Goal: Task Accomplishment & Management: Manage account settings

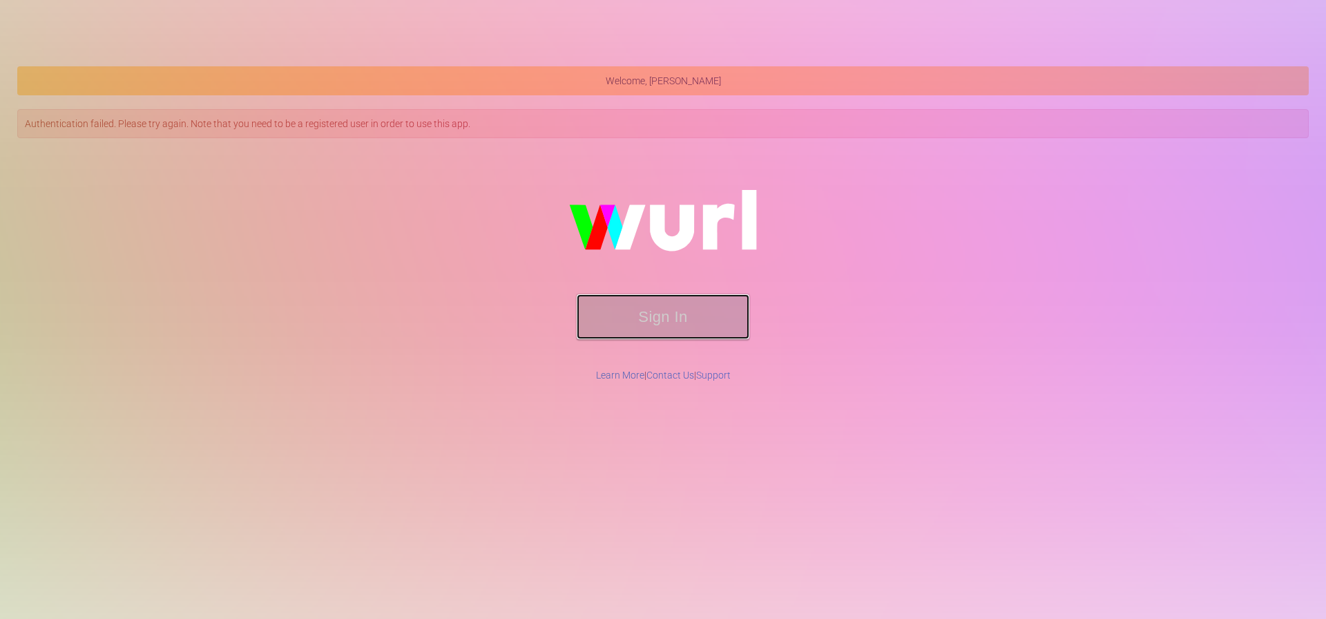
click at [615, 300] on button "Sign In" at bounding box center [663, 316] width 173 height 45
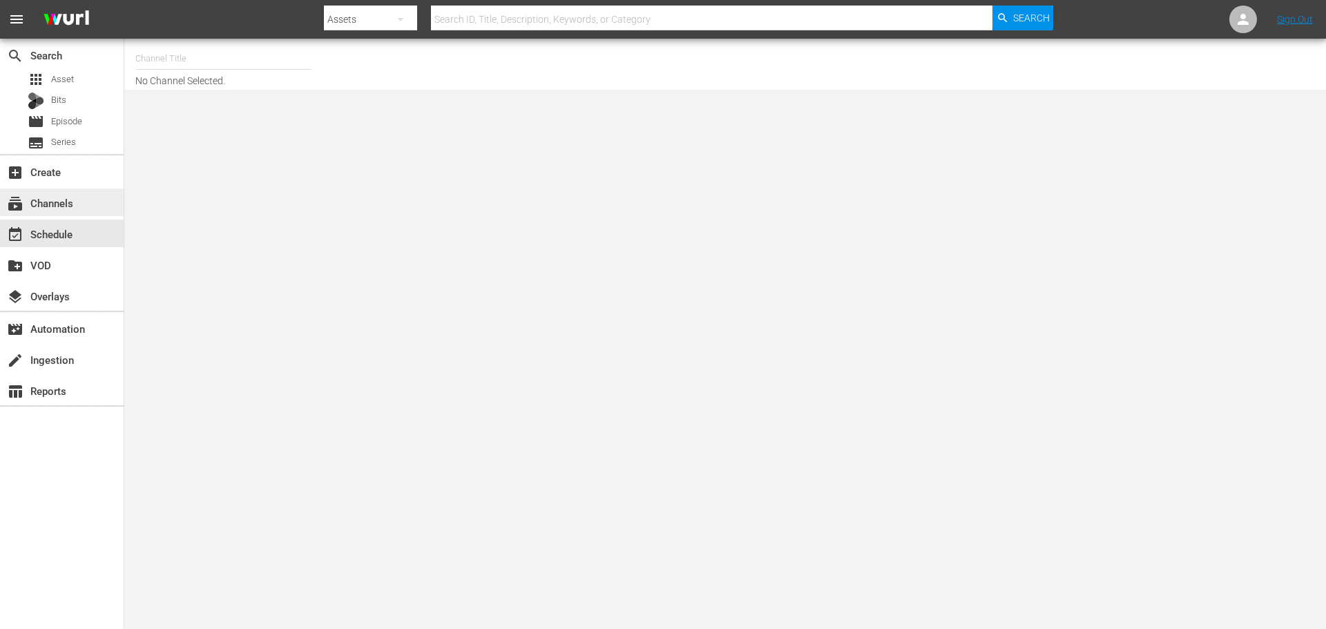
click at [18, 209] on span "subscriptions" at bounding box center [15, 203] width 17 height 17
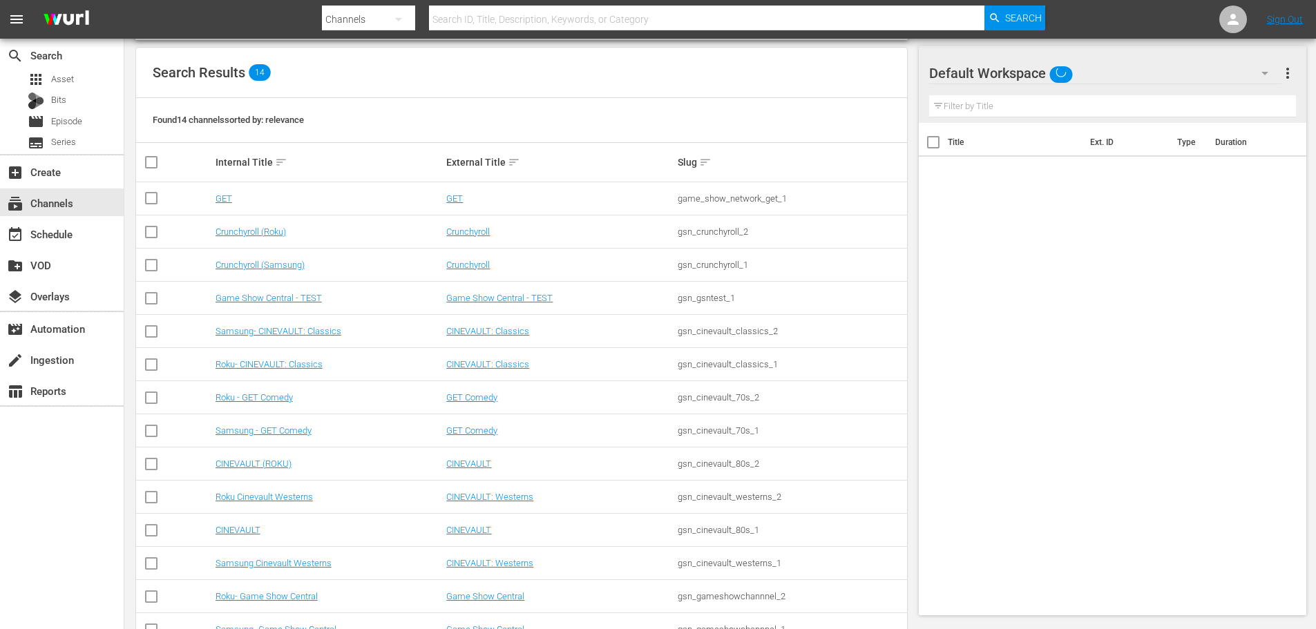
scroll to position [173, 0]
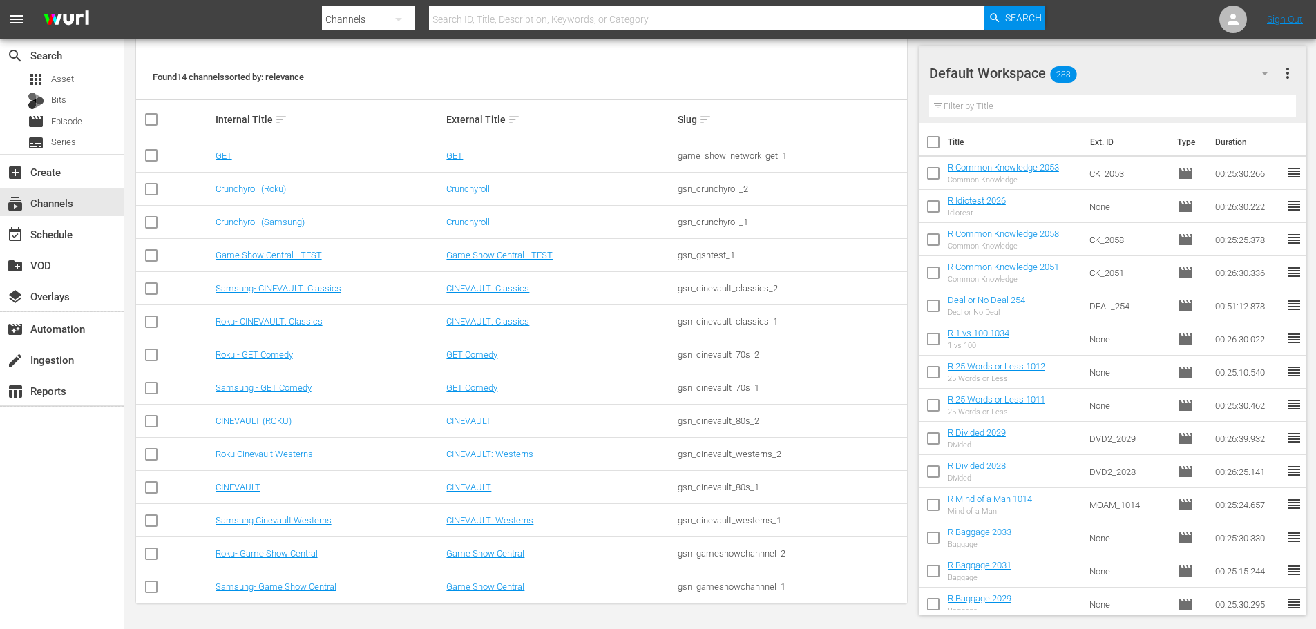
click at [324, 593] on td "Samsung- Game Show Central" at bounding box center [328, 587] width 231 height 33
click at [323, 589] on link "Samsung- Game Show Central" at bounding box center [276, 587] width 121 height 10
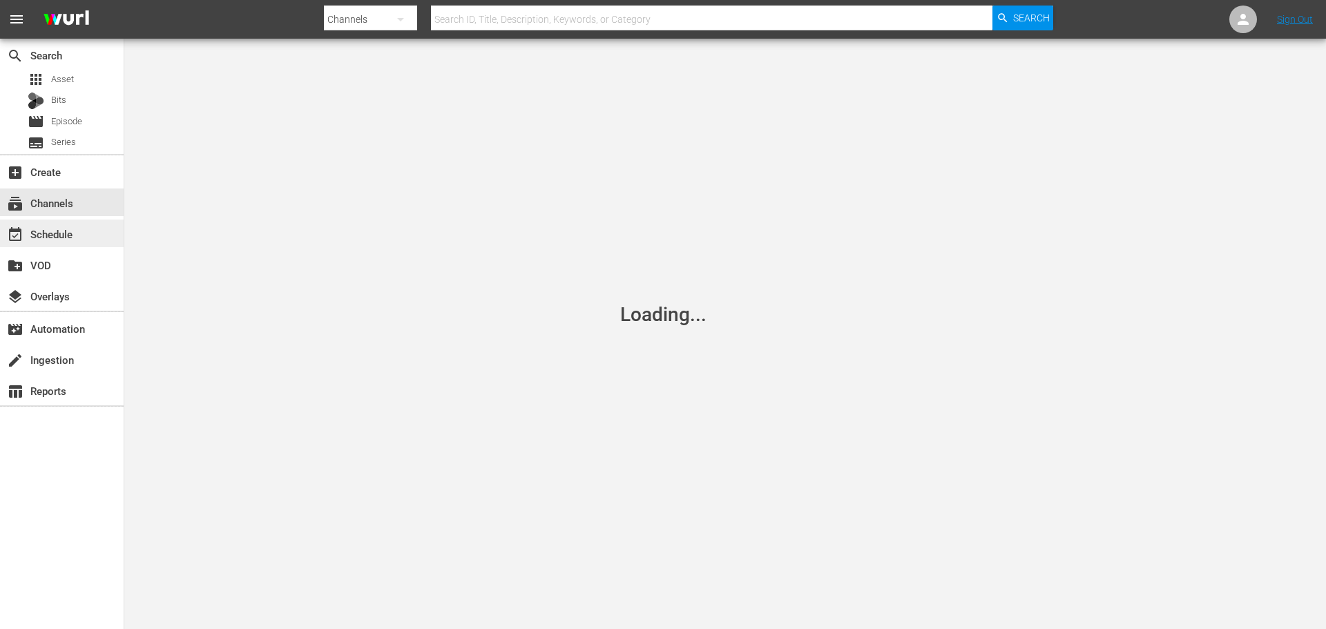
click at [54, 244] on div "event_available Schedule" at bounding box center [62, 234] width 124 height 28
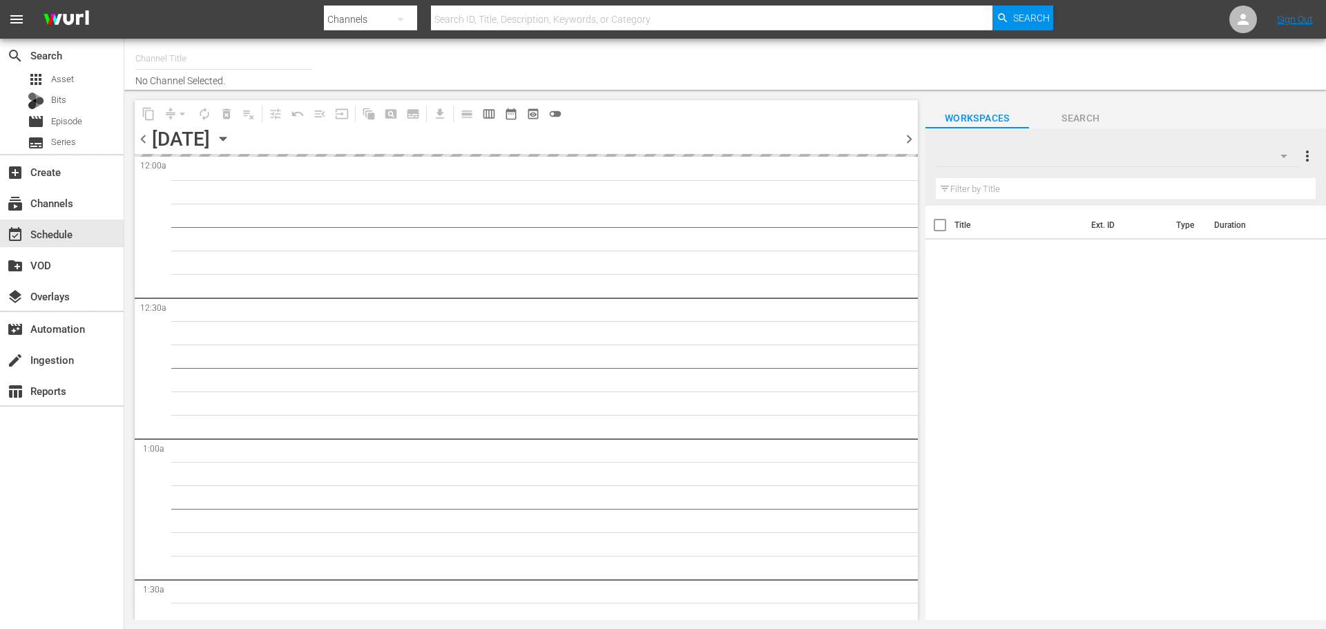
type input "Samsung- Game Show Central (416)"
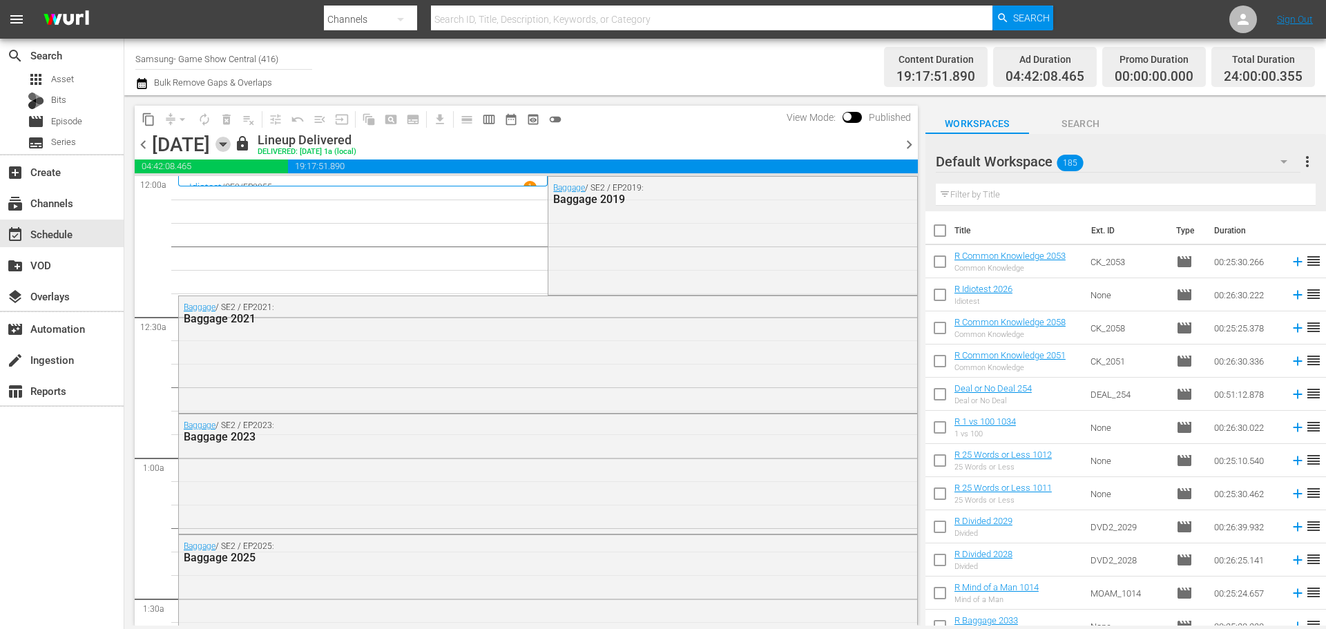
click at [231, 144] on icon "button" at bounding box center [223, 144] width 15 height 15
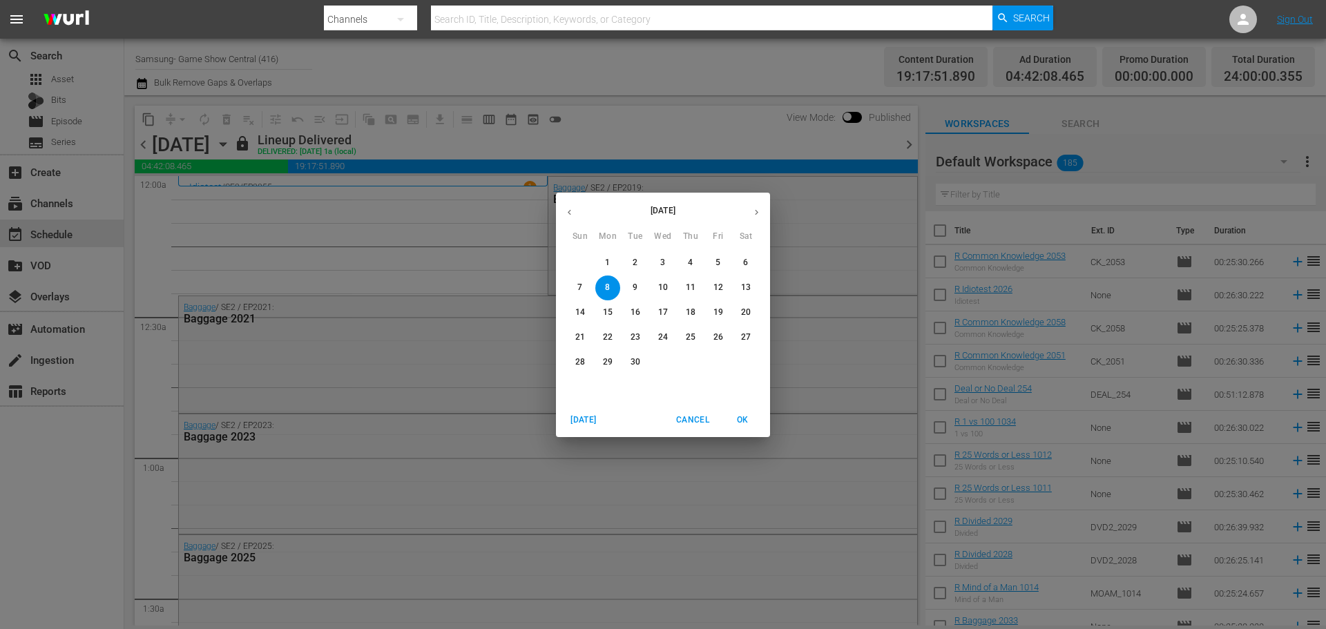
click at [659, 298] on button "10" at bounding box center [663, 288] width 25 height 25
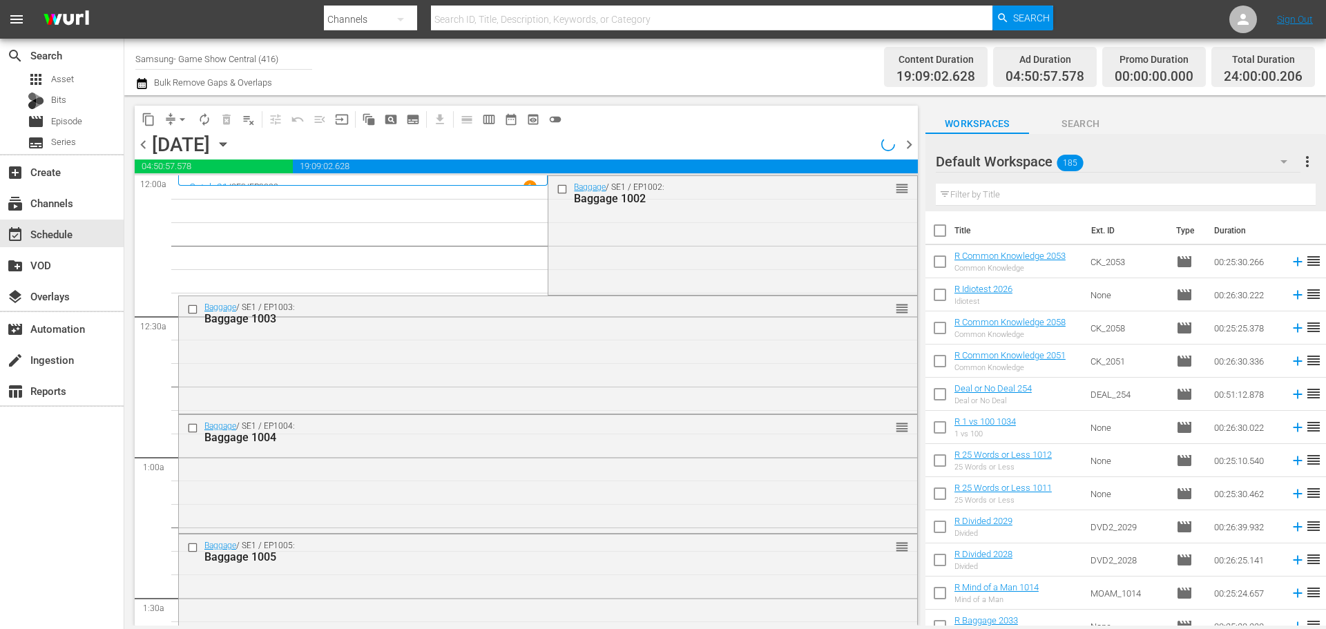
click at [789, 153] on div "chevron_left Wednesday, September 10th September 10th chevron_right" at bounding box center [526, 146] width 783 height 27
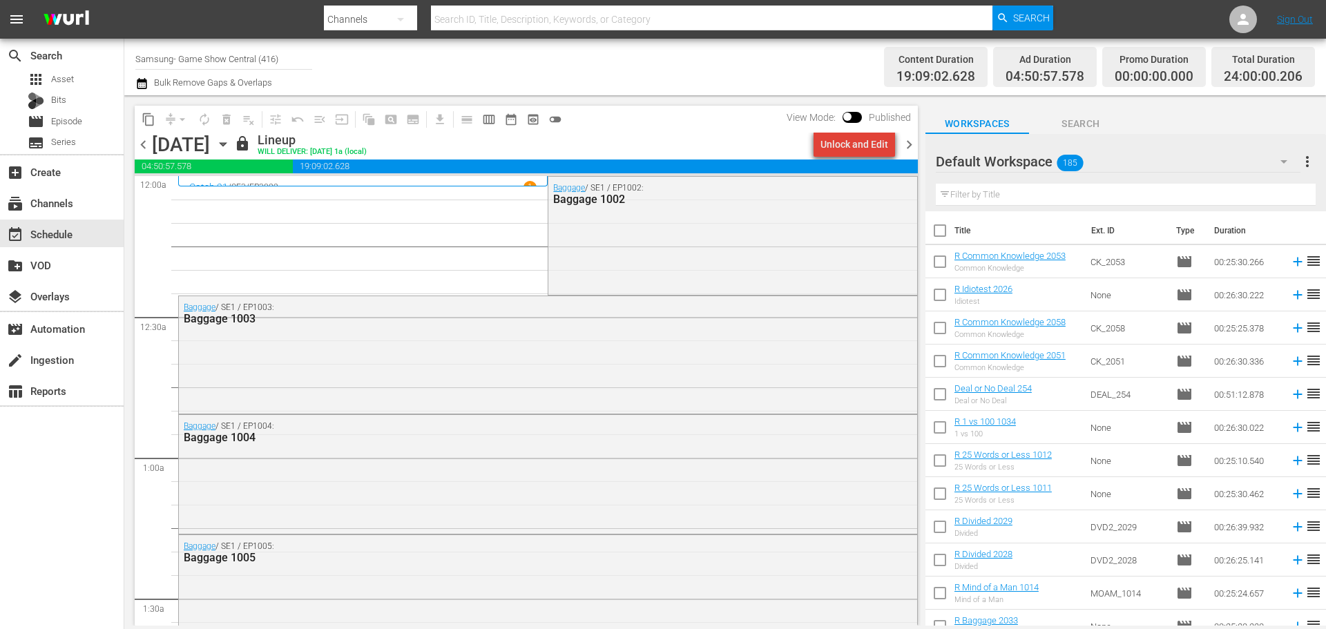
click at [865, 140] on div "Unlock and Edit" at bounding box center [855, 144] width 68 height 25
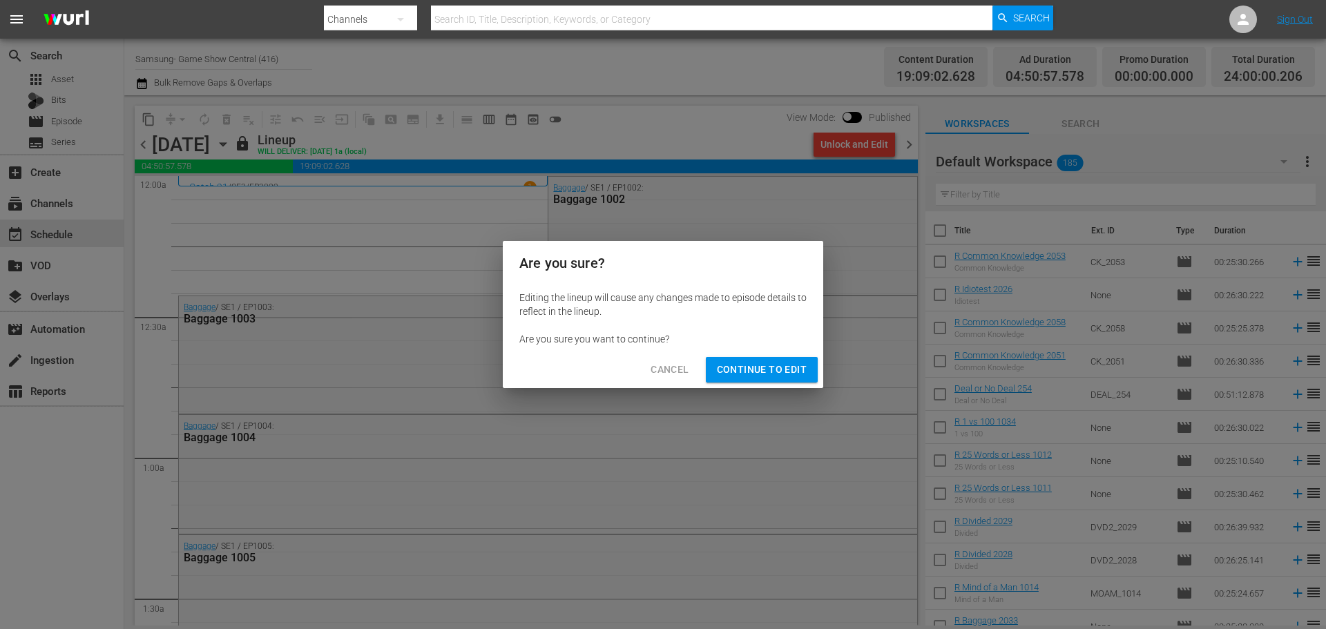
click at [761, 376] on span "Continue to Edit" at bounding box center [762, 369] width 90 height 17
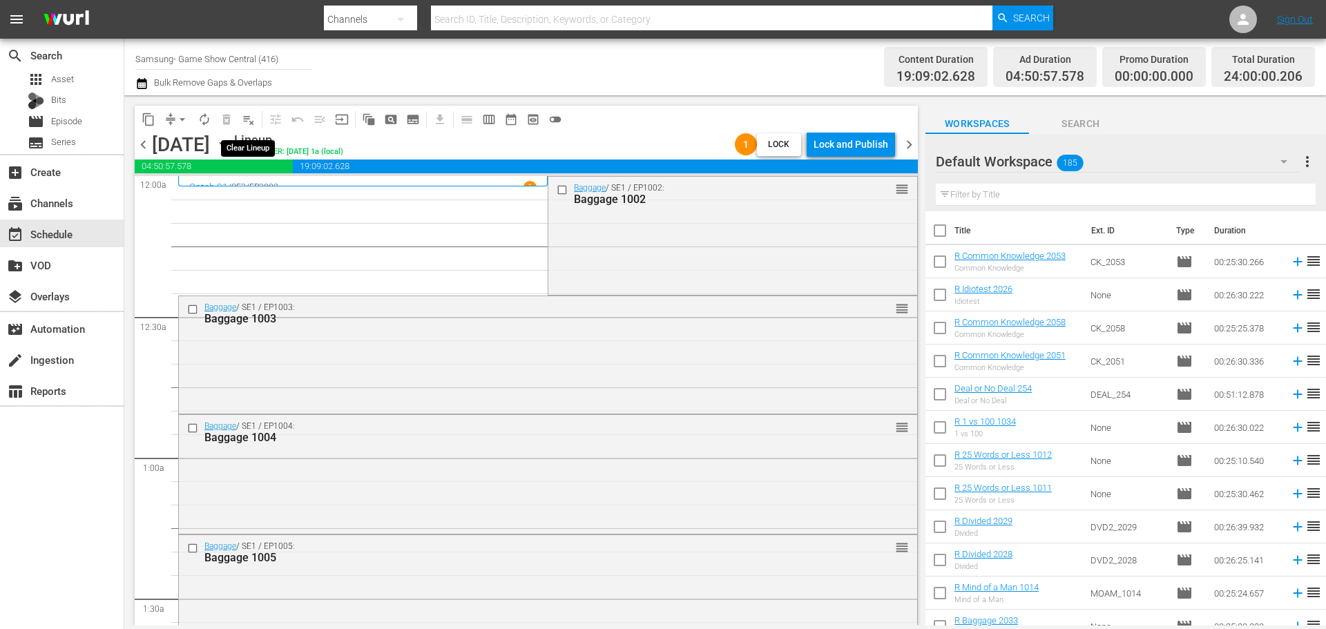
click at [252, 124] on span "playlist_remove_outlined" at bounding box center [249, 120] width 14 height 14
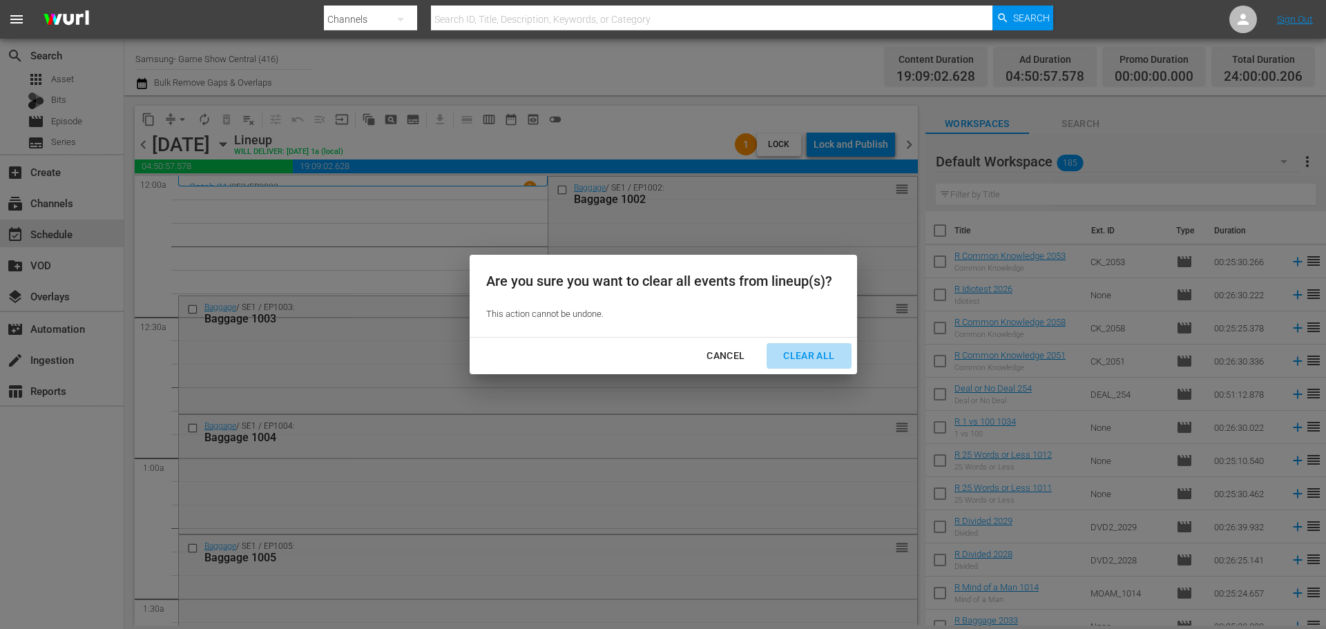
click at [816, 365] on button "Clear All" at bounding box center [809, 356] width 84 height 26
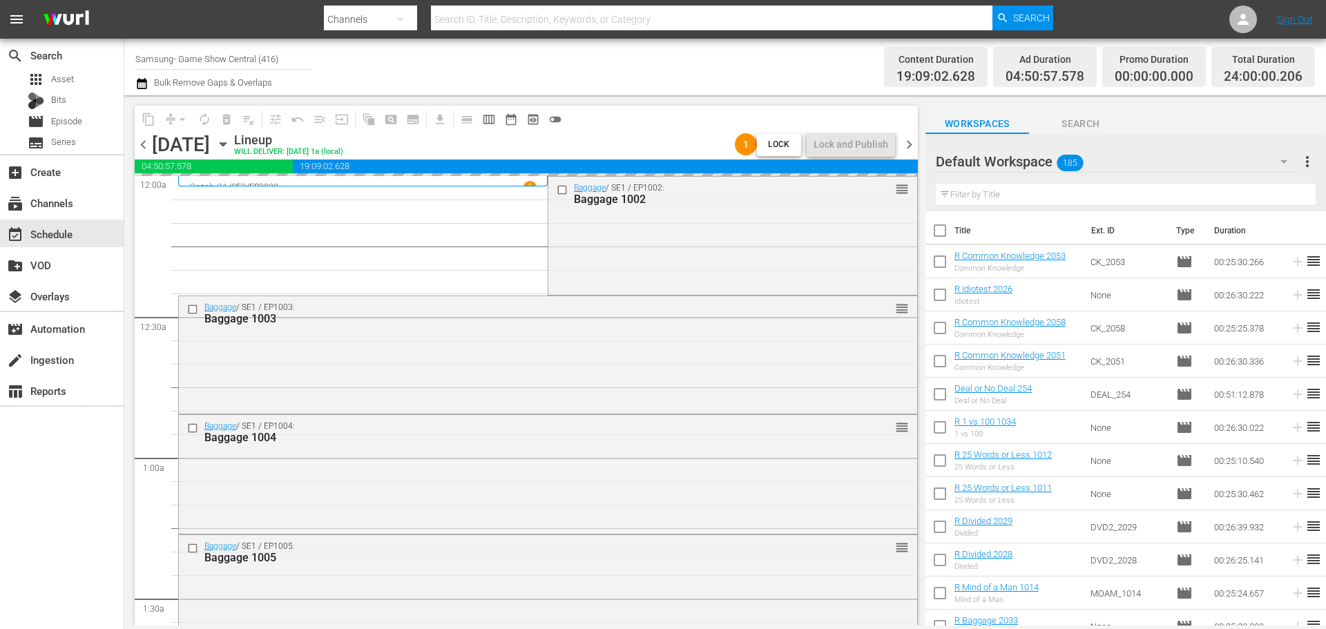
click at [62, 131] on div "apps Asset Bits movie Episode subtitles Series" at bounding box center [62, 111] width 124 height 83
click at [63, 126] on span "Episode" at bounding box center [66, 122] width 31 height 14
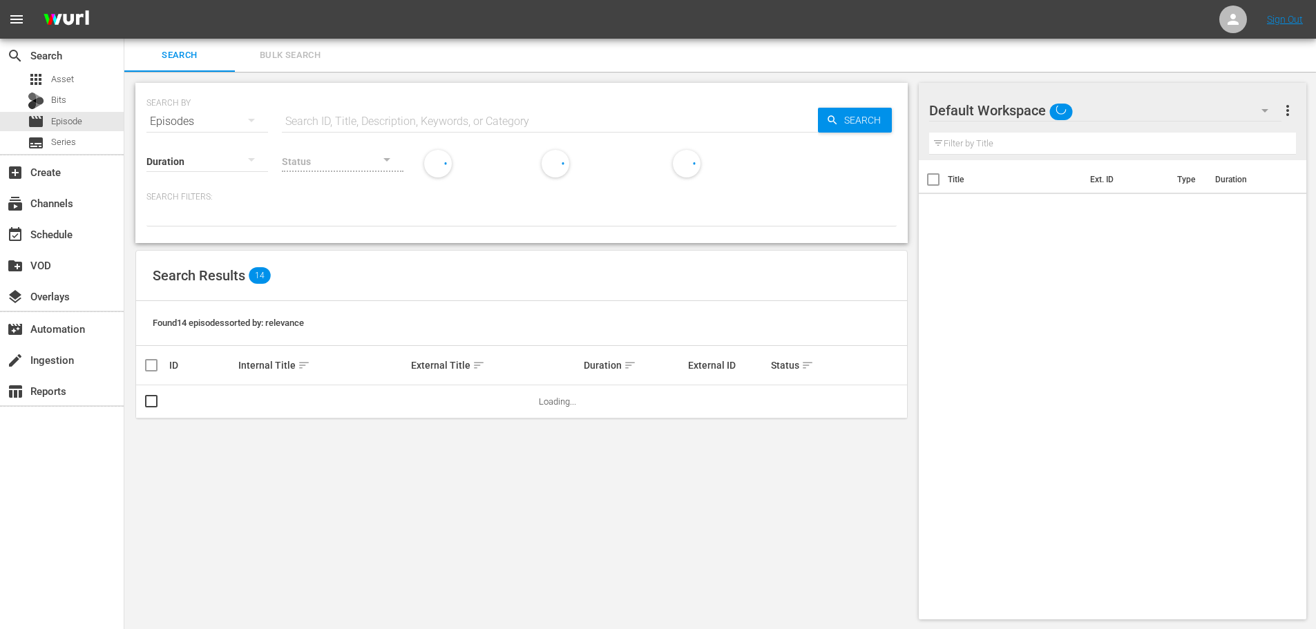
click at [515, 112] on input "text" at bounding box center [550, 121] width 536 height 33
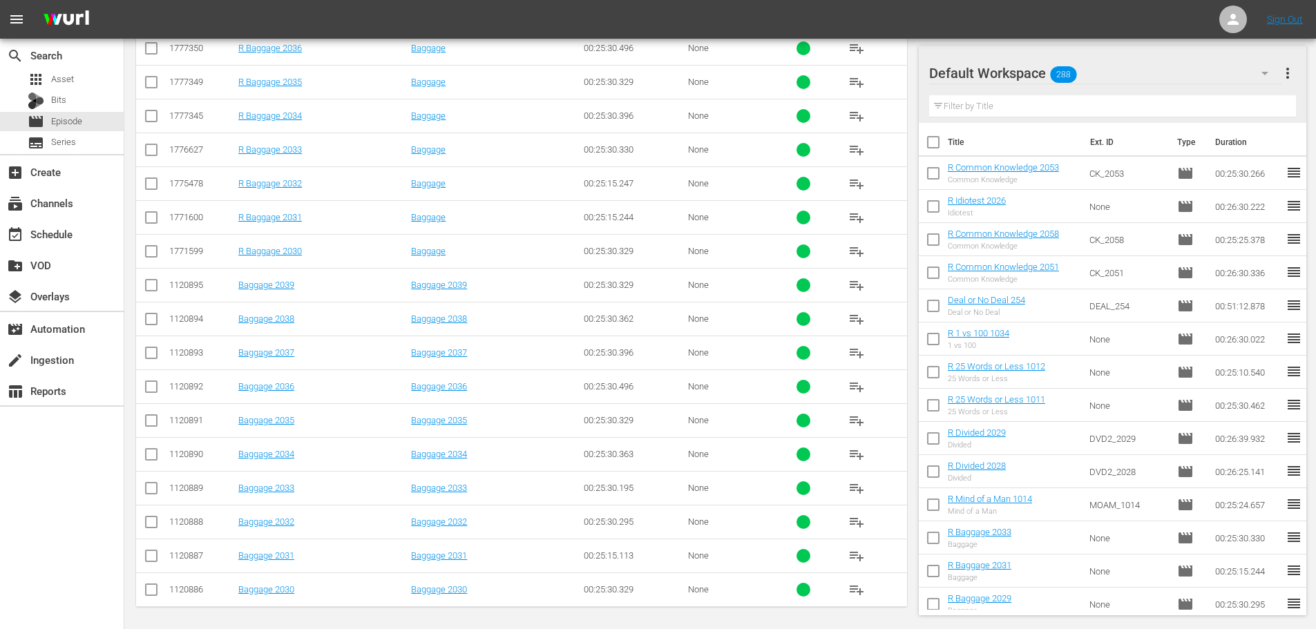
scroll to position [459, 0]
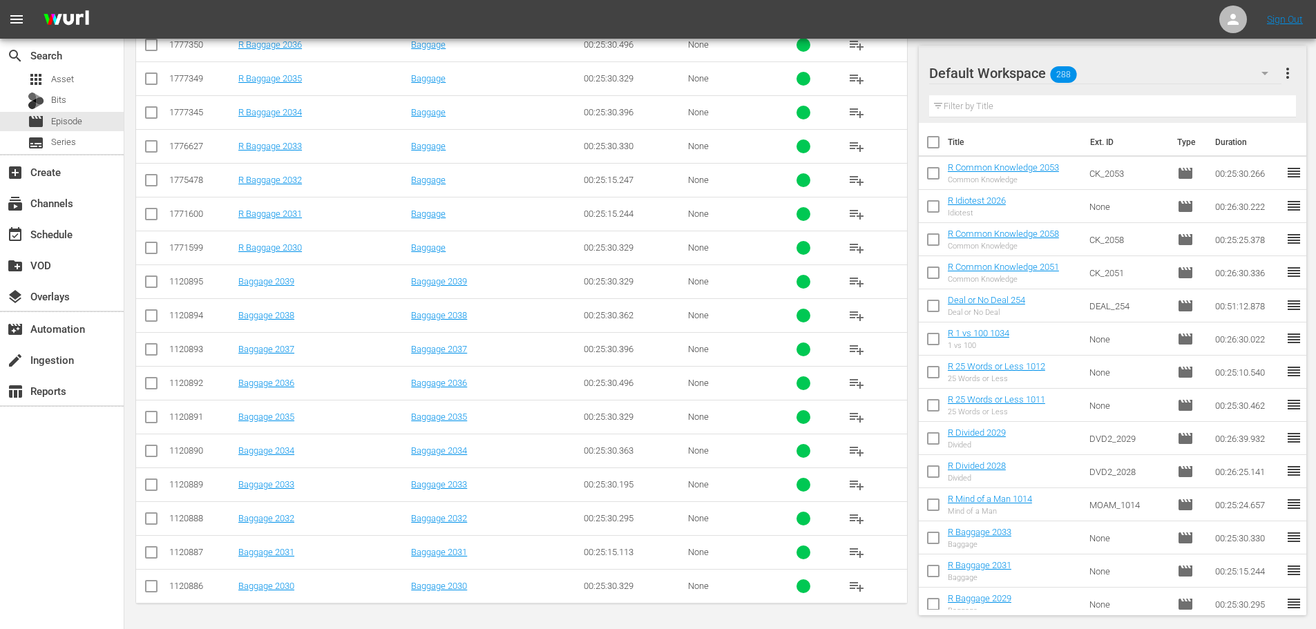
type input "bagg 203"
click at [153, 486] on input "checkbox" at bounding box center [151, 487] width 17 height 17
checkbox input "true"
click at [146, 425] on input "checkbox" at bounding box center [151, 420] width 17 height 17
checkbox input "true"
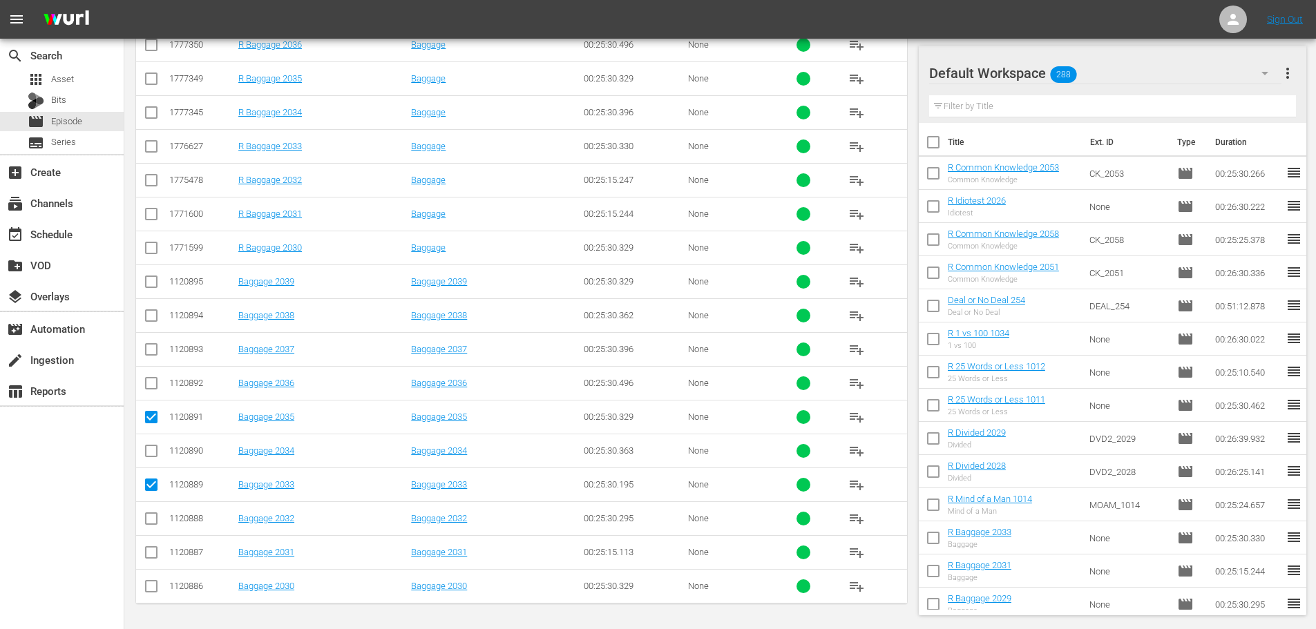
click at [145, 345] on input "checkbox" at bounding box center [151, 352] width 17 height 17
checkbox input "true"
click at [147, 288] on input "checkbox" at bounding box center [151, 284] width 17 height 17
checkbox input "true"
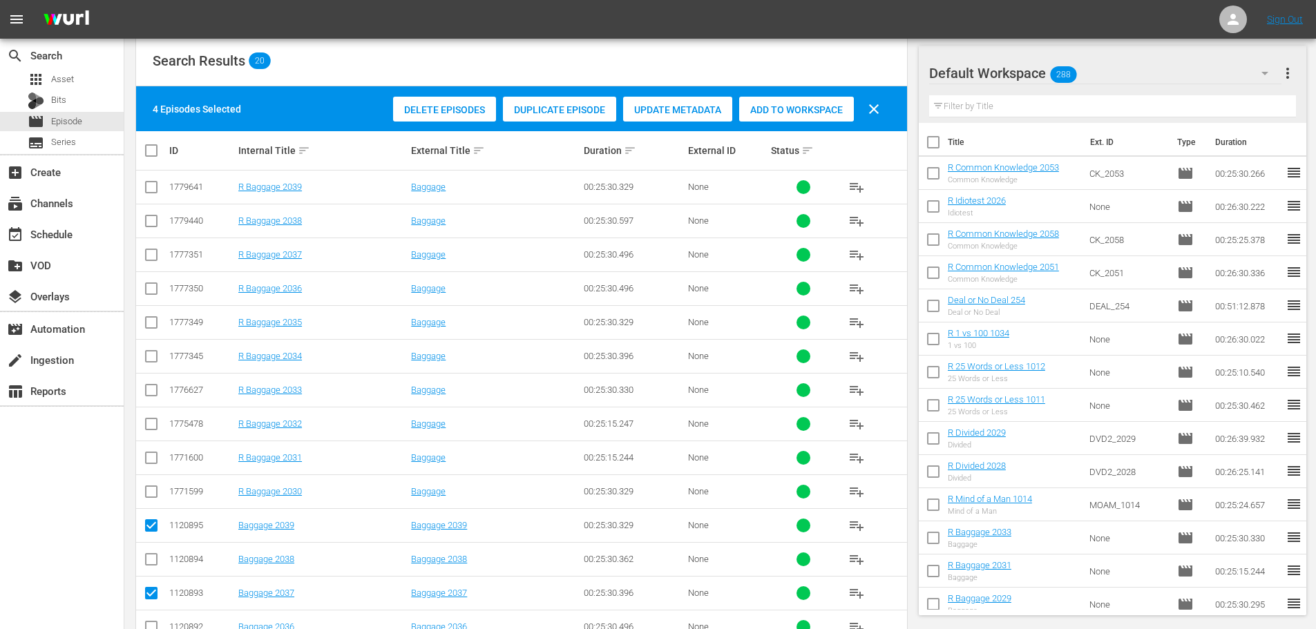
scroll to position [0, 0]
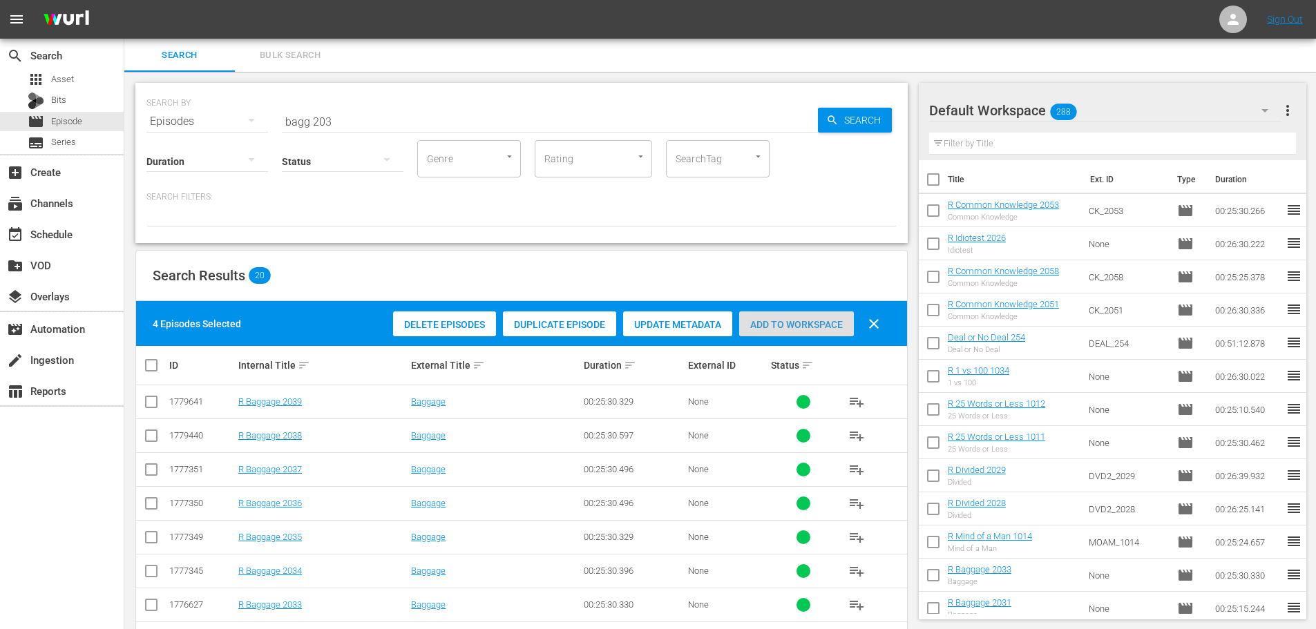
click at [828, 316] on div "Add to Workspace" at bounding box center [796, 325] width 115 height 26
drag, startPoint x: 346, startPoint y: 127, endPoint x: 166, endPoint y: 89, distance: 183.6
click at [166, 89] on div "SEARCH BY Search By Episodes Search ID, Title, Description, Keywords, or Catego…" at bounding box center [521, 113] width 750 height 50
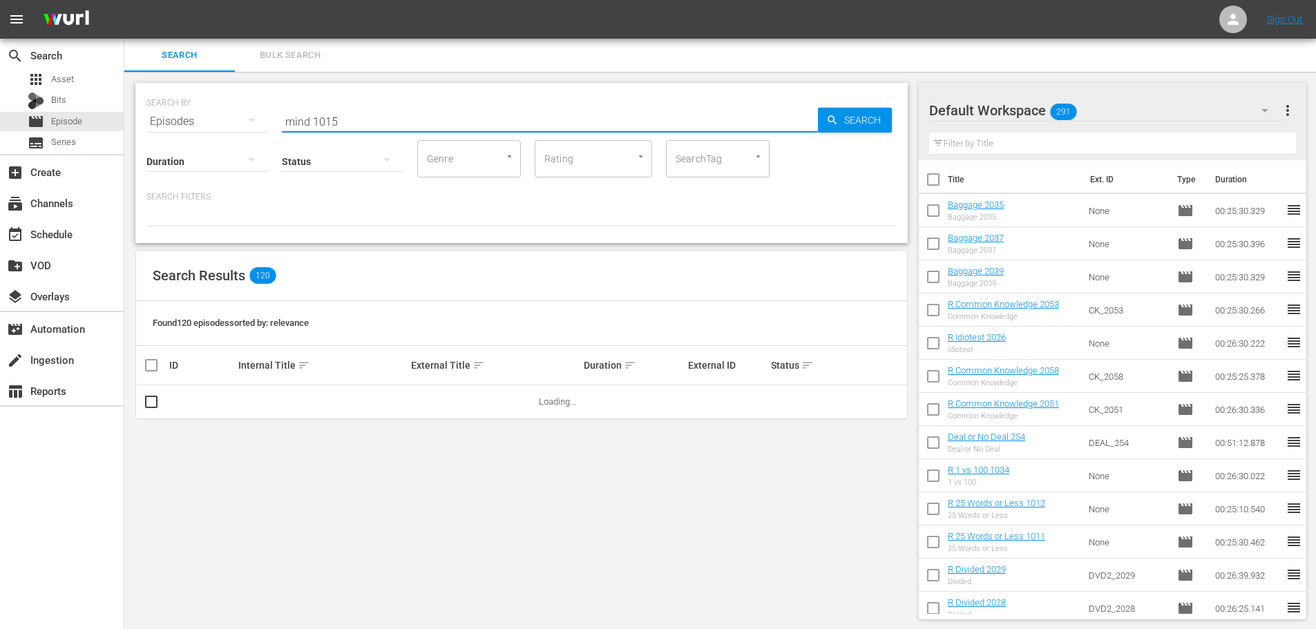
scroll to position [1, 0]
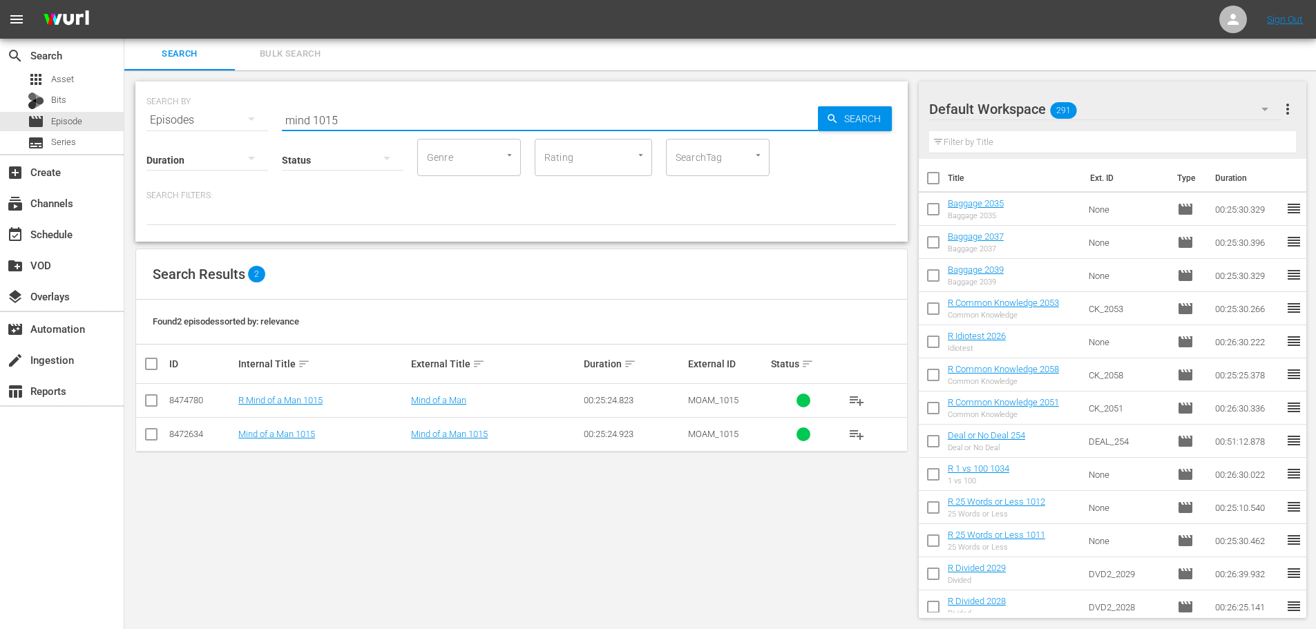
type input "mind 1015"
click at [151, 450] on td at bounding box center [151, 434] width 31 height 34
click at [154, 435] on input "checkbox" at bounding box center [151, 437] width 17 height 17
checkbox input "true"
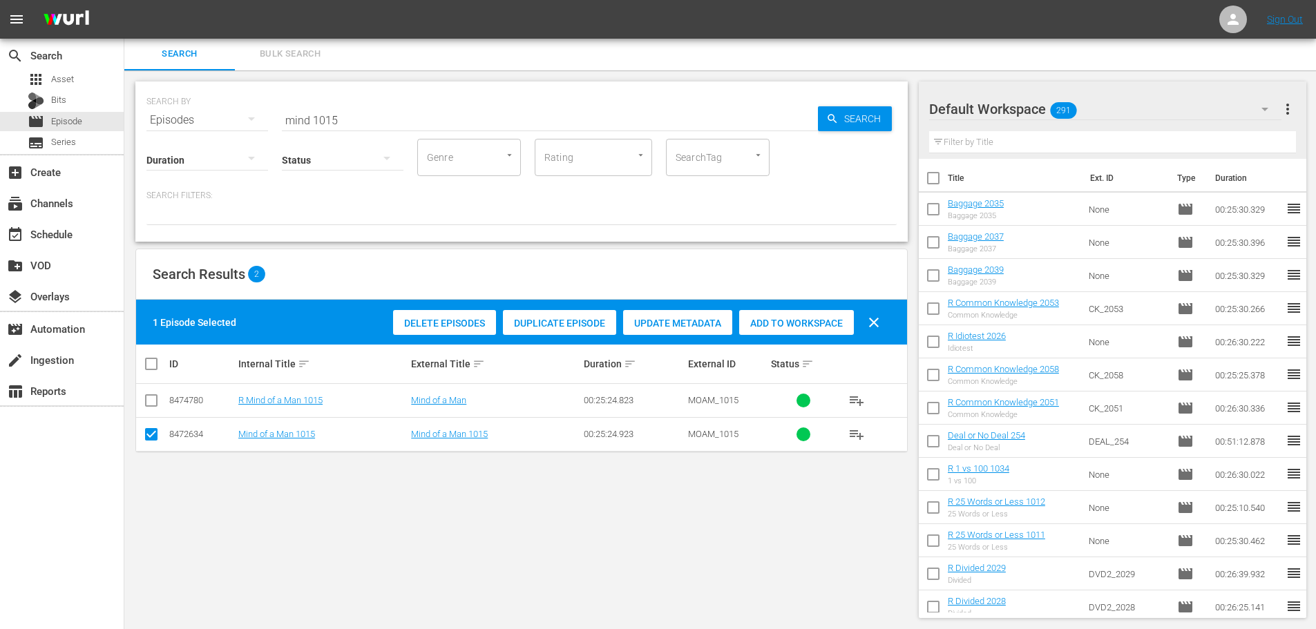
click at [758, 321] on span "Add to Workspace" at bounding box center [796, 323] width 115 height 11
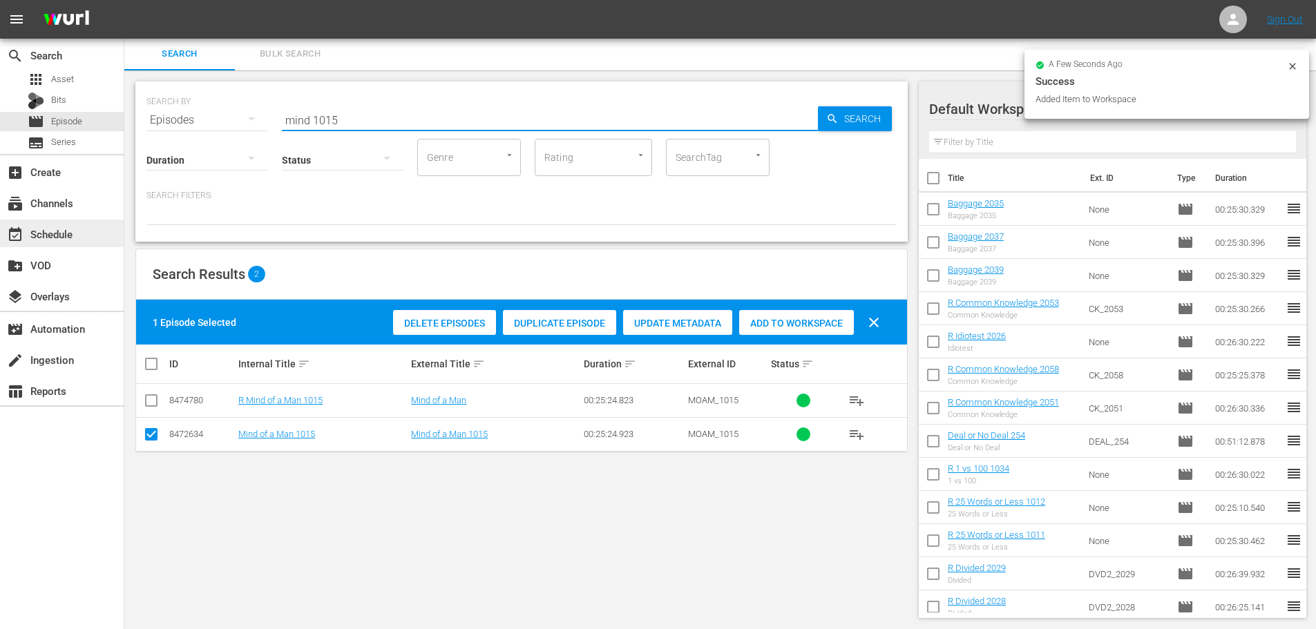
drag, startPoint x: 399, startPoint y: 120, endPoint x: 0, endPoint y: 232, distance: 414.0
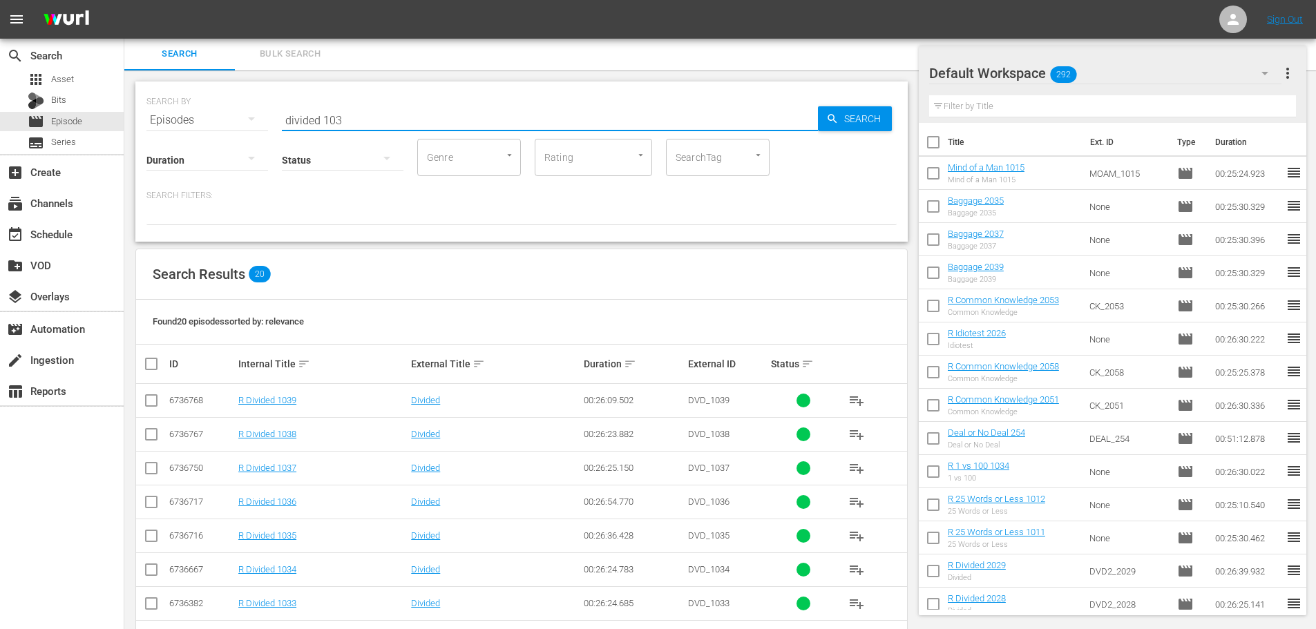
scroll to position [416, 0]
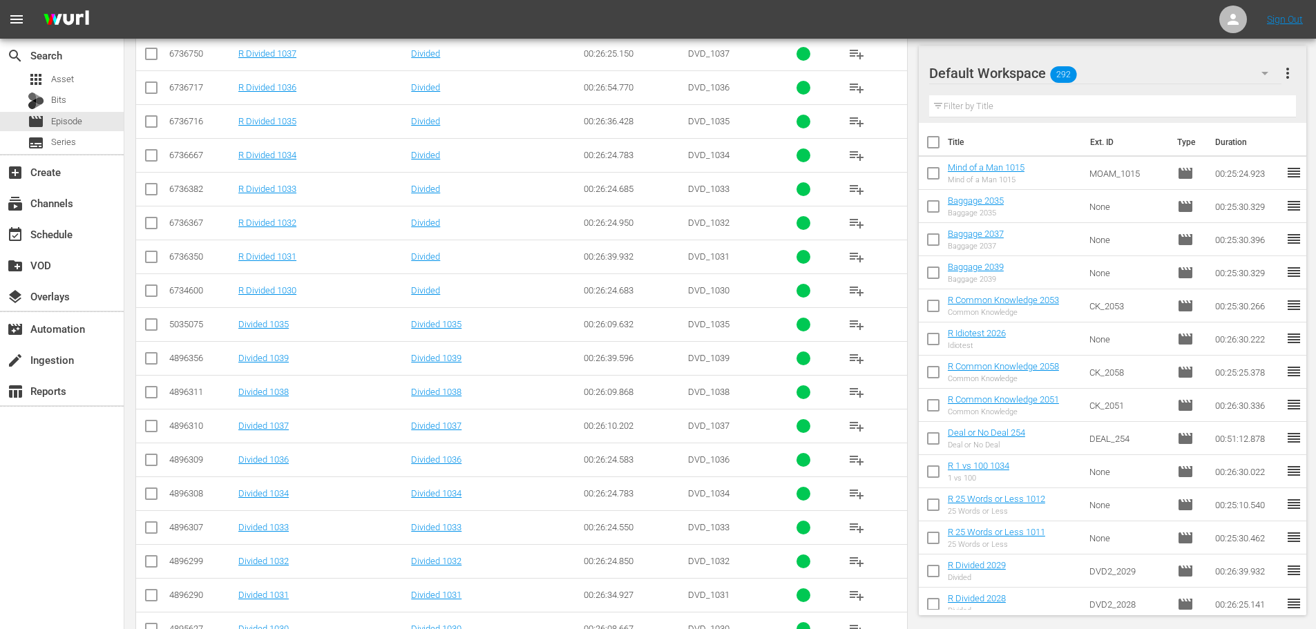
type input "divided 103"
drag, startPoint x: 148, startPoint y: 597, endPoint x: 151, endPoint y: 590, distance: 8.1
click at [151, 597] on input "checkbox" at bounding box center [151, 598] width 17 height 17
checkbox input "true"
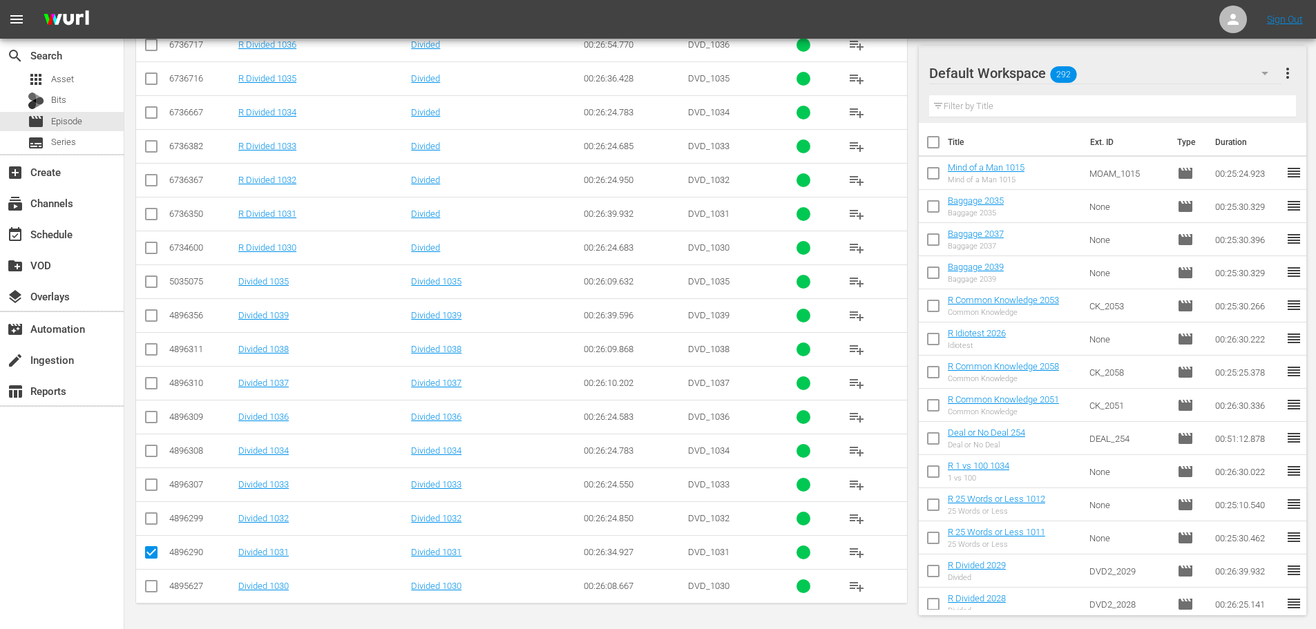
click at [157, 591] on input "checkbox" at bounding box center [151, 589] width 17 height 17
checkbox input "true"
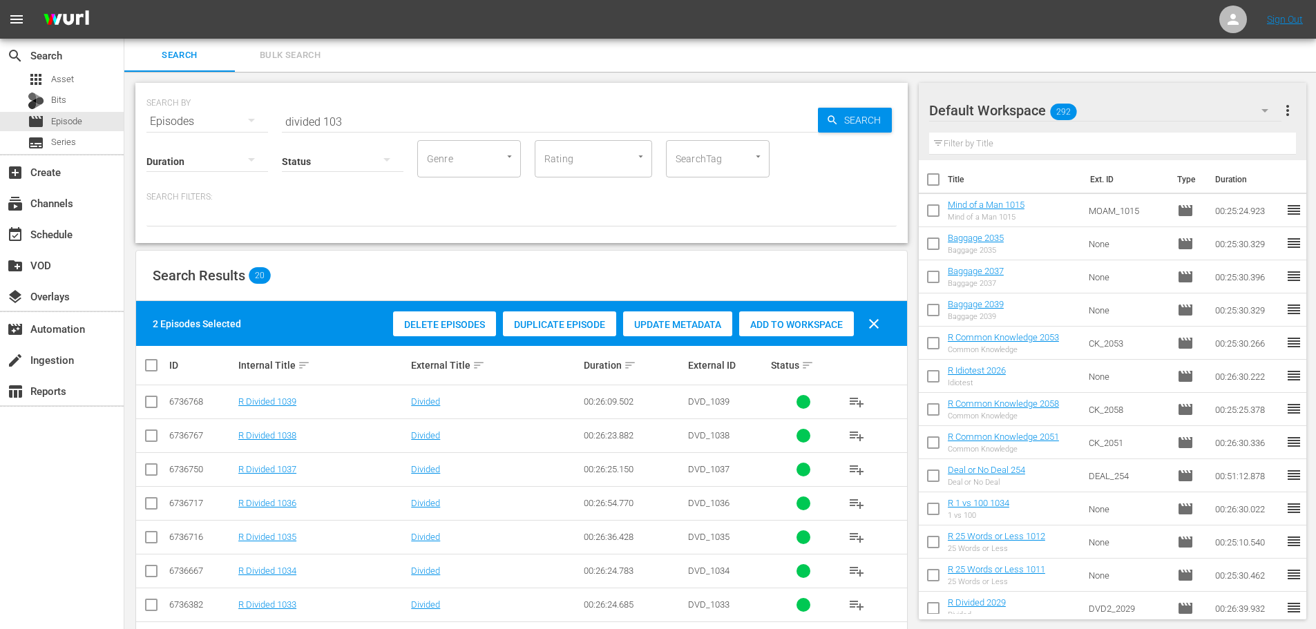
click at [802, 318] on div "Add to Workspace" at bounding box center [796, 325] width 115 height 26
drag, startPoint x: 366, startPoint y: 121, endPoint x: 144, endPoint y: 101, distance: 223.3
click at [176, 105] on div "SEARCH BY Search By Episodes Search ID, Title, Description, Keywords, or Catego…" at bounding box center [521, 113] width 750 height 50
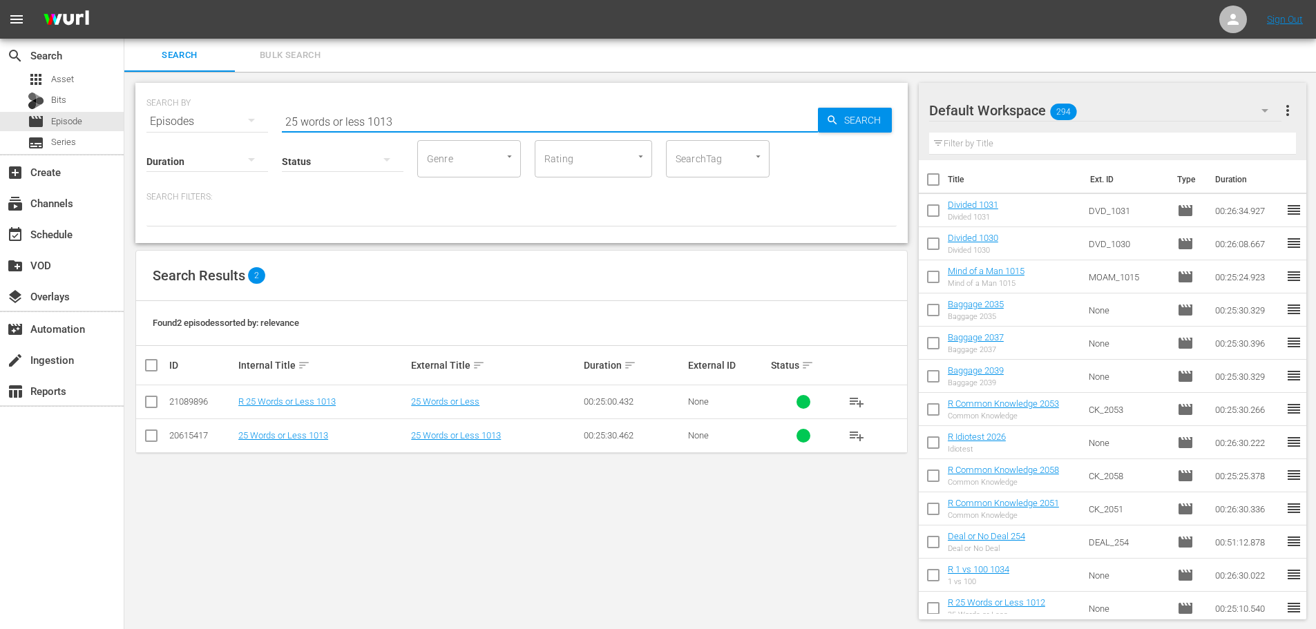
type input "25 words or less 1013"
click at [142, 437] on td at bounding box center [151, 436] width 31 height 34
click at [144, 437] on input "checkbox" at bounding box center [151, 438] width 17 height 17
checkbox input "true"
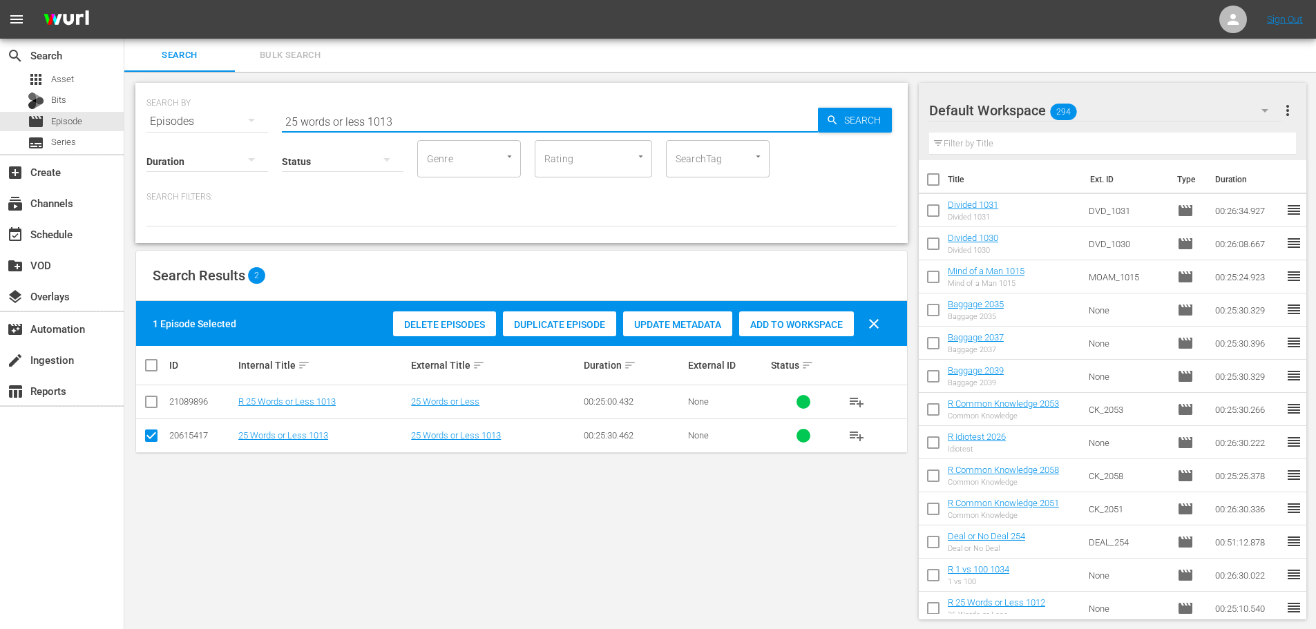
click at [461, 115] on input "25 words or less 1013" at bounding box center [550, 121] width 536 height 33
click at [803, 315] on div "Add to Workspace" at bounding box center [796, 325] width 115 height 26
click at [455, 115] on input "25 words or less 1013" at bounding box center [550, 121] width 536 height 33
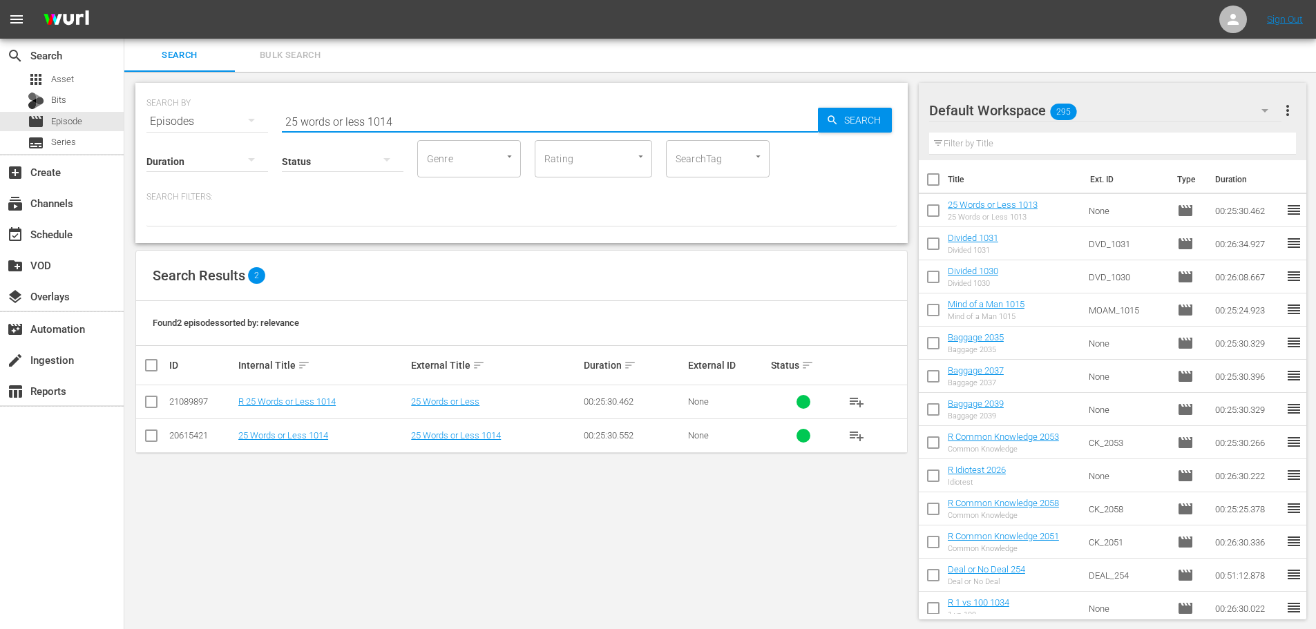
type input "25 words or less 1014"
click at [153, 442] on input "checkbox" at bounding box center [151, 438] width 17 height 17
checkbox input "true"
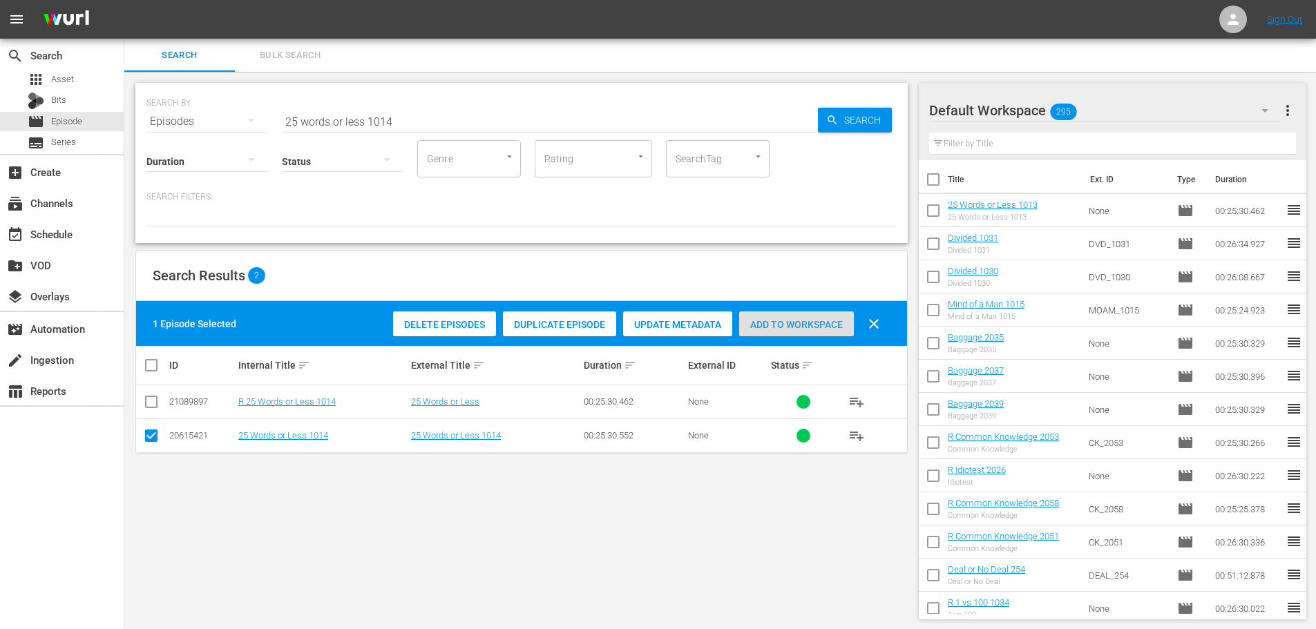
click at [803, 329] on span "Add to Workspace" at bounding box center [796, 324] width 115 height 11
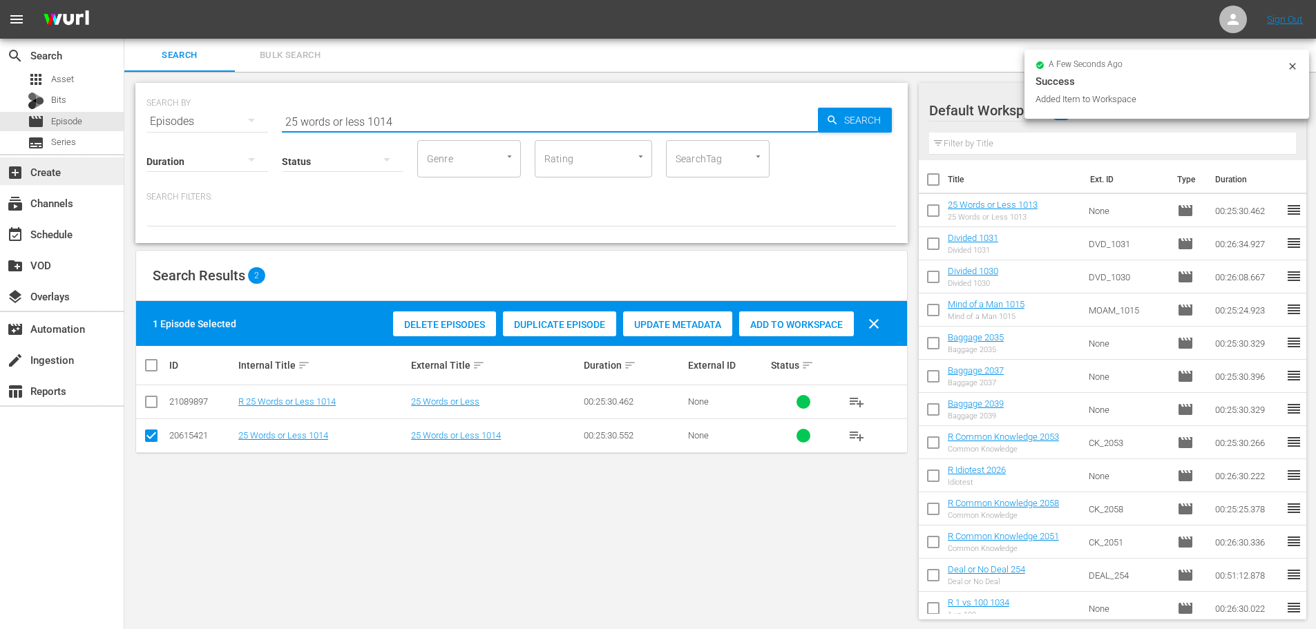
drag, startPoint x: 497, startPoint y: 129, endPoint x: 59, endPoint y: 166, distance: 440.2
click at [124, 0] on div "search Search apps Asset Bits movie Episode subtitles Series add_box Create sub…" at bounding box center [720, 0] width 1192 height 0
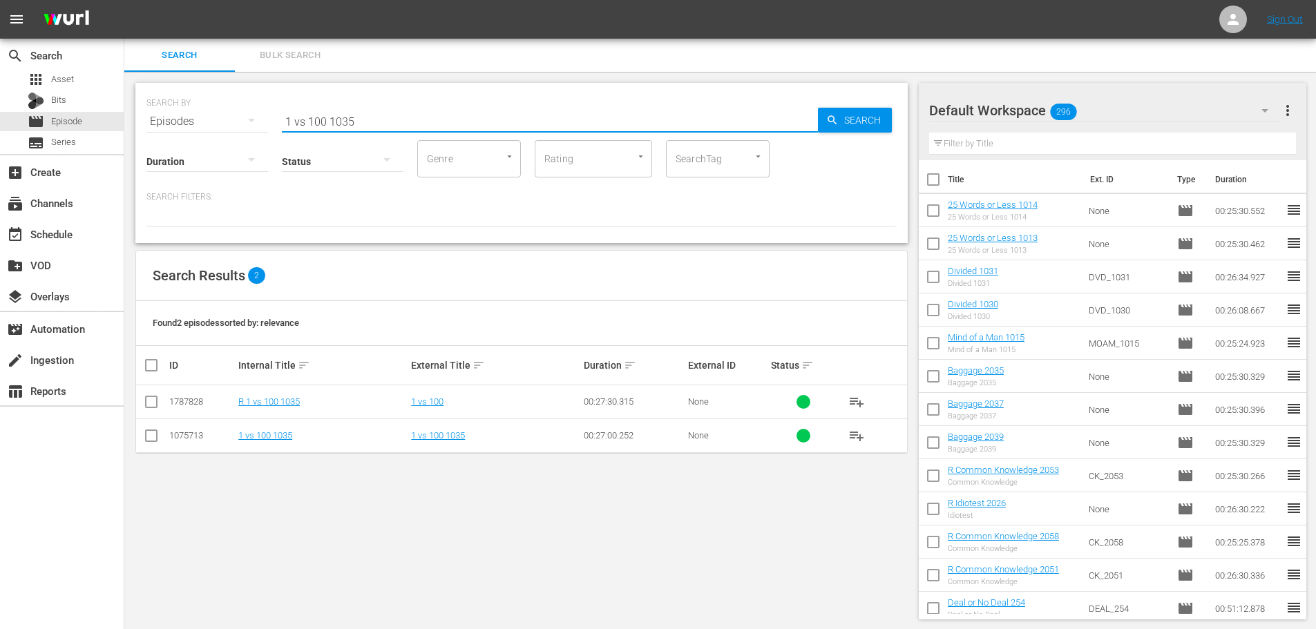
type input "1 vs 100 1035"
click at [151, 443] on input "checkbox" at bounding box center [151, 438] width 17 height 17
checkbox input "true"
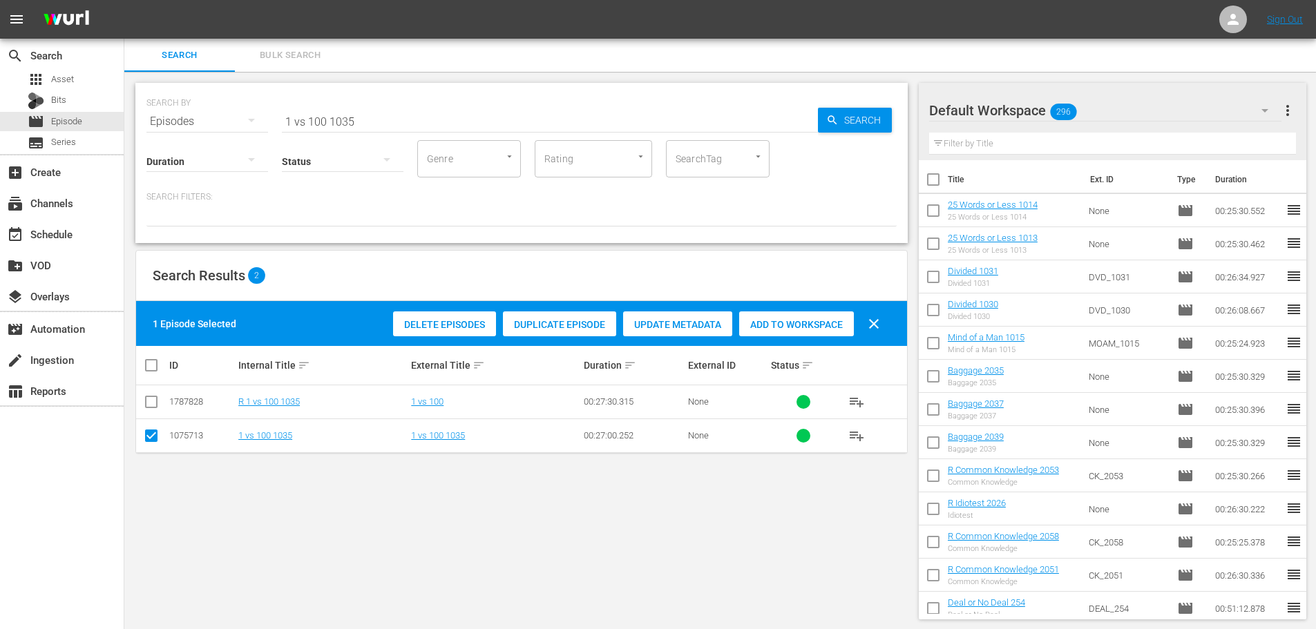
click at [746, 316] on div "Add to Workspace" at bounding box center [796, 325] width 115 height 26
drag, startPoint x: 419, startPoint y: 112, endPoint x: 0, endPoint y: 136, distance: 420.0
click at [124, 0] on div "search Search apps Asset Bits movie Episode subtitles Series add_box Create sub…" at bounding box center [720, 0] width 1192 height 0
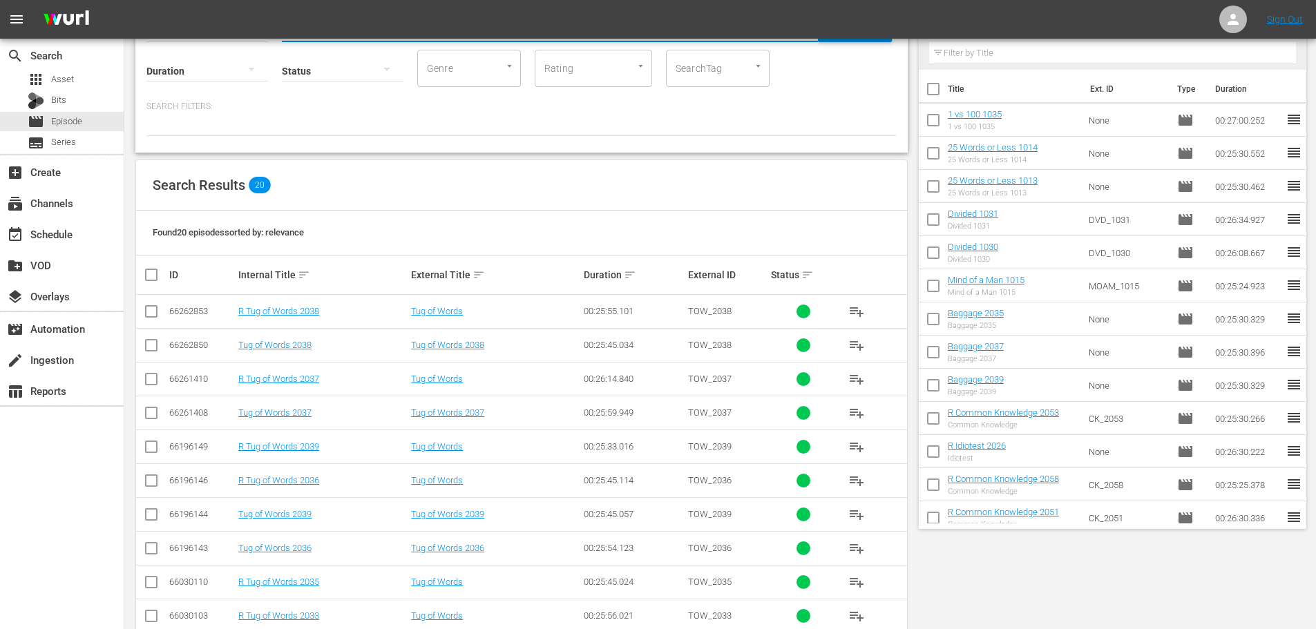
scroll to position [138, 0]
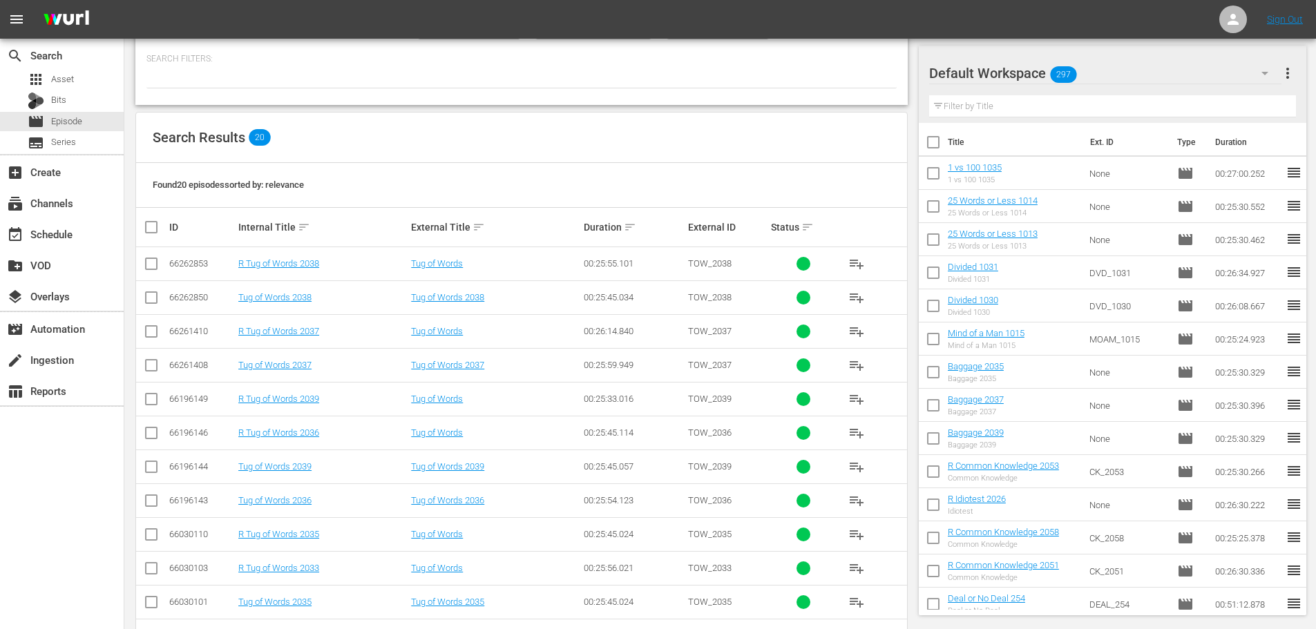
type input "tug 203"
click at [151, 508] on input "checkbox" at bounding box center [151, 503] width 17 height 17
checkbox input "true"
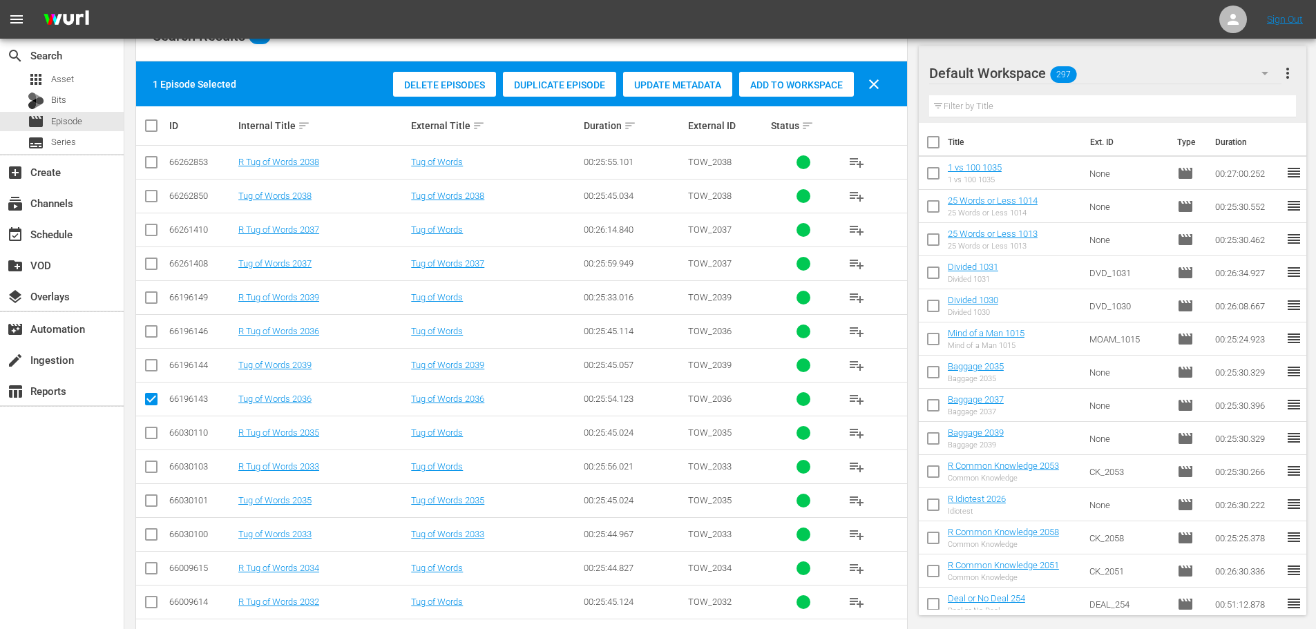
scroll to position [276, 0]
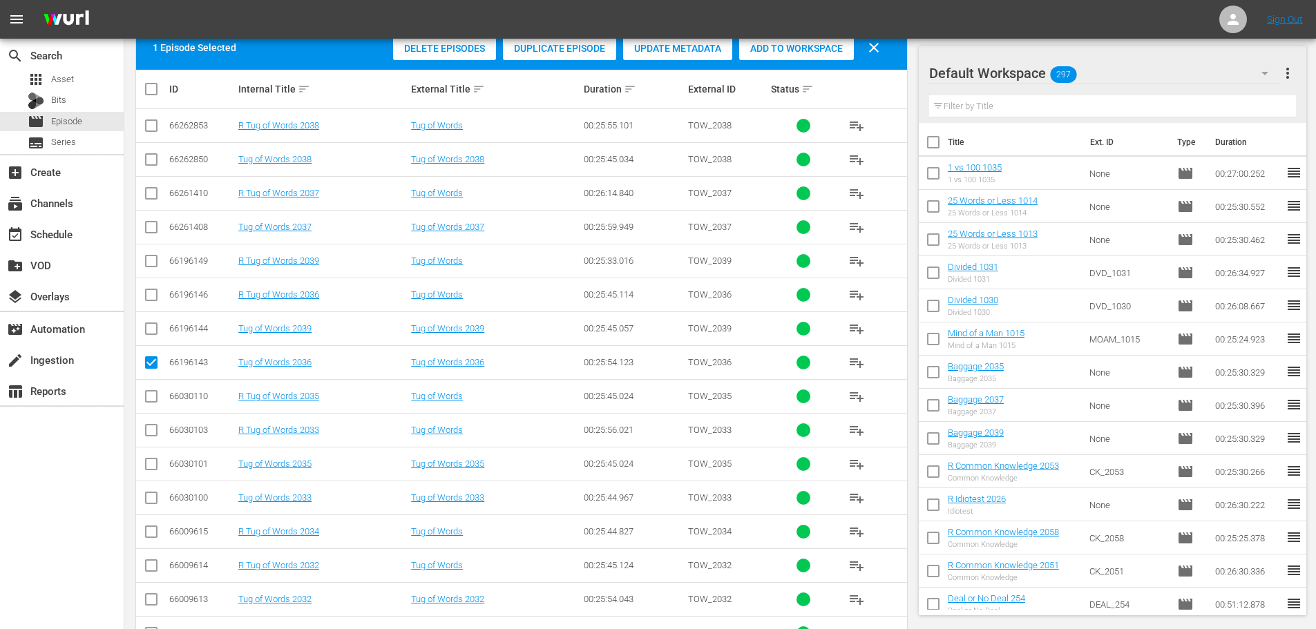
click at [141, 466] on td at bounding box center [151, 464] width 31 height 34
click at [148, 466] on input "checkbox" at bounding box center [151, 467] width 17 height 17
checkbox input "true"
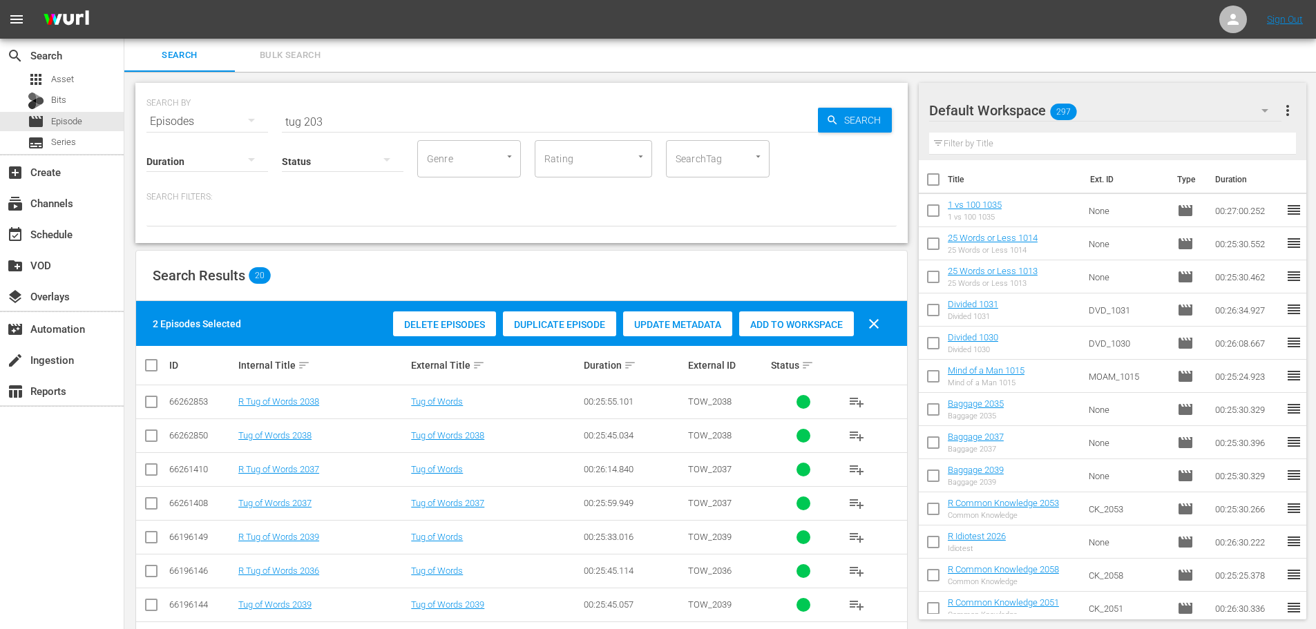
click at [771, 324] on span "Add to Workspace" at bounding box center [796, 324] width 115 height 11
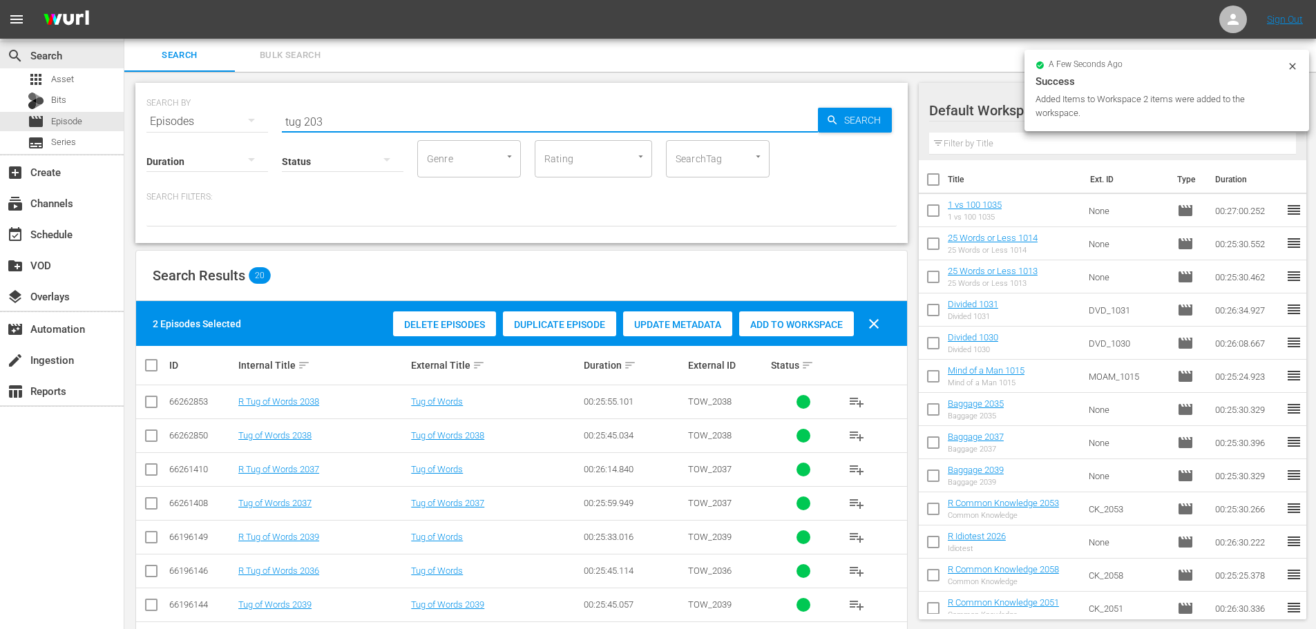
drag, startPoint x: 349, startPoint y: 114, endPoint x: 0, endPoint y: 4, distance: 365.7
click at [124, 0] on div "search Search apps Asset Bits movie Episode subtitles Series add_box Create sub…" at bounding box center [720, 0] width 1192 height 0
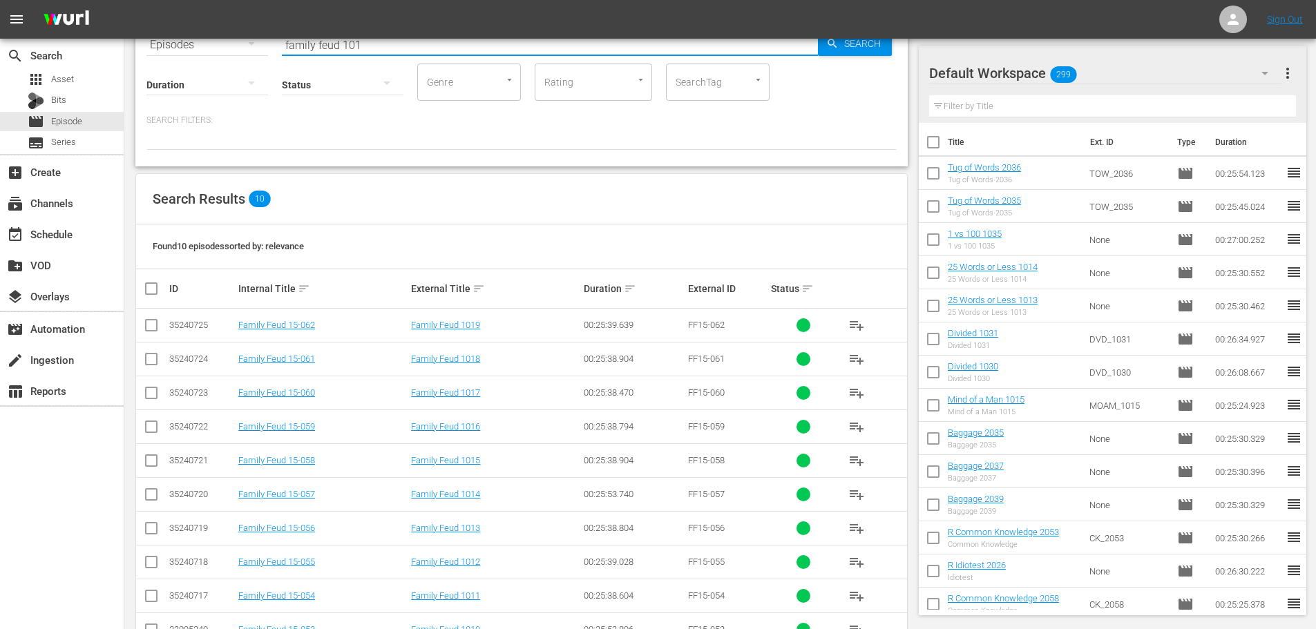
scroll to position [120, 0]
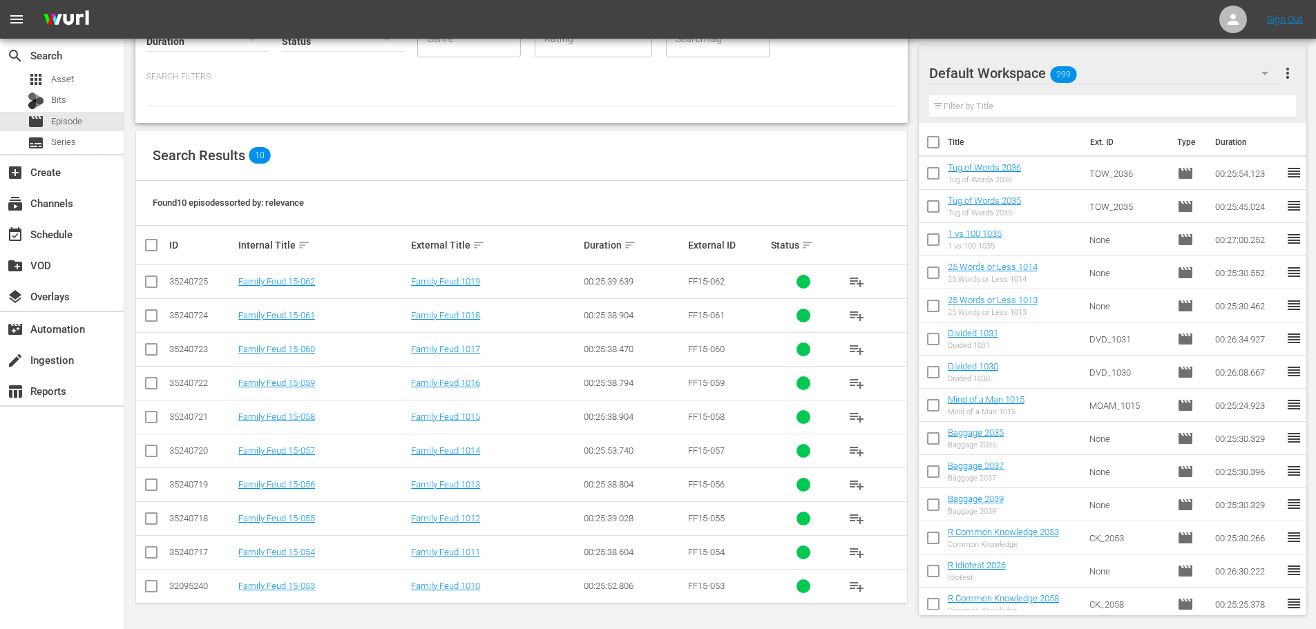
type input "family feud 101"
drag, startPoint x: 159, startPoint y: 522, endPoint x: 160, endPoint y: 541, distance: 18.7
click at [159, 522] on input "checkbox" at bounding box center [151, 521] width 17 height 17
checkbox input "true"
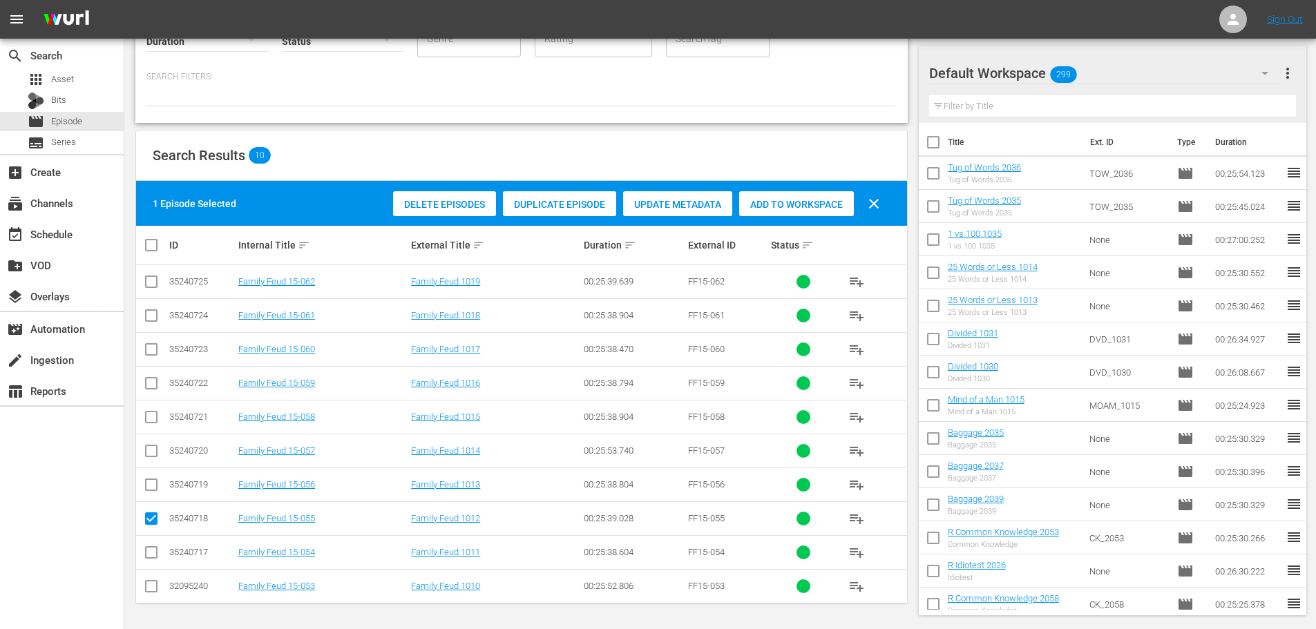
click at [157, 557] on input "checkbox" at bounding box center [151, 555] width 17 height 17
checkbox input "true"
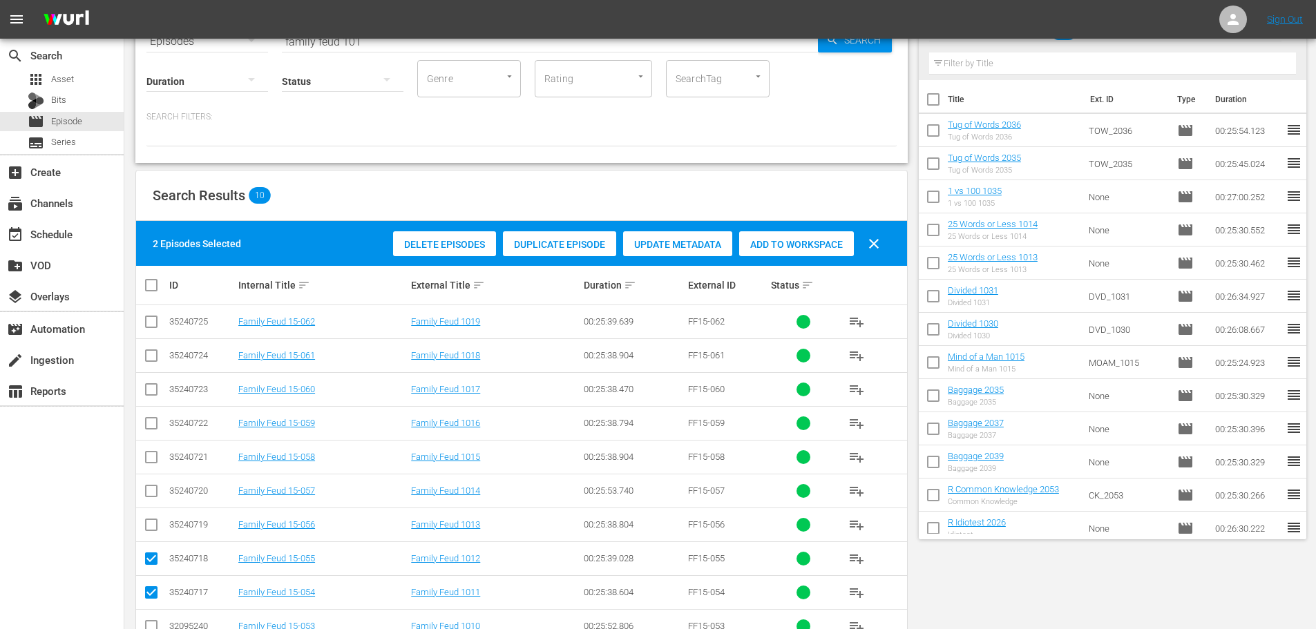
scroll to position [0, 0]
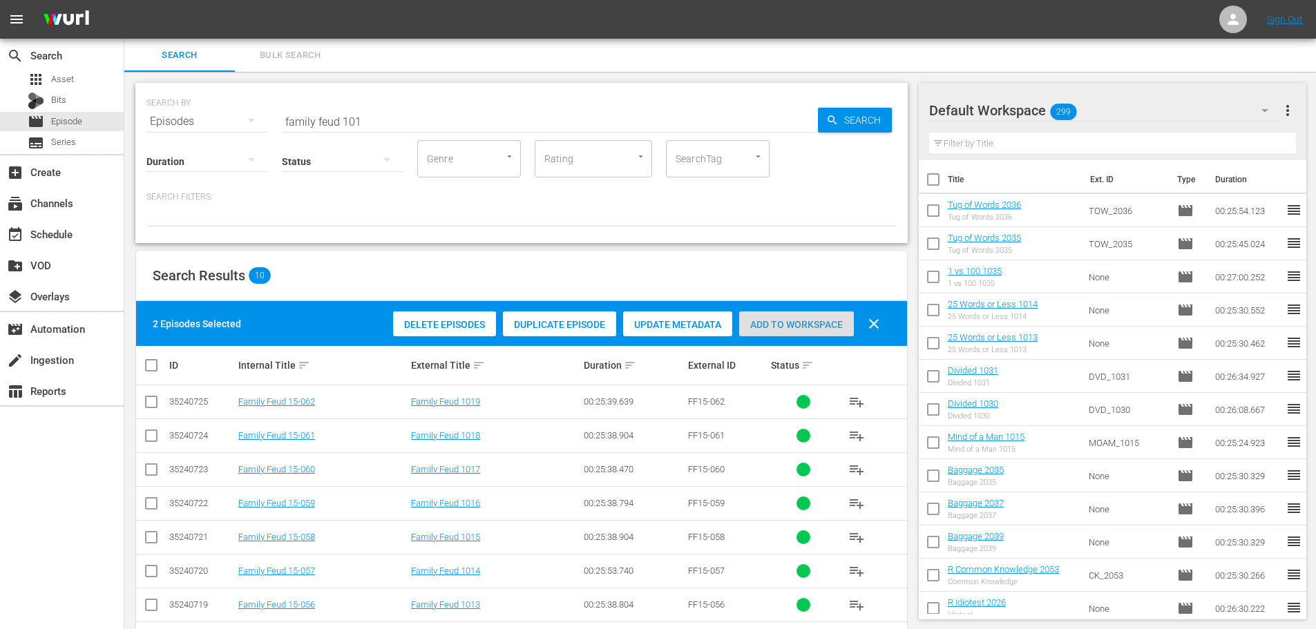
click at [834, 319] on span "Add to Workspace" at bounding box center [796, 324] width 115 height 11
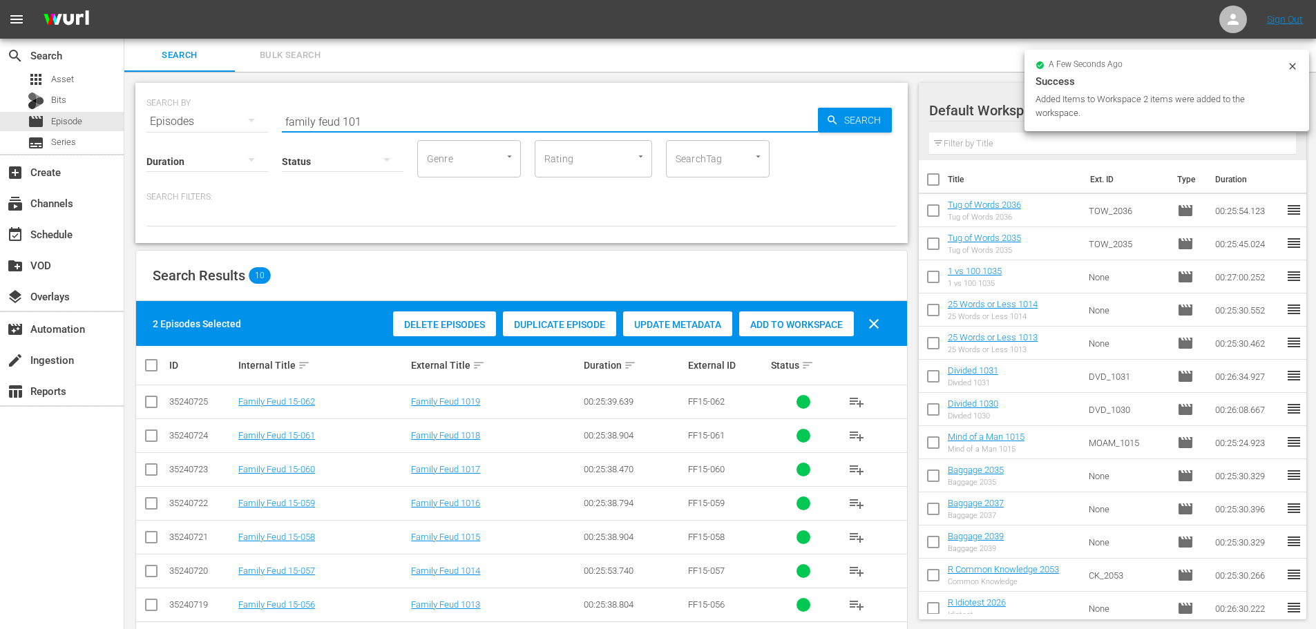
drag, startPoint x: 427, startPoint y: 125, endPoint x: 171, endPoint y: 113, distance: 256.5
click at [198, 113] on div "SEARCH BY Search By Episodes Search ID, Title, Description, Keywords, or Catego…" at bounding box center [521, 113] width 750 height 50
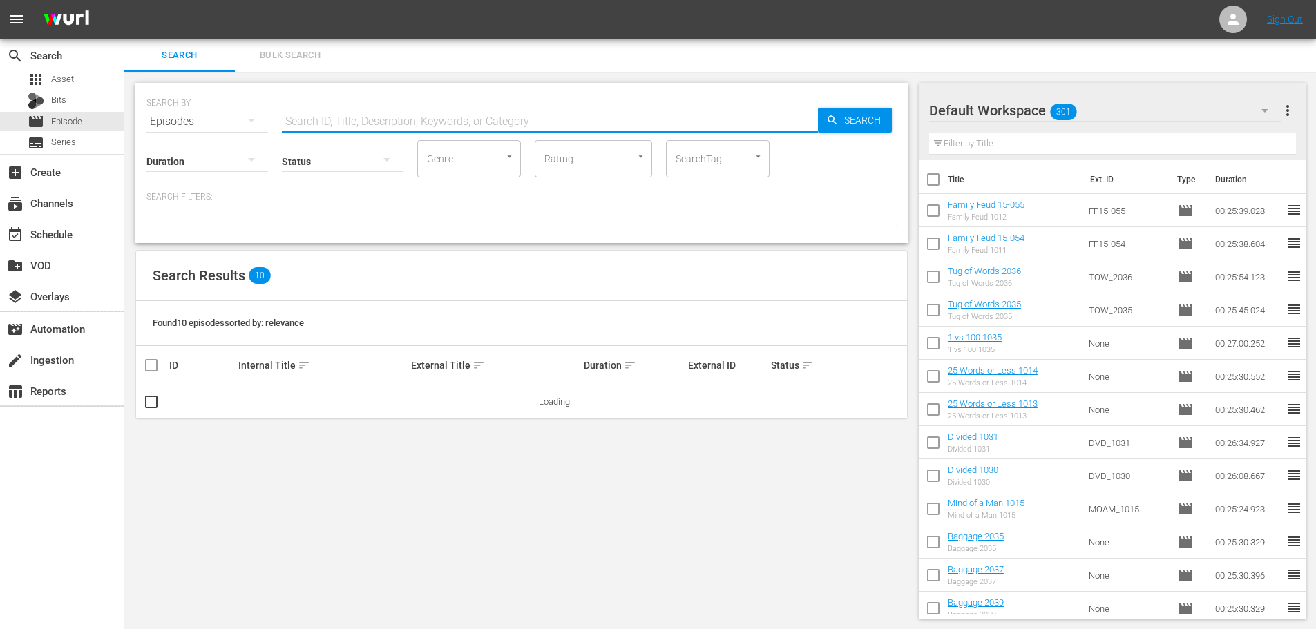
scroll to position [1, 0]
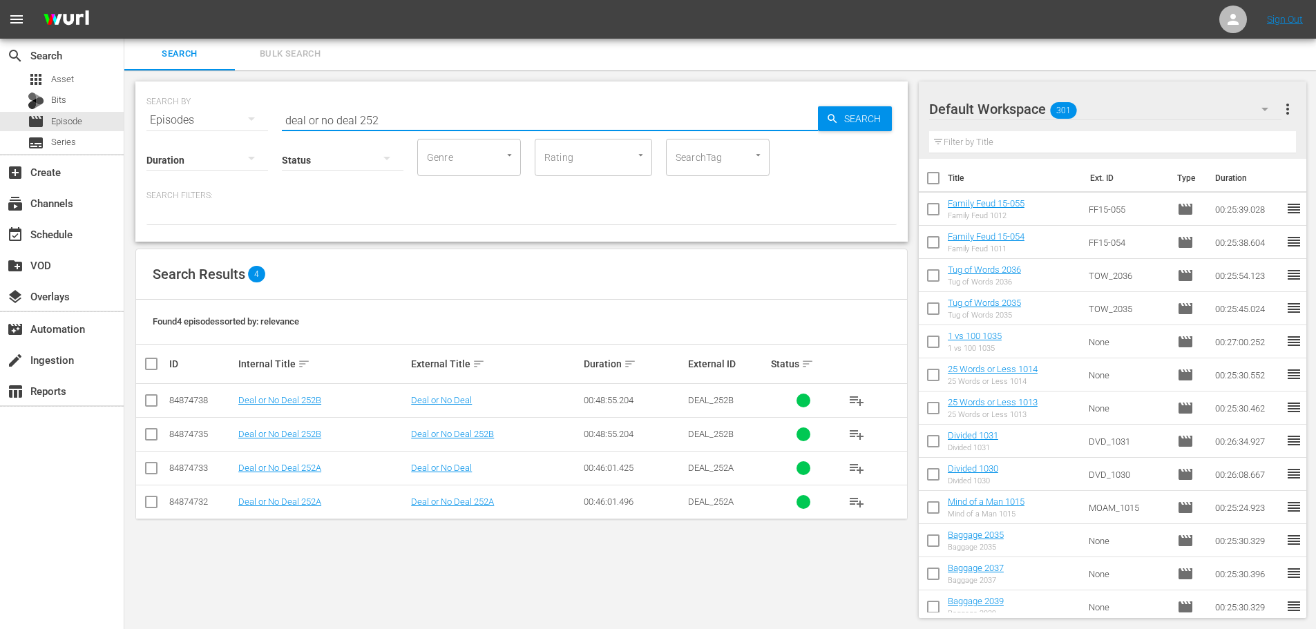
type input "deal or no deal 252"
click at [140, 504] on td at bounding box center [151, 502] width 31 height 34
click at [147, 504] on input "checkbox" at bounding box center [151, 505] width 17 height 17
checkbox input "true"
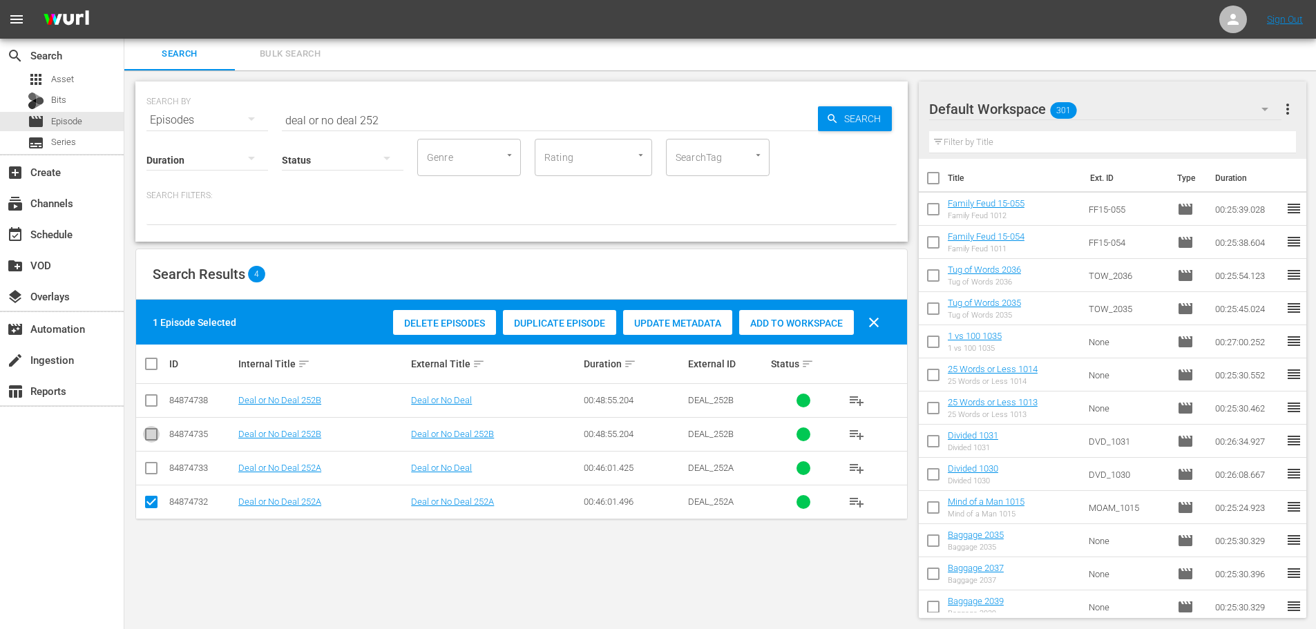
click at [157, 439] on input "checkbox" at bounding box center [151, 437] width 17 height 17
checkbox input "true"
drag, startPoint x: 824, startPoint y: 315, endPoint x: 812, endPoint y: 306, distance: 14.8
click at [826, 315] on div "Add to Workspace" at bounding box center [796, 323] width 115 height 26
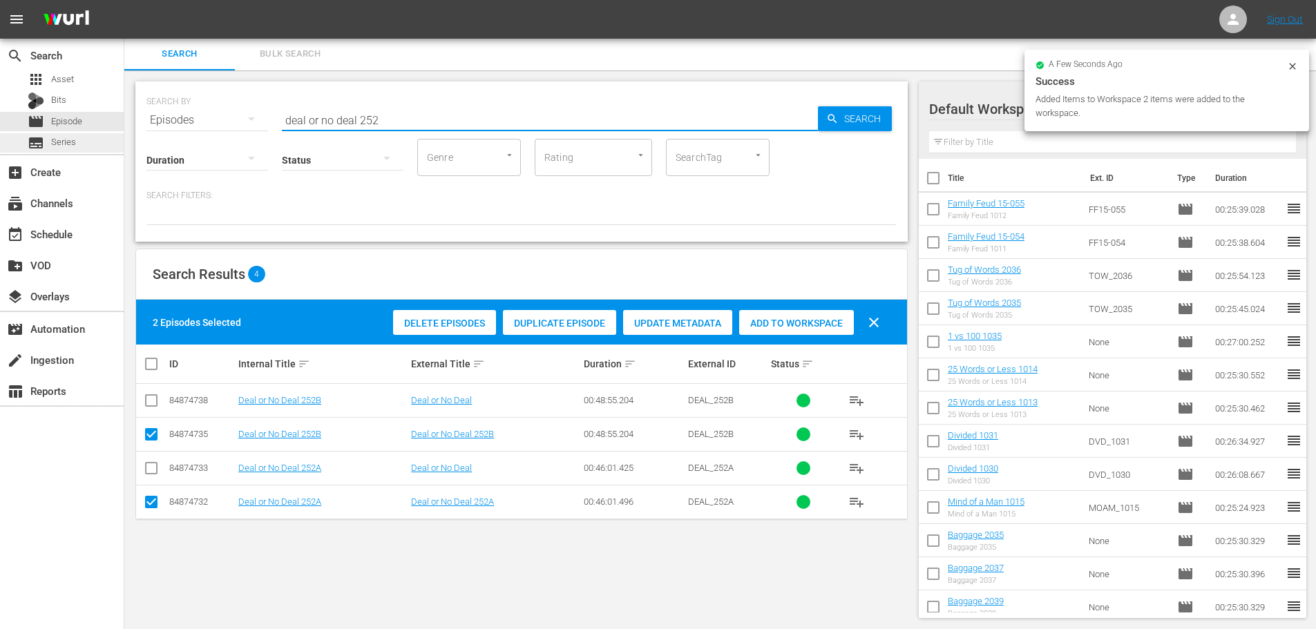
drag, startPoint x: 171, startPoint y: 142, endPoint x: 118, endPoint y: 142, distance: 53.2
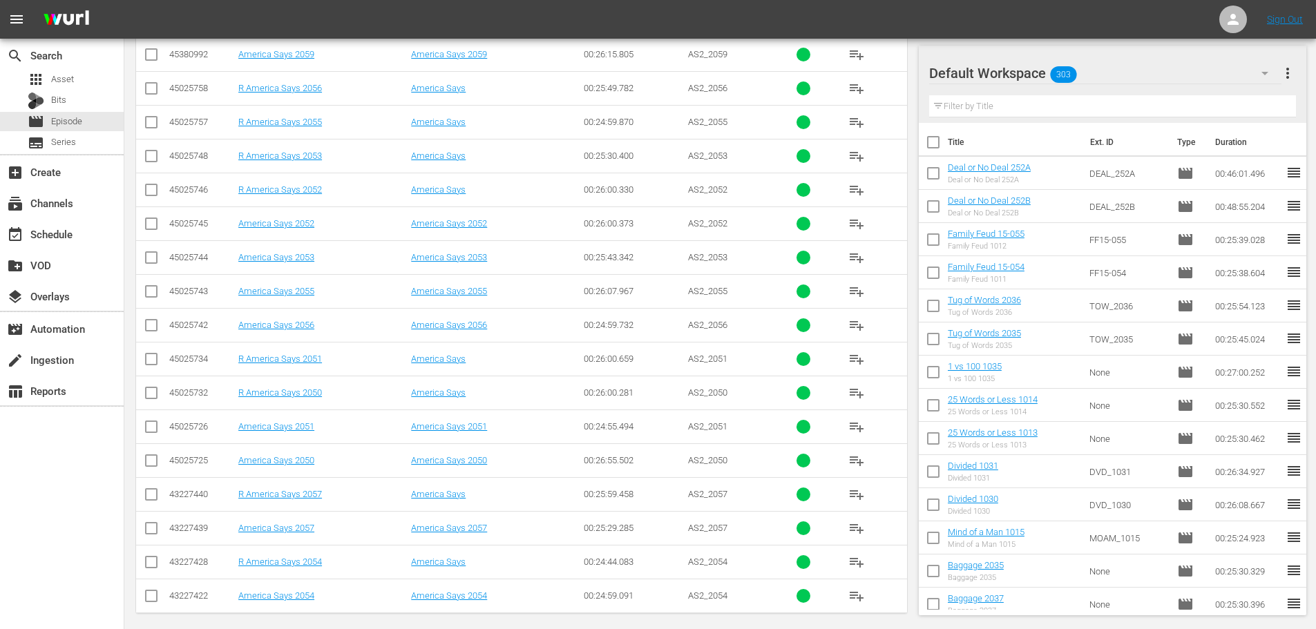
scroll to position [459, 0]
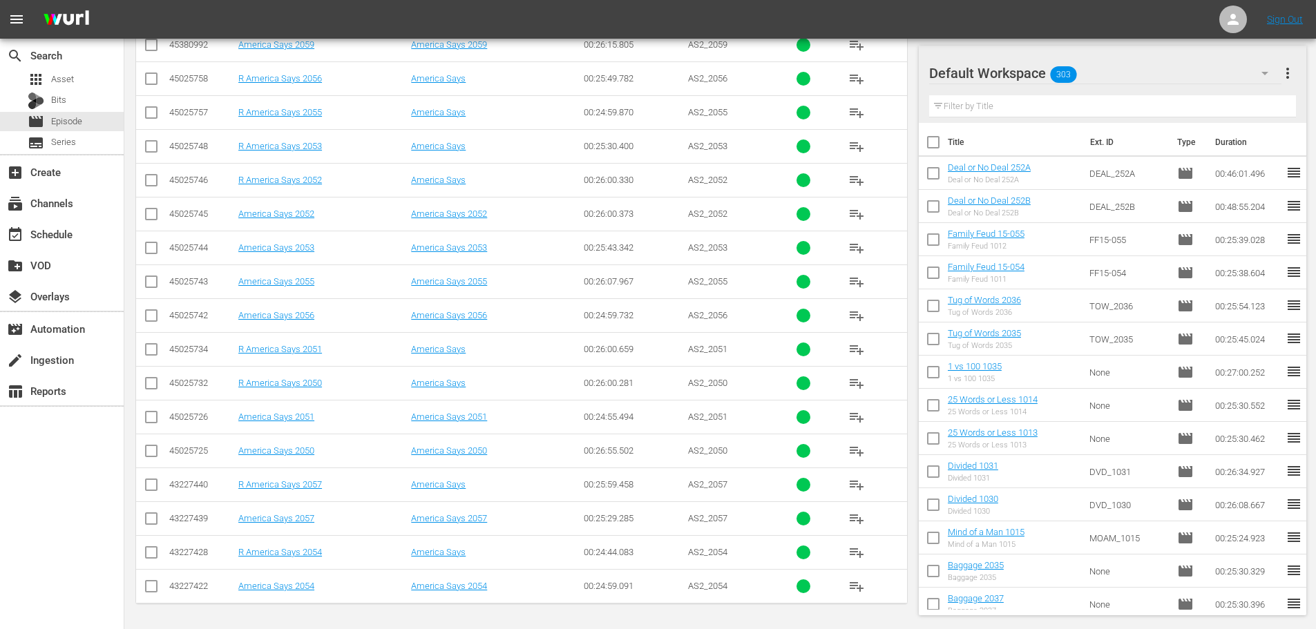
type input "america 205"
click at [151, 395] on td at bounding box center [151, 383] width 31 height 34
click at [151, 391] on input "checkbox" at bounding box center [151, 386] width 17 height 17
checkbox input "true"
click at [153, 181] on input "checkbox" at bounding box center [151, 183] width 17 height 17
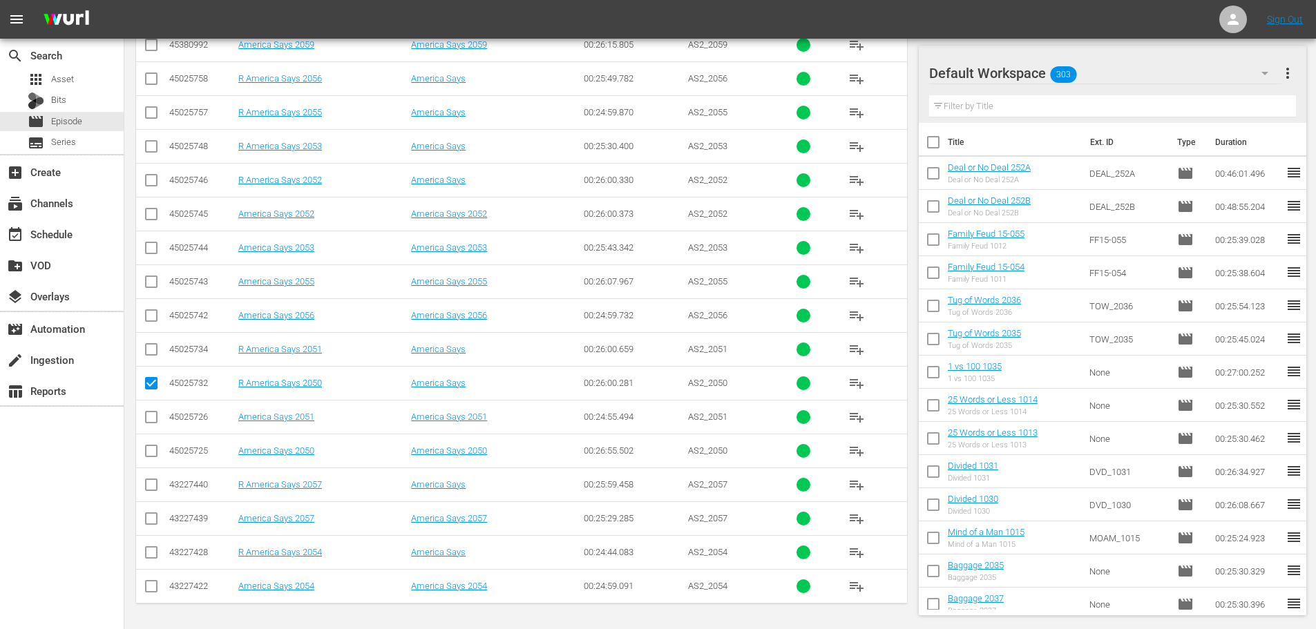
checkbox input "true"
click at [151, 556] on input "checkbox" at bounding box center [151, 555] width 17 height 17
checkbox input "true"
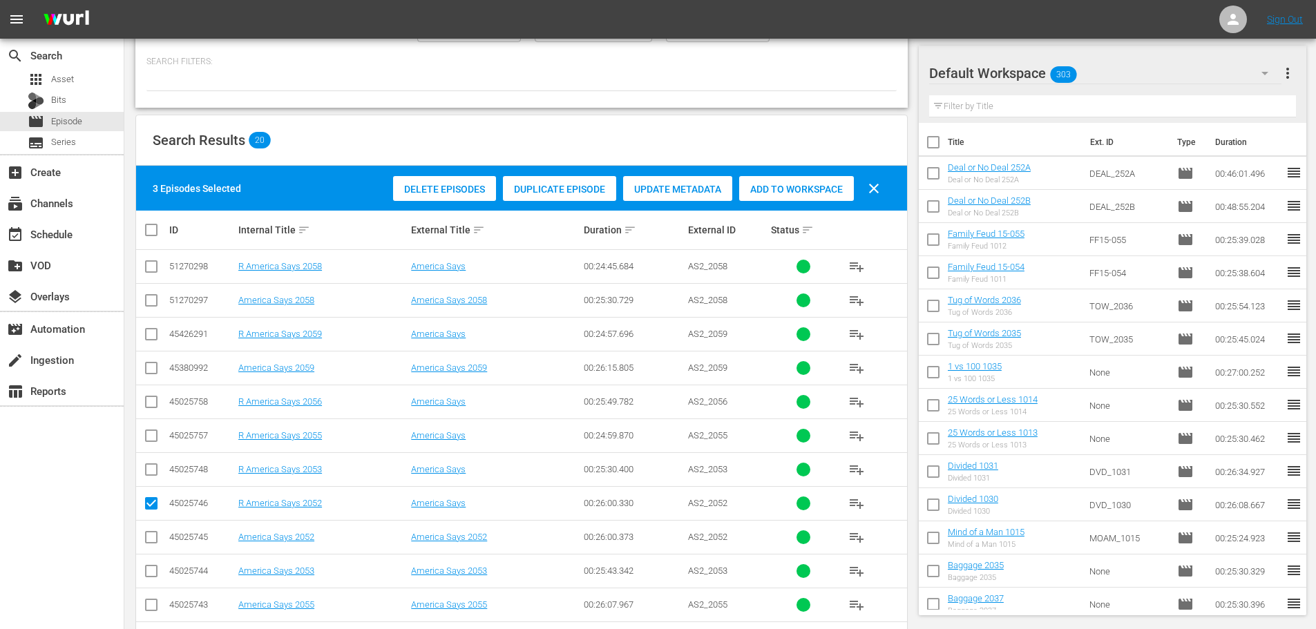
scroll to position [44, 0]
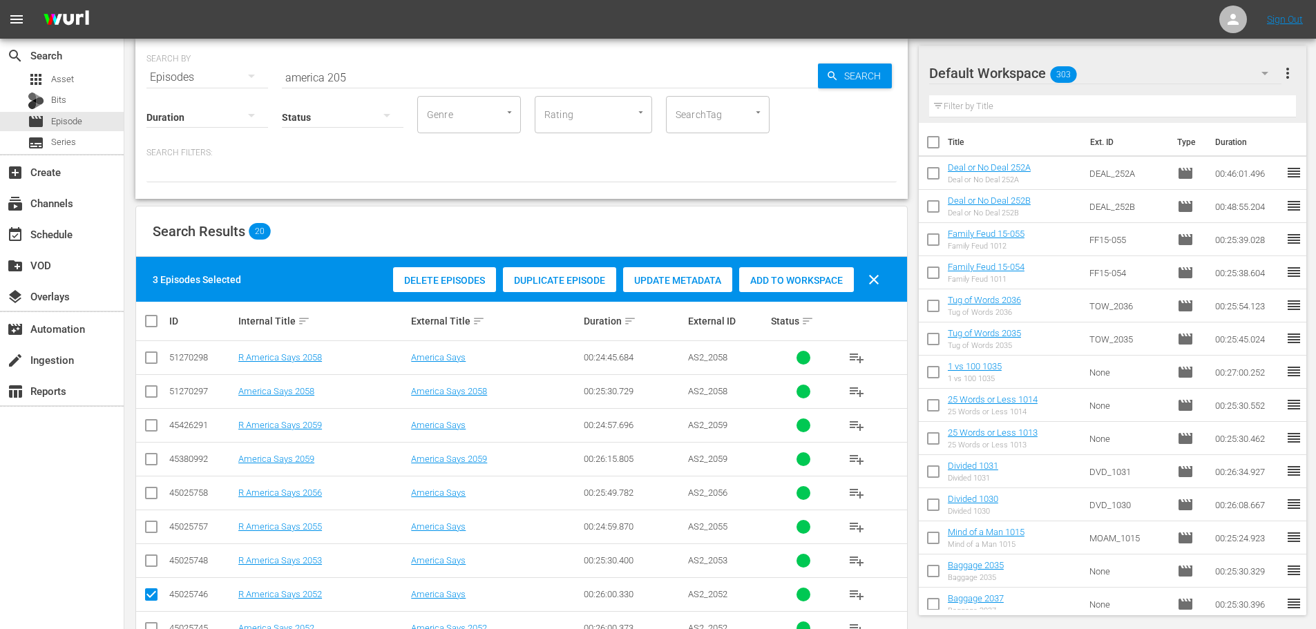
click at [752, 271] on div "Add to Workspace" at bounding box center [796, 280] width 115 height 26
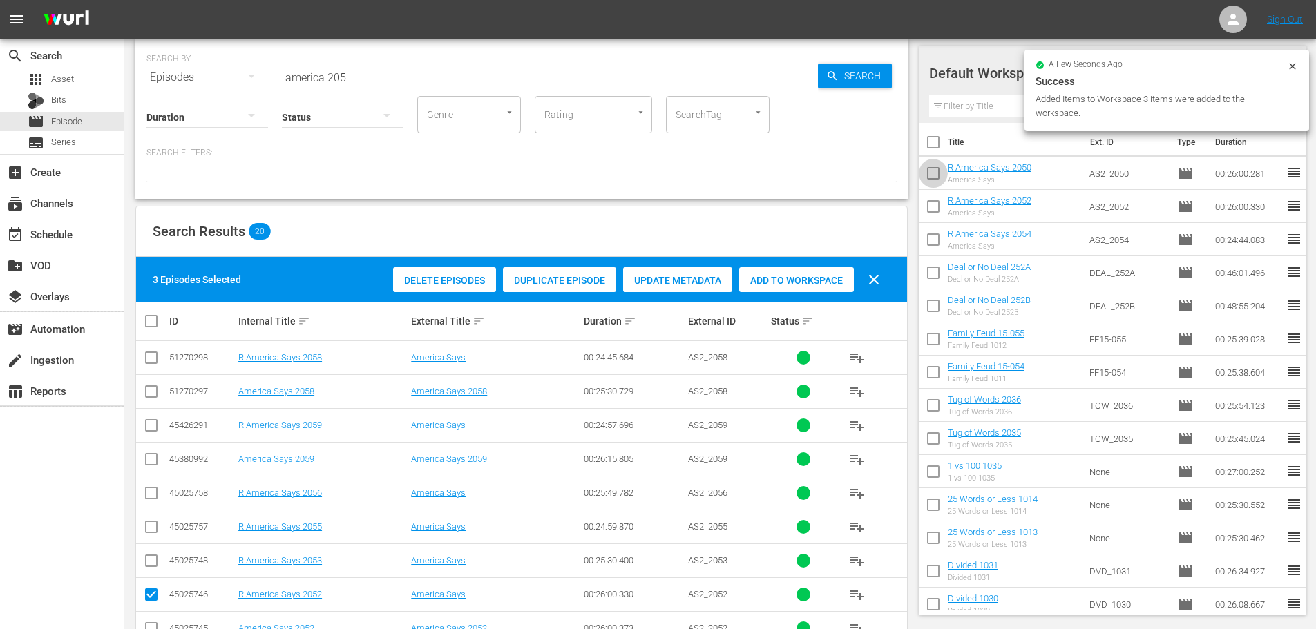
click at [926, 173] on input "checkbox" at bounding box center [933, 176] width 29 height 29
checkbox input "true"
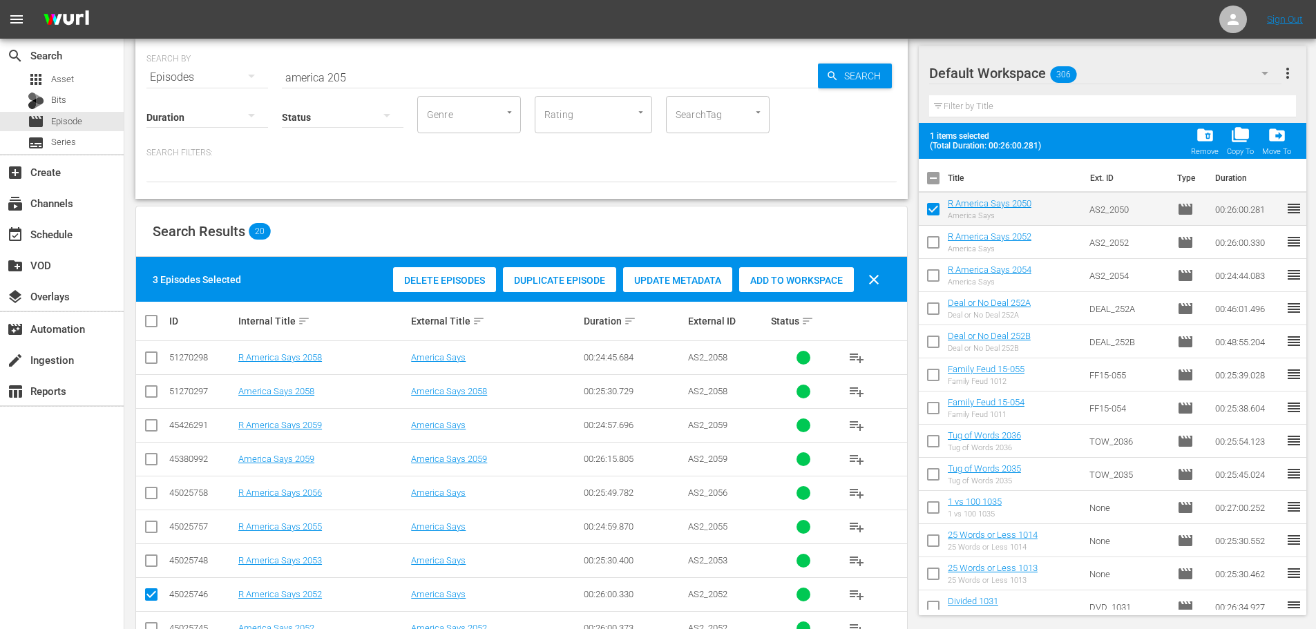
click at [929, 243] on input "checkbox" at bounding box center [933, 245] width 29 height 29
checkbox input "true"
click at [937, 288] on input "checkbox" at bounding box center [933, 278] width 29 height 29
checkbox input "true"
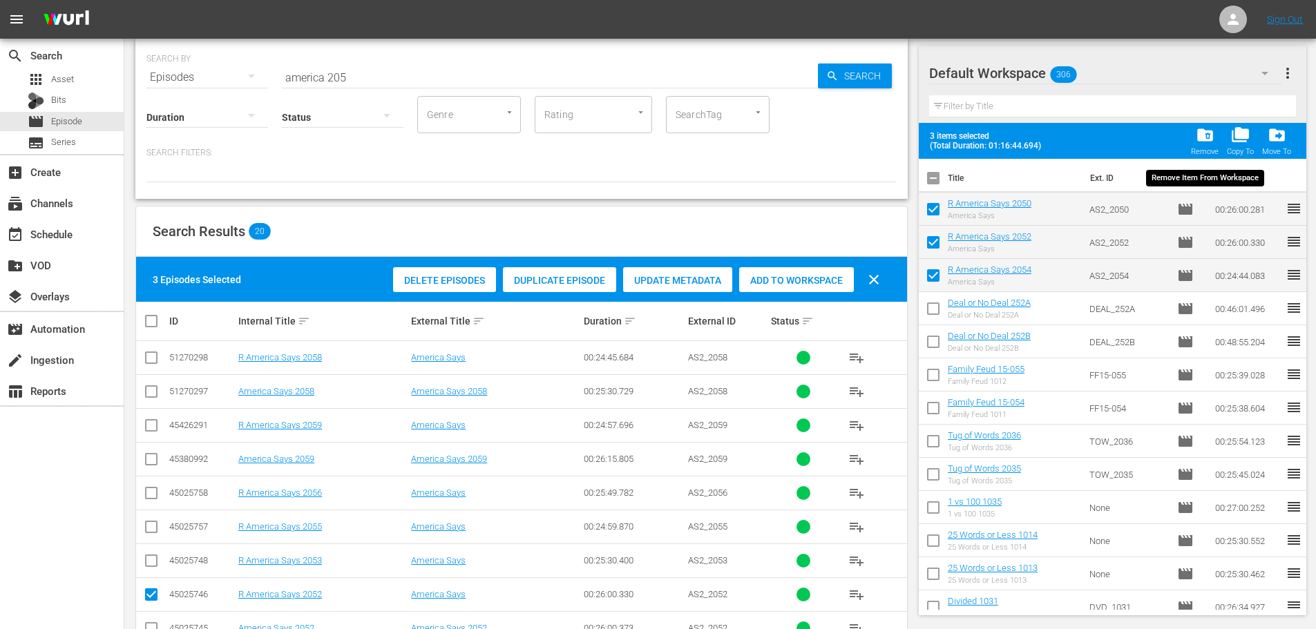
click at [1198, 143] on span "folder_delete" at bounding box center [1205, 135] width 19 height 19
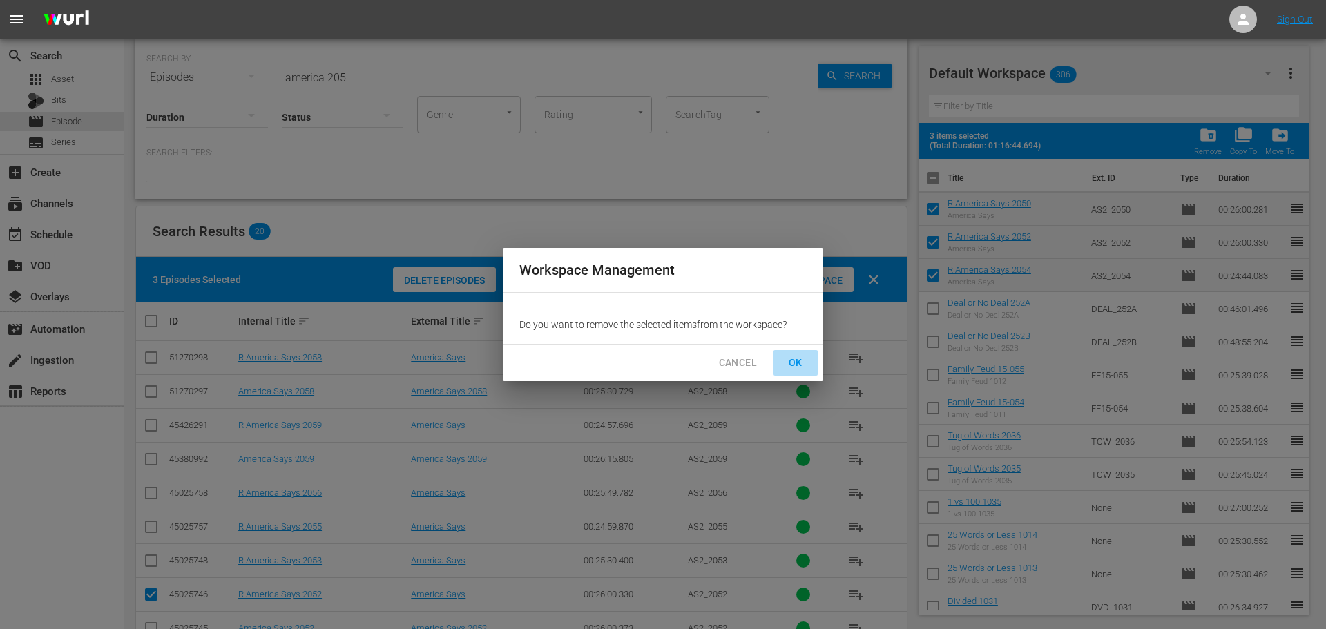
click at [790, 366] on span "OK" at bounding box center [796, 362] width 22 height 17
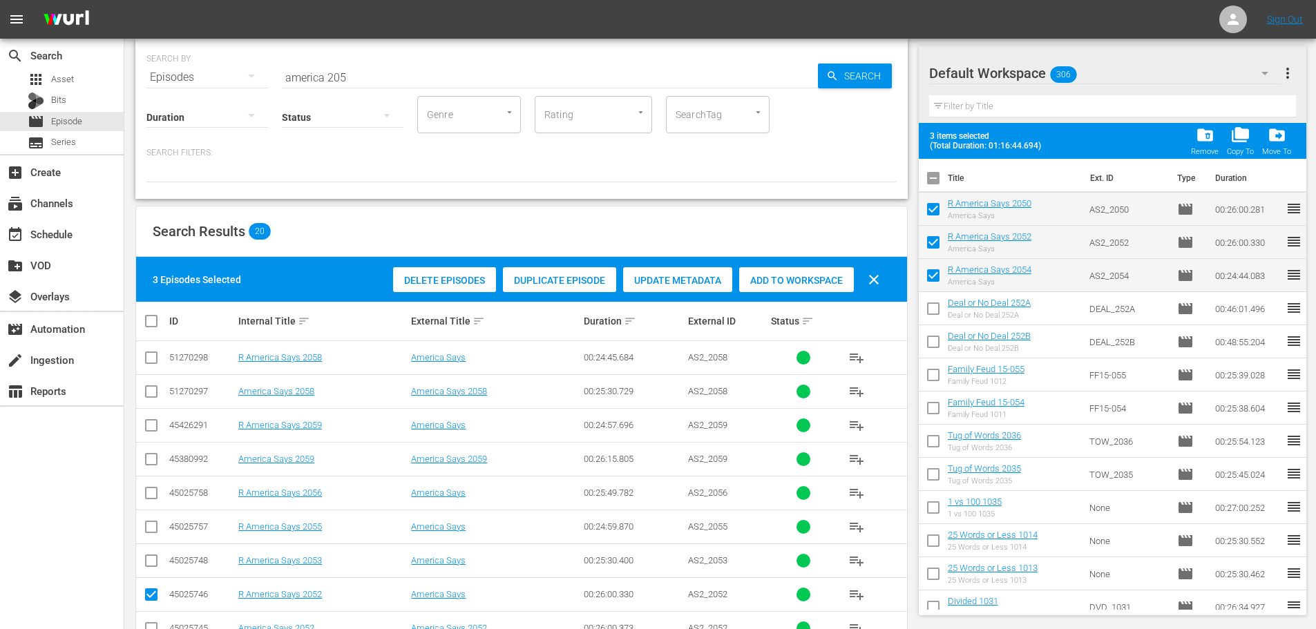
checkbox input "false"
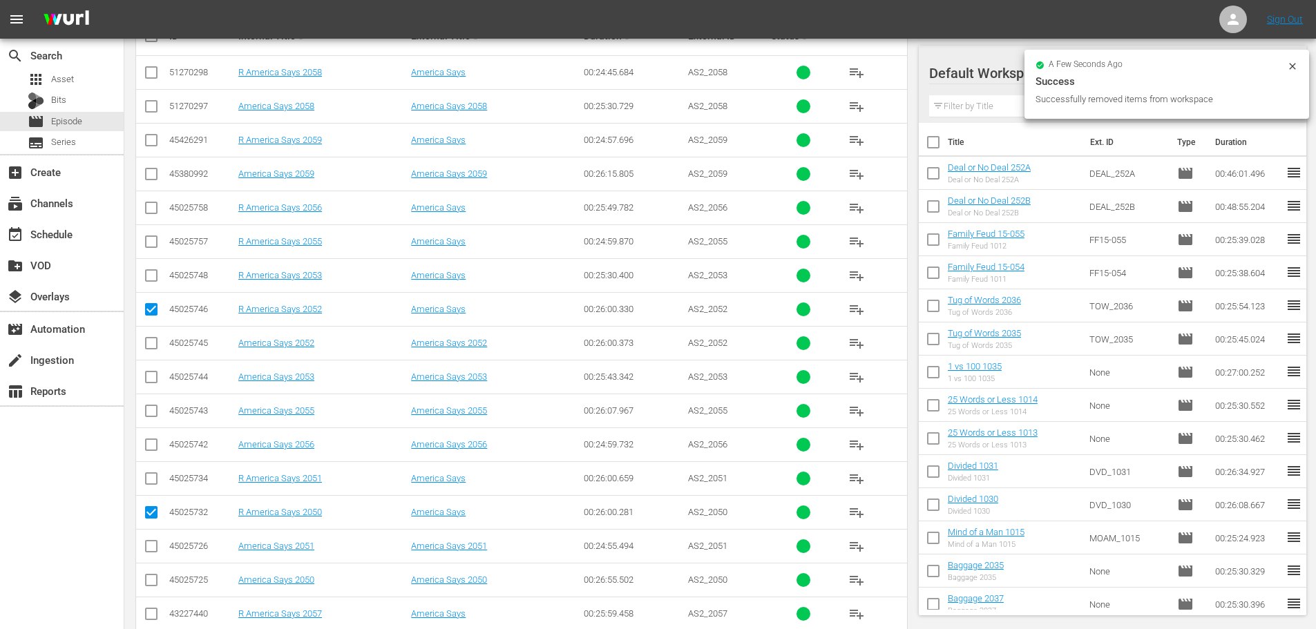
scroll to position [251, 0]
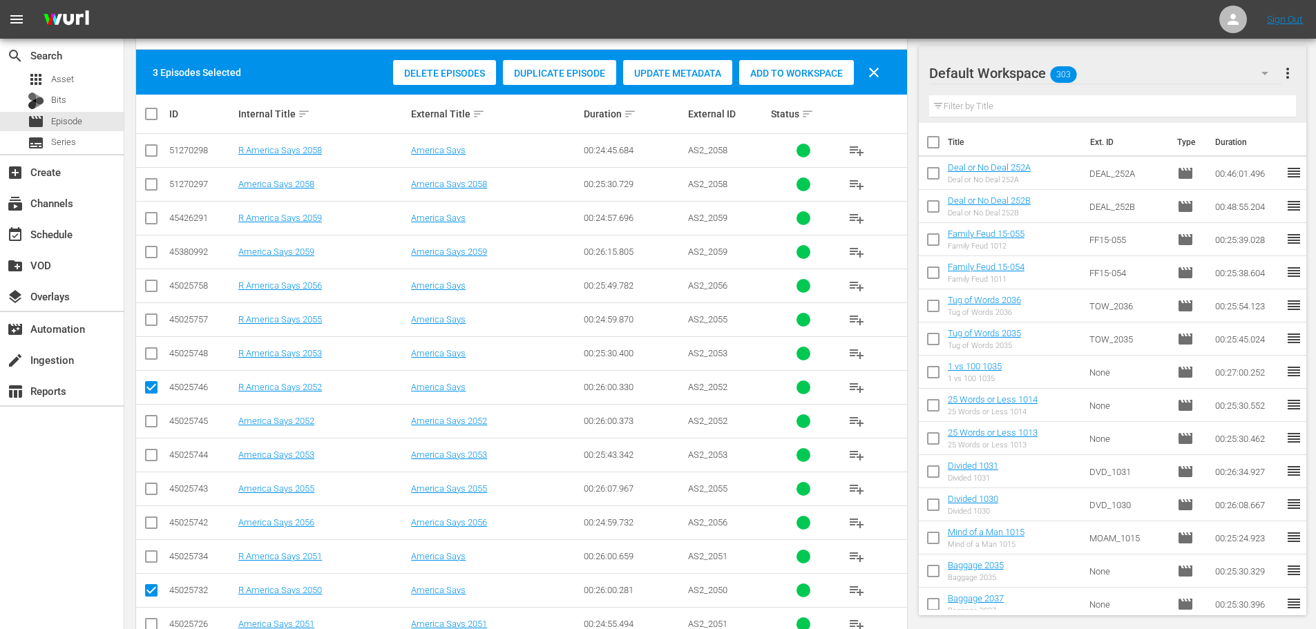
click at [880, 79] on span "clear" at bounding box center [873, 72] width 17 height 17
checkbox input "false"
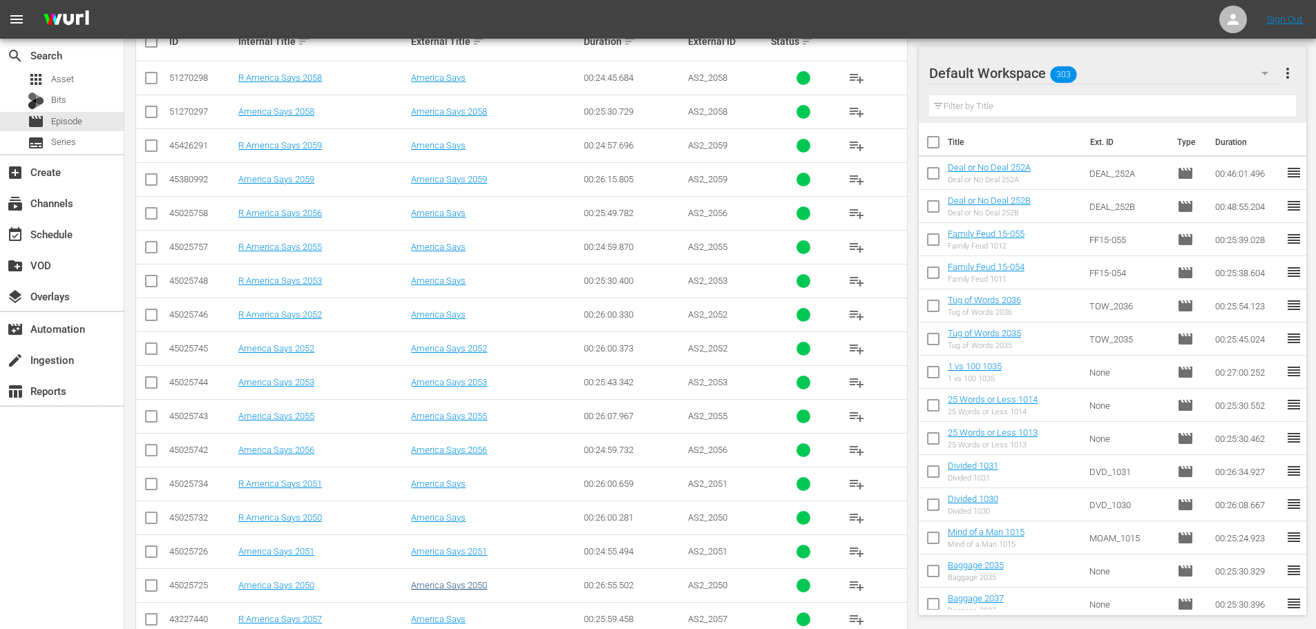
scroll to position [459, 0]
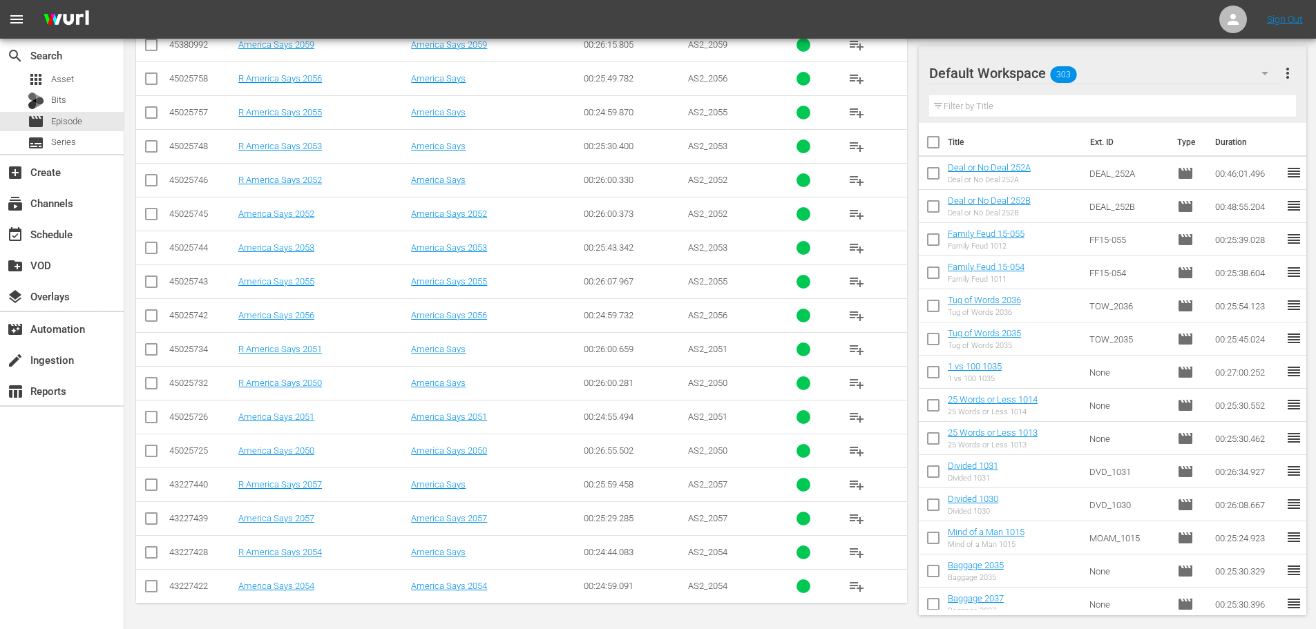
click at [150, 450] on input "checkbox" at bounding box center [151, 454] width 17 height 17
checkbox input "true"
click at [157, 213] on input "checkbox" at bounding box center [151, 217] width 17 height 17
checkbox input "true"
click at [143, 593] on input "checkbox" at bounding box center [151, 589] width 17 height 17
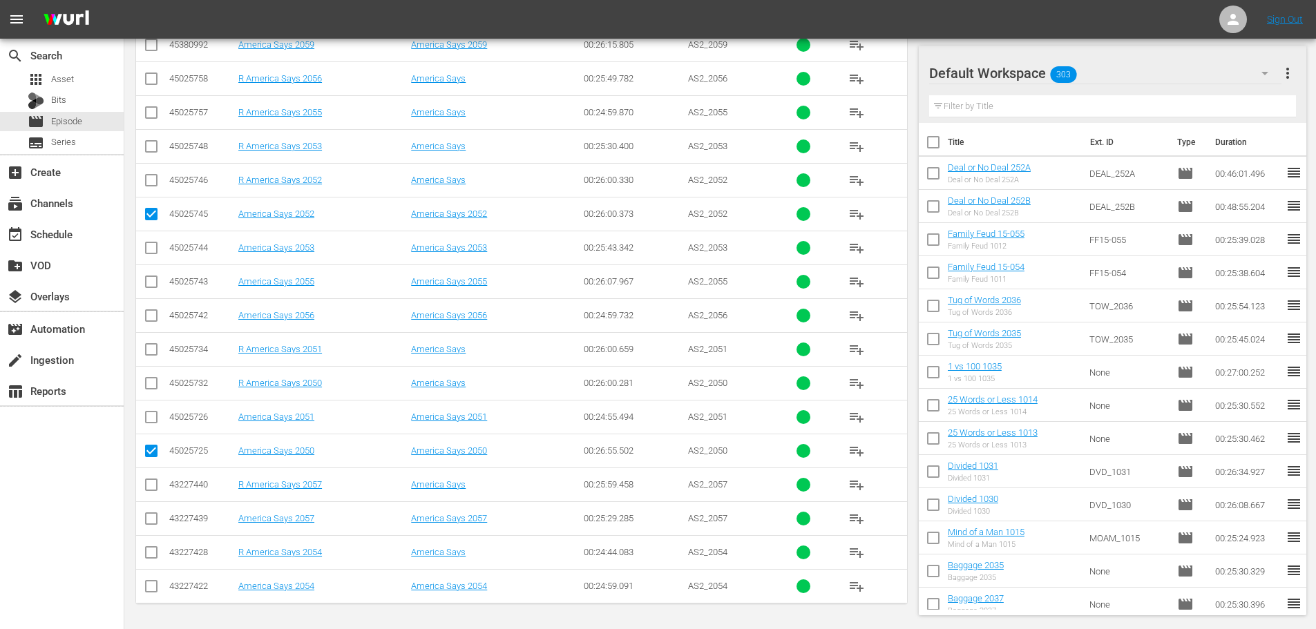
checkbox input "true"
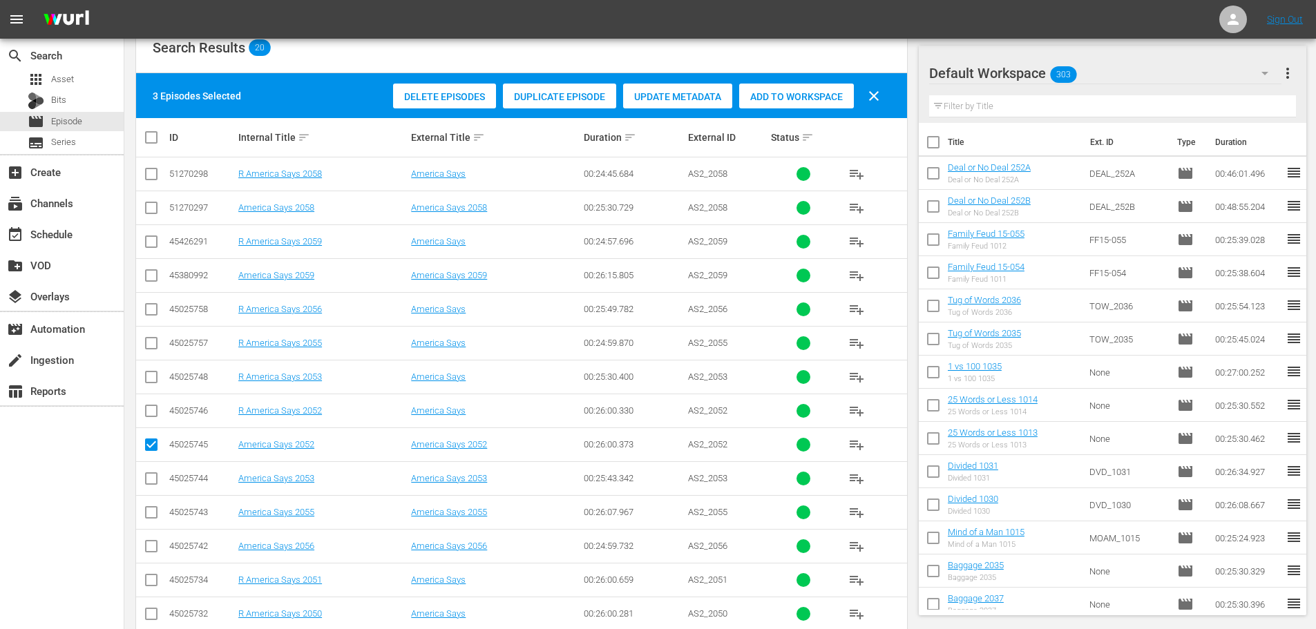
scroll to position [44, 0]
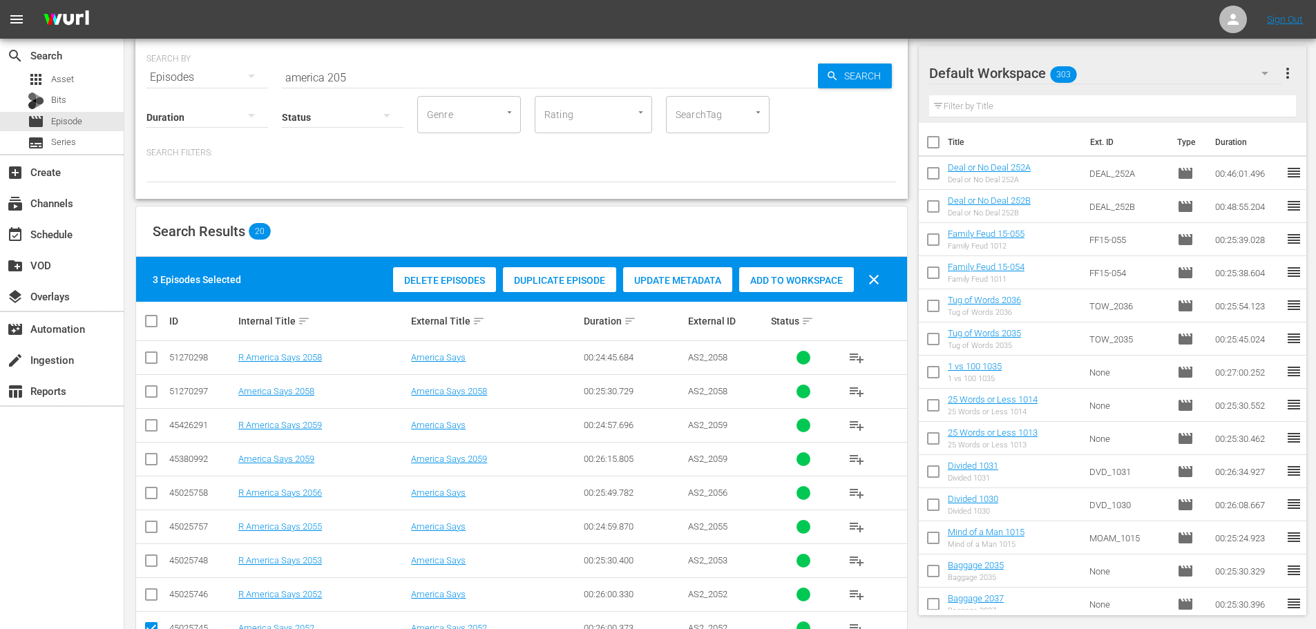
click at [790, 293] on div "Delete Episodes Duplicate Episode Update Metadata Add to Workspace clear" at bounding box center [640, 279] width 501 height 33
click at [792, 290] on div "Add to Workspace" at bounding box center [796, 280] width 115 height 26
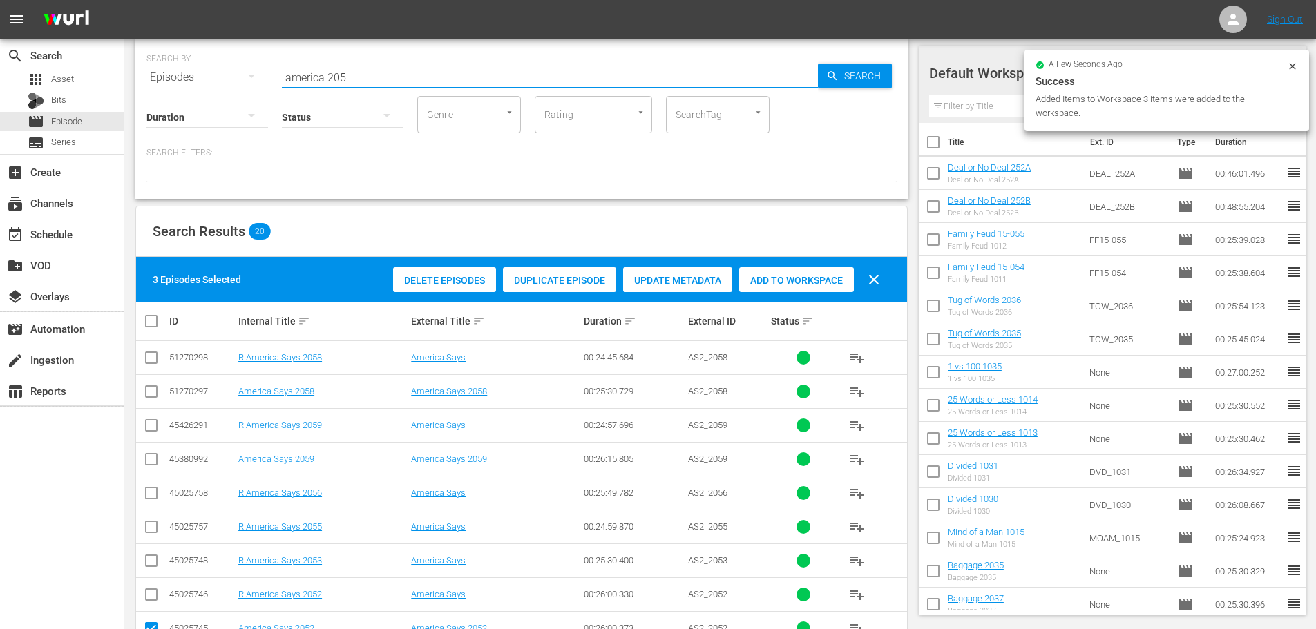
drag, startPoint x: 397, startPoint y: 72, endPoint x: 143, endPoint y: 80, distance: 254.3
click at [143, 80] on div "SEARCH BY Search By Episodes Search ID, Title, Description, Keywords, or Catego…" at bounding box center [521, 119] width 772 height 160
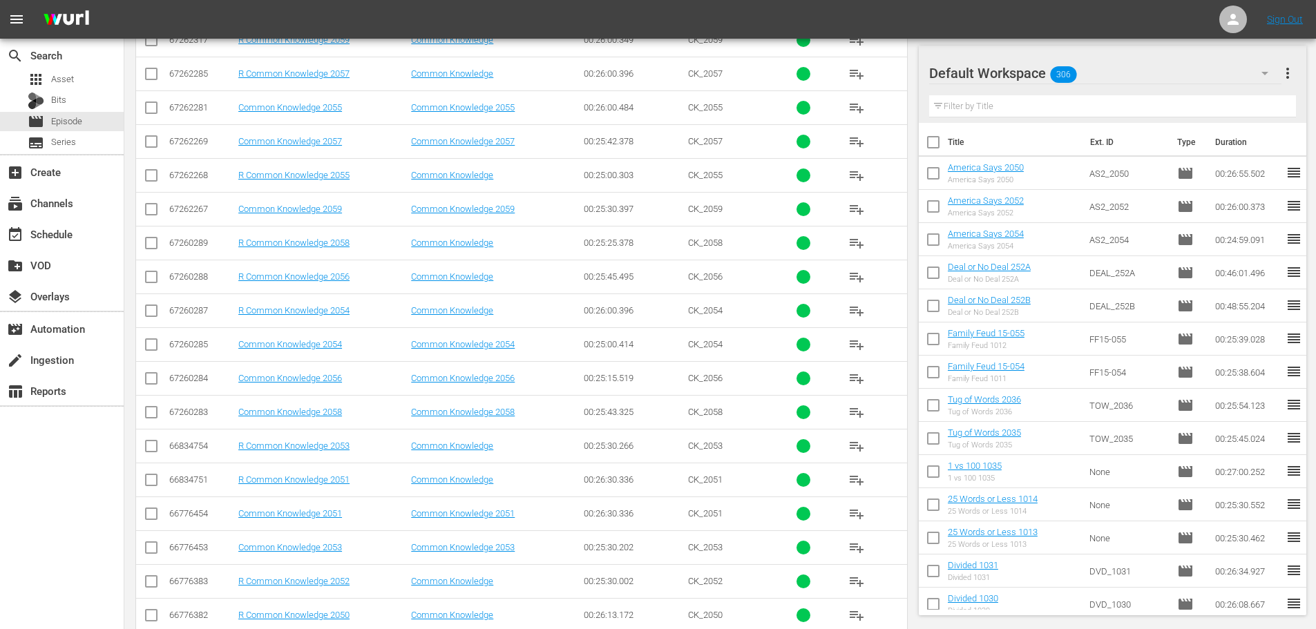
scroll to position [419, 0]
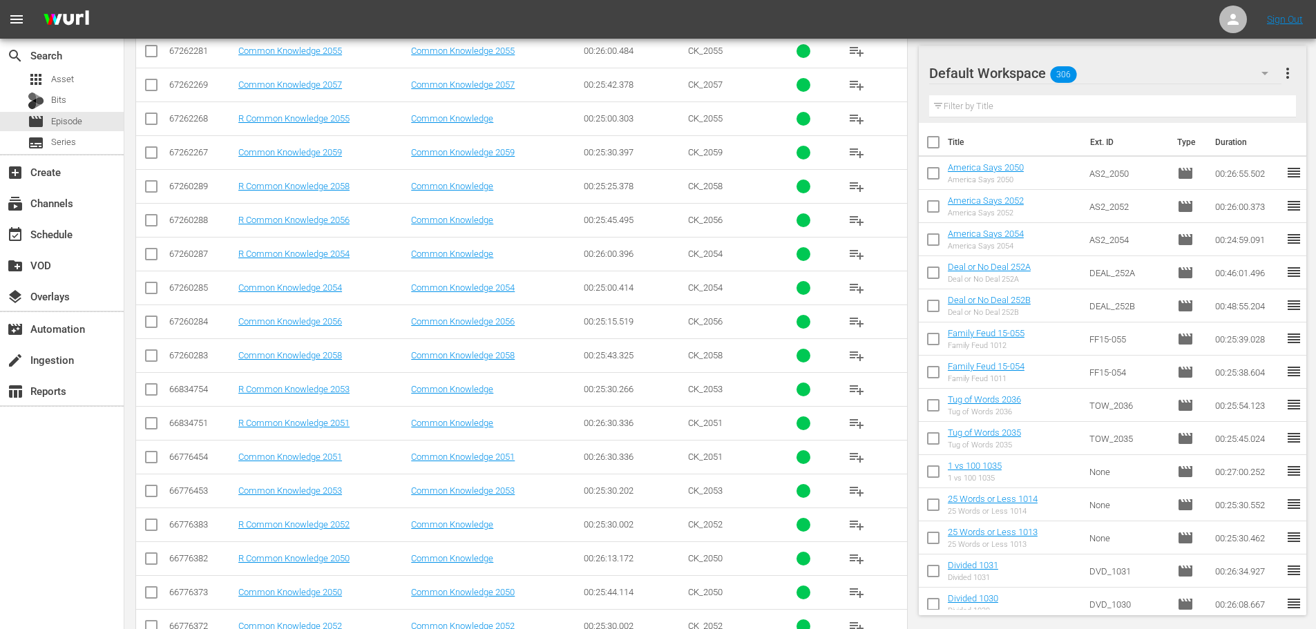
type input "common 205"
click at [149, 86] on input "checkbox" at bounding box center [151, 87] width 17 height 17
checkbox input "true"
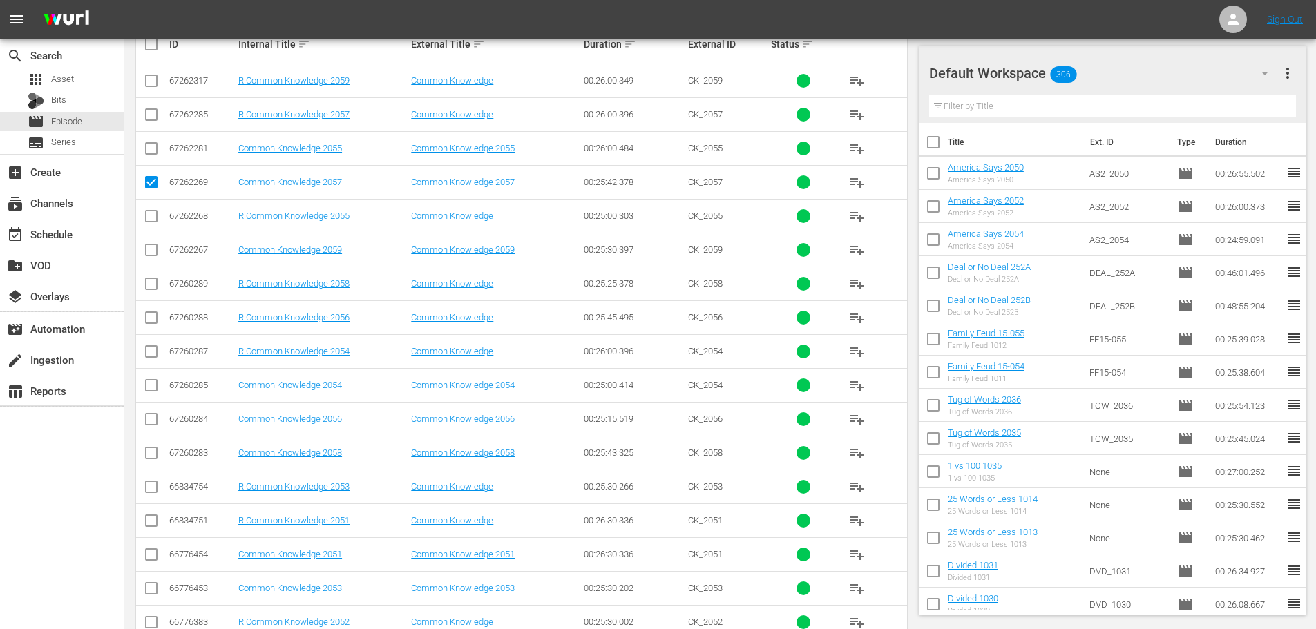
scroll to position [280, 0]
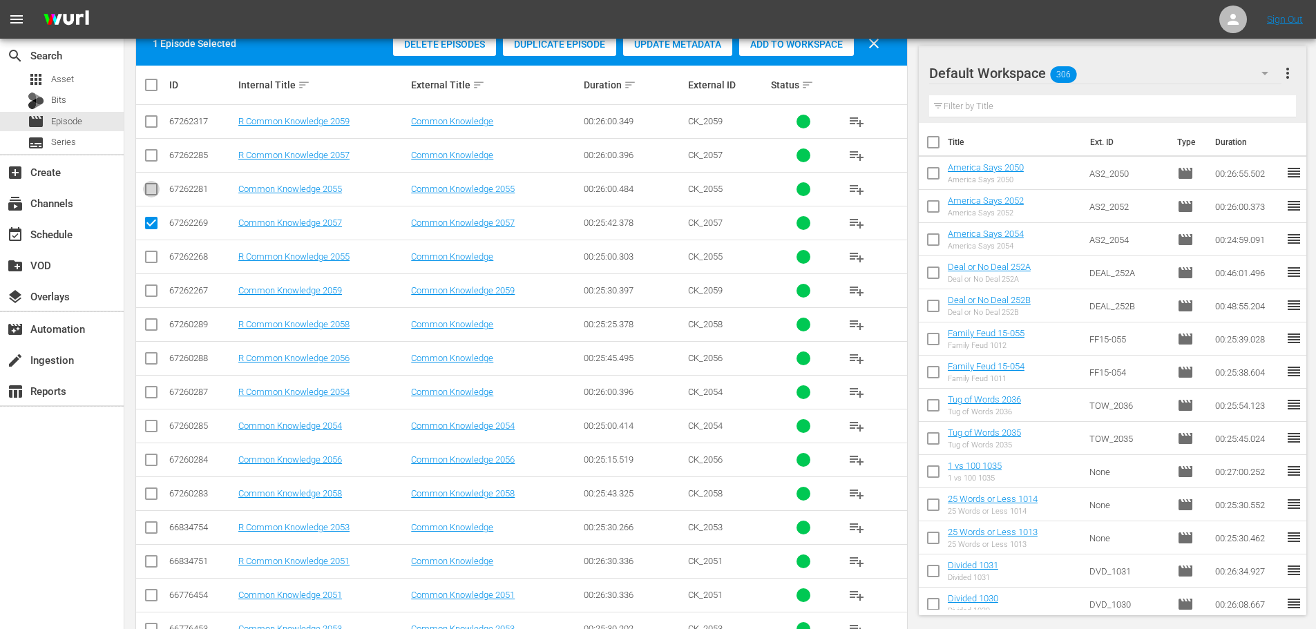
click at [159, 192] on input "checkbox" at bounding box center [151, 192] width 17 height 17
checkbox input "true"
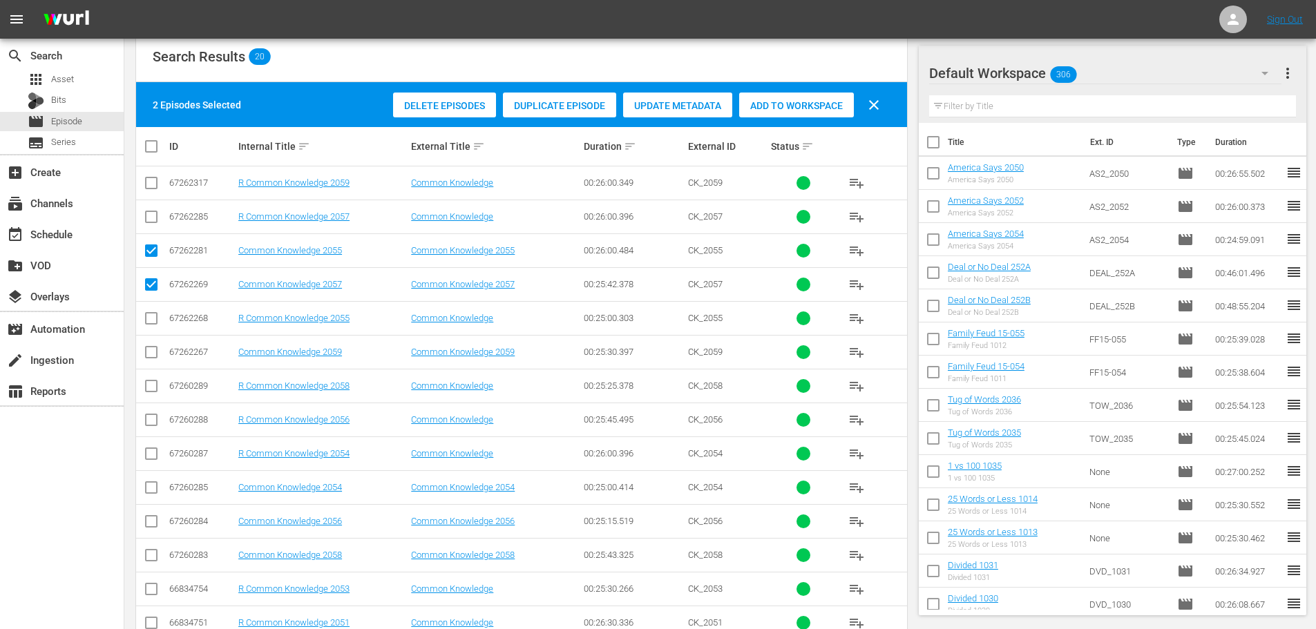
scroll to position [4, 0]
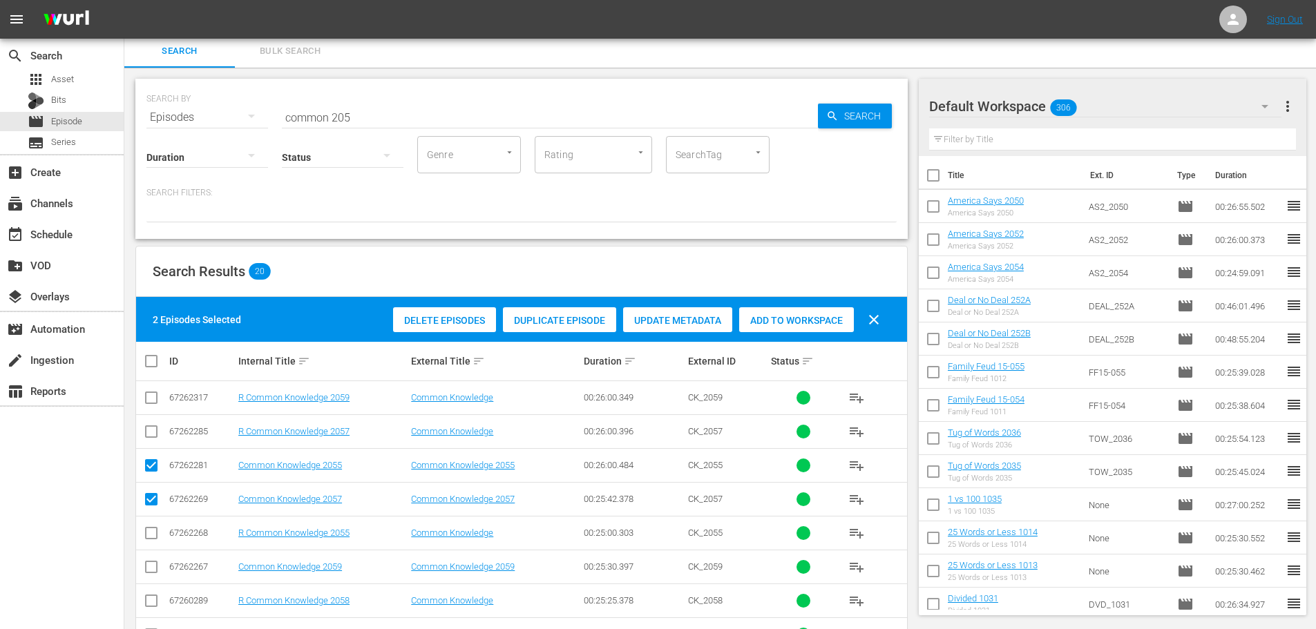
click at [827, 316] on span "Add to Workspace" at bounding box center [796, 320] width 115 height 11
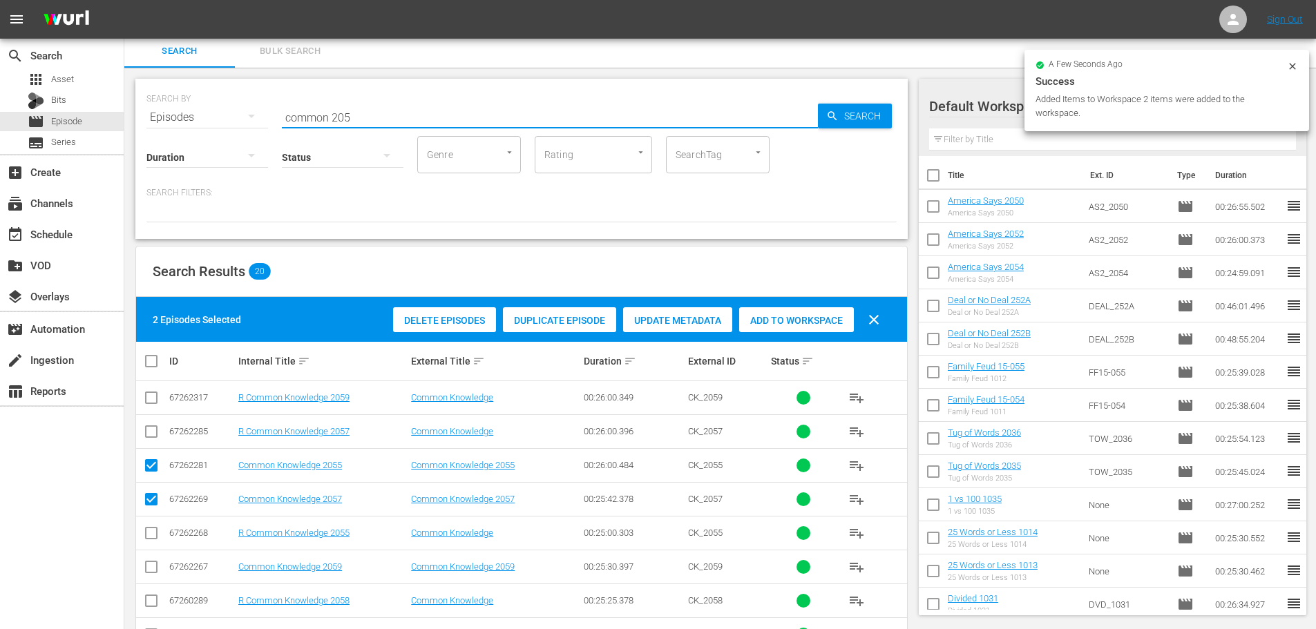
drag, startPoint x: 384, startPoint y: 115, endPoint x: 229, endPoint y: 105, distance: 155.1
click at [229, 105] on div "SEARCH BY Search By Episodes Search ID, Title, Description, Keywords, or Catego…" at bounding box center [521, 109] width 750 height 50
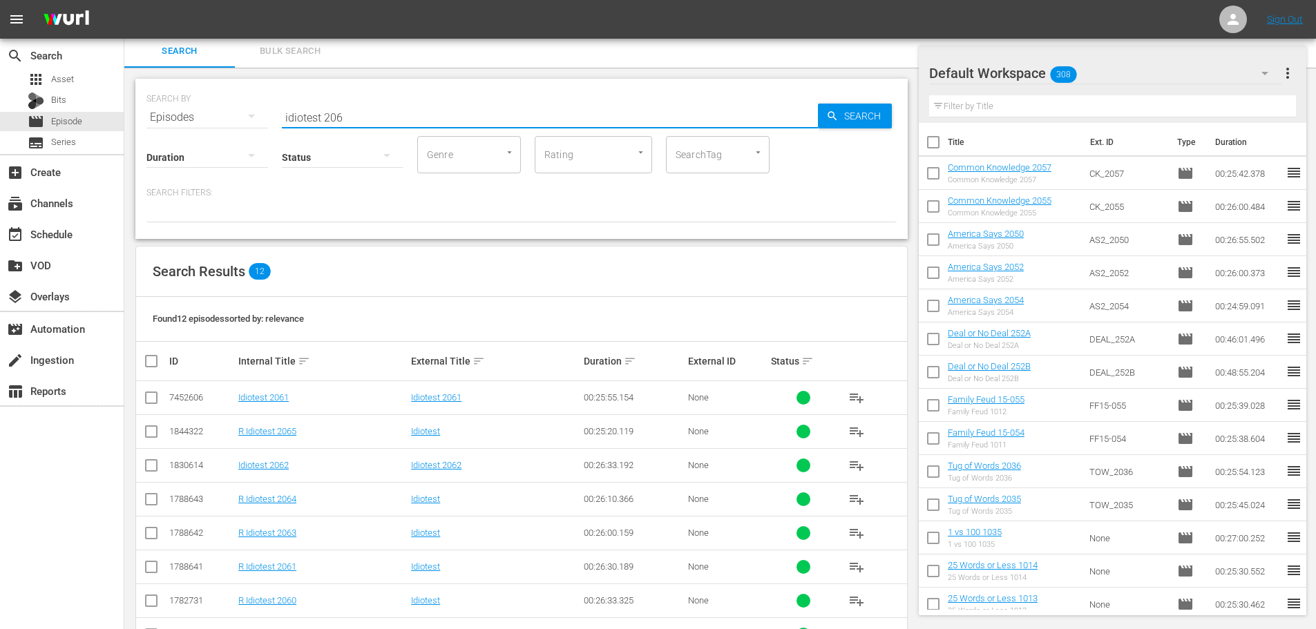
scroll to position [188, 0]
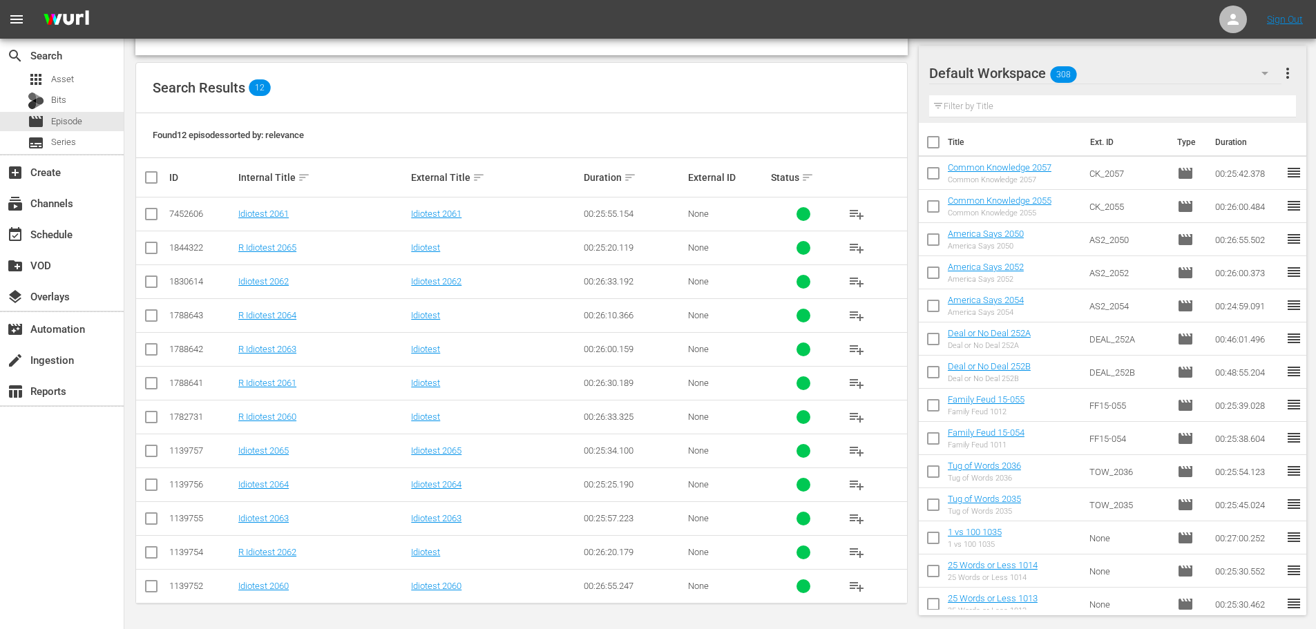
type input "idiotest 206"
click at [151, 220] on input "checkbox" at bounding box center [151, 217] width 17 height 17
checkbox input "true"
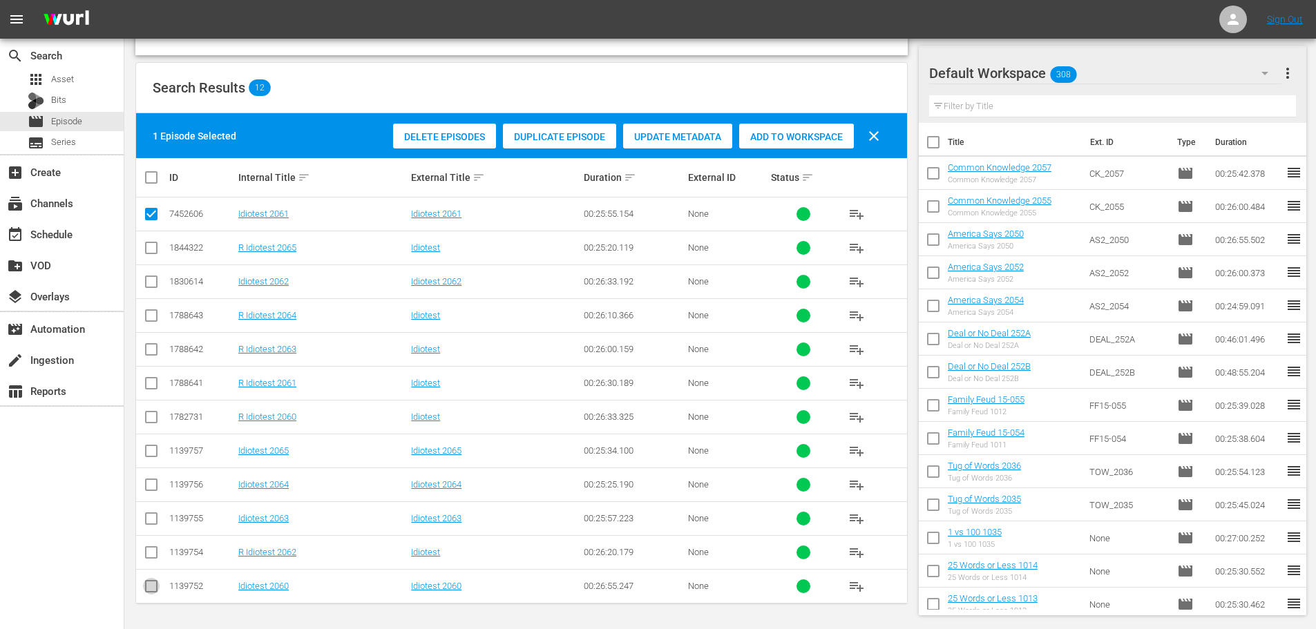
click at [153, 586] on input "checkbox" at bounding box center [151, 589] width 17 height 17
checkbox input "true"
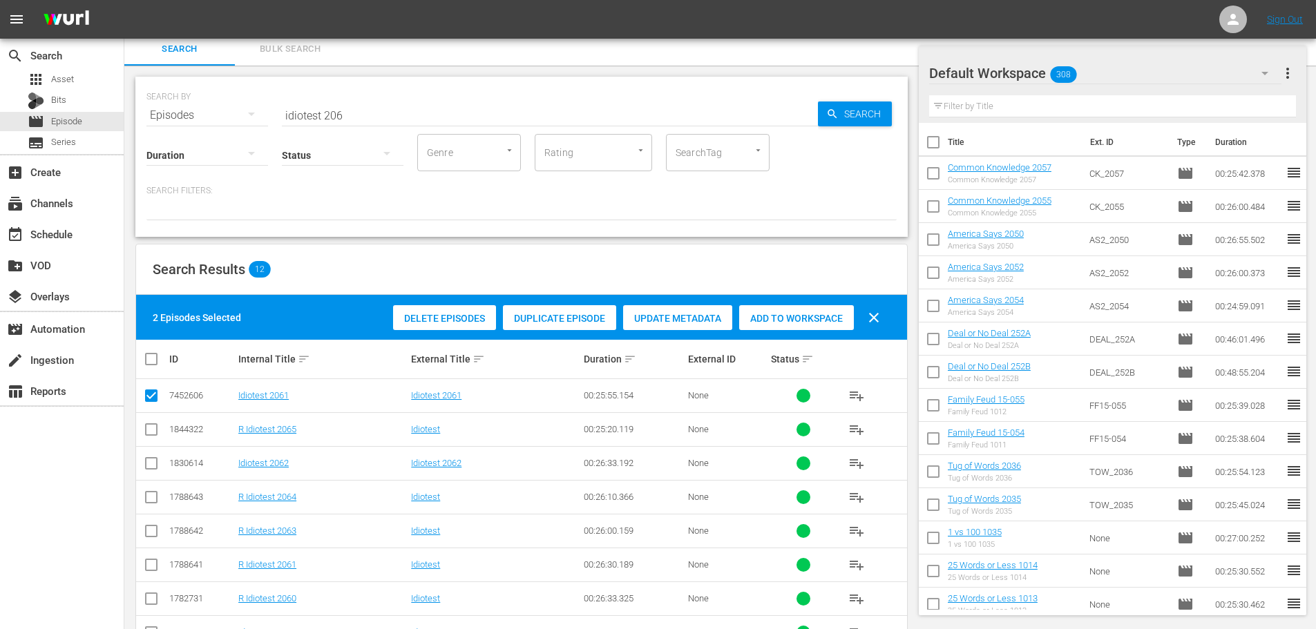
scroll to position [0, 0]
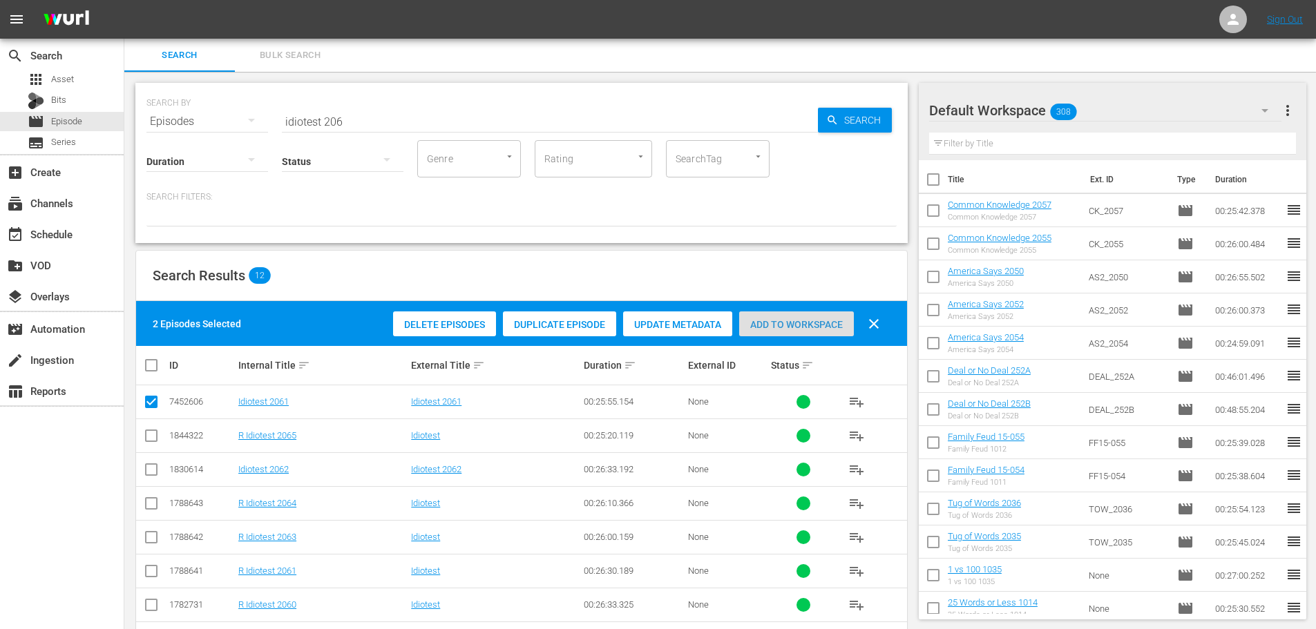
click at [798, 330] on div "Add to Workspace" at bounding box center [796, 325] width 115 height 26
drag, startPoint x: 430, startPoint y: 111, endPoint x: 122, endPoint y: 97, distance: 308.4
click at [124, 0] on div "search Search apps Asset Bits movie Episode subtitles Series add_box Create sub…" at bounding box center [720, 0] width 1192 height 0
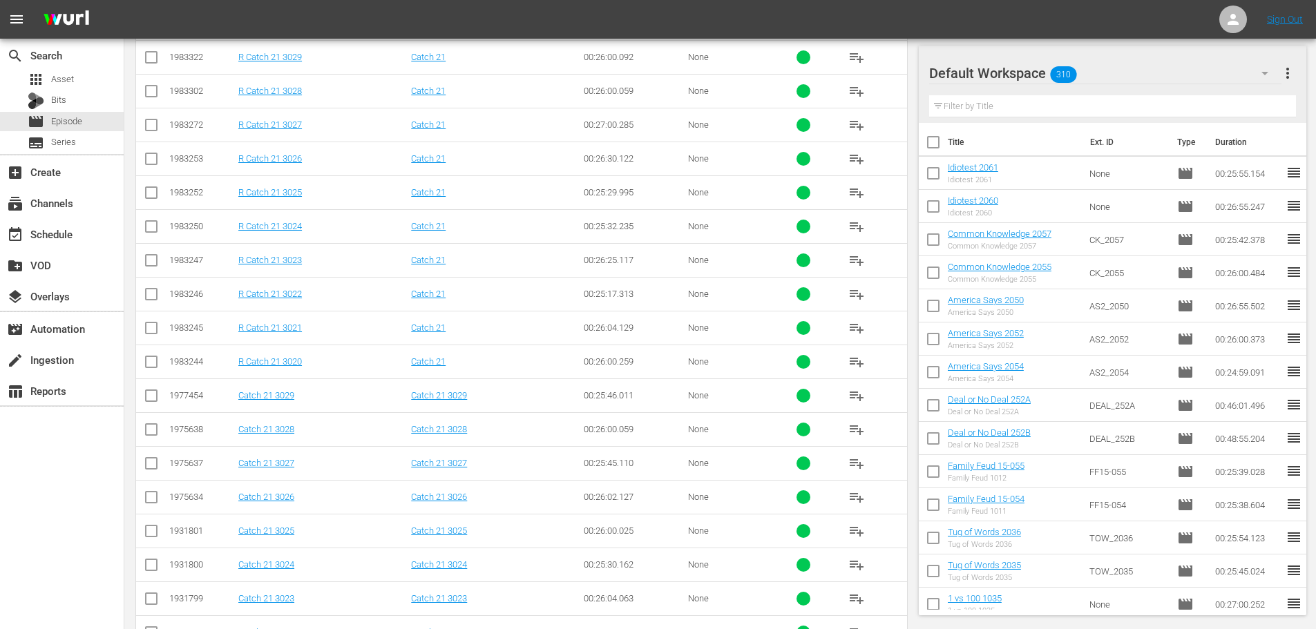
scroll to position [345, 0]
type input "catch 21 302"
click at [156, 559] on input "checkbox" at bounding box center [151, 567] width 17 height 17
checkbox input "true"
click at [151, 602] on input "checkbox" at bounding box center [151, 601] width 17 height 17
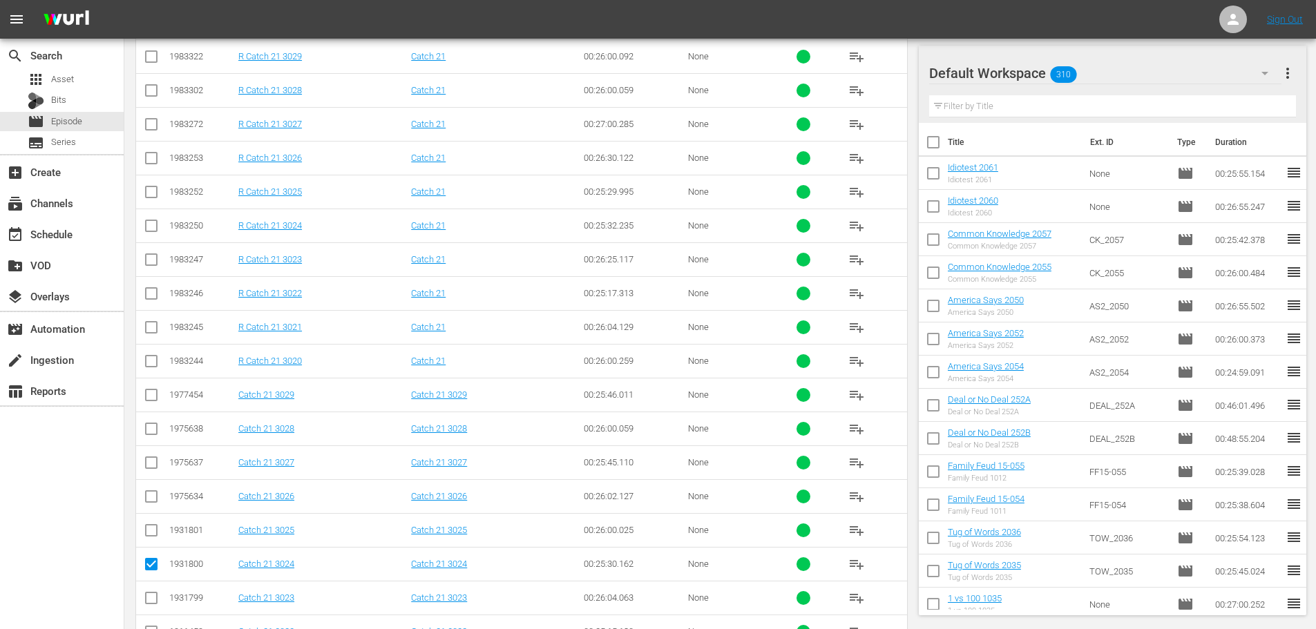
checkbox input "true"
click at [155, 532] on input "checkbox" at bounding box center [151, 533] width 17 height 17
checkbox input "true"
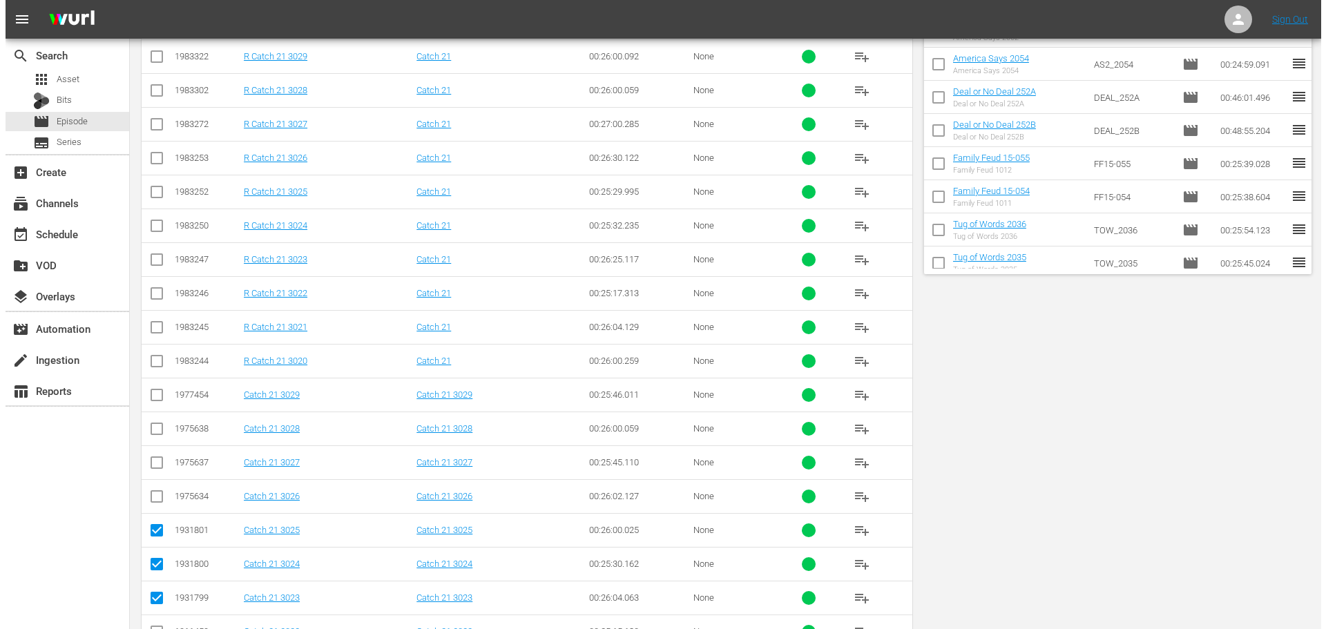
scroll to position [0, 0]
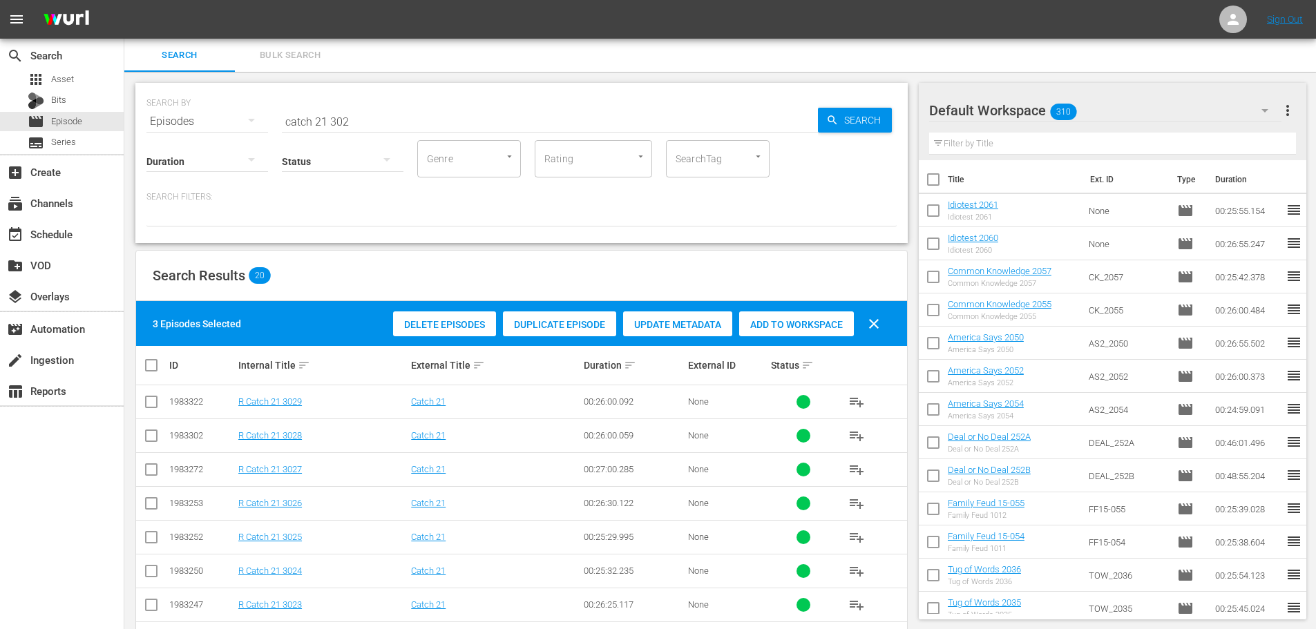
click at [805, 332] on div "Add to Workspace" at bounding box center [796, 325] width 115 height 26
click at [17, 233] on span "event_available" at bounding box center [15, 235] width 17 height 17
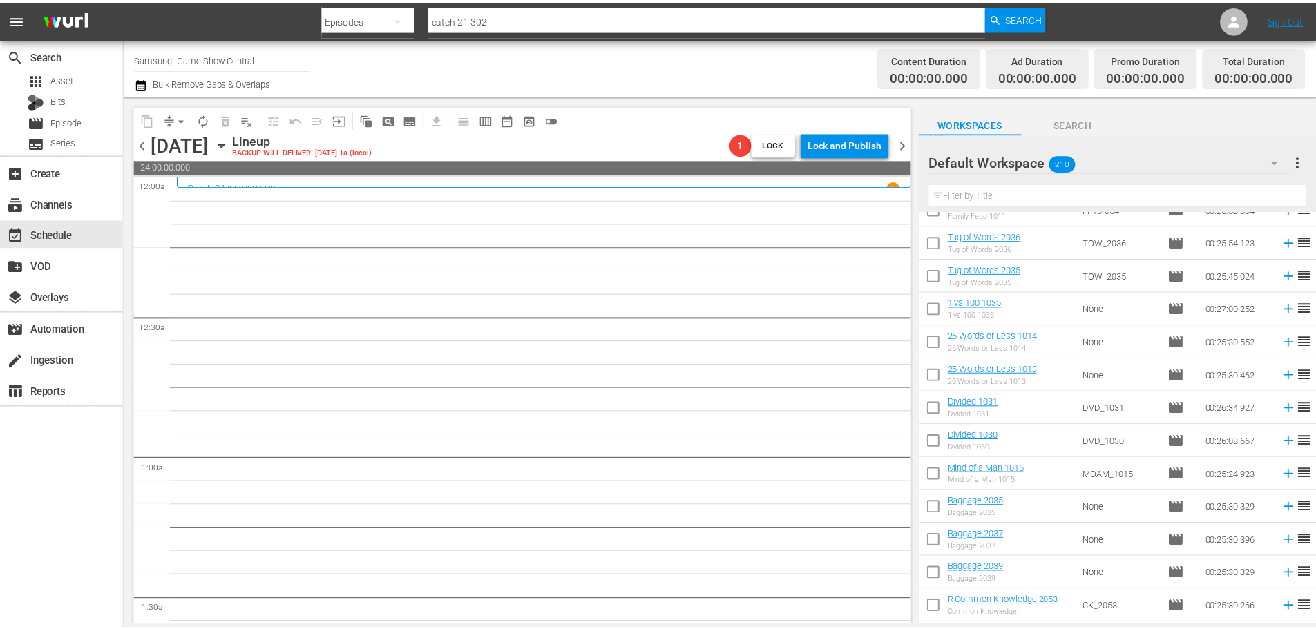
scroll to position [553, 0]
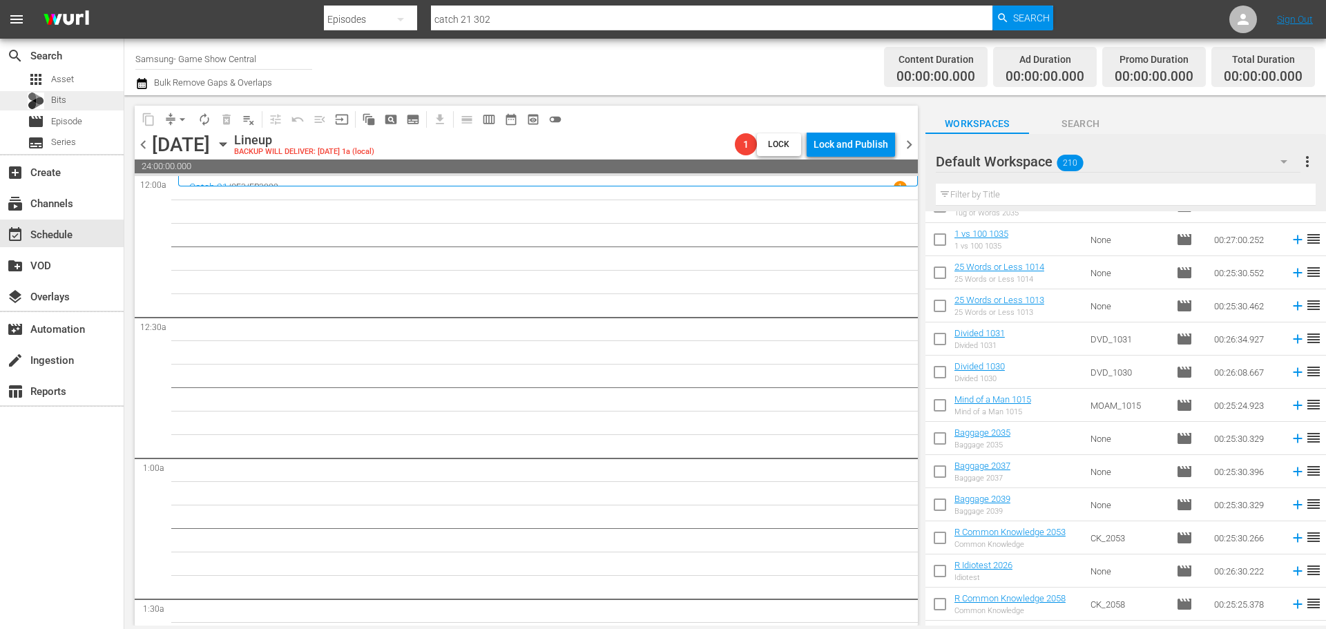
click at [39, 110] on div "Bits" at bounding box center [47, 100] width 39 height 19
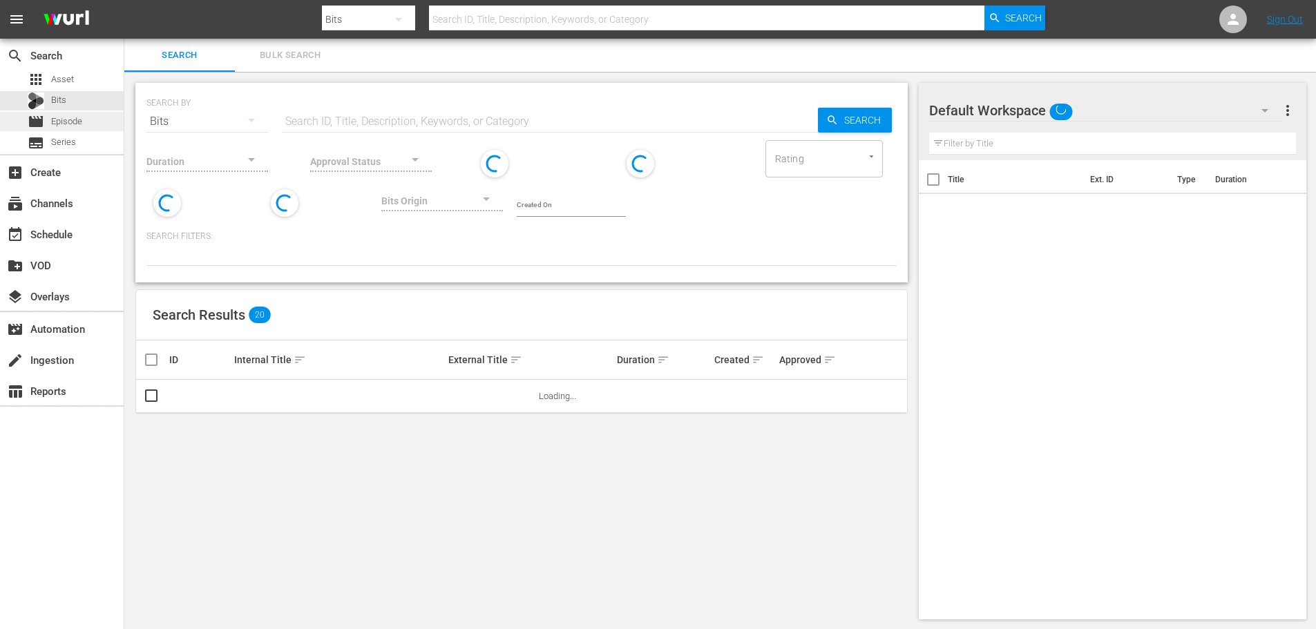
click at [37, 115] on span "movie" at bounding box center [36, 121] width 17 height 17
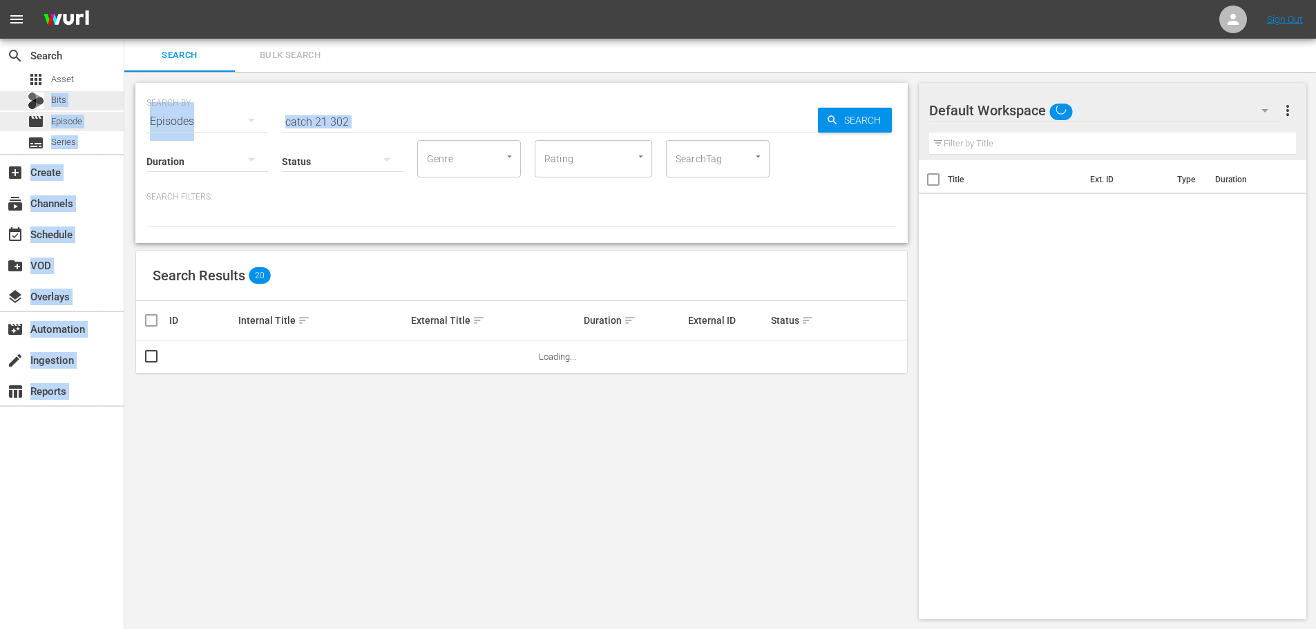
drag, startPoint x: 180, startPoint y: 116, endPoint x: 75, endPoint y: 122, distance: 105.2
click at [124, 0] on div "search Search apps Asset Bits movie Episode subtitles Series add_box Create sub…" at bounding box center [720, 0] width 1192 height 0
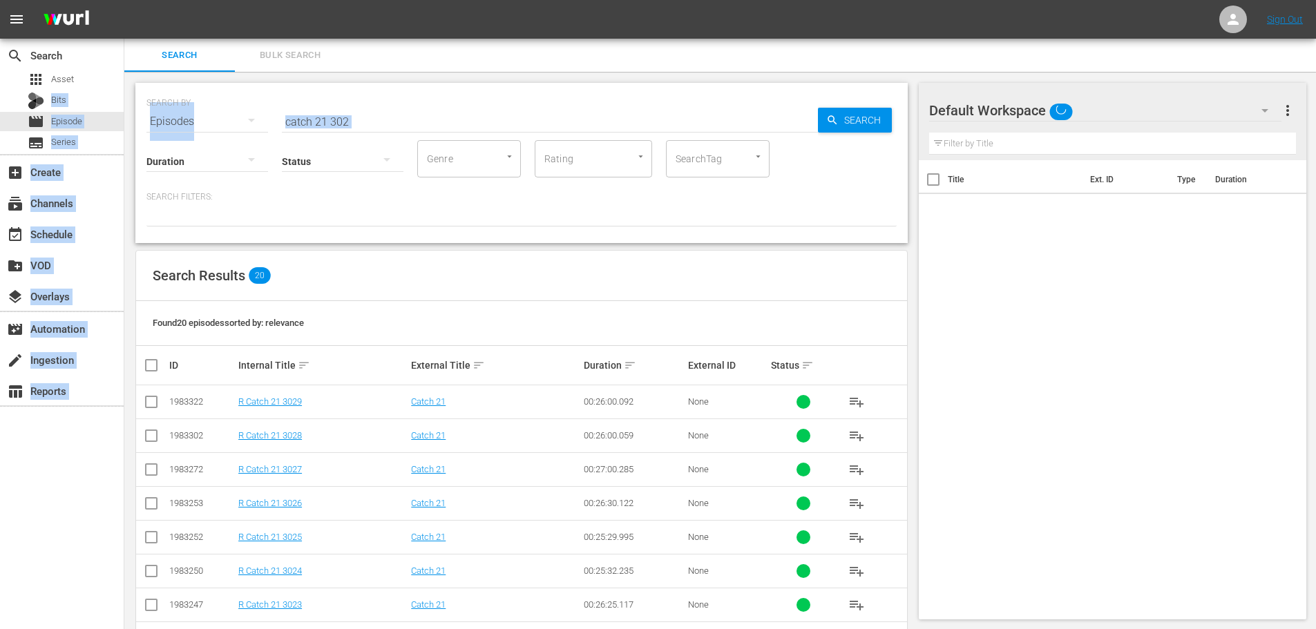
click at [423, 132] on hr at bounding box center [550, 132] width 536 height 1
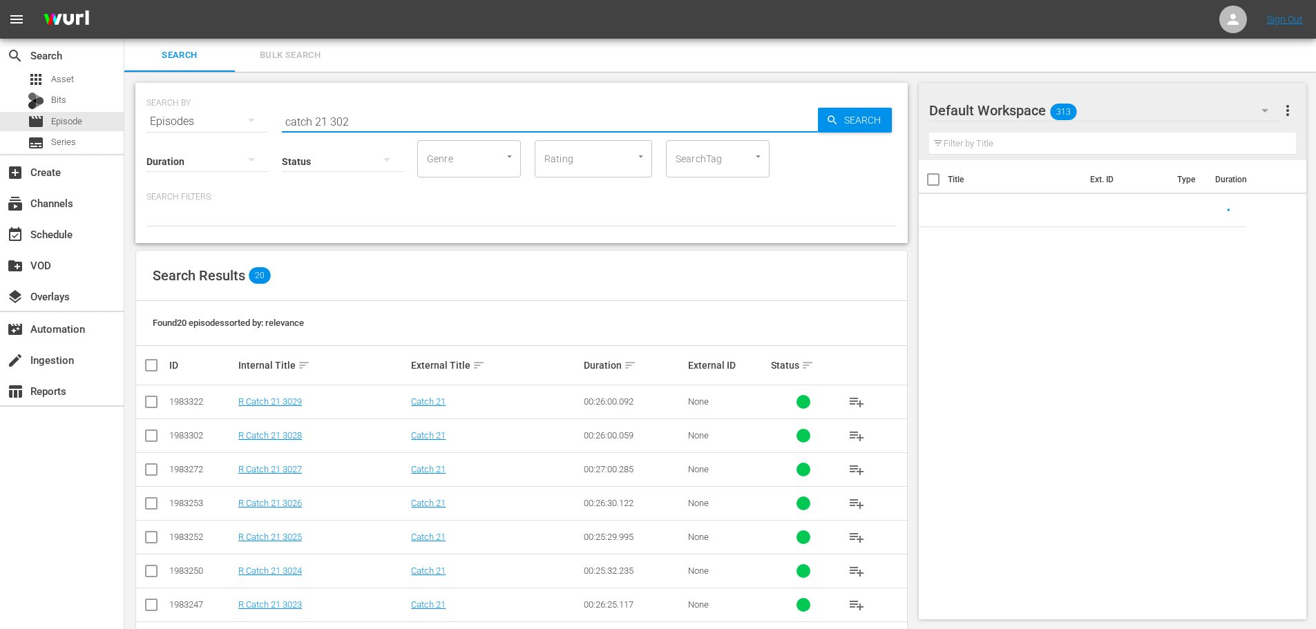
drag, startPoint x: 409, startPoint y: 127, endPoint x: 196, endPoint y: 117, distance: 213.0
click at [196, 117] on div "SEARCH BY Search By Episodes Search ID, Title, Description, Keywords, or Catego…" at bounding box center [521, 113] width 750 height 50
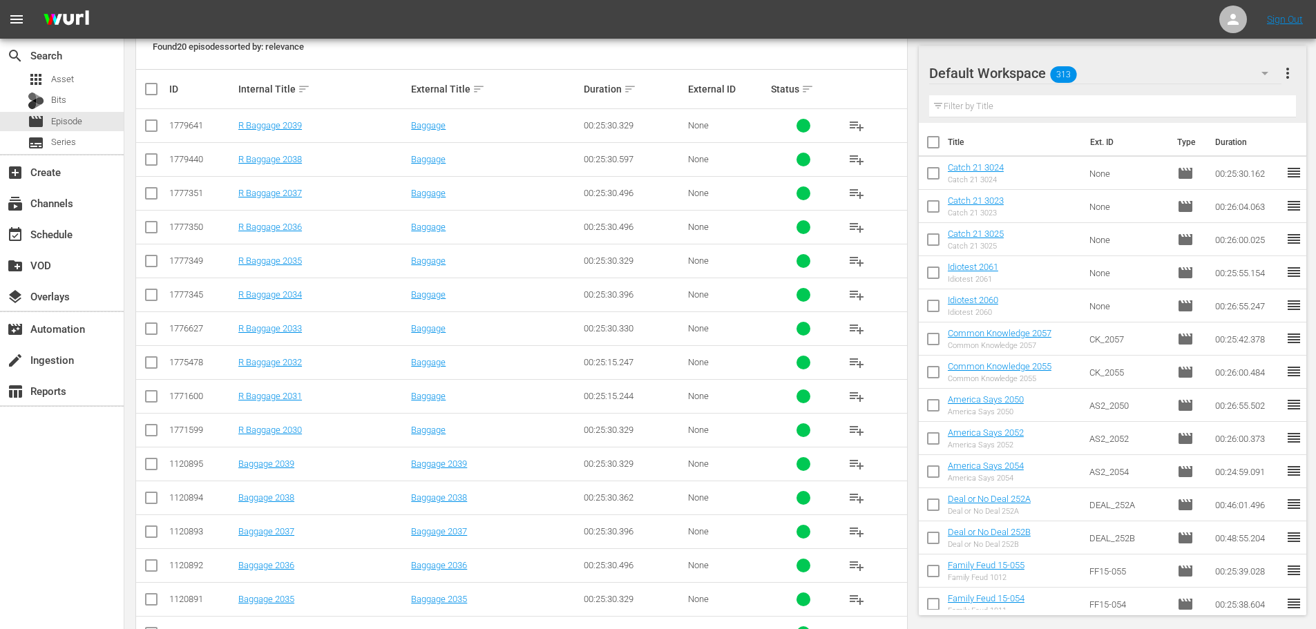
scroll to position [414, 0]
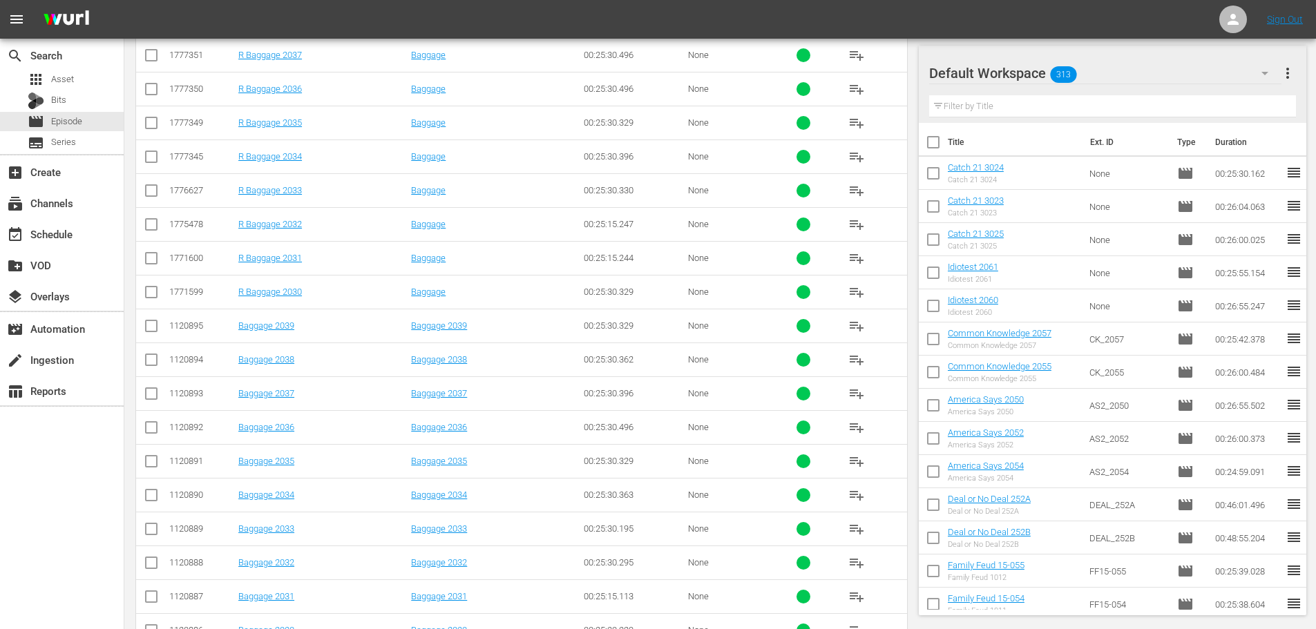
type input "bagg 203"
click at [147, 535] on input "checkbox" at bounding box center [151, 532] width 17 height 17
checkbox input "true"
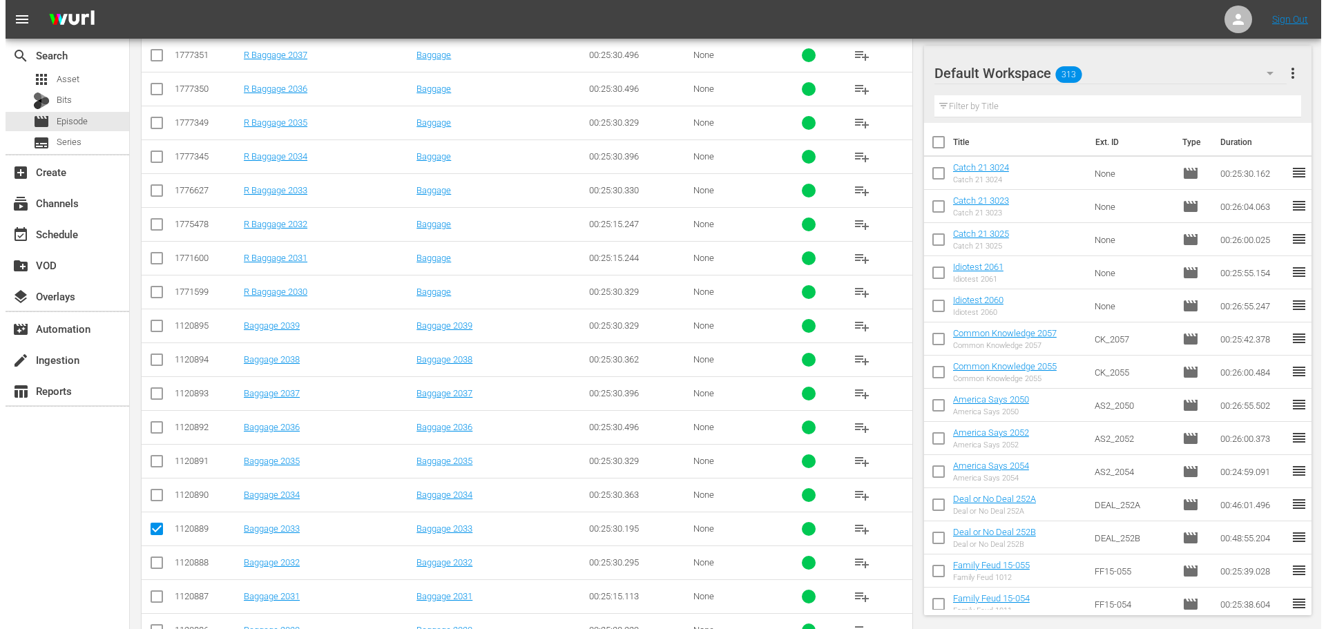
scroll to position [0, 0]
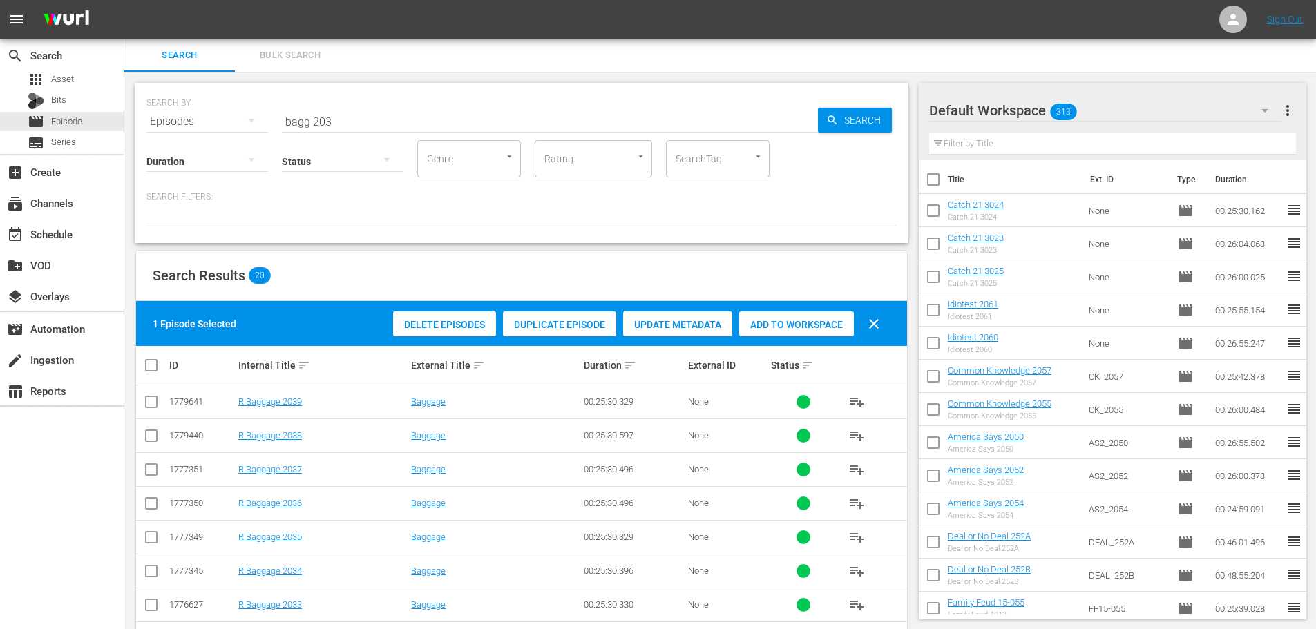
click at [845, 305] on div "1 Episode Selected Delete Episodes Duplicate Episode Update Metadata Add to Wor…" at bounding box center [521, 323] width 771 height 45
click at [843, 309] on div "Delete Episodes Duplicate Episode Update Metadata Add to Workspace clear" at bounding box center [640, 323] width 501 height 33
click at [815, 327] on span "Add to Workspace" at bounding box center [796, 324] width 115 height 11
click at [5, 233] on div "event_available Schedule" at bounding box center [38, 232] width 77 height 12
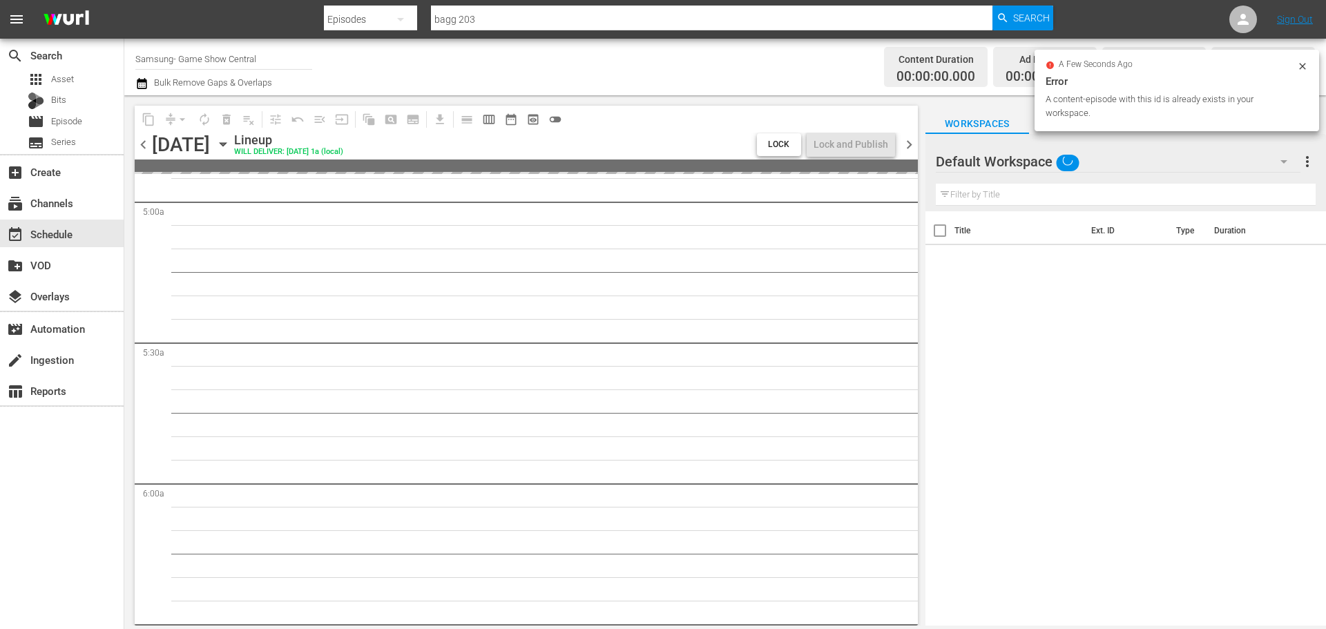
scroll to position [1358, 0]
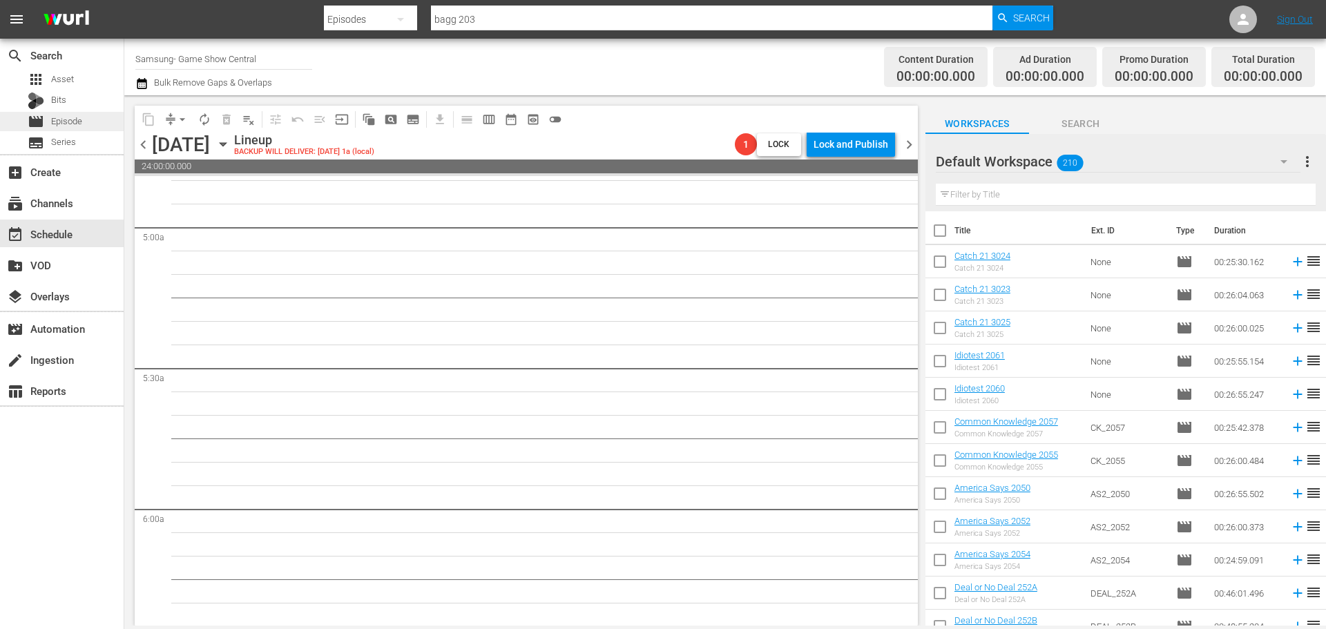
click at [88, 112] on div "movie Episode" at bounding box center [62, 121] width 124 height 19
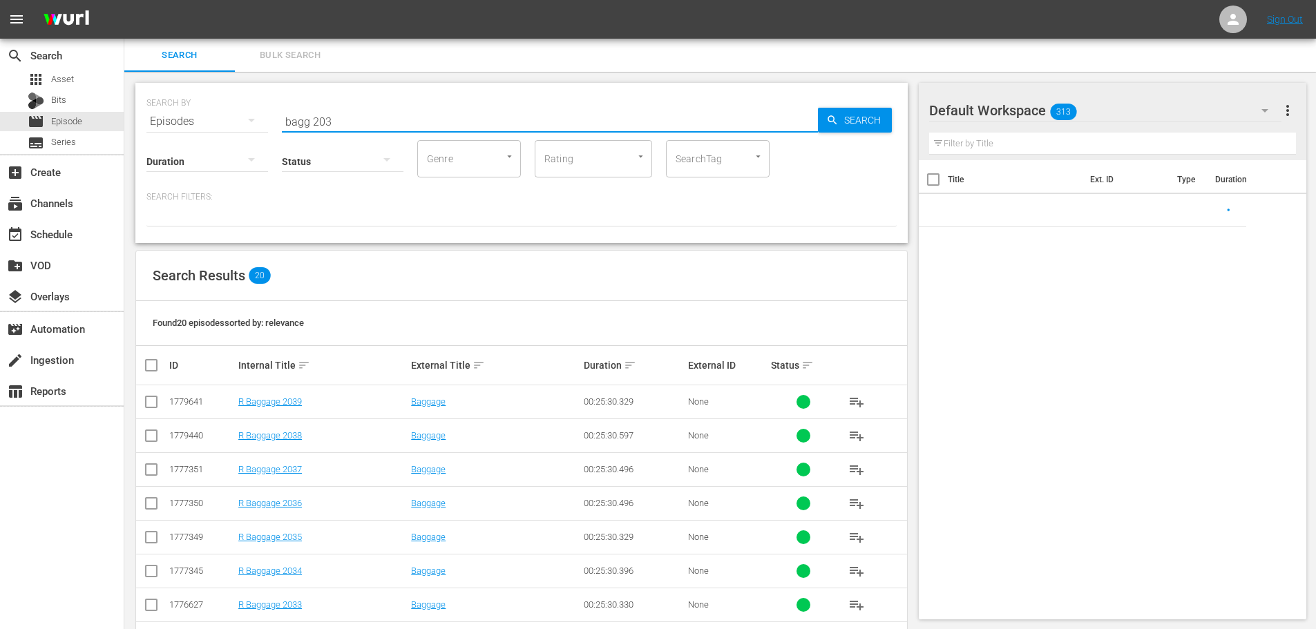
drag, startPoint x: 410, startPoint y: 114, endPoint x: 397, endPoint y: 115, distance: 12.5
click at [397, 115] on input "bagg 203" at bounding box center [550, 121] width 536 height 33
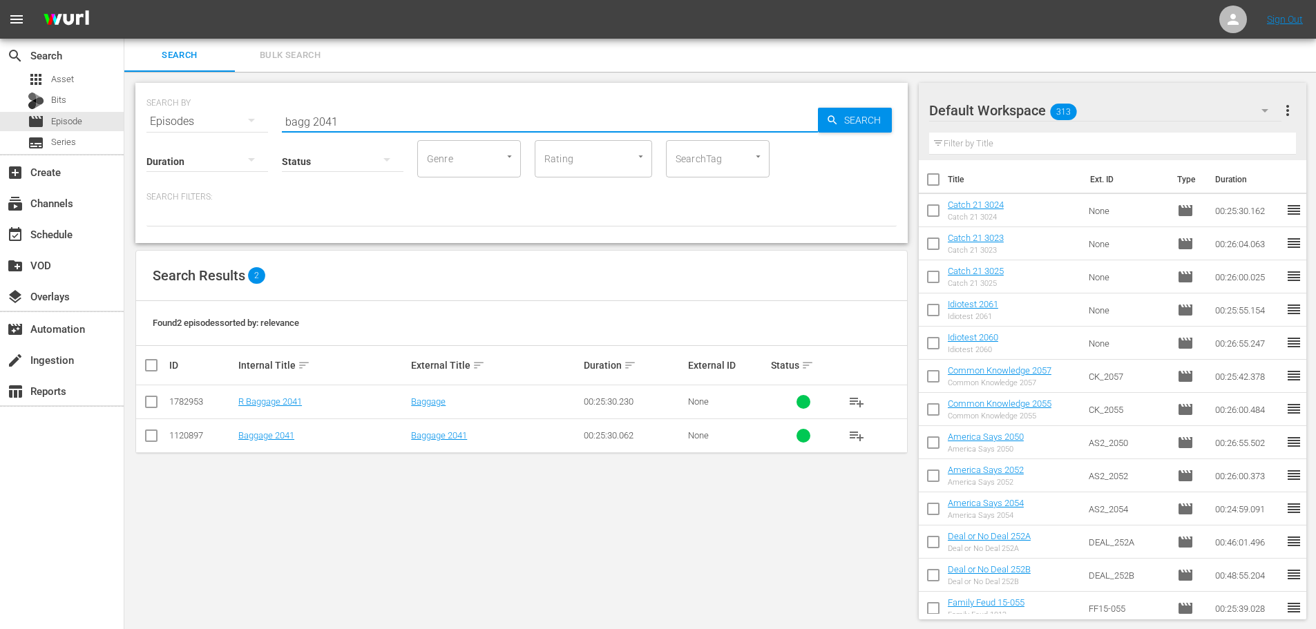
type input "bagg 2041"
drag, startPoint x: 144, startPoint y: 432, endPoint x: 169, endPoint y: 422, distance: 26.0
click at [144, 432] on input "checkbox" at bounding box center [151, 438] width 17 height 17
checkbox input "true"
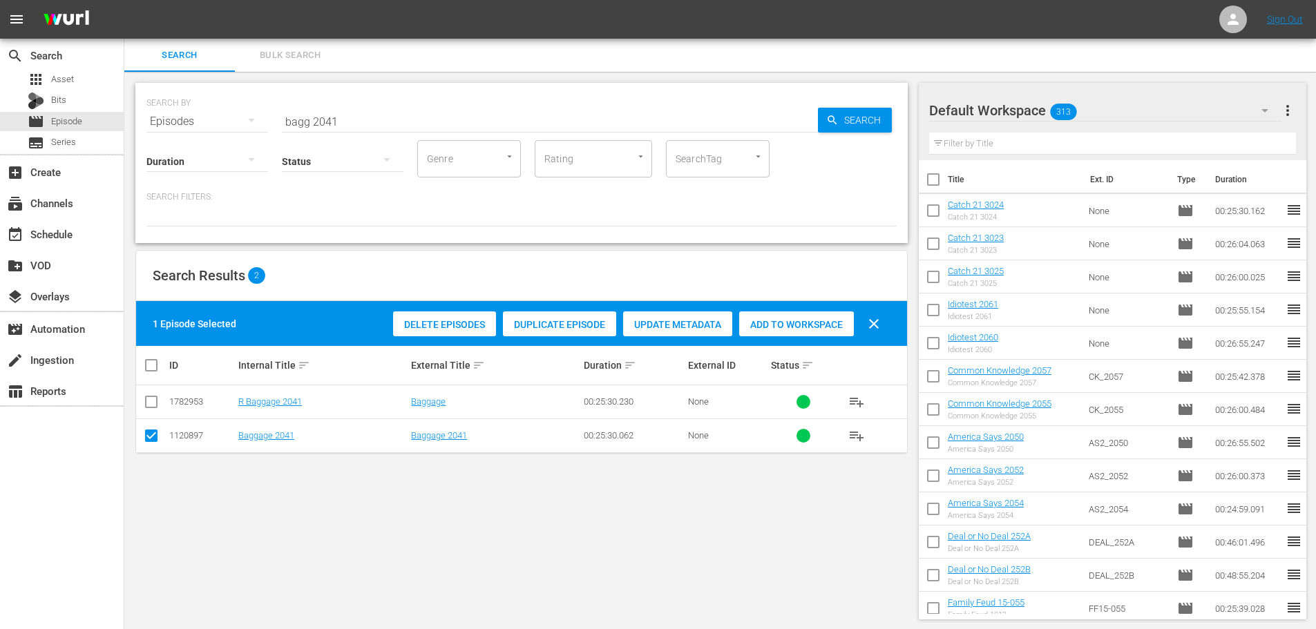
click at [790, 316] on div "Add to Workspace" at bounding box center [796, 325] width 115 height 26
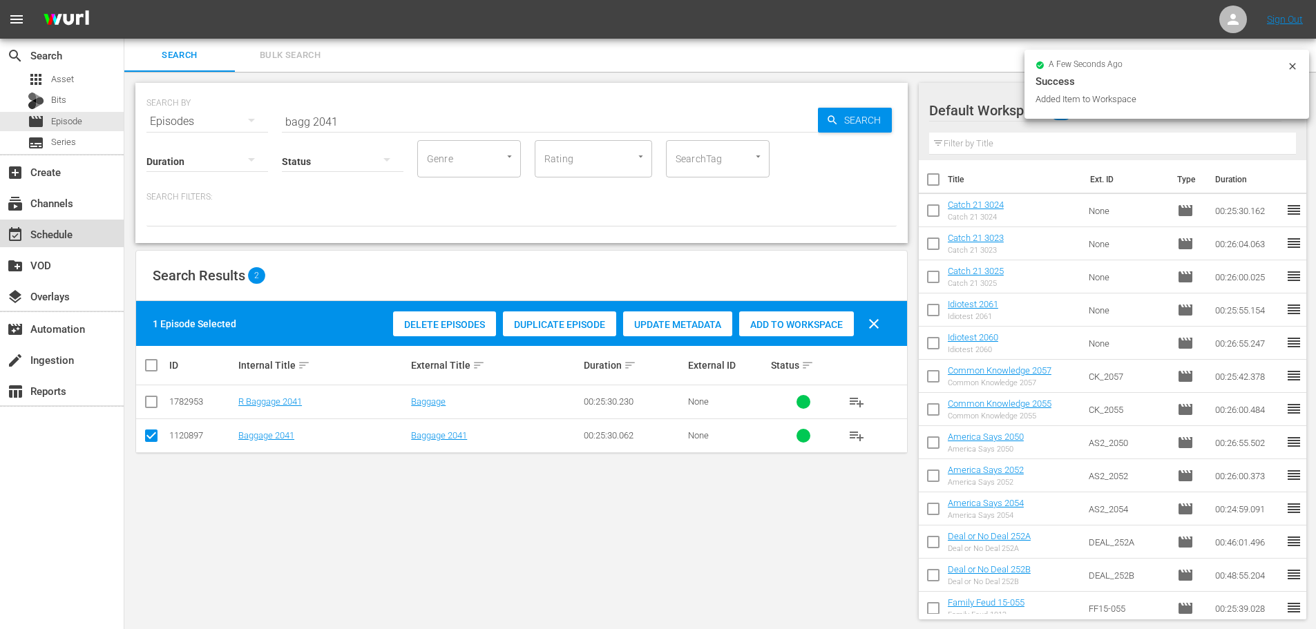
click at [48, 236] on div "event_available Schedule" at bounding box center [38, 232] width 77 height 12
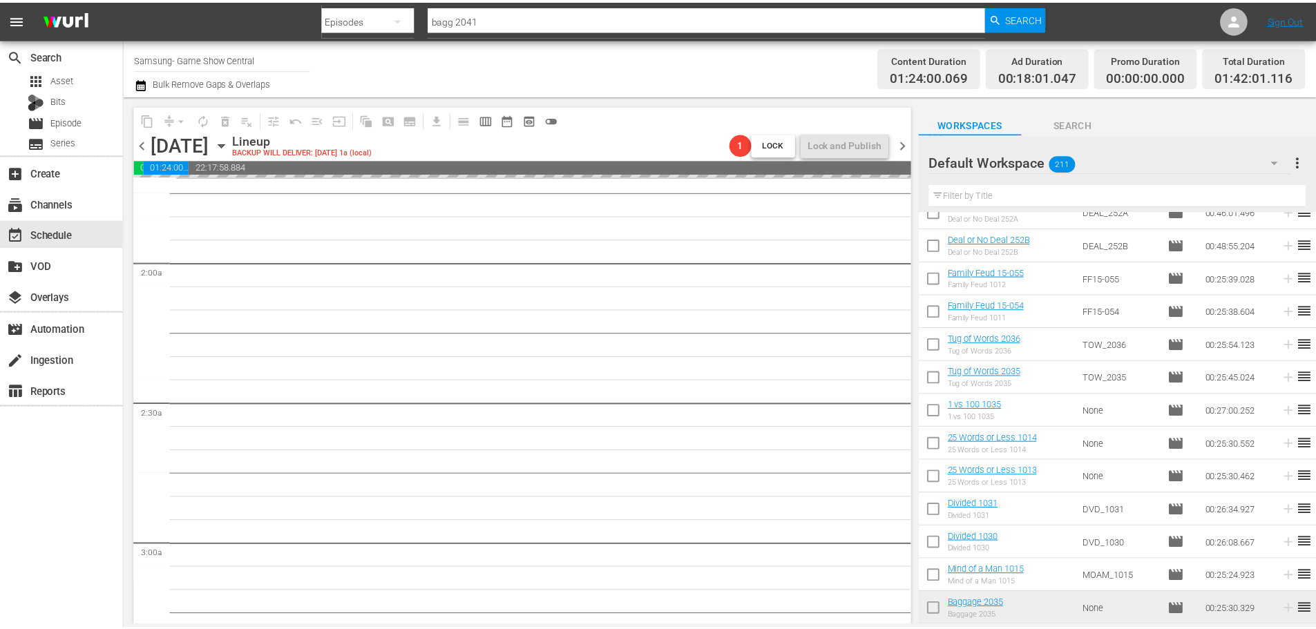
scroll to position [484, 0]
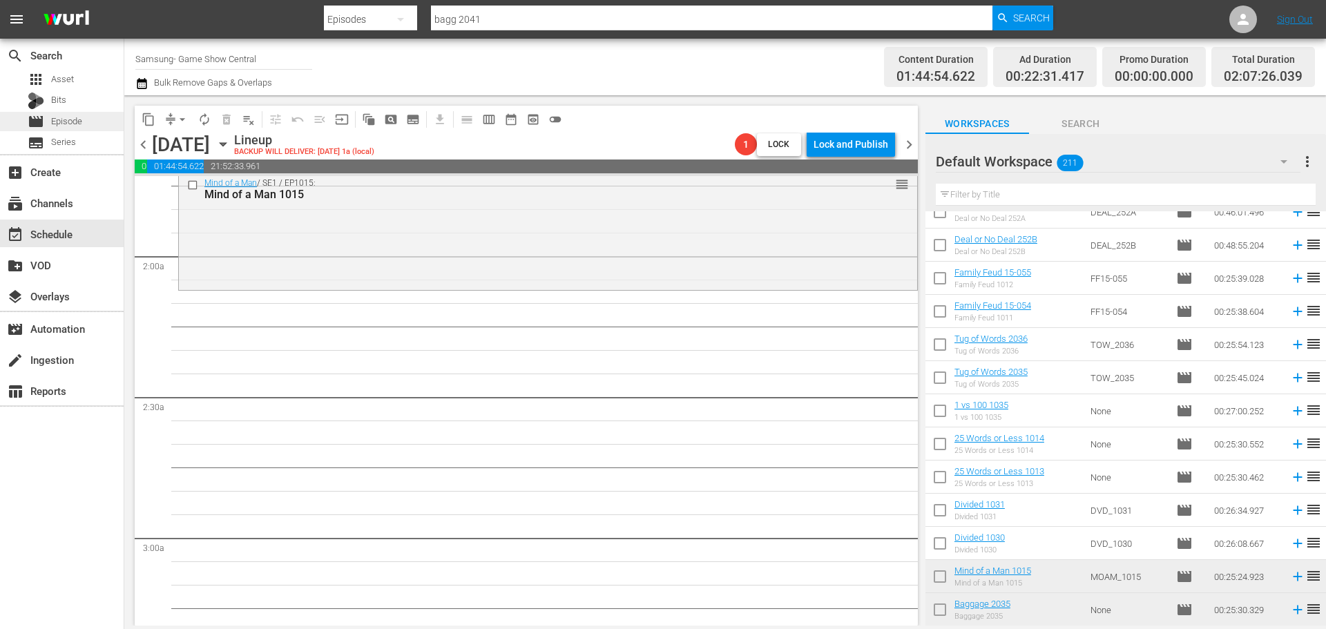
click at [78, 122] on span "Episode" at bounding box center [66, 122] width 31 height 14
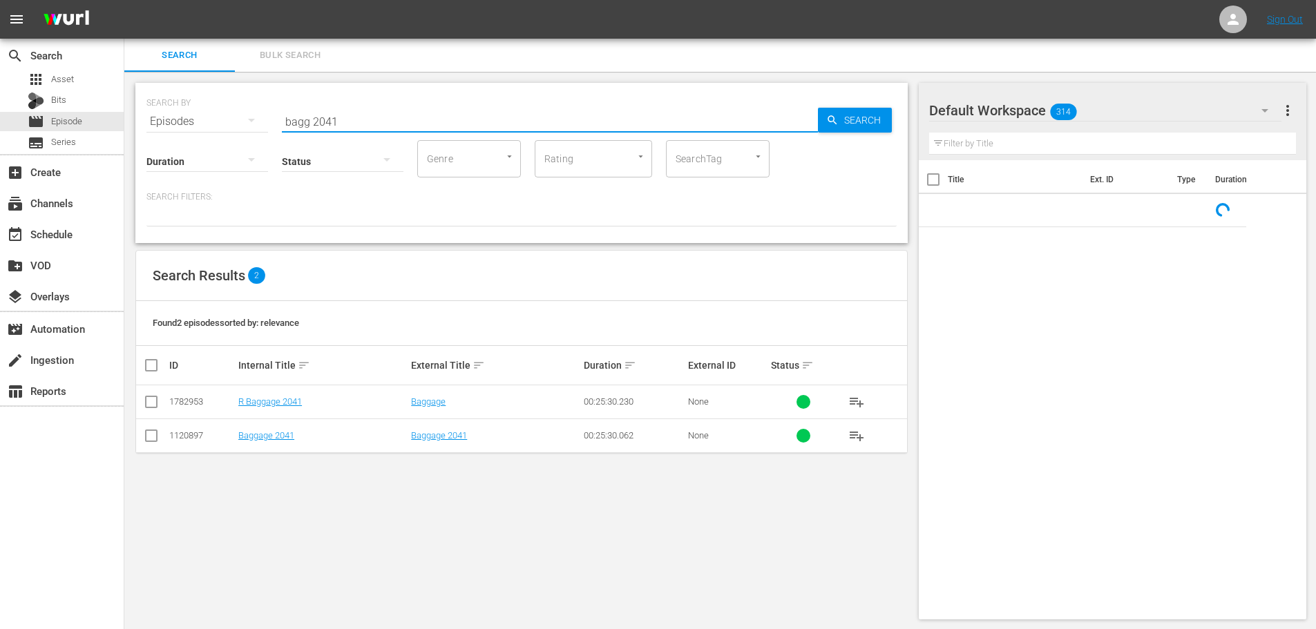
drag, startPoint x: 367, startPoint y: 122, endPoint x: 280, endPoint y: 117, distance: 87.2
click at [280, 117] on div "SEARCH BY Search By Episodes Search ID, Title, Description, Keywords, or Catego…" at bounding box center [521, 113] width 750 height 50
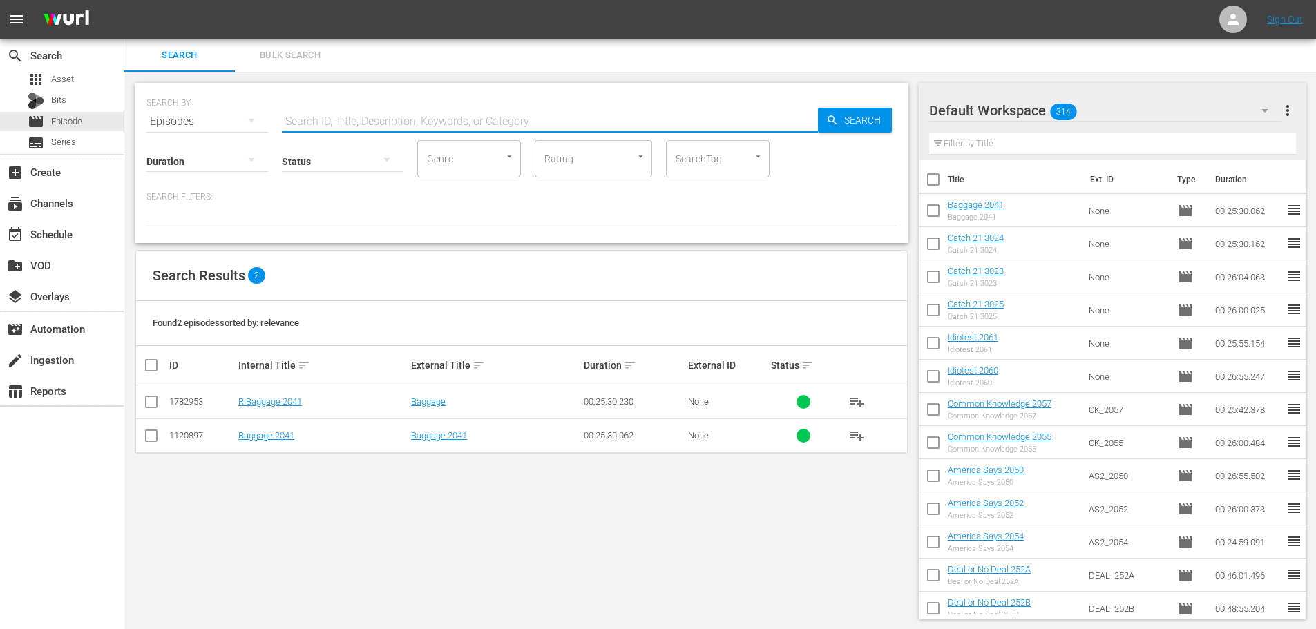
type input "d"
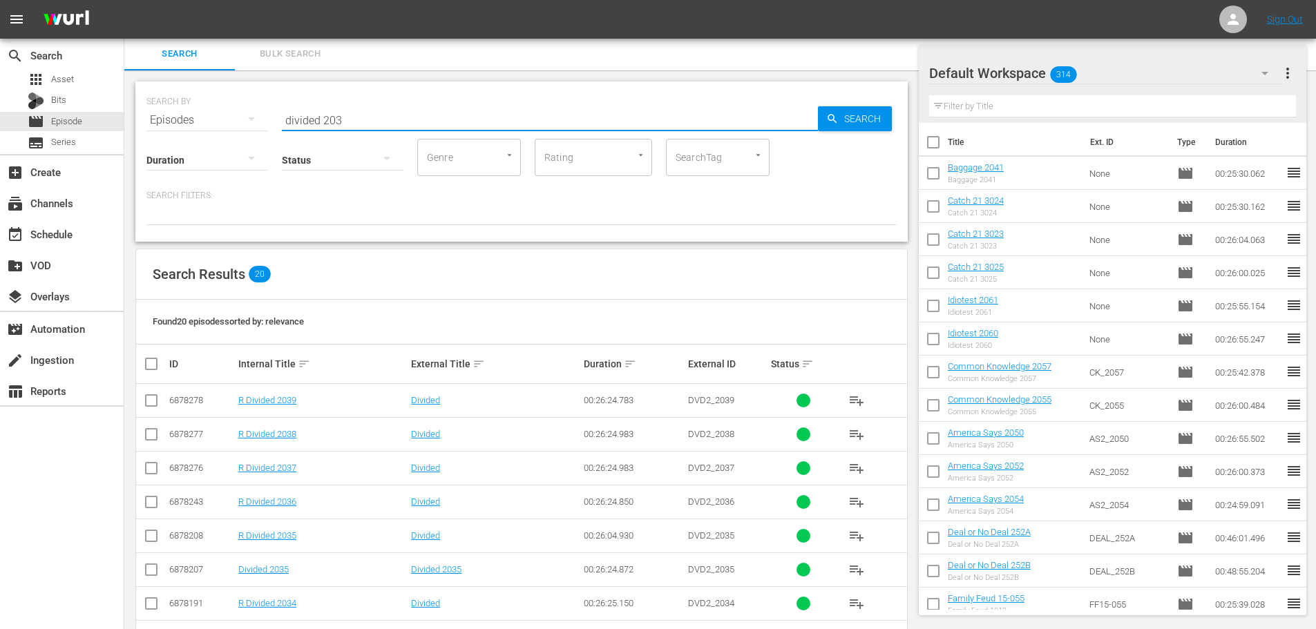
scroll to position [459, 0]
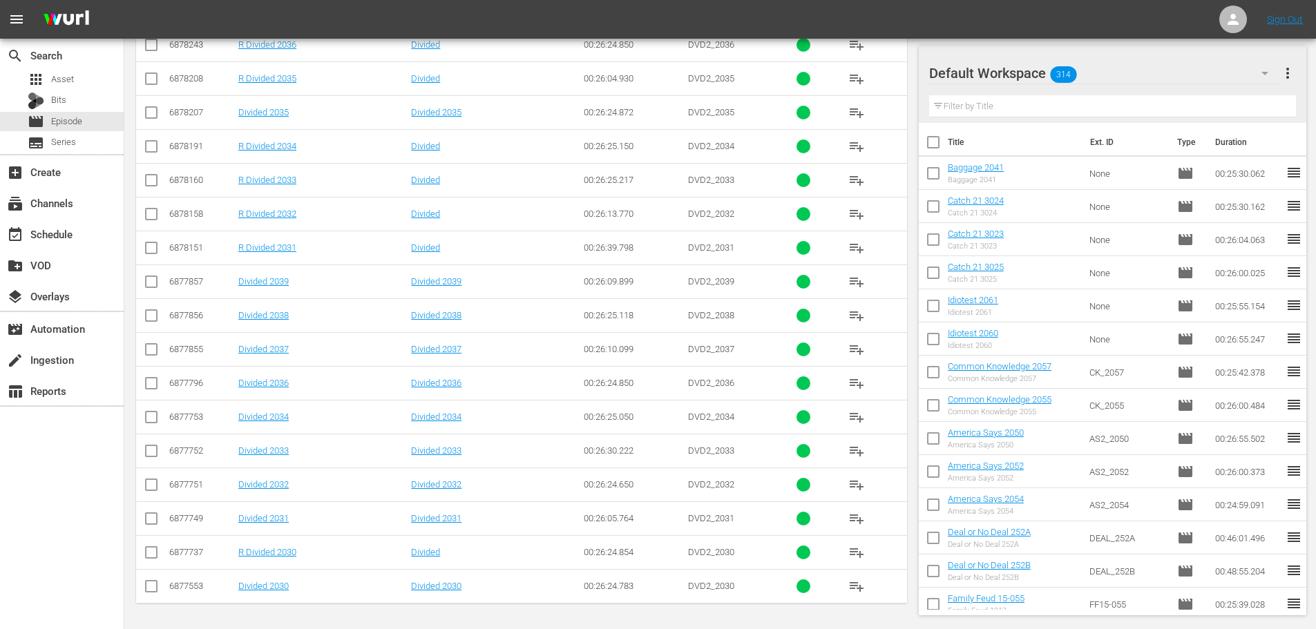
type input "divided 203"
click at [154, 587] on input "checkbox" at bounding box center [151, 589] width 17 height 17
checkbox input "true"
click at [148, 516] on input "checkbox" at bounding box center [151, 521] width 17 height 17
checkbox input "true"
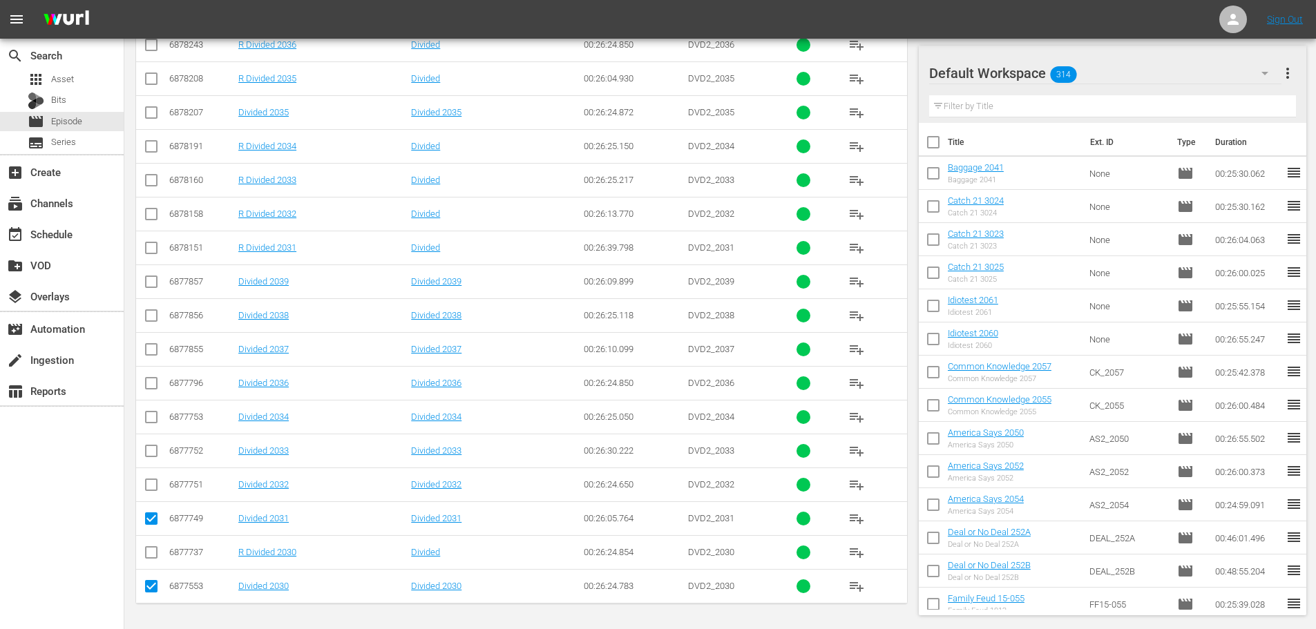
scroll to position [44, 0]
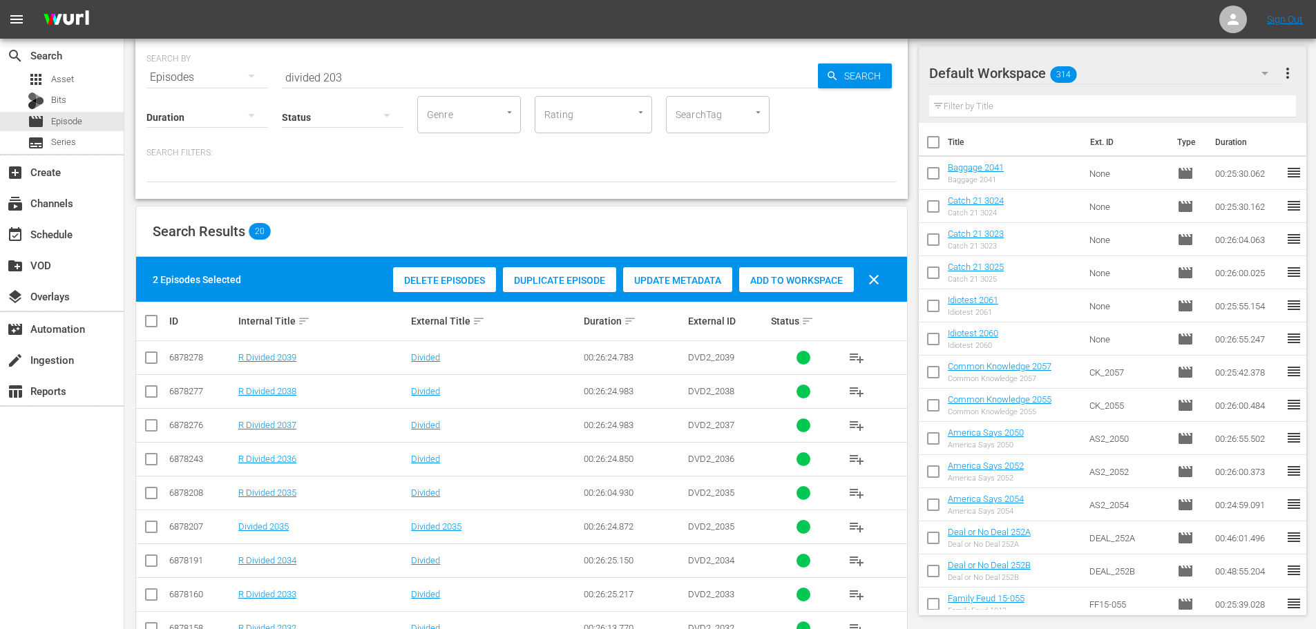
click at [823, 276] on span "Add to Workspace" at bounding box center [796, 280] width 115 height 11
click at [80, 234] on div "event_available Schedule" at bounding box center [62, 234] width 124 height 28
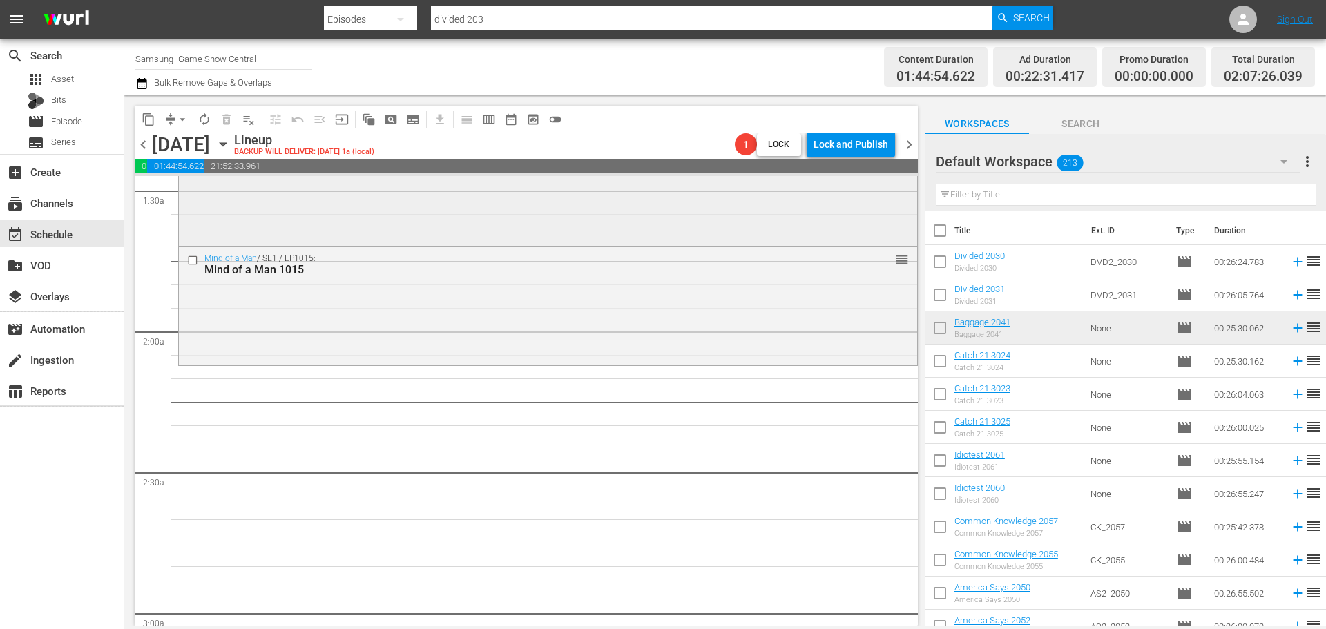
scroll to position [414, 0]
click at [1006, 245] on th "Title" at bounding box center [1019, 230] width 129 height 39
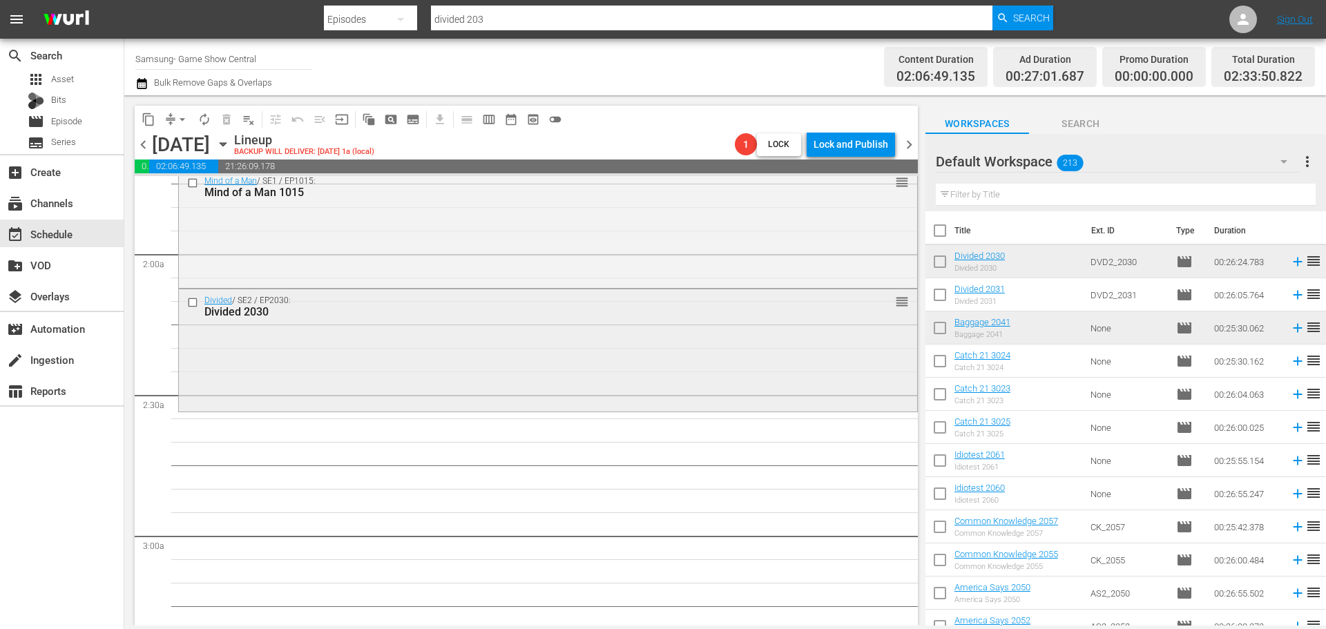
scroll to position [553, 0]
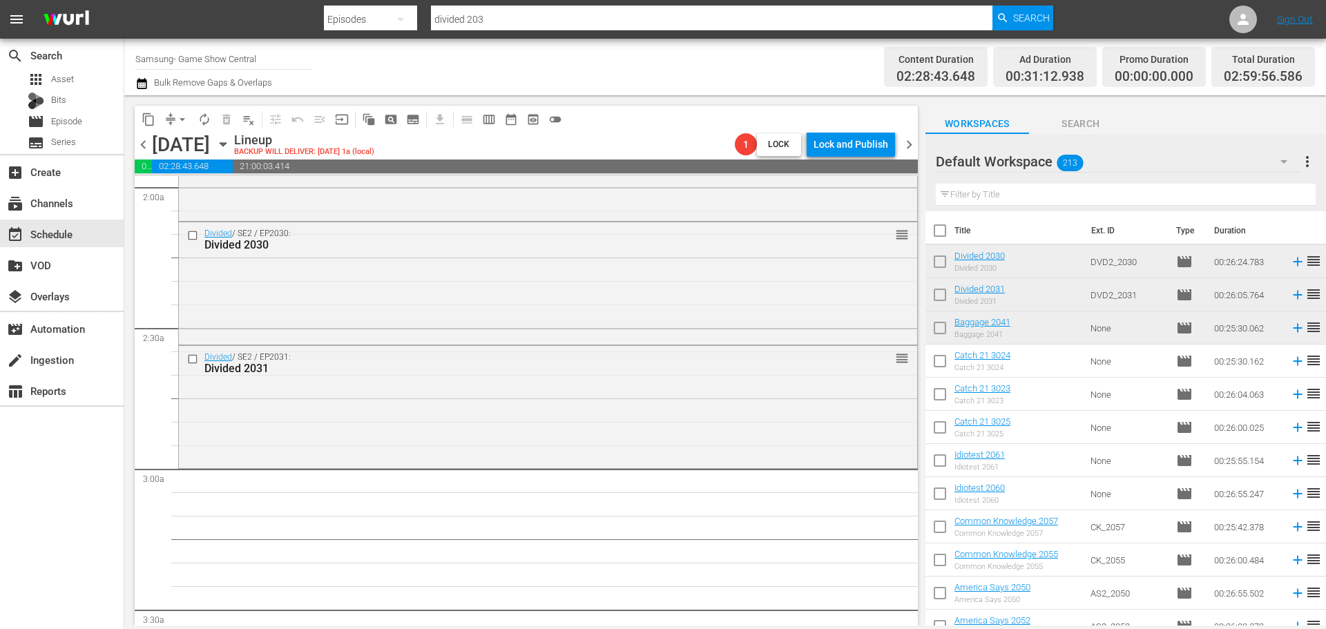
click at [492, 370] on div "Divided 2031" at bounding box center [522, 368] width 636 height 13
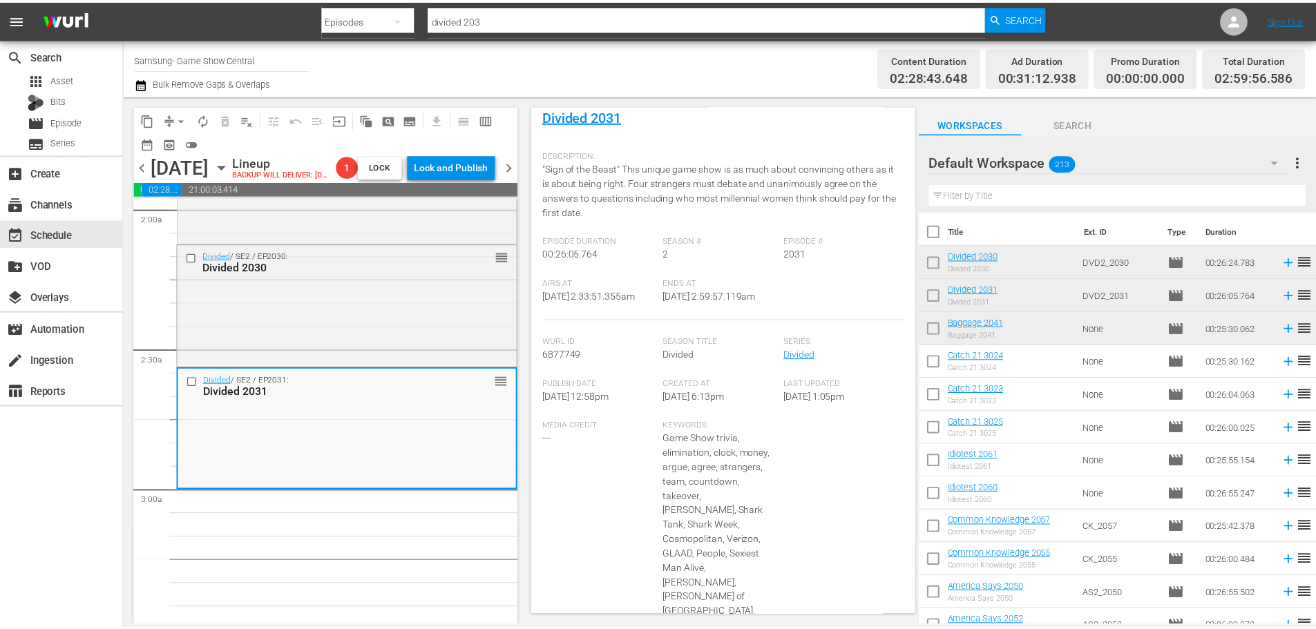
scroll to position [0, 0]
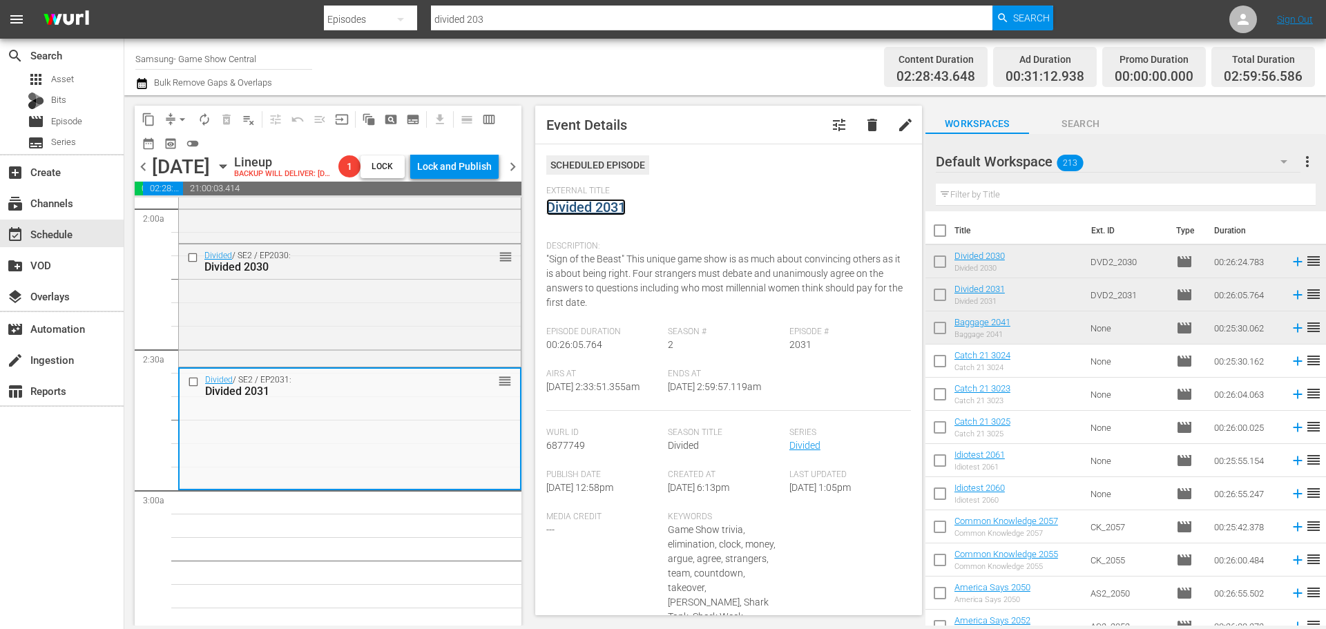
click at [576, 209] on link "Divided 2031" at bounding box center [585, 207] width 79 height 17
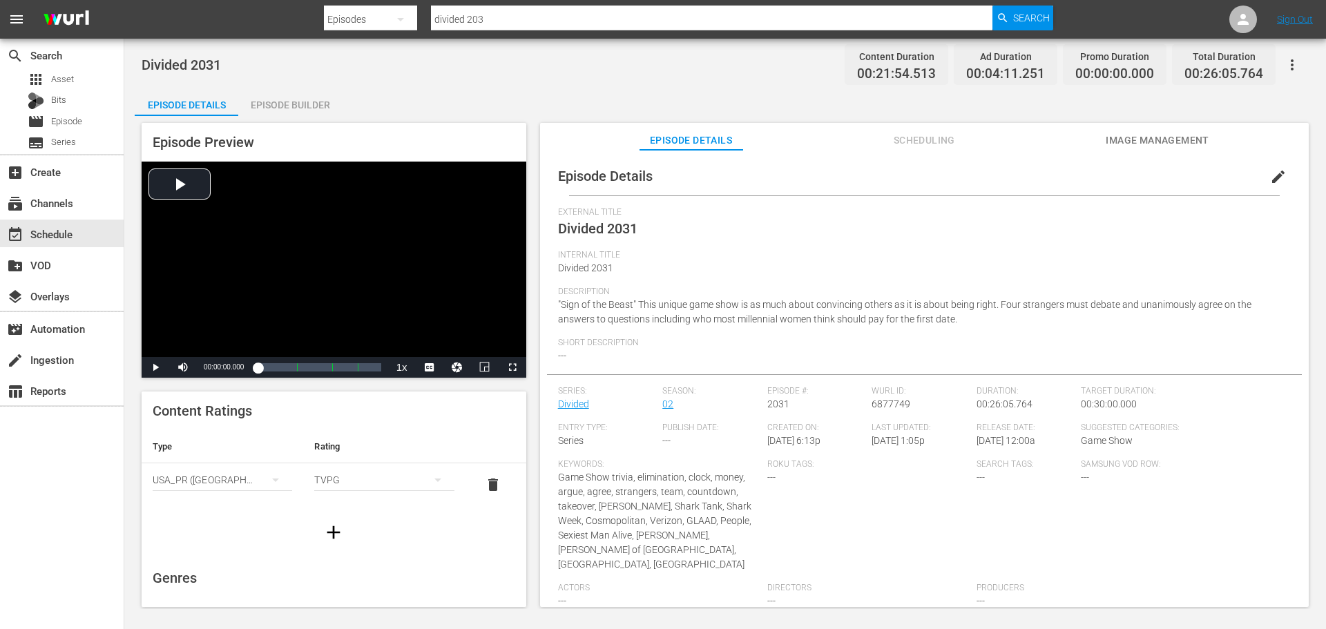
click at [287, 113] on div "Episode Builder" at bounding box center [290, 104] width 104 height 33
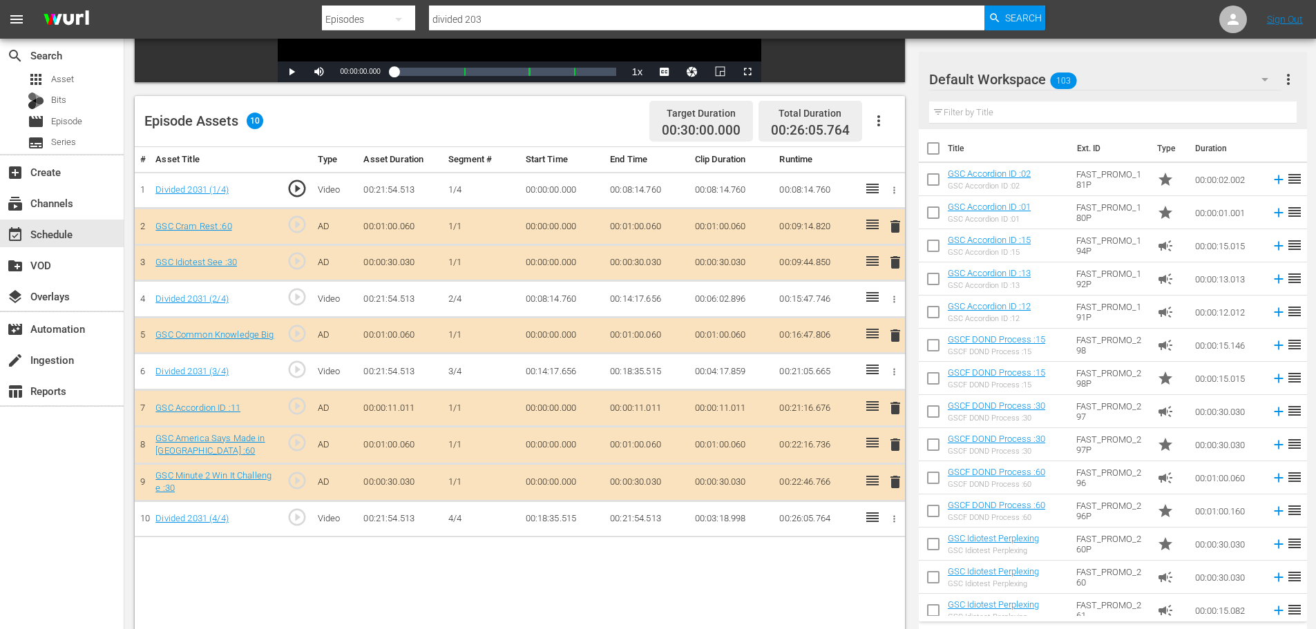
scroll to position [360, 0]
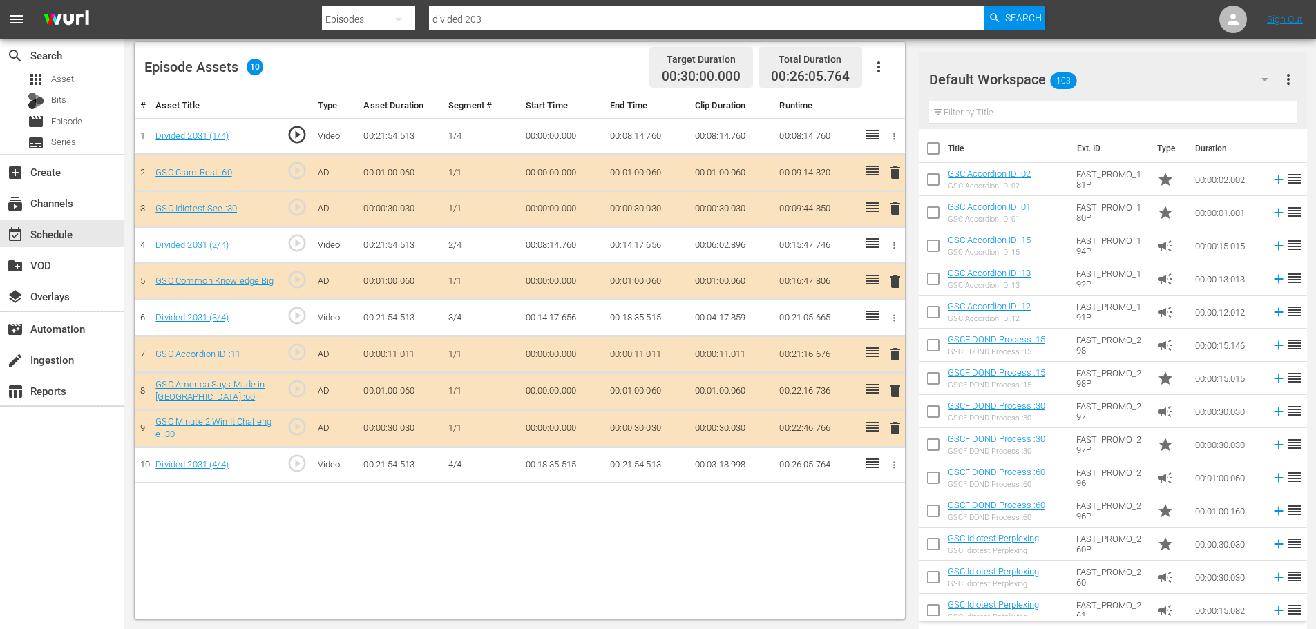
click at [895, 360] on span "delete" at bounding box center [895, 354] width 17 height 17
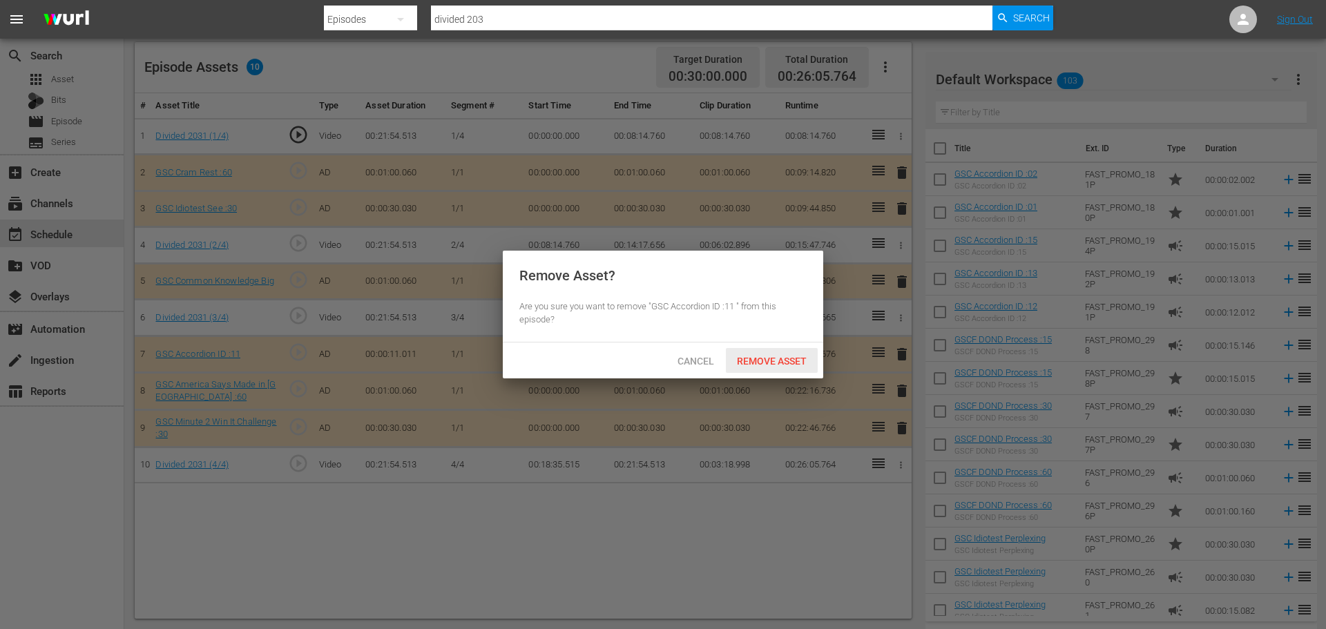
click at [760, 347] on div "Cancel Remove Asset" at bounding box center [663, 361] width 321 height 36
click at [764, 354] on div "Remove Asset" at bounding box center [772, 361] width 92 height 26
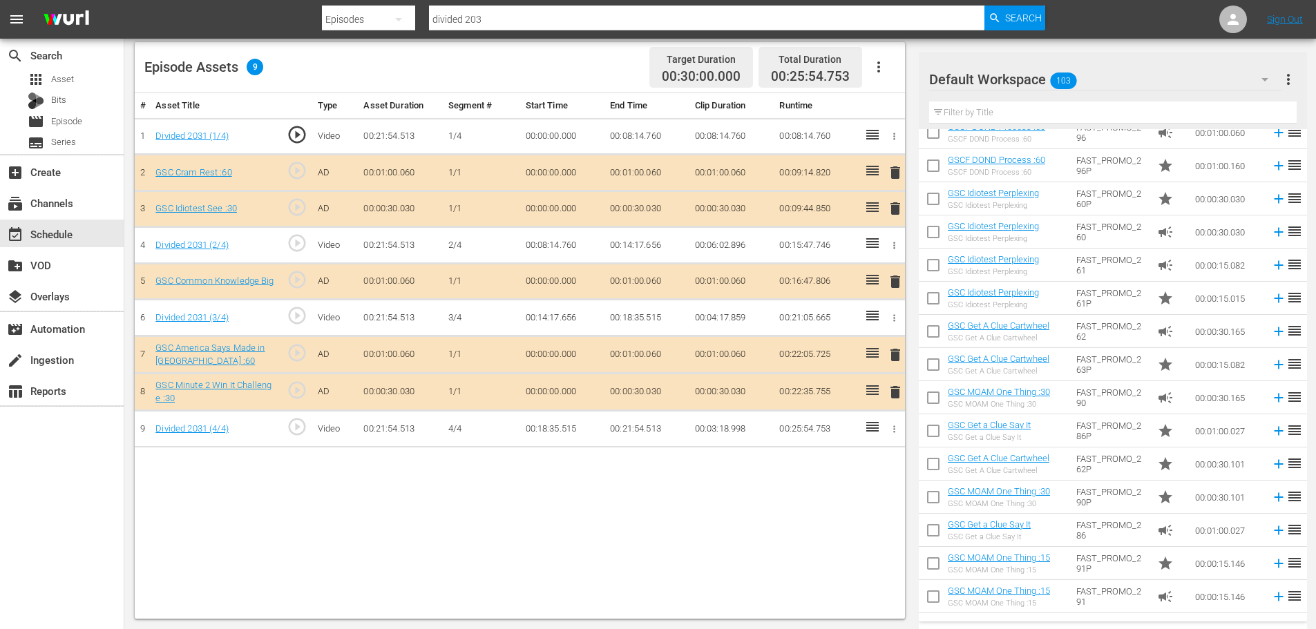
scroll to position [0, 0]
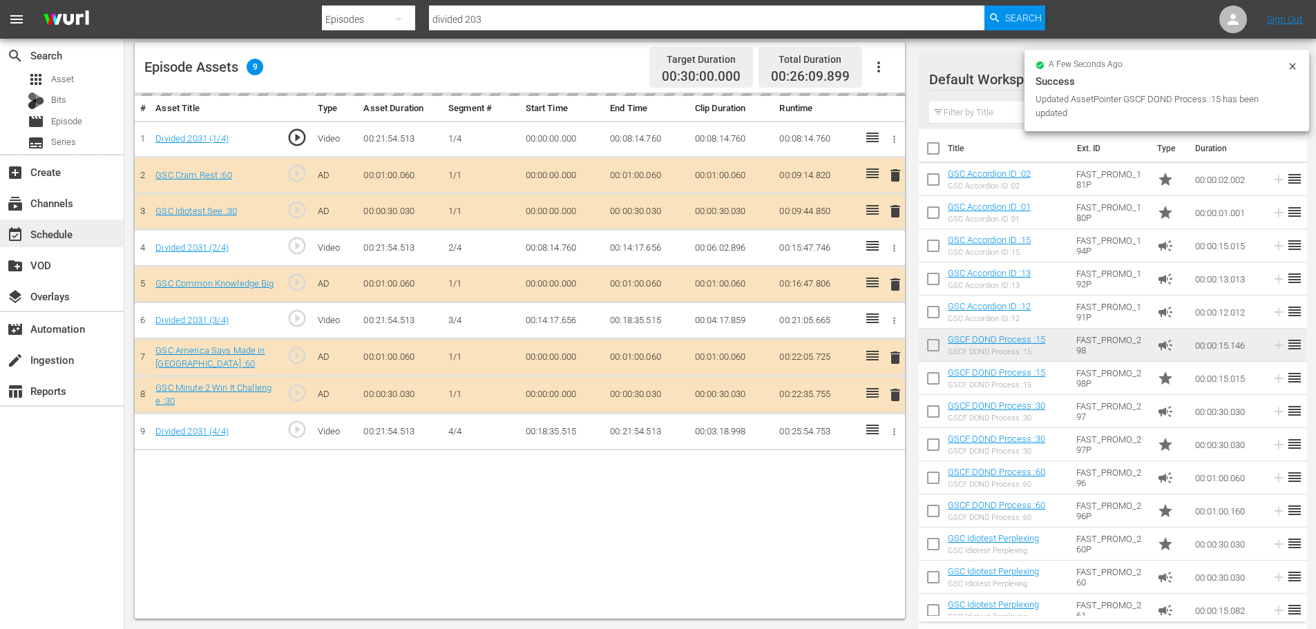
click at [30, 222] on div "event_available Schedule" at bounding box center [62, 234] width 124 height 28
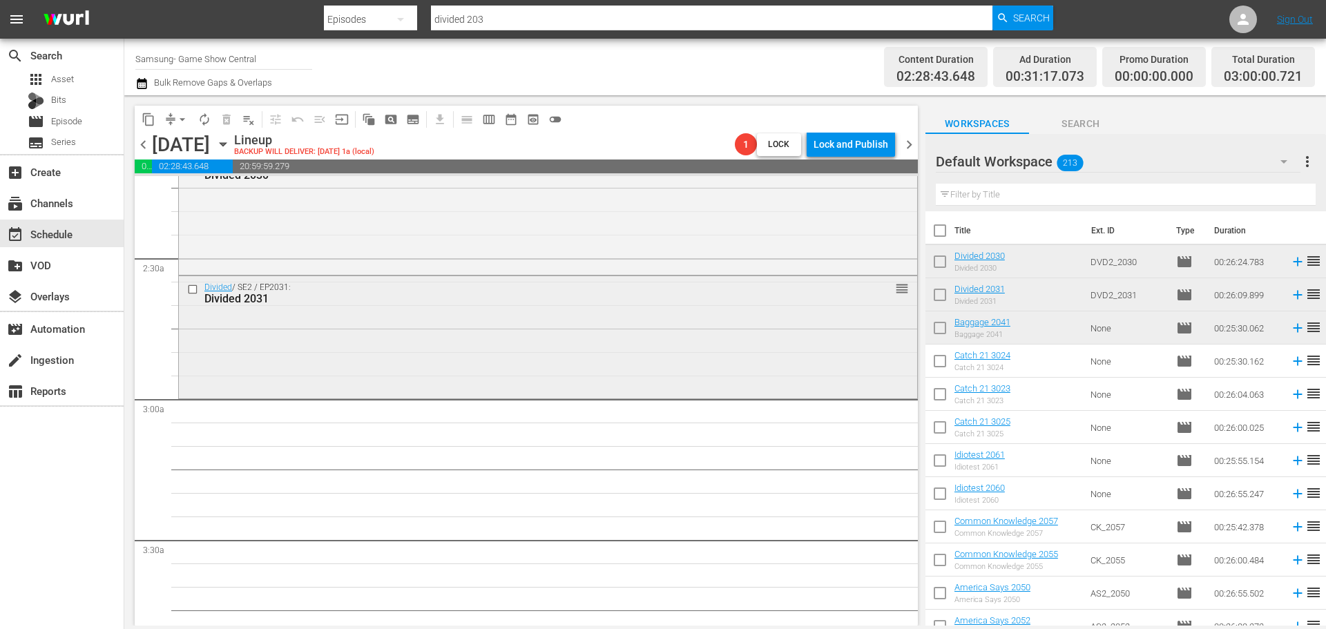
scroll to position [622, 0]
click at [472, 325] on div "Divided / SE2 / EP2031: Divided 2031 reorder" at bounding box center [548, 336] width 738 height 119
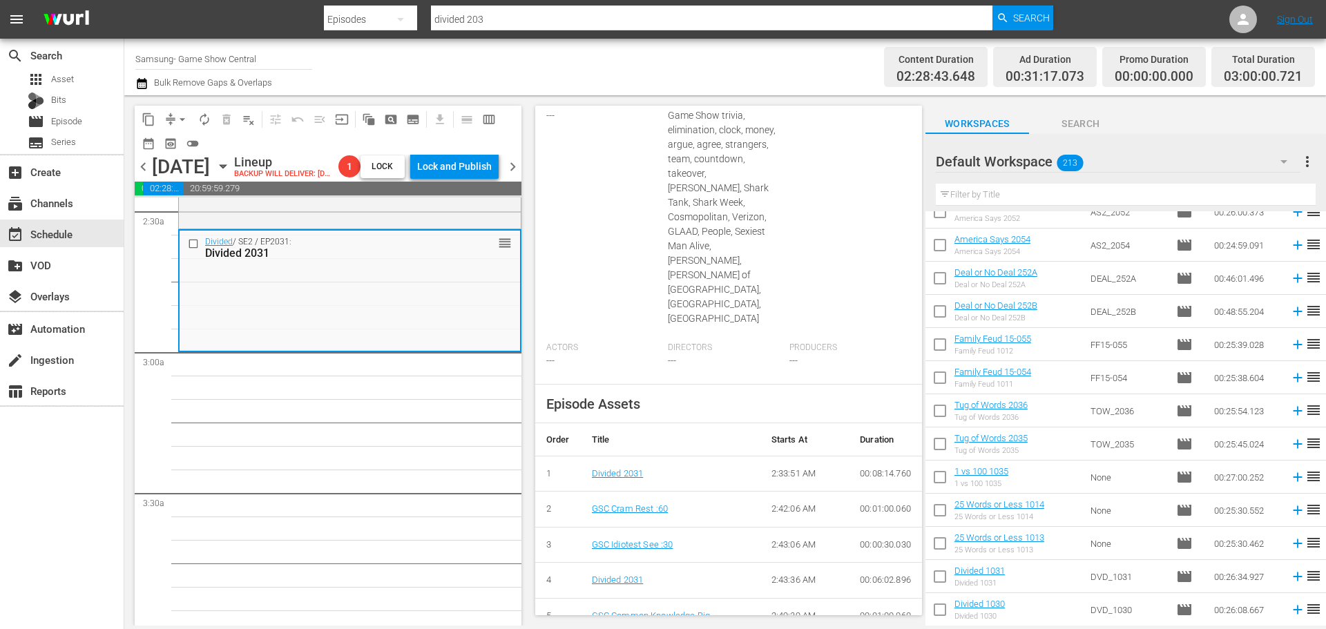
scroll to position [69, 0]
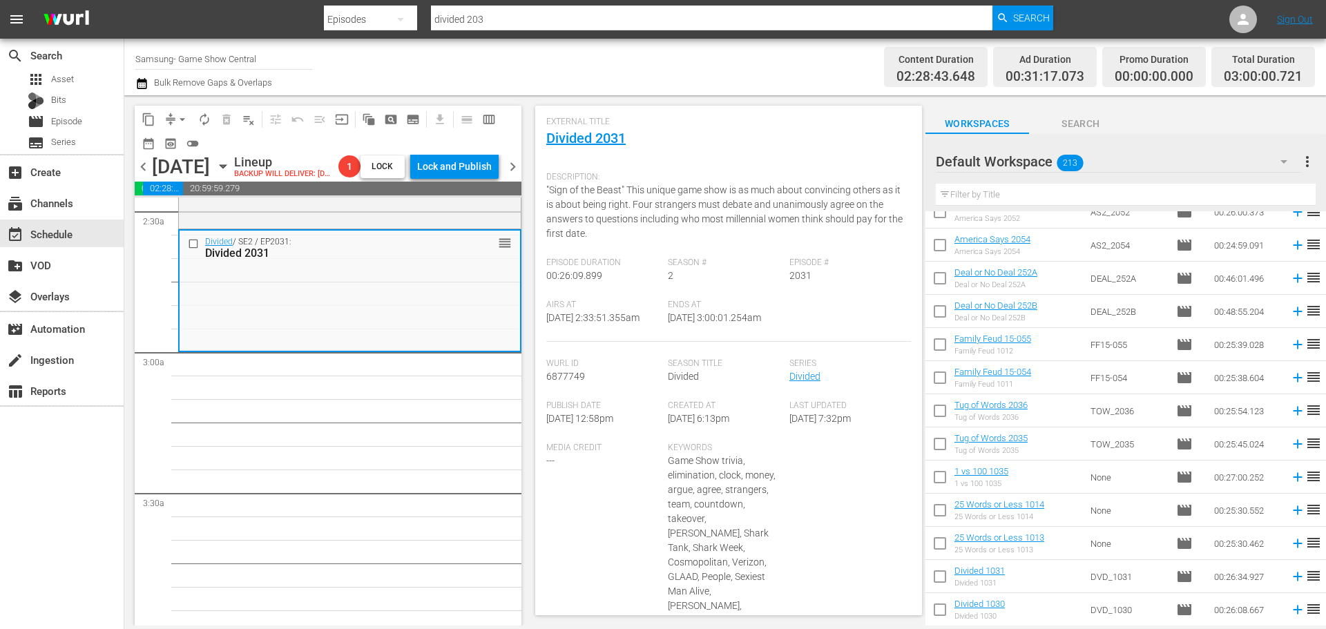
click at [231, 174] on icon "button" at bounding box center [223, 166] width 15 height 15
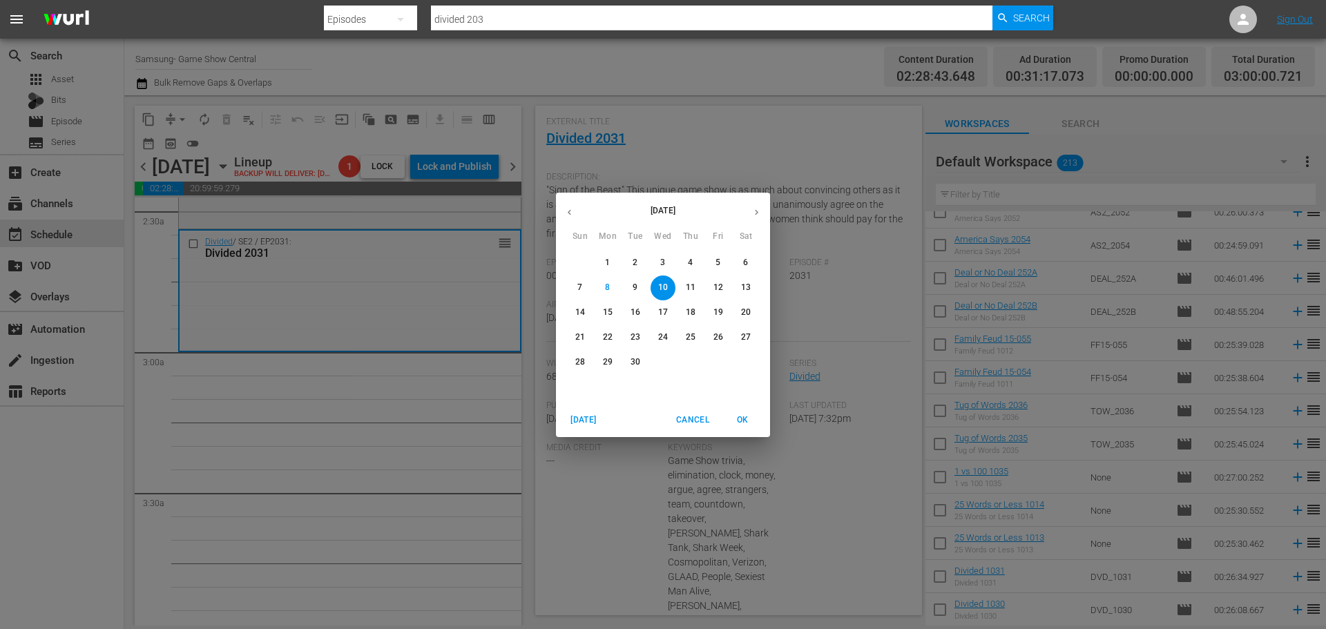
click at [646, 260] on span "2" at bounding box center [635, 263] width 25 height 12
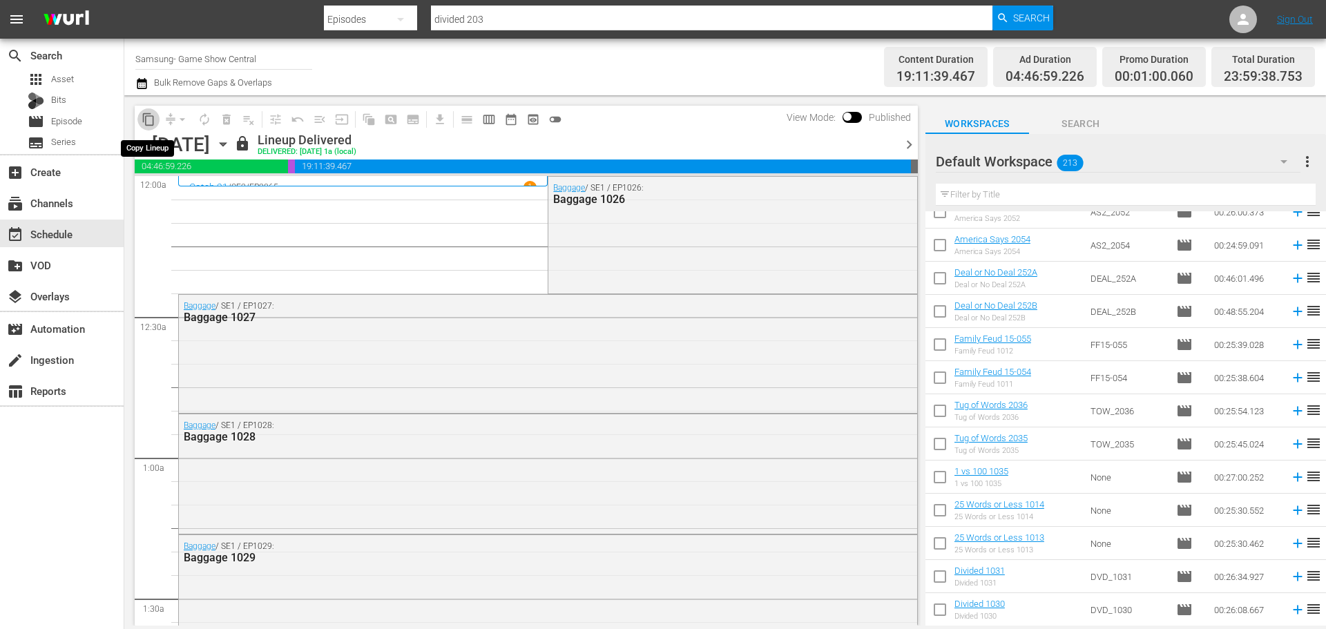
click at [142, 113] on span "content_copy" at bounding box center [149, 120] width 14 height 14
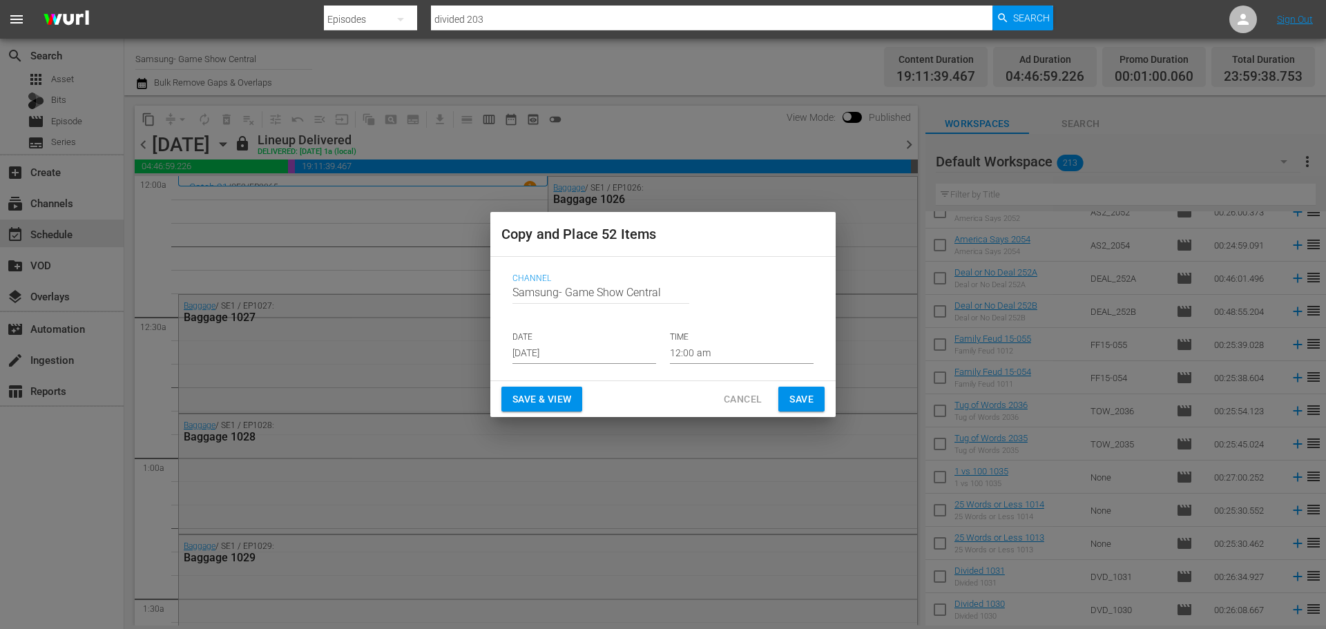
click at [549, 350] on input "Sep 10th 2025" at bounding box center [585, 353] width 144 height 21
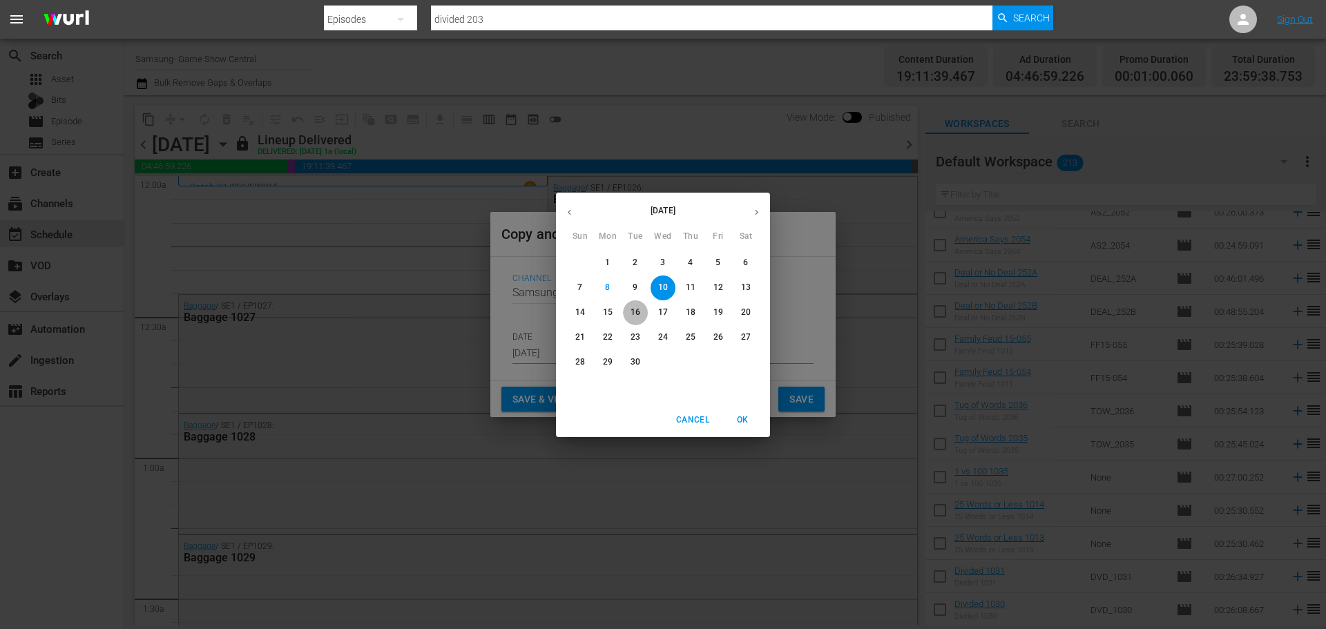
click at [634, 307] on p "16" at bounding box center [636, 313] width 10 height 12
type input "Sep 16th 2025"
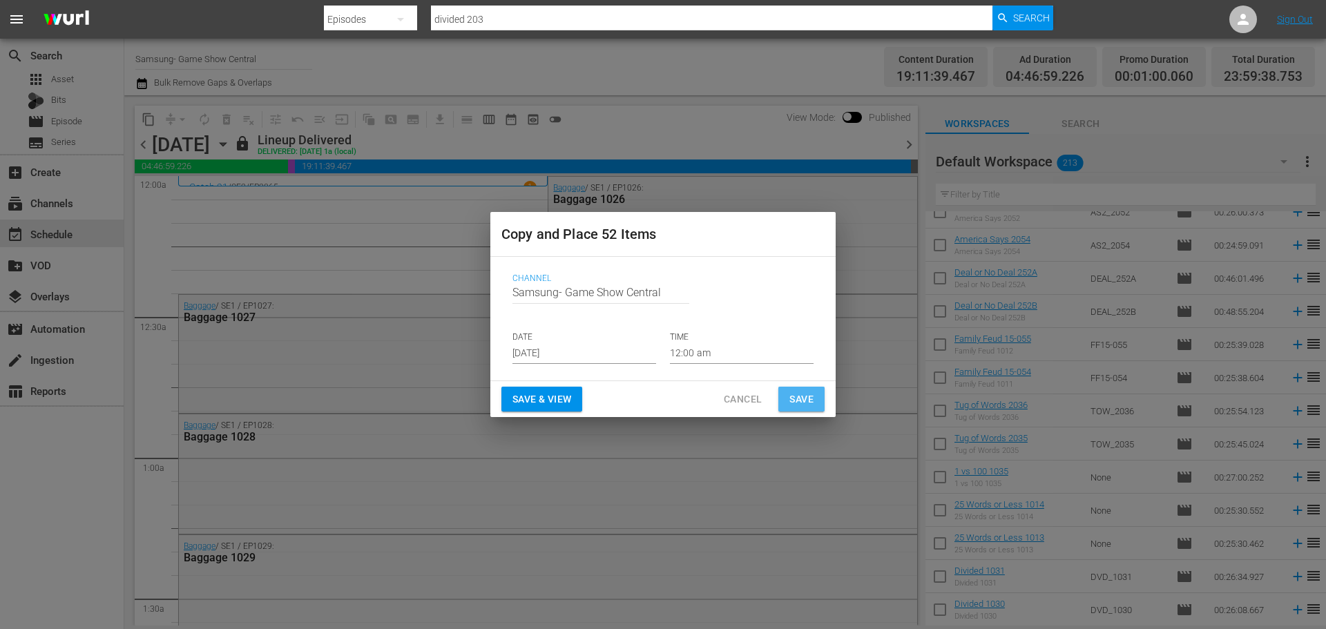
click at [805, 391] on span "Save" at bounding box center [802, 399] width 24 height 17
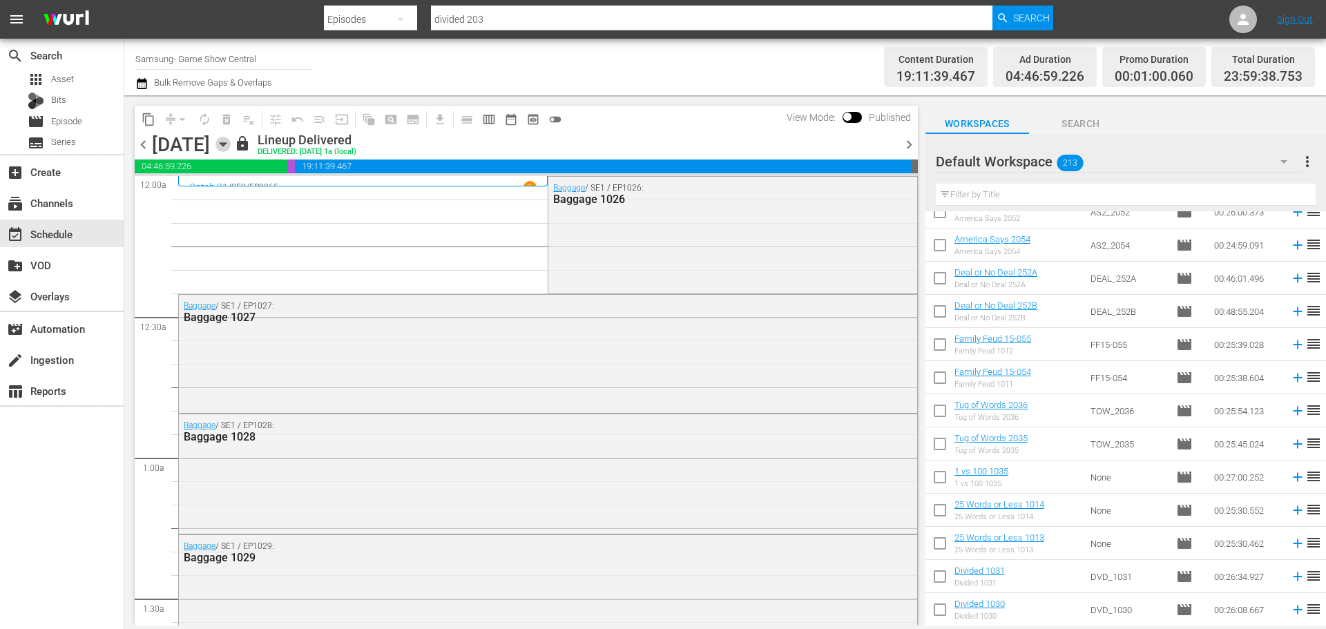
click at [226, 143] on icon "button" at bounding box center [223, 144] width 6 height 3
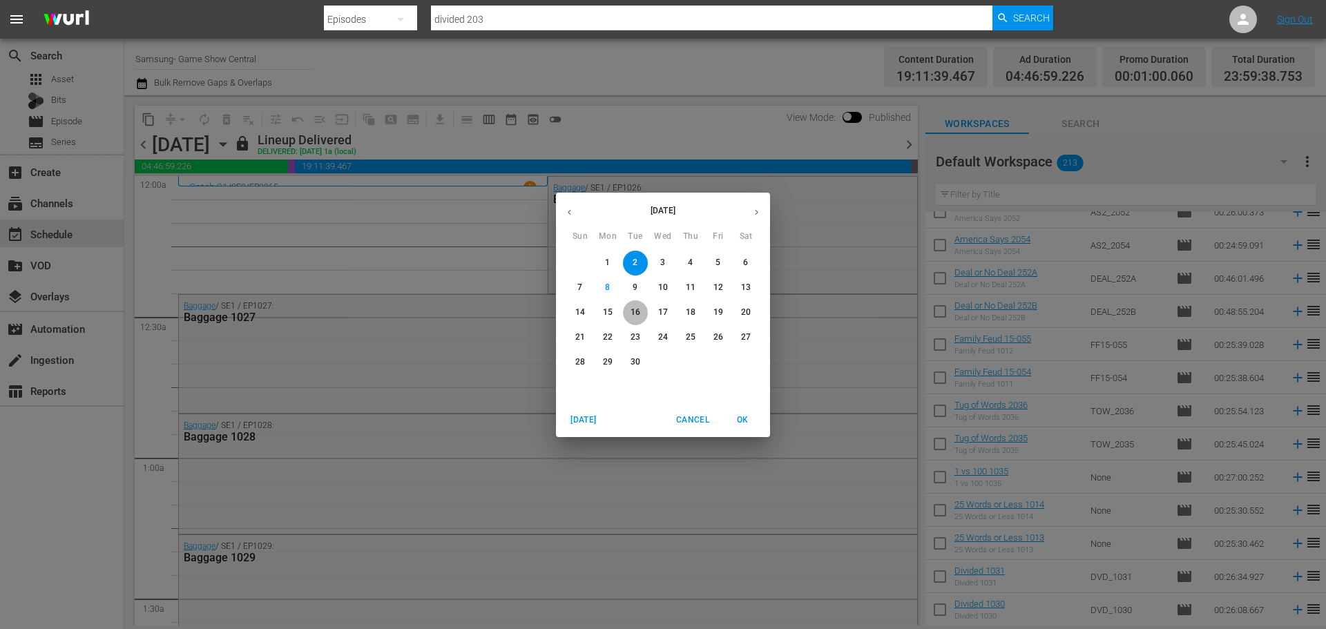
click at [638, 311] on p "16" at bounding box center [636, 313] width 10 height 12
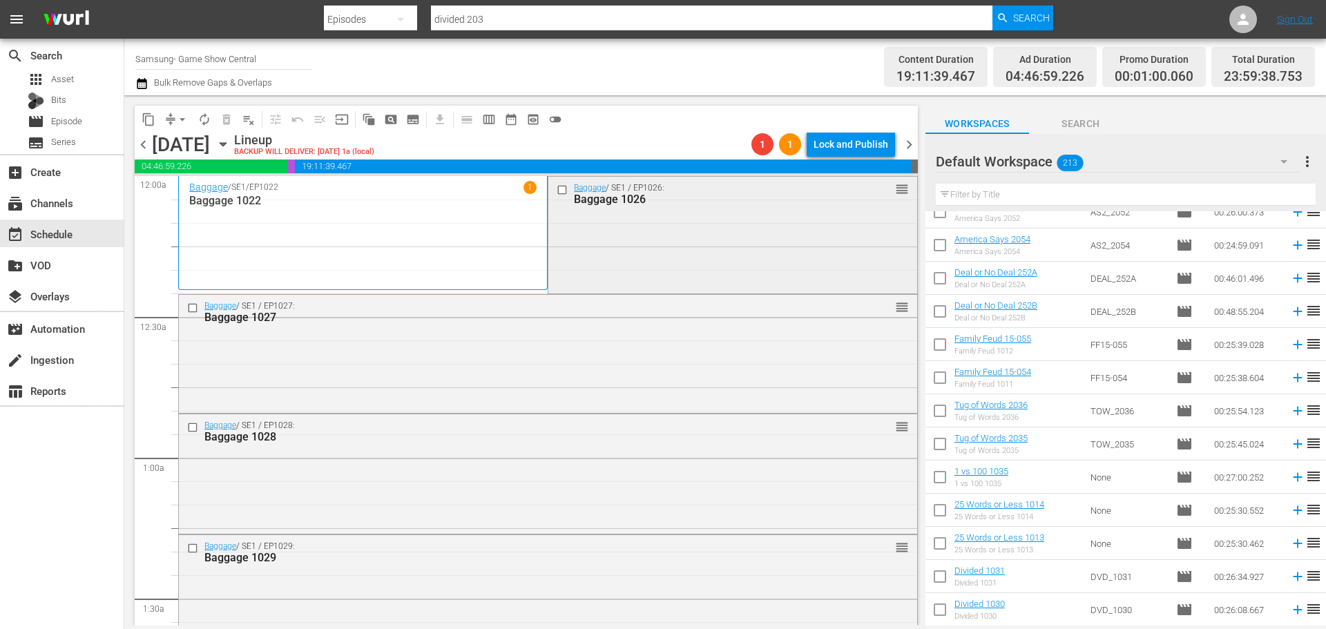
click at [553, 185] on div at bounding box center [563, 190] width 21 height 17
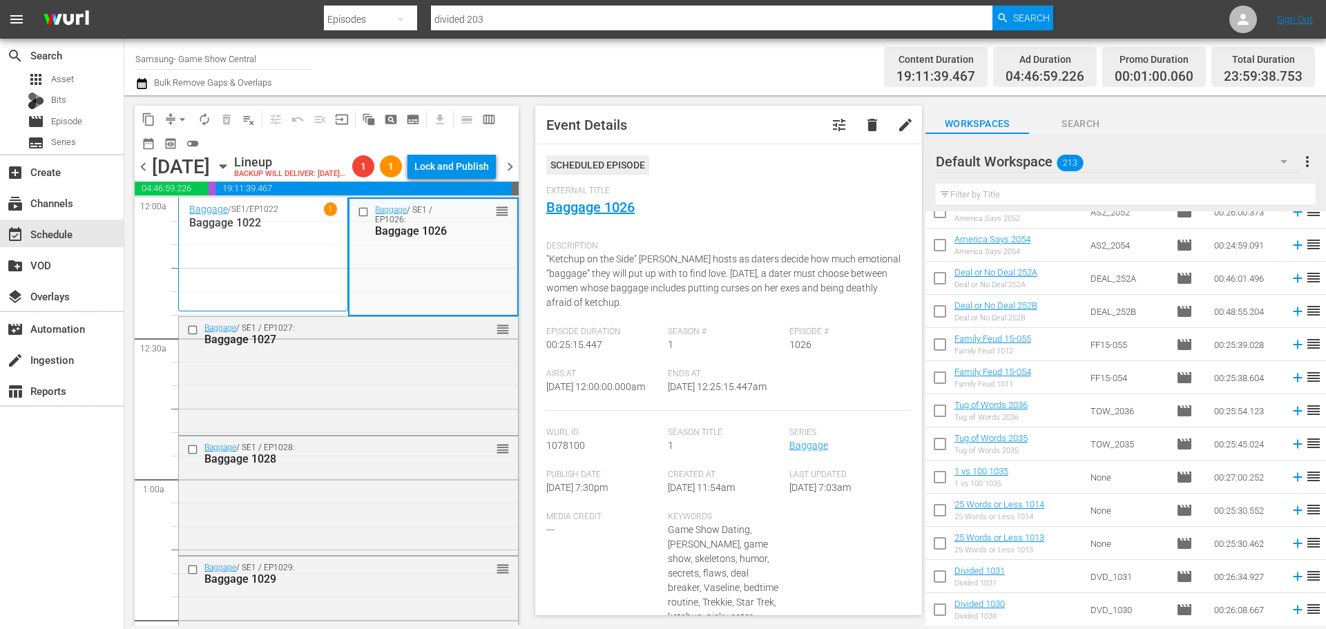
drag, startPoint x: 355, startPoint y: 233, endPoint x: 338, endPoint y: 314, distance: 82.5
click at [358, 218] on input "checkbox" at bounding box center [365, 213] width 15 height 12
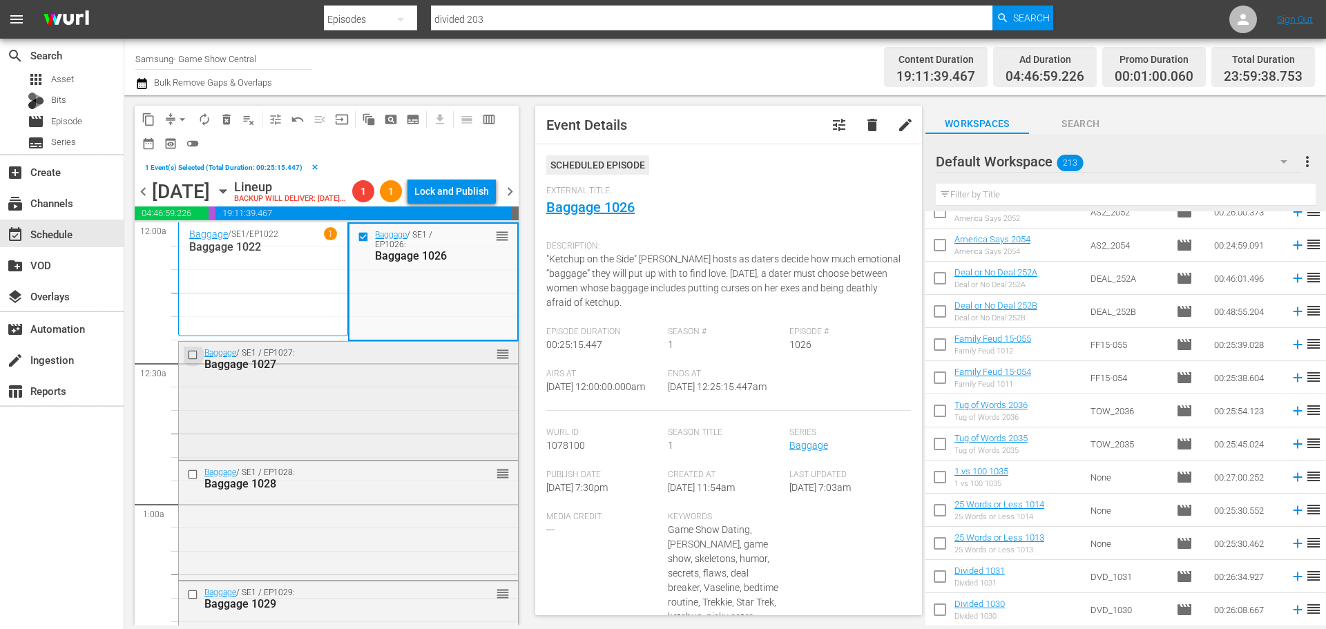
click at [193, 361] on input "checkbox" at bounding box center [194, 355] width 15 height 12
click at [192, 480] on input "checkbox" at bounding box center [194, 474] width 15 height 12
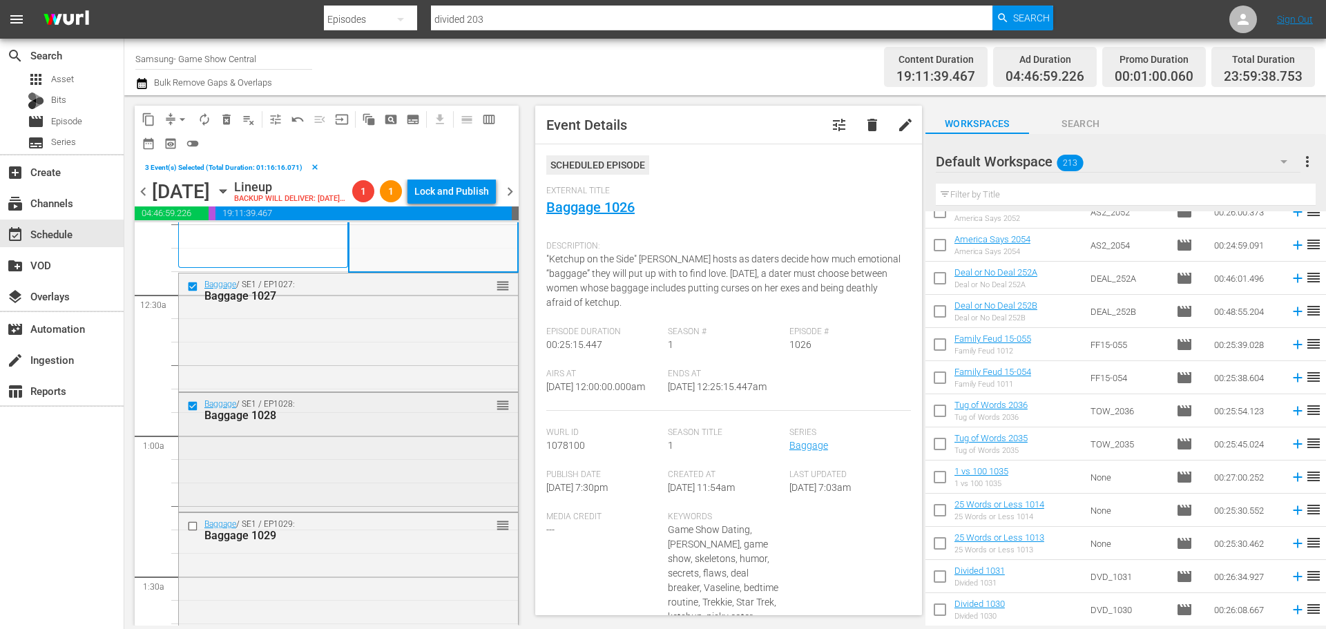
scroll to position [69, 0]
click at [188, 532] on input "checkbox" at bounding box center [194, 526] width 15 height 12
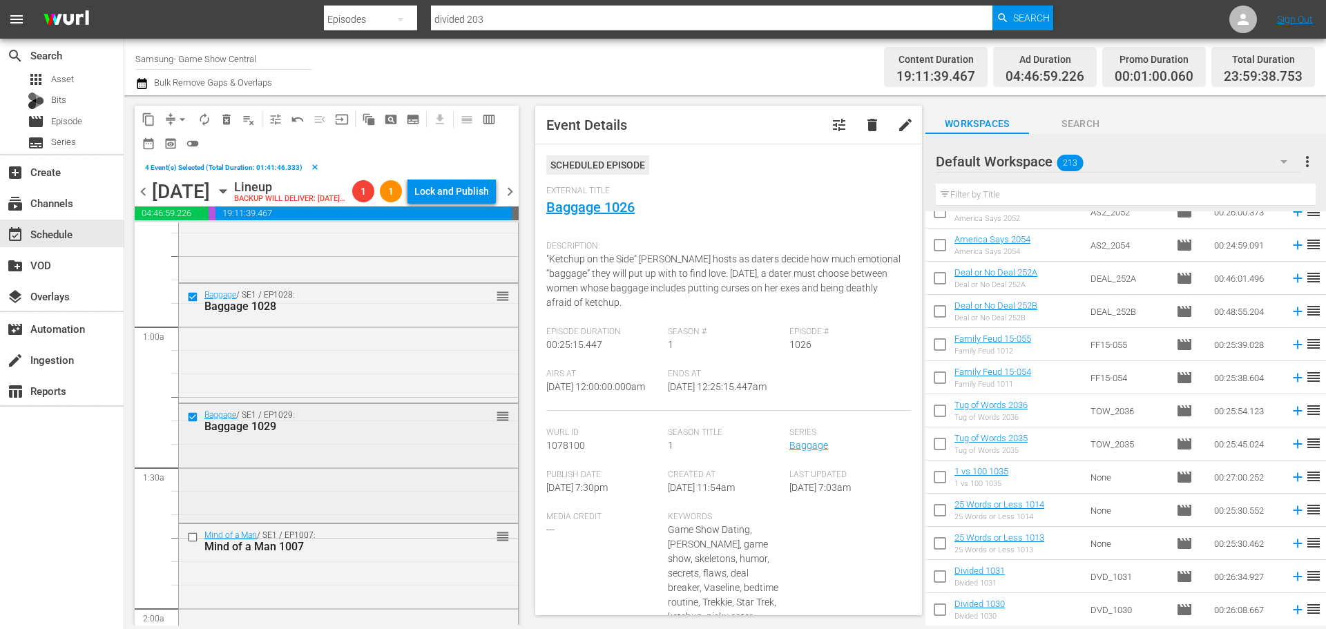
scroll to position [207, 0]
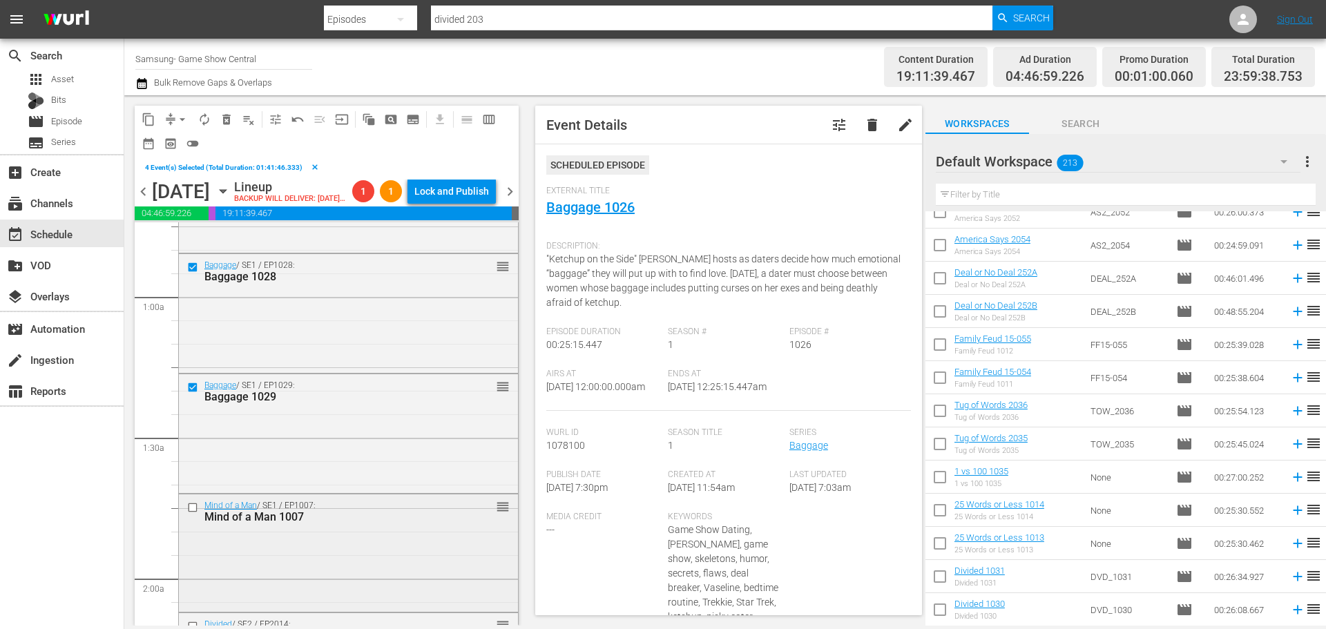
click at [191, 513] on input "checkbox" at bounding box center [194, 507] width 15 height 12
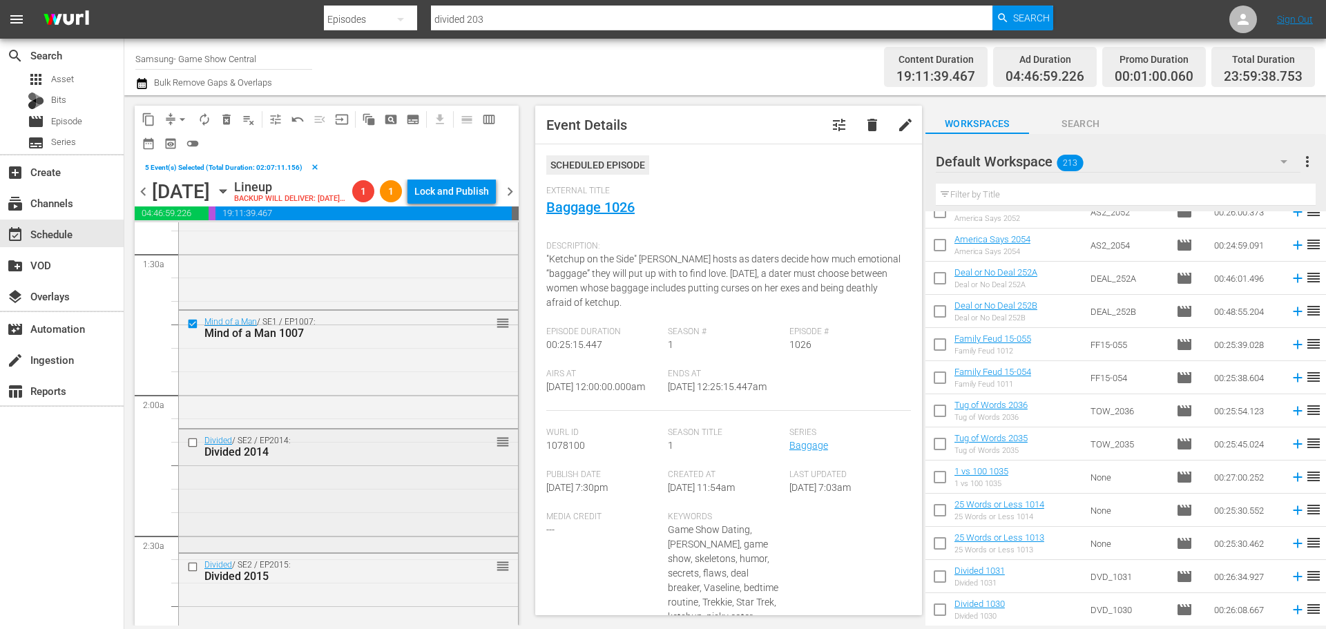
scroll to position [414, 0]
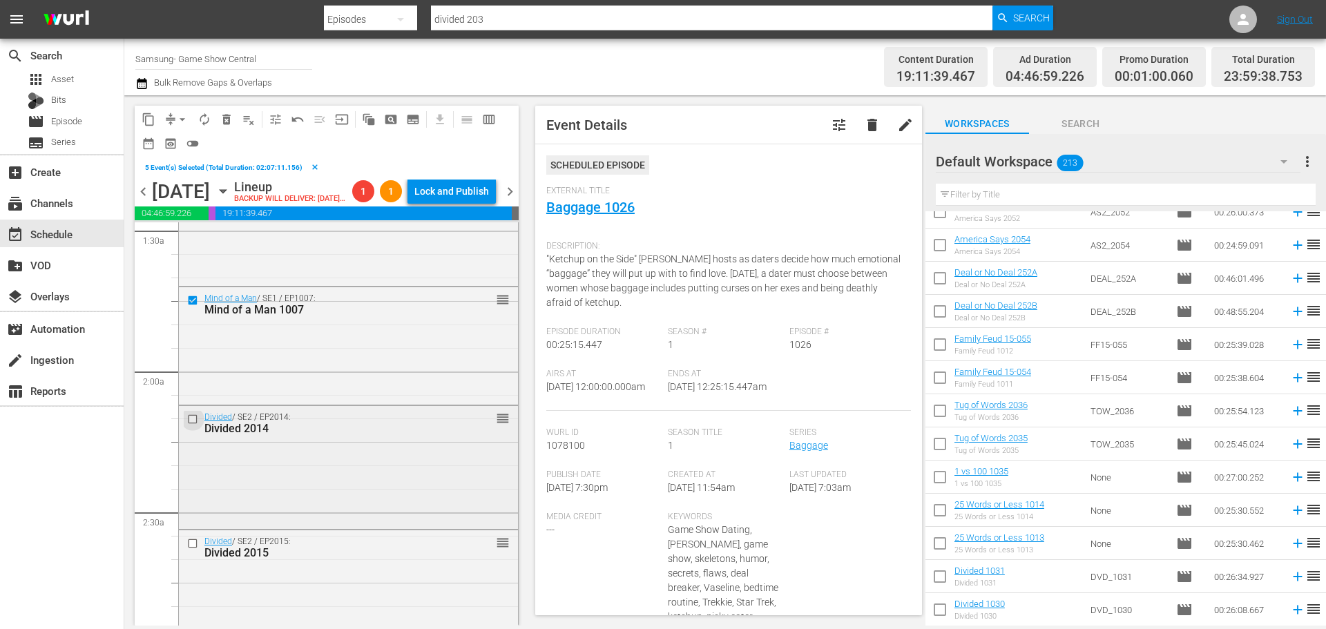
click at [199, 425] on input "checkbox" at bounding box center [194, 419] width 15 height 12
click at [187, 550] on input "checkbox" at bounding box center [194, 544] width 15 height 12
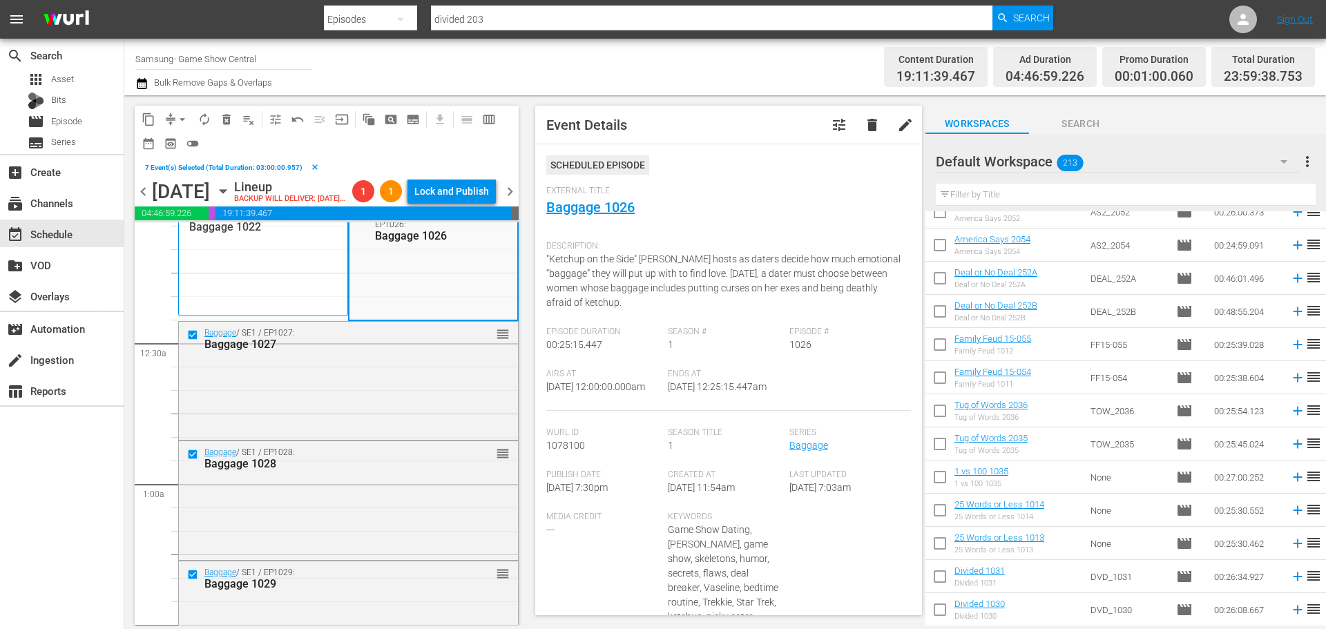
scroll to position [0, 0]
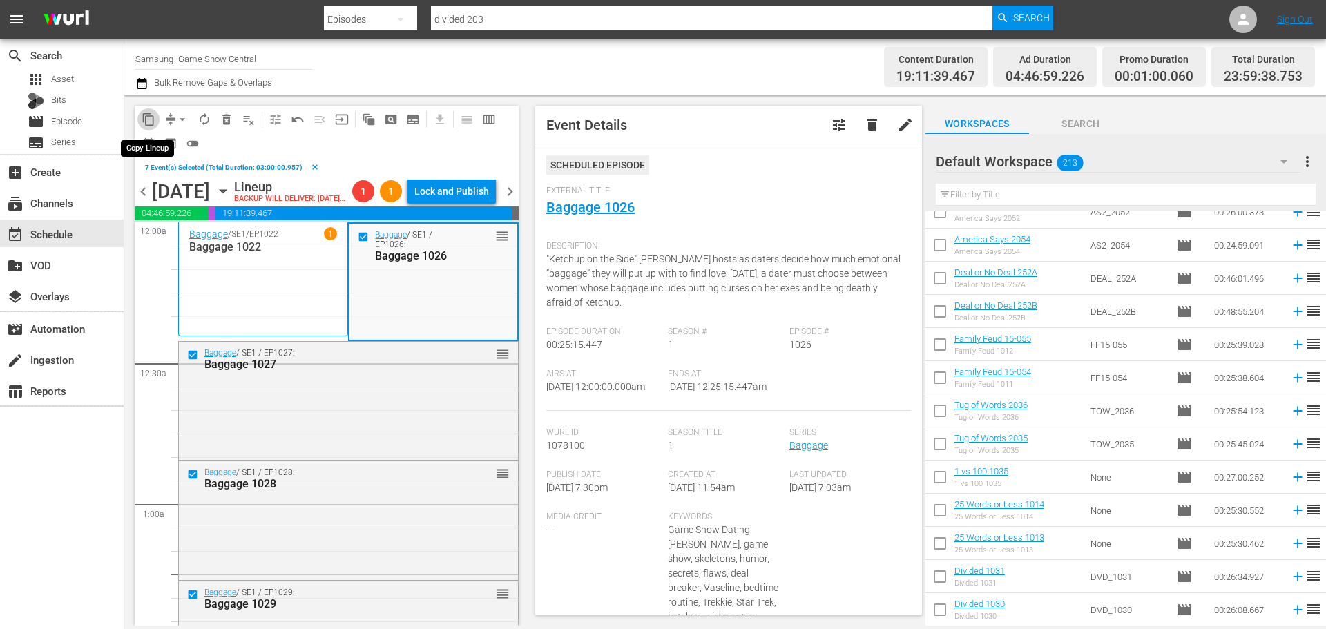
click at [146, 111] on button "content_copy" at bounding box center [148, 119] width 22 height 22
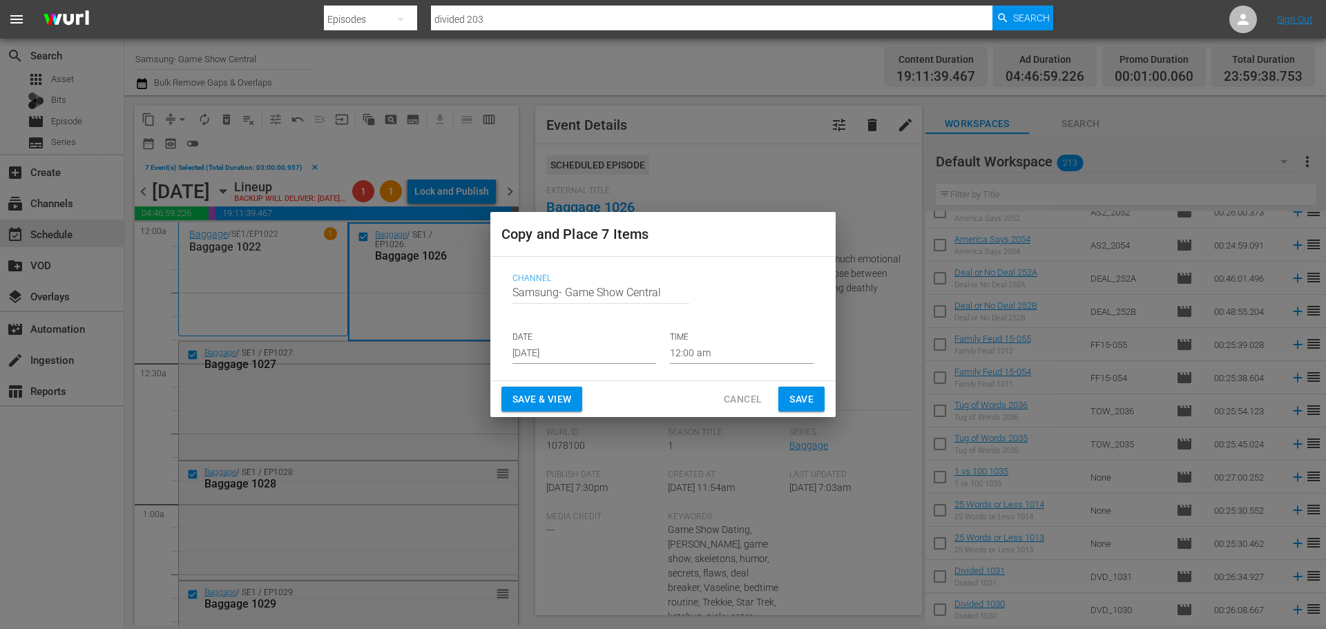
click at [538, 368] on div "Channel Channel Title Samsung- Game Show Central DATE Sep 10th 2025 TIME 12:00 …" at bounding box center [662, 318] width 323 height 113
click at [539, 362] on input "Sep 10th 2025" at bounding box center [585, 353] width 144 height 21
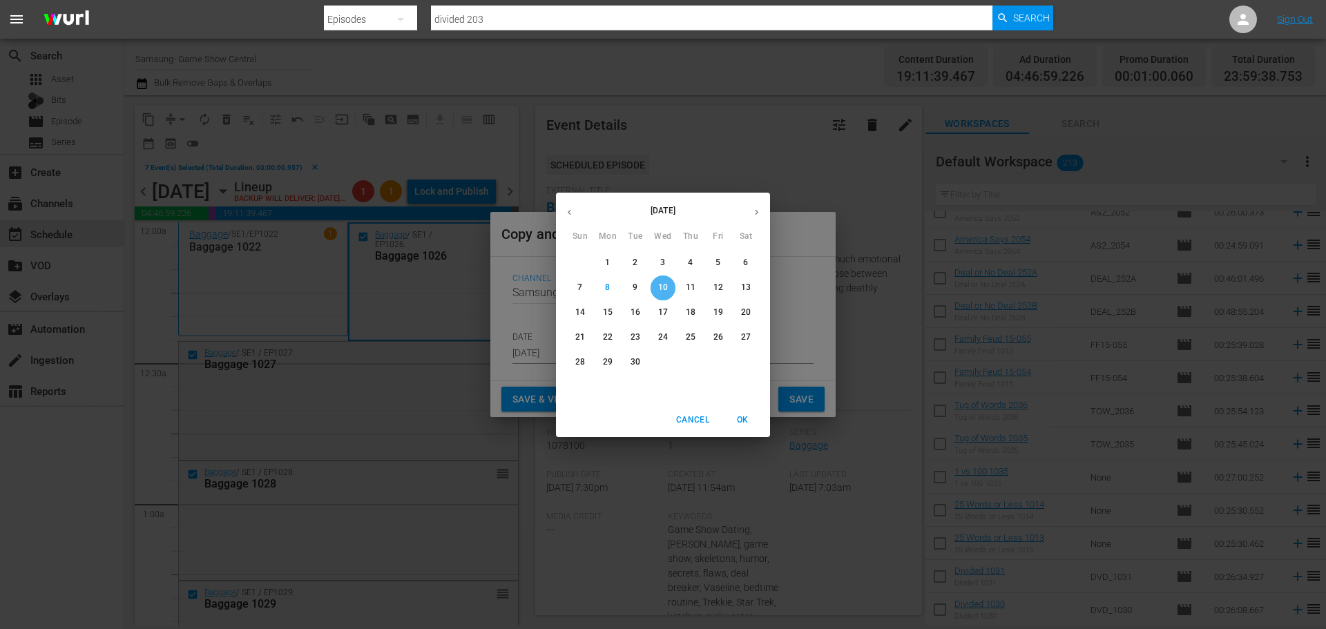
click at [671, 287] on span "10" at bounding box center [663, 288] width 25 height 12
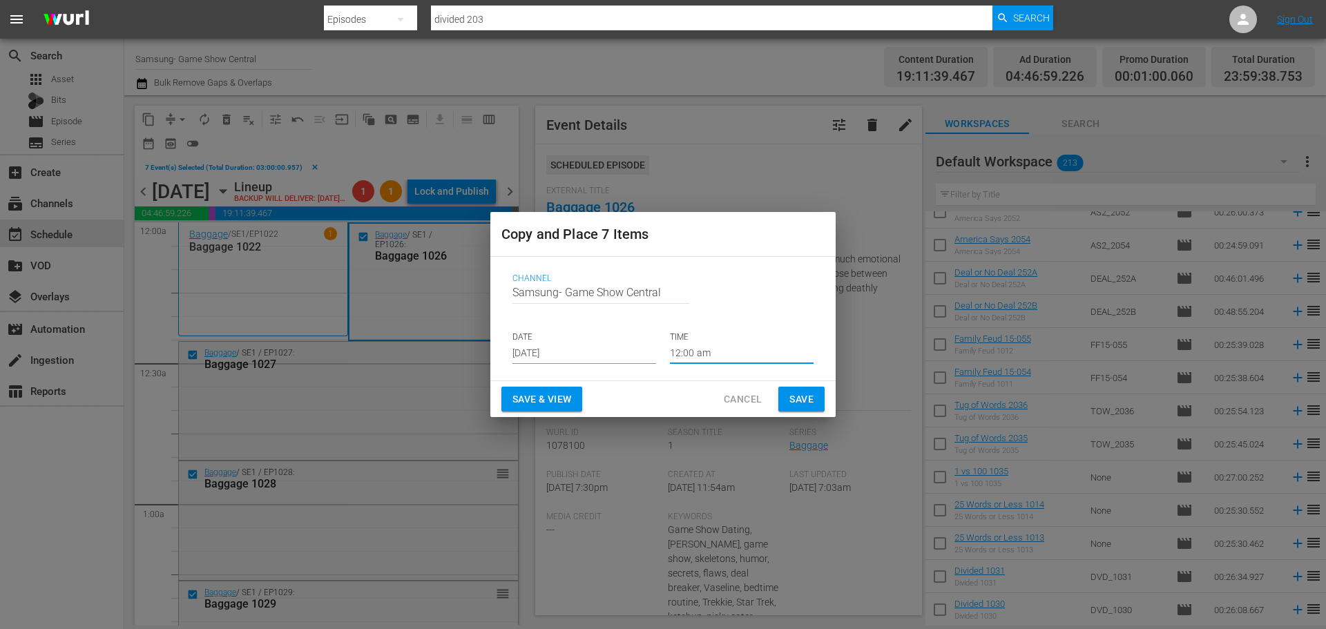
click at [703, 350] on input "12:00 am" at bounding box center [742, 353] width 144 height 21
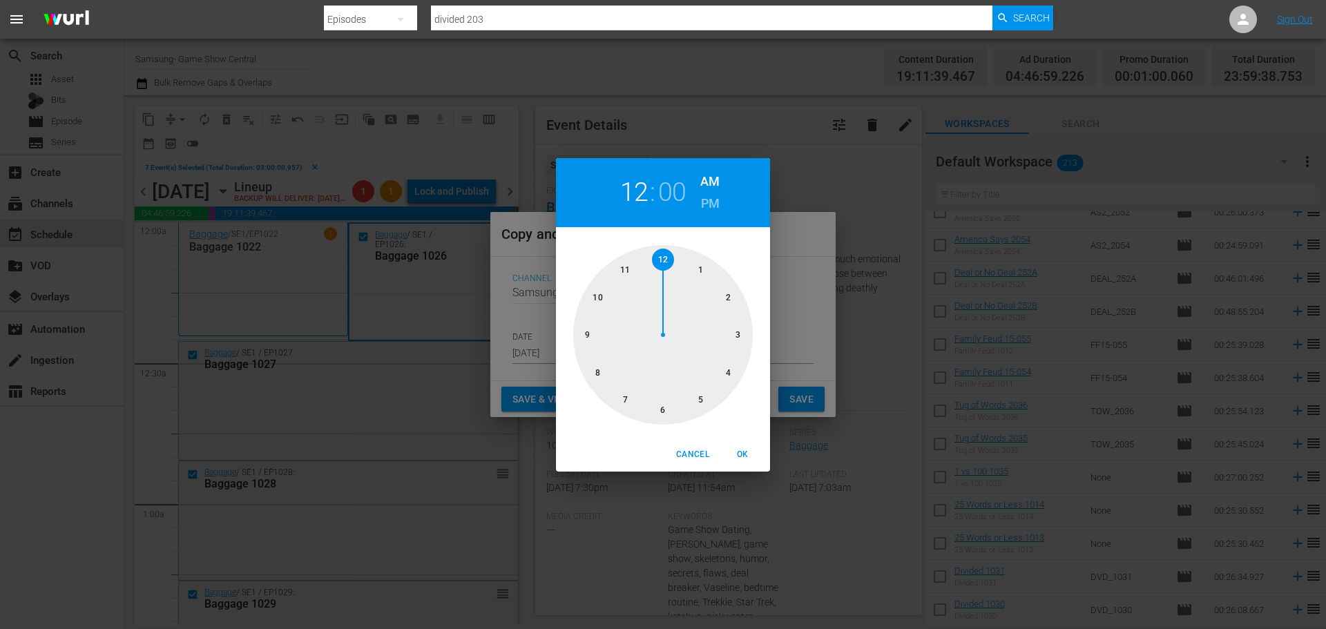
click at [761, 350] on div "1 2 3 4 5 6 7 8 9 10 11 12" at bounding box center [663, 335] width 214 height 180
click at [740, 330] on div at bounding box center [663, 335] width 180 height 180
click at [764, 460] on button "OK" at bounding box center [742, 454] width 44 height 23
type input "03:00 am"
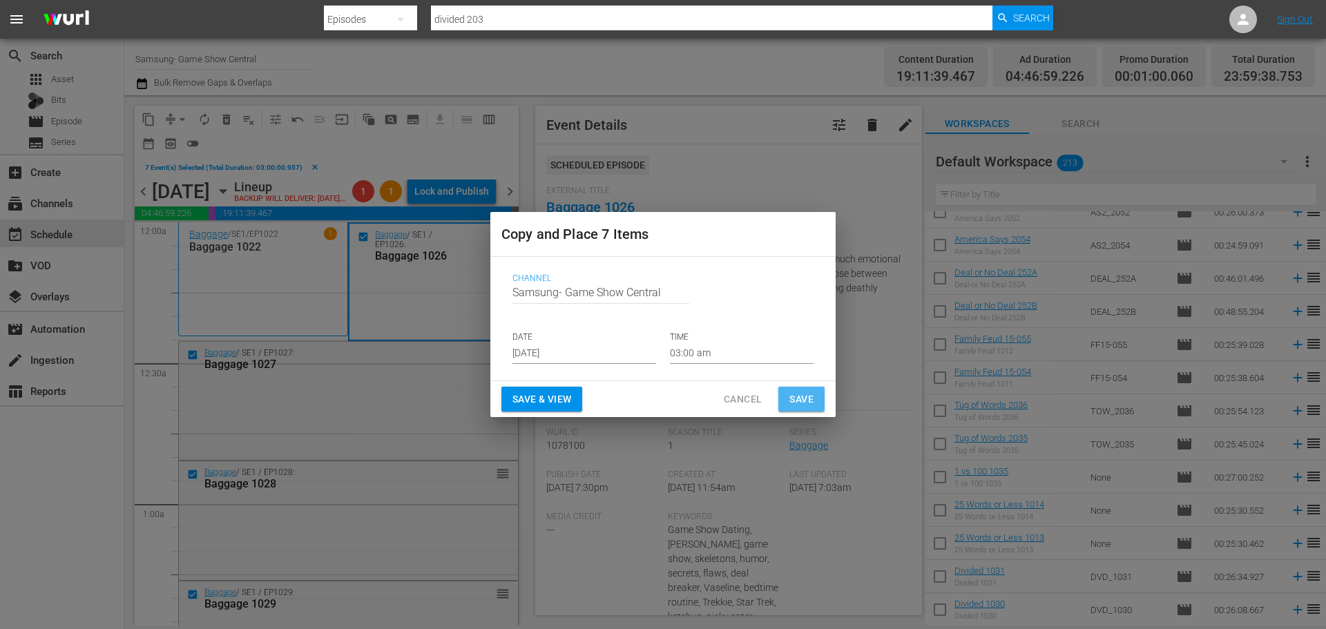
click at [799, 397] on span "Save" at bounding box center [802, 399] width 24 height 17
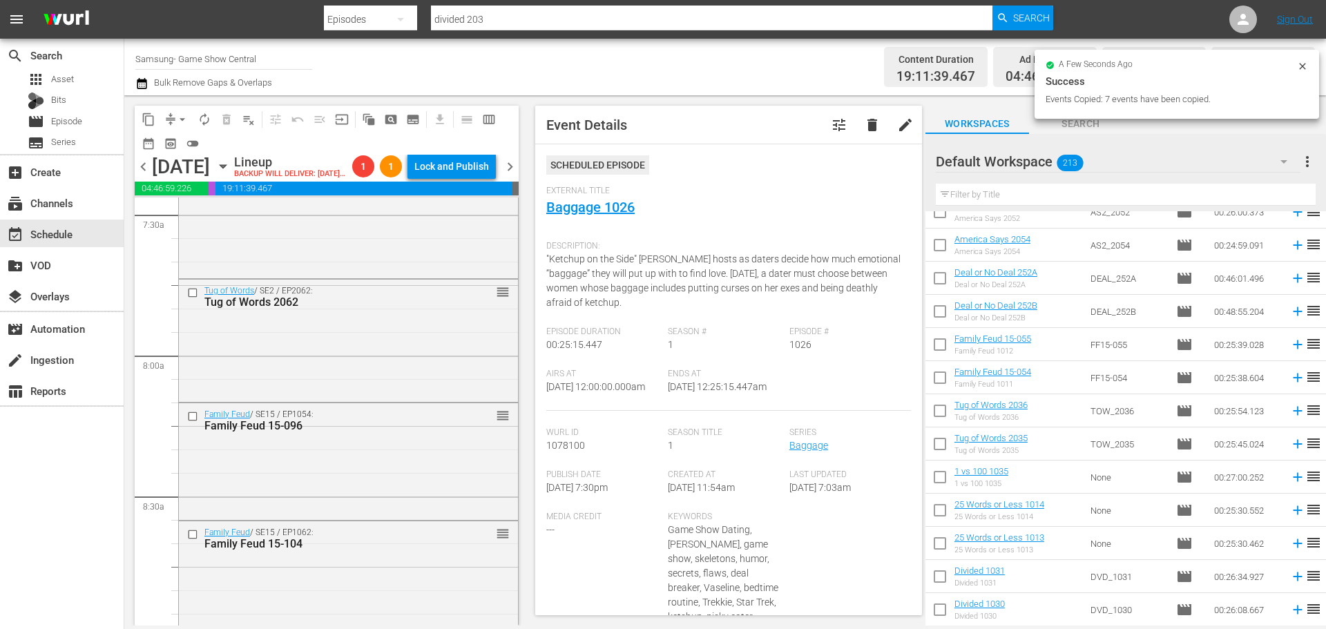
scroll to position [2487, 0]
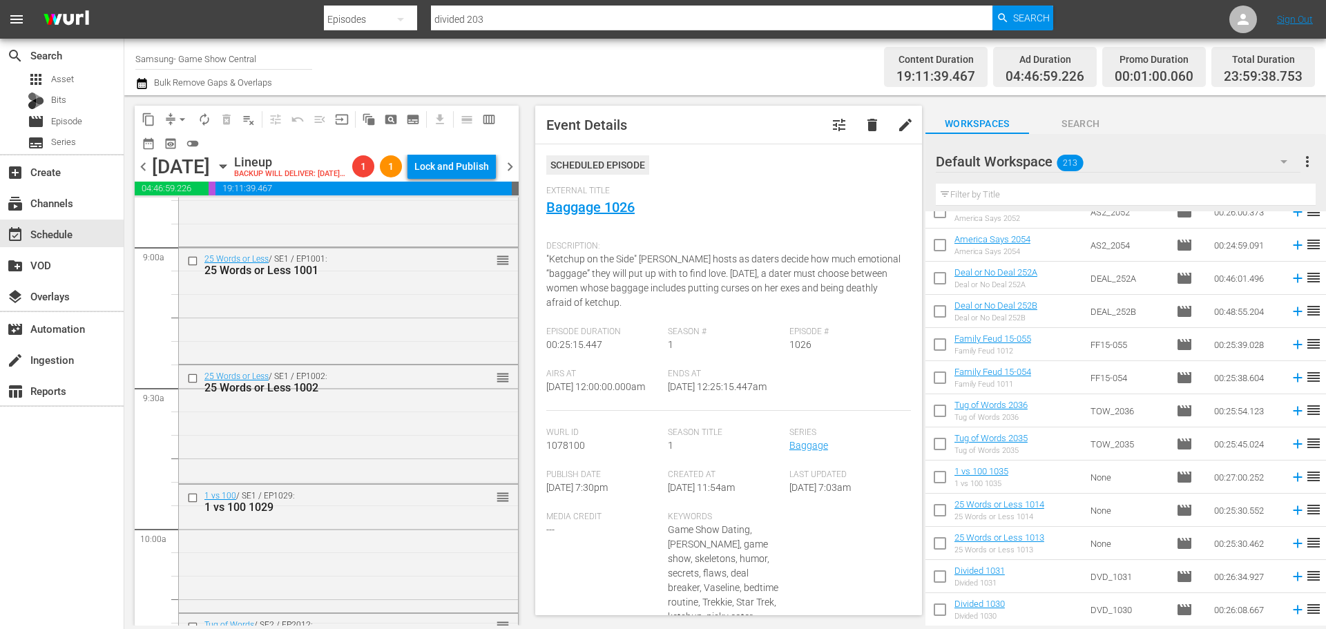
click at [193, 267] on input "checkbox" at bounding box center [194, 262] width 15 height 12
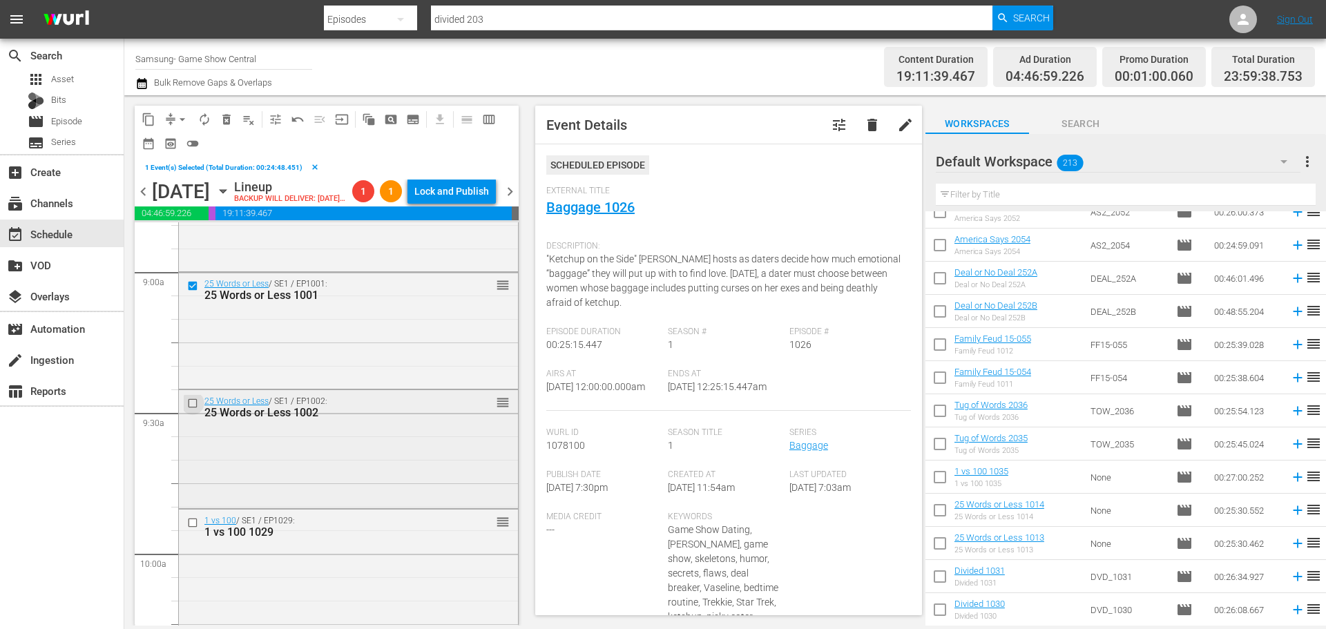
click at [193, 409] on input "checkbox" at bounding box center [194, 403] width 15 height 12
click at [191, 529] on input "checkbox" at bounding box center [194, 523] width 15 height 12
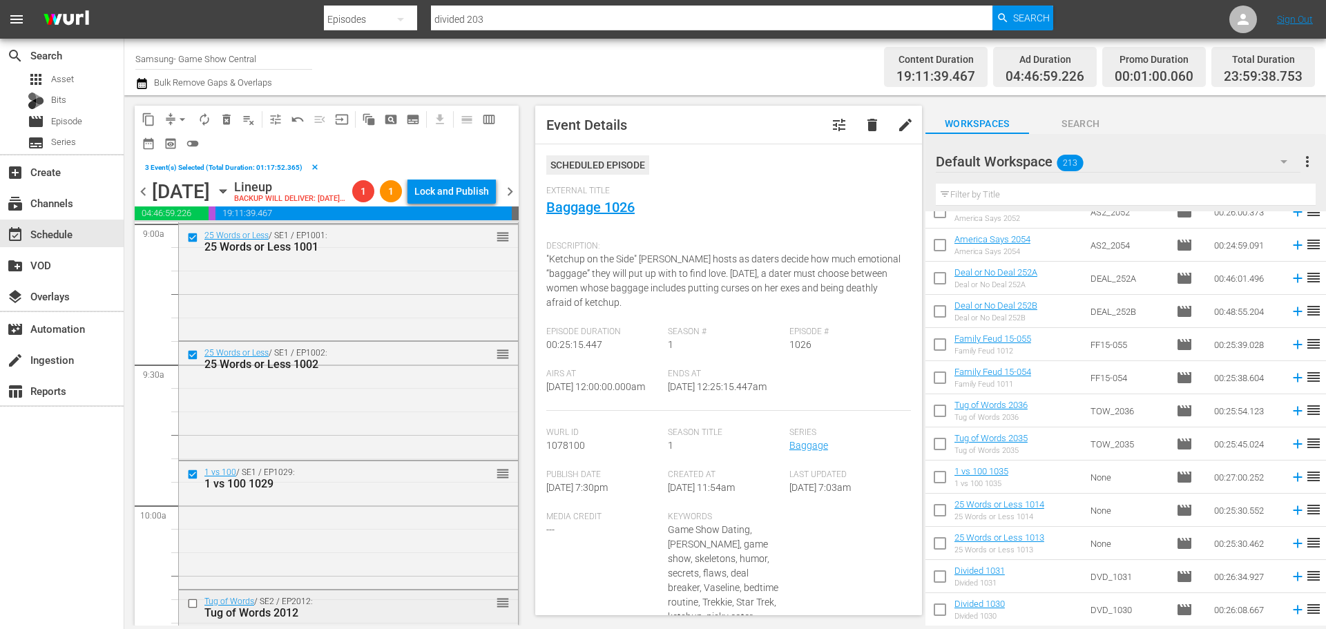
scroll to position [2625, 0]
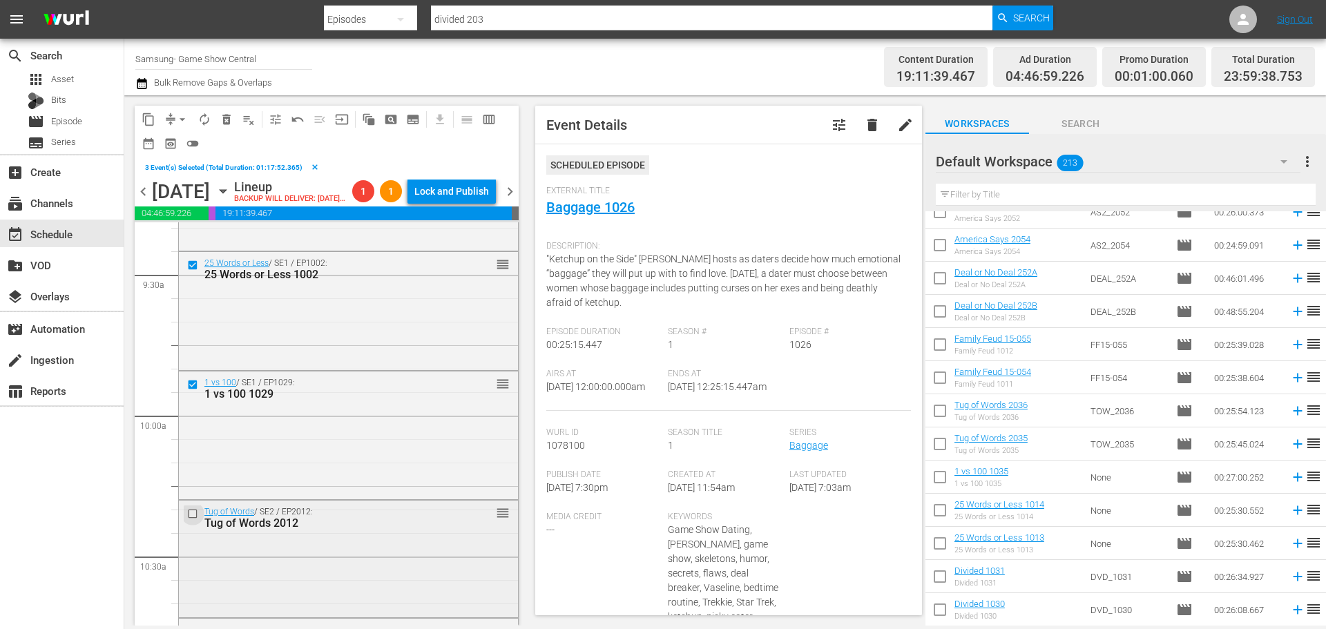
click at [199, 520] on input "checkbox" at bounding box center [194, 514] width 15 height 12
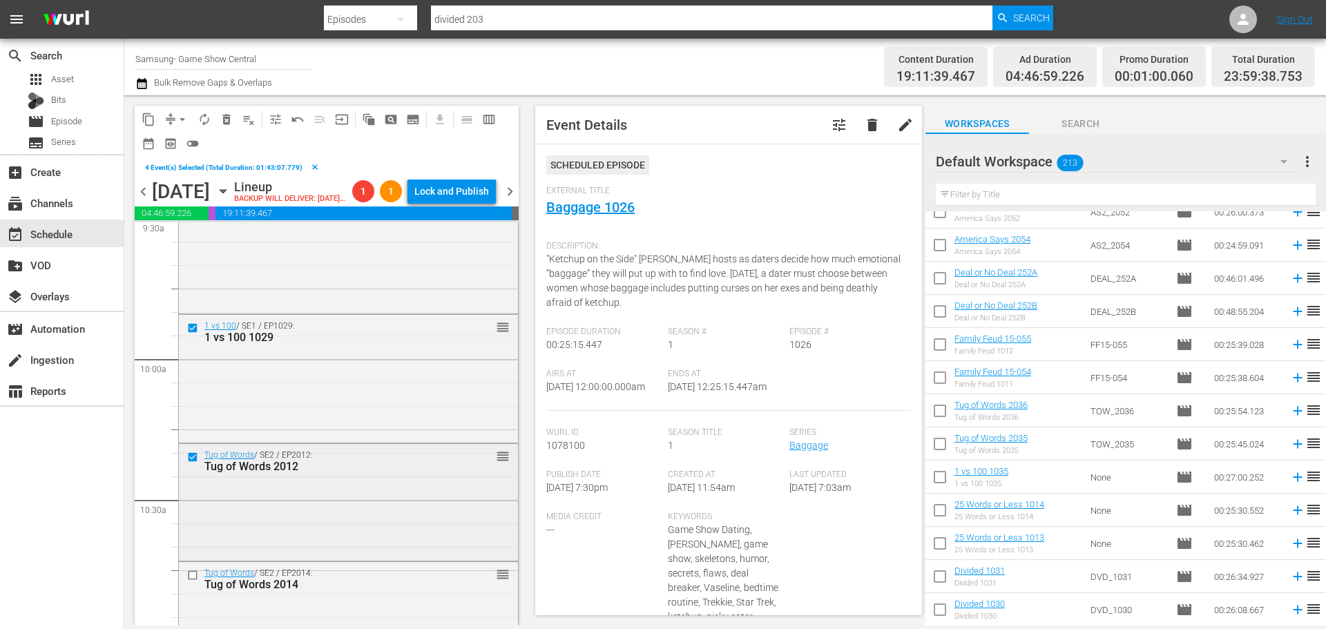
scroll to position [2694, 0]
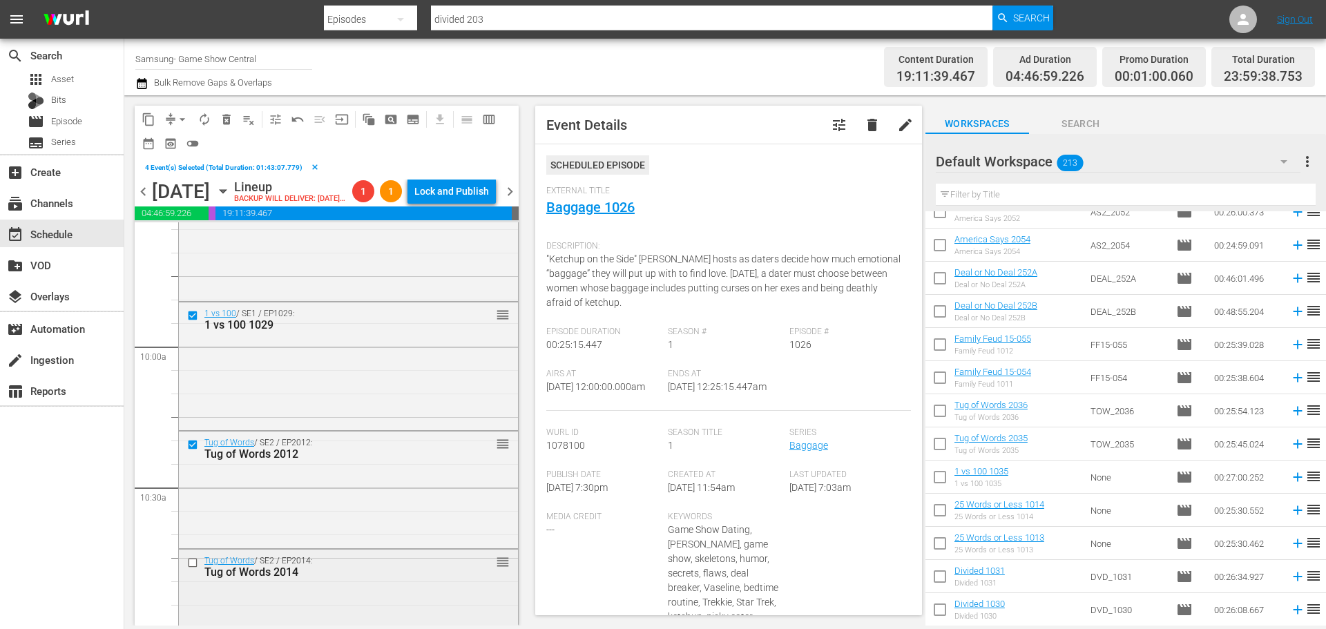
click at [192, 569] on input "checkbox" at bounding box center [194, 563] width 15 height 12
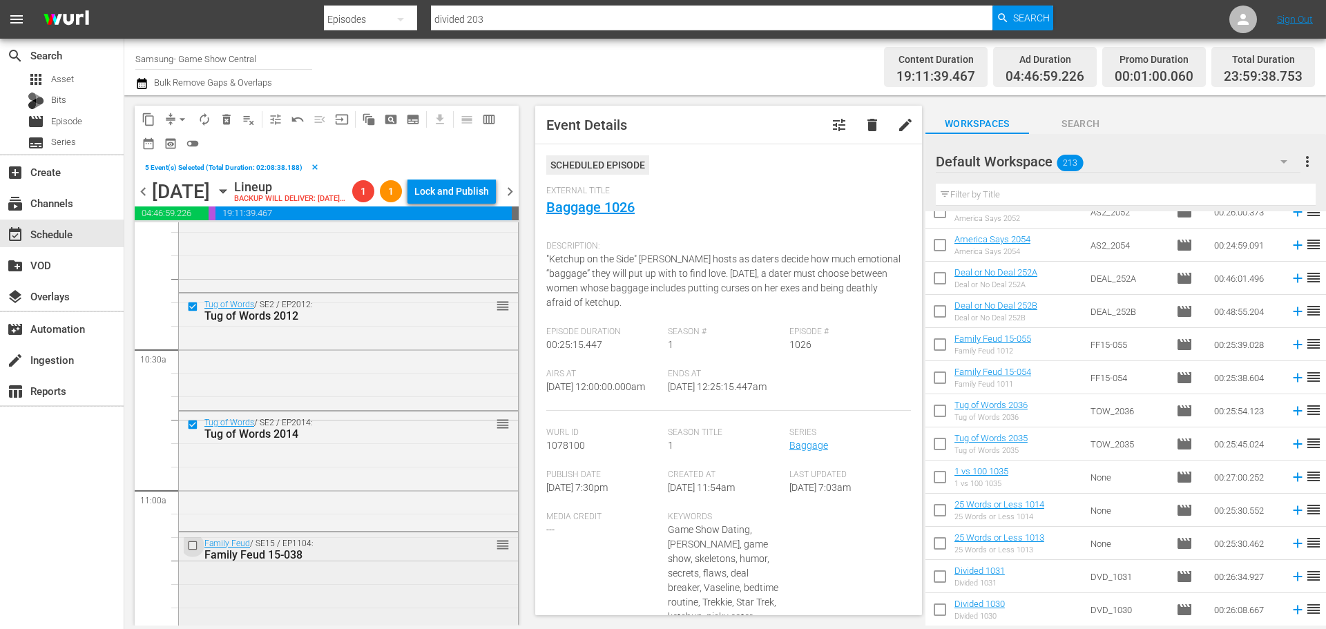
click at [189, 551] on input "checkbox" at bounding box center [194, 545] width 15 height 12
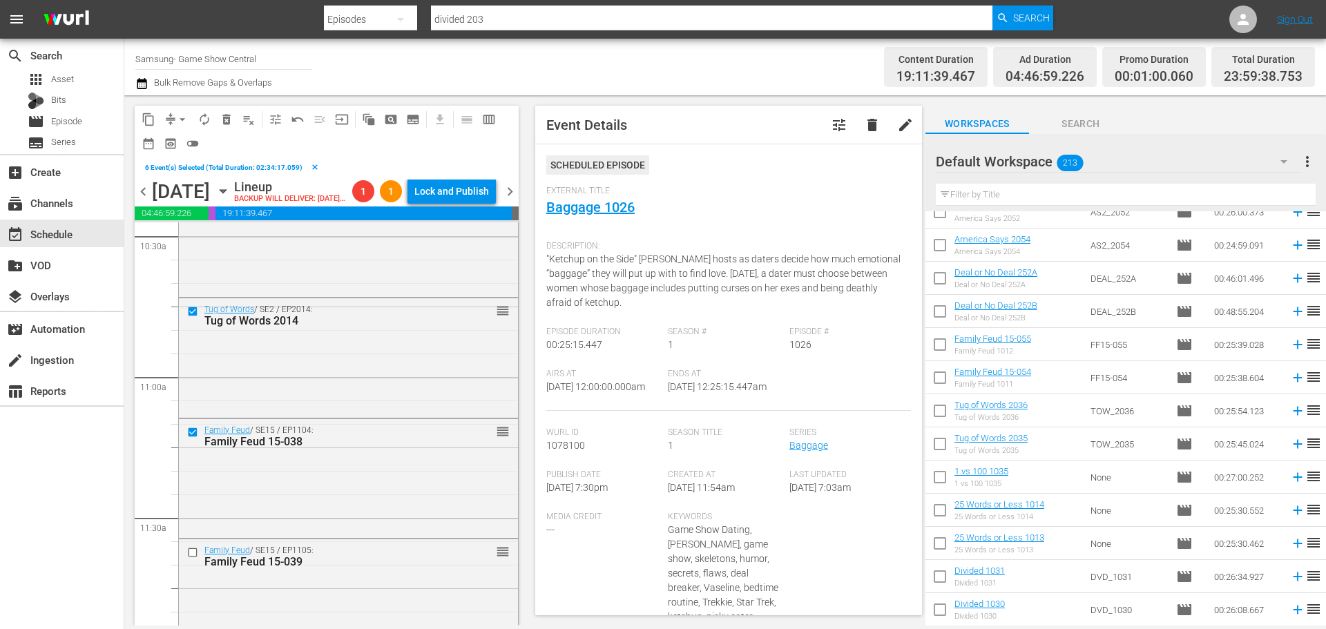
scroll to position [2970, 0]
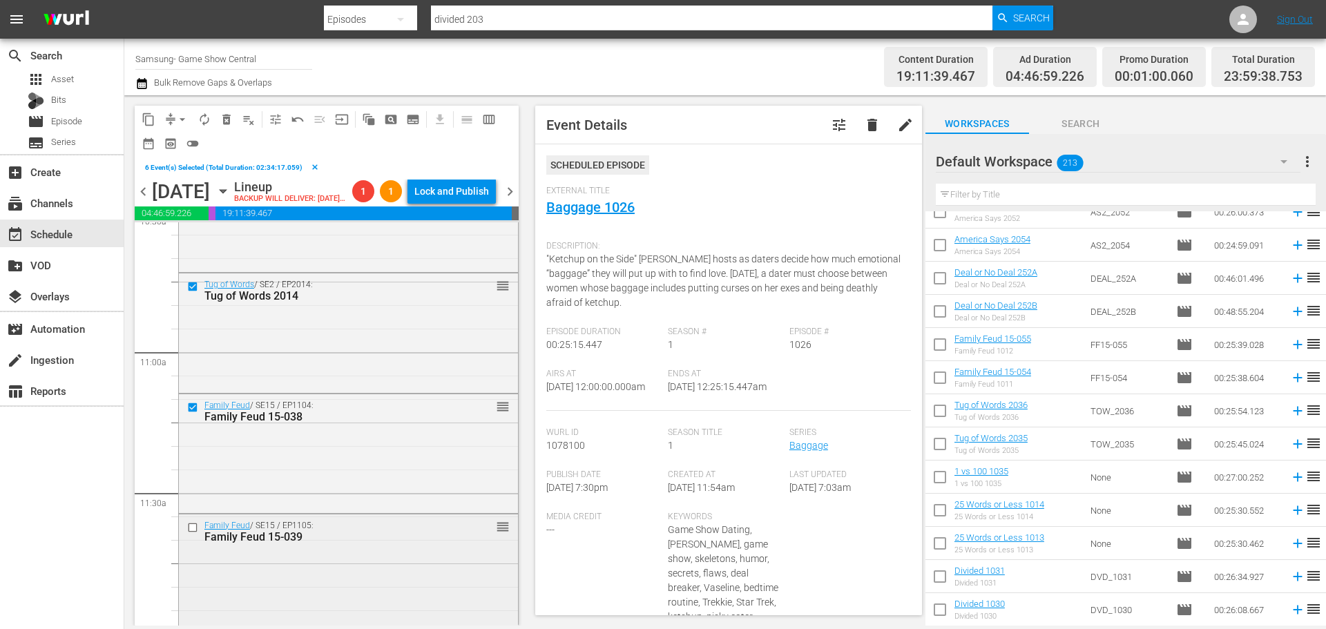
click at [197, 534] on input "checkbox" at bounding box center [194, 528] width 15 height 12
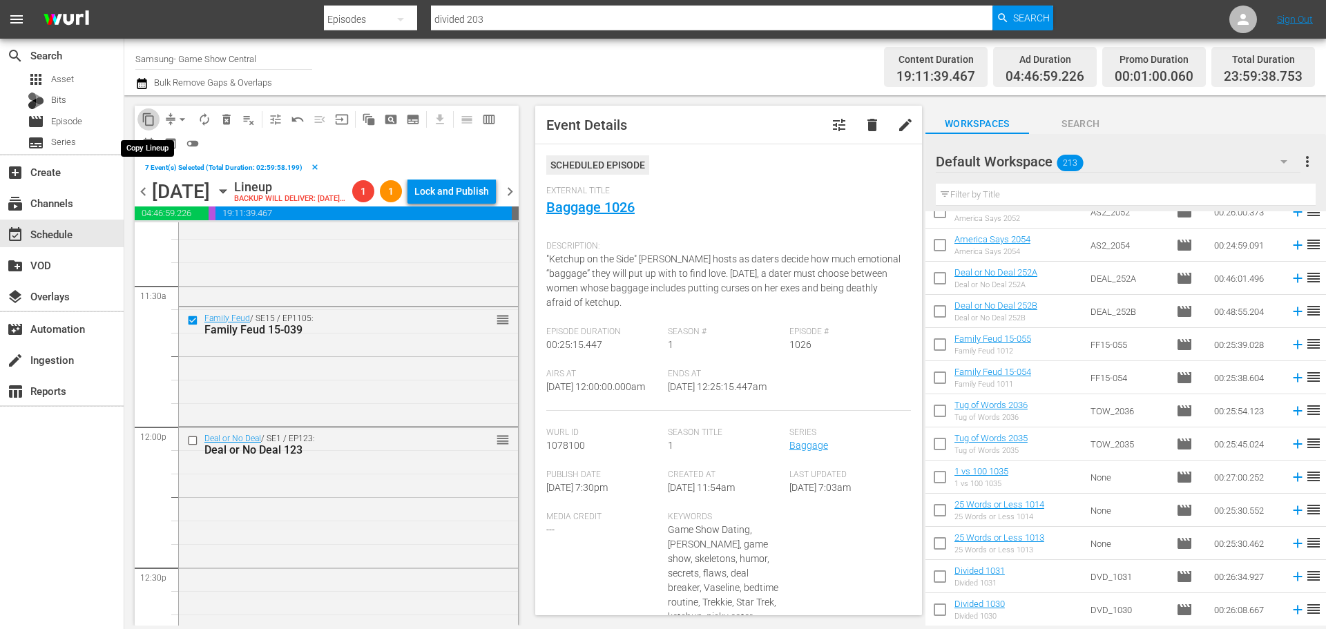
click at [148, 124] on span "content_copy" at bounding box center [149, 120] width 14 height 14
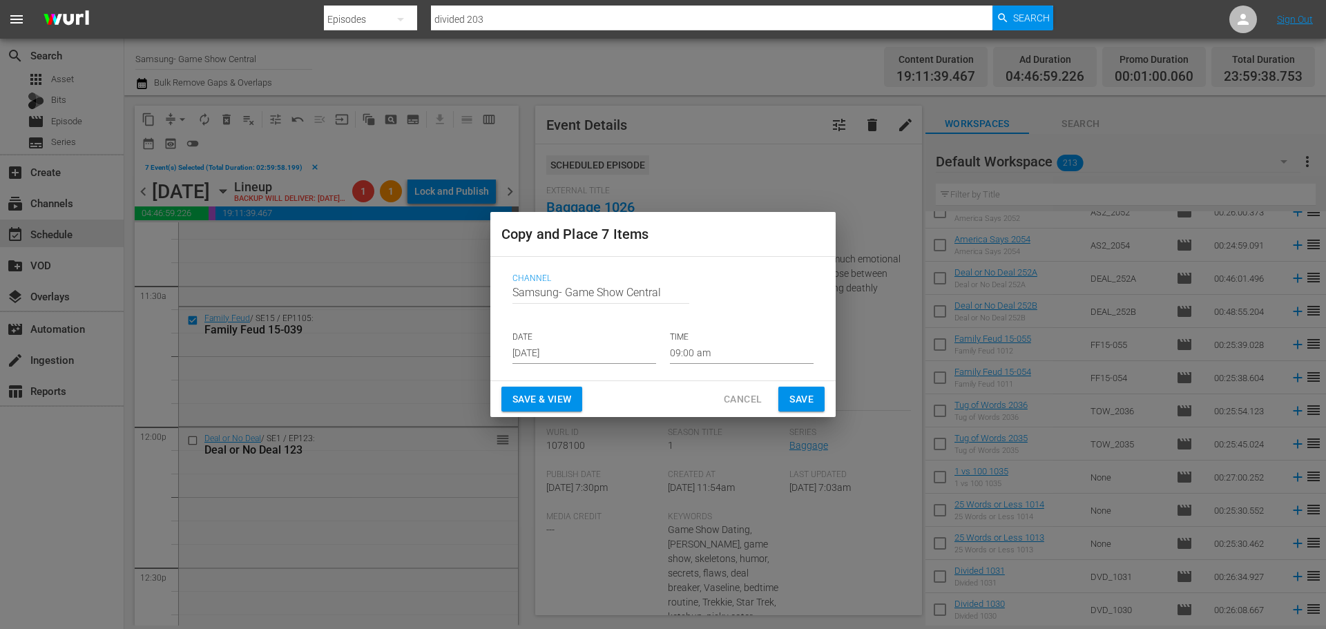
click at [573, 370] on div "Channel Channel Title Samsung- Game Show Central DATE Sep 10th 2025 TIME 09:00 …" at bounding box center [662, 318] width 323 height 113
click at [572, 367] on div "Channel Channel Title Samsung- Game Show Central DATE Sep 10th 2025 TIME 09:00 …" at bounding box center [662, 318] width 323 height 113
click at [604, 350] on input "Sep 10th 2025" at bounding box center [585, 353] width 144 height 21
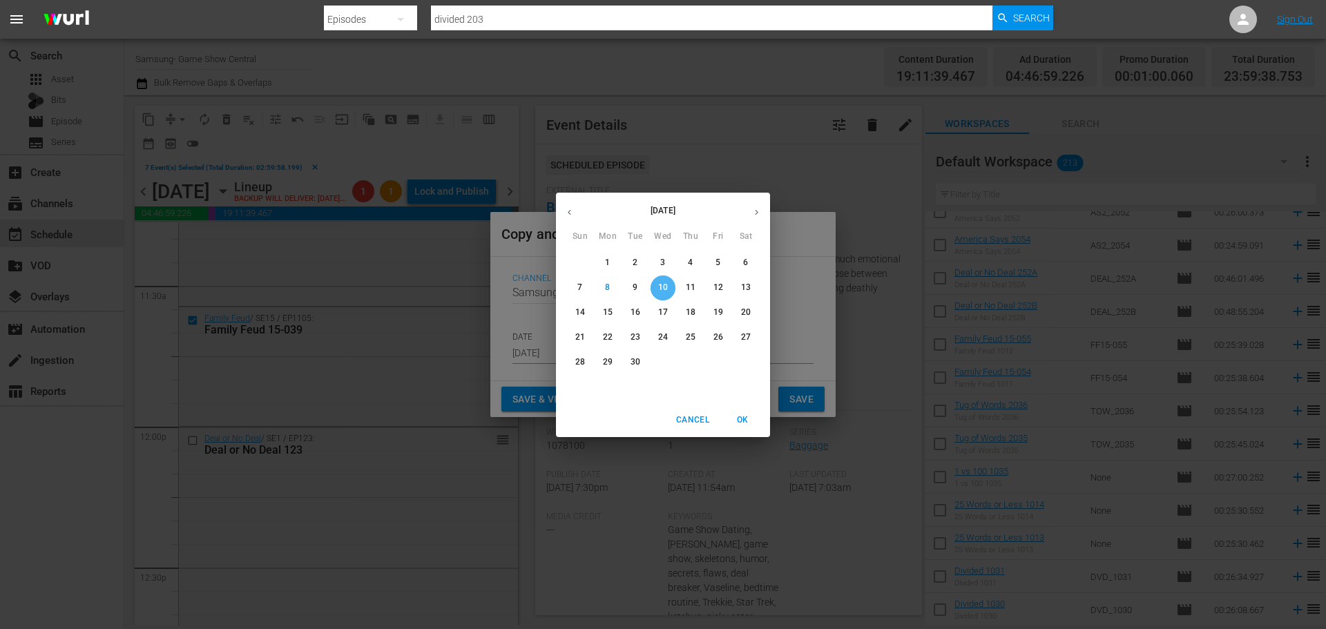
click at [660, 291] on p "10" at bounding box center [663, 288] width 10 height 12
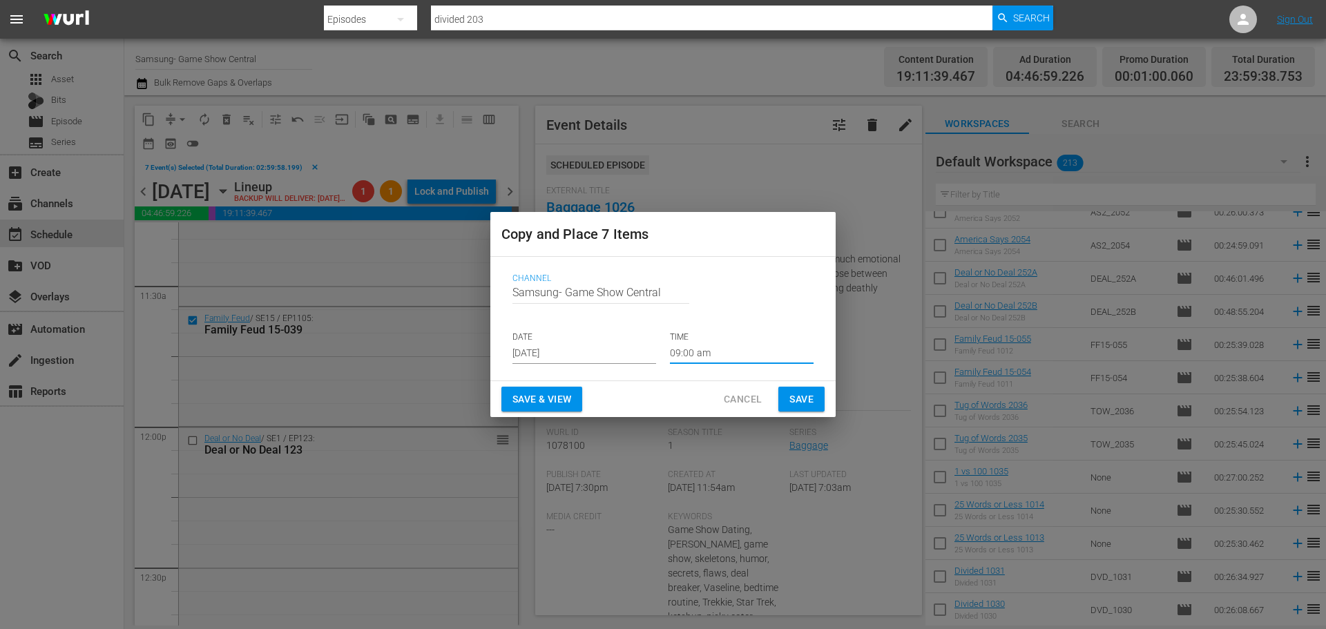
click at [722, 361] on input "09:00 am" at bounding box center [742, 353] width 144 height 21
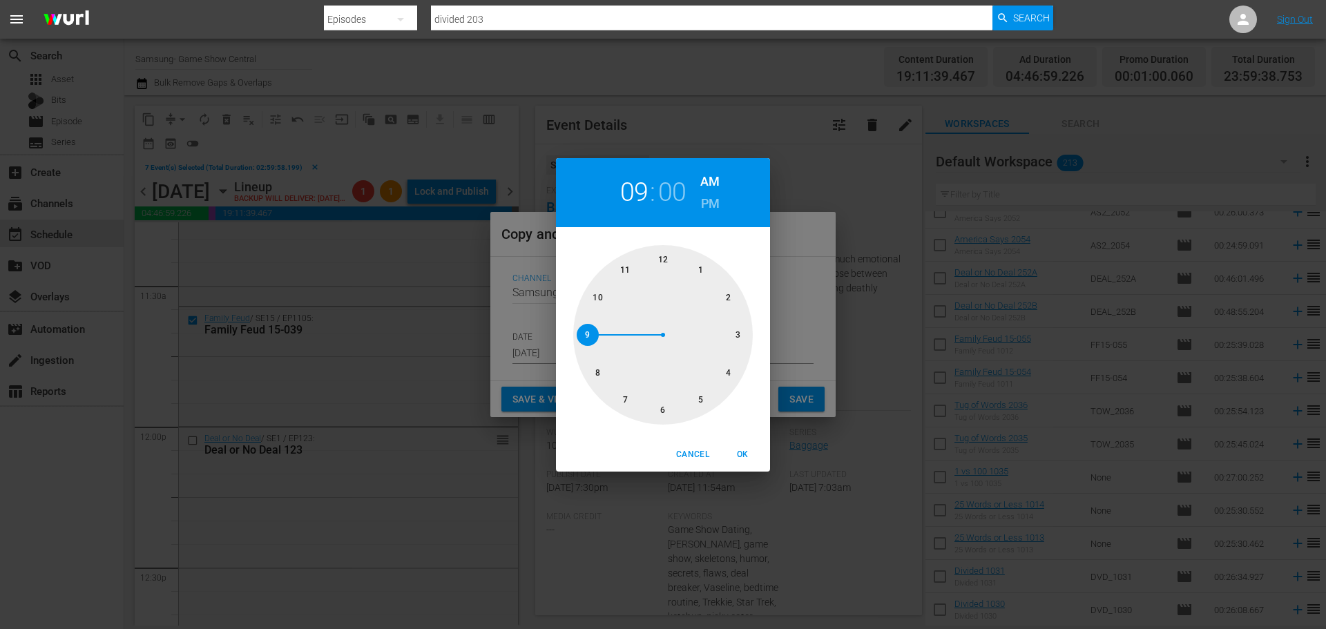
drag, startPoint x: 678, startPoint y: 406, endPoint x: 679, endPoint y: 419, distance: 12.5
click at [679, 410] on div at bounding box center [663, 335] width 180 height 180
click at [747, 445] on button "OK" at bounding box center [742, 454] width 44 height 23
type input "06:00 am"
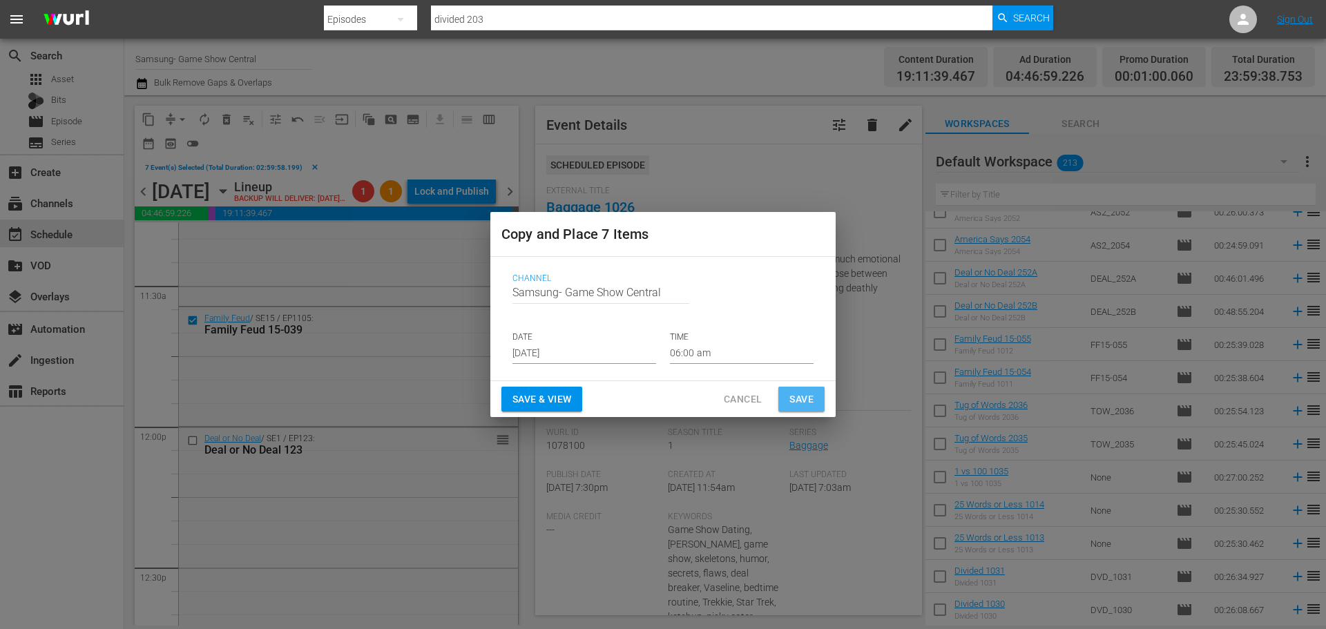
click at [794, 404] on span "Save" at bounding box center [802, 399] width 24 height 17
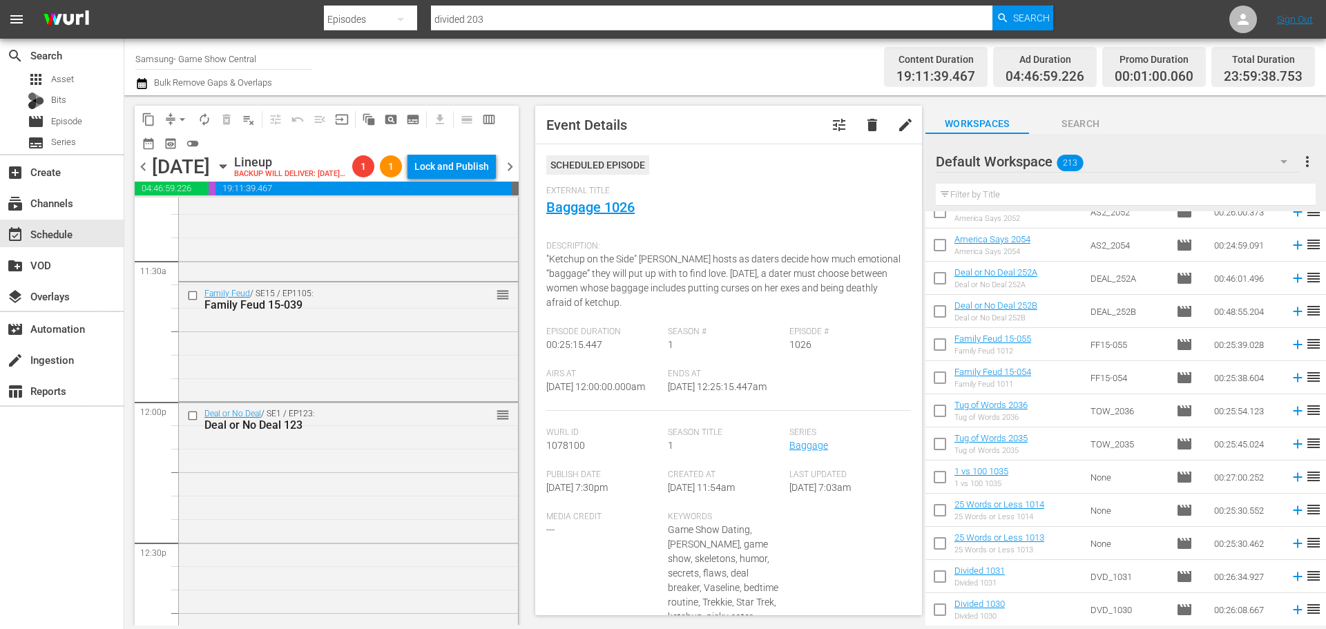
click at [231, 174] on icon "button" at bounding box center [223, 166] width 15 height 15
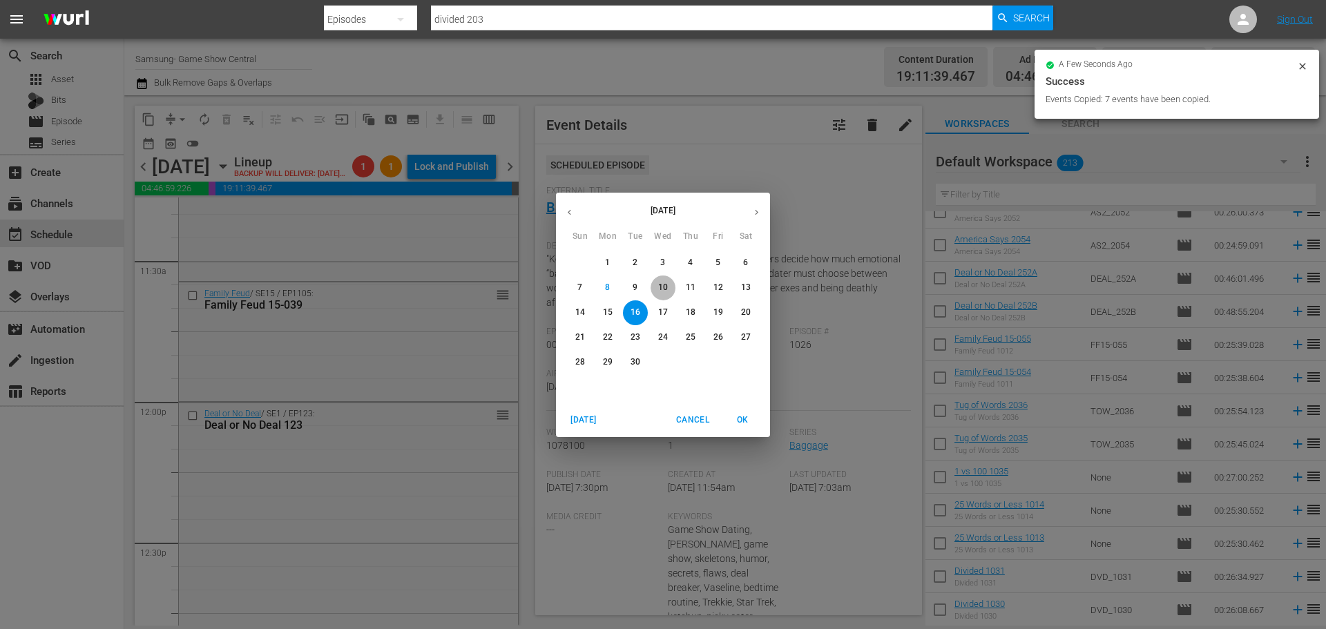
click at [658, 286] on span "10" at bounding box center [663, 288] width 25 height 12
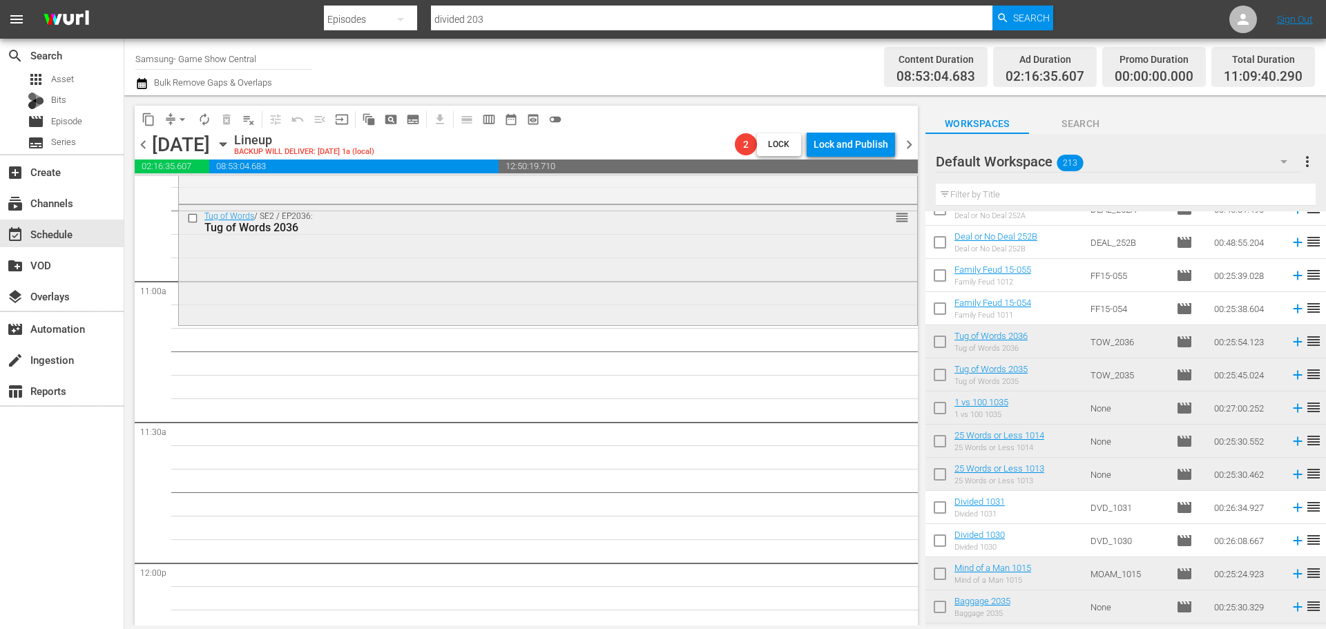
scroll to position [3017, 0]
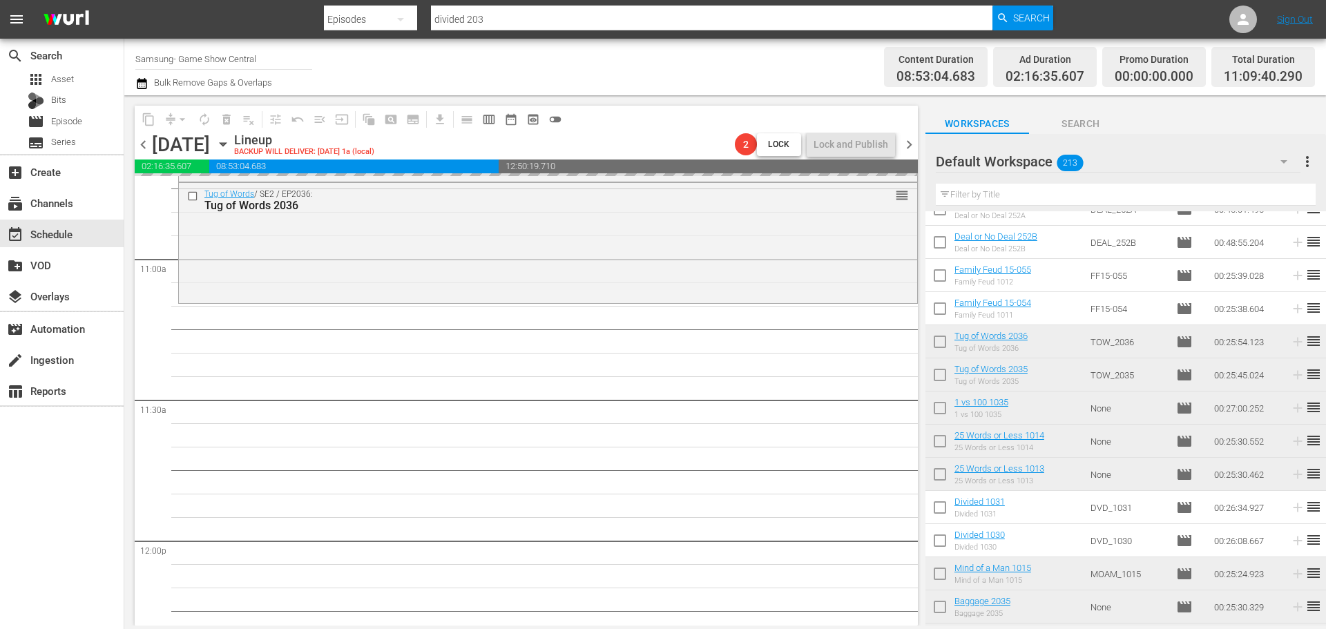
click at [501, 425] on div "1 vs 100 / SE1 / EP1029: 1 vs 100 1029 reorder 1 vs 100 / SE1 / EP1035: 1 vs 10…" at bounding box center [548, 541] width 740 height 6764
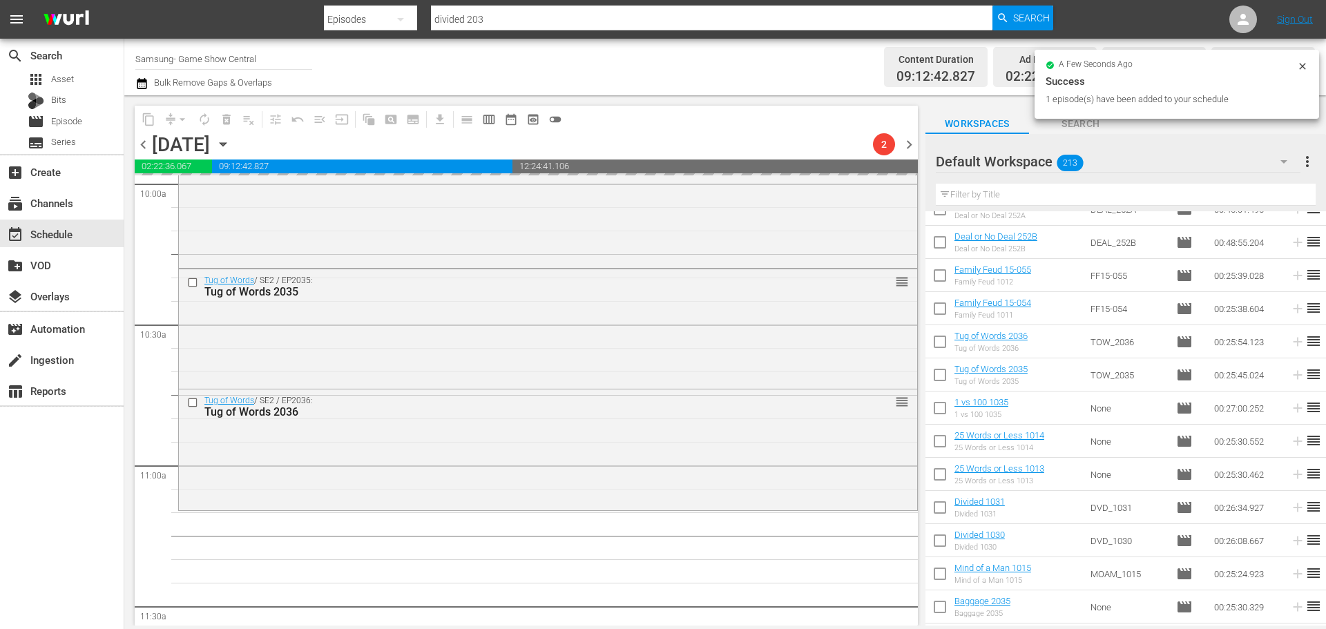
scroll to position [2948, 0]
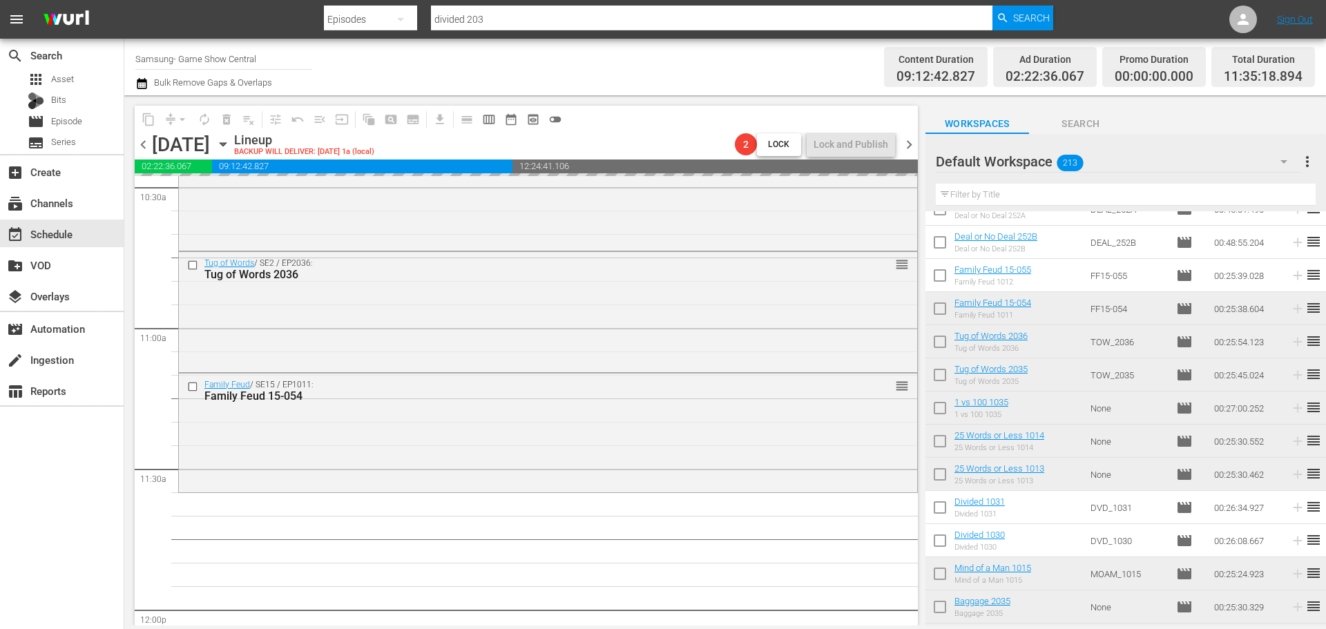
scroll to position [3017, 0]
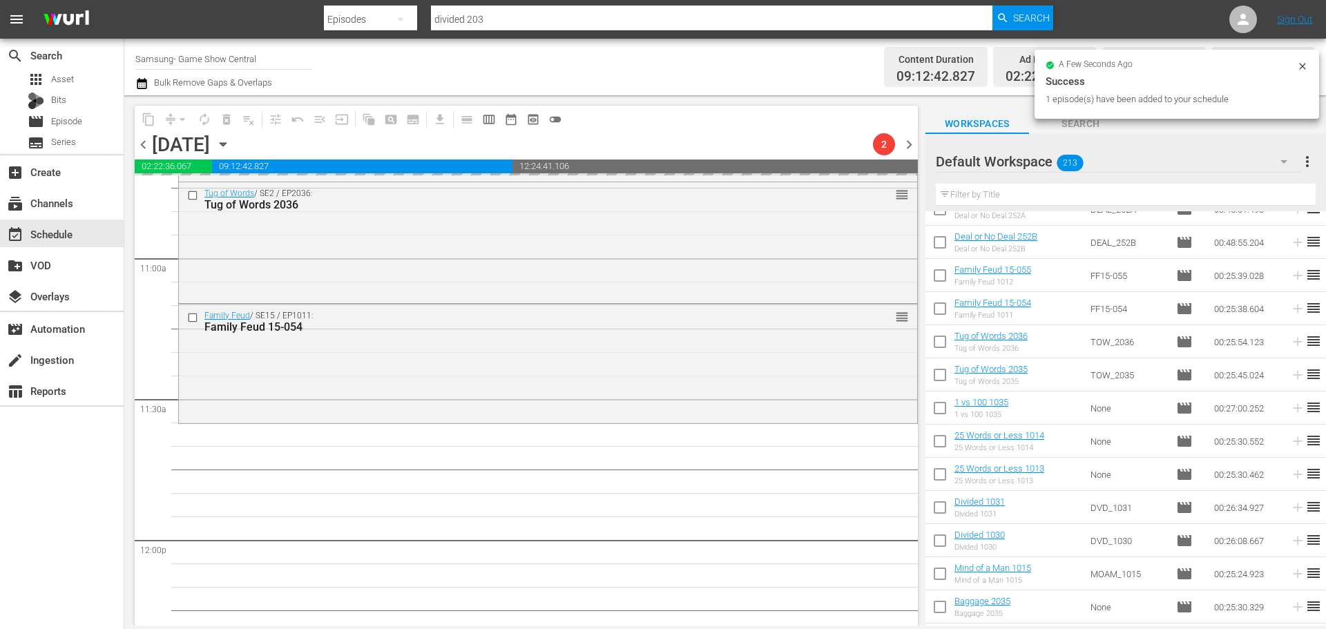
click at [712, 629] on html "menu Search By Episodes Search ID, Title, Description, Keywords, or Category di…" at bounding box center [663, 314] width 1326 height 629
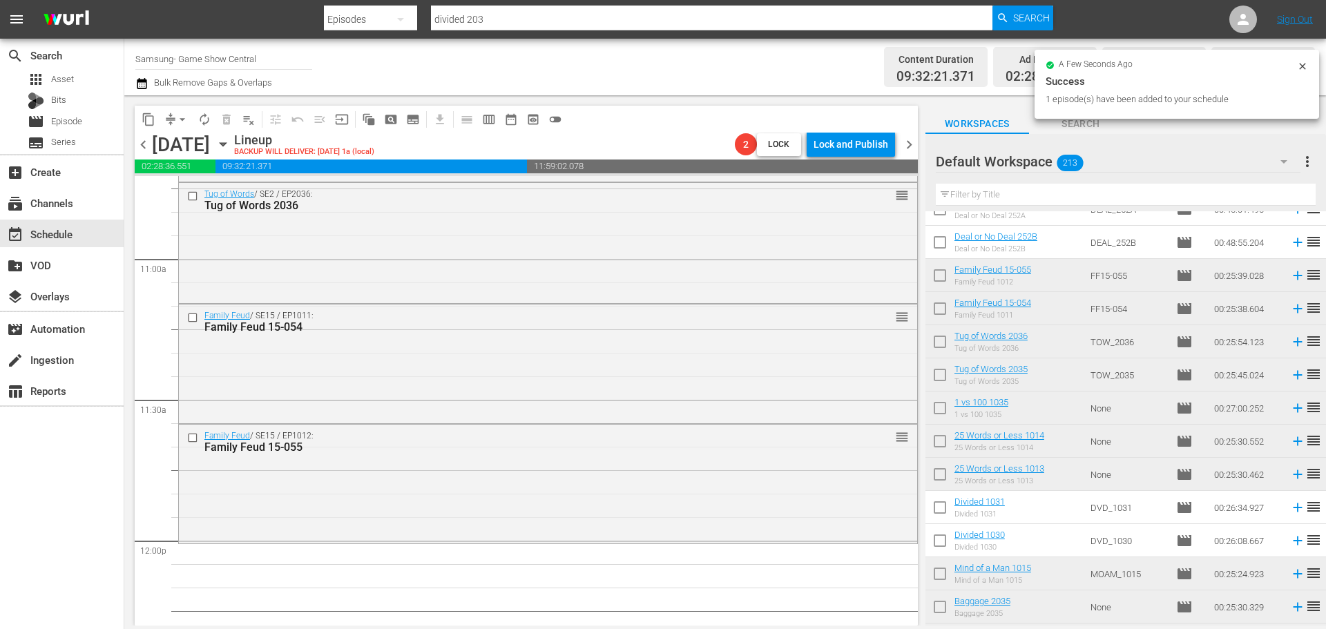
click at [565, 475] on div "Family Feud / SE15 / EP1012: Family Feud 15-055 reorder" at bounding box center [548, 483] width 738 height 116
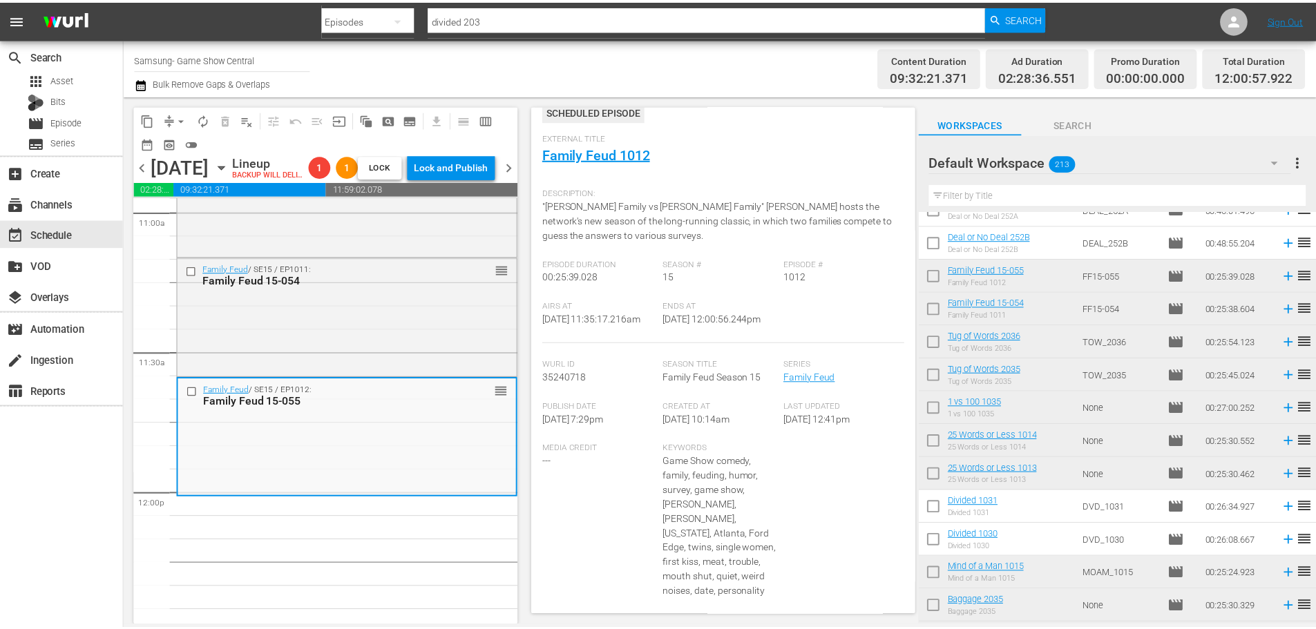
scroll to position [0, 0]
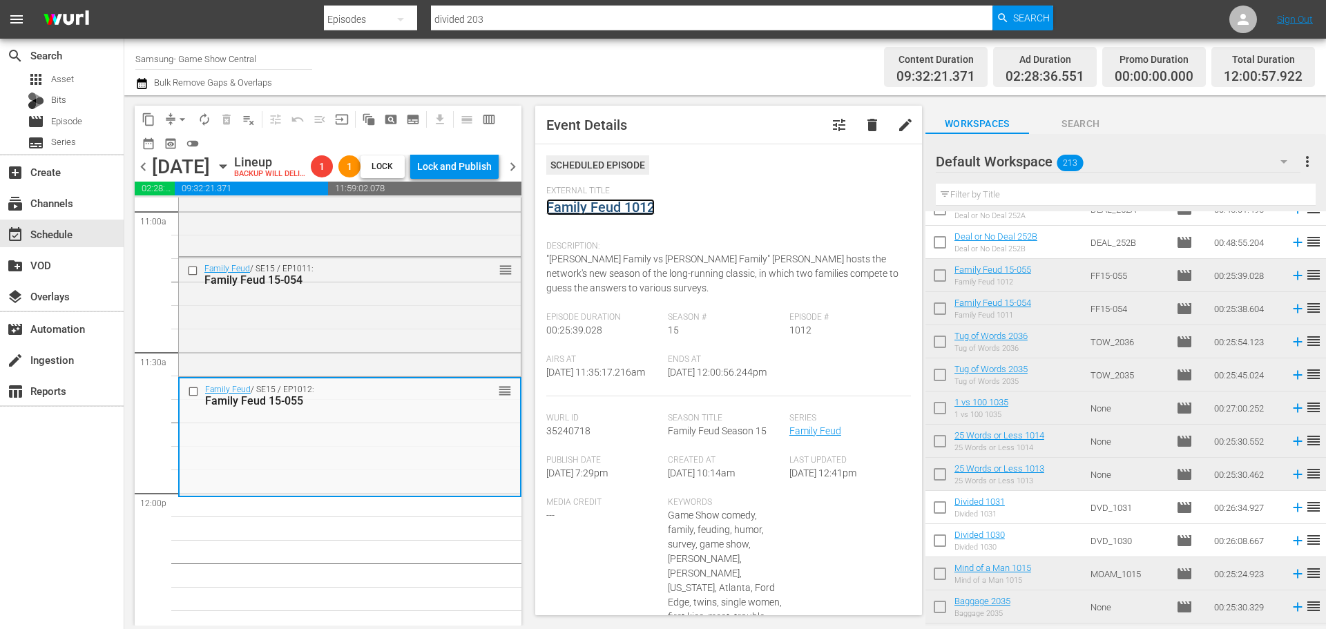
click at [619, 206] on link "Family Feud 1012" at bounding box center [600, 207] width 108 height 17
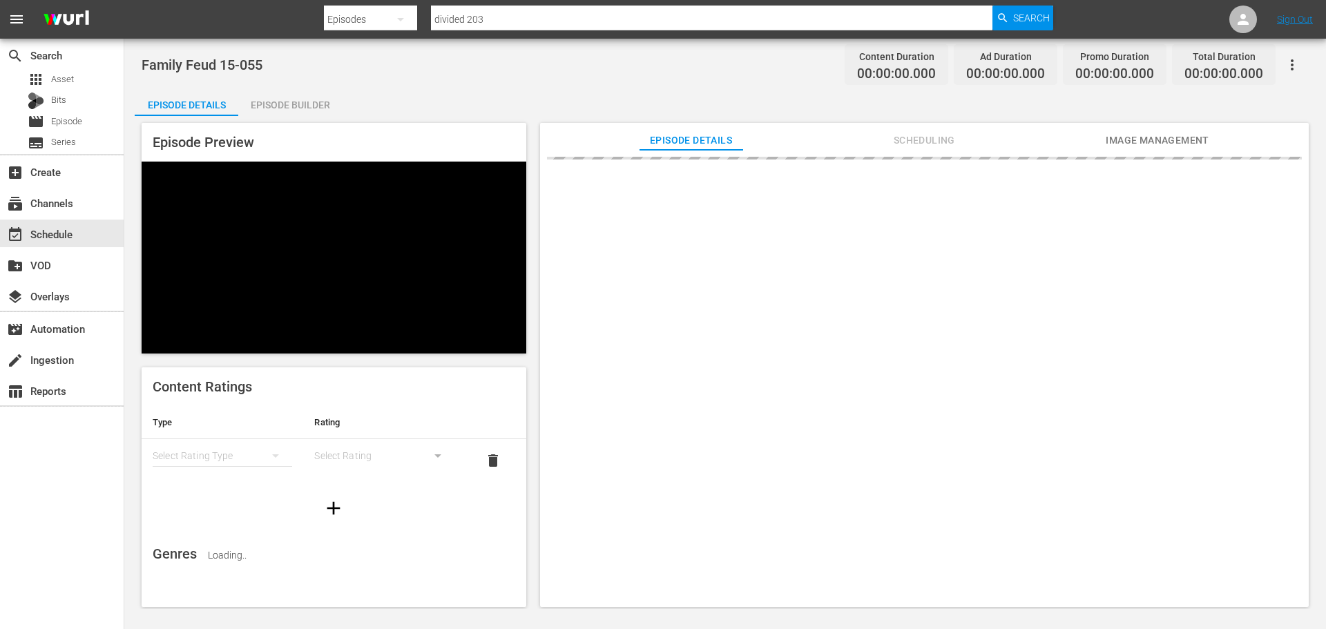
click at [296, 92] on div "Episode Builder" at bounding box center [290, 104] width 104 height 33
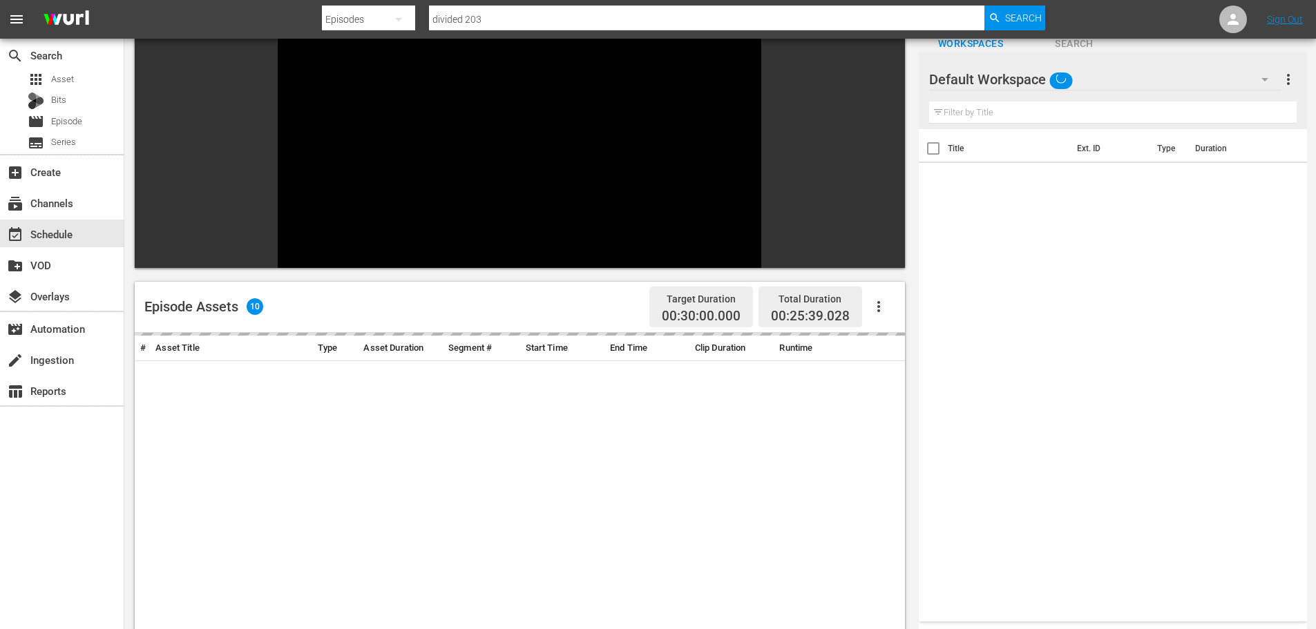
scroll to position [191, 0]
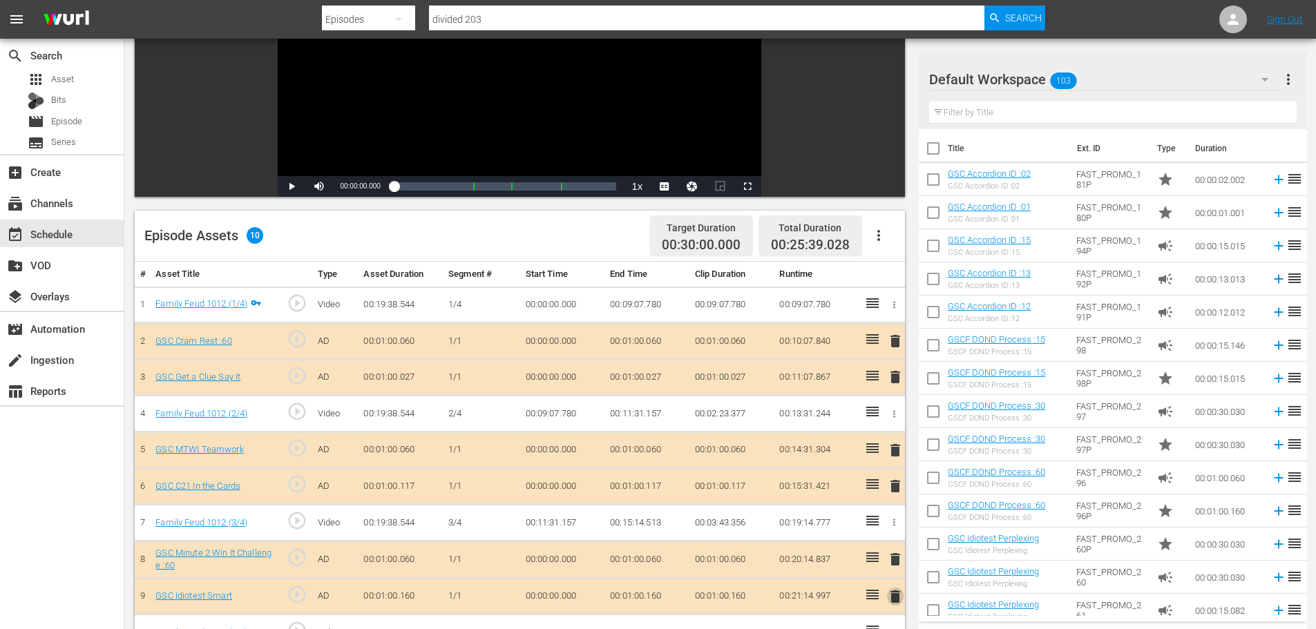
click at [888, 598] on span "delete" at bounding box center [895, 597] width 17 height 17
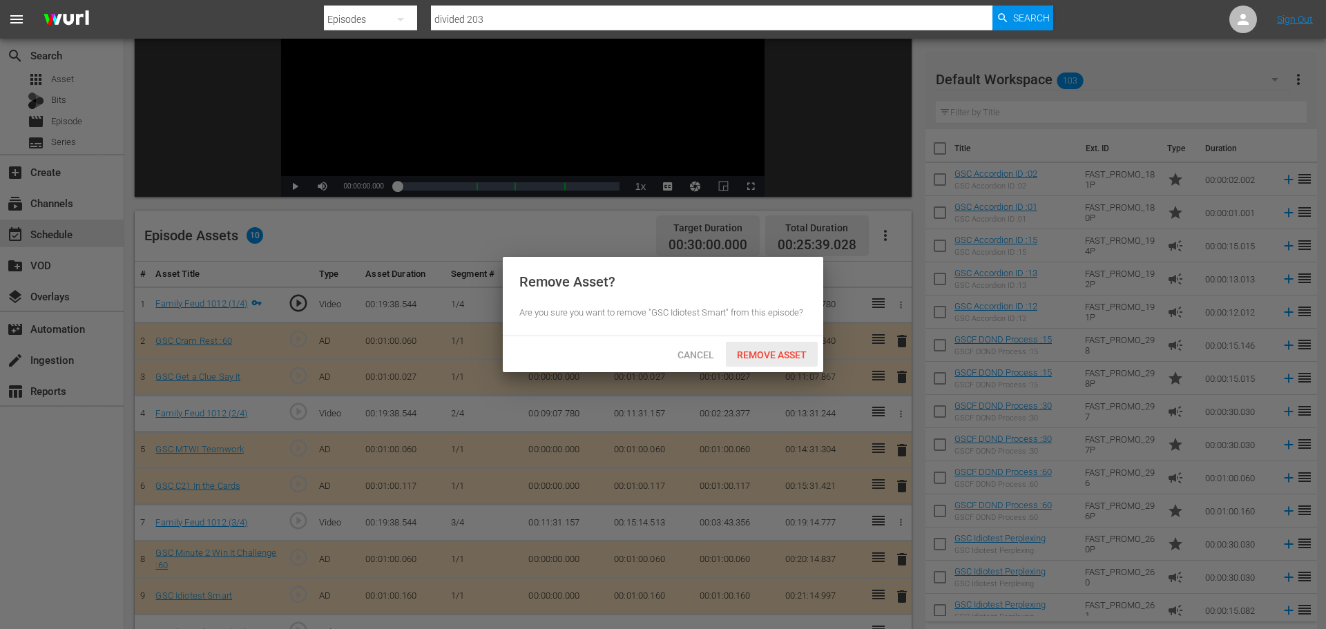
click at [781, 355] on span "Remove Asset" at bounding box center [772, 355] width 92 height 11
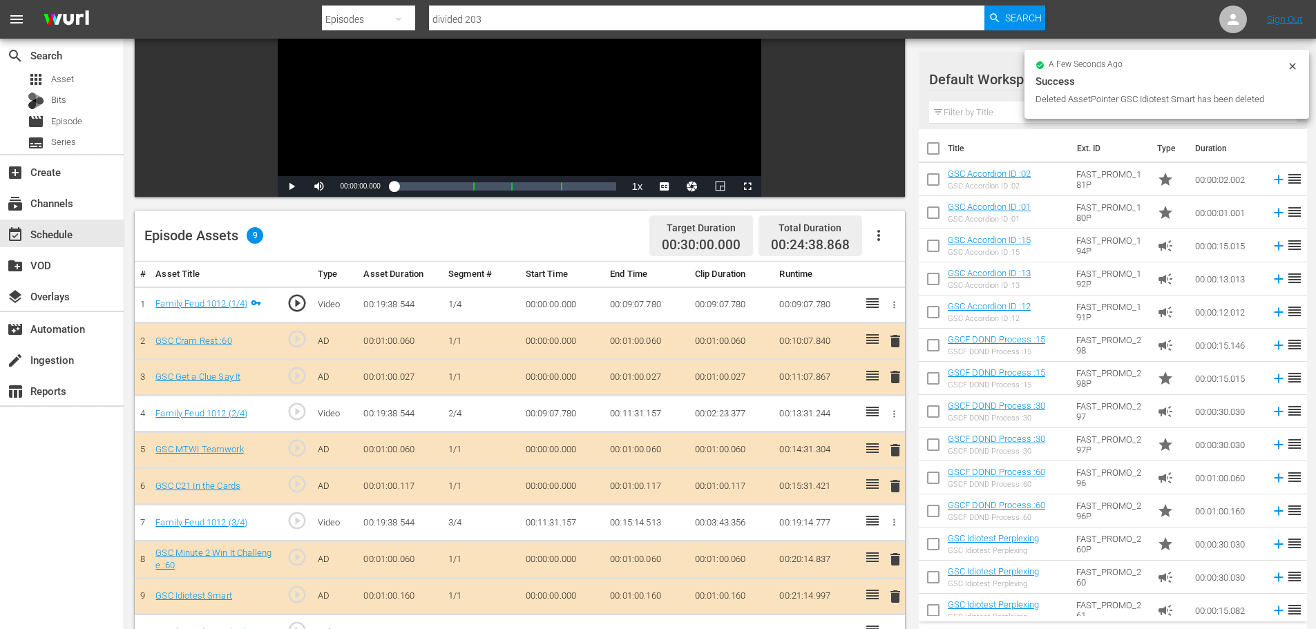
click at [897, 495] on span "delete" at bounding box center [895, 486] width 17 height 17
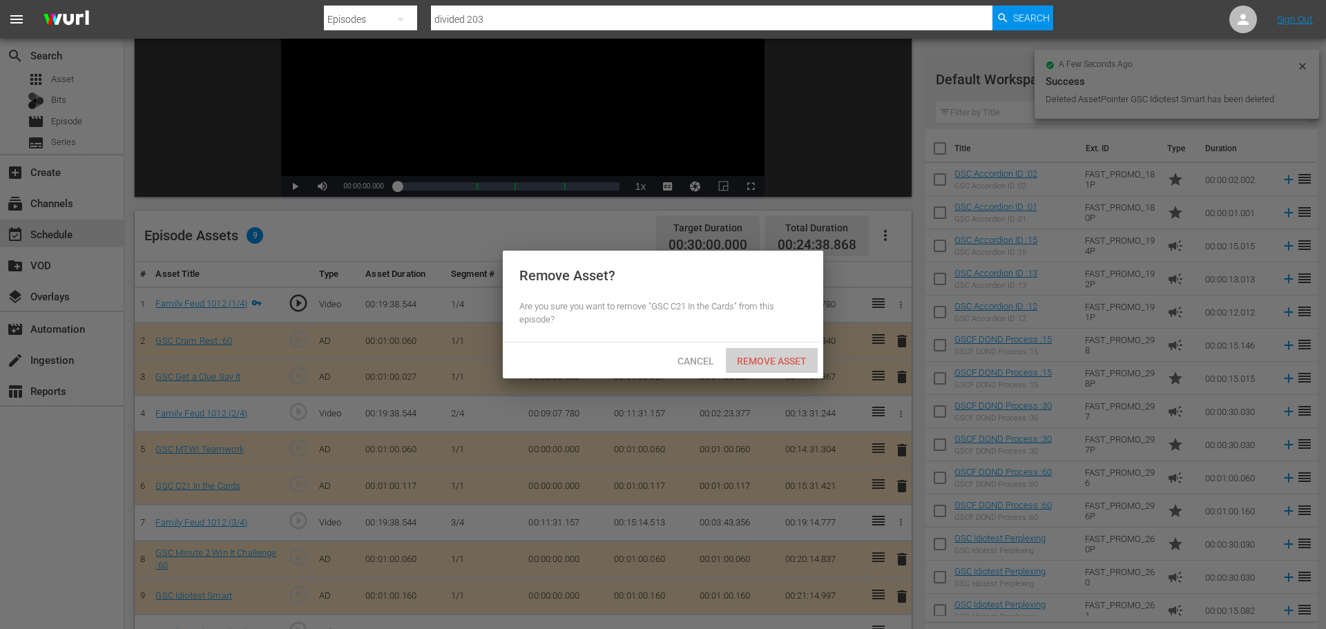
click at [789, 352] on div "Remove Asset" at bounding box center [772, 361] width 92 height 26
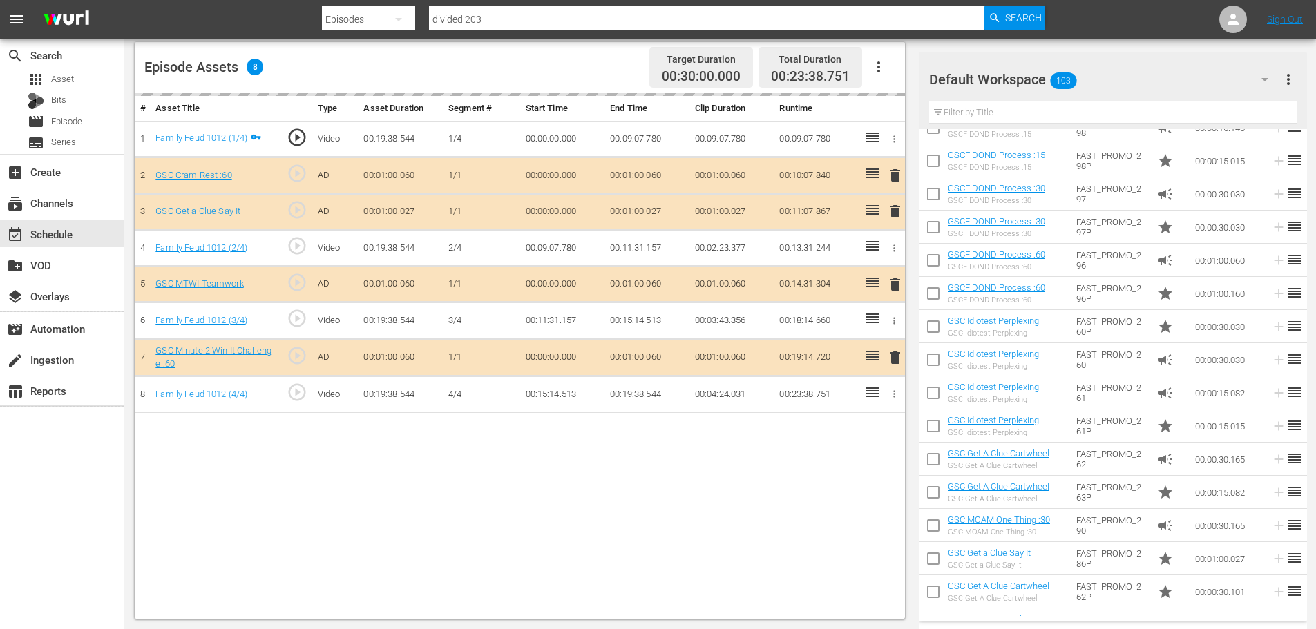
scroll to position [484, 0]
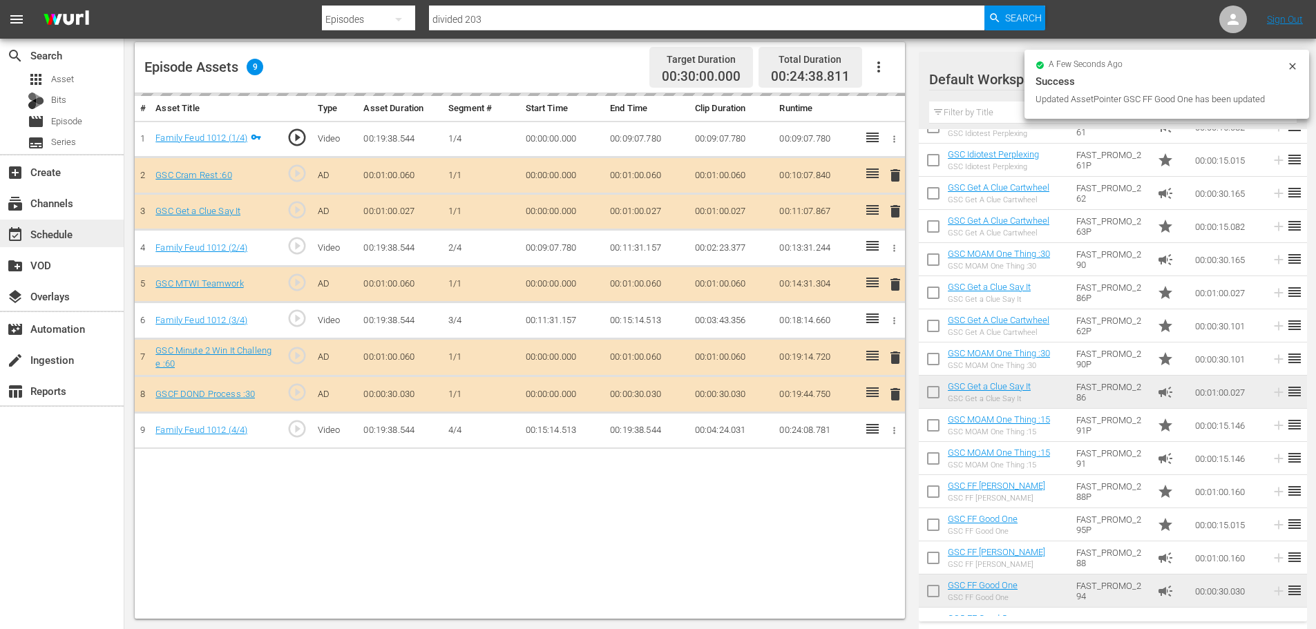
click at [49, 243] on div "event_available Schedule" at bounding box center [62, 234] width 124 height 28
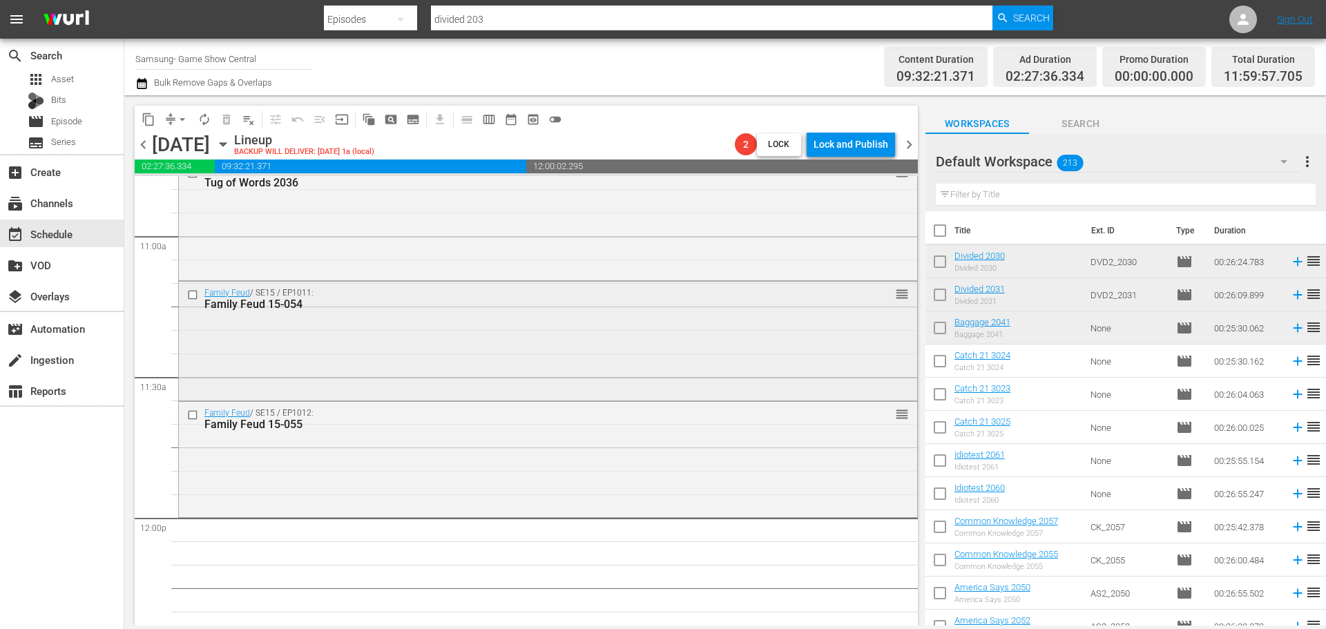
scroll to position [3039, 0]
click at [356, 280] on div "Tug of Words / SE2 / EP2036: Tug of Words 2036 reorder" at bounding box center [548, 221] width 740 height 122
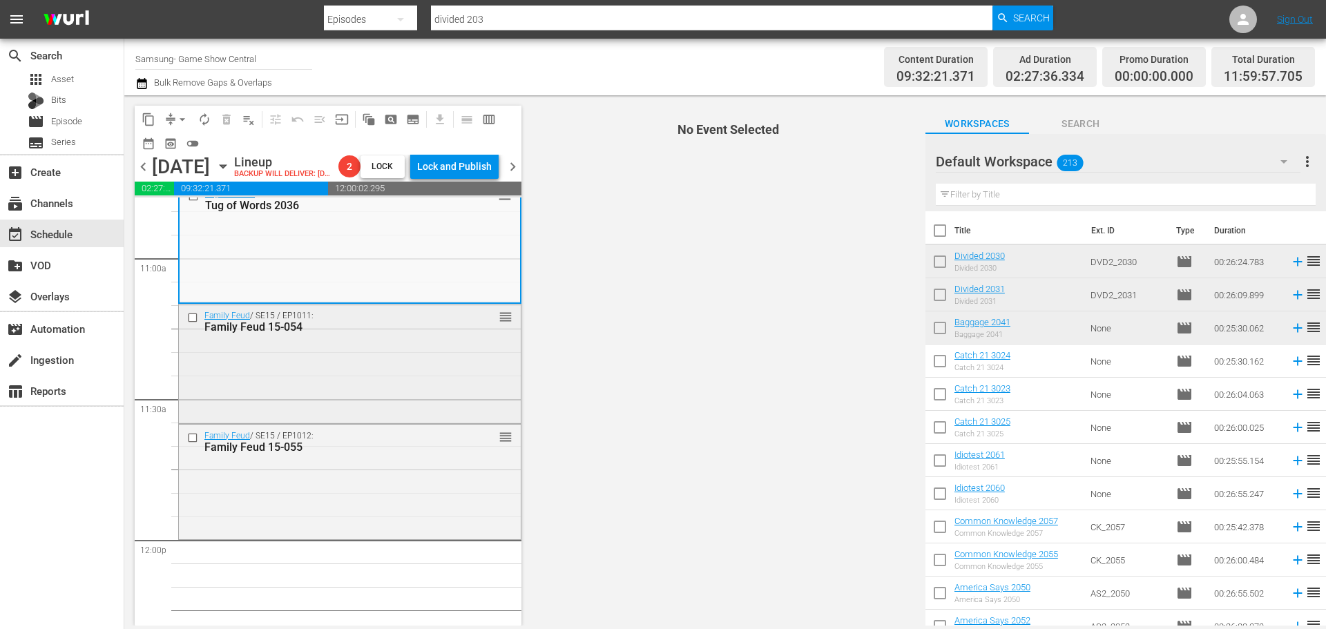
click at [361, 334] on div "Family Feud 15-054" at bounding box center [327, 327] width 247 height 13
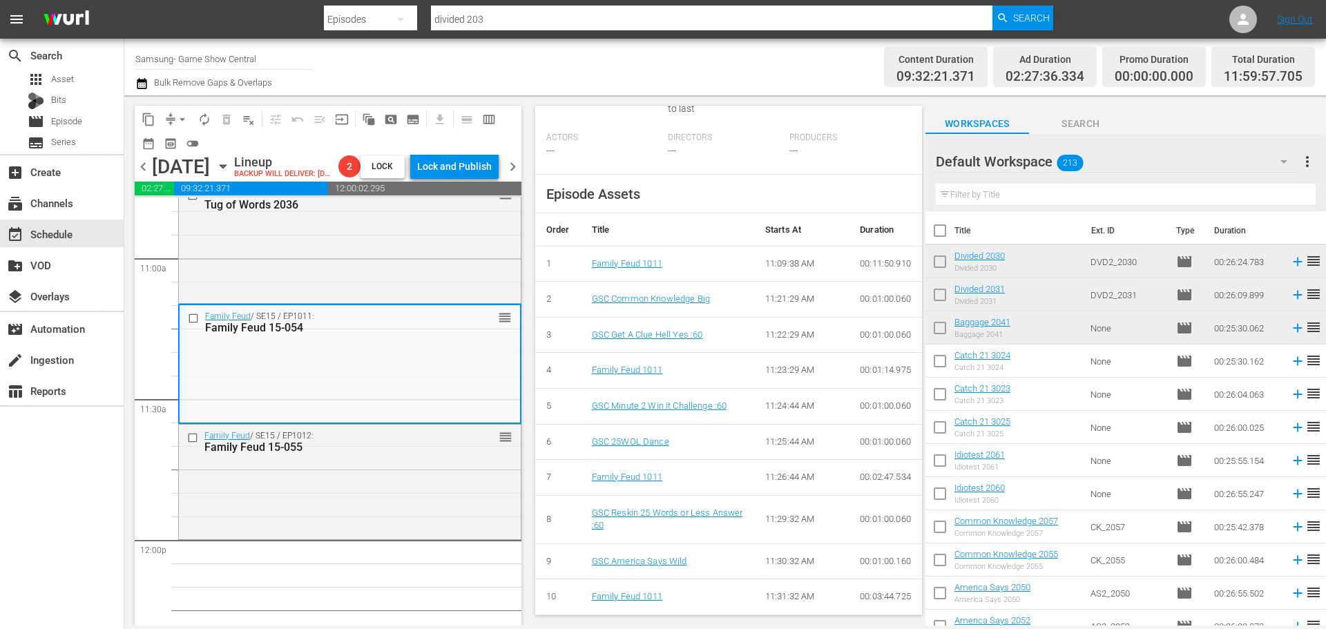
scroll to position [524, 0]
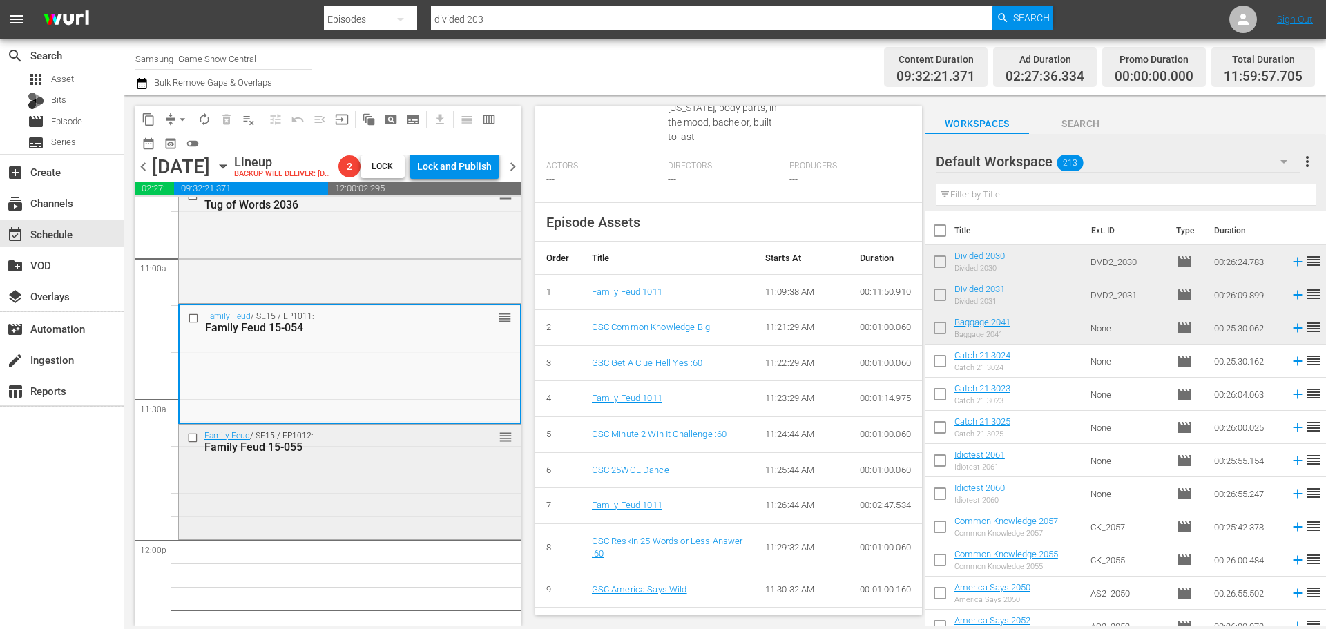
click at [475, 529] on div "Family Feud / SE15 / EP1012: Family Feud 15-055 reorder" at bounding box center [350, 481] width 342 height 112
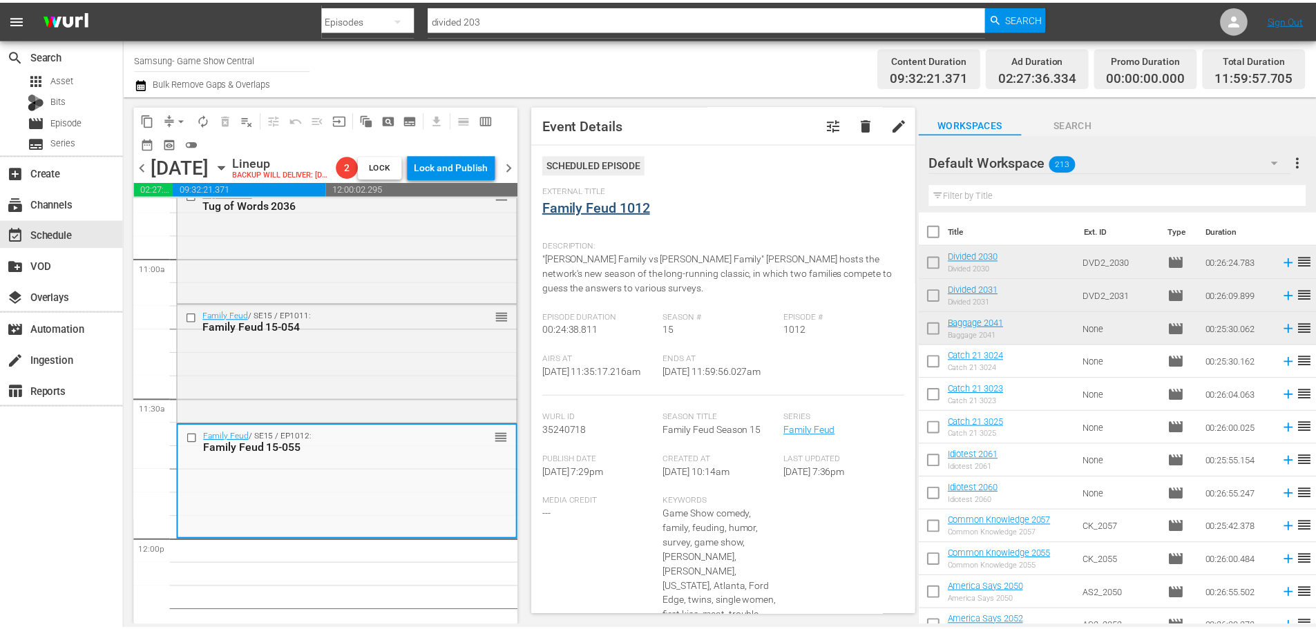
scroll to position [0, 0]
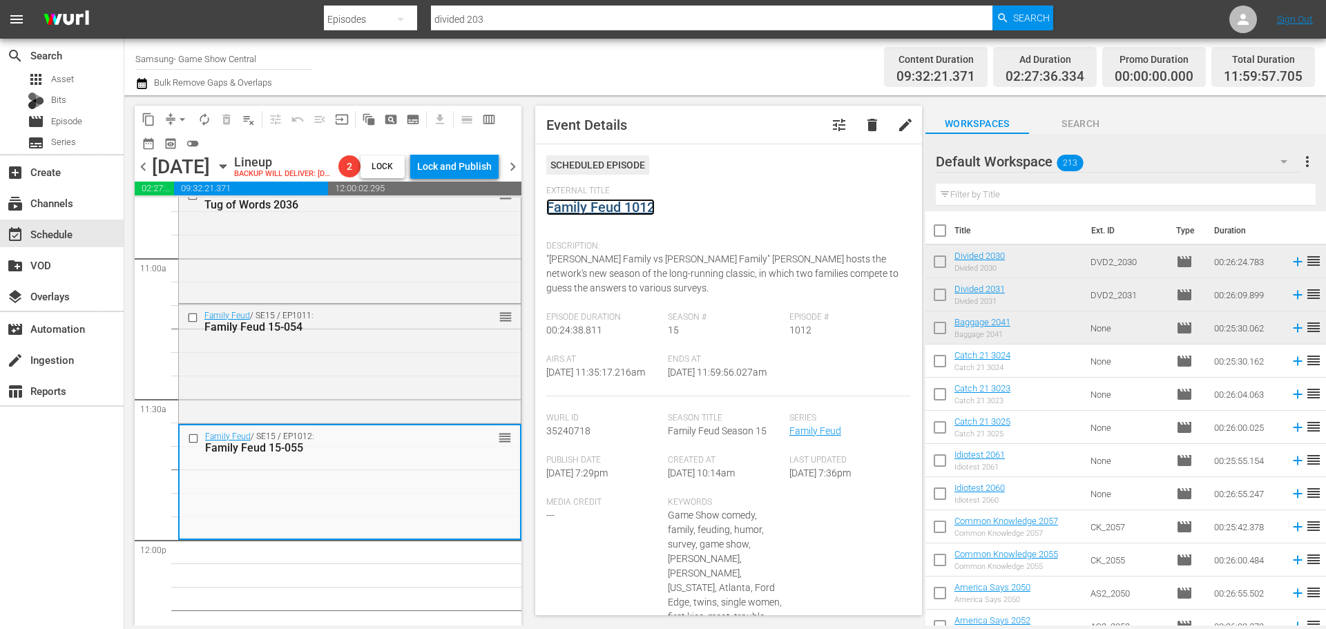
click at [597, 208] on link "Family Feud 1012" at bounding box center [600, 207] width 108 height 17
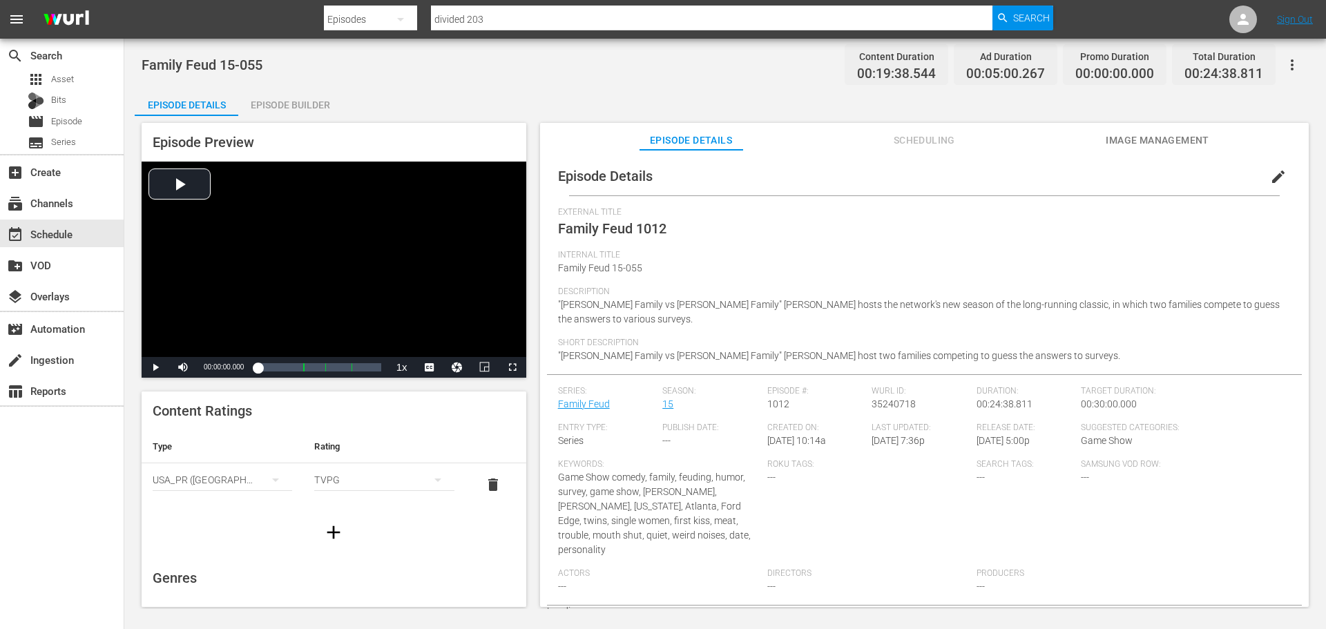
click at [303, 104] on div "Episode Builder" at bounding box center [290, 104] width 104 height 33
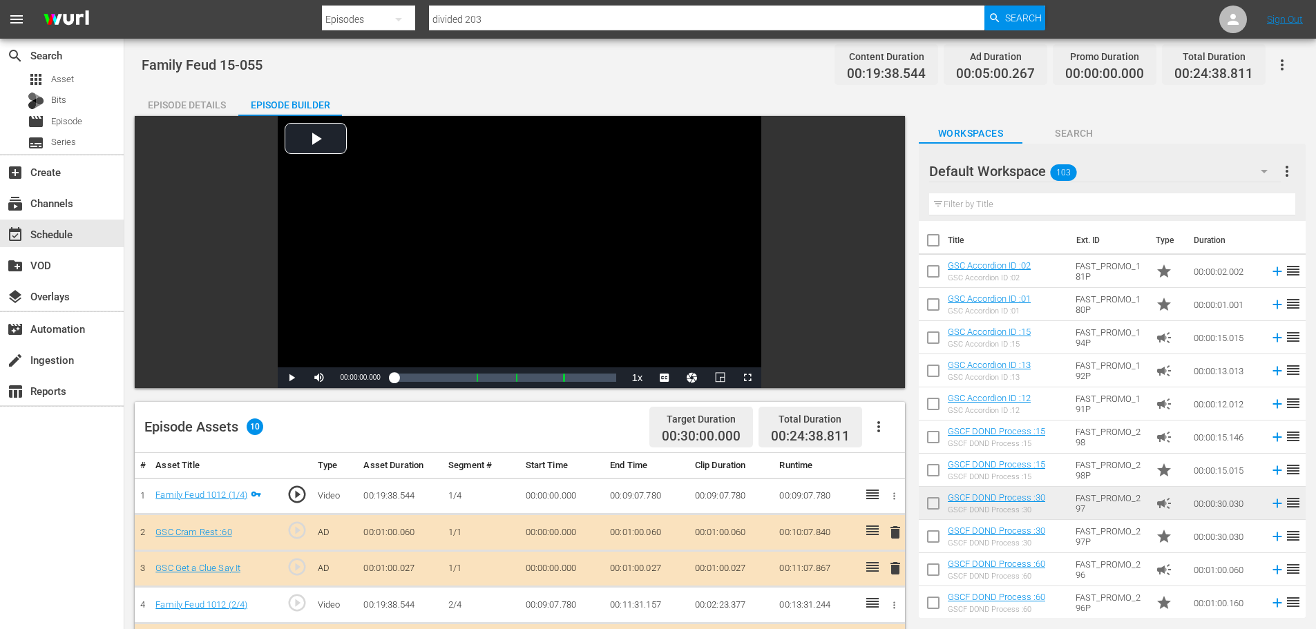
click at [1026, 187] on div at bounding box center [978, 172] width 99 height 35
click at [1025, 194] on input "text" at bounding box center [1112, 204] width 366 height 22
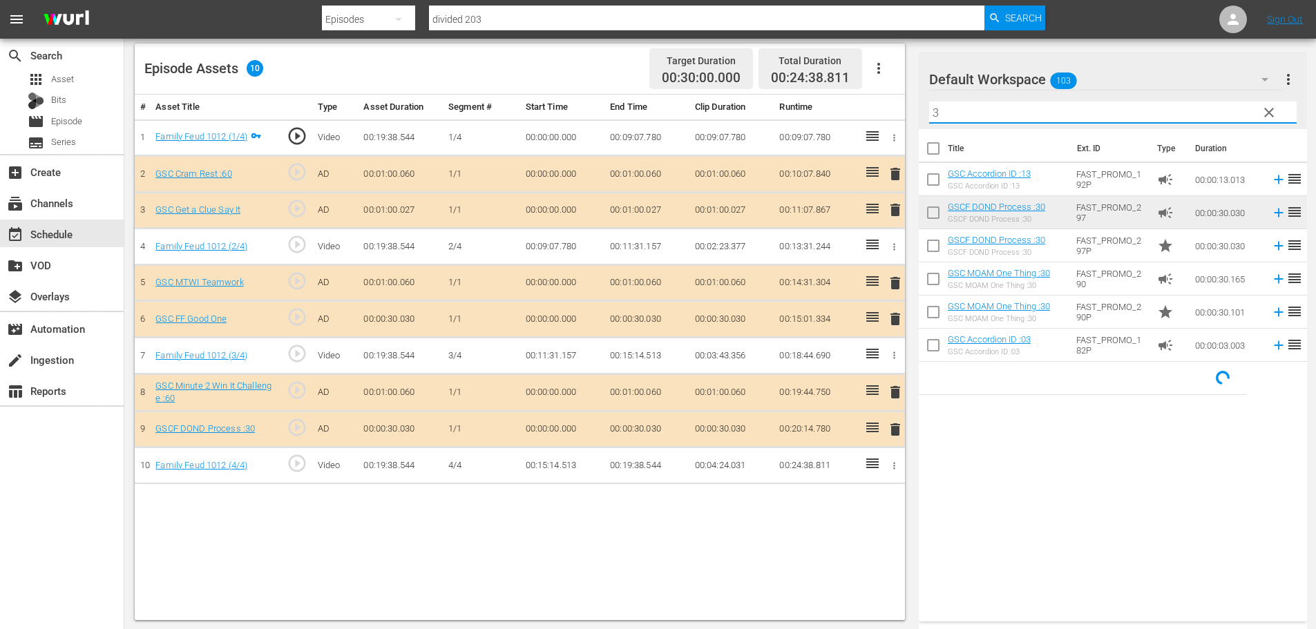
scroll to position [360, 0]
type input "3"
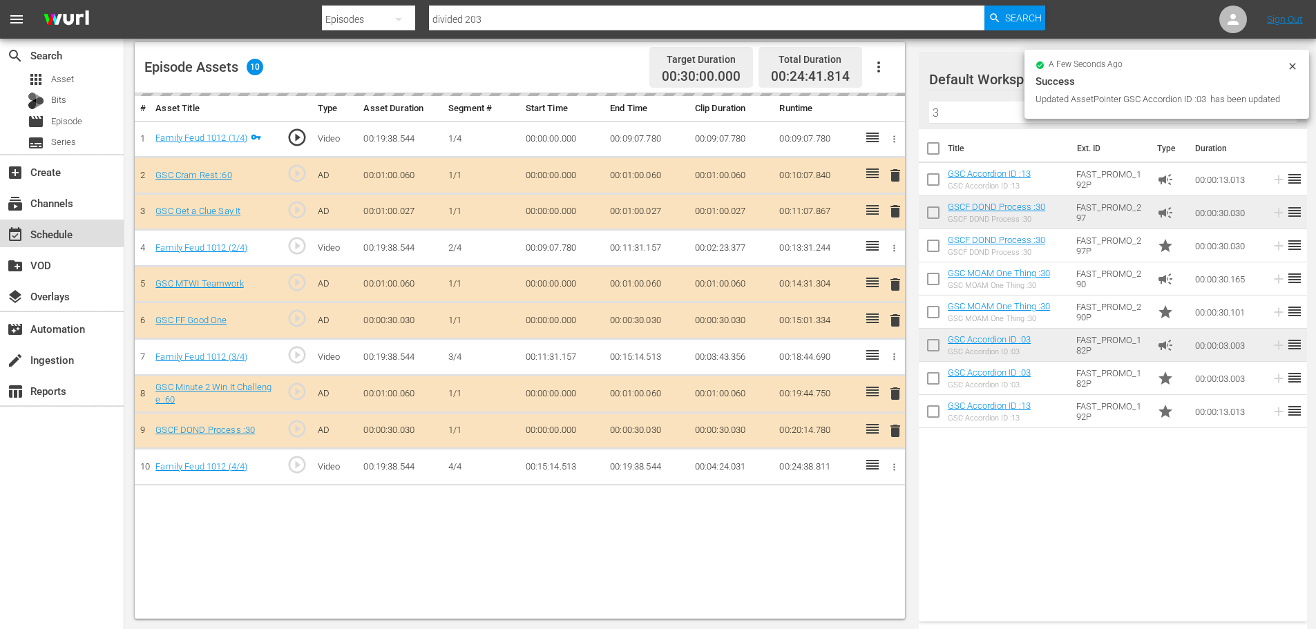
click at [30, 236] on div "event_available Schedule" at bounding box center [38, 232] width 77 height 12
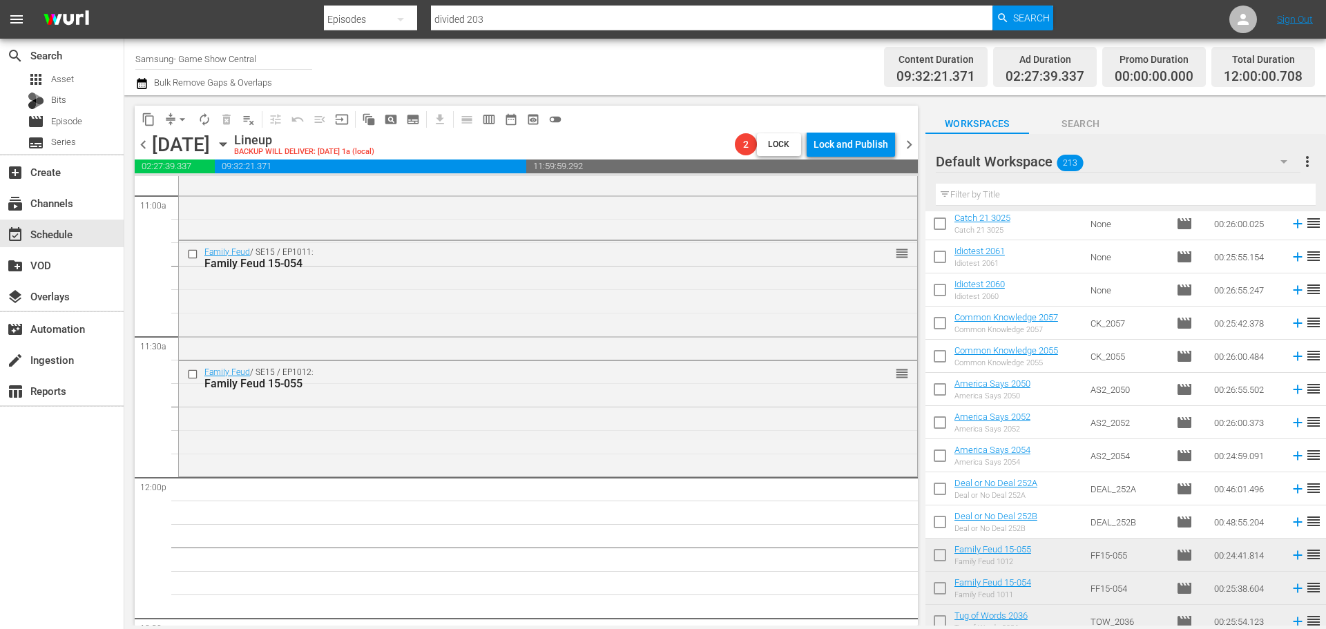
scroll to position [207, 0]
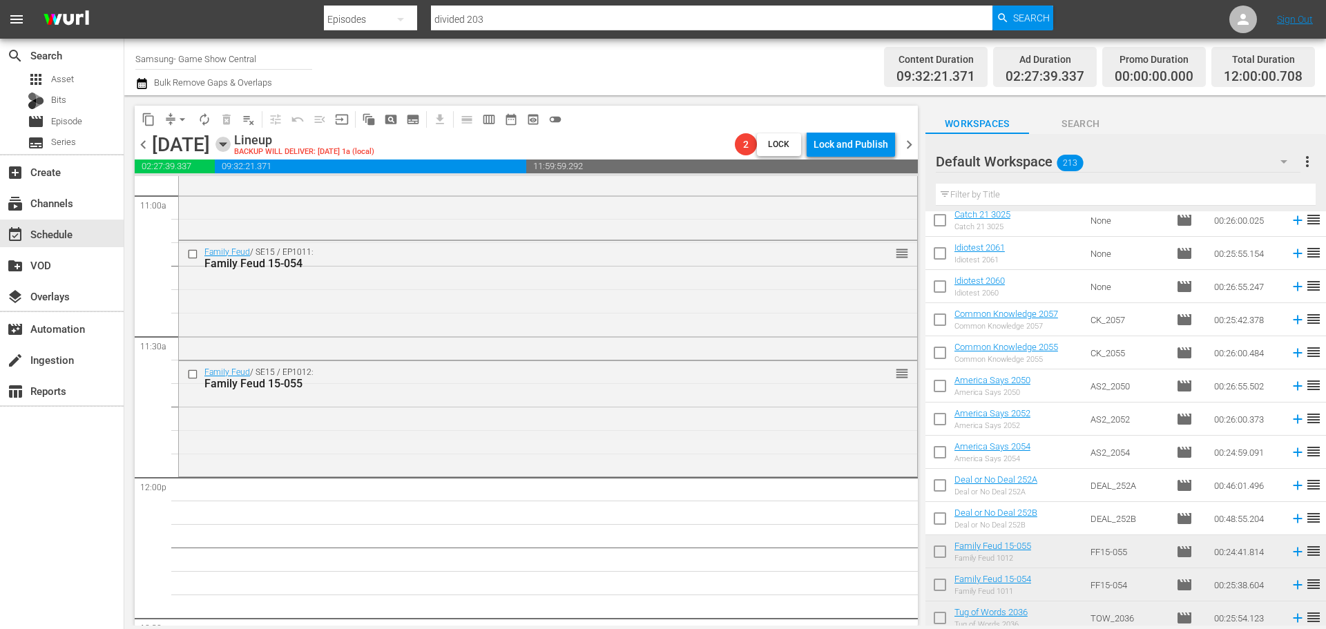
click at [231, 140] on icon "button" at bounding box center [223, 144] width 15 height 15
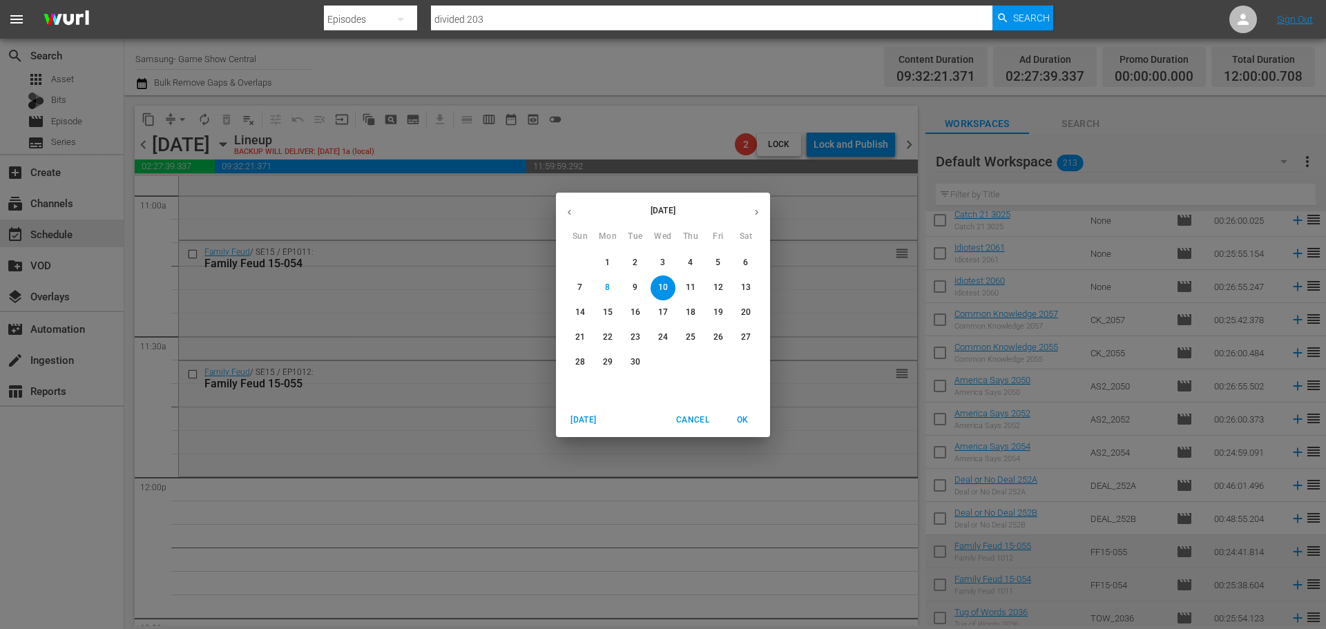
click at [641, 321] on button "16" at bounding box center [635, 312] width 25 height 25
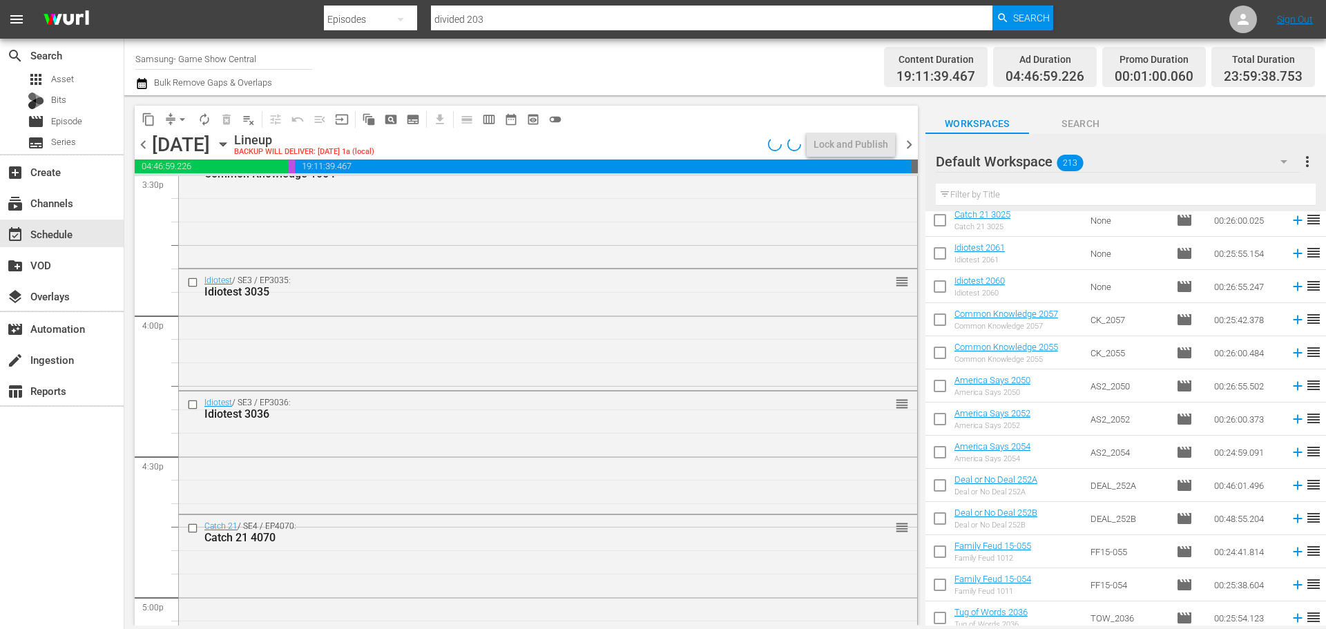
scroll to position [4922, 0]
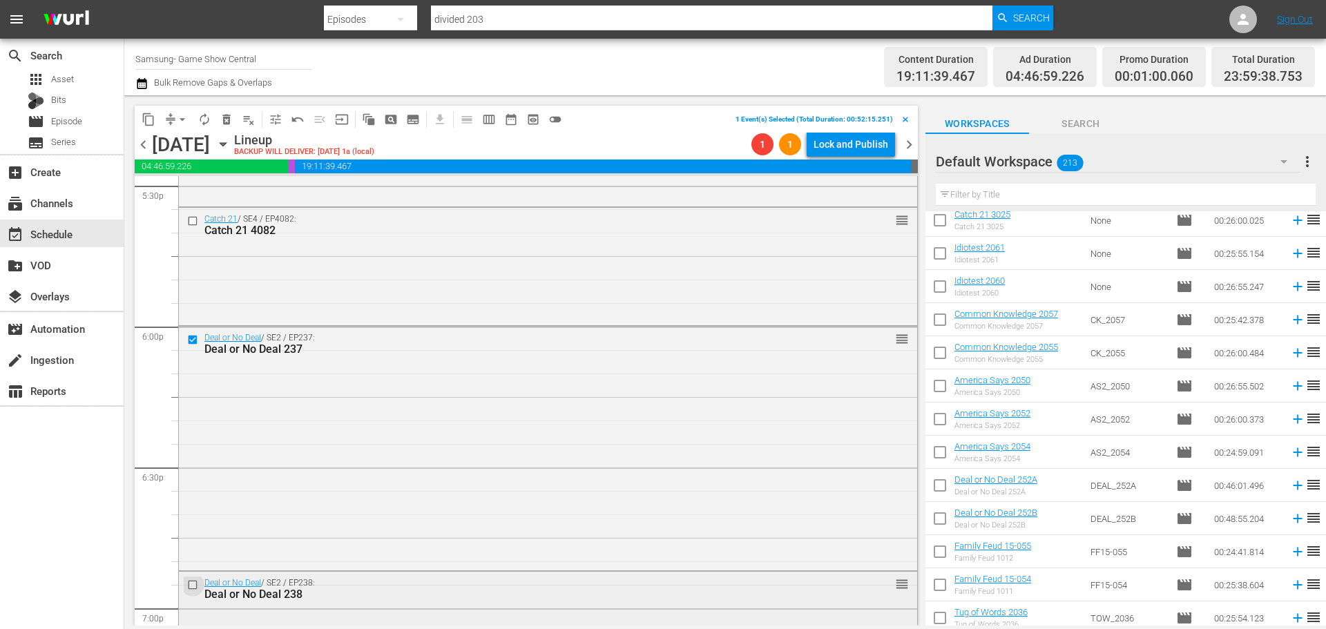
click at [193, 584] on input "checkbox" at bounding box center [194, 586] width 15 height 12
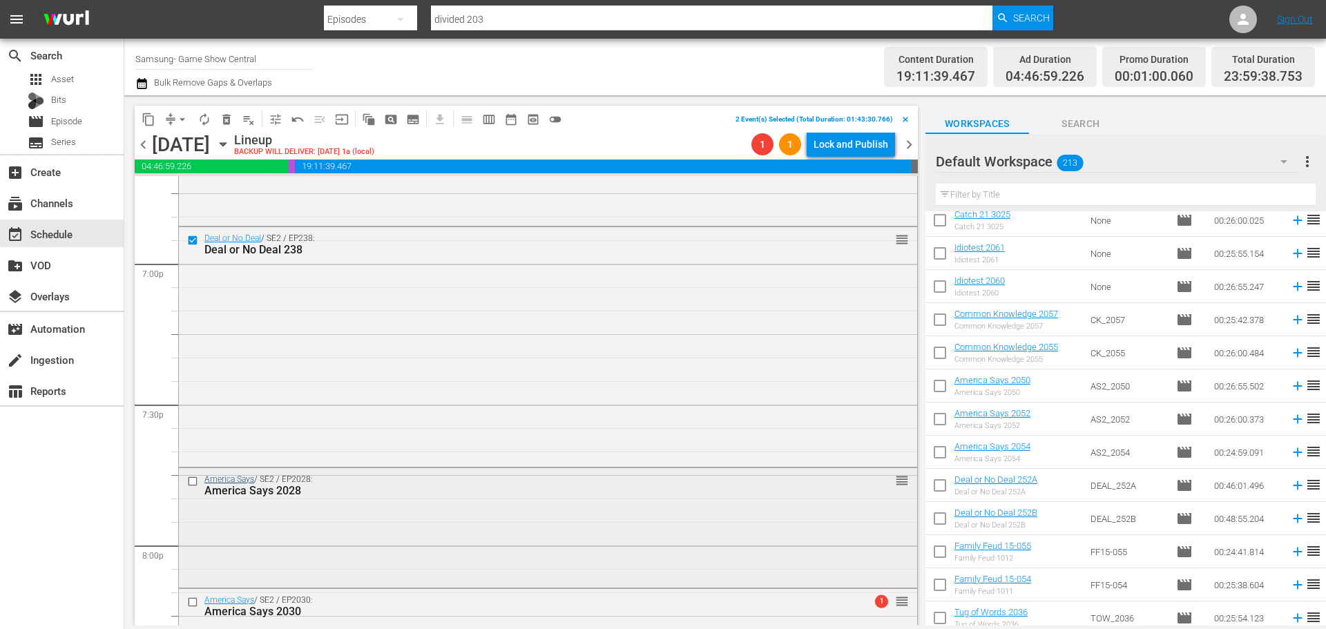
scroll to position [5268, 0]
click at [189, 479] on input "checkbox" at bounding box center [194, 481] width 15 height 12
click at [187, 598] on input "checkbox" at bounding box center [194, 602] width 15 height 12
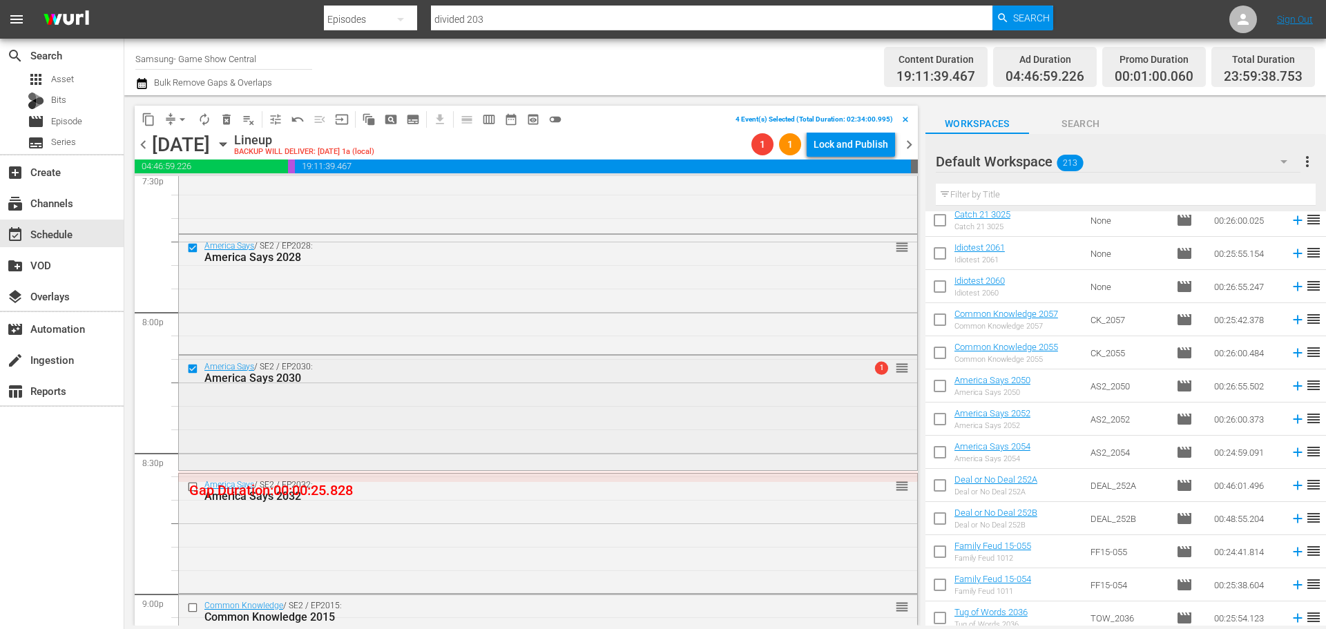
scroll to position [5544, 0]
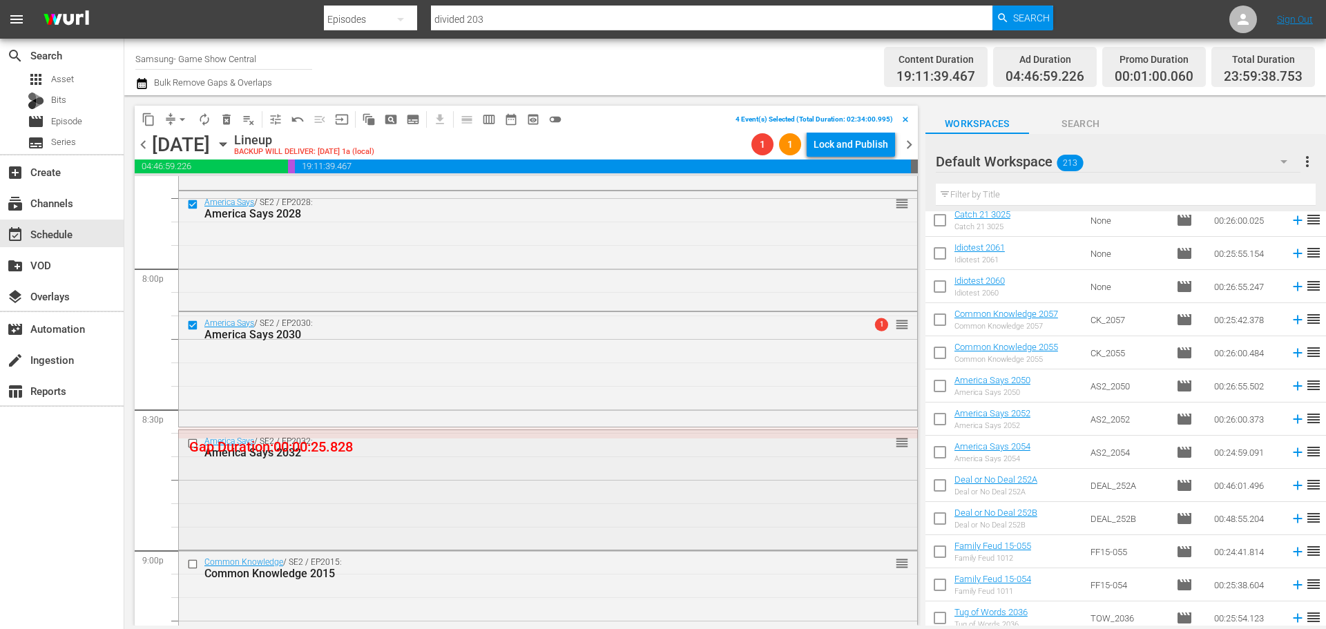
click at [193, 441] on input "checkbox" at bounding box center [194, 444] width 15 height 12
click at [195, 560] on input "checkbox" at bounding box center [194, 564] width 15 height 12
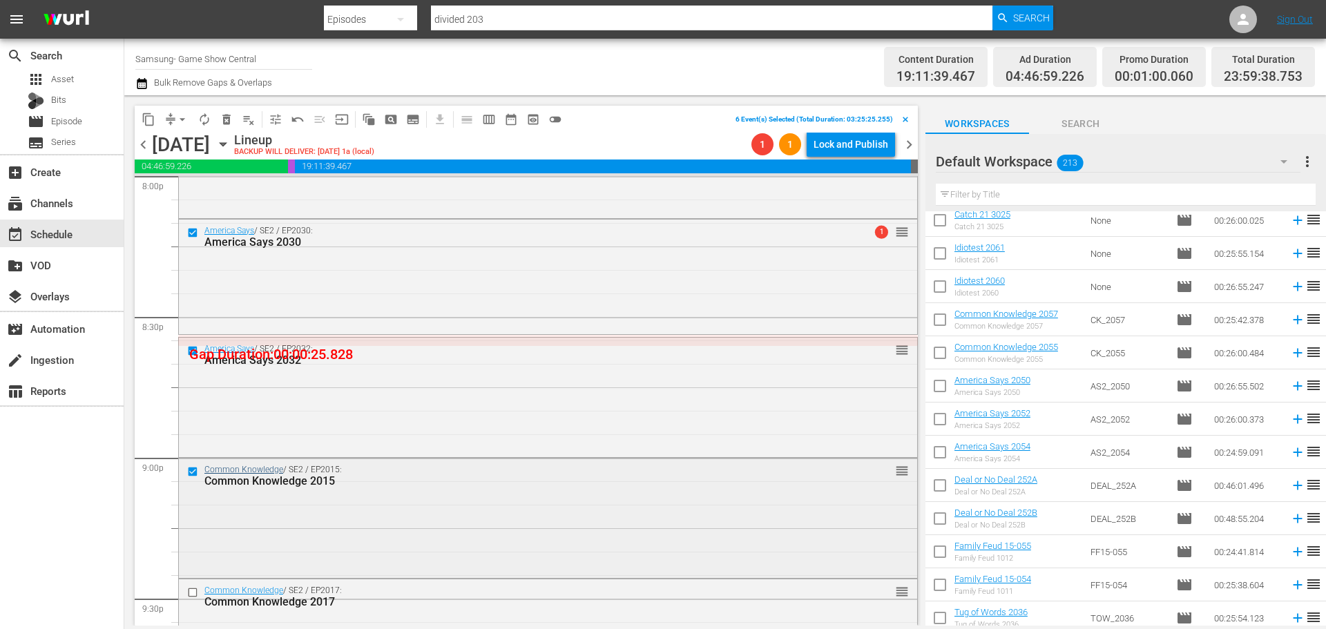
scroll to position [5751, 0]
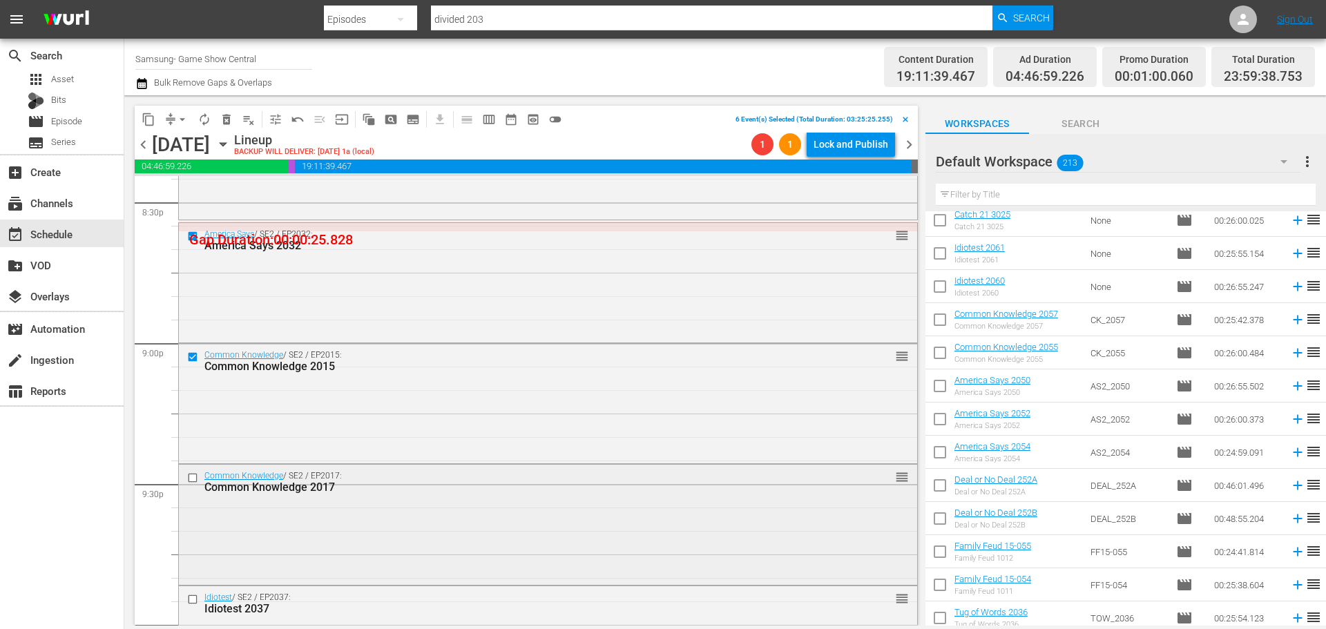
click at [193, 480] on input "checkbox" at bounding box center [194, 478] width 15 height 12
click at [185, 602] on div at bounding box center [194, 599] width 21 height 17
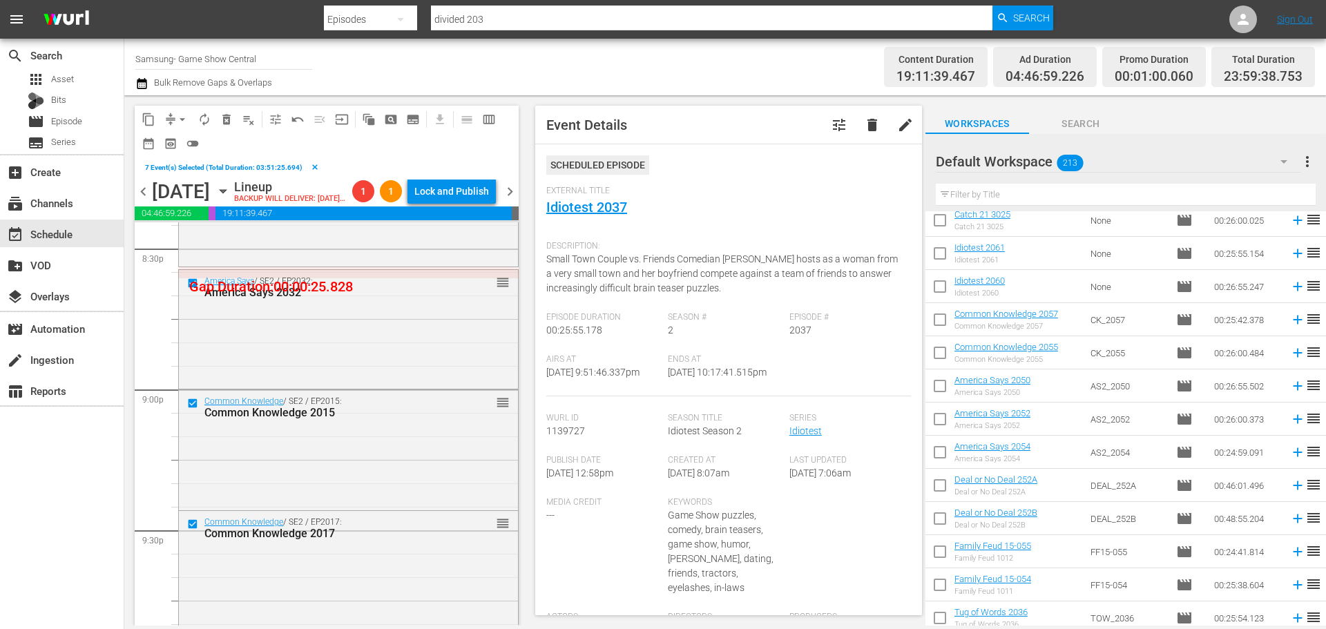
scroll to position [6027, 0]
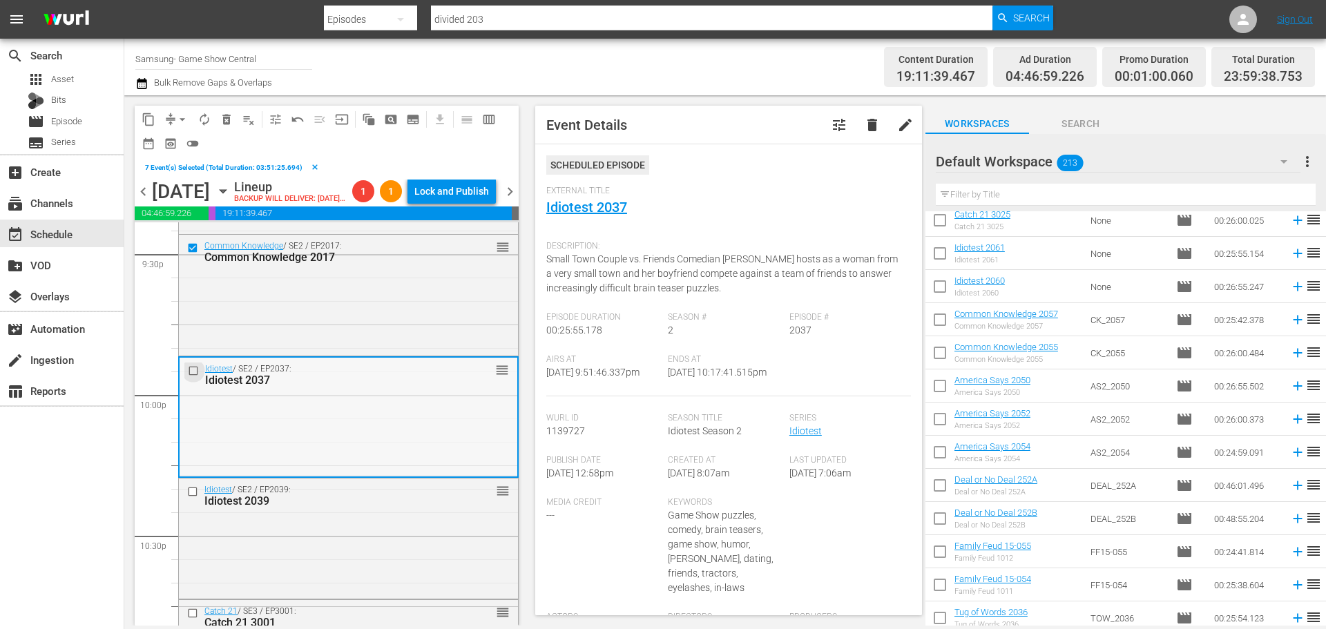
click at [189, 376] on input "checkbox" at bounding box center [195, 371] width 15 height 12
click at [195, 498] on input "checkbox" at bounding box center [194, 492] width 15 height 12
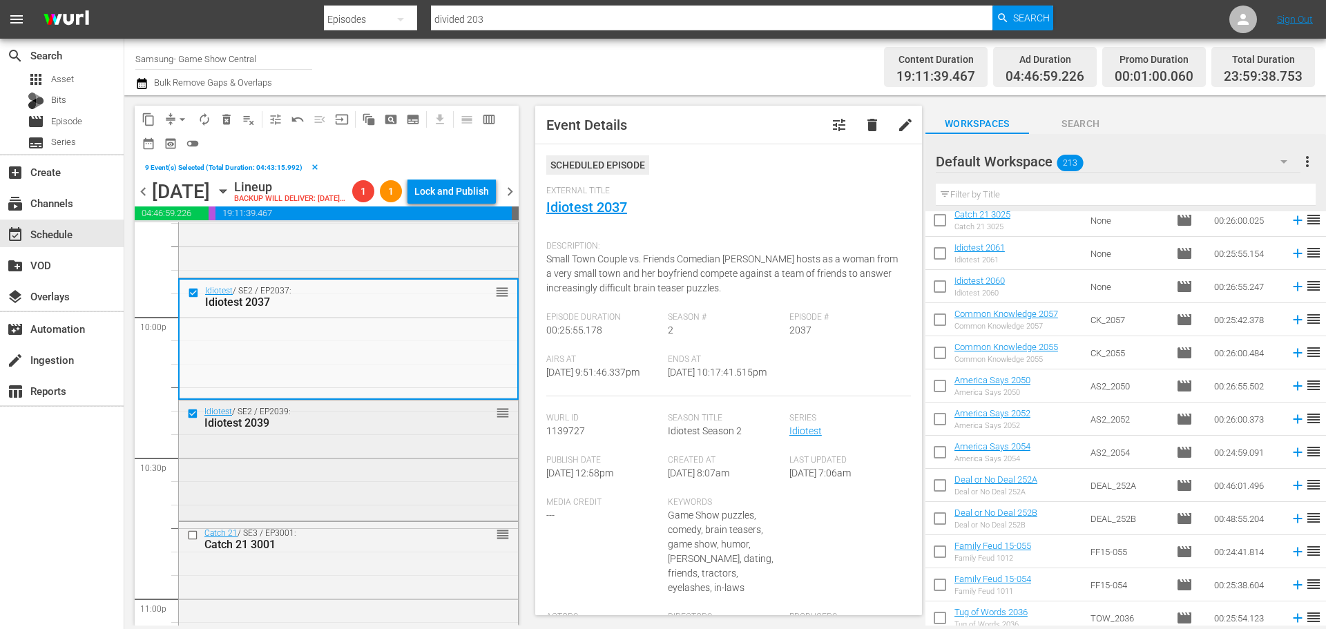
scroll to position [6166, 0]
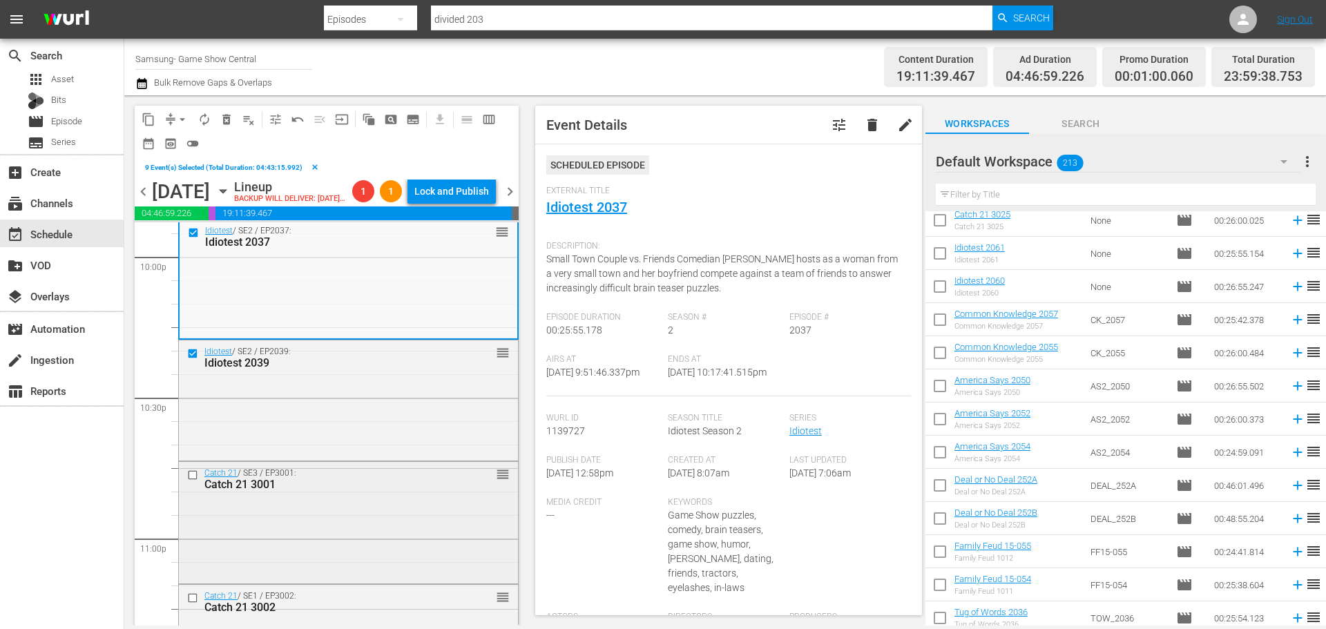
click at [192, 481] on input "checkbox" at bounding box center [194, 476] width 15 height 12
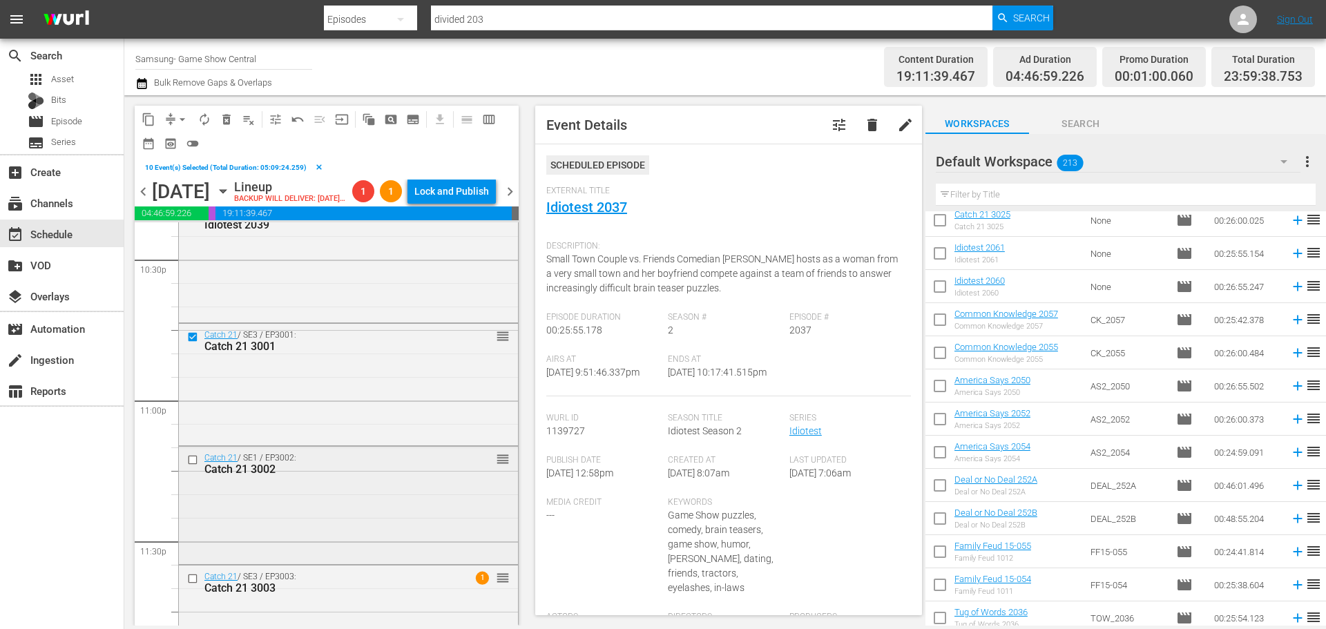
click at [187, 466] on input "checkbox" at bounding box center [194, 461] width 15 height 12
click at [187, 584] on input "checkbox" at bounding box center [194, 579] width 15 height 12
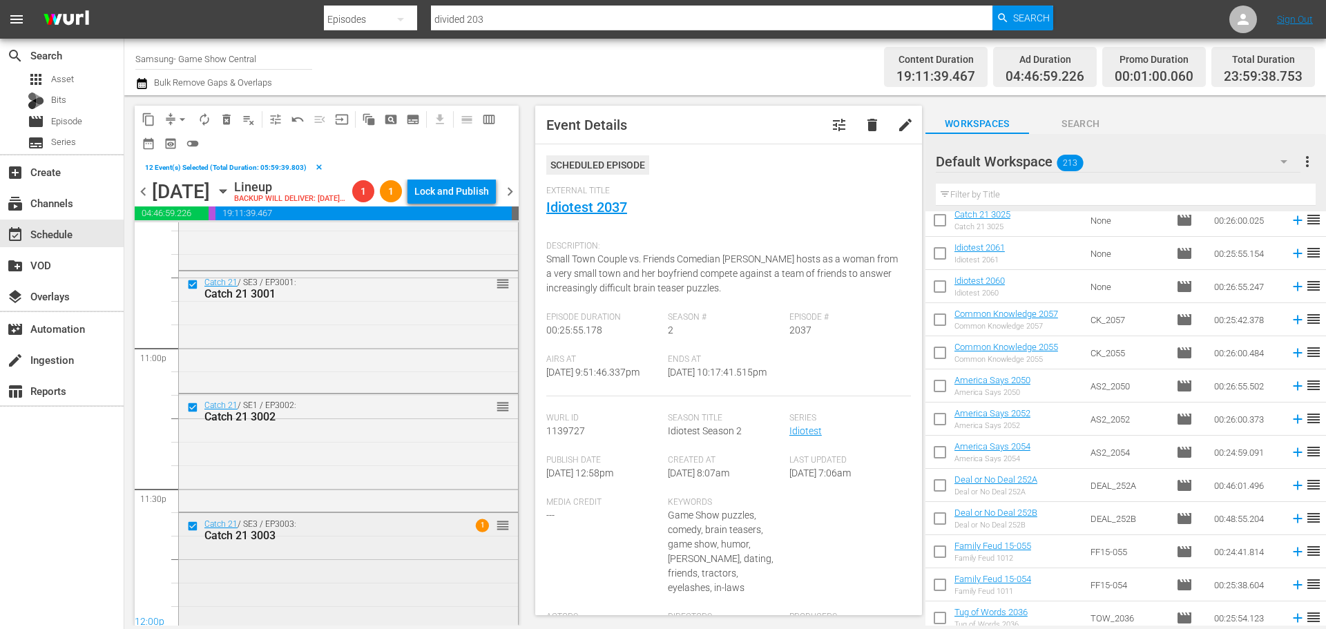
scroll to position [6384, 0]
click at [146, 117] on span "content_copy" at bounding box center [149, 120] width 14 height 14
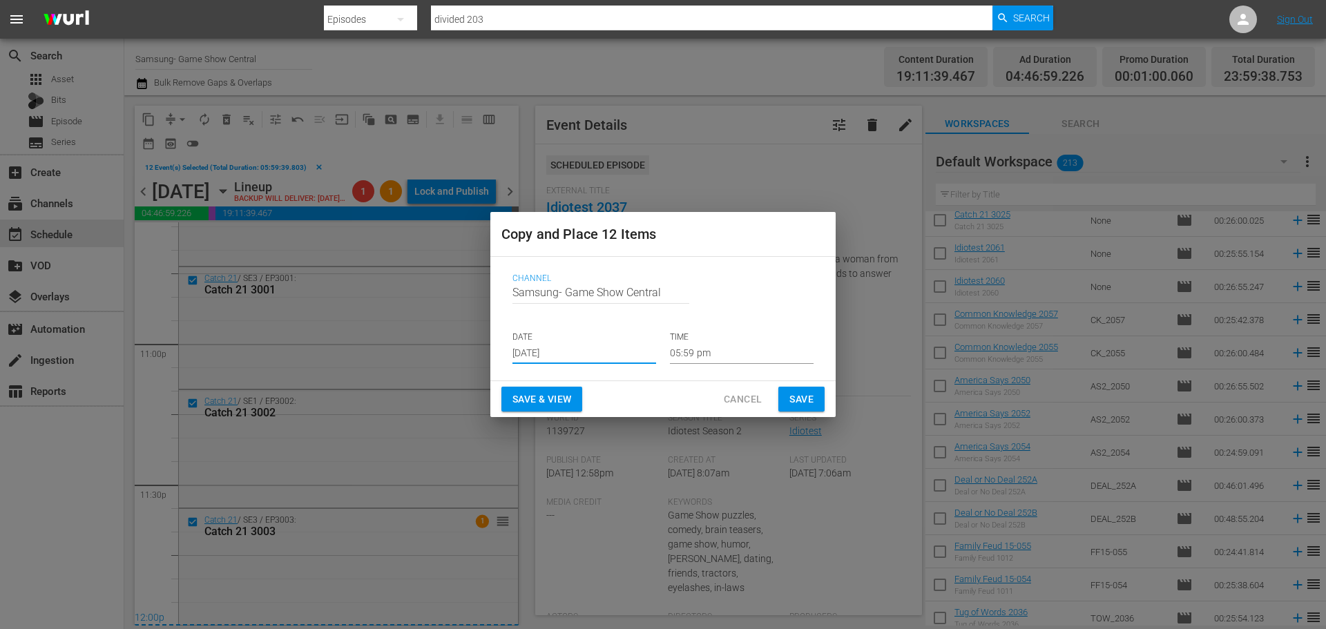
click at [616, 345] on input "Sep 10th 2025" at bounding box center [585, 353] width 144 height 21
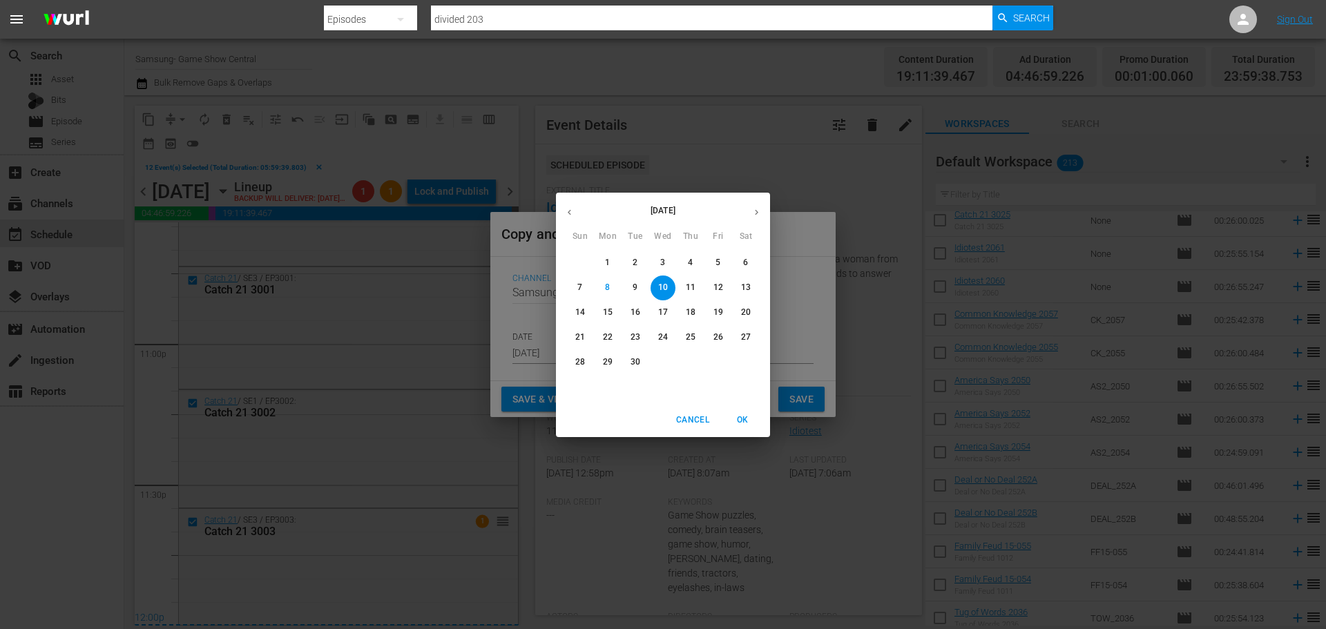
click at [667, 288] on p "10" at bounding box center [663, 288] width 10 height 12
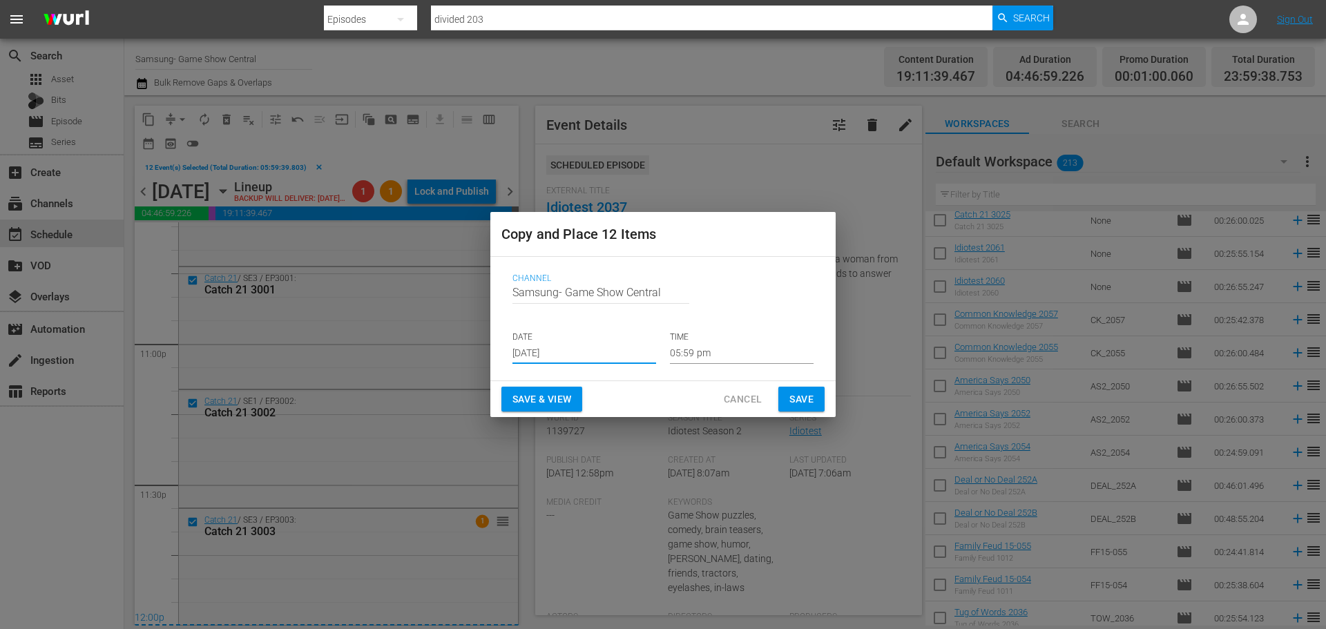
click at [705, 361] on input "05:59 pm" at bounding box center [742, 353] width 144 height 21
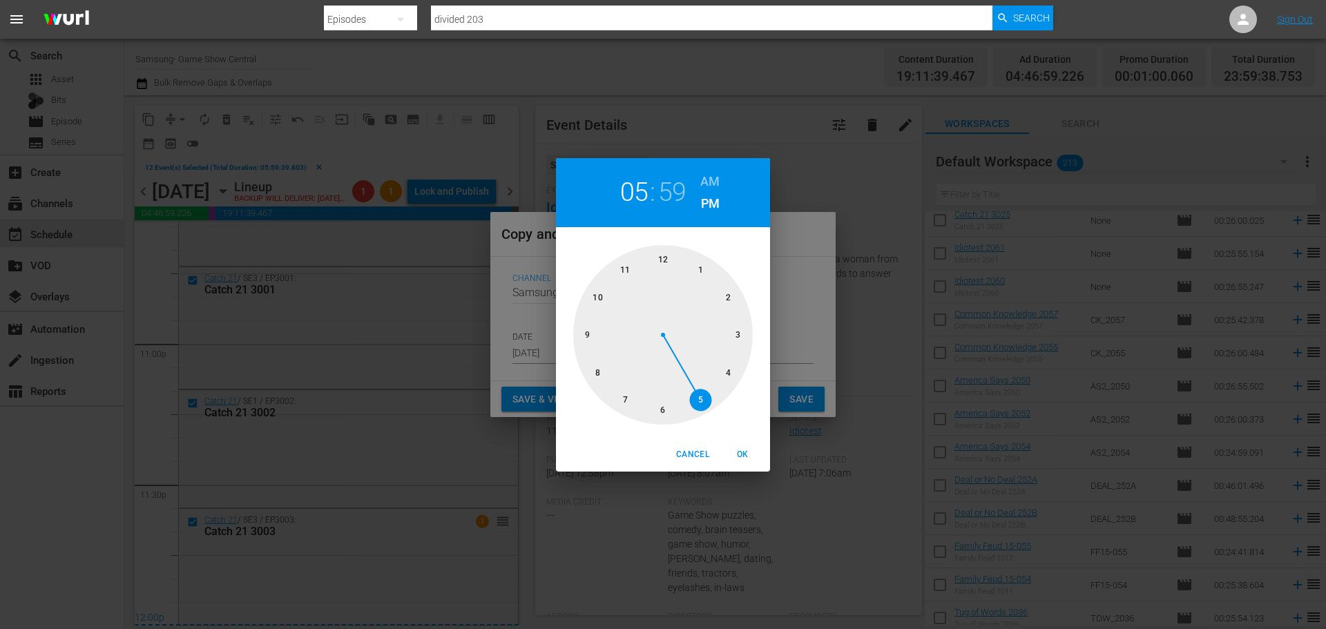
click at [672, 262] on div at bounding box center [663, 335] width 180 height 180
click at [671, 262] on div at bounding box center [663, 335] width 180 height 180
click at [759, 455] on button "OK" at bounding box center [742, 454] width 44 height 23
type input "12:00 pm"
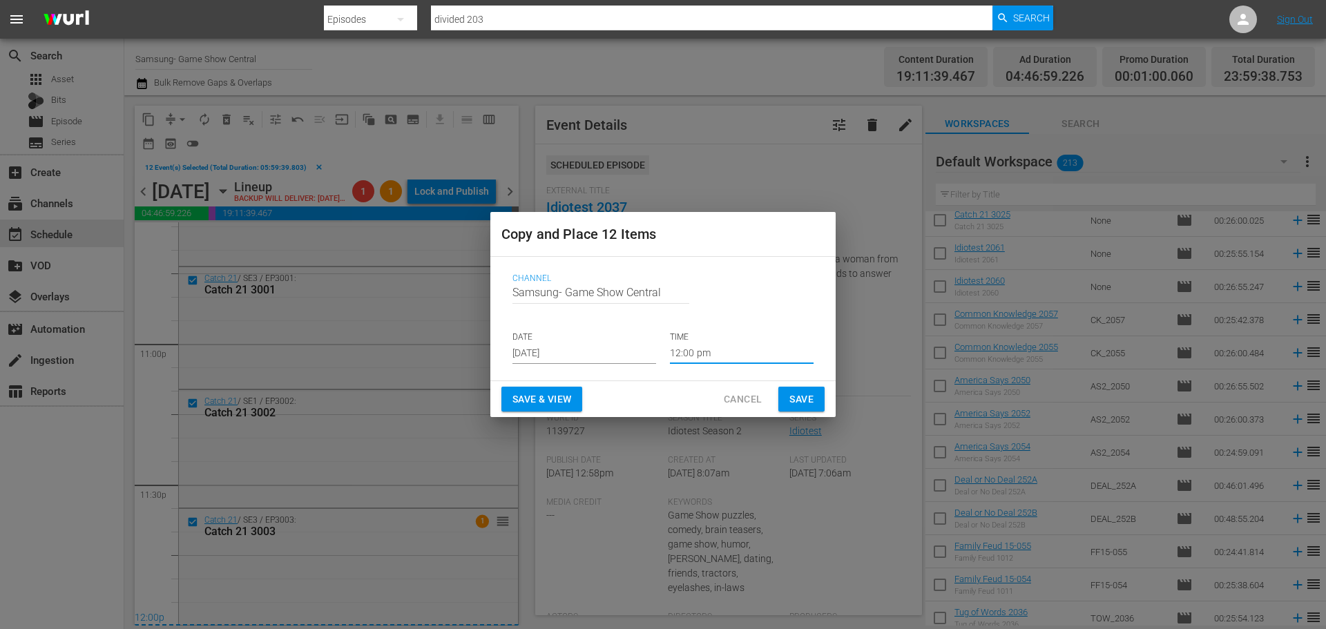
click at [816, 403] on button "Save" at bounding box center [801, 400] width 46 height 26
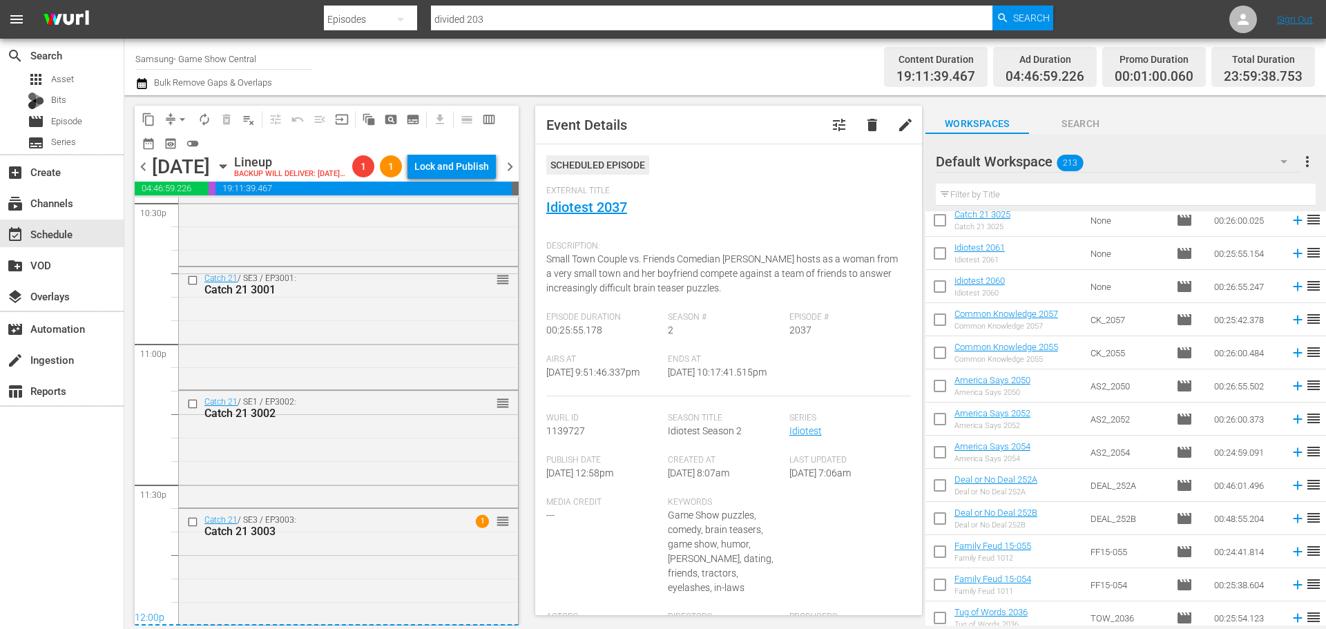
scroll to position [6359, 0]
click at [231, 174] on icon "button" at bounding box center [223, 166] width 15 height 15
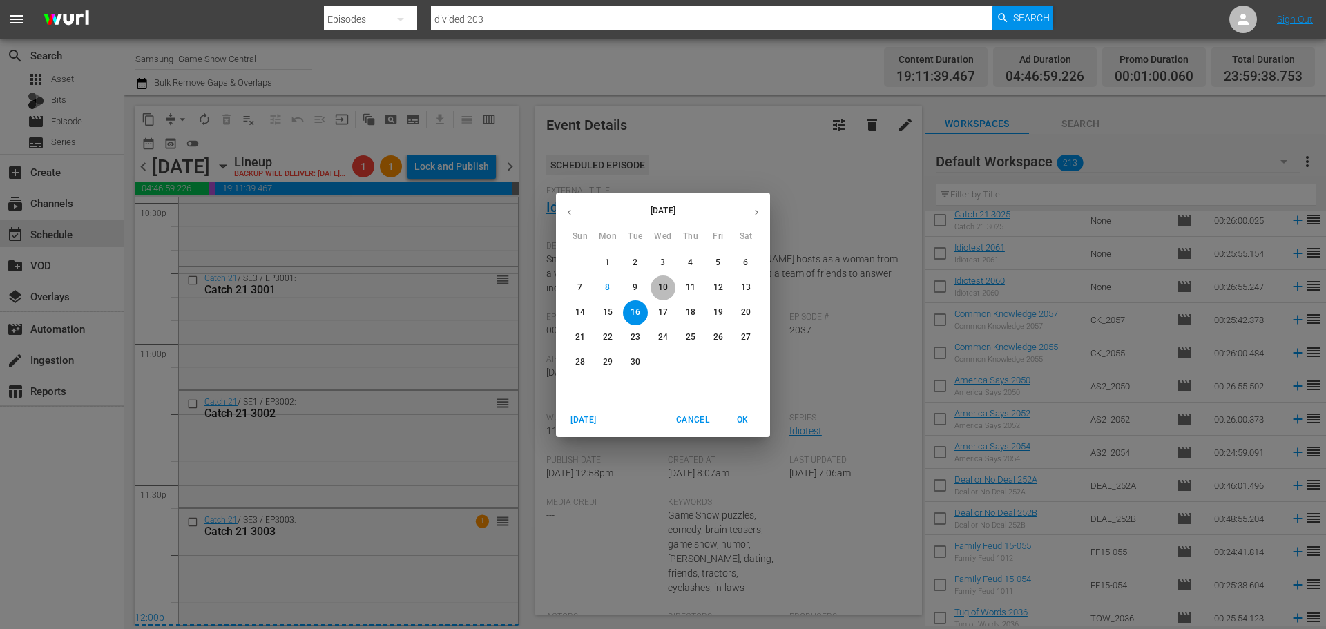
click at [658, 289] on span "10" at bounding box center [663, 288] width 25 height 12
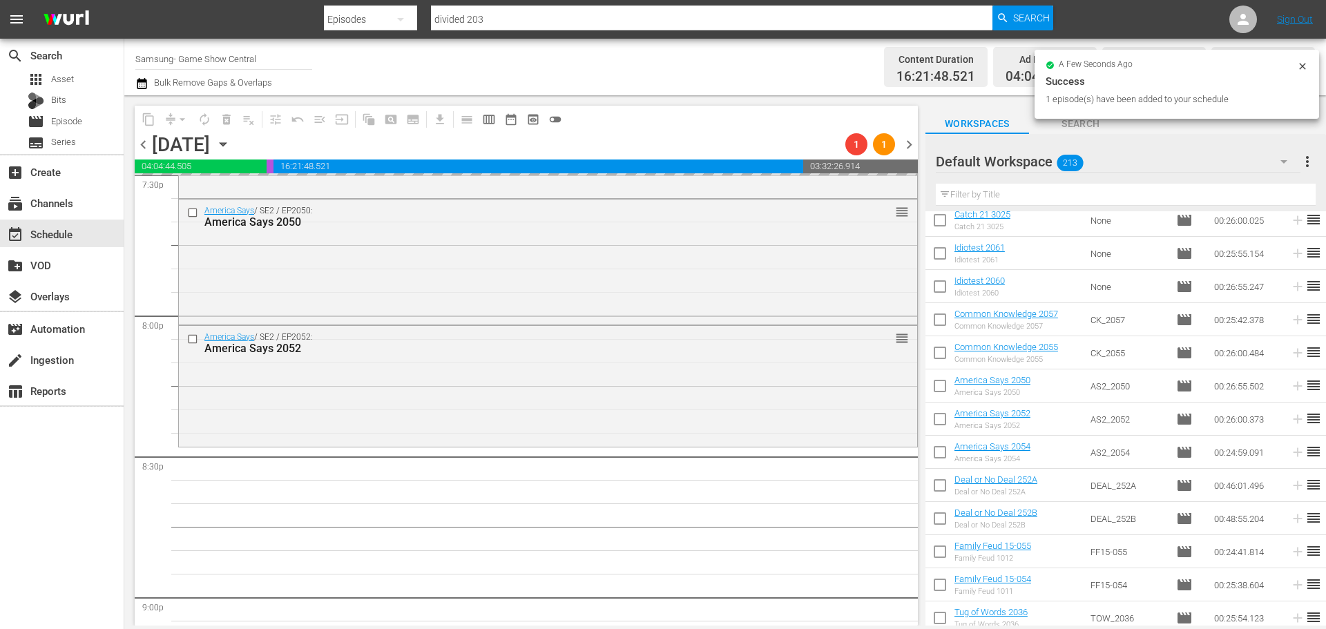
scroll to position [5565, 0]
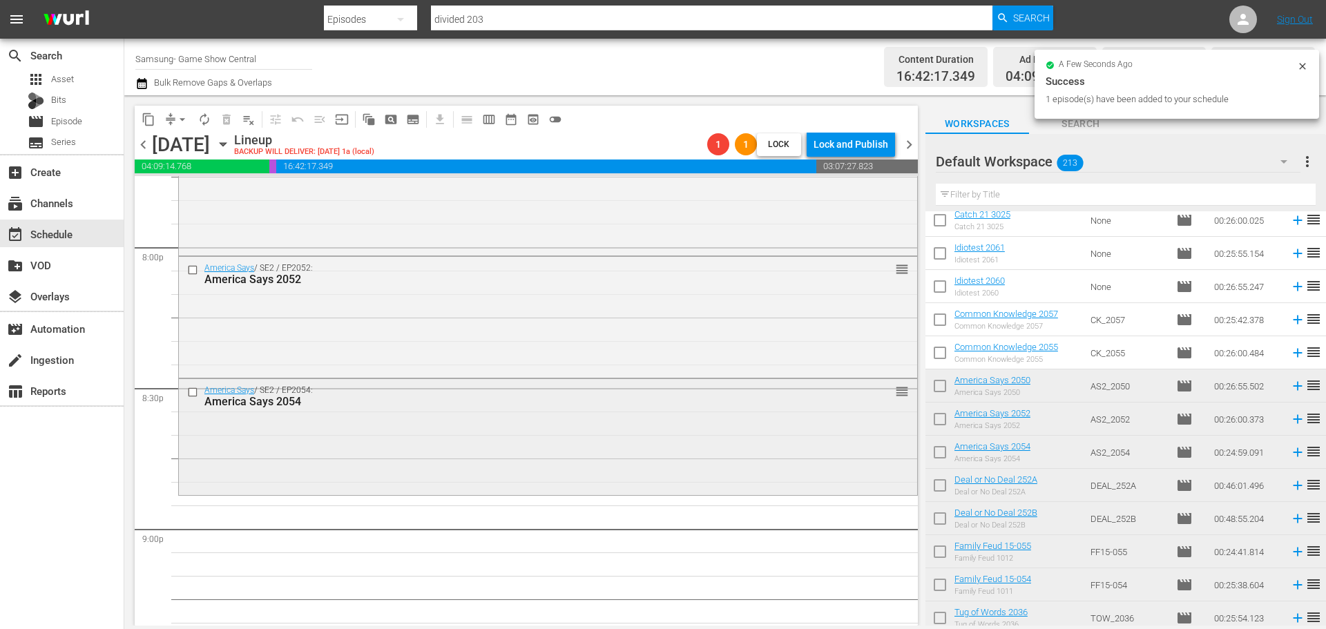
click at [337, 447] on div "America Says / SE2 / EP2054: America Says 2054 reorder" at bounding box center [548, 435] width 738 height 113
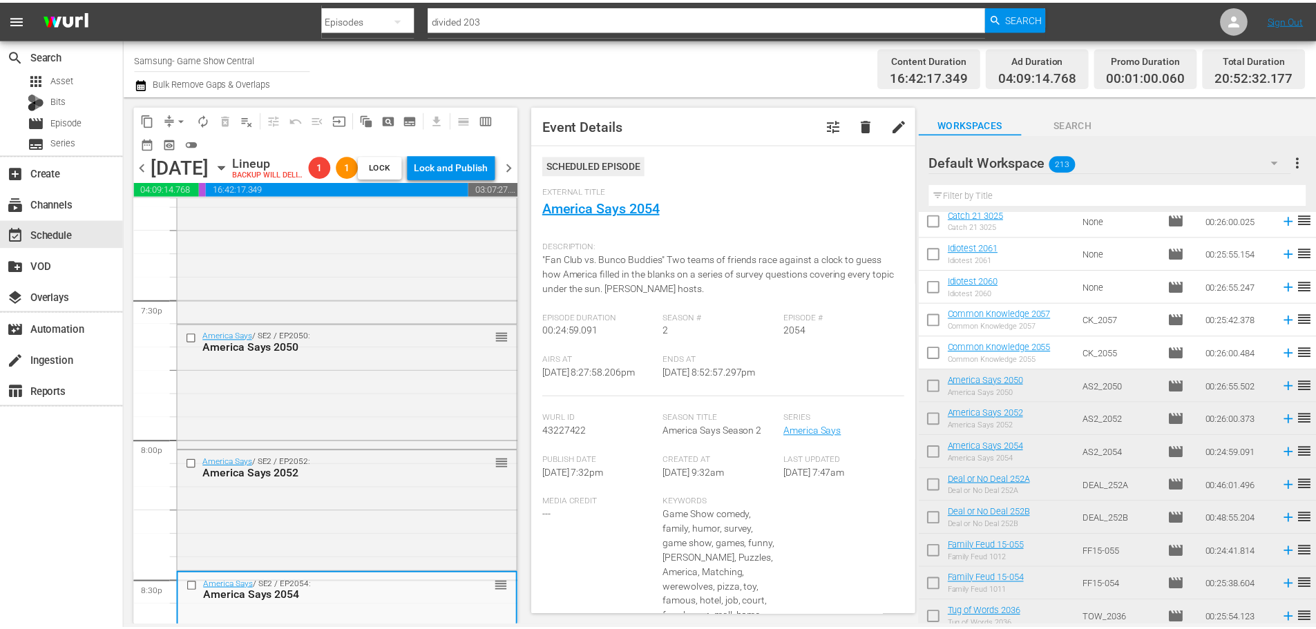
scroll to position [5151, 0]
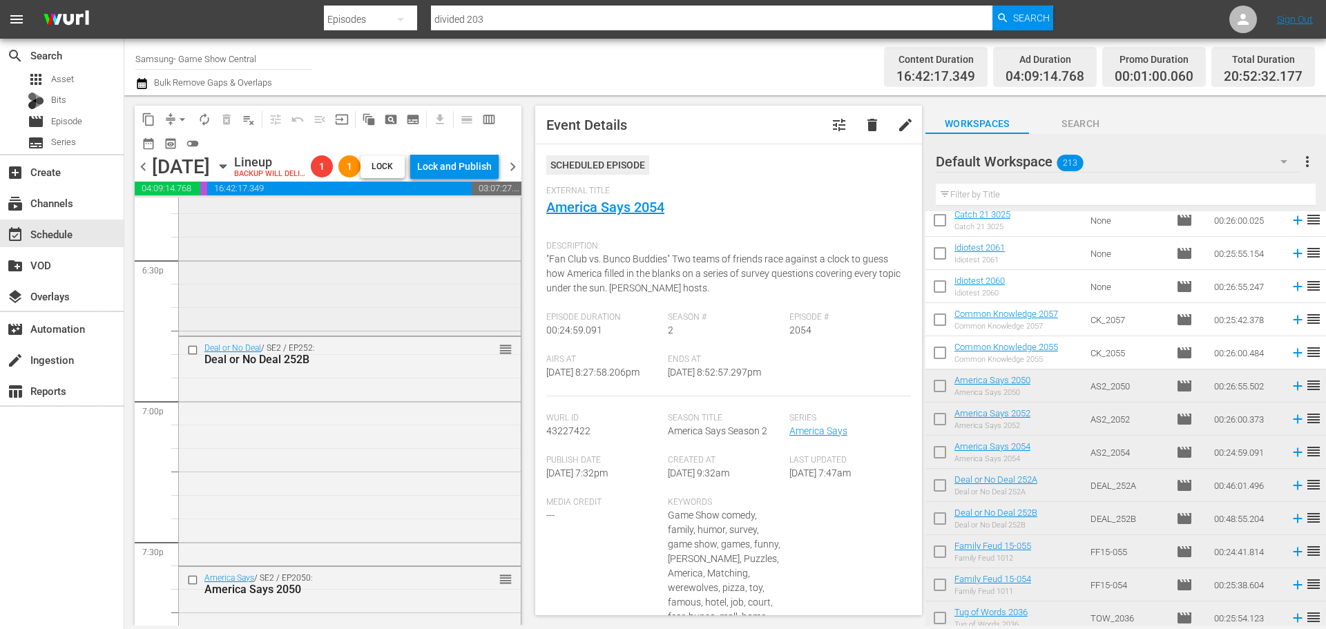
click at [408, 327] on div "Deal or No Deal / SE2 / EP252: Deal or No Deal 252A reorder" at bounding box center [350, 227] width 342 height 212
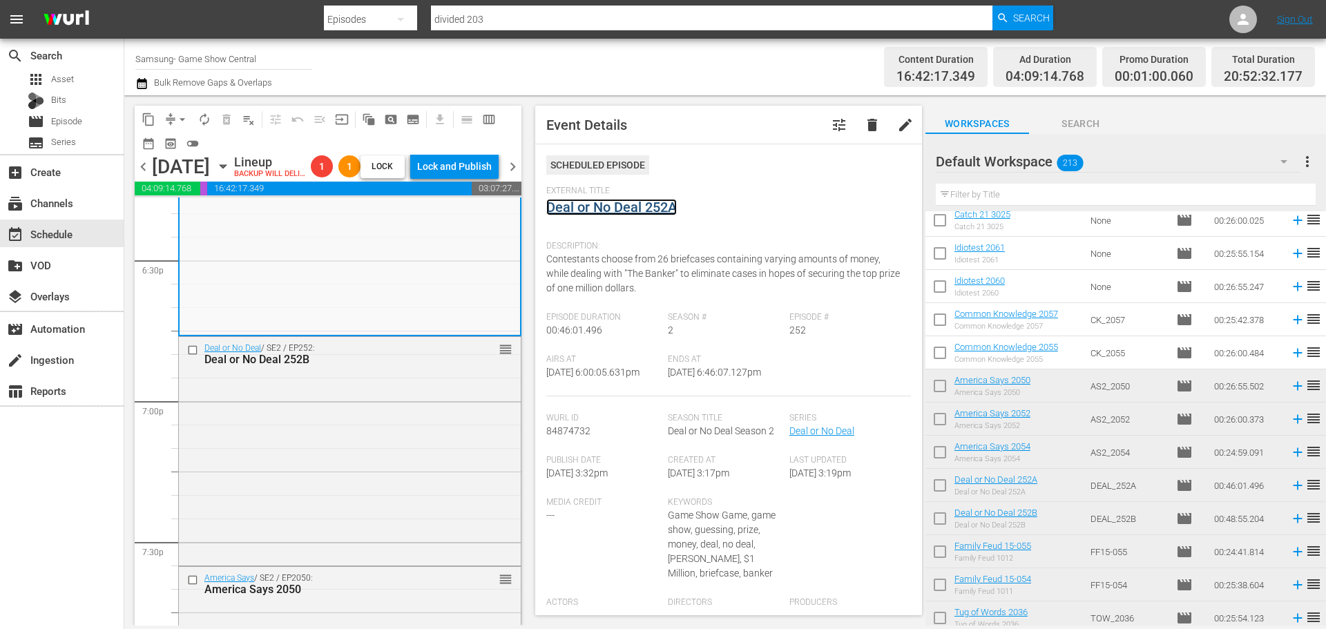
click at [622, 201] on link "Deal or No Deal 252A" at bounding box center [611, 207] width 131 height 17
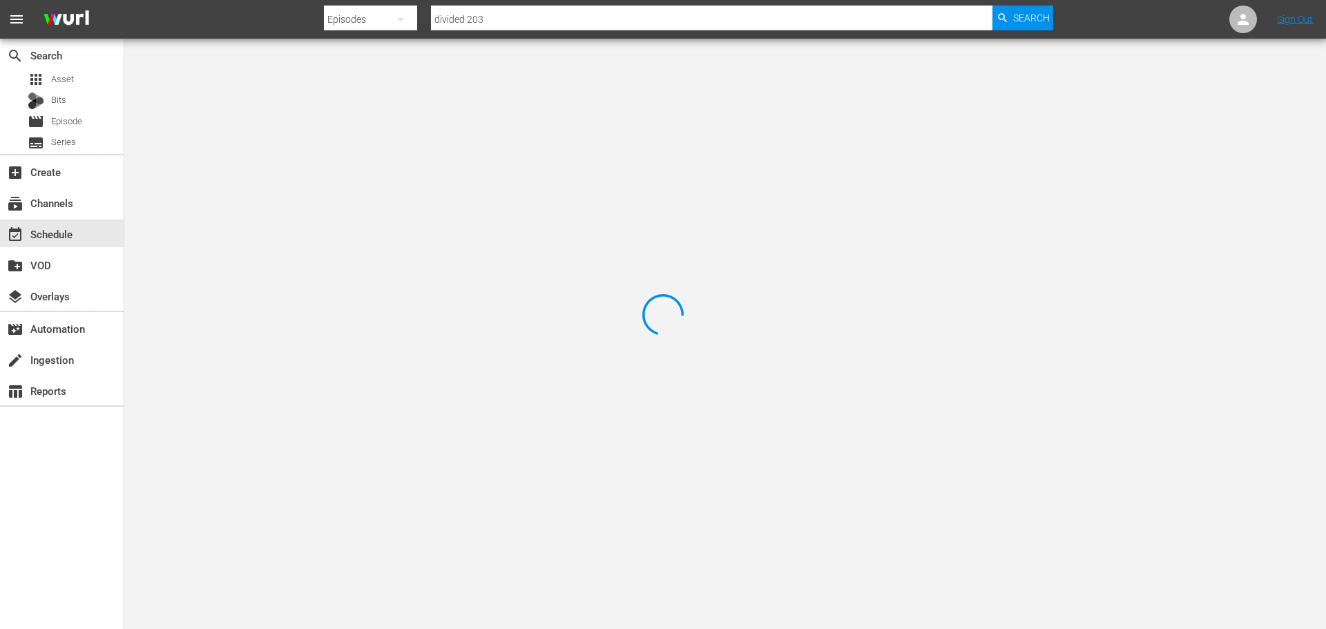
click at [285, 90] on div at bounding box center [663, 314] width 1326 height 629
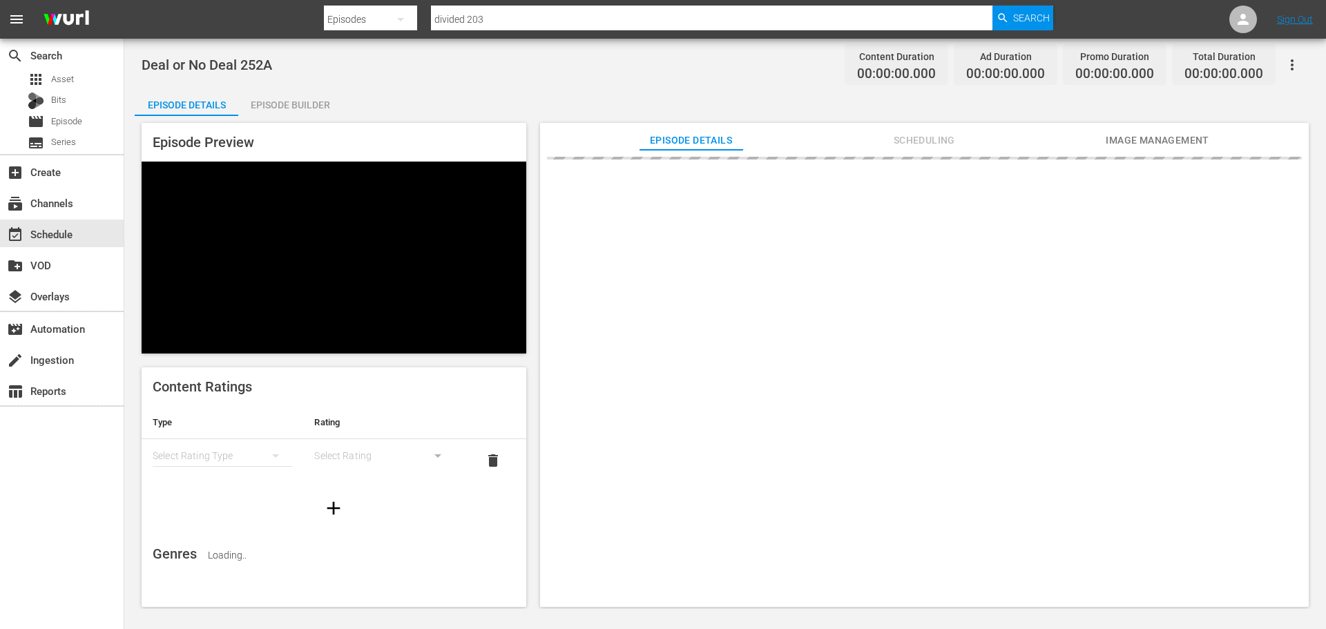
click at [329, 85] on div "Deal or No Deal 252A Content Duration 00:00:00.000 Ad Duration 00:00:00.000 Pro…" at bounding box center [725, 324] width 1202 height 571
click at [320, 108] on div "Episode Builder" at bounding box center [290, 104] width 104 height 33
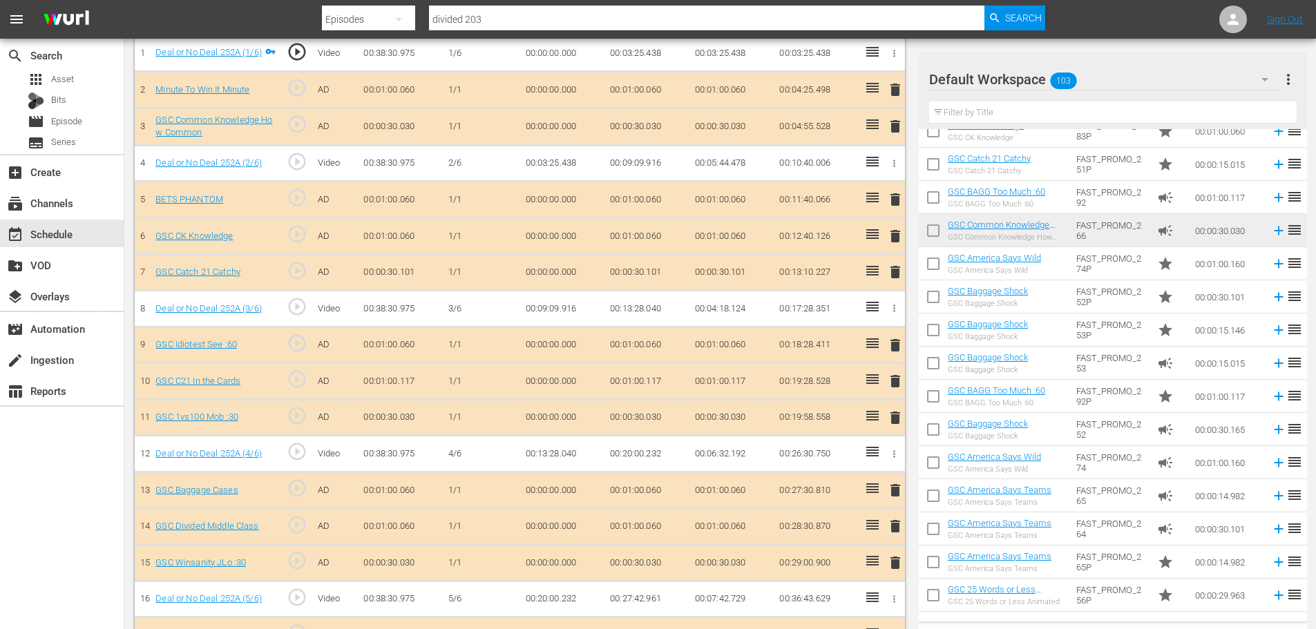
scroll to position [1707, 0]
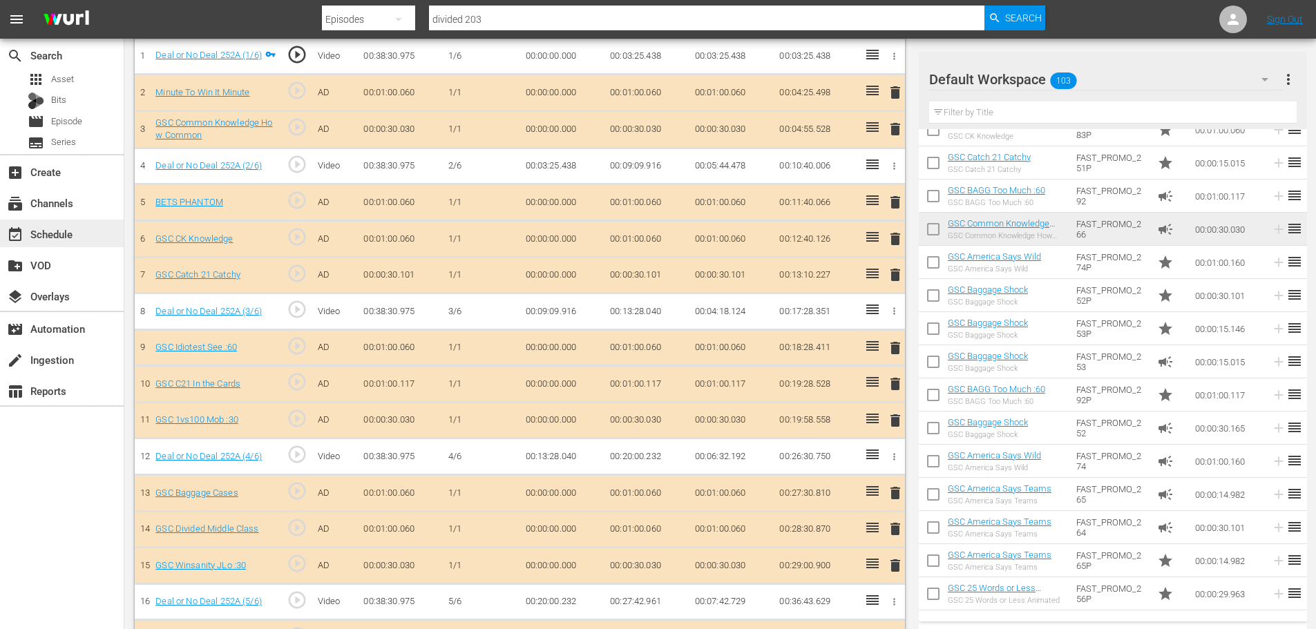
click at [67, 236] on div "event_available Schedule" at bounding box center [38, 232] width 77 height 12
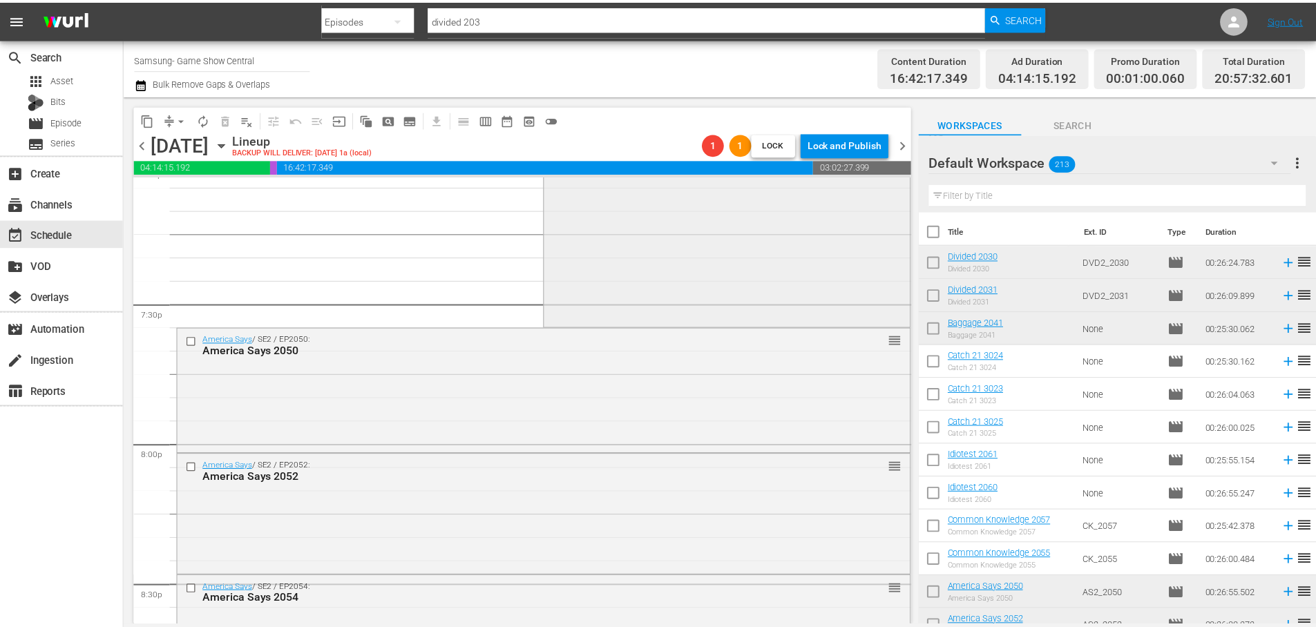
scroll to position [5213, 0]
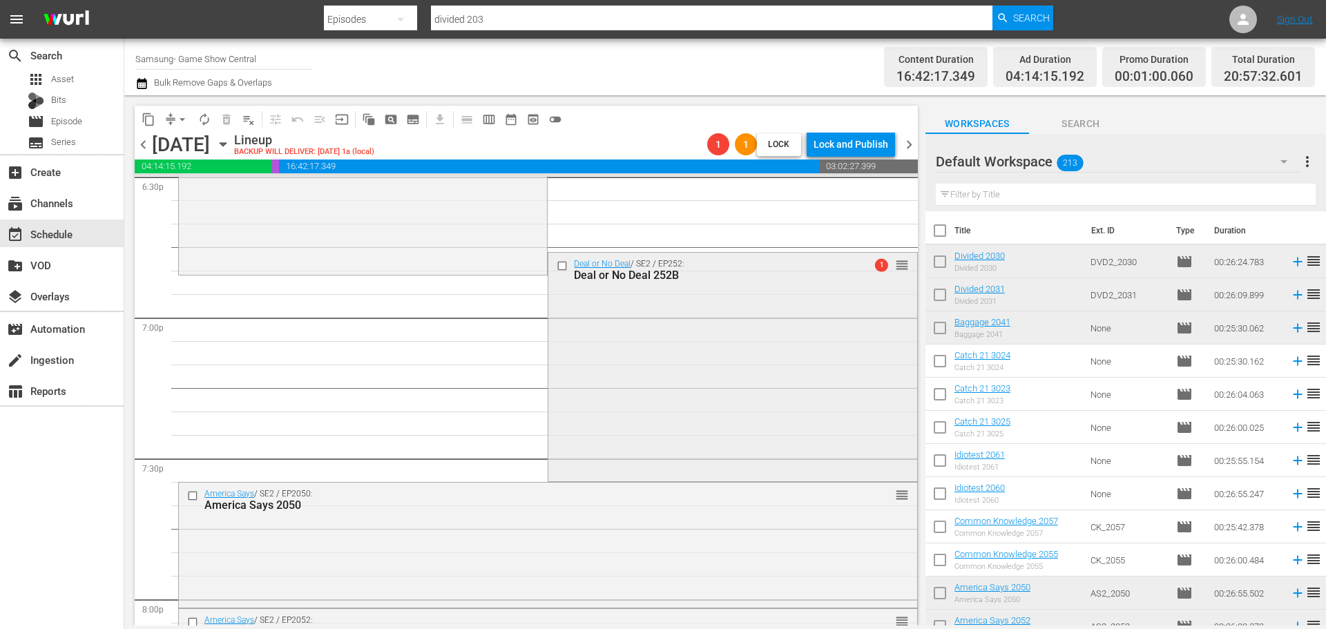
click at [662, 447] on div "Deal or No Deal / SE2 / EP252: Deal or No Deal 252B 1 reorder" at bounding box center [732, 366] width 368 height 226
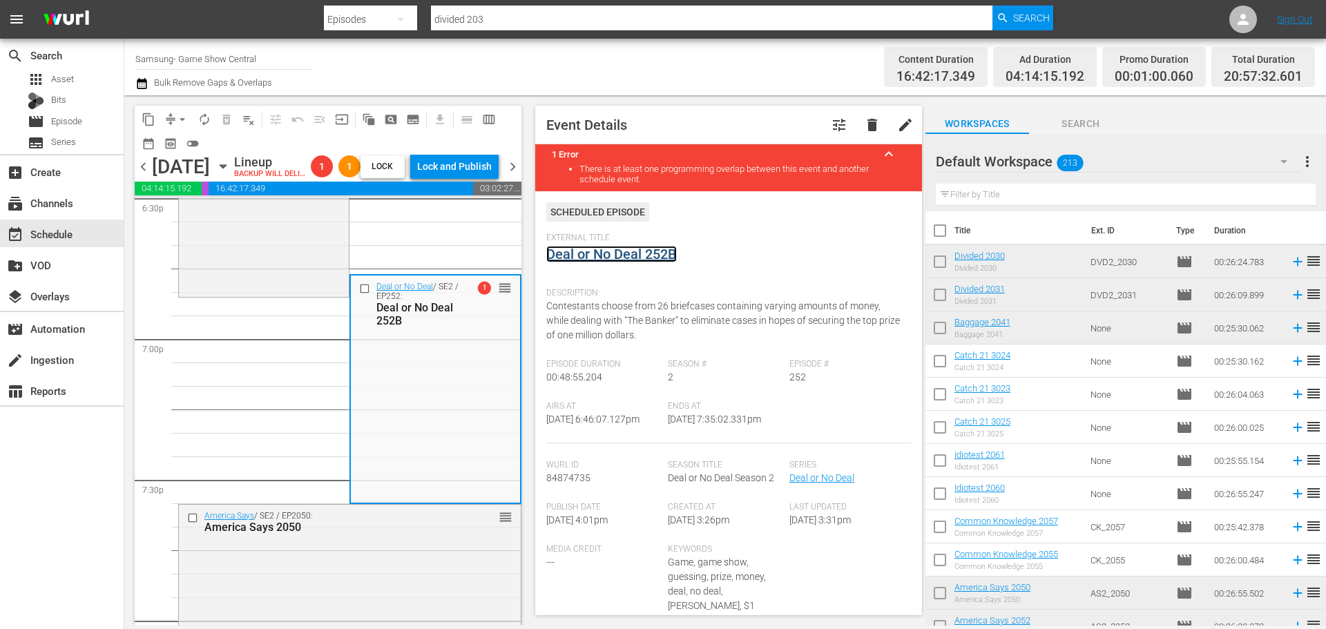
click at [633, 252] on link "Deal or No Deal 252B" at bounding box center [611, 254] width 131 height 17
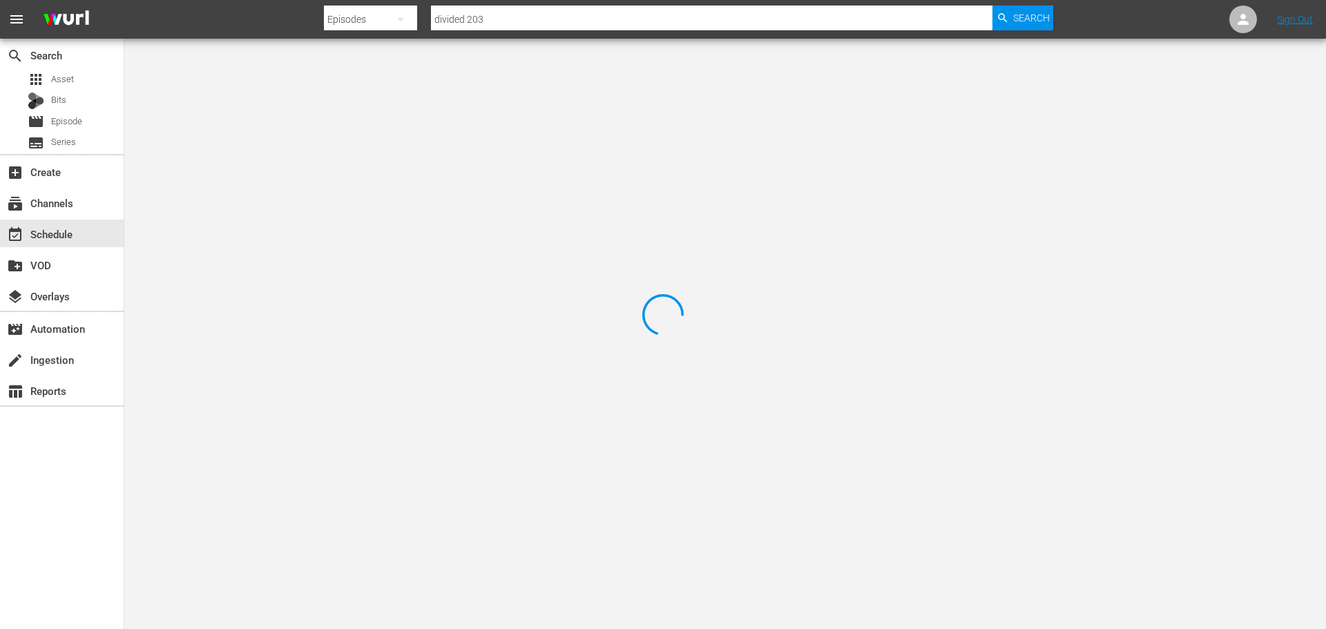
click at [257, 114] on div at bounding box center [663, 314] width 1326 height 629
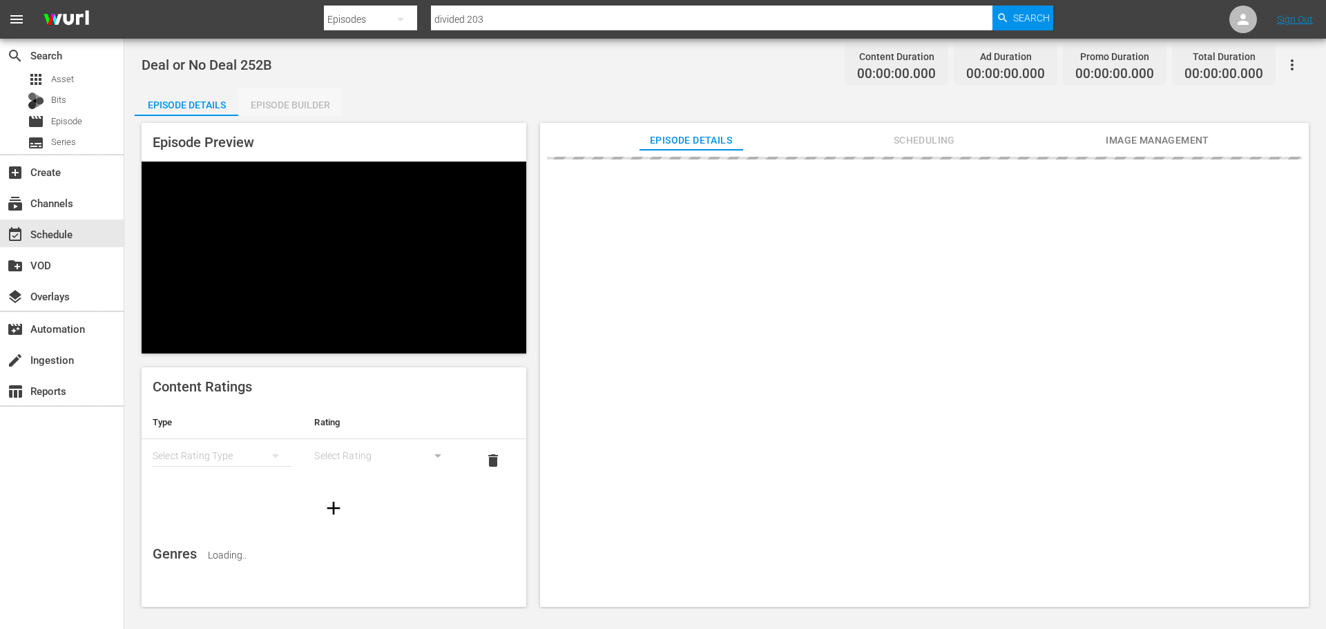
click at [300, 110] on div "Episode Builder" at bounding box center [290, 104] width 104 height 33
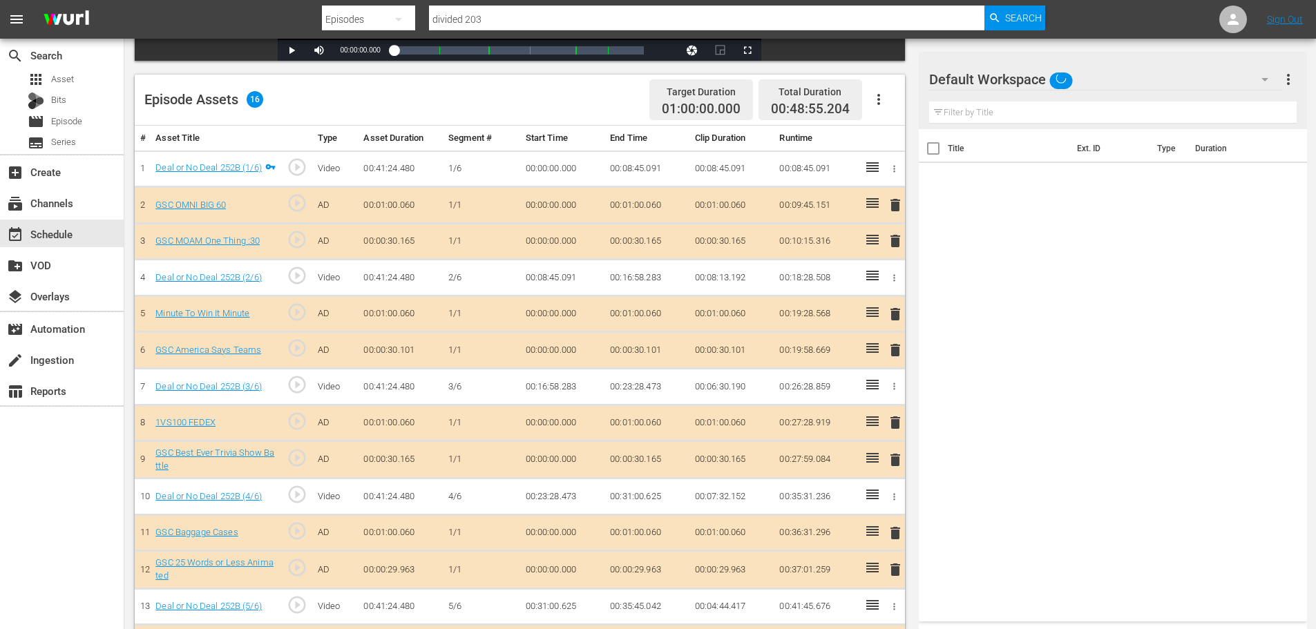
scroll to position [348, 0]
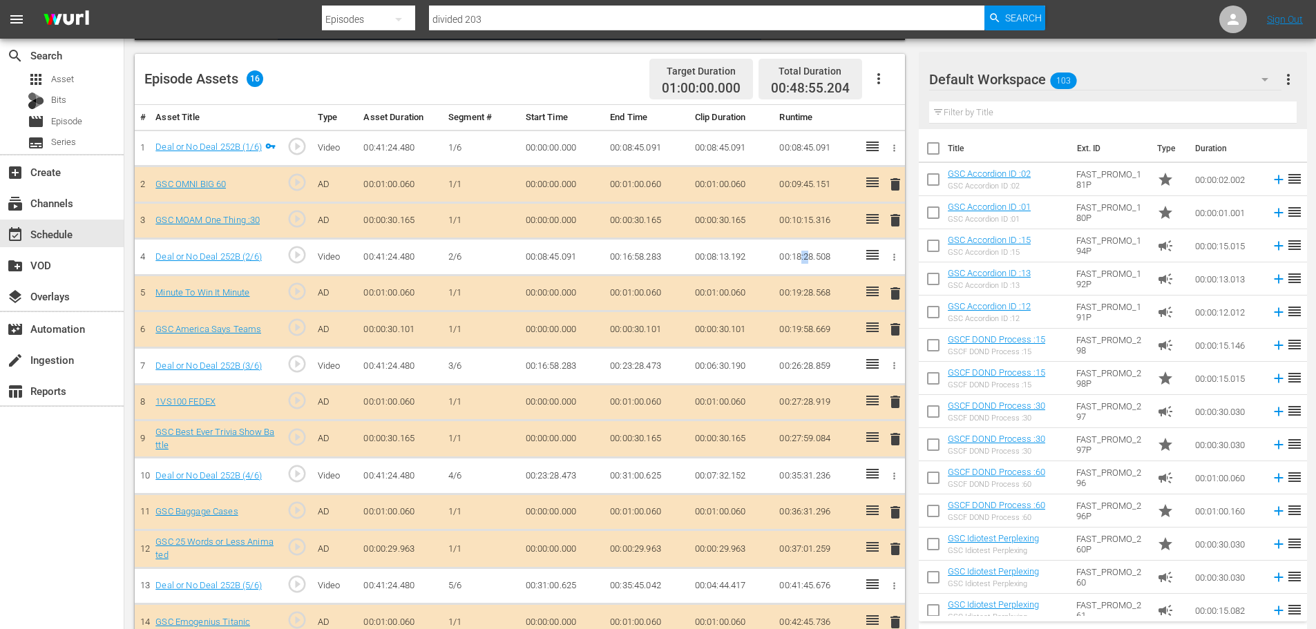
drag, startPoint x: 808, startPoint y: 241, endPoint x: 801, endPoint y: 441, distance: 199.7
click at [801, 403] on tbody "1 Deal or No Deal 252B (1/6) play_circle_outline Video 00:41:24.480 1/6 00:00:0…" at bounding box center [520, 422] width 770 height 584
click at [122, 564] on div "search Search apps Asset Bits movie Episode subtitles Series add_box Create sub…" at bounding box center [62, 353] width 124 height 629
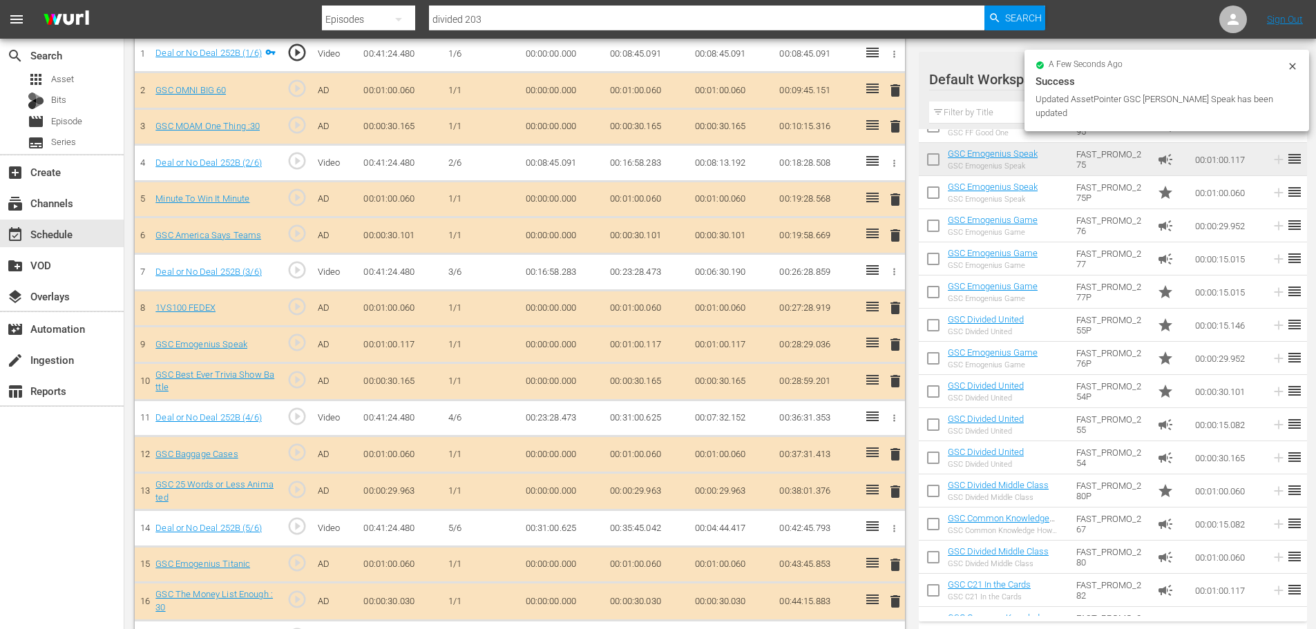
scroll to position [1058, 0]
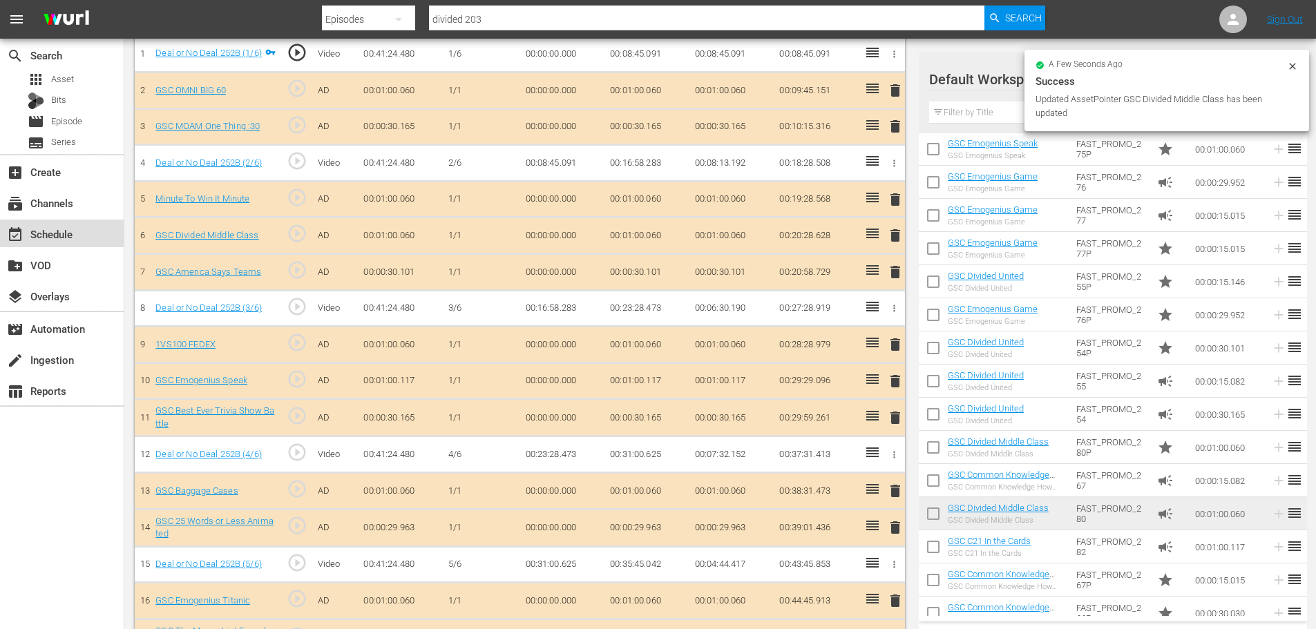
click at [68, 232] on div "event_available Schedule" at bounding box center [38, 232] width 77 height 12
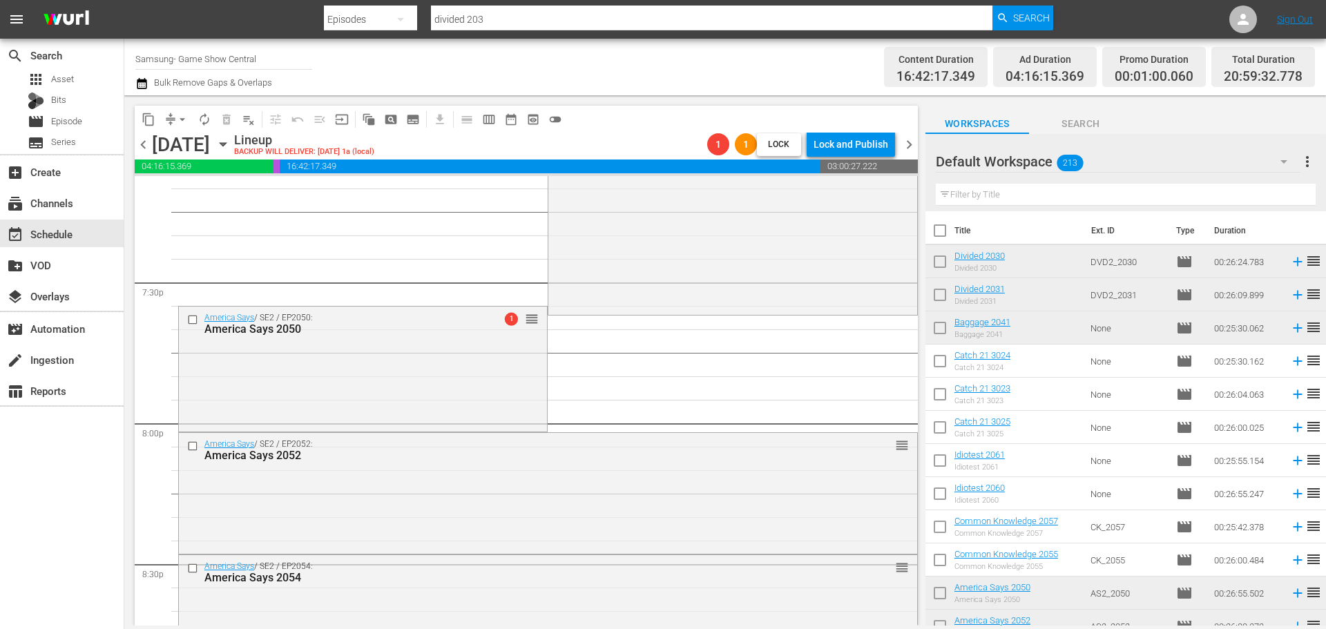
scroll to position [5411, 0]
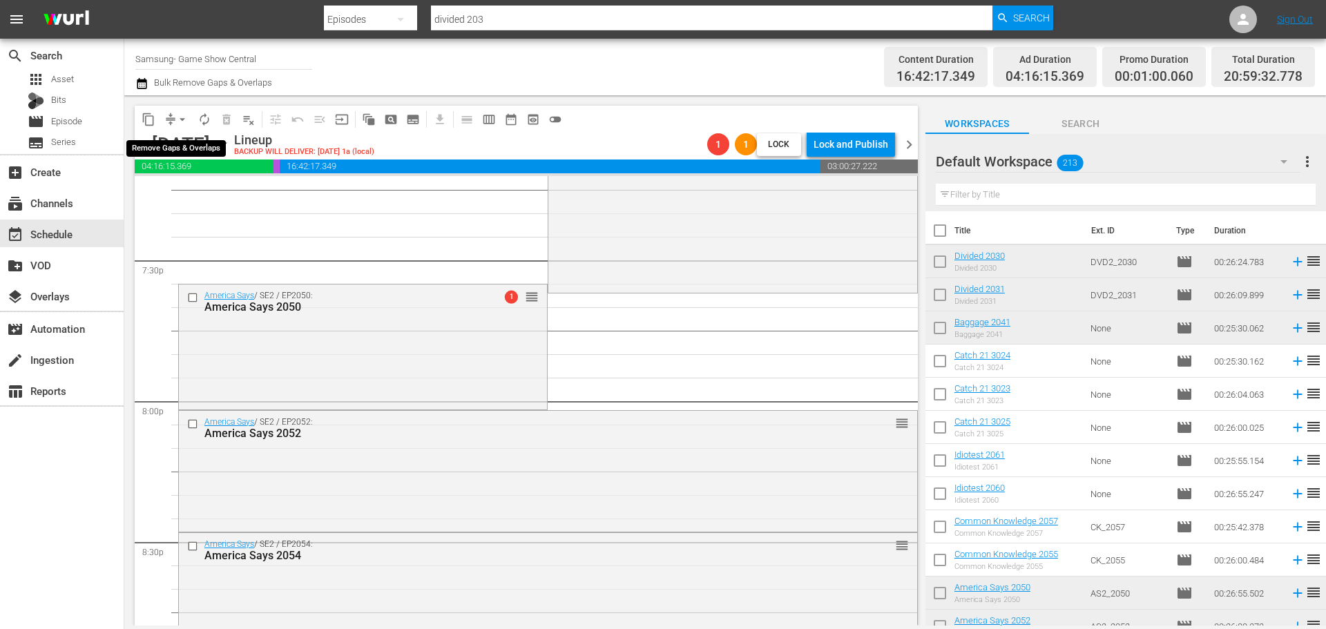
click at [185, 118] on span "arrow_drop_down" at bounding box center [182, 120] width 14 height 14
click at [178, 133] on ul "Align to Midnight Align to First Episode Align to End of Previous Day" at bounding box center [183, 170] width 145 height 79
click at [177, 139] on li "Align to Midnight" at bounding box center [183, 147] width 145 height 23
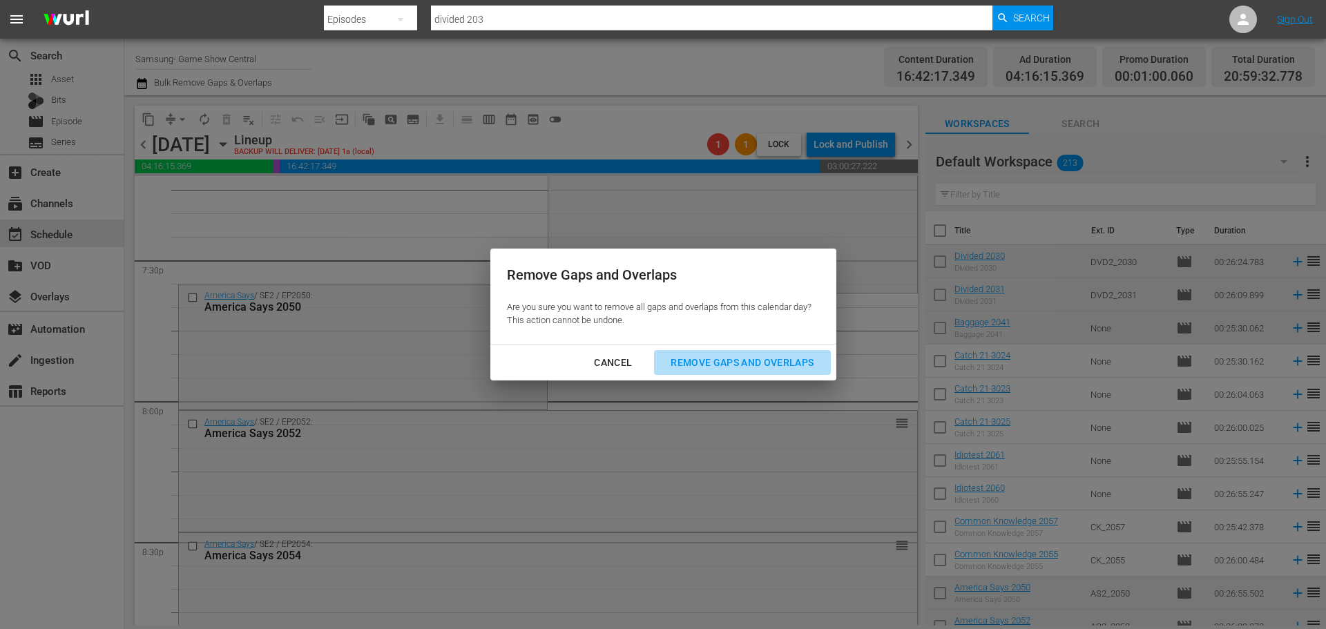
click at [744, 372] on button "Remove Gaps and Overlaps" at bounding box center [742, 363] width 176 height 26
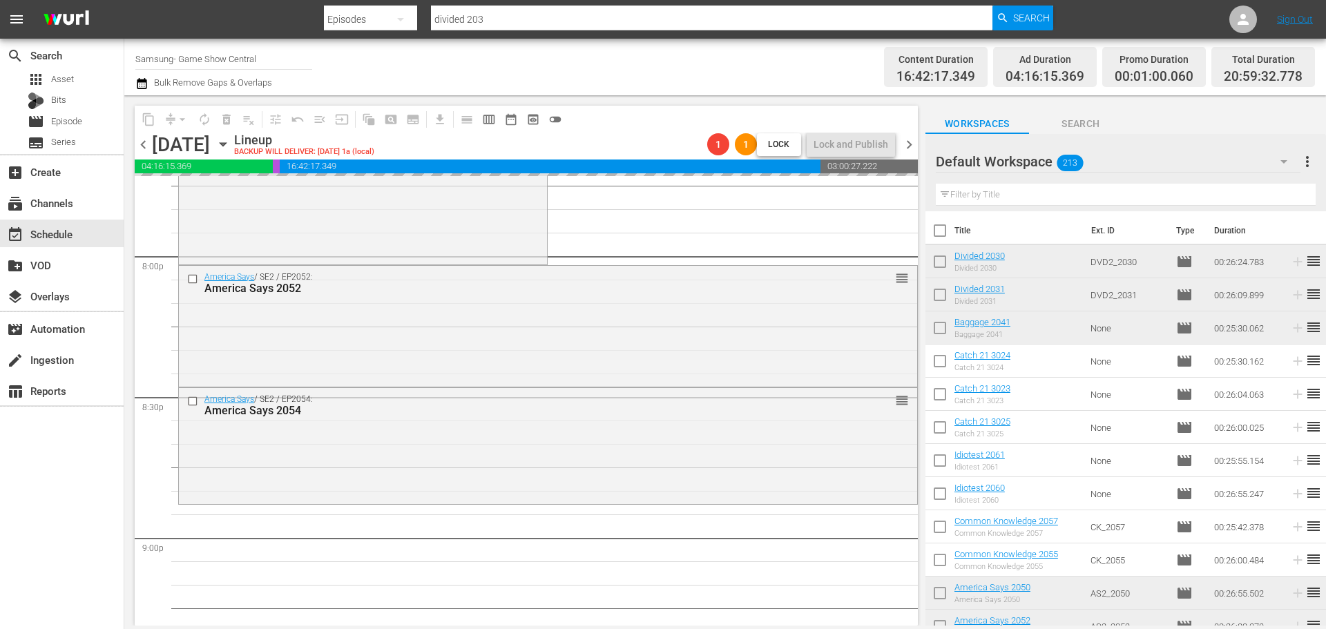
scroll to position [5549, 0]
click at [595, 475] on div "America Says / SE2 / EP2054: America Says 2054 reorder" at bounding box center [548, 451] width 738 height 113
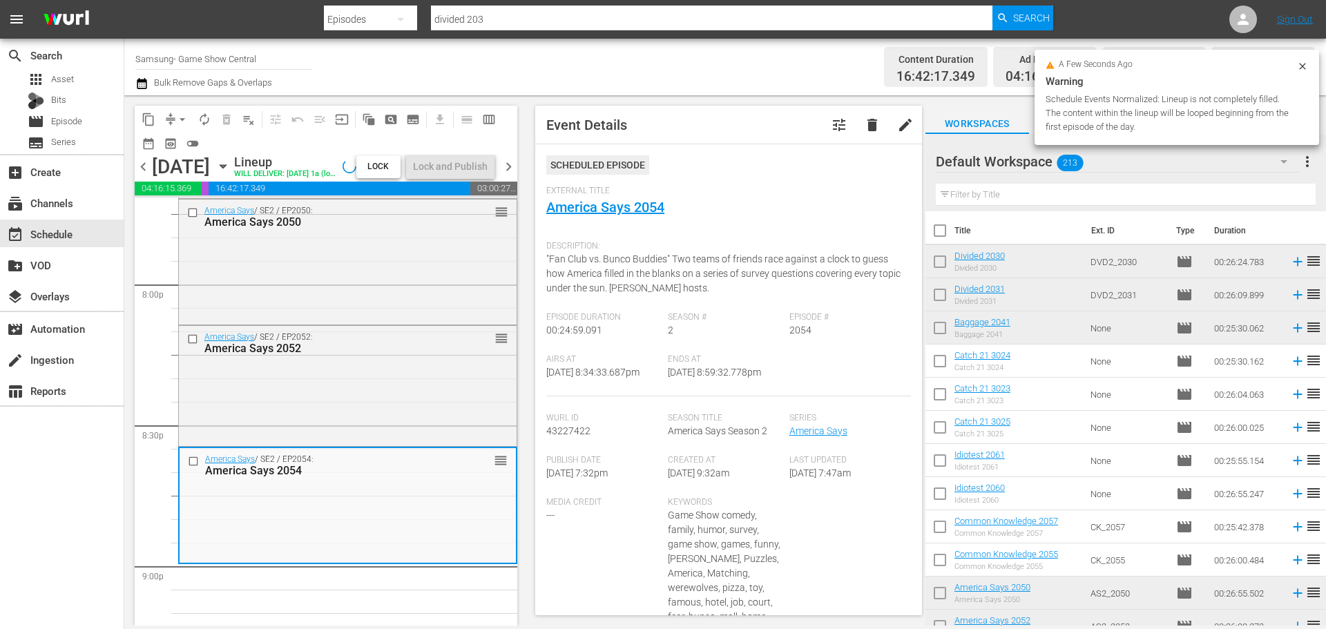
drag, startPoint x: 1302, startPoint y: 61, endPoint x: 1290, endPoint y: 62, distance: 12.5
click at [1302, 61] on icon at bounding box center [1302, 66] width 11 height 11
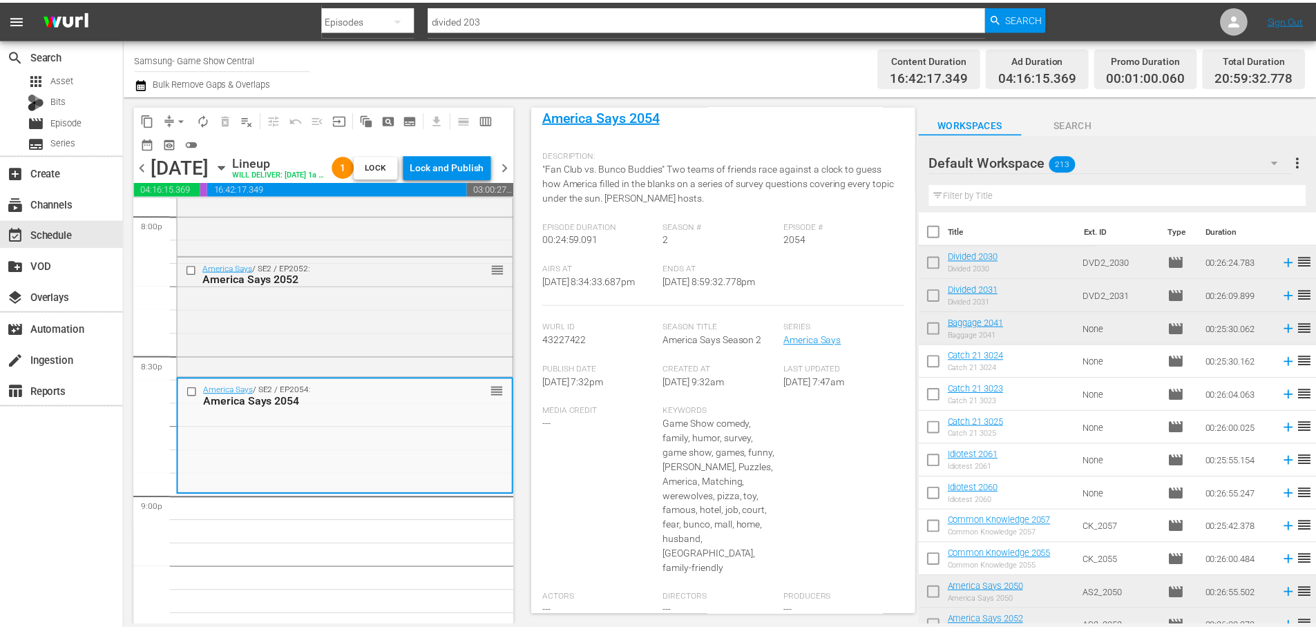
scroll to position [0, 0]
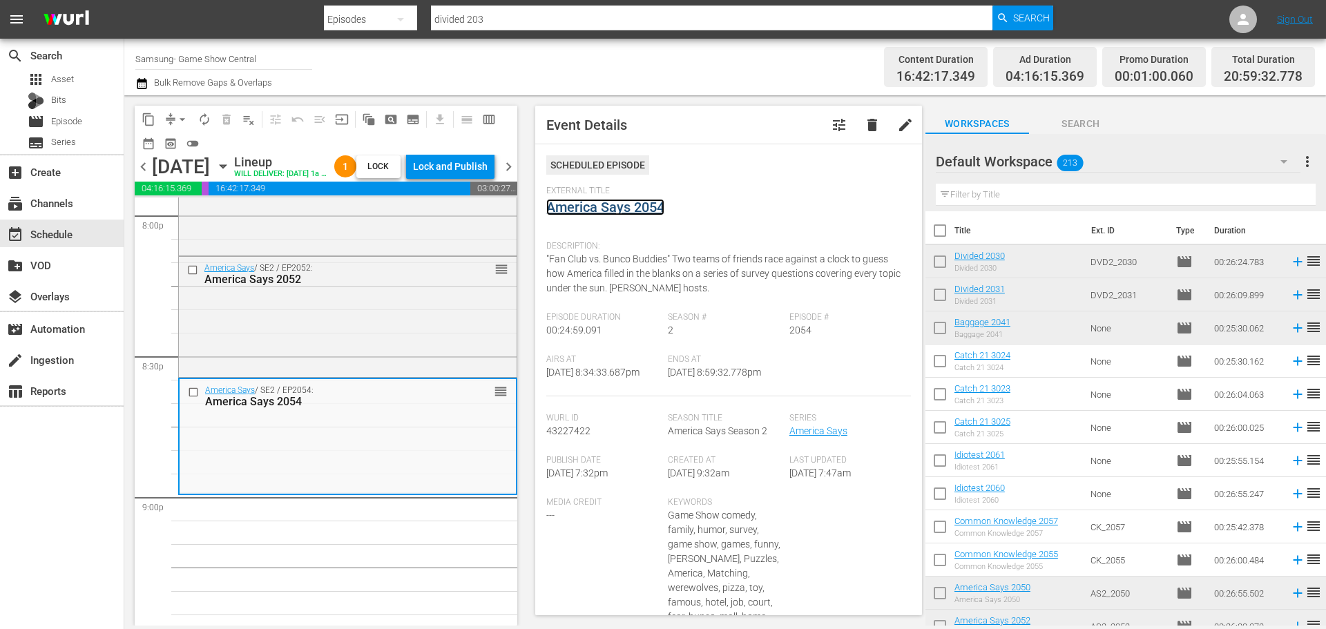
click at [598, 209] on link "America Says 2054" at bounding box center [605, 207] width 118 height 17
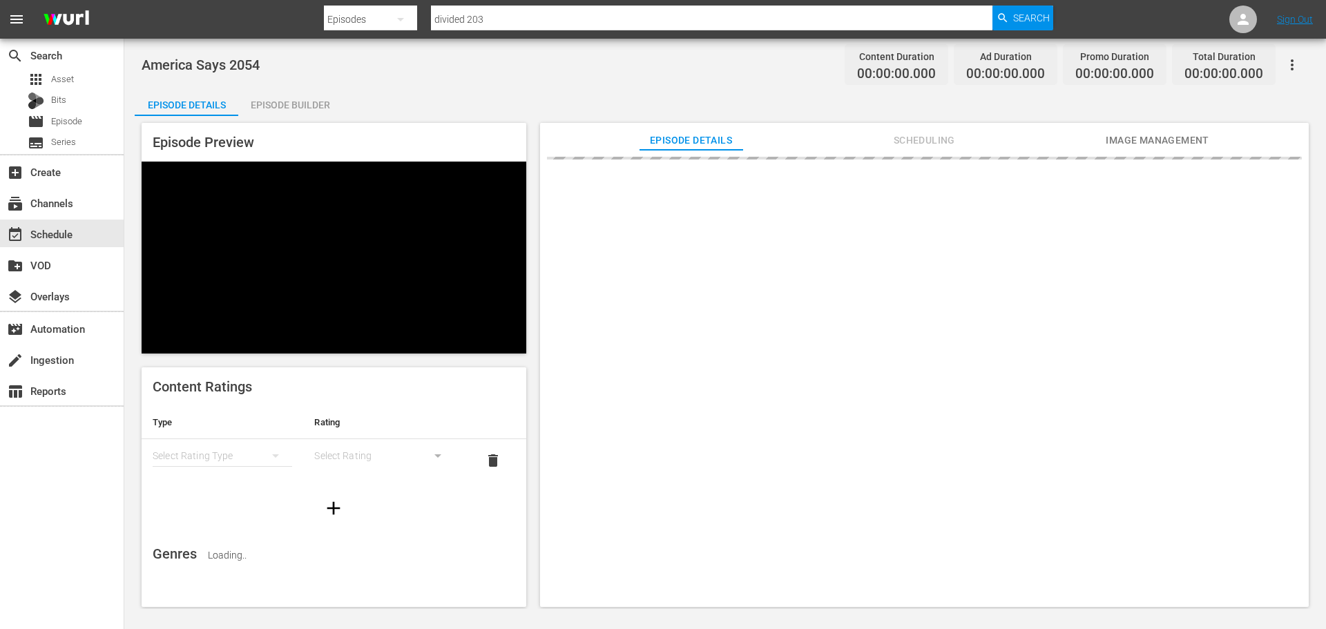
click at [303, 119] on div "Episode Preview Content Ratings Type Rating Select Rating Type Select Rating de…" at bounding box center [725, 367] width 1181 height 502
click at [306, 115] on div "Episode Builder" at bounding box center [290, 104] width 104 height 33
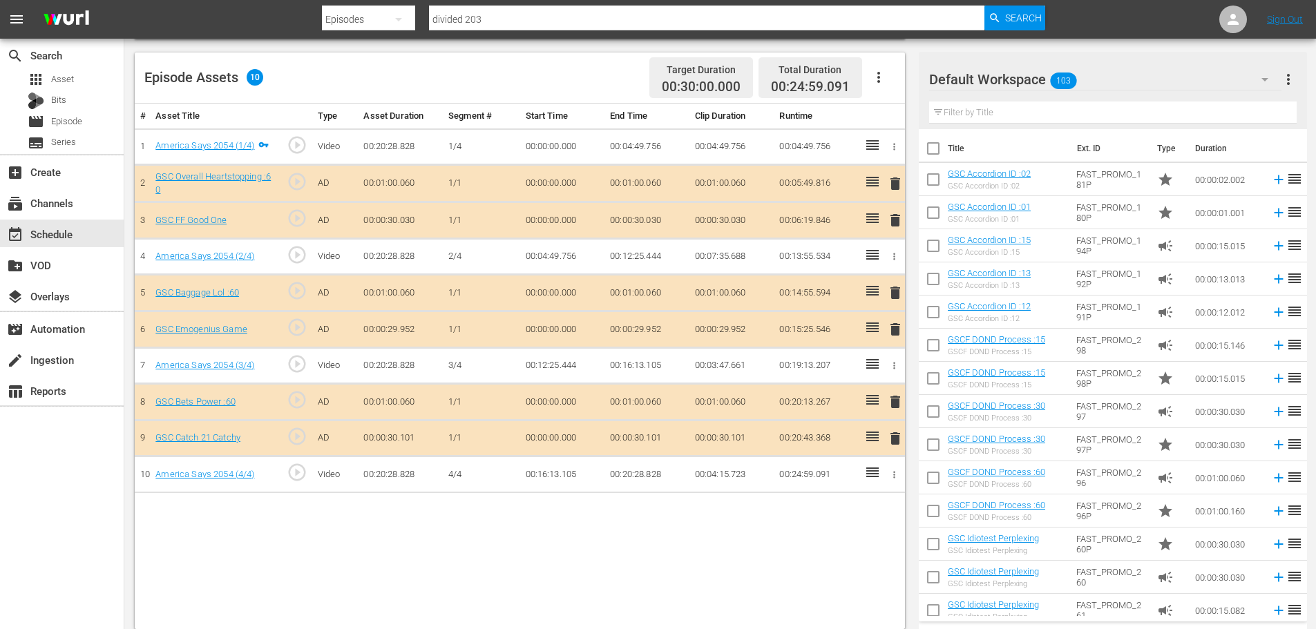
scroll to position [360, 0]
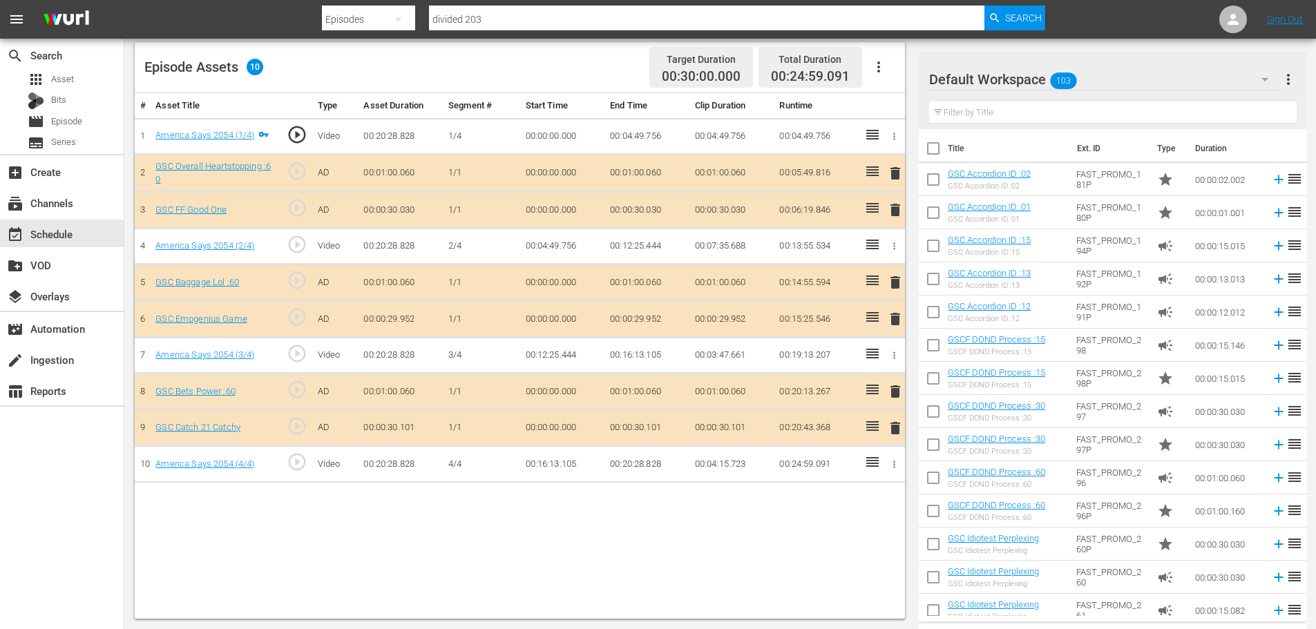
click at [890, 424] on span "delete" at bounding box center [895, 428] width 17 height 17
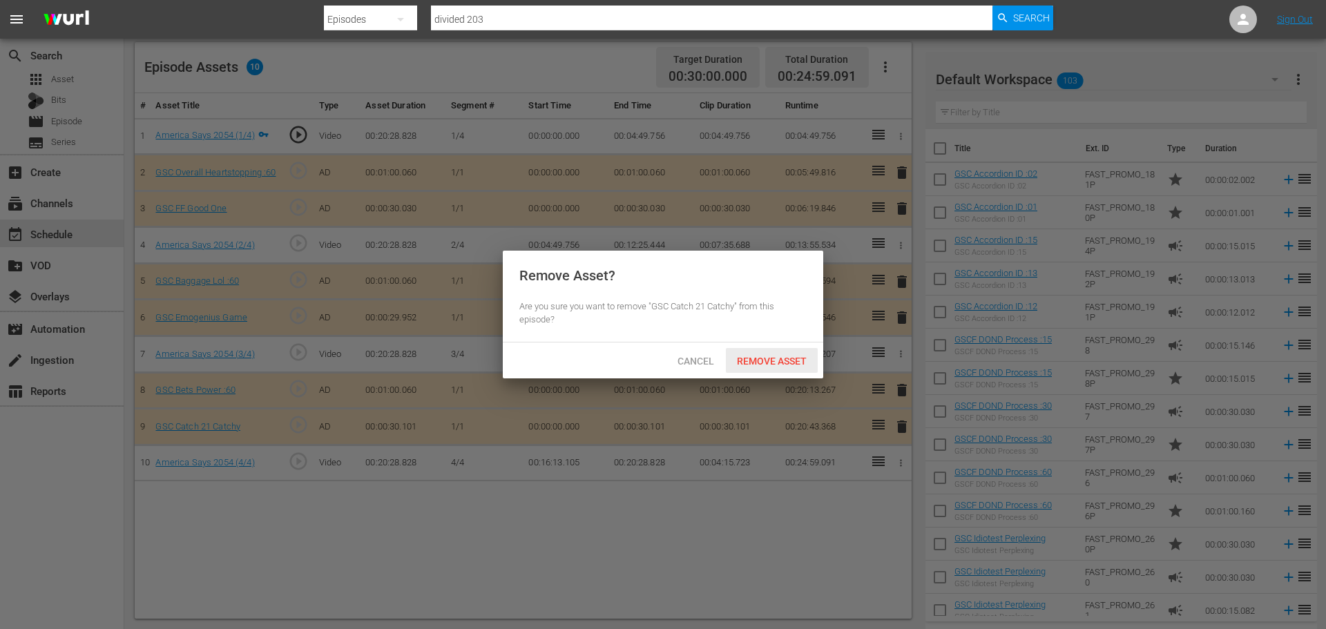
click at [769, 356] on span "Remove Asset" at bounding box center [772, 361] width 92 height 11
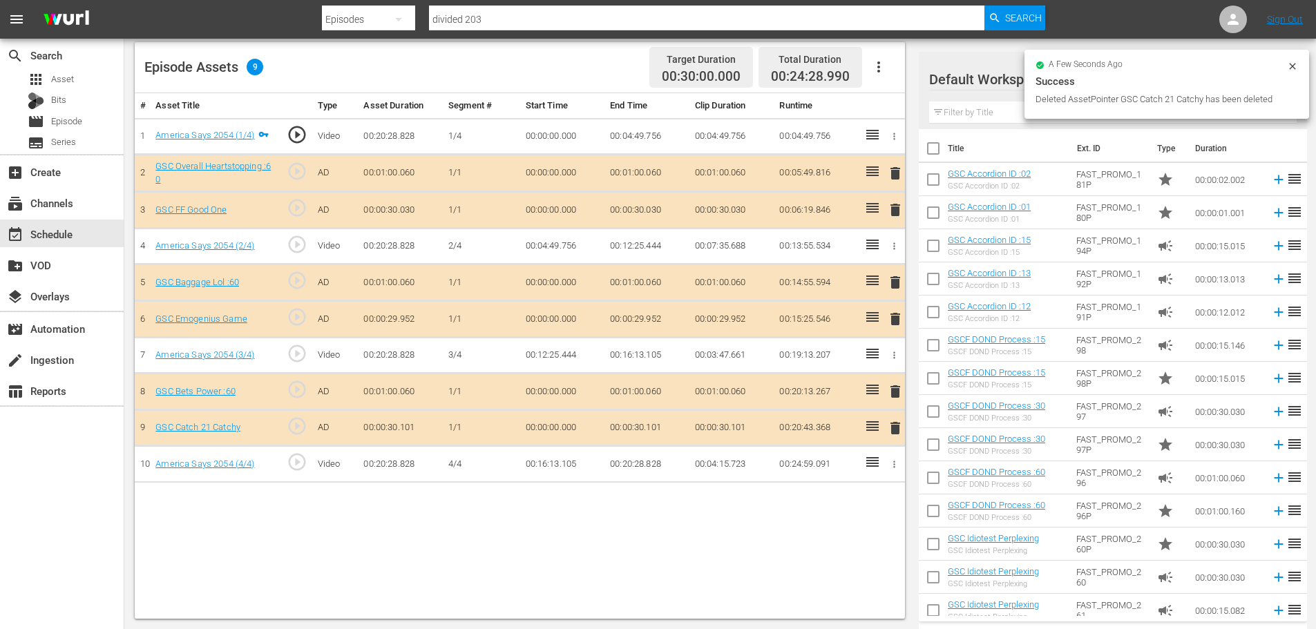
scroll to position [69, 0]
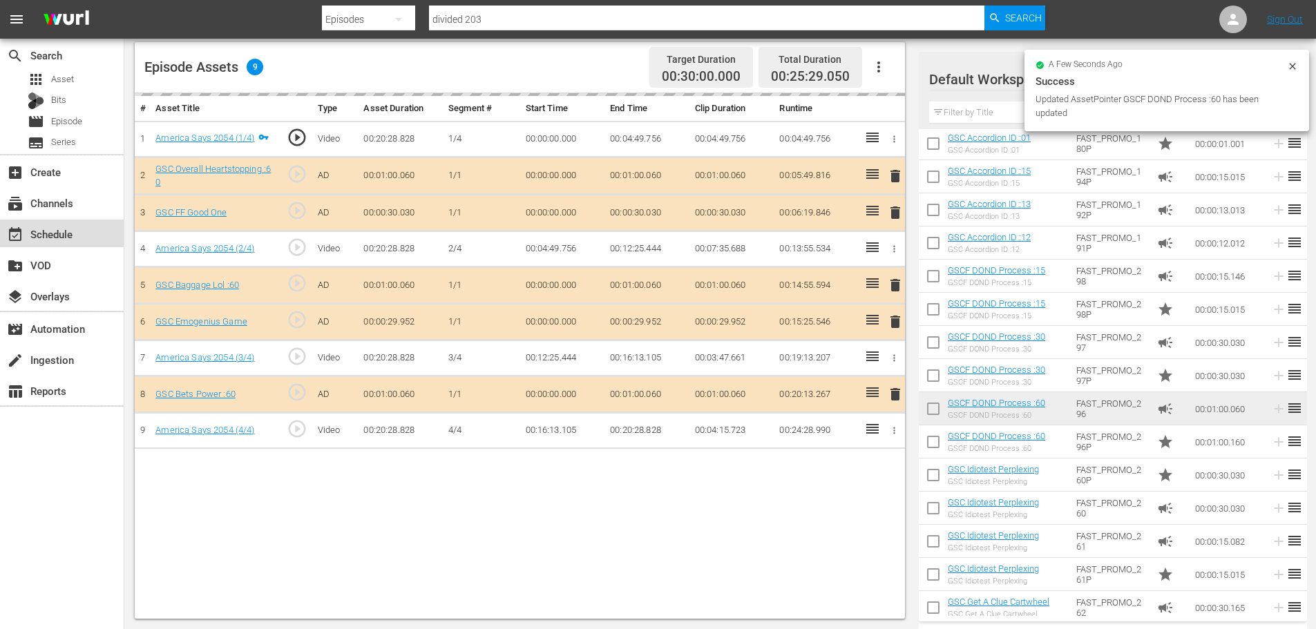
click at [57, 238] on div "event_available Schedule" at bounding box center [38, 232] width 77 height 12
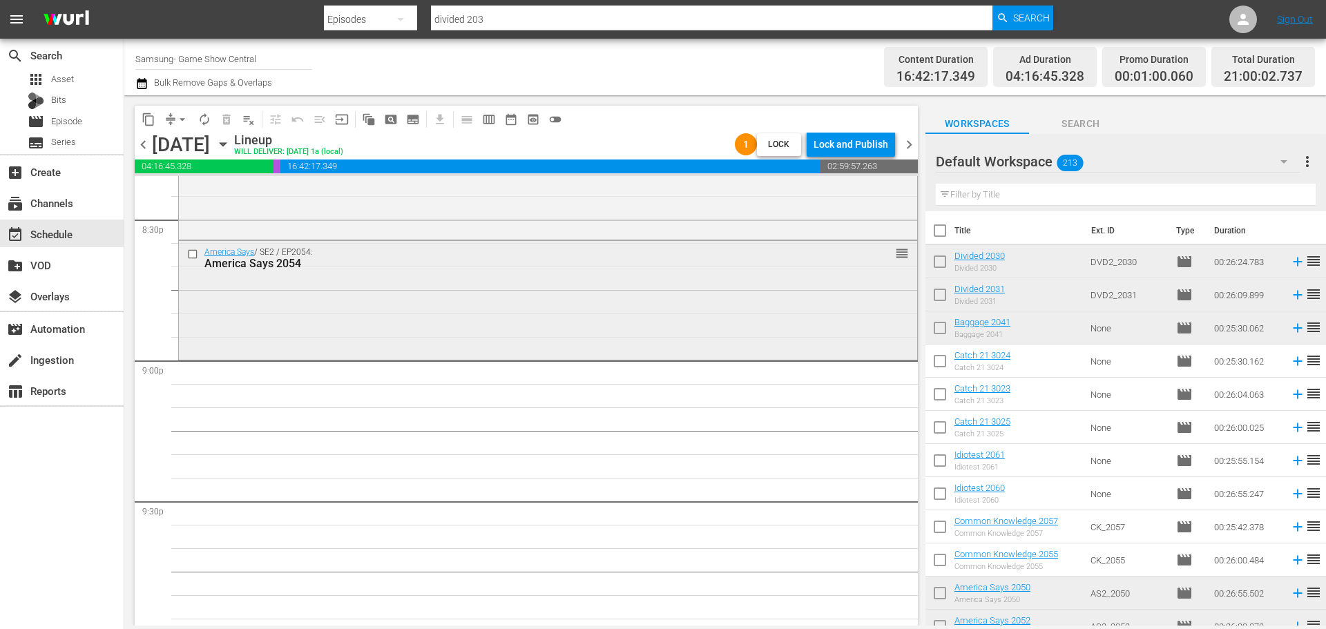
scroll to position [5733, 0]
click at [439, 343] on div "America Says / SE2 / EP2054: America Says 2054 reorder" at bounding box center [548, 299] width 738 height 115
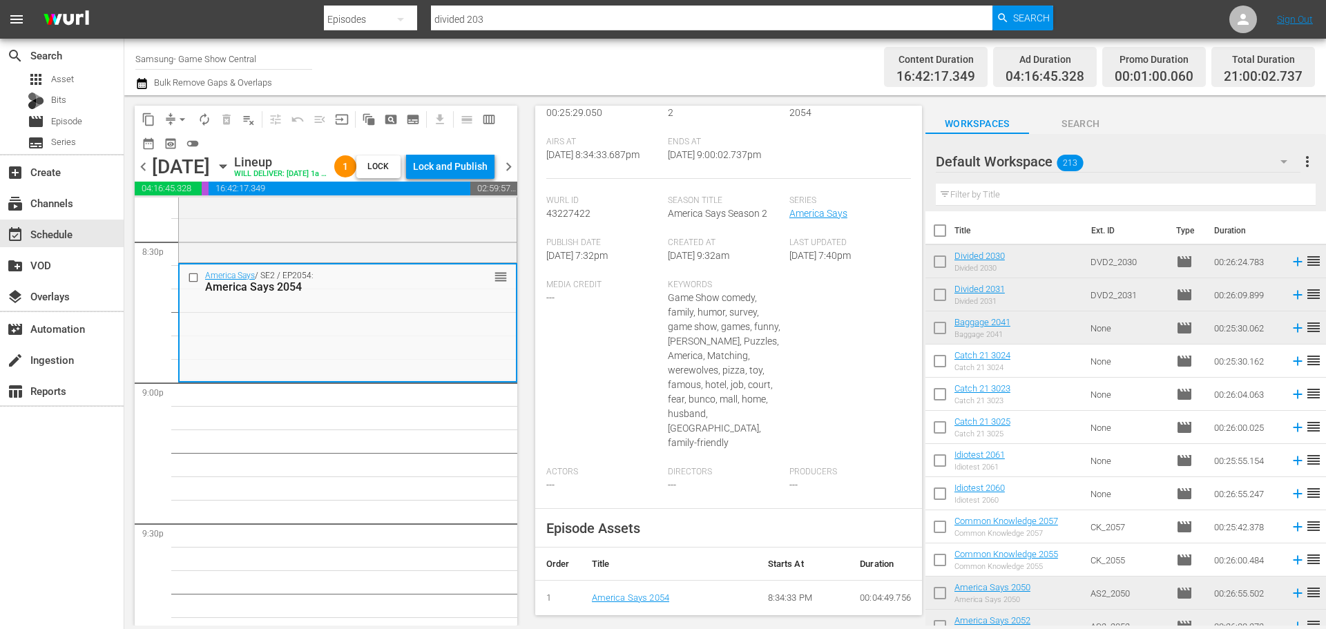
scroll to position [539, 0]
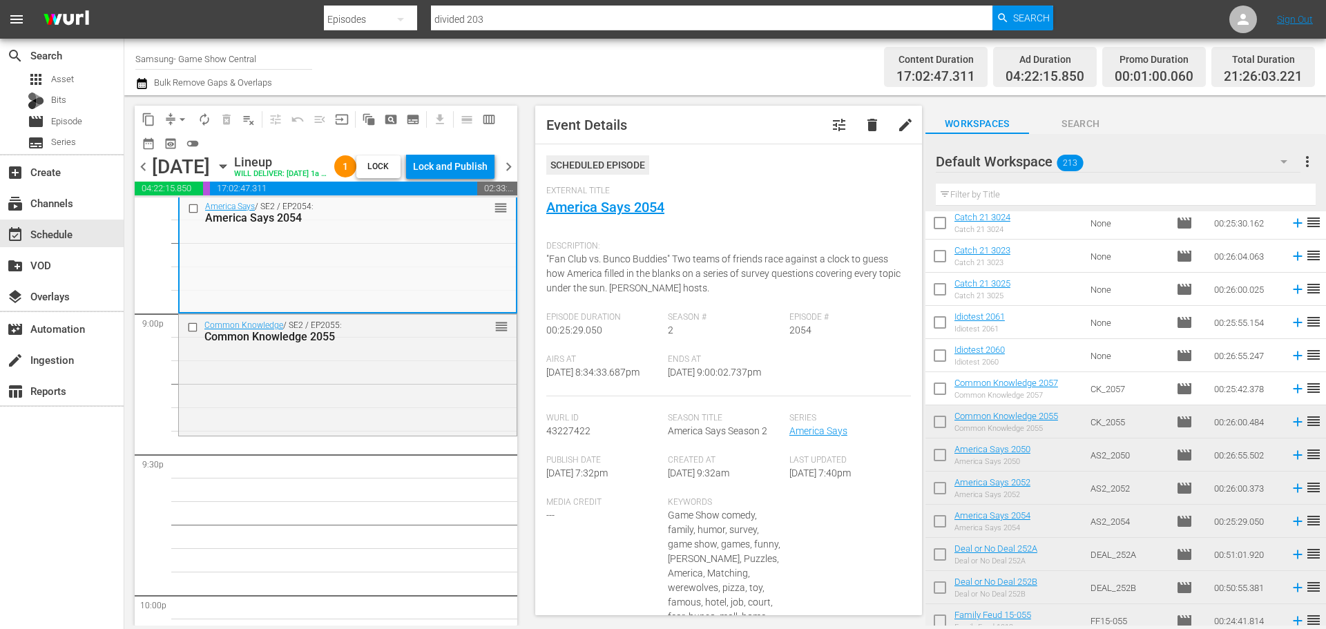
scroll to position [5940, 0]
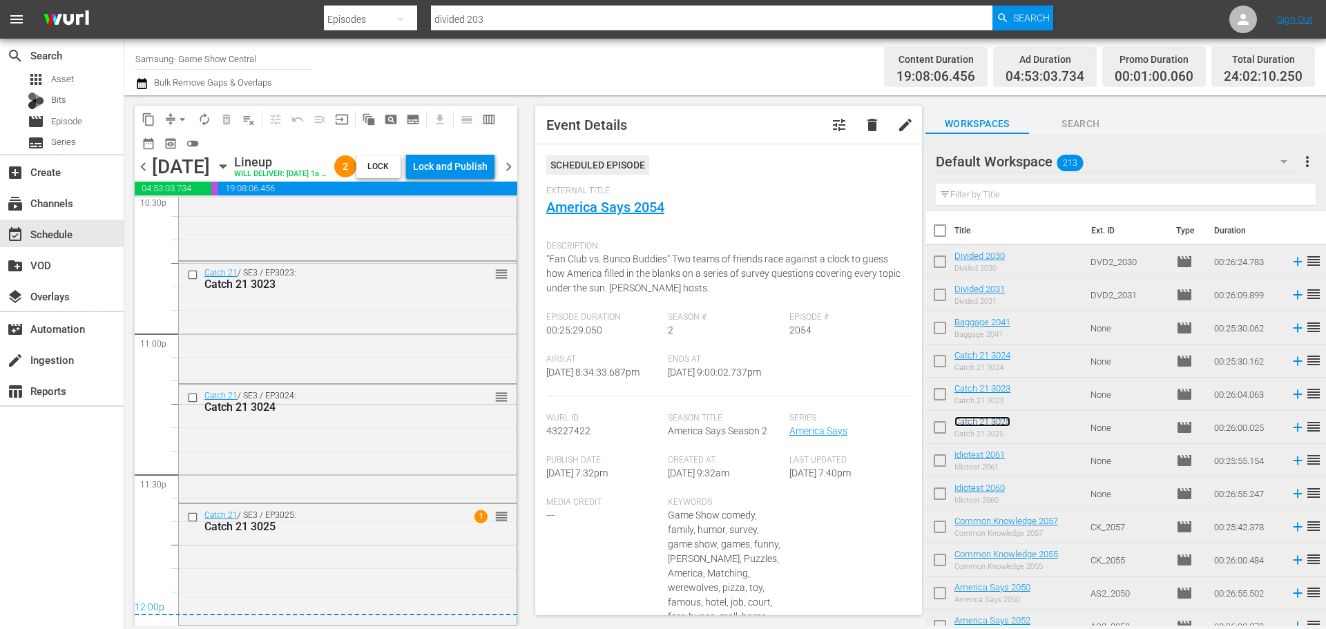
scroll to position [6369, 0]
click at [324, 560] on div "Catch 21 / SE3 / EP3025: Catch 21 3025 1 reorder" at bounding box center [348, 563] width 338 height 118
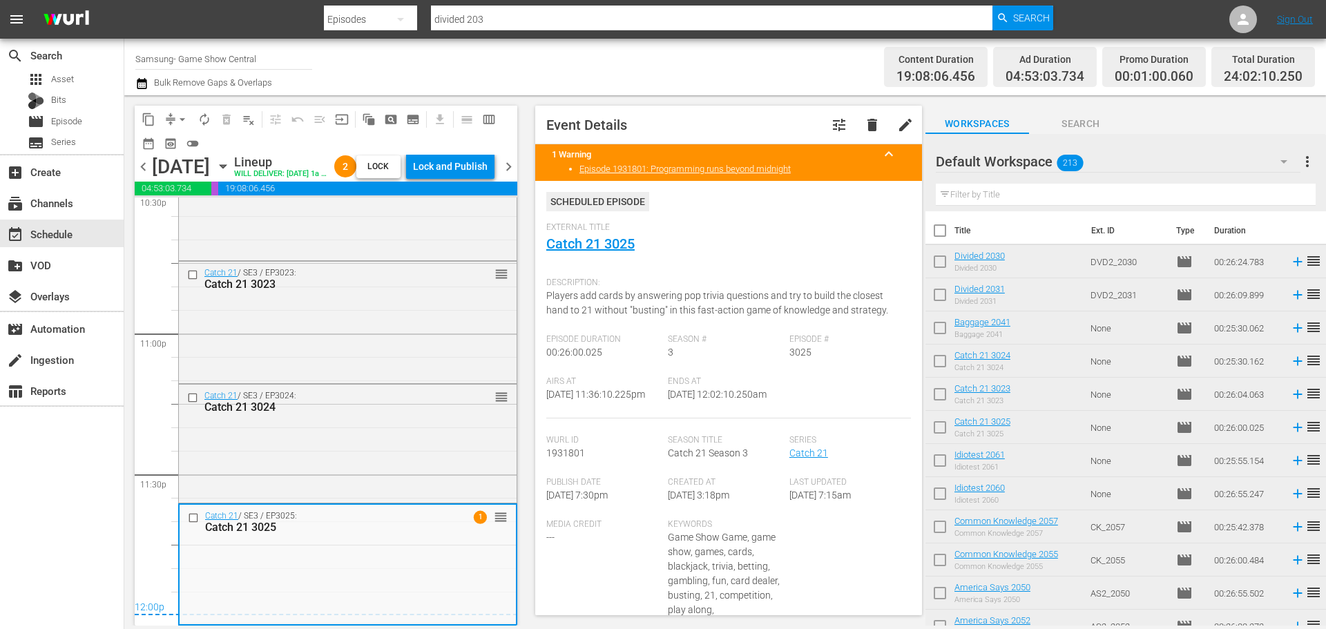
click at [173, 127] on button "compress" at bounding box center [171, 119] width 22 height 22
click at [186, 129] on button "arrow_drop_down" at bounding box center [182, 119] width 22 height 22
click at [185, 154] on li "Align to Midnight" at bounding box center [183, 147] width 145 height 23
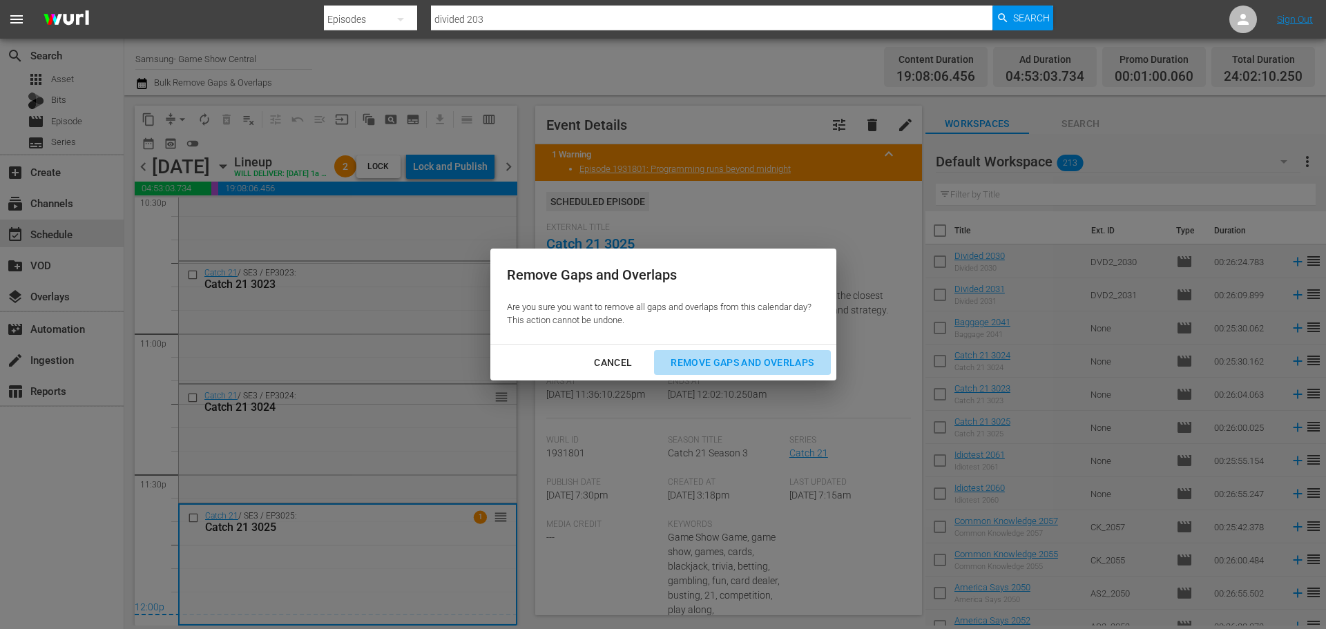
click at [812, 354] on div "Remove Gaps and Overlaps" at bounding box center [742, 362] width 165 height 17
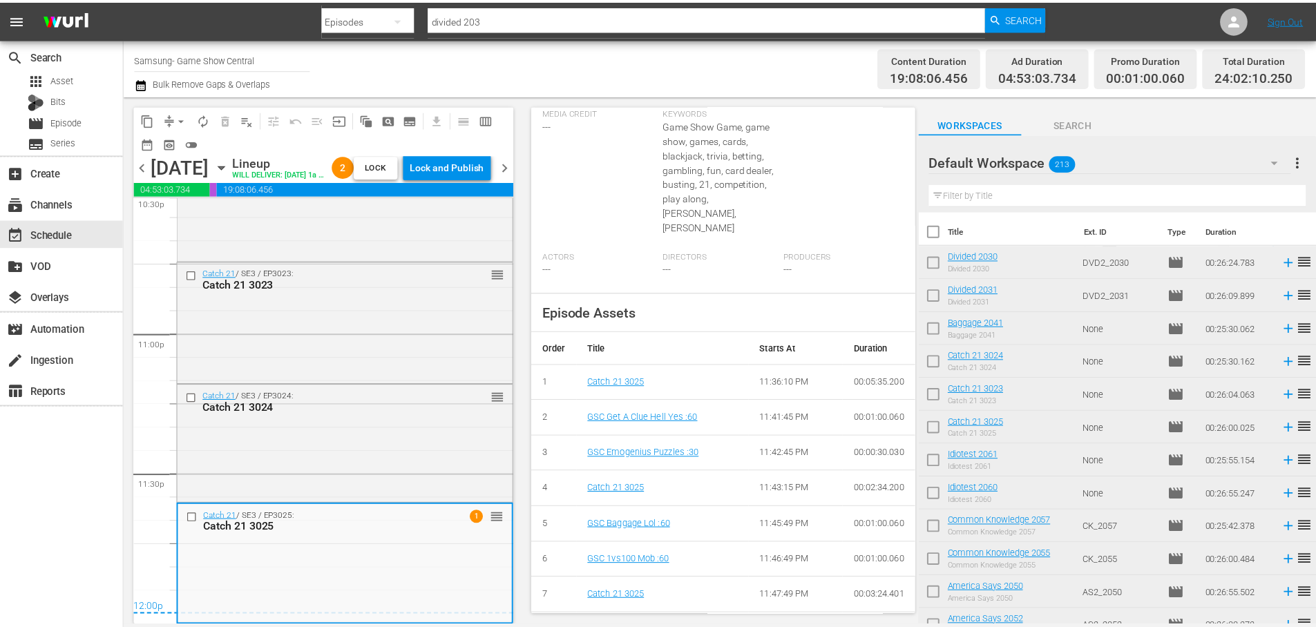
scroll to position [0, 0]
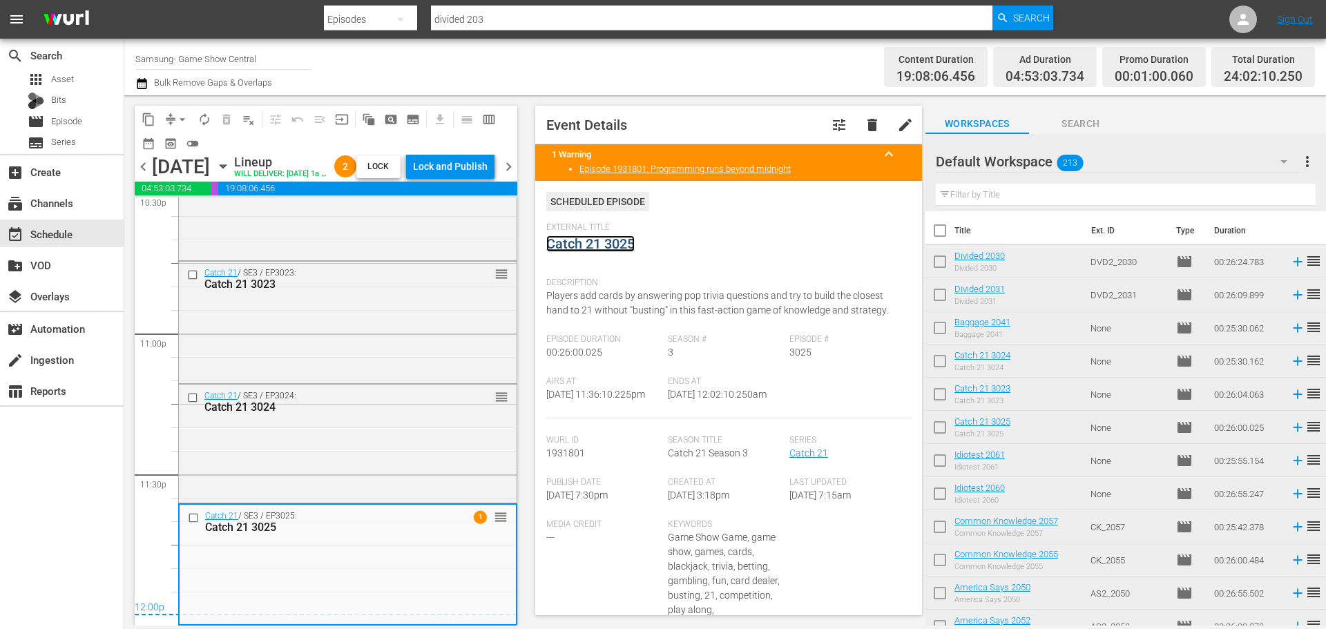
click at [568, 249] on link "Catch 21 3025" at bounding box center [590, 244] width 88 height 17
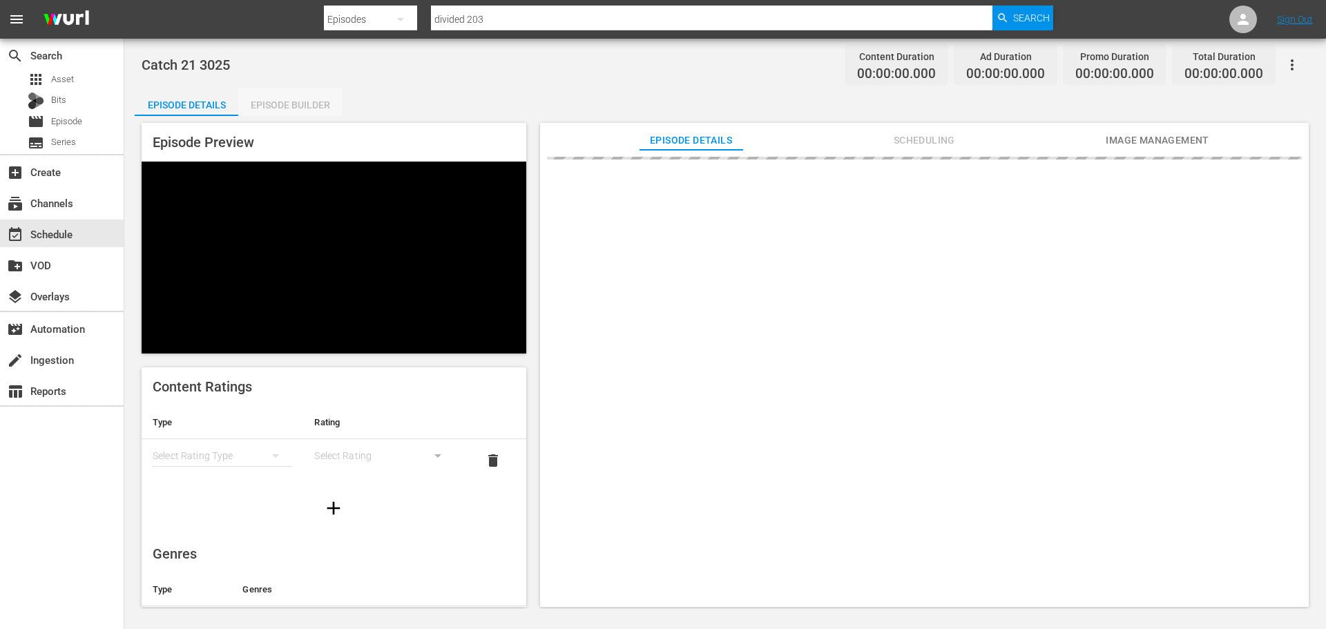
click at [269, 88] on div "Episode Builder" at bounding box center [290, 104] width 104 height 33
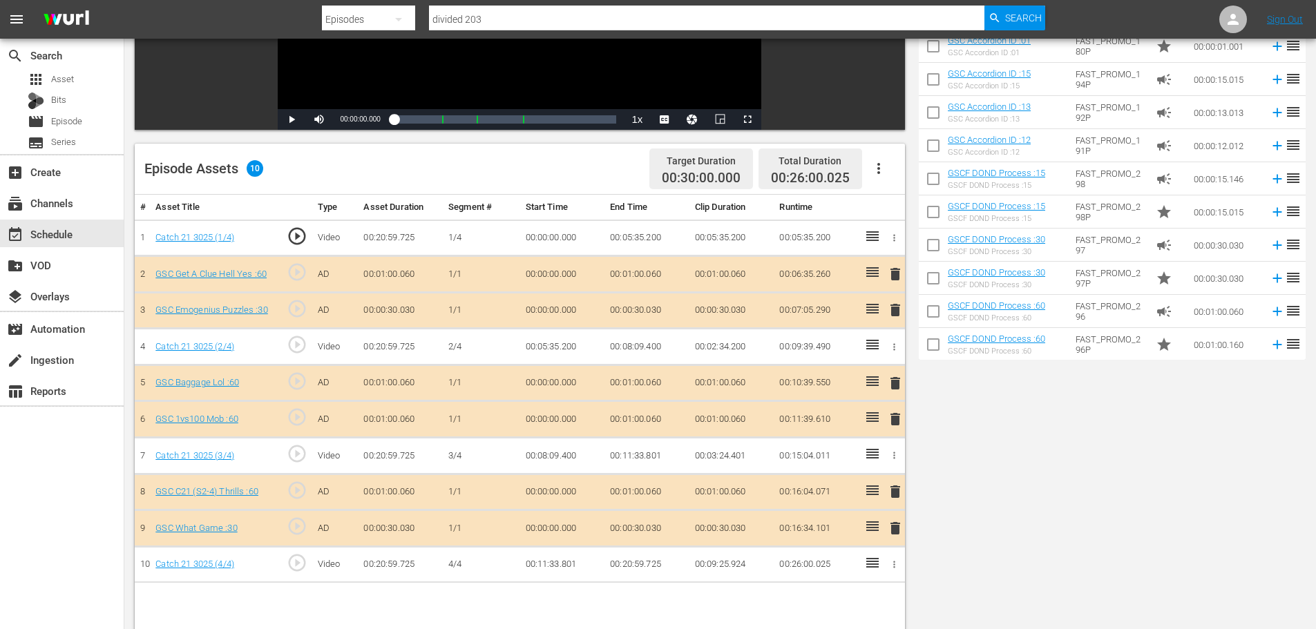
scroll to position [360, 0]
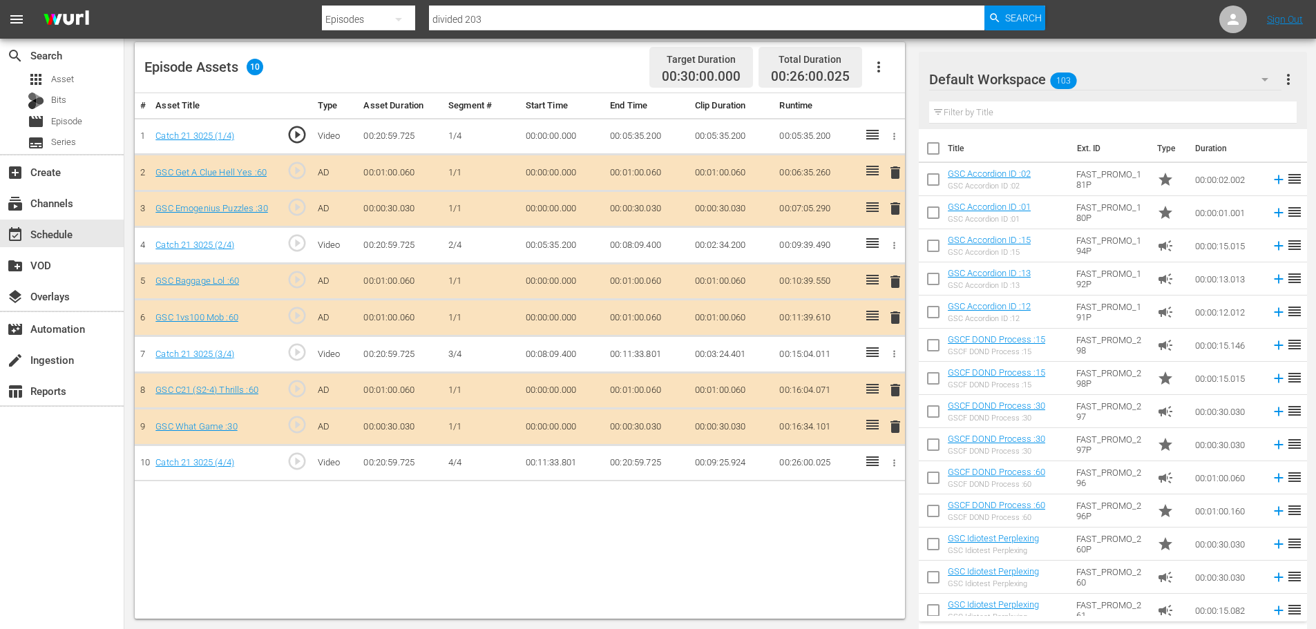
click at [899, 319] on span "delete" at bounding box center [895, 317] width 17 height 17
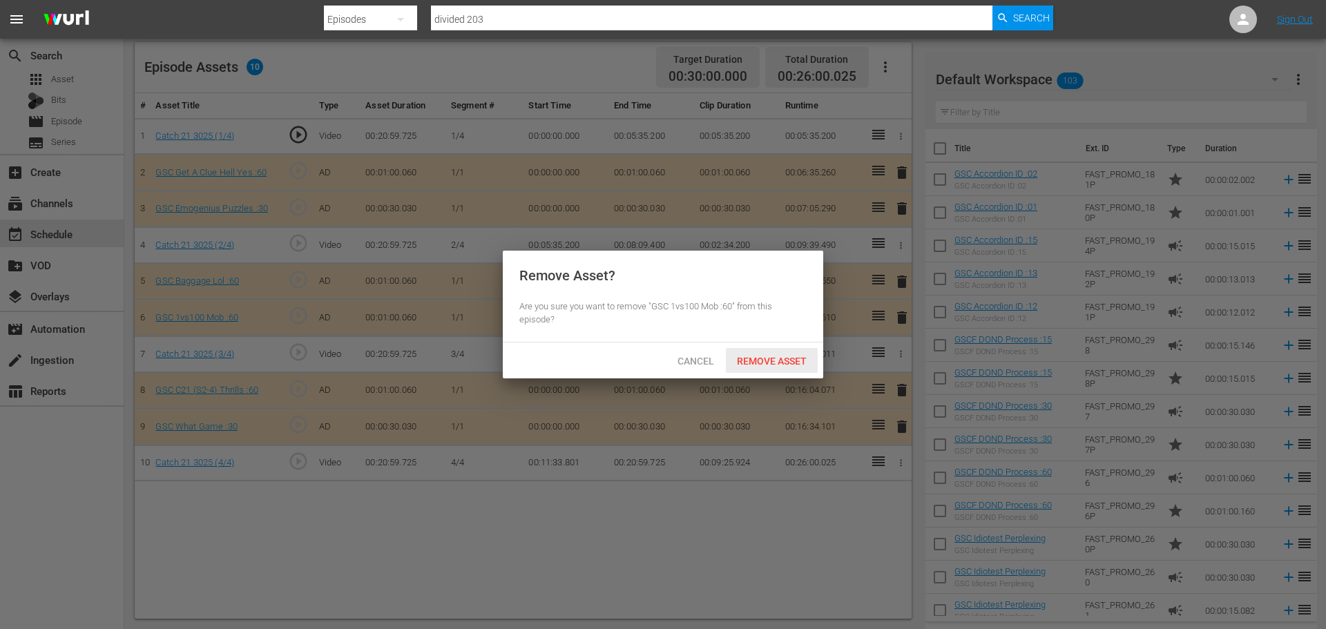
click at [807, 358] on span "Remove Asset" at bounding box center [772, 361] width 92 height 11
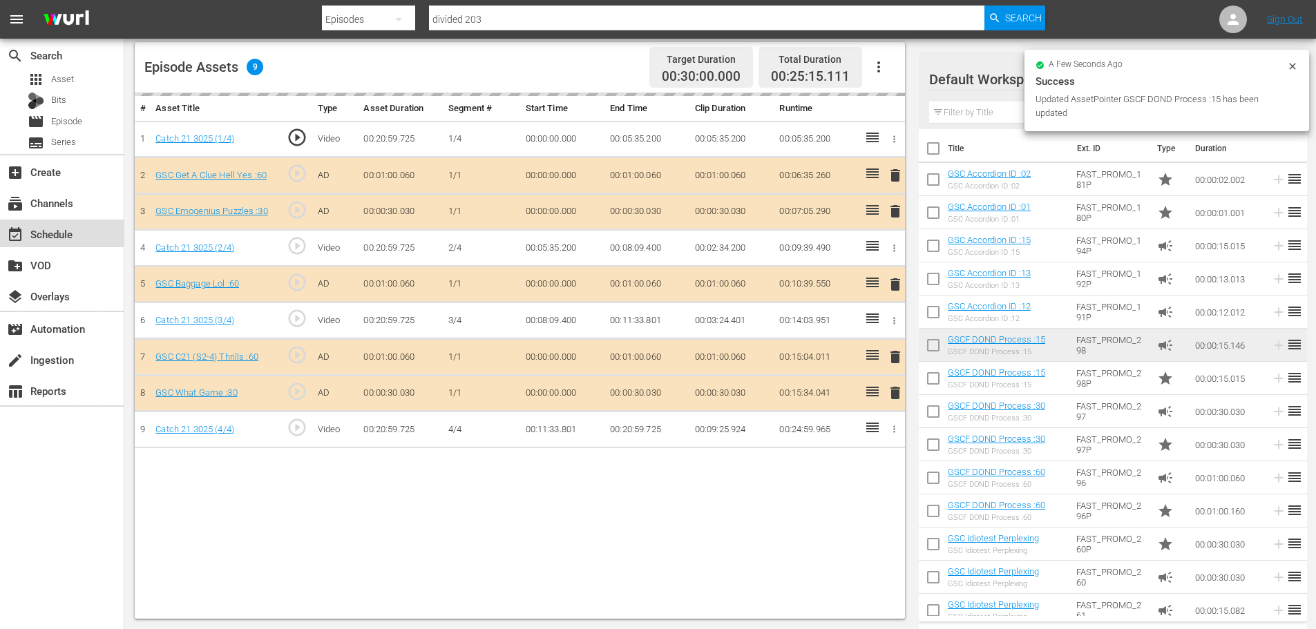
click at [57, 238] on div "event_available Schedule" at bounding box center [38, 232] width 77 height 12
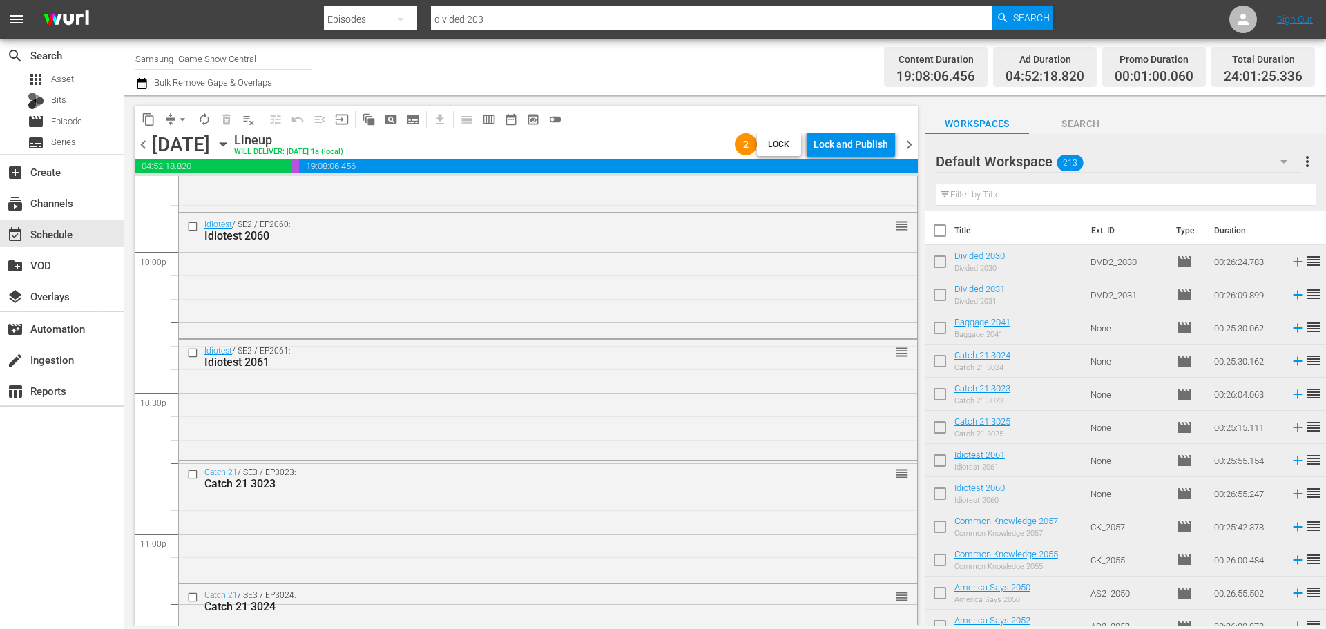
scroll to position [6320, 0]
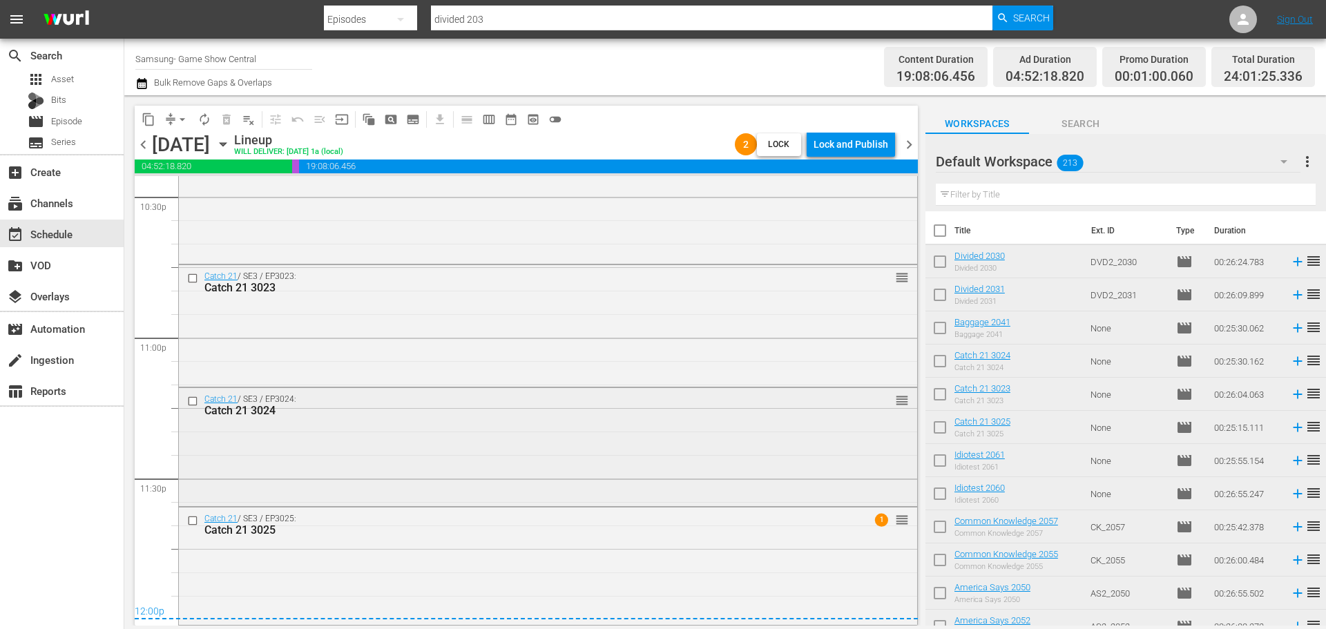
click at [419, 441] on div "Catch 21 / SE3 / EP3024: Catch 21 3024 reorder" at bounding box center [548, 445] width 738 height 115
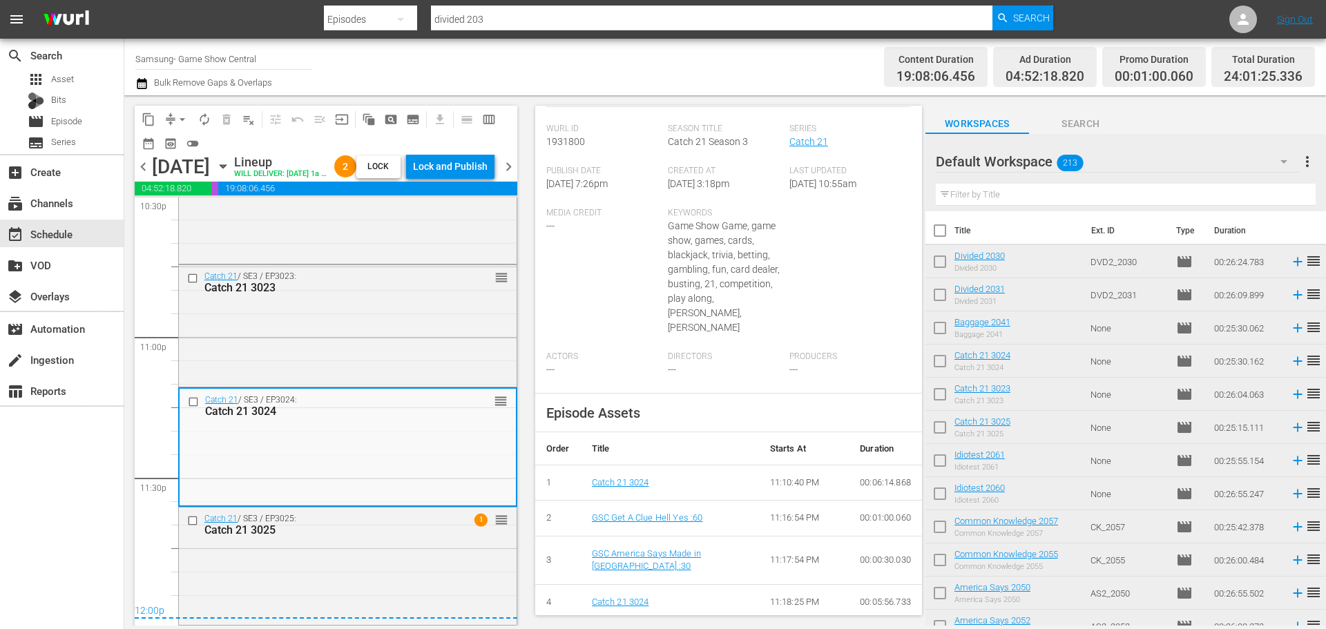
scroll to position [274, 0]
click at [52, 434] on div "search Search apps Asset Bits movie Episode subtitles Series add_box Create sub…" at bounding box center [62, 353] width 124 height 629
click at [63, 544] on div "search Search apps Asset Bits movie Episode subtitles Series add_box Create sub…" at bounding box center [62, 353] width 124 height 629
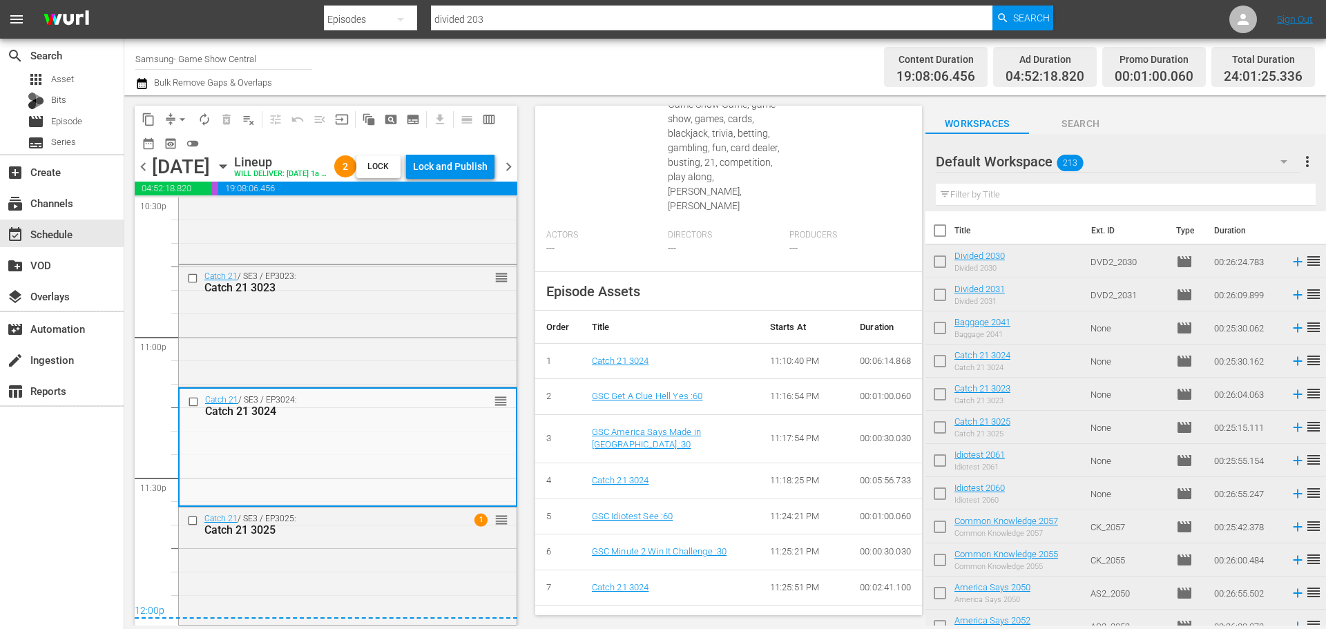
scroll to position [481, 0]
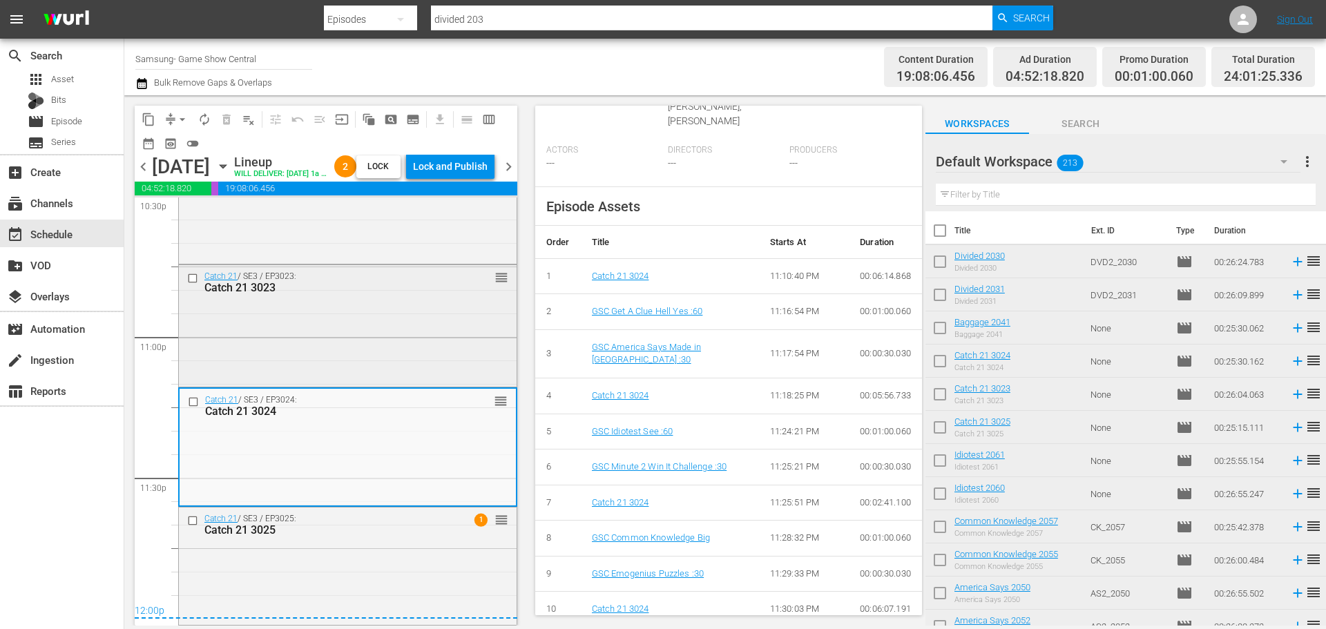
click at [442, 334] on div "Catch 21 / SE3 / EP3023: Catch 21 3023 reorder" at bounding box center [348, 324] width 338 height 118
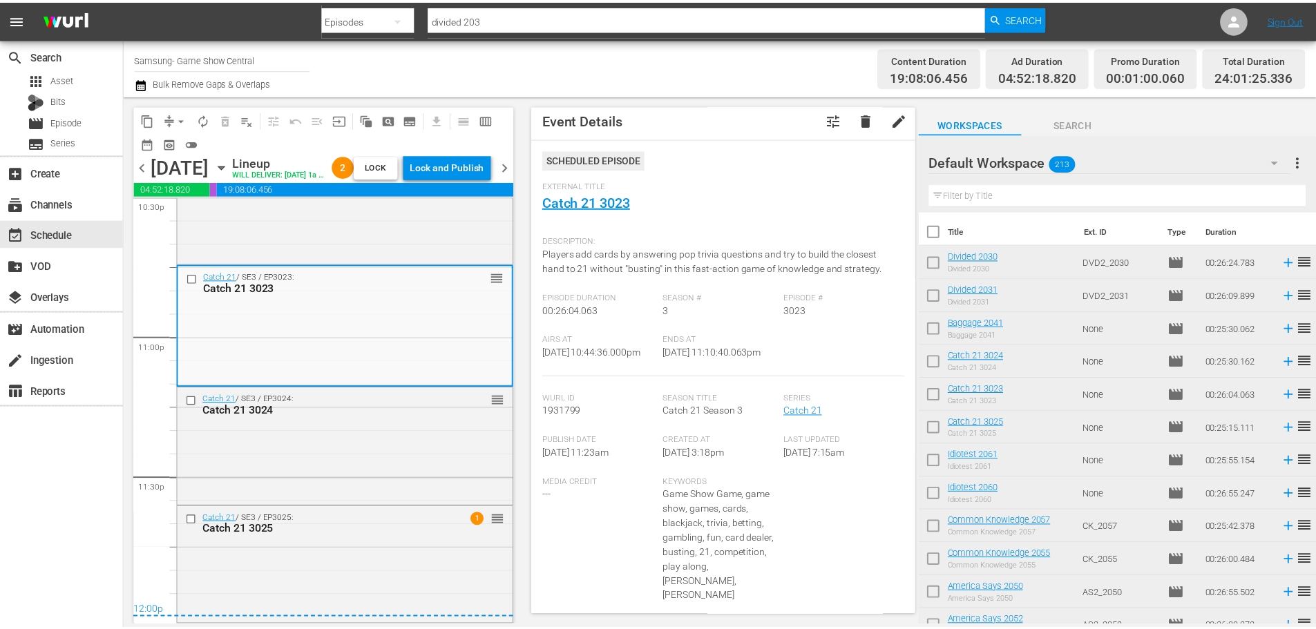
scroll to position [0, 0]
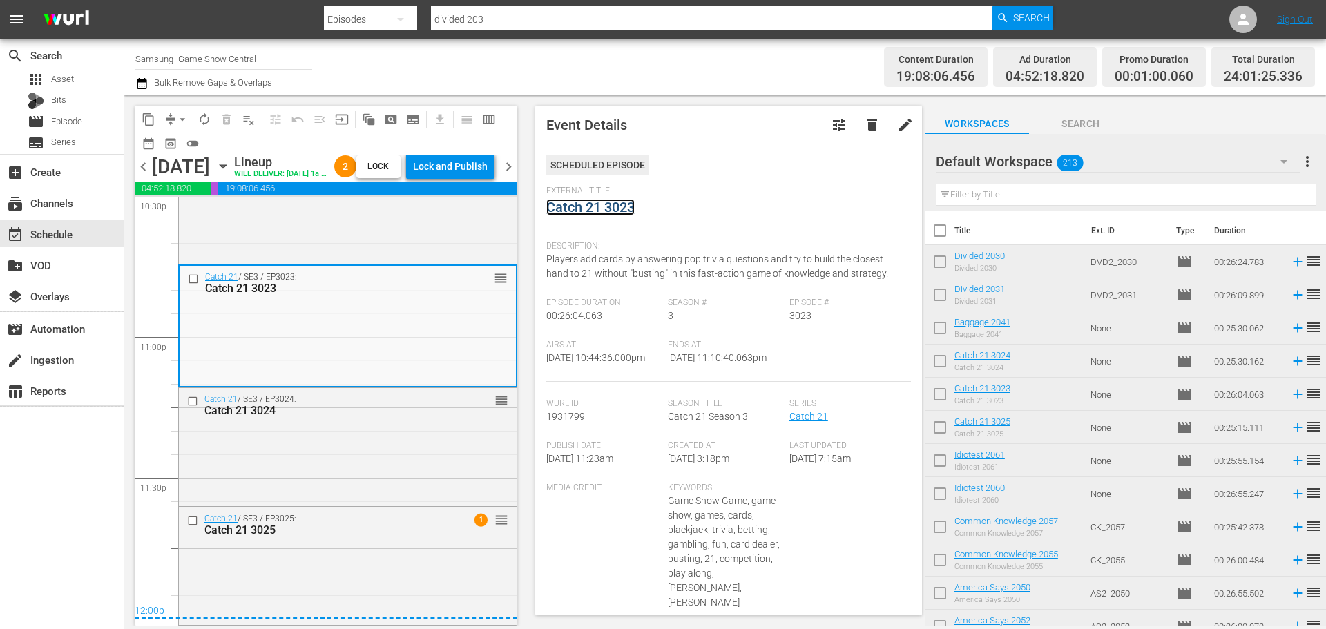
click at [568, 212] on link "Catch 21 3023" at bounding box center [590, 207] width 88 height 17
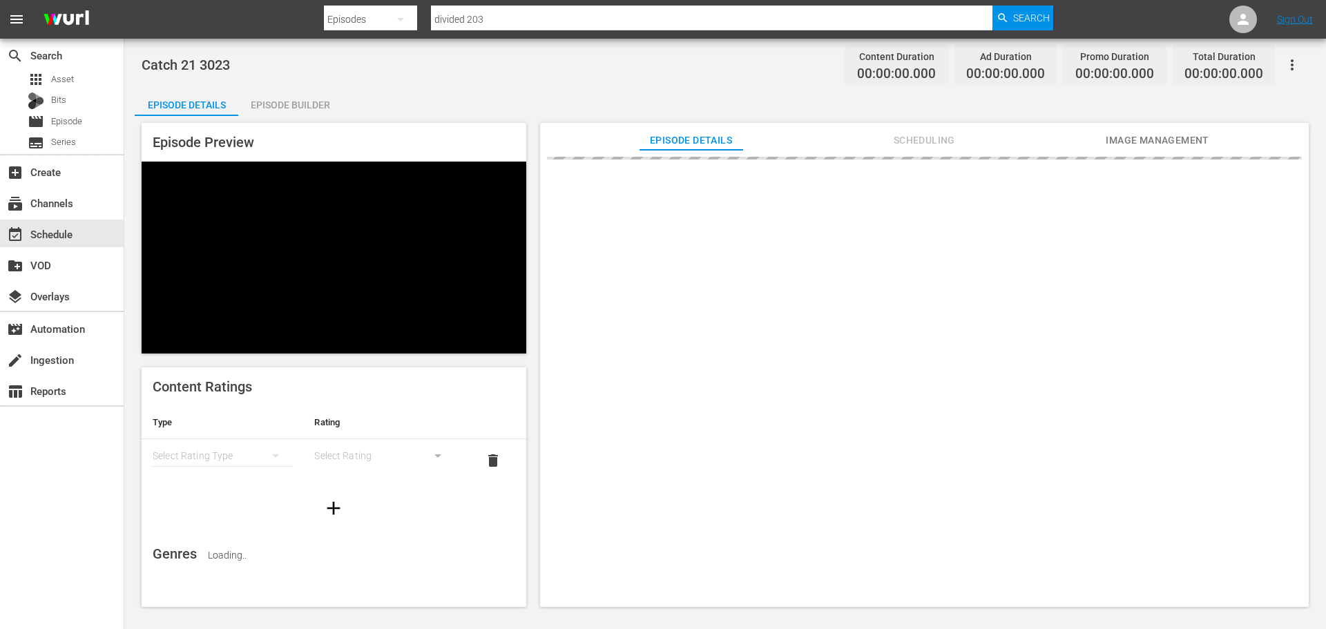
click at [354, 103] on div "Episode Details Episode Builder Episode Preview Content Ratings Type Rating Sel…" at bounding box center [725, 353] width 1181 height 530
click at [291, 106] on div "Episode Builder" at bounding box center [290, 104] width 104 height 33
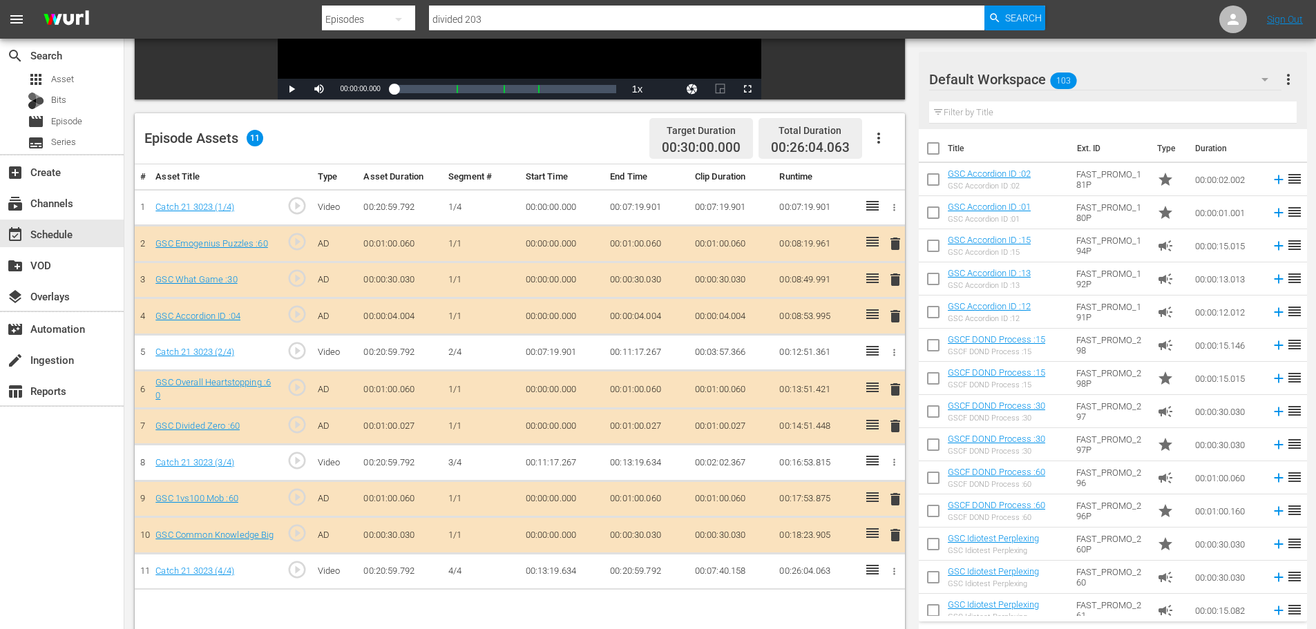
scroll to position [360, 0]
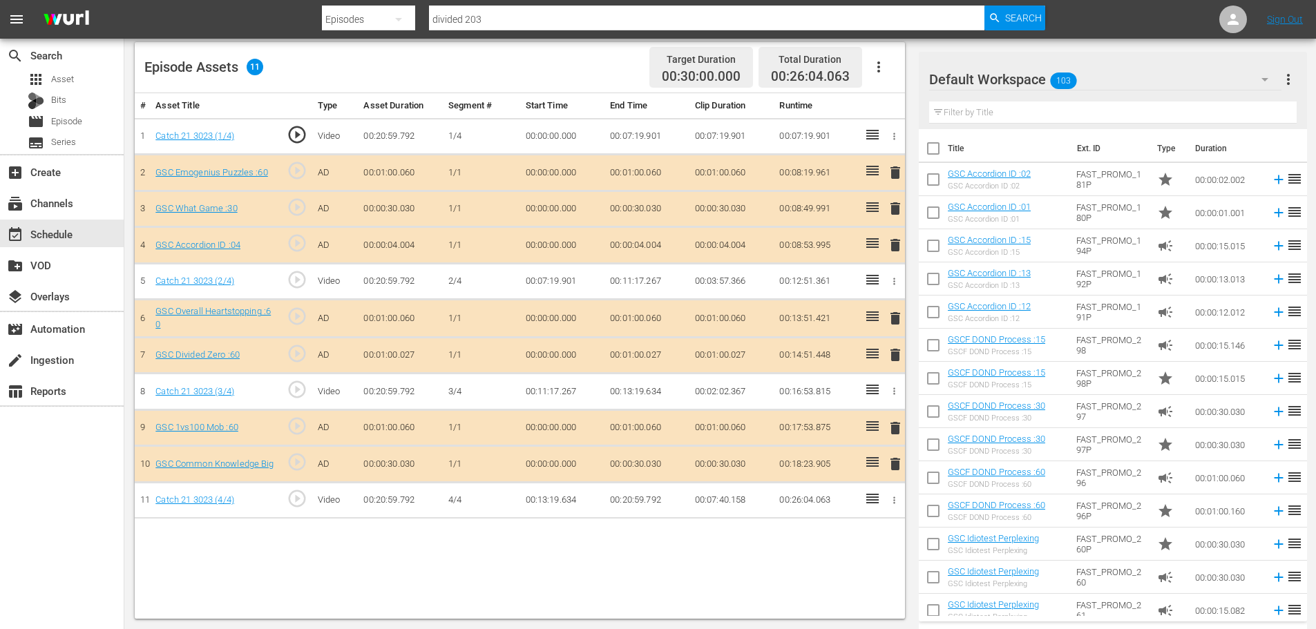
click at [902, 363] on span "delete" at bounding box center [895, 355] width 17 height 17
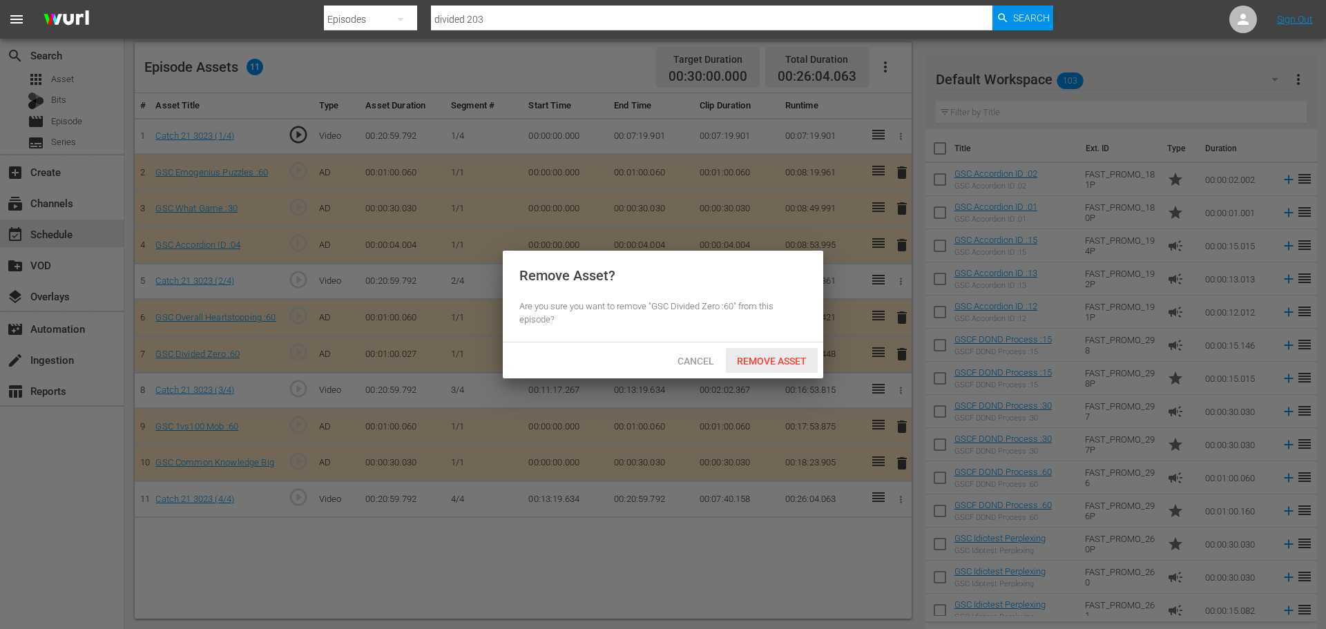
click at [779, 358] on span "Remove Asset" at bounding box center [772, 361] width 92 height 11
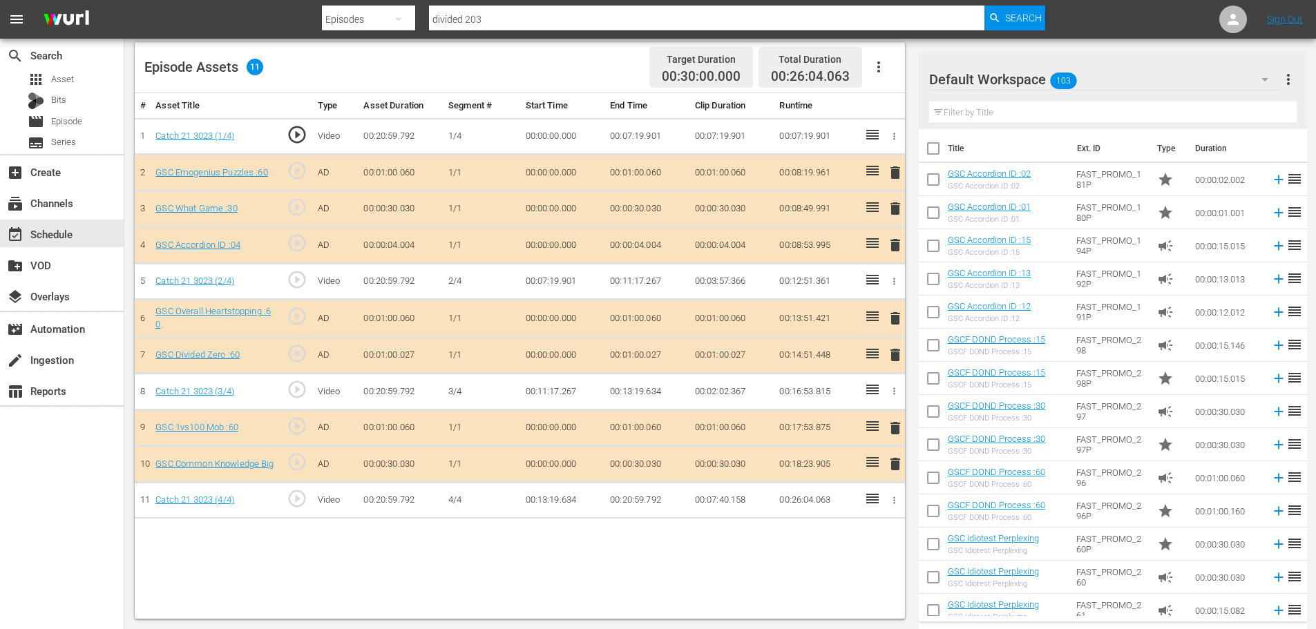
click at [890, 240] on span "delete" at bounding box center [895, 245] width 17 height 17
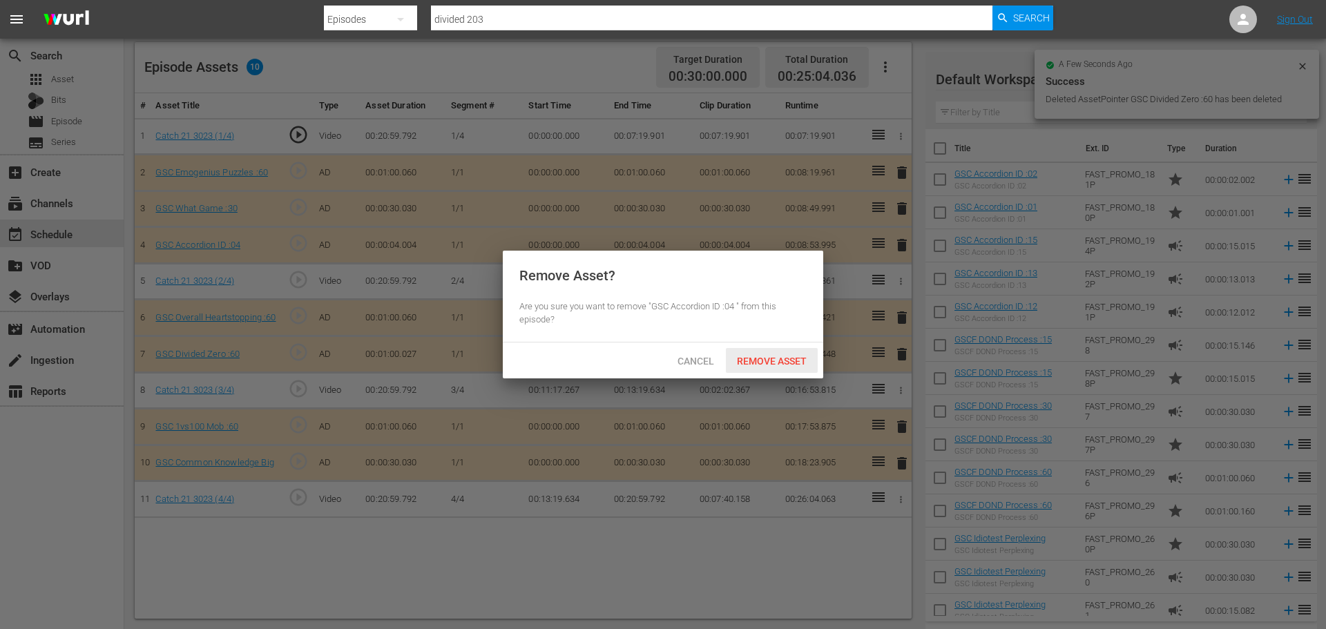
click at [789, 365] on span "Remove Asset" at bounding box center [772, 361] width 92 height 11
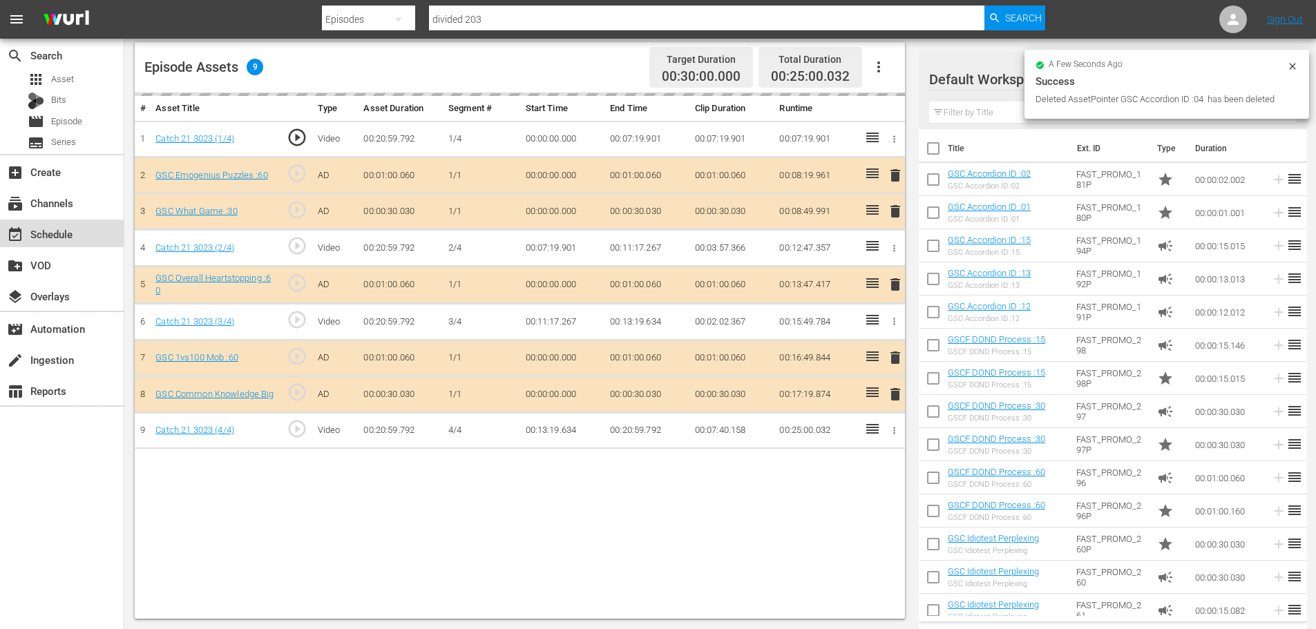
click at [37, 224] on div "event_available Schedule" at bounding box center [62, 234] width 124 height 28
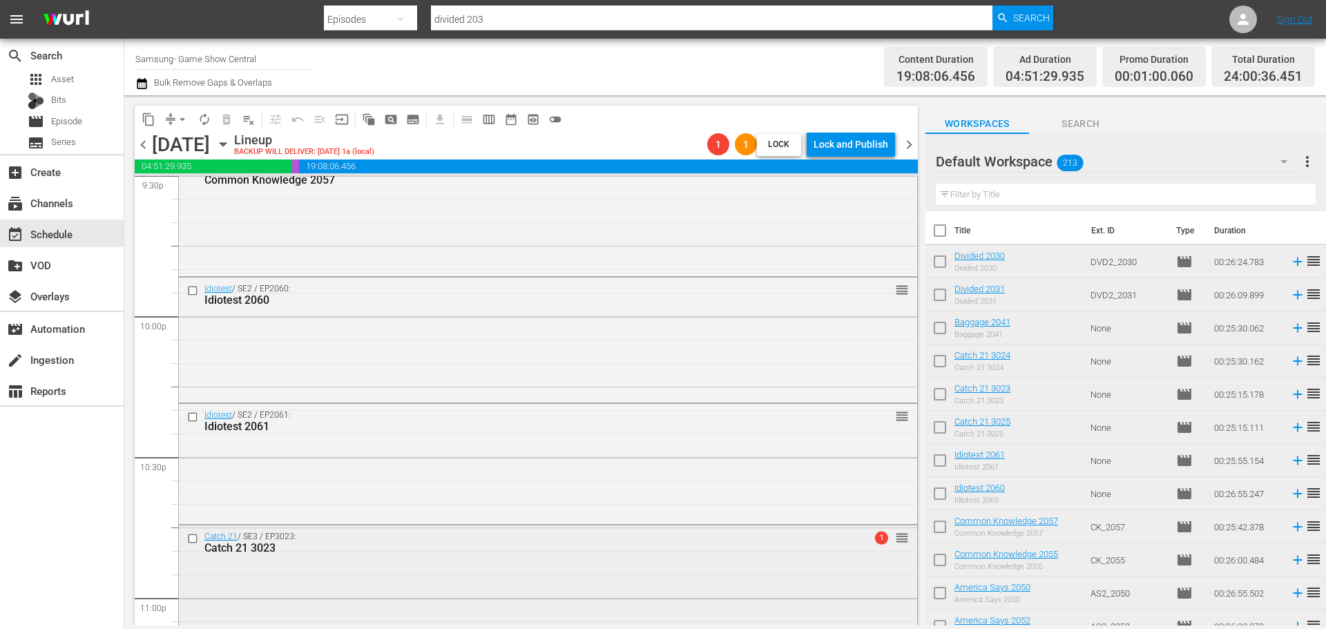
scroll to position [5837, 0]
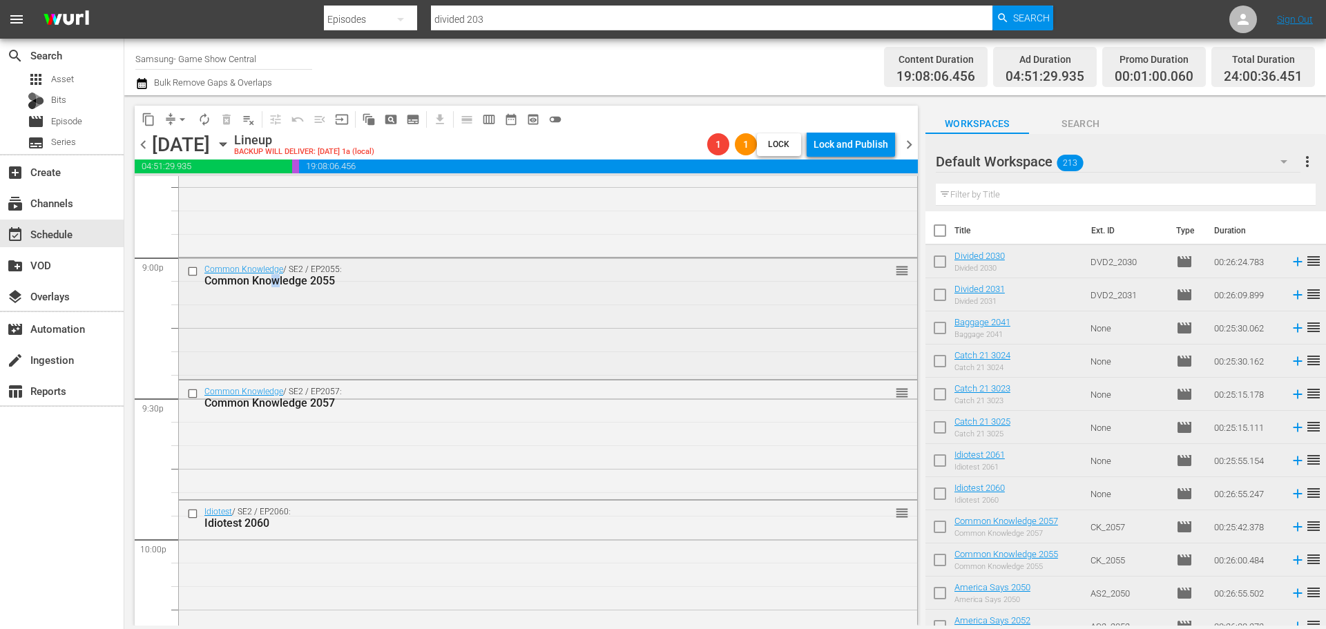
click at [277, 372] on div "Common Knowledge / SE2 / EP2055: Common Knowledge 2055 reorder" at bounding box center [548, 317] width 738 height 118
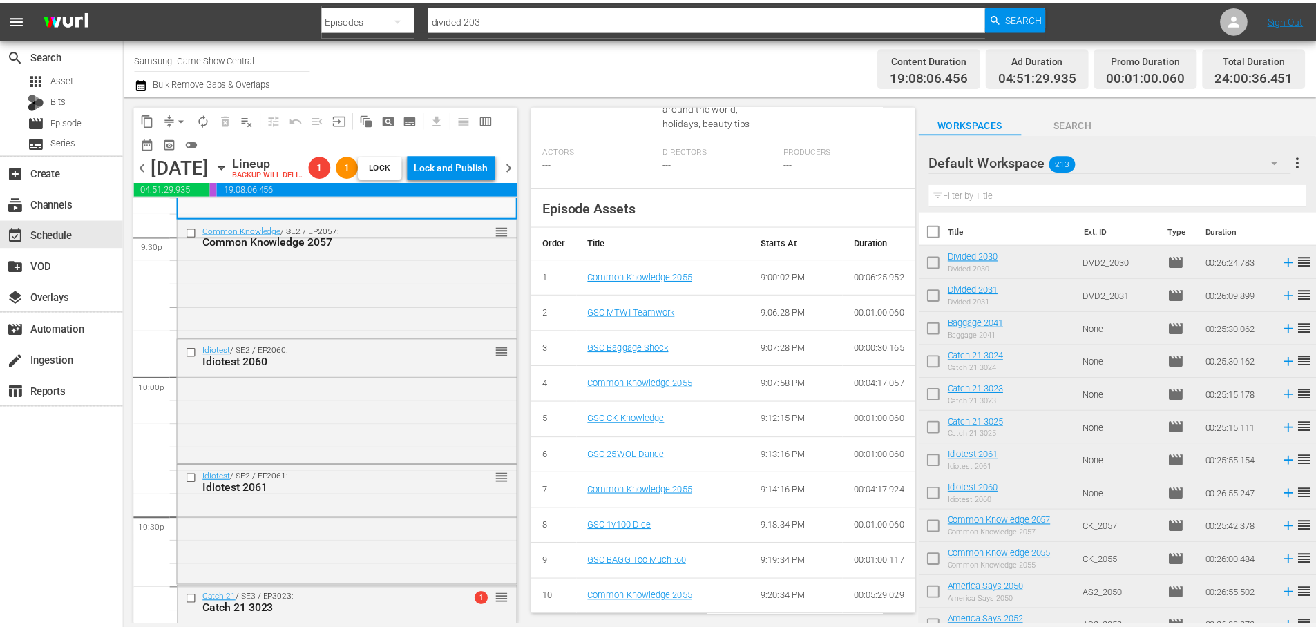
scroll to position [1, 0]
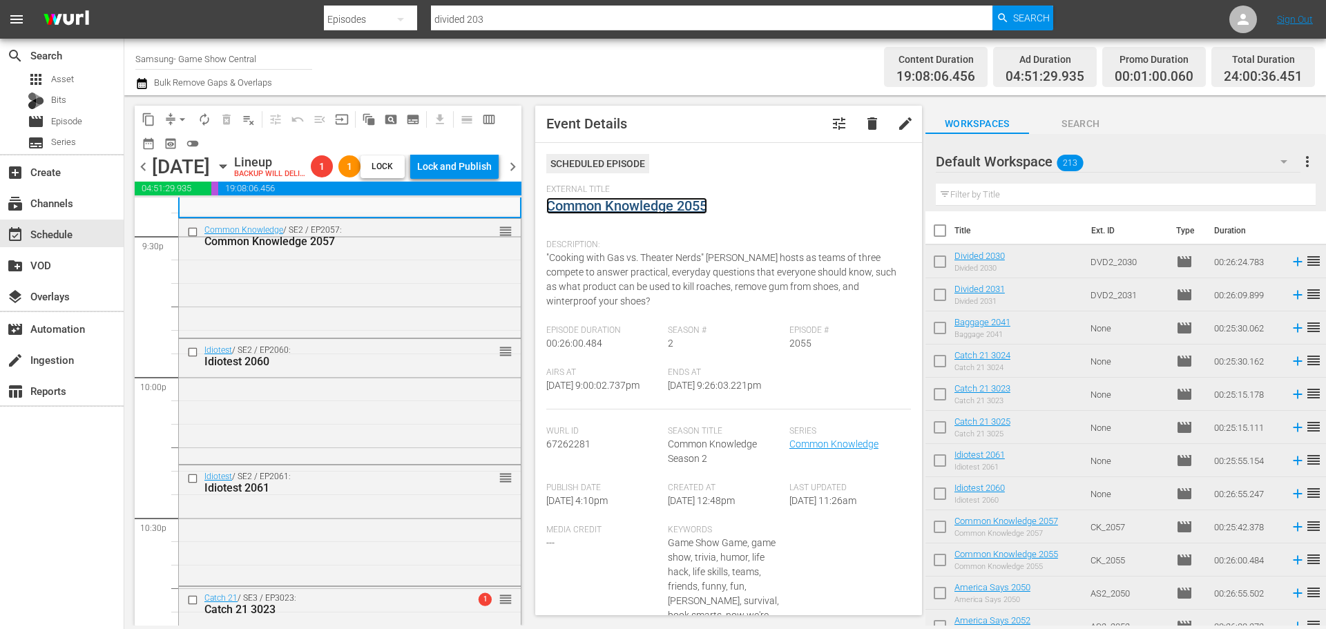
click at [658, 209] on link "Common Knowledge 2055" at bounding box center [626, 206] width 161 height 17
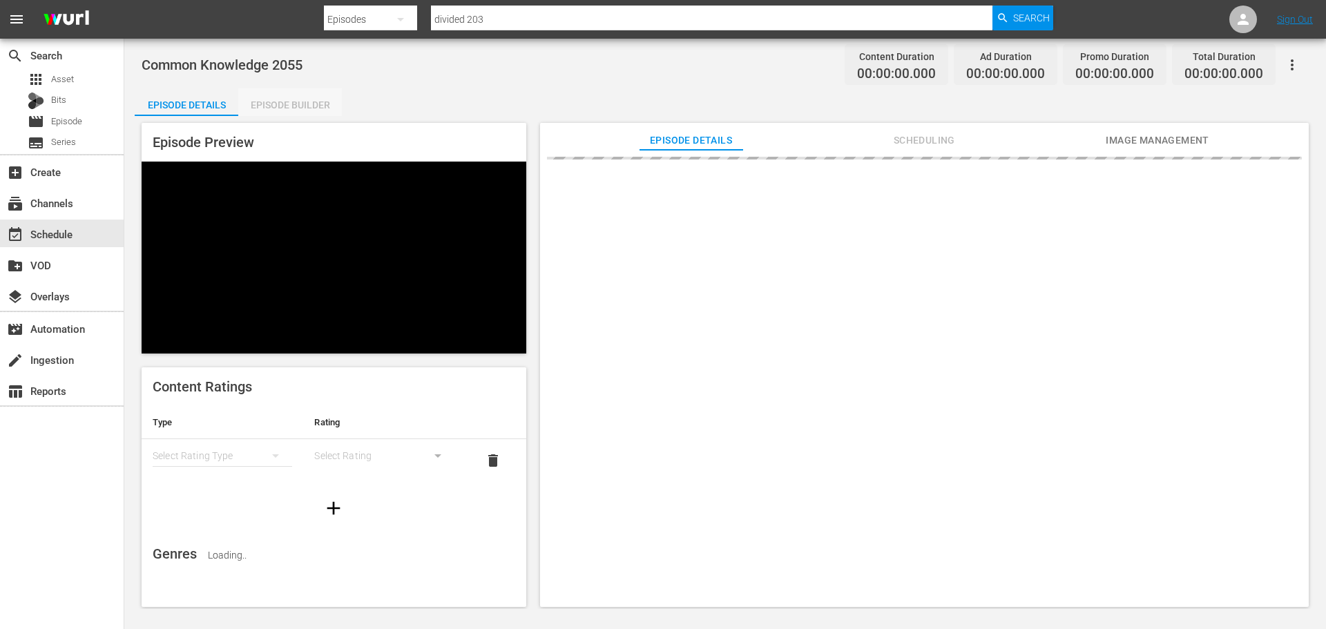
click at [255, 97] on div "Episode Builder" at bounding box center [290, 104] width 104 height 33
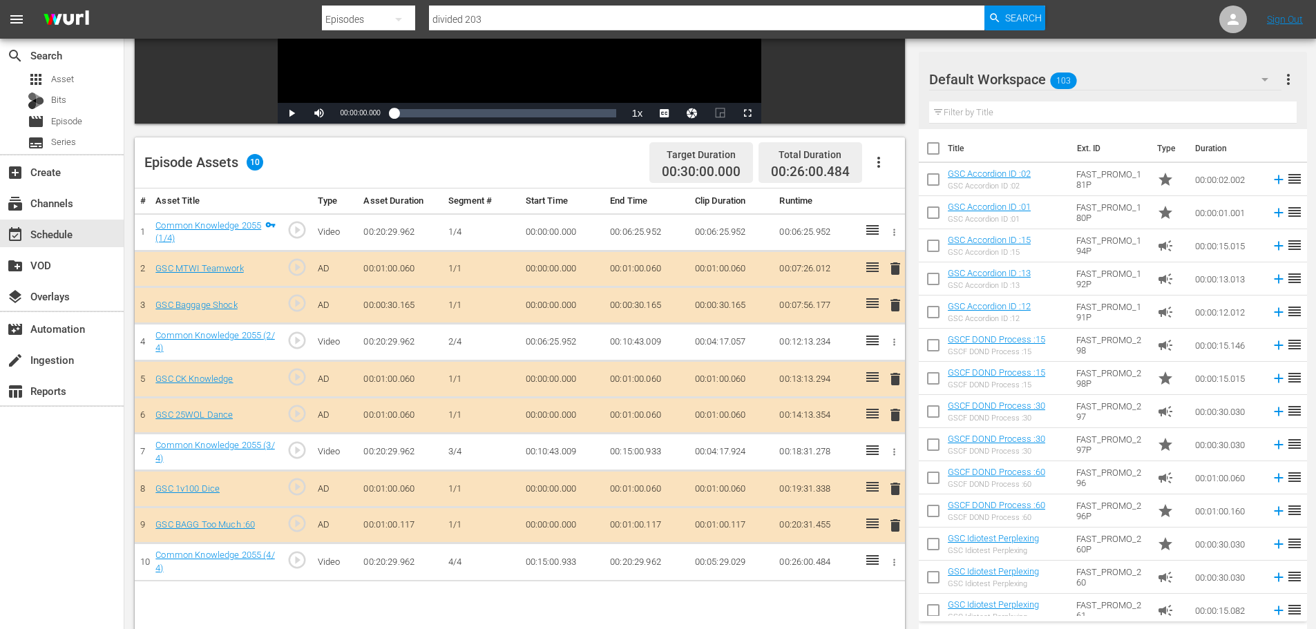
scroll to position [360, 0]
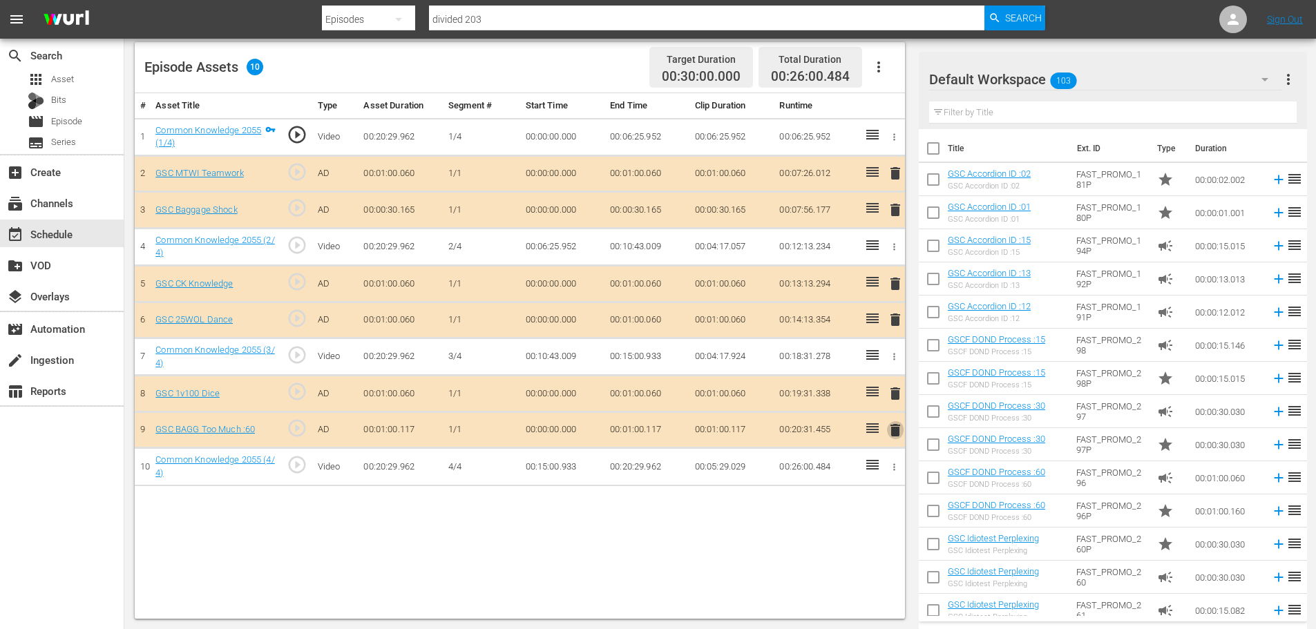
click at [897, 436] on span "delete" at bounding box center [895, 430] width 17 height 17
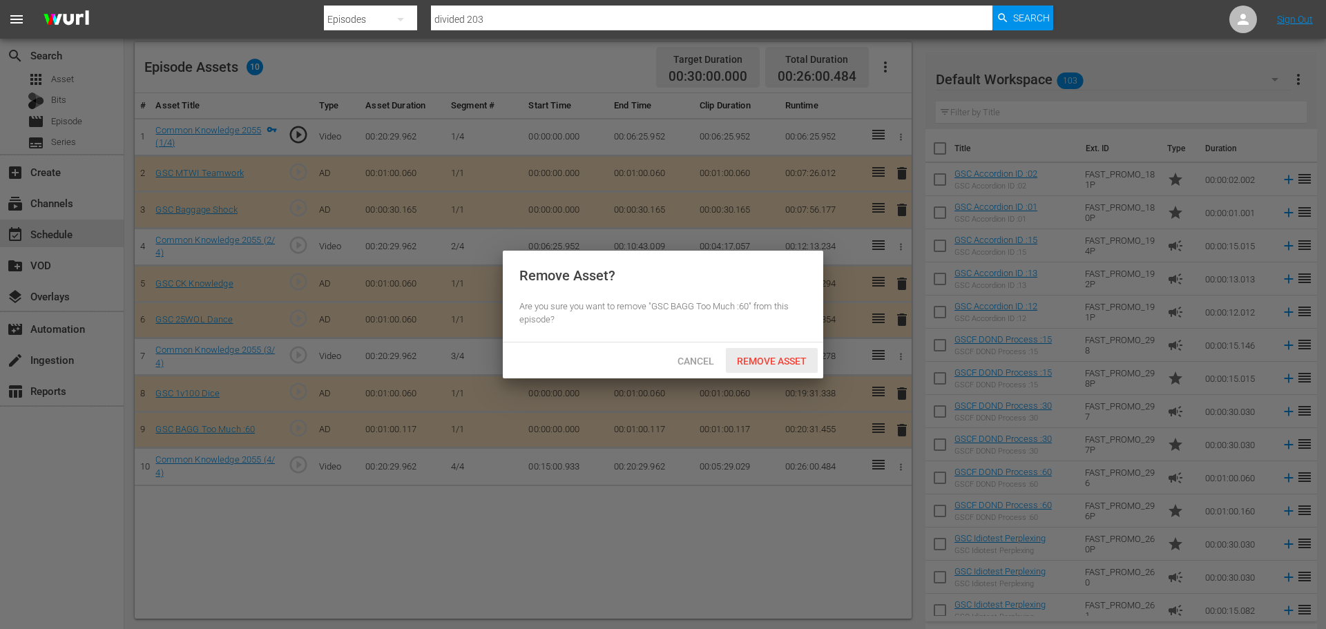
click at [794, 365] on span "Remove Asset" at bounding box center [772, 361] width 92 height 11
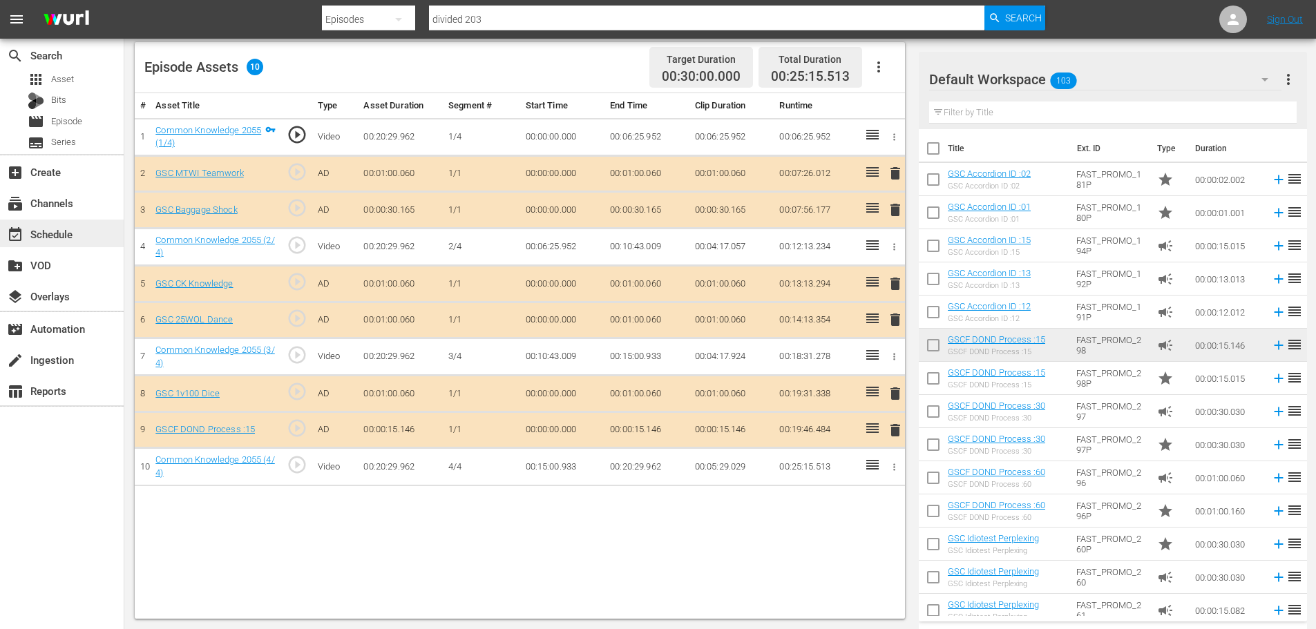
click at [73, 239] on div "event_available Schedule" at bounding box center [62, 234] width 124 height 28
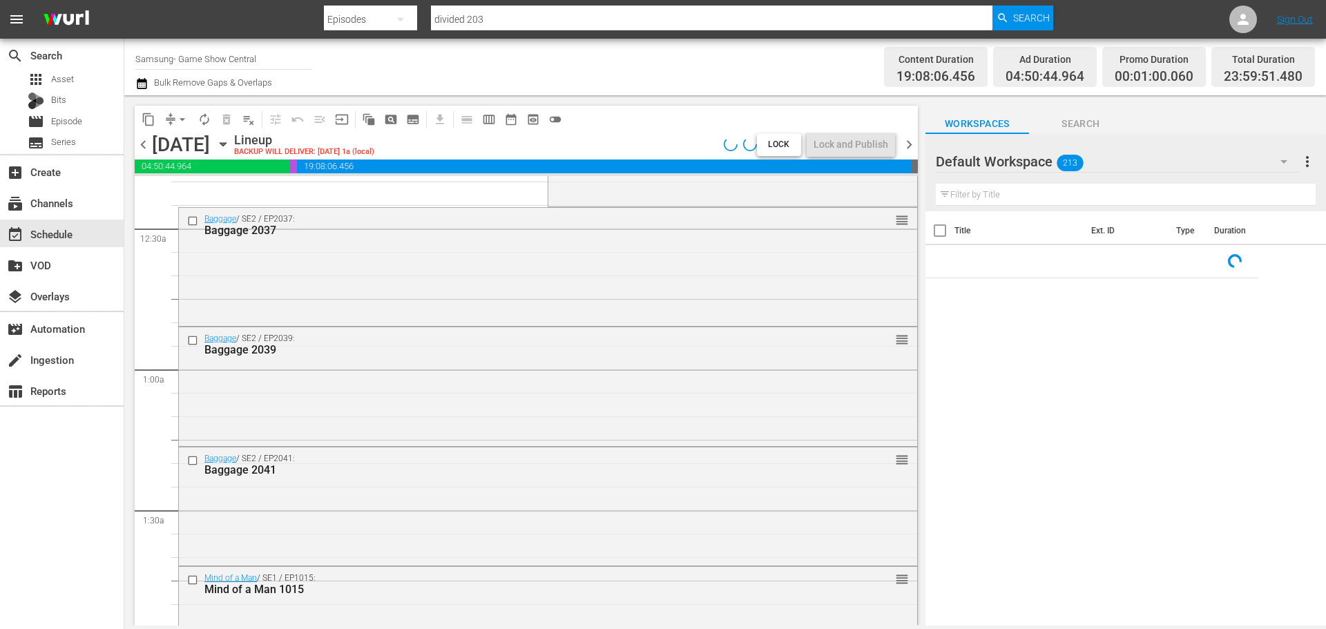
scroll to position [484, 0]
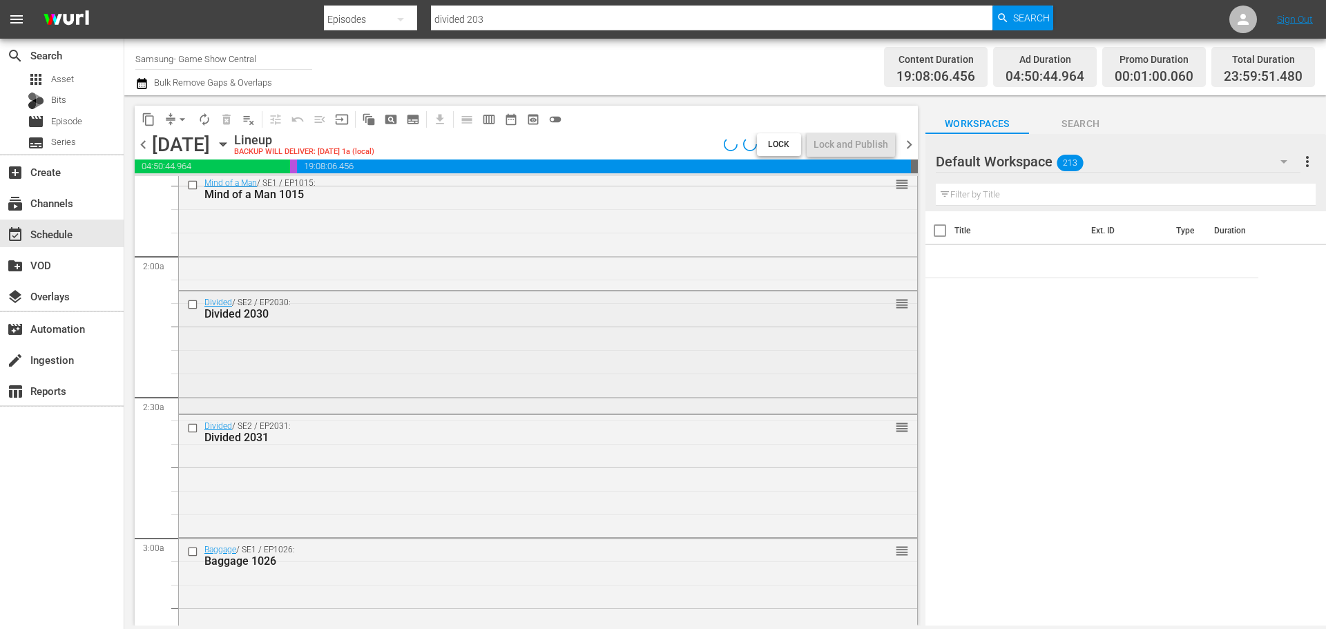
drag, startPoint x: 915, startPoint y: 251, endPoint x: 905, endPoint y: 295, distance: 44.7
click at [903, 300] on div "content_copy compress arrow_drop_down autorenew_outlined delete_forever_outline…" at bounding box center [522, 360] width 797 height 530
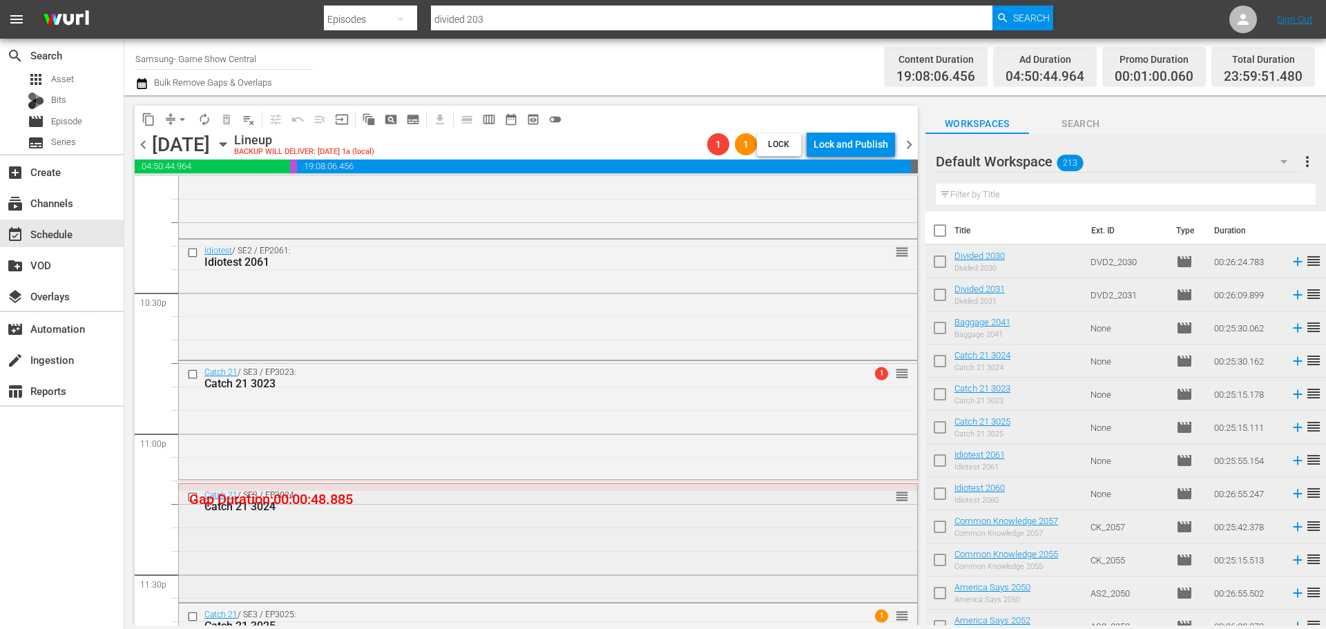
scroll to position [6320, 0]
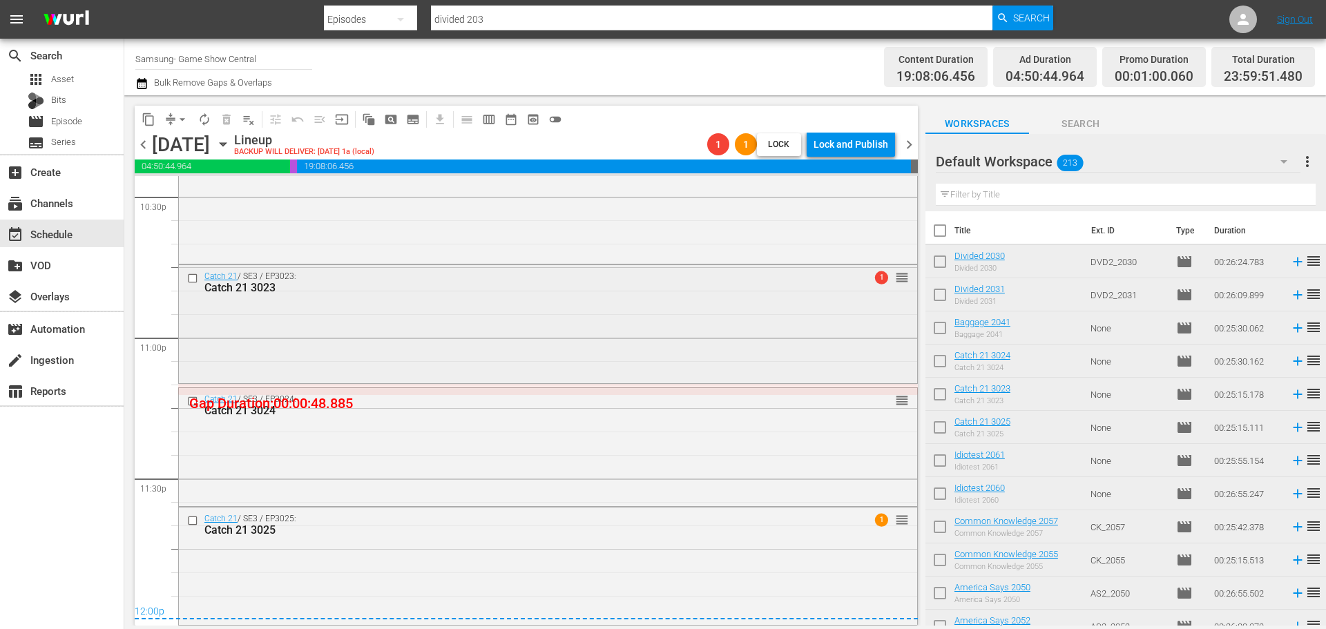
click at [393, 338] on div "Catch 21 / SE3 / EP3023: Catch 21 3023 1 reorder" at bounding box center [548, 322] width 738 height 115
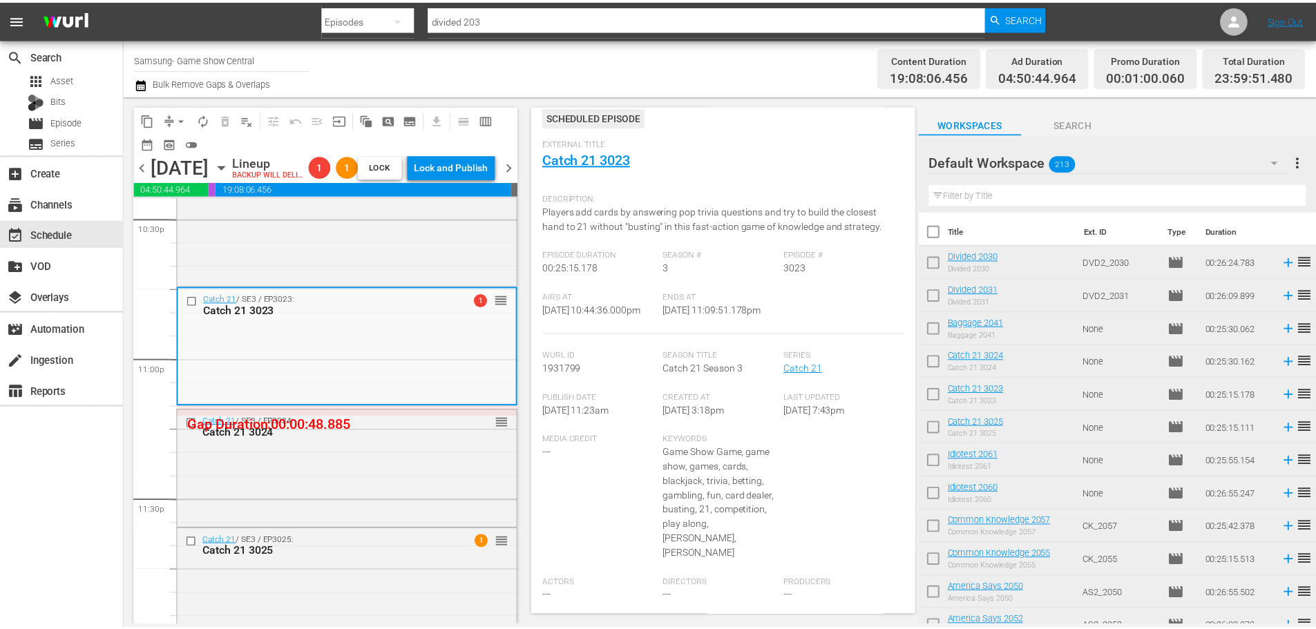
scroll to position [1, 0]
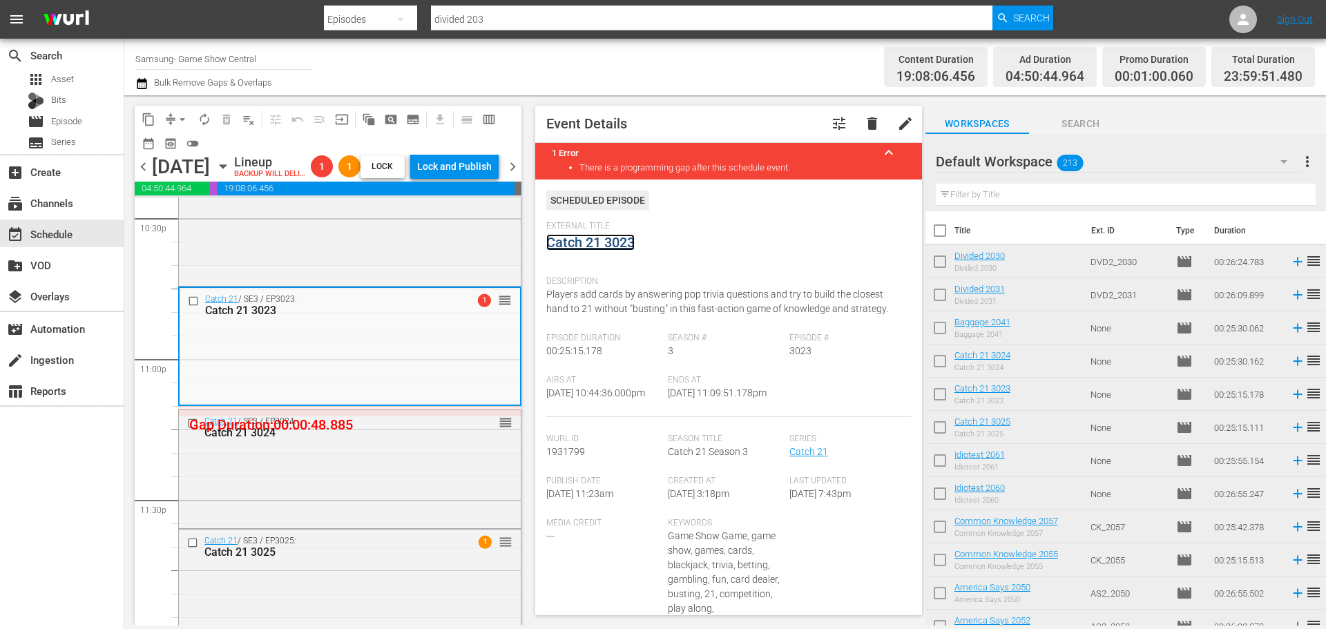
click at [600, 240] on link "Catch 21 3023" at bounding box center [590, 242] width 88 height 17
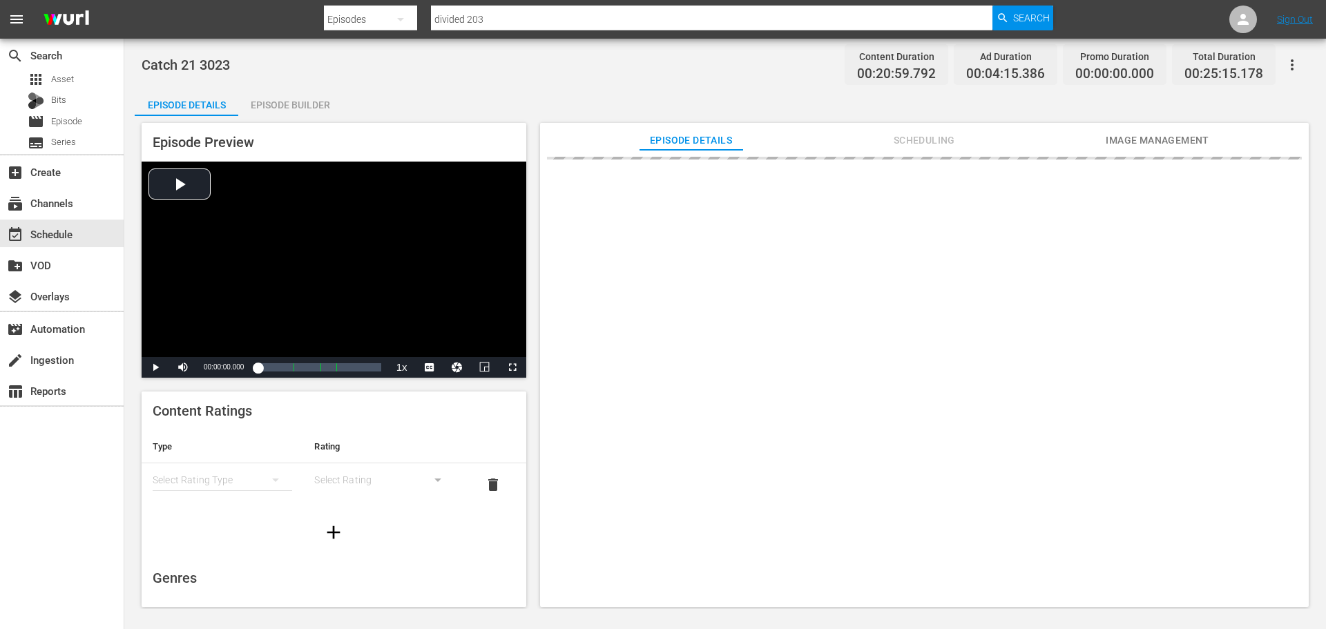
click at [256, 97] on div "Episode Builder" at bounding box center [290, 104] width 104 height 33
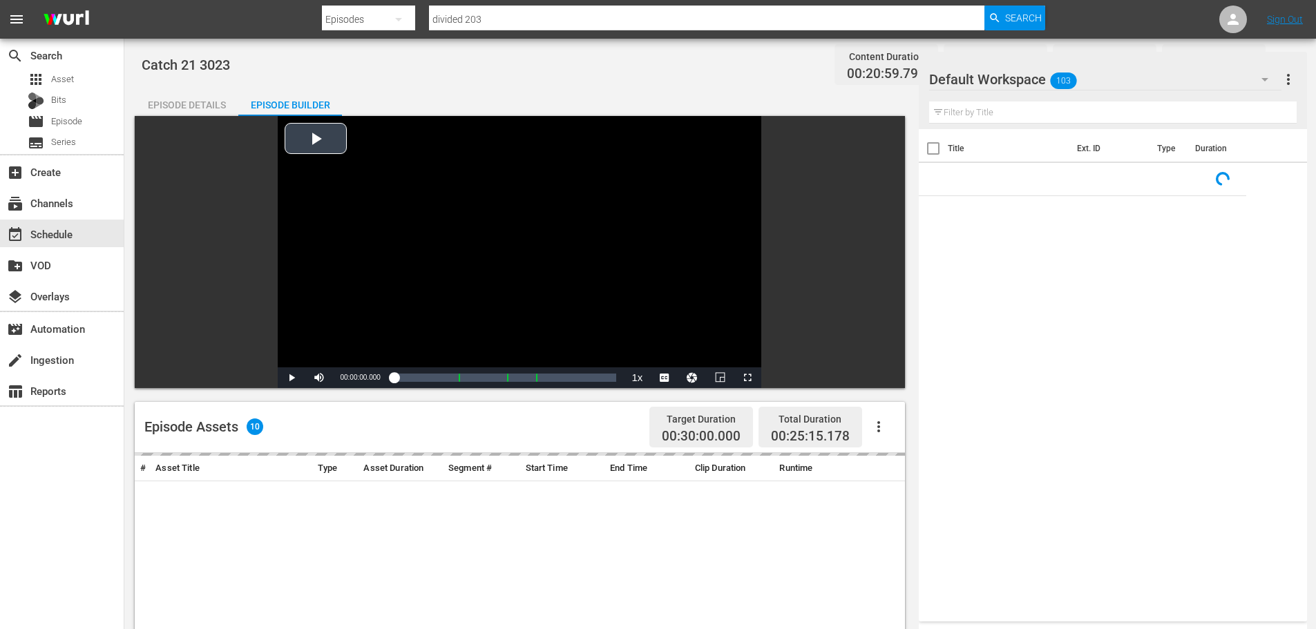
scroll to position [360, 0]
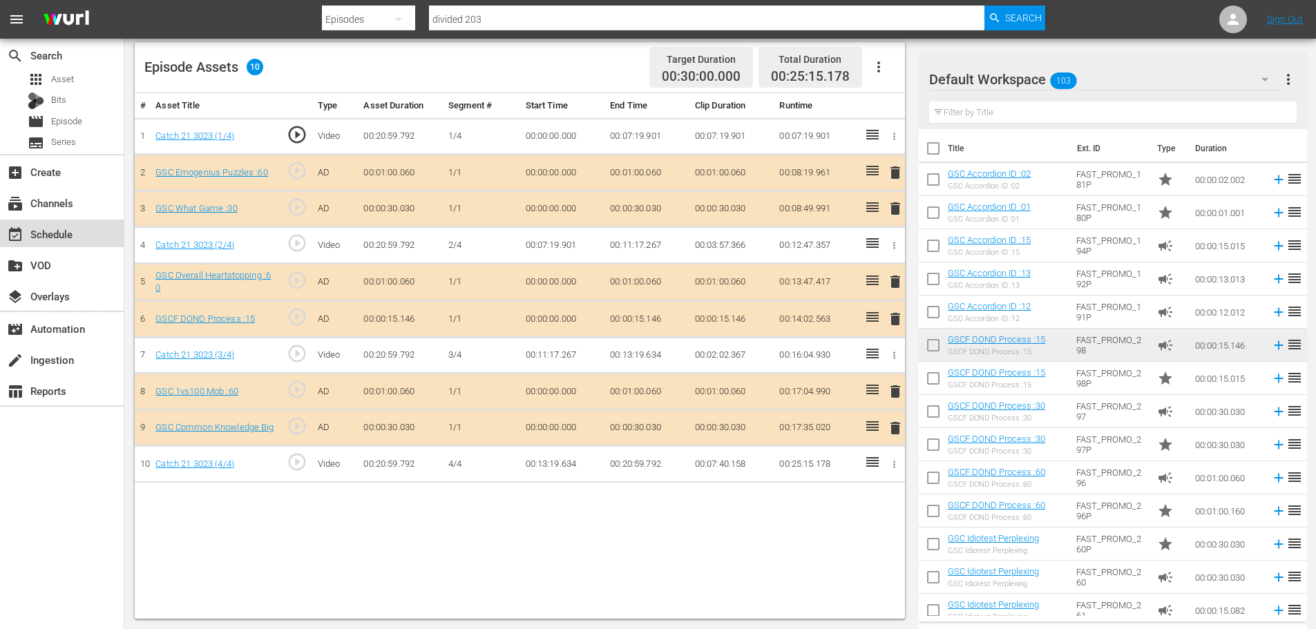
click at [88, 244] on div "event_available Schedule" at bounding box center [62, 234] width 124 height 28
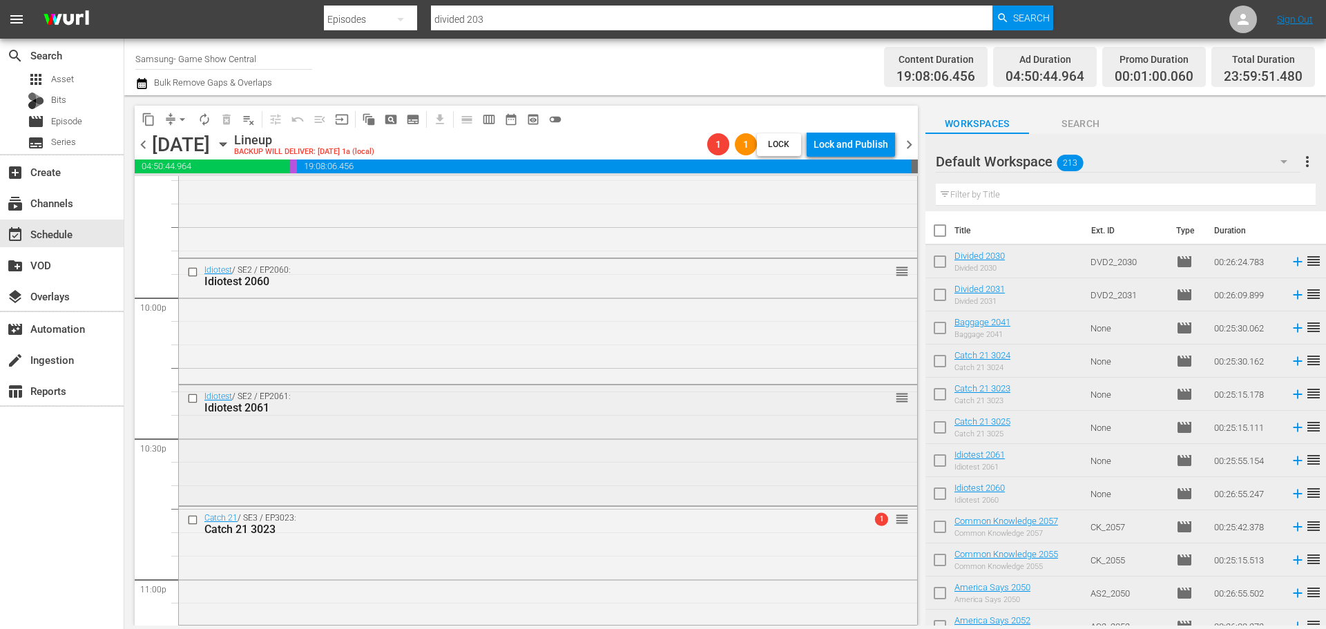
scroll to position [6320, 0]
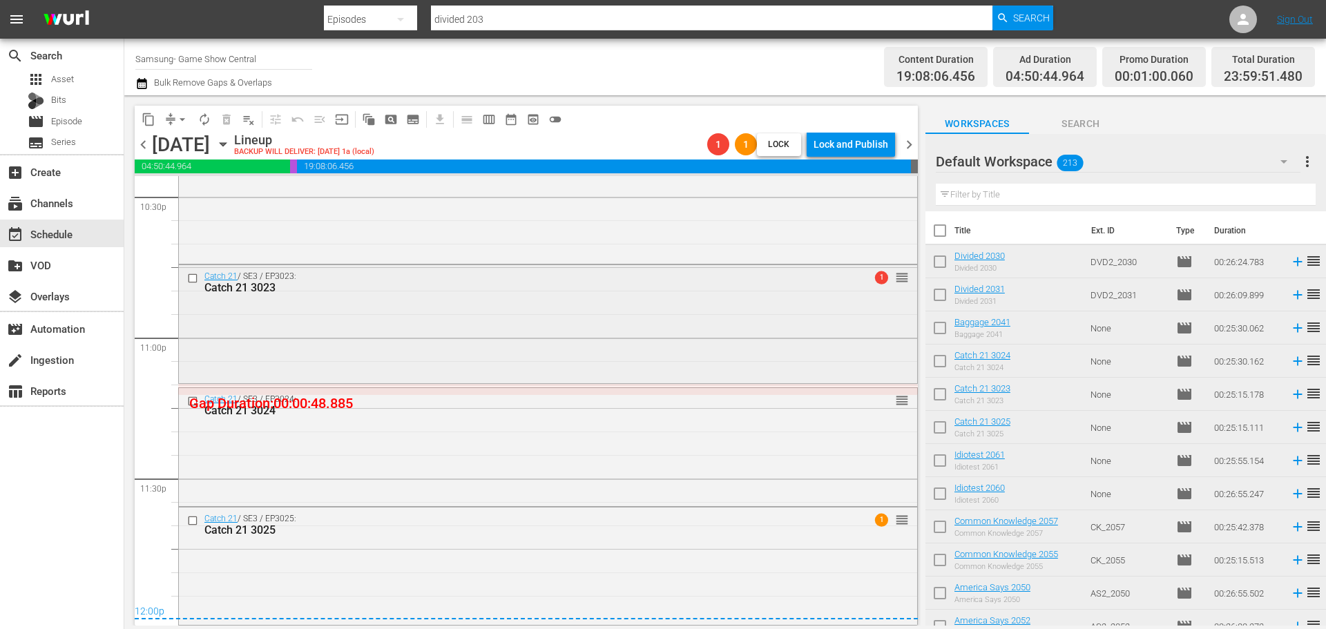
click at [566, 350] on div "Catch 21 / SE3 / EP3023: Catch 21 3023 1 reorder" at bounding box center [548, 322] width 738 height 115
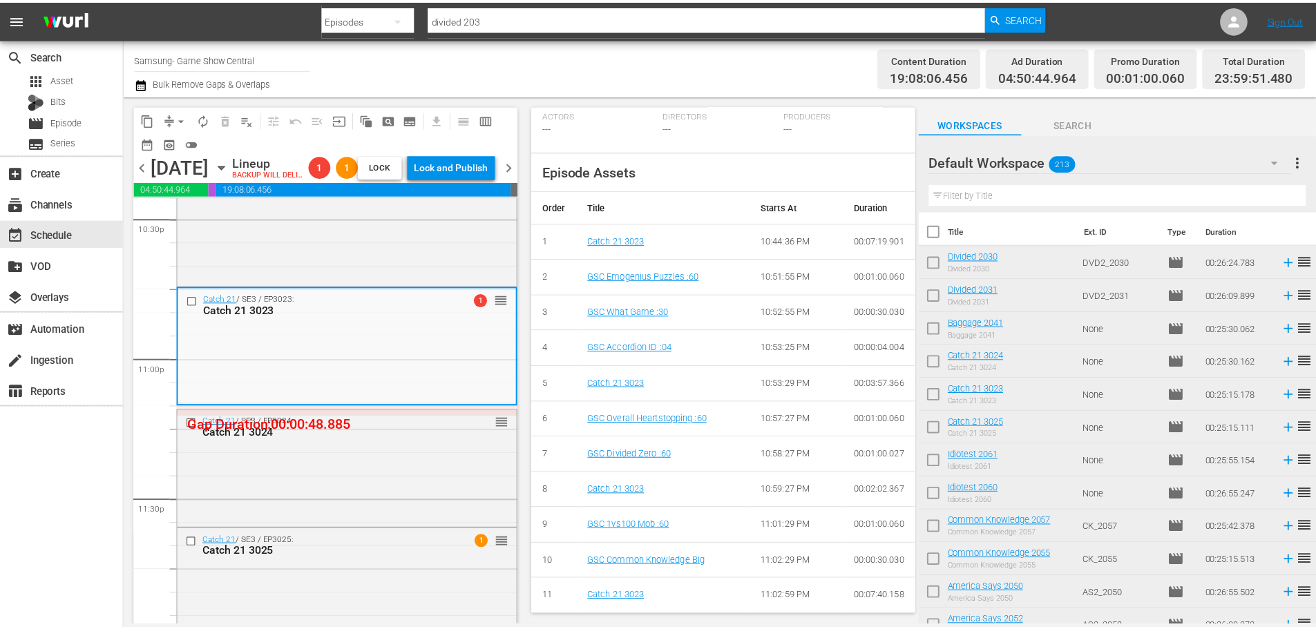
scroll to position [70, 0]
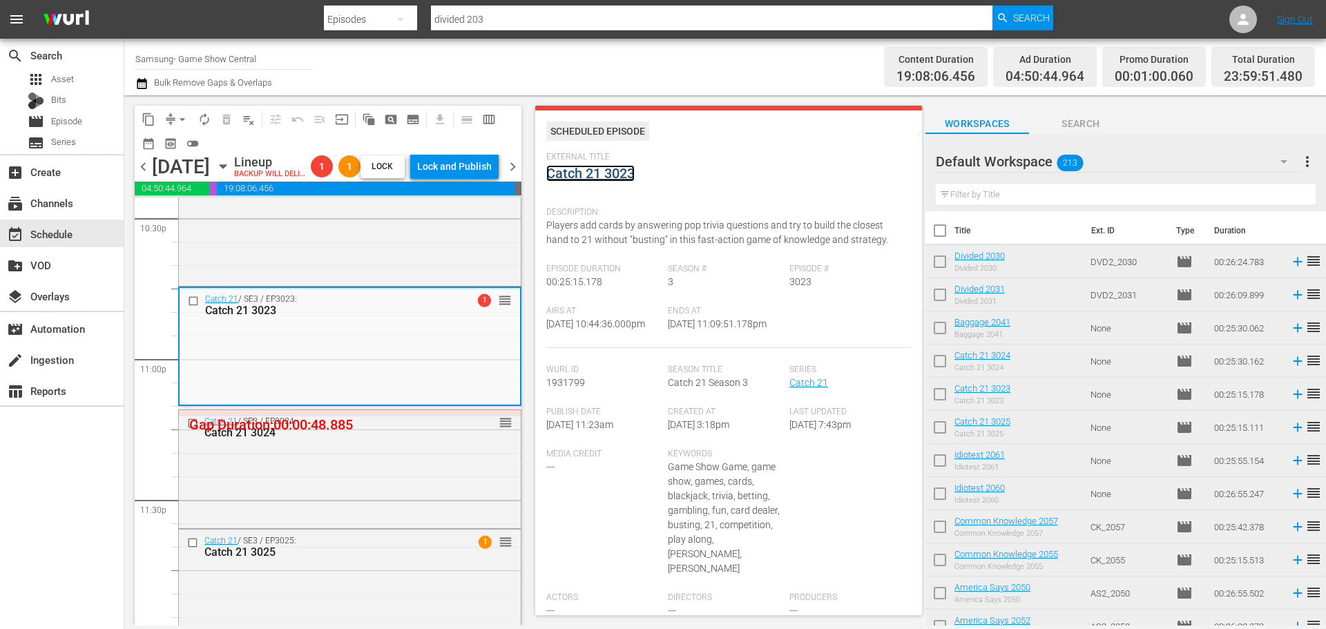
click at [585, 171] on link "Catch 21 3023" at bounding box center [590, 173] width 88 height 17
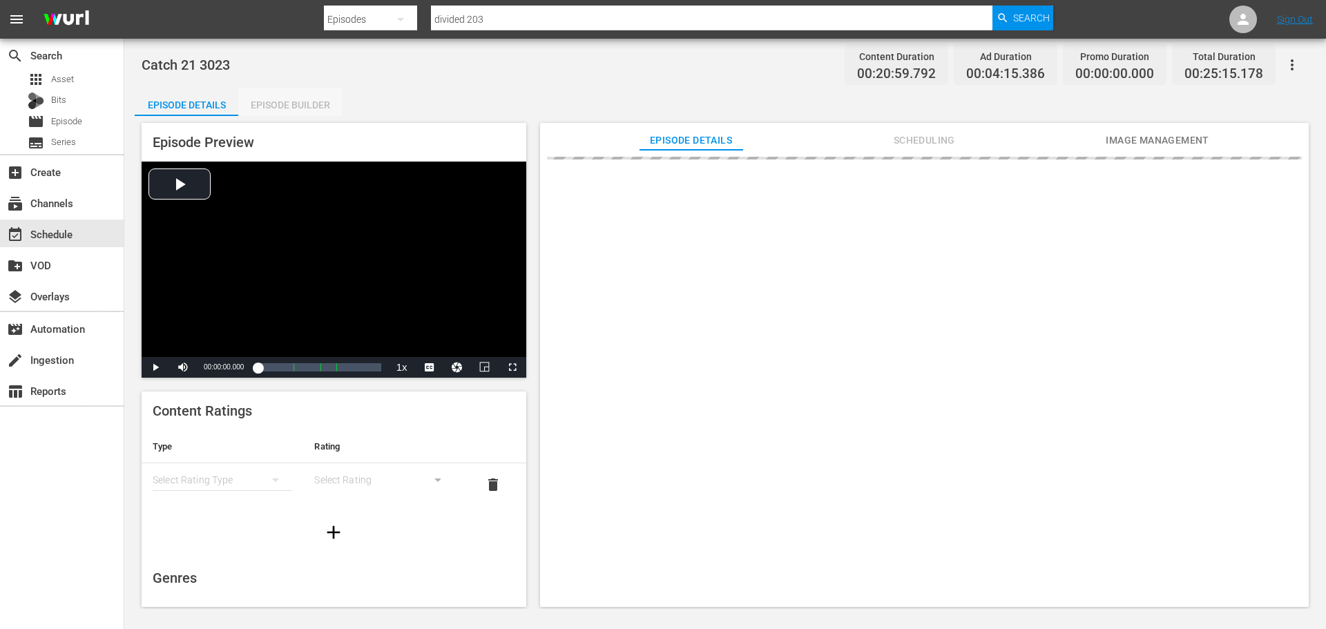
click at [262, 110] on div "Episode Builder" at bounding box center [290, 104] width 104 height 33
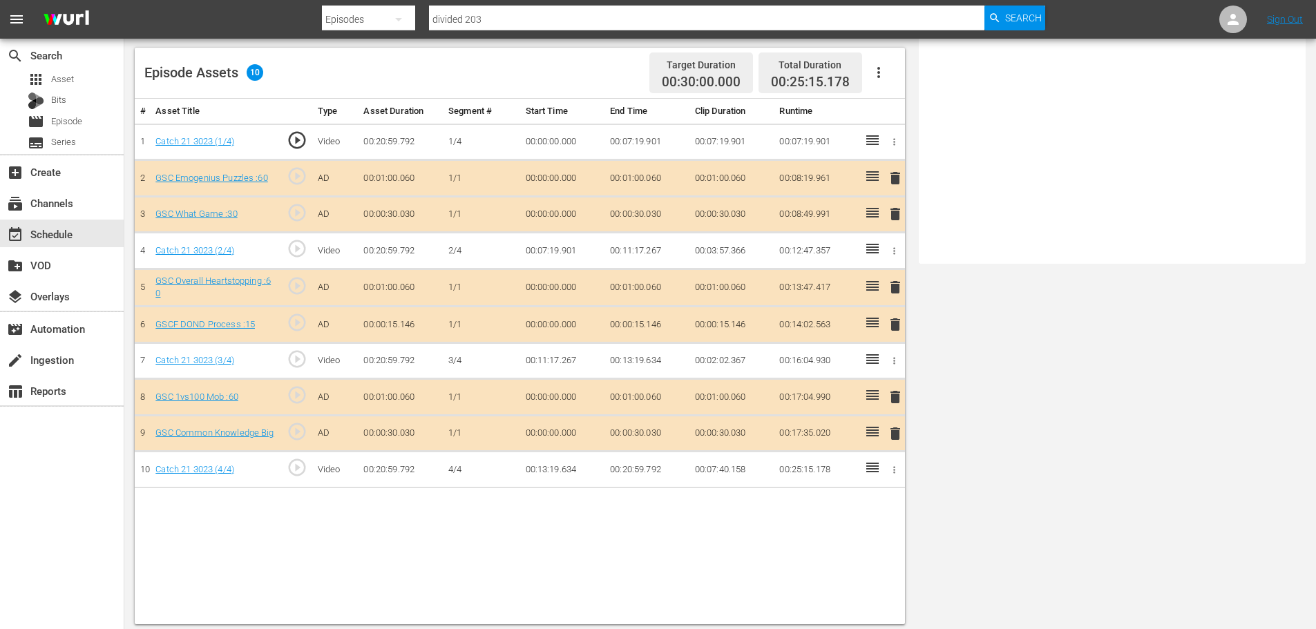
scroll to position [360, 0]
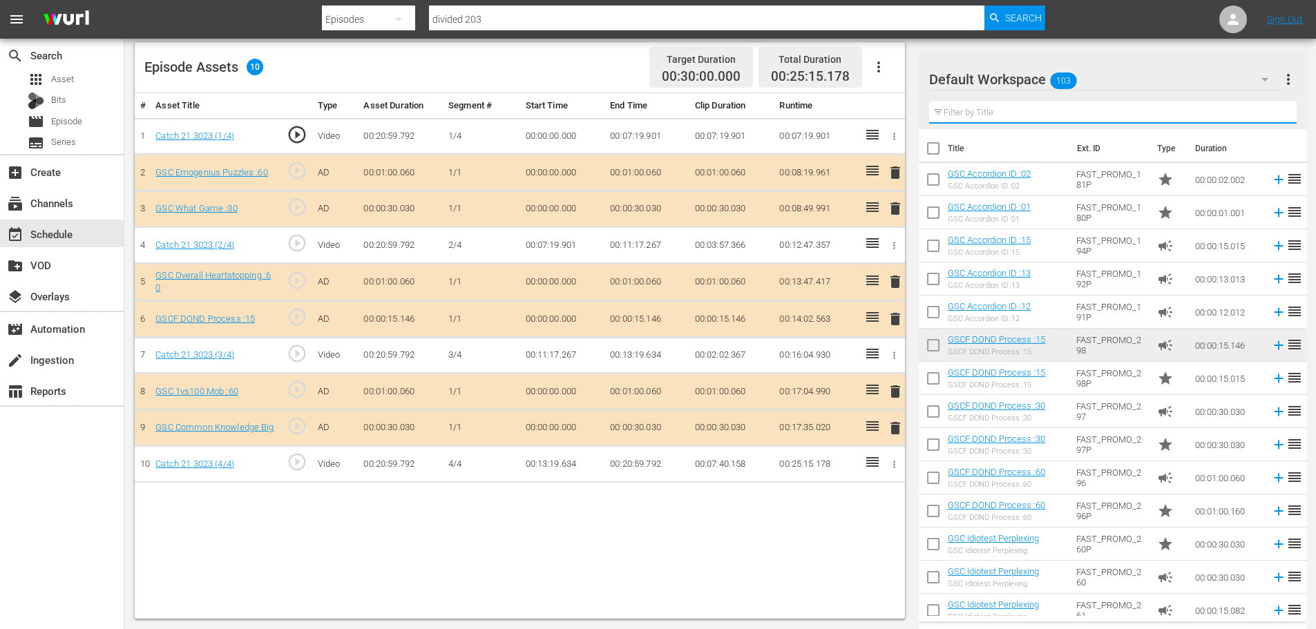
click at [1033, 104] on input "text" at bounding box center [1112, 113] width 367 height 22
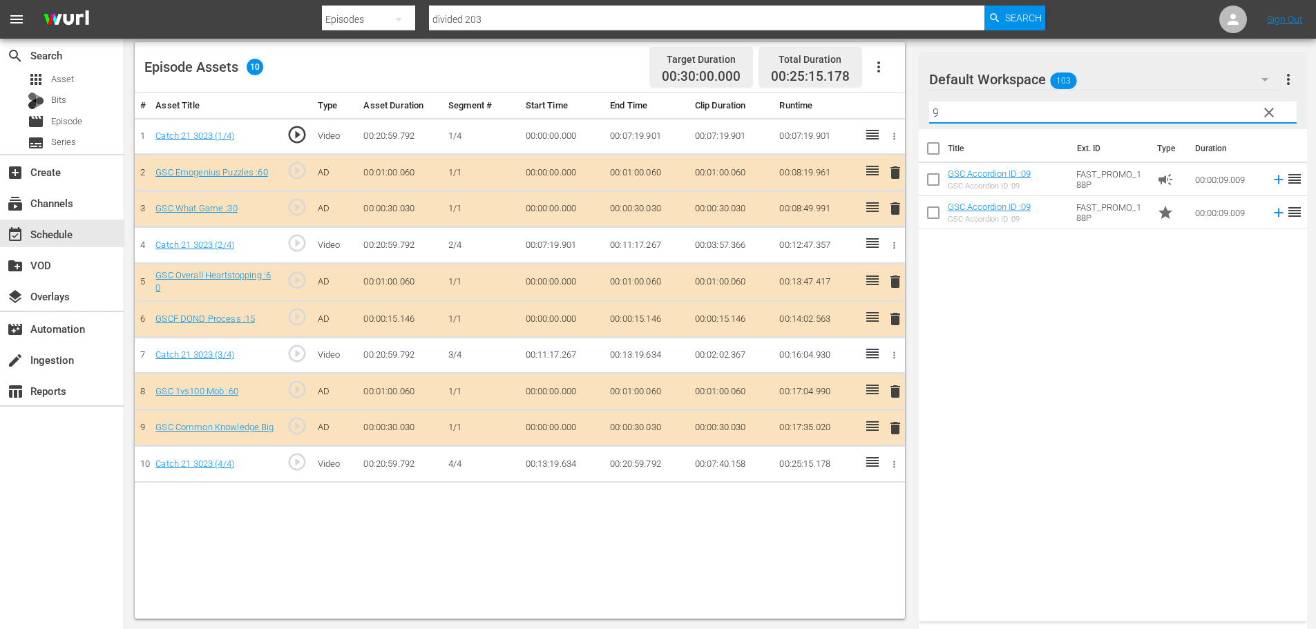
type input "9"
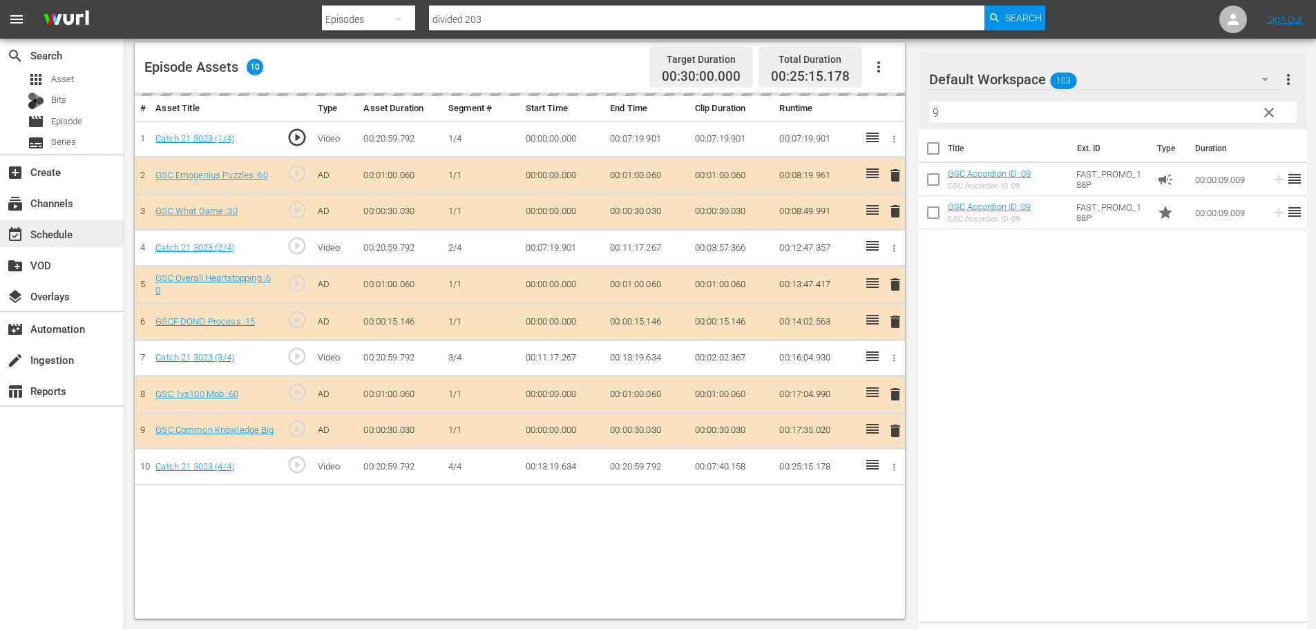
click at [38, 227] on div "event_available Schedule" at bounding box center [38, 232] width 77 height 12
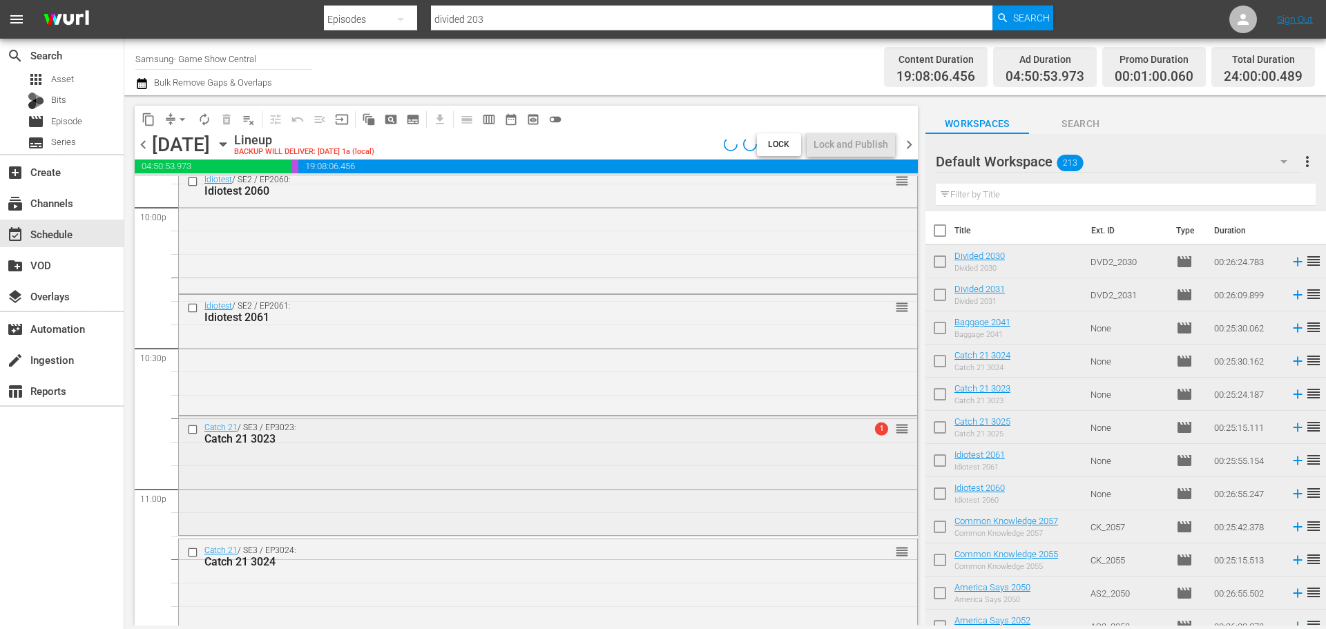
scroll to position [6320, 0]
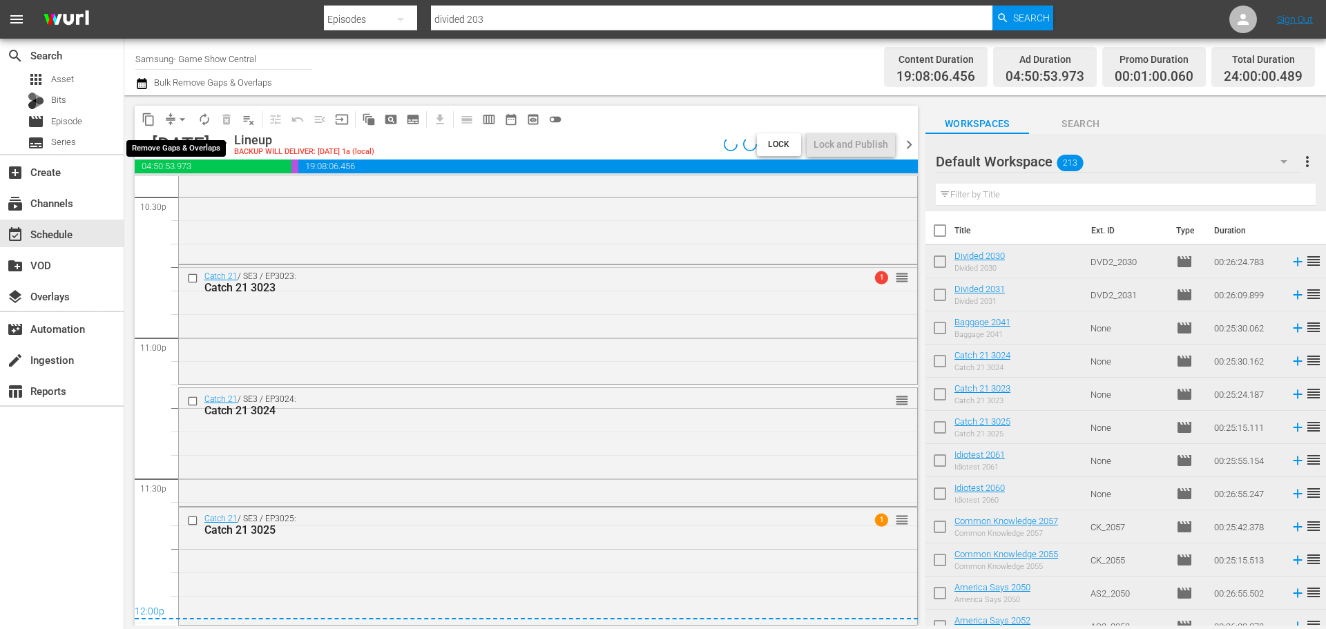
click at [187, 115] on span "arrow_drop_down" at bounding box center [182, 120] width 14 height 14
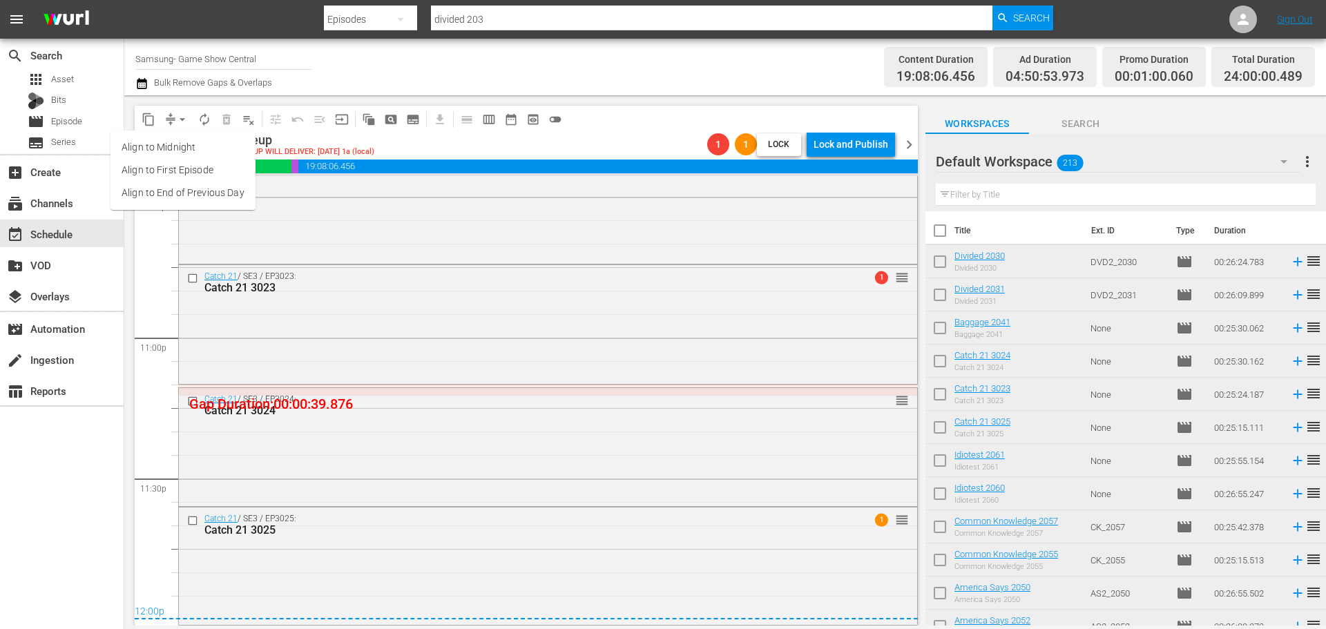
click at [163, 149] on li "Align to Midnight" at bounding box center [183, 147] width 145 height 23
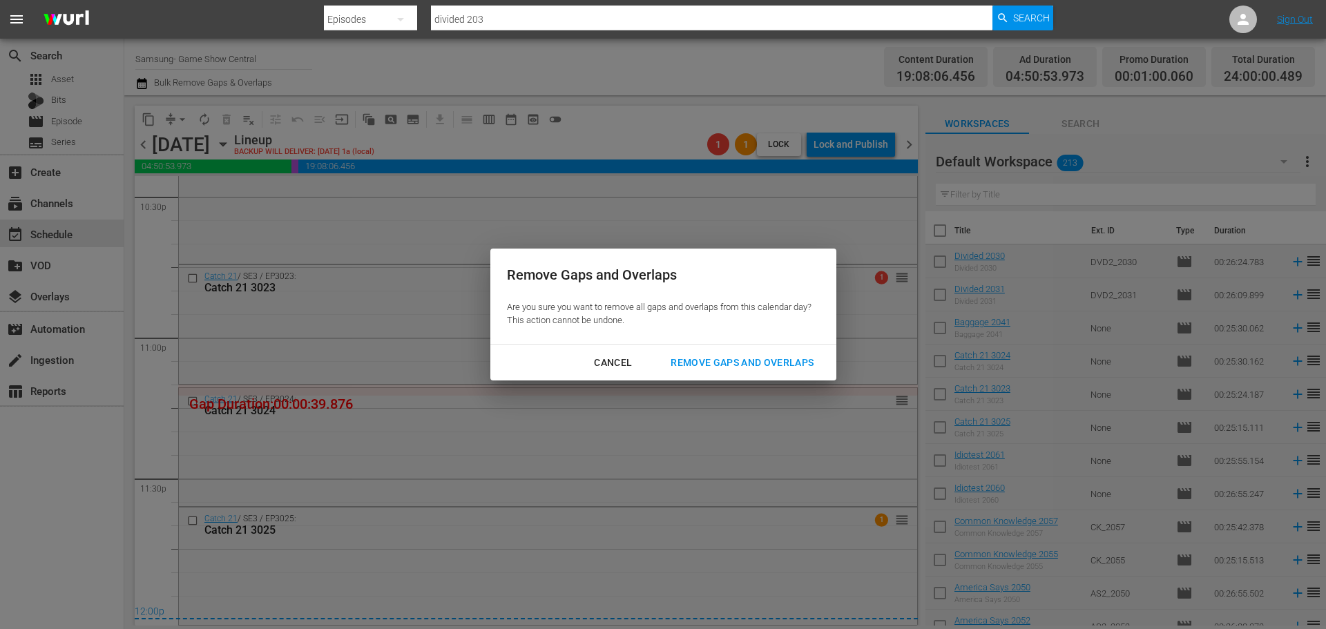
click at [759, 375] on button "Remove Gaps and Overlaps" at bounding box center [742, 363] width 176 height 26
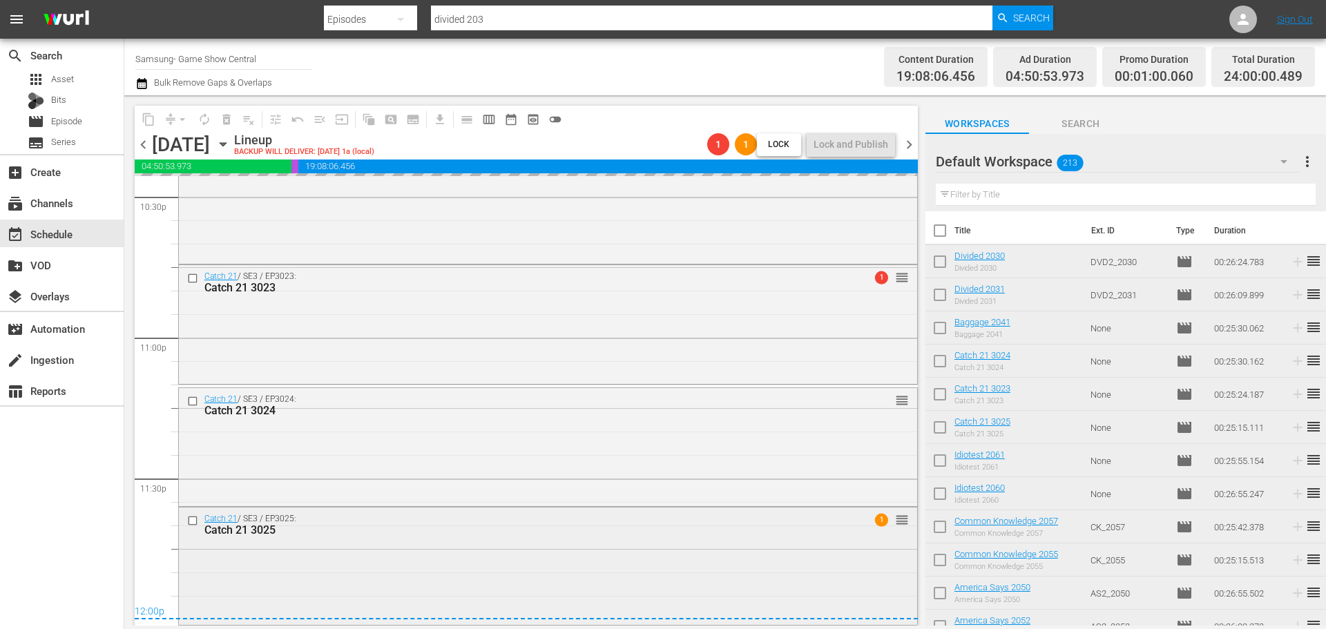
click at [709, 557] on div "Catch 21 / SE3 / EP3025: Catch 21 3025 1 reorder" at bounding box center [548, 565] width 738 height 115
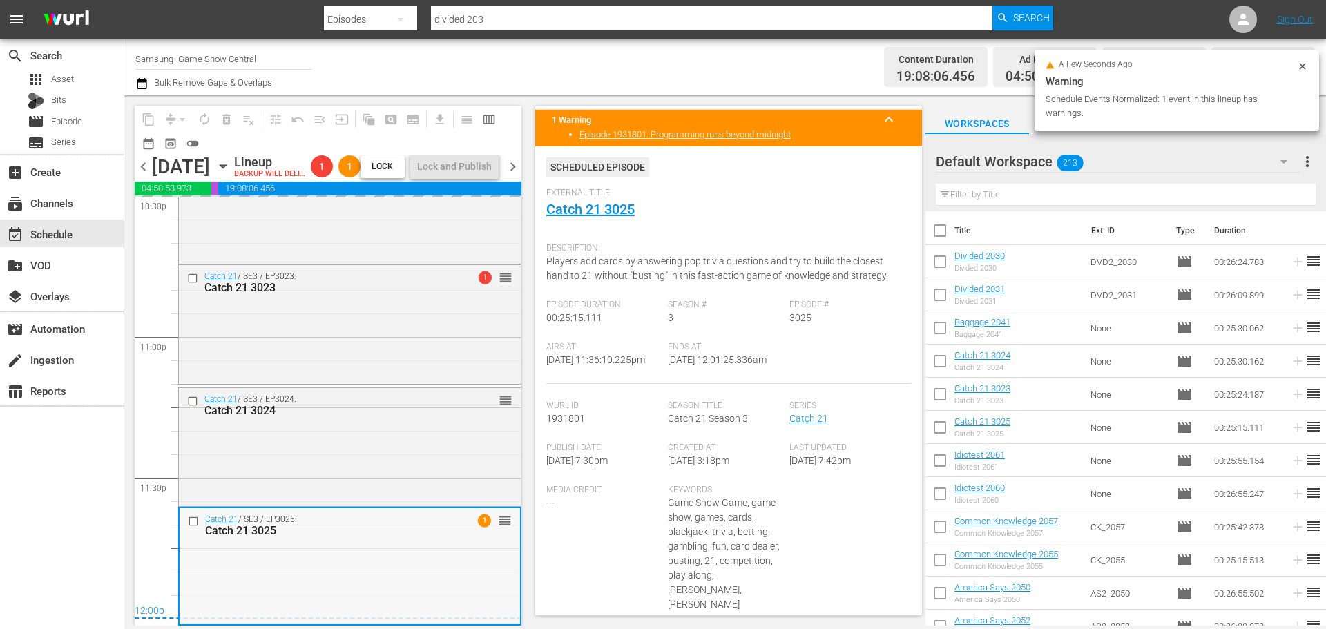
scroll to position [6359, 0]
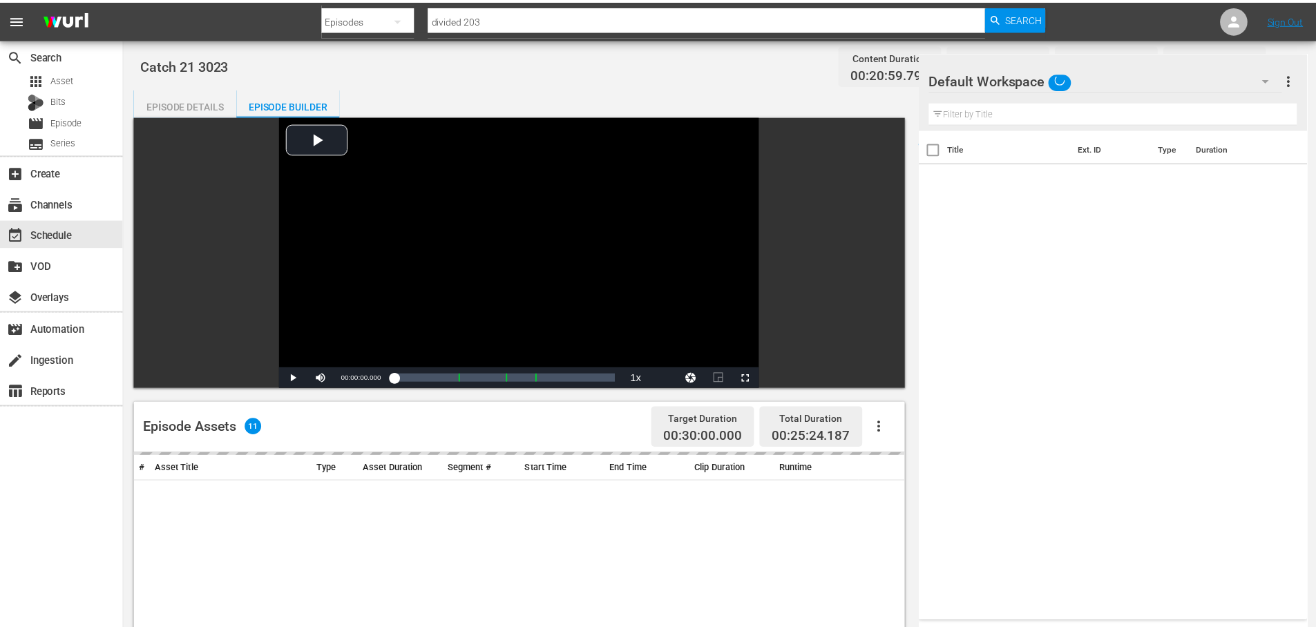
scroll to position [360, 0]
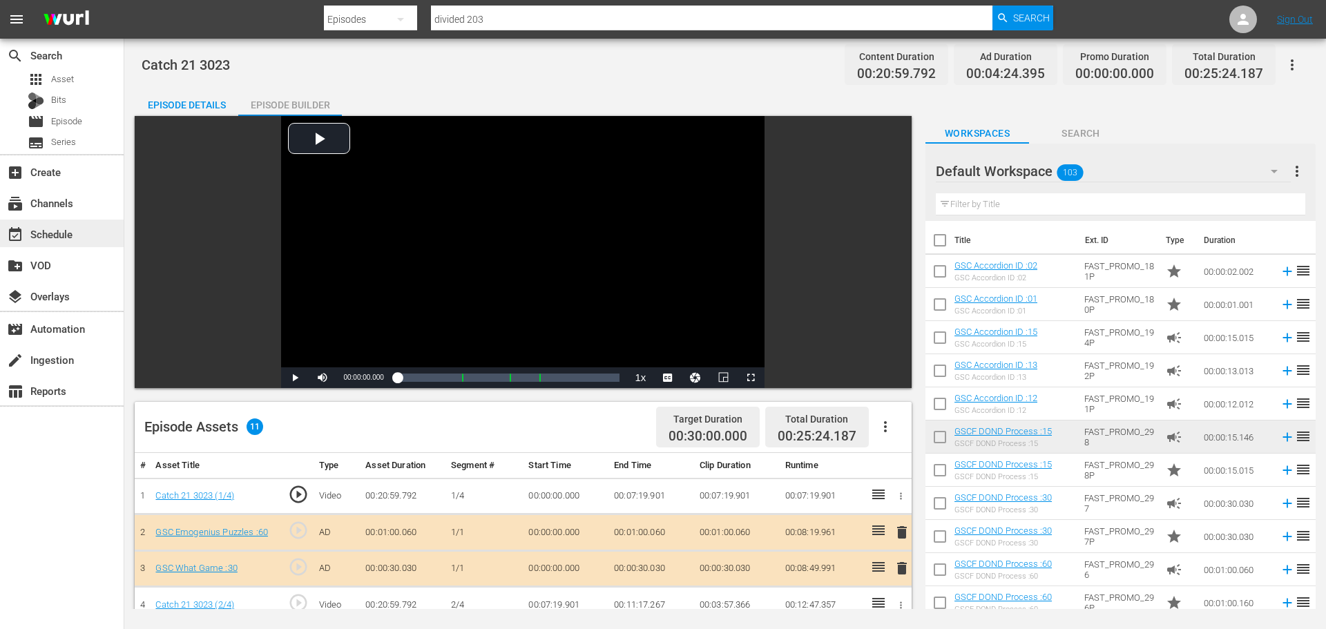
click at [41, 227] on div "event_available Schedule" at bounding box center [38, 232] width 77 height 12
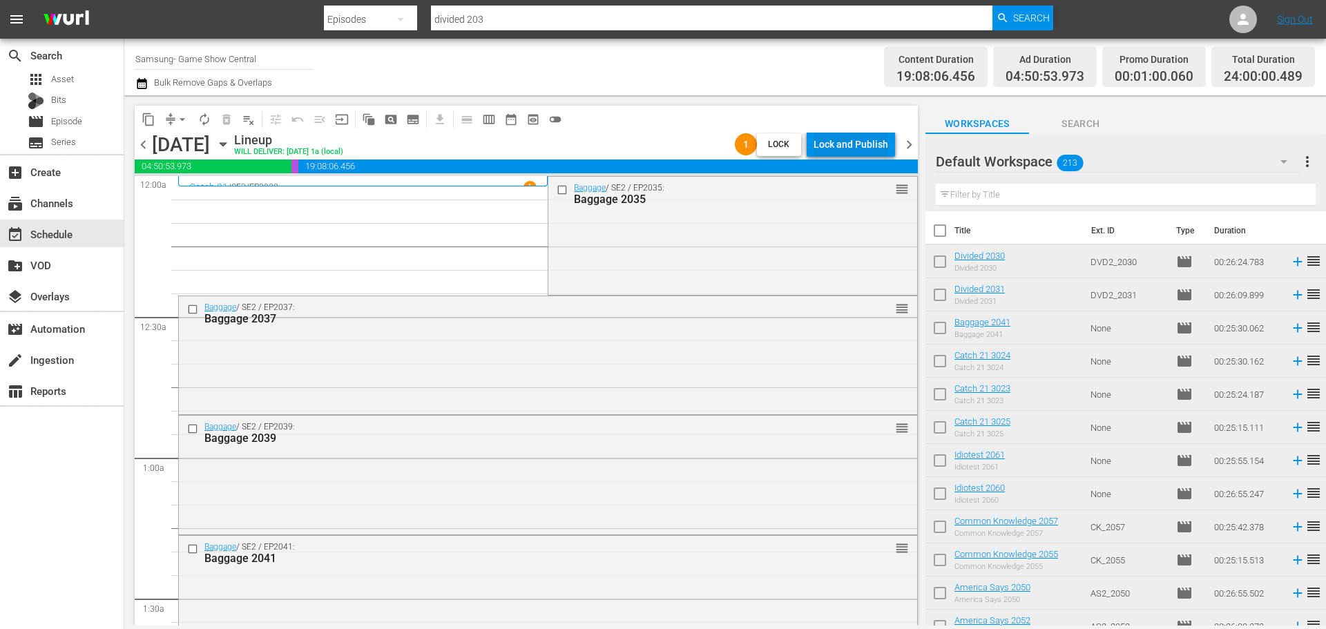
click at [845, 140] on div "Lock and Publish" at bounding box center [851, 144] width 75 height 25
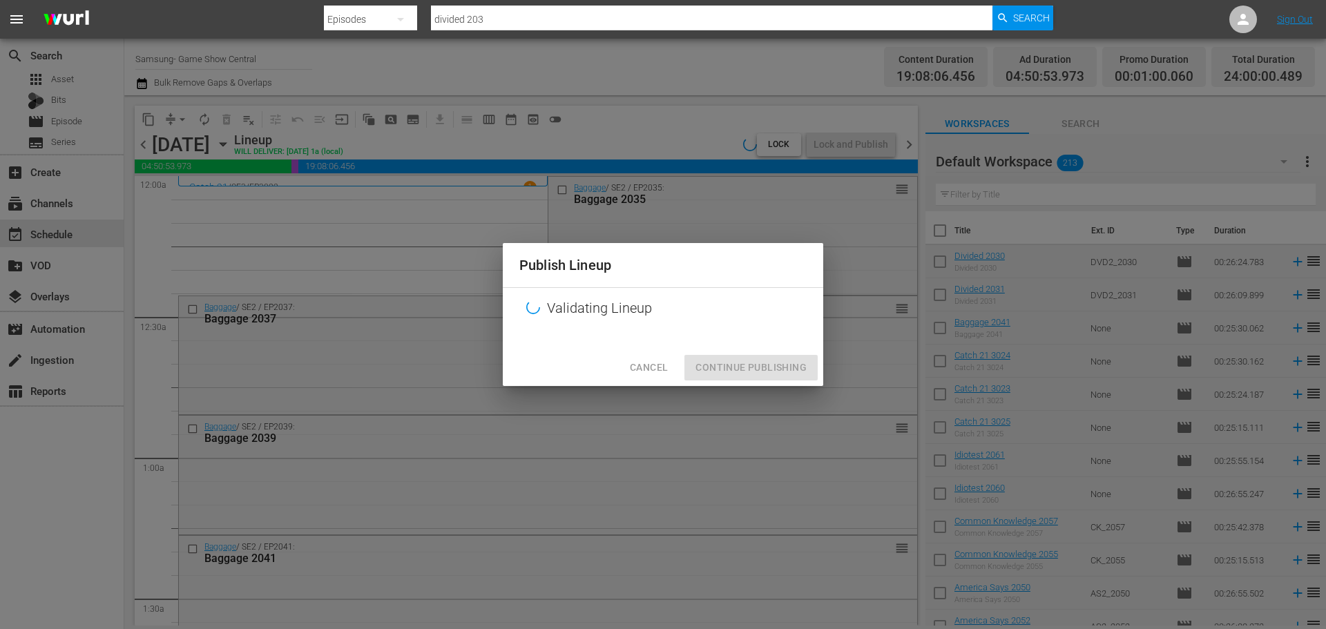
click at [729, 365] on div "Cancel Continue Publishing" at bounding box center [663, 368] width 321 height 37
click at [733, 379] on div "Cancel Continue Publishing" at bounding box center [663, 368] width 321 height 37
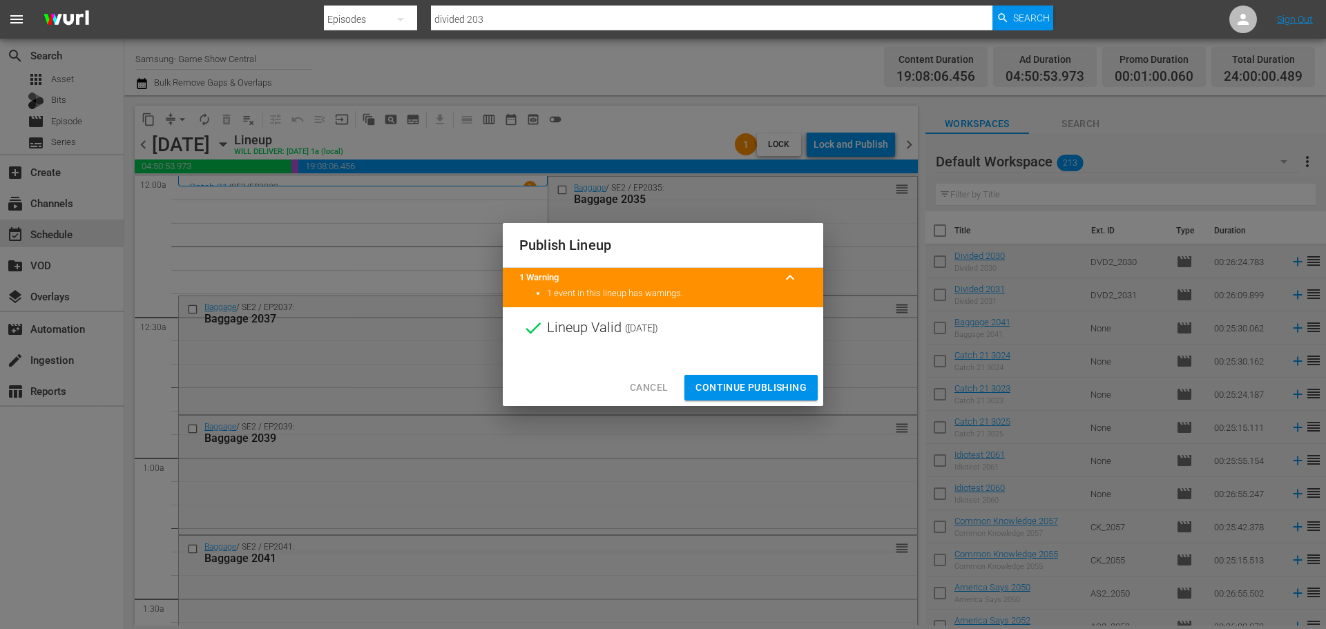
click at [738, 384] on span "Continue Publishing" at bounding box center [751, 387] width 111 height 17
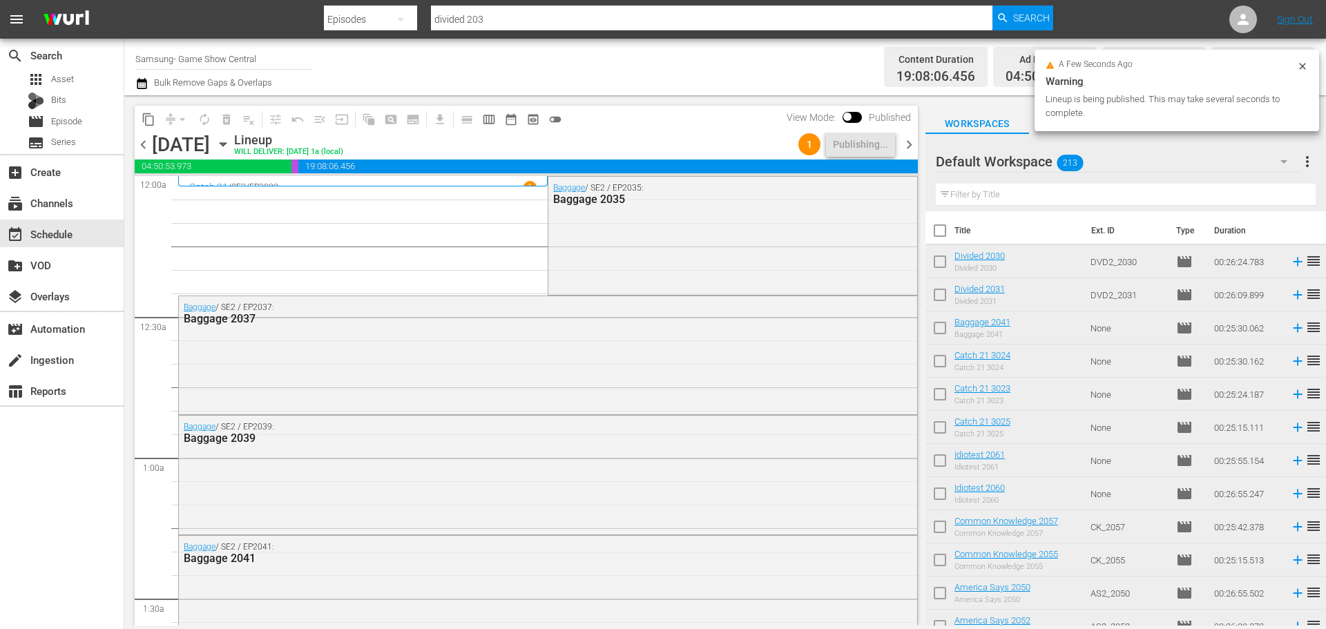
click at [231, 152] on div "Wednesday, September 10th September 10th" at bounding box center [191, 144] width 79 height 23
click at [231, 149] on icon "button" at bounding box center [223, 144] width 15 height 15
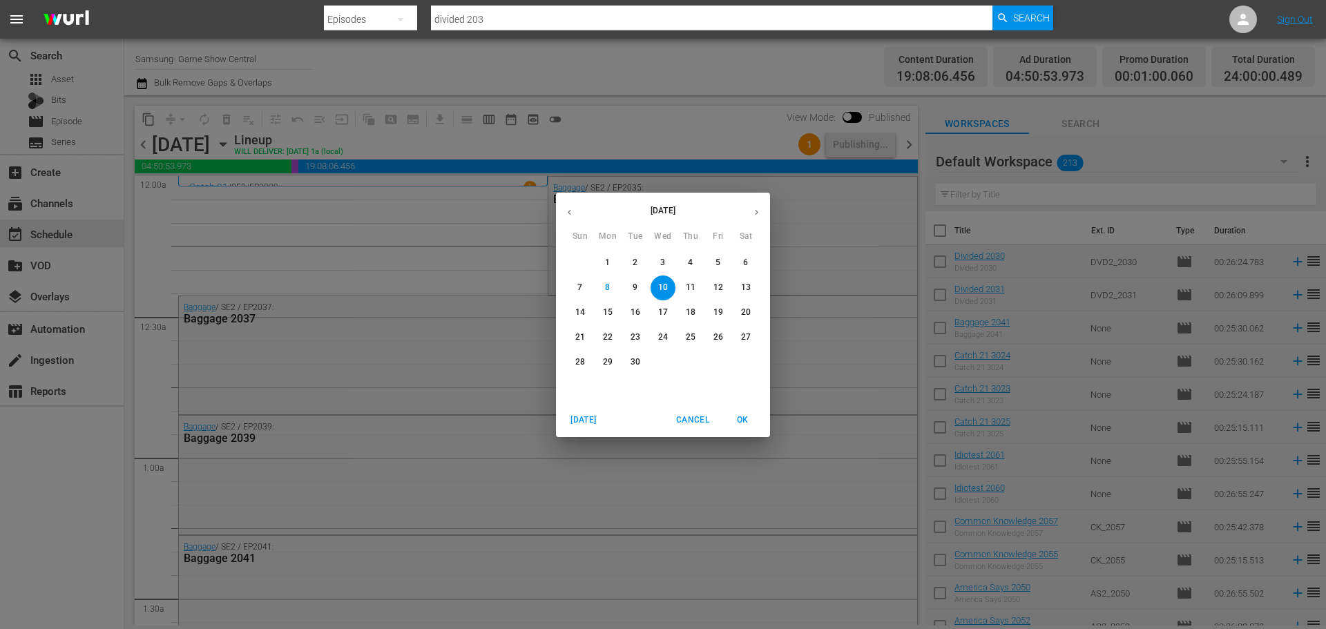
click at [637, 312] on p "16" at bounding box center [636, 313] width 10 height 12
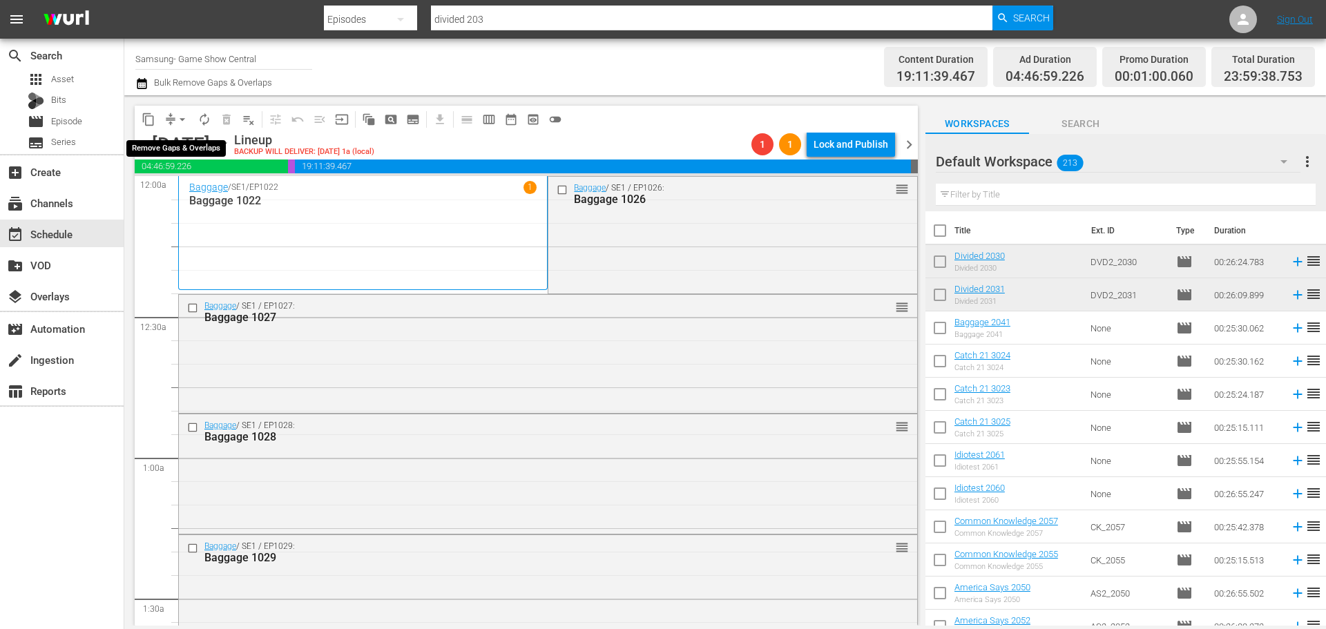
click at [172, 119] on button "arrow_drop_down" at bounding box center [182, 119] width 22 height 22
click at [181, 143] on li "Align to Midnight" at bounding box center [183, 147] width 145 height 23
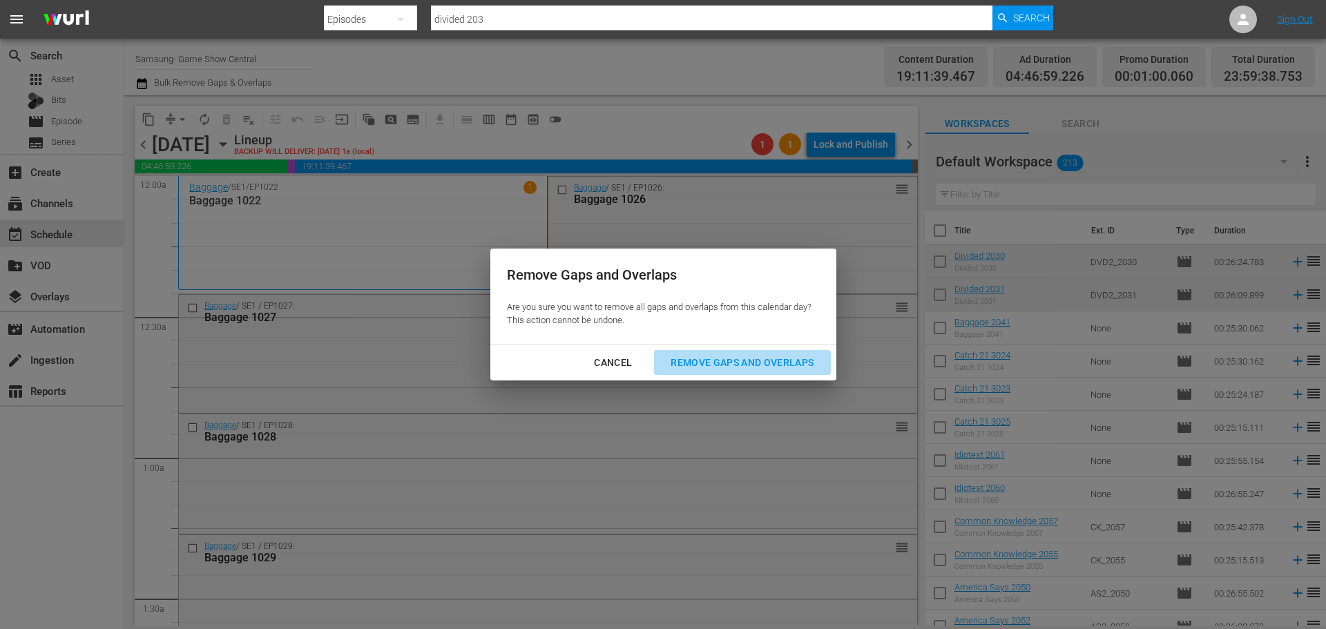
click at [800, 367] on div "Remove Gaps and Overlaps" at bounding box center [742, 362] width 165 height 17
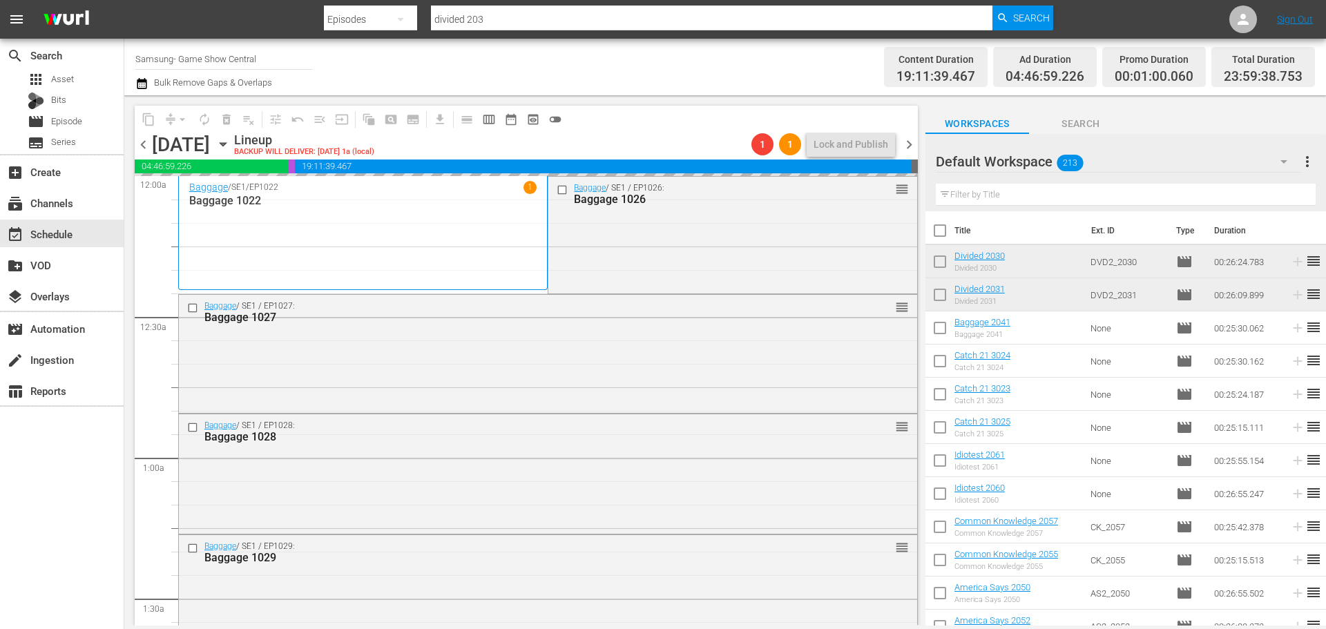
click at [671, 113] on div "content_copy compress arrow_drop_down autorenew_outlined delete_forever_outline…" at bounding box center [526, 119] width 783 height 27
click at [835, 135] on div "Lock and Publish" at bounding box center [851, 144] width 75 height 25
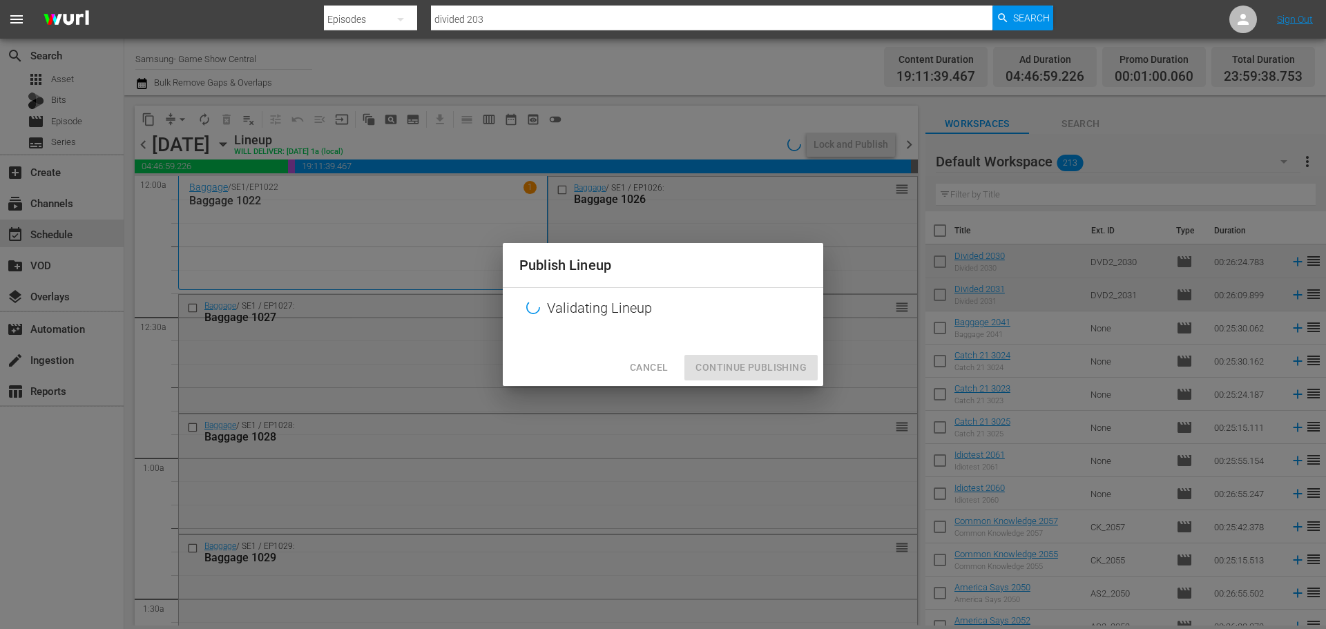
click at [772, 340] on div at bounding box center [663, 339] width 321 height 21
drag, startPoint x: 752, startPoint y: 378, endPoint x: 758, endPoint y: 370, distance: 10.4
click at [754, 374] on div "Cancel Continue Publishing" at bounding box center [663, 368] width 321 height 37
click at [723, 368] on div "Cancel Continue Publishing" at bounding box center [663, 368] width 321 height 37
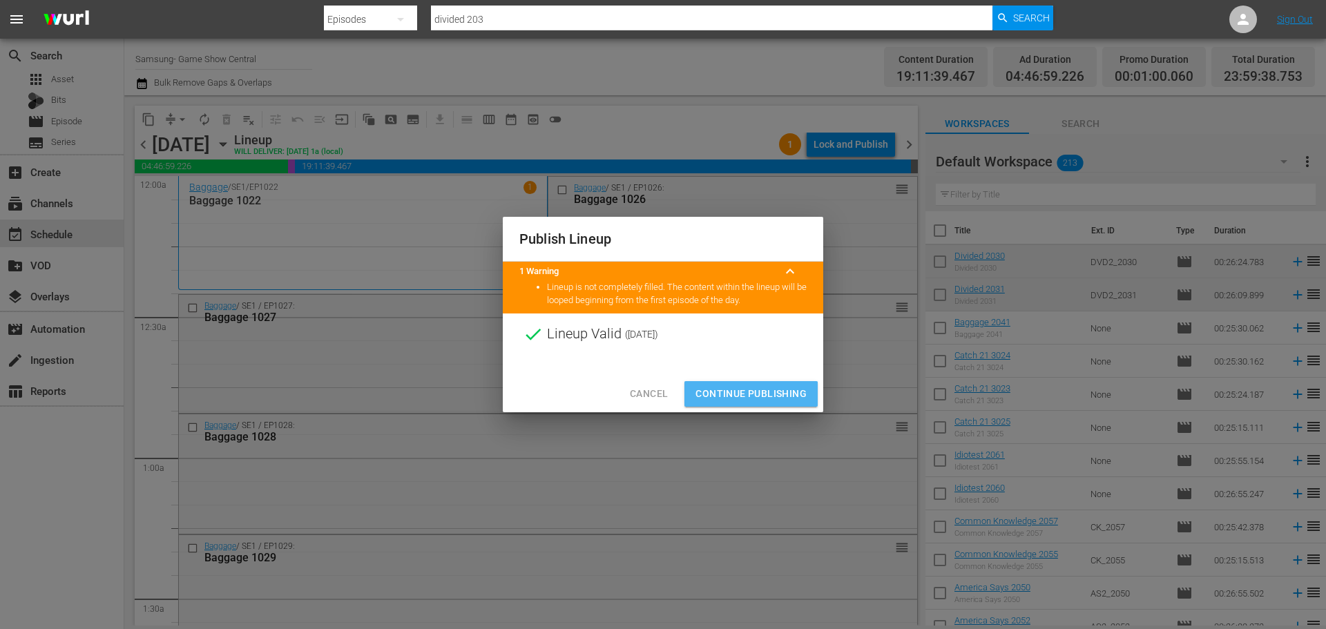
click at [721, 406] on button "Continue Publishing" at bounding box center [751, 394] width 133 height 26
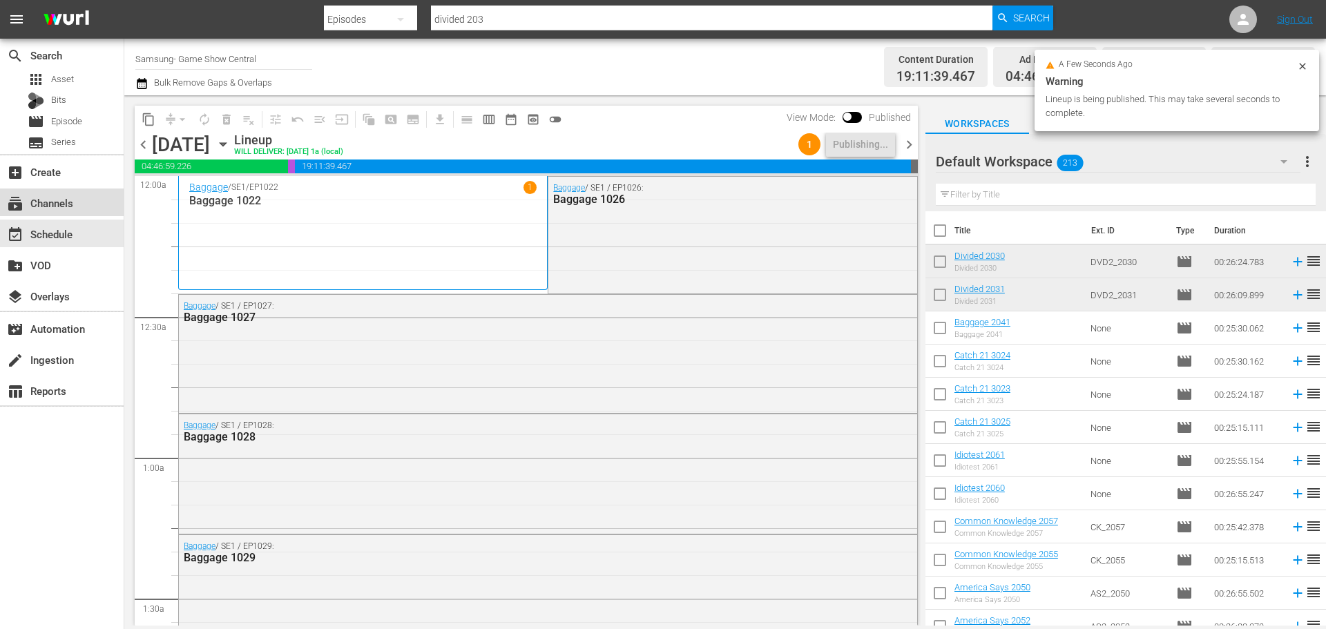
click at [82, 204] on div "subscriptions Channels" at bounding box center [62, 203] width 124 height 28
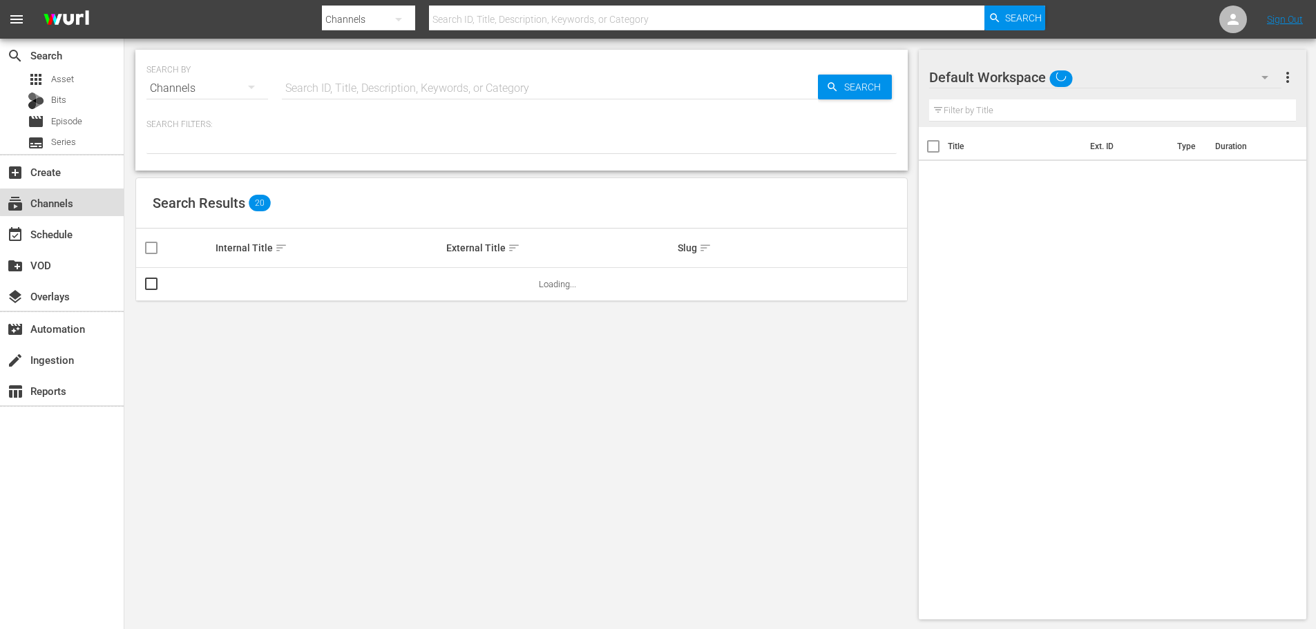
click at [111, 201] on div "subscriptions Channels" at bounding box center [62, 203] width 124 height 28
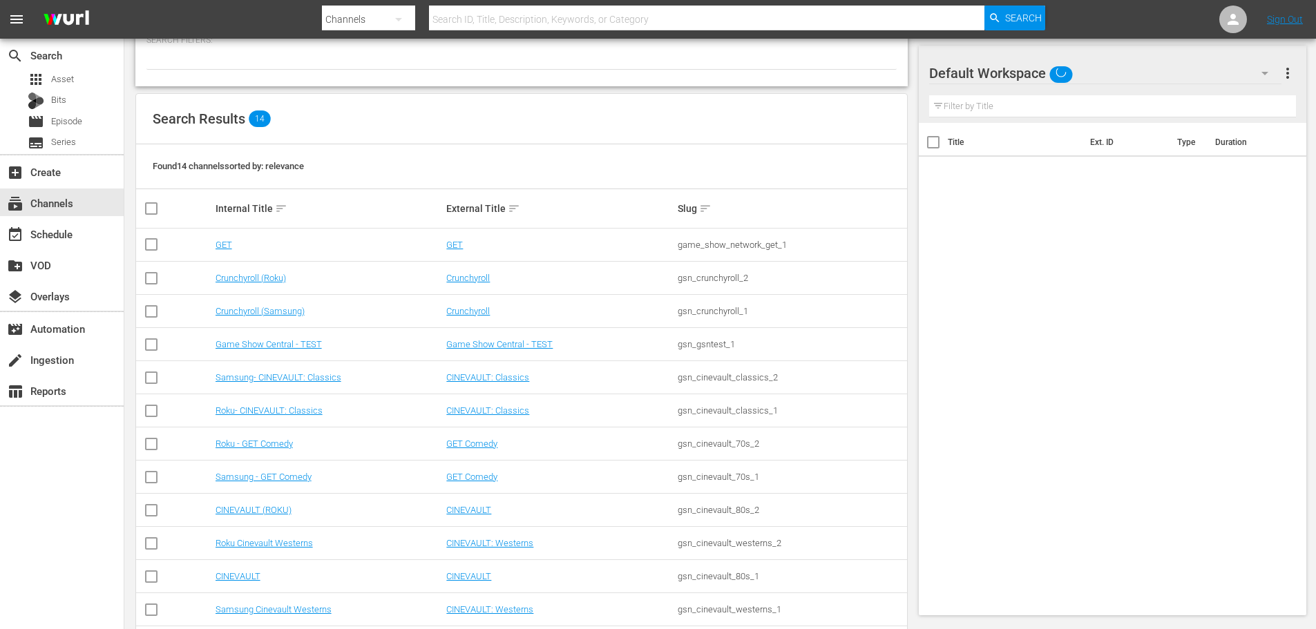
scroll to position [173, 0]
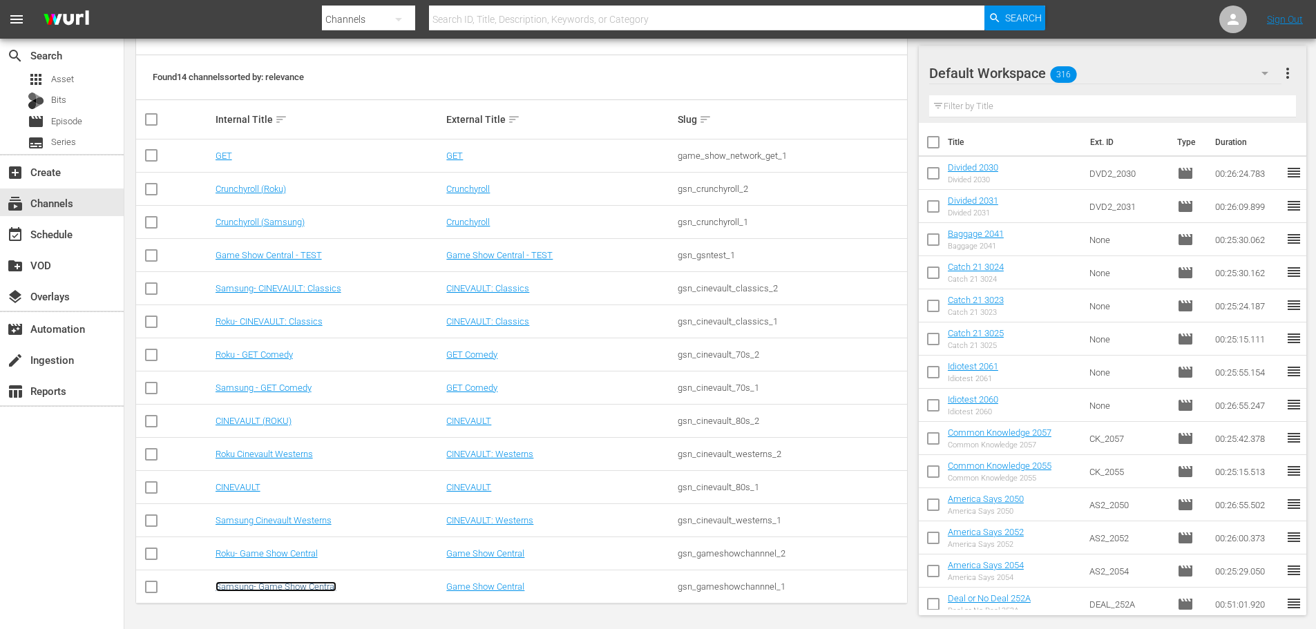
click at [256, 586] on link "Samsung- Game Show Central" at bounding box center [276, 587] width 121 height 10
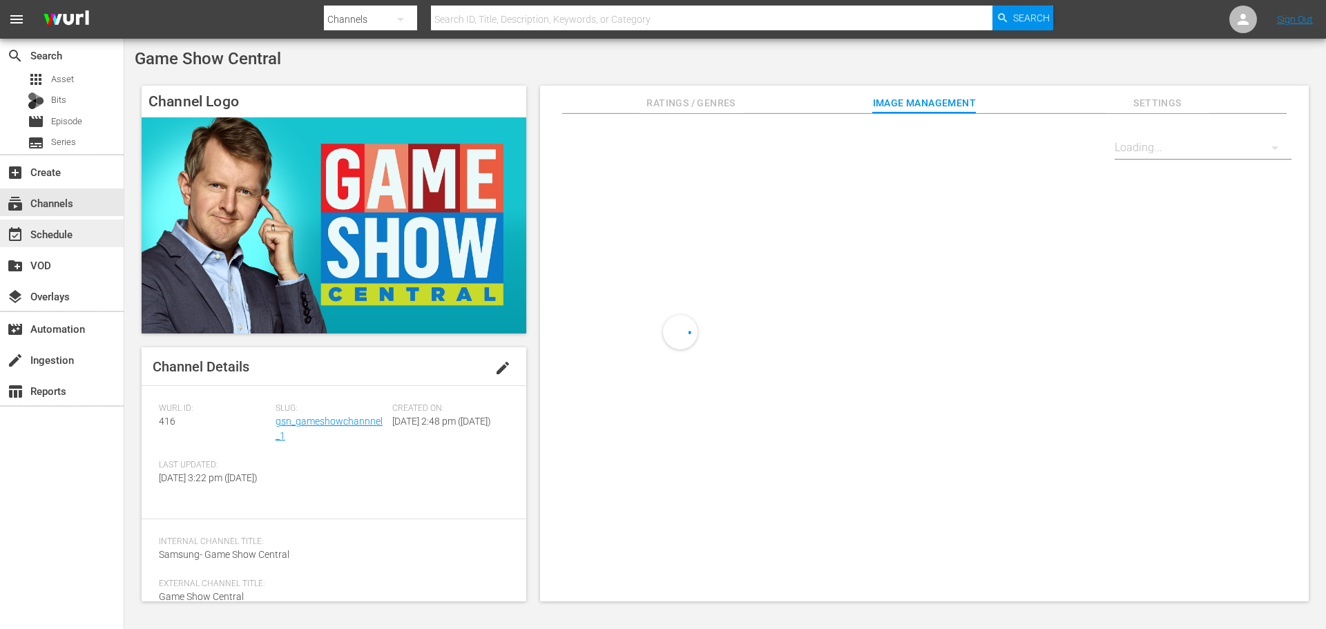
click at [82, 235] on div "event_available Schedule" at bounding box center [62, 234] width 124 height 28
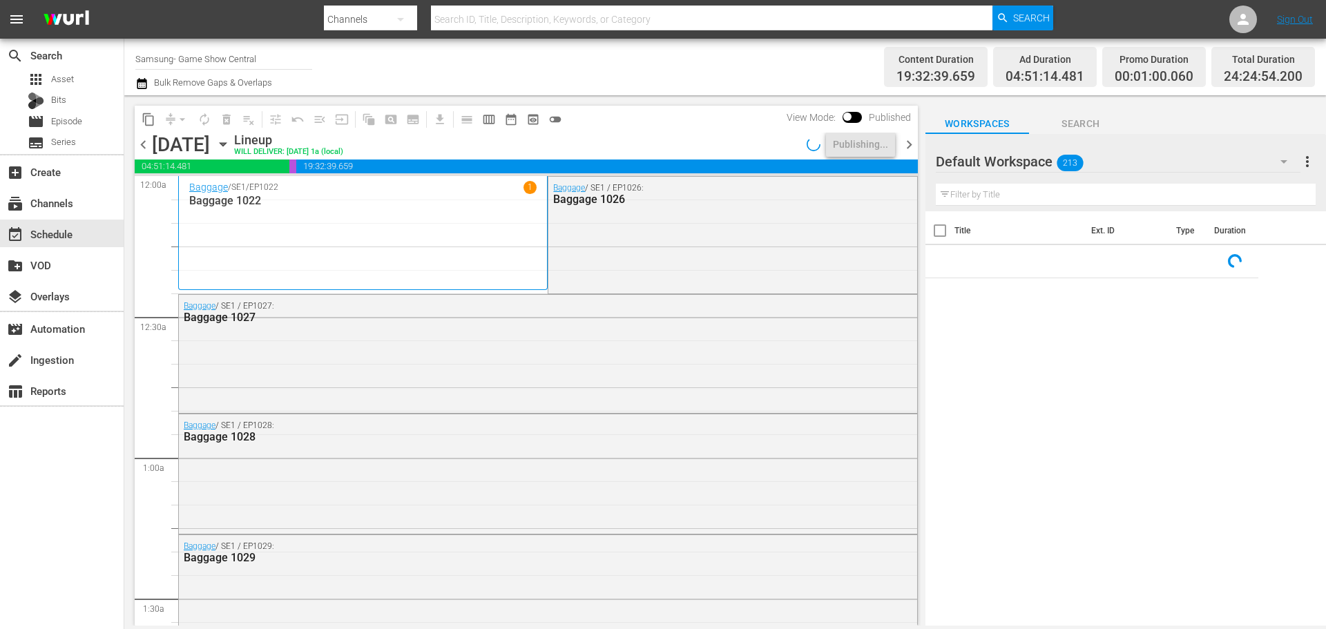
scroll to position [553, 0]
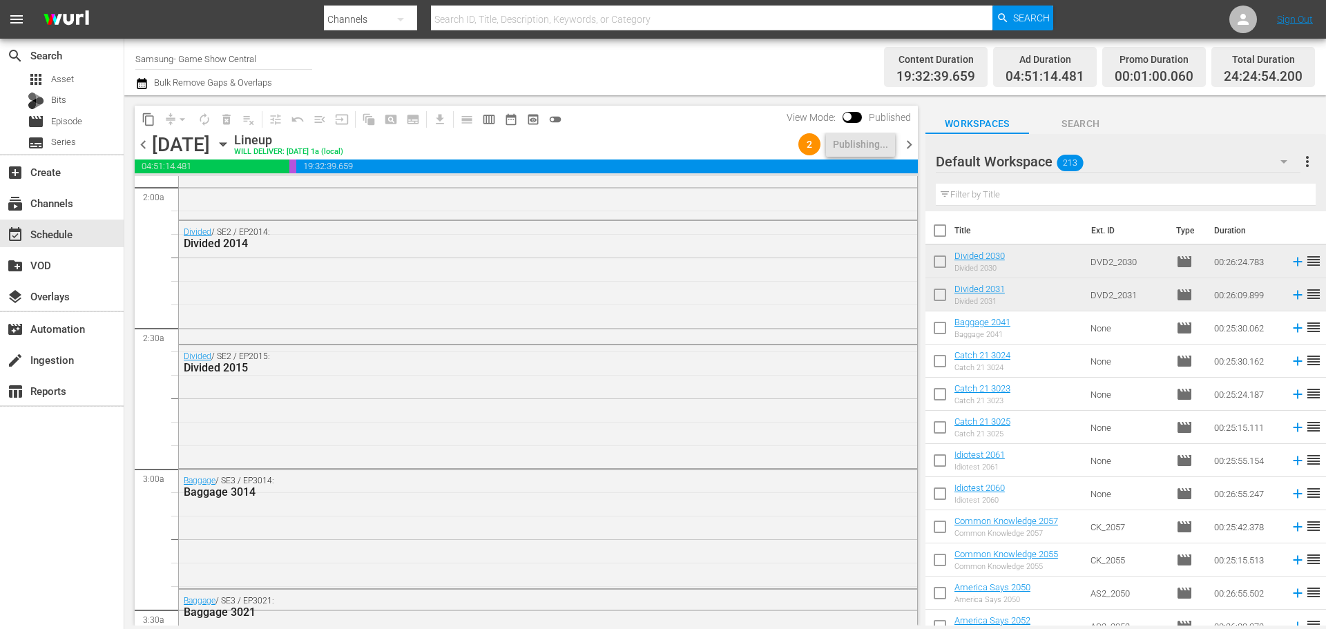
click at [231, 149] on icon "button" at bounding box center [223, 144] width 15 height 15
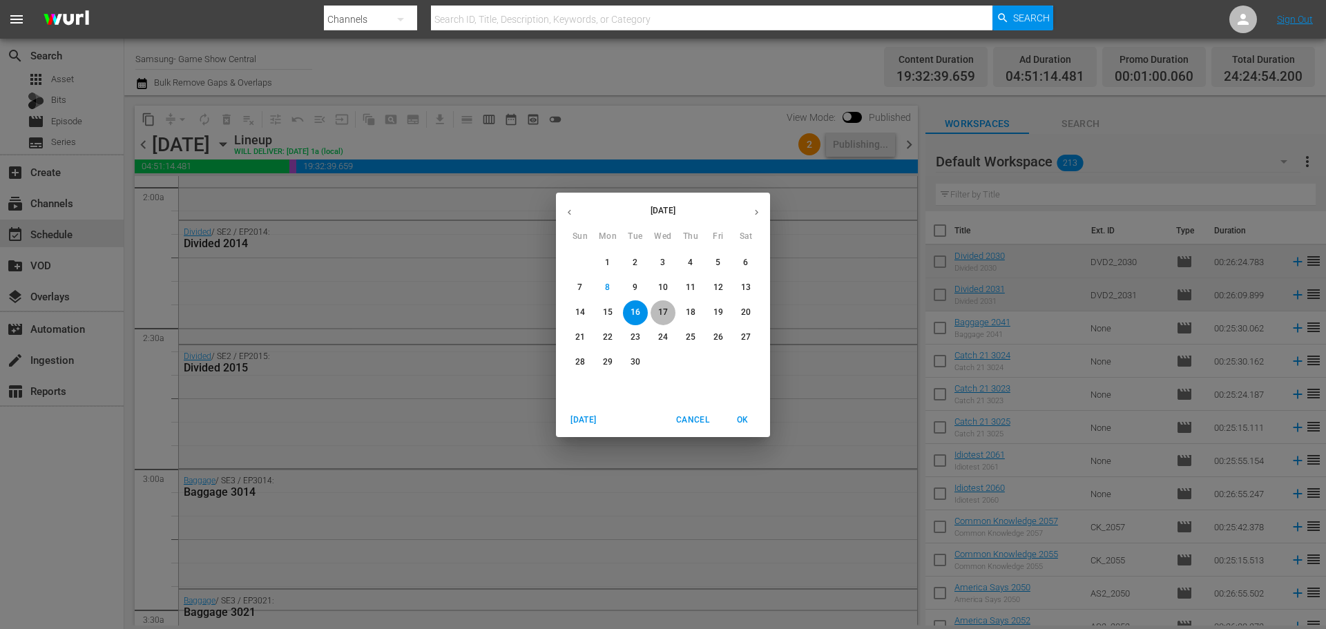
click at [672, 310] on span "17" at bounding box center [663, 313] width 25 height 12
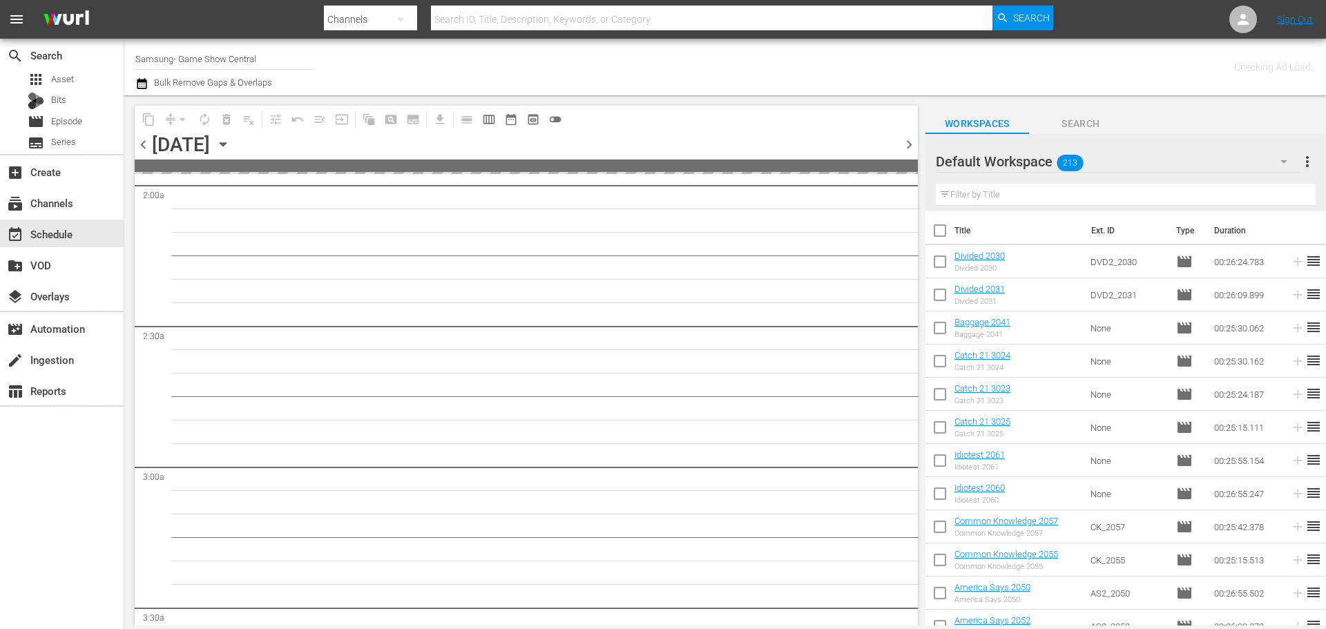
scroll to position [623, 0]
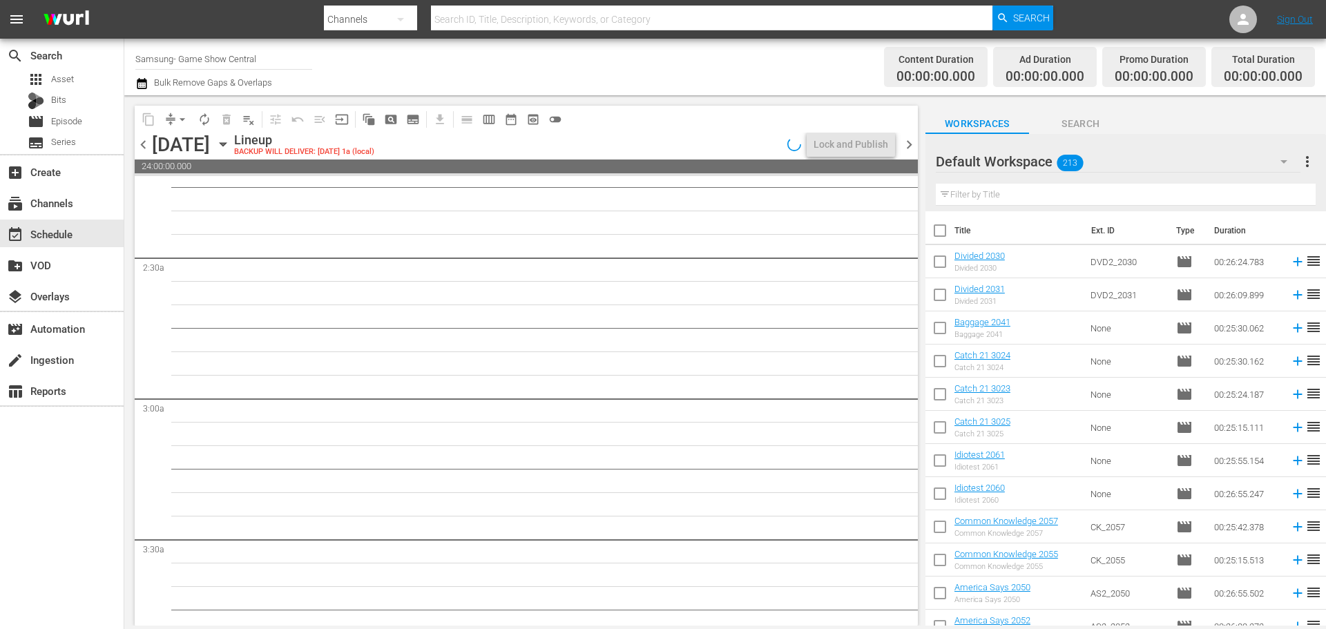
click at [231, 146] on icon "button" at bounding box center [223, 144] width 15 height 15
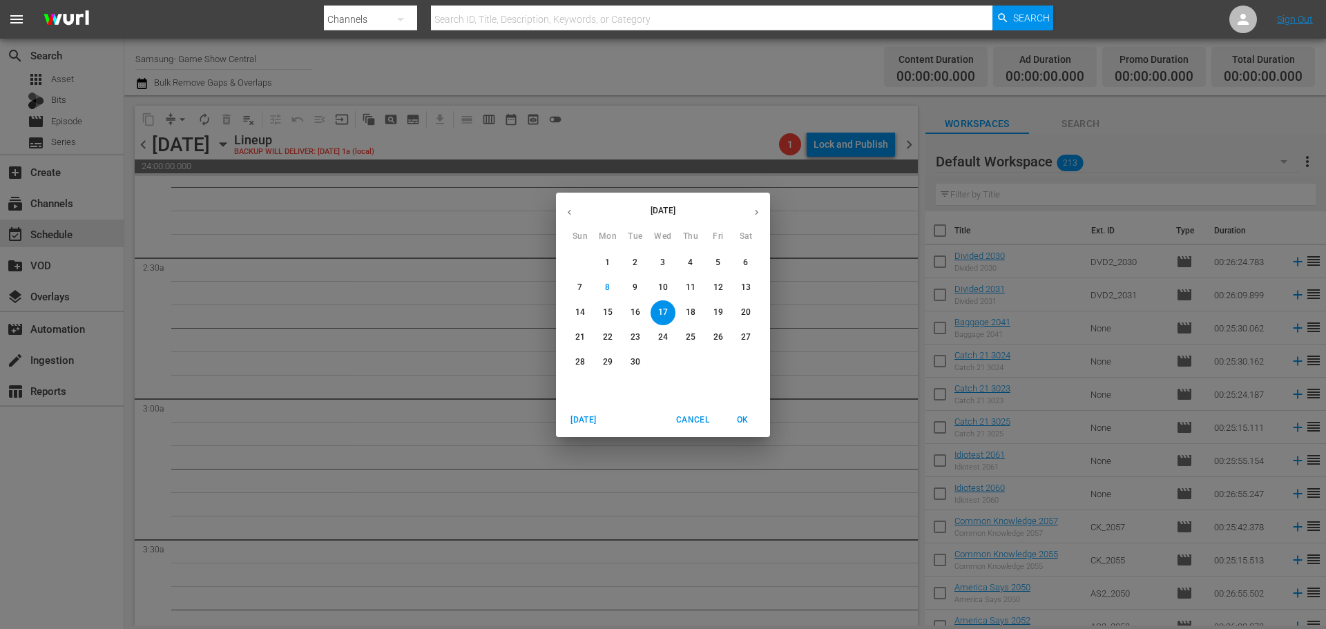
click at [667, 294] on button "10" at bounding box center [663, 288] width 25 height 25
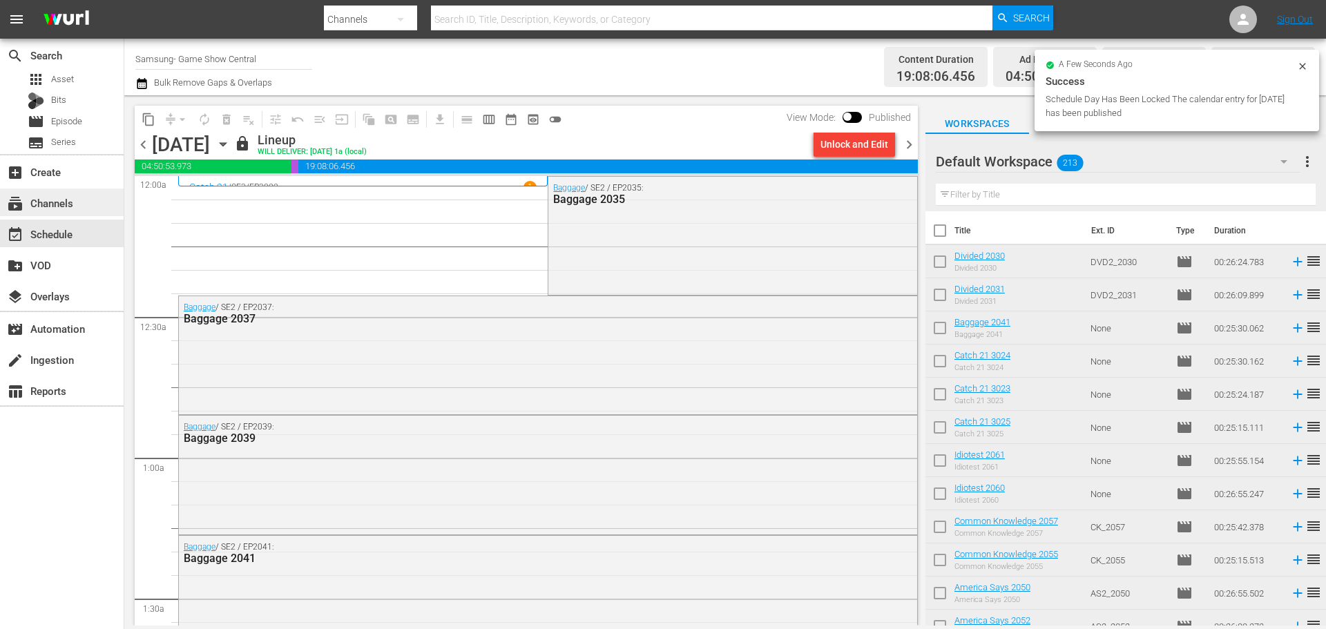
click at [96, 195] on div "subscriptions Channels" at bounding box center [62, 203] width 124 height 28
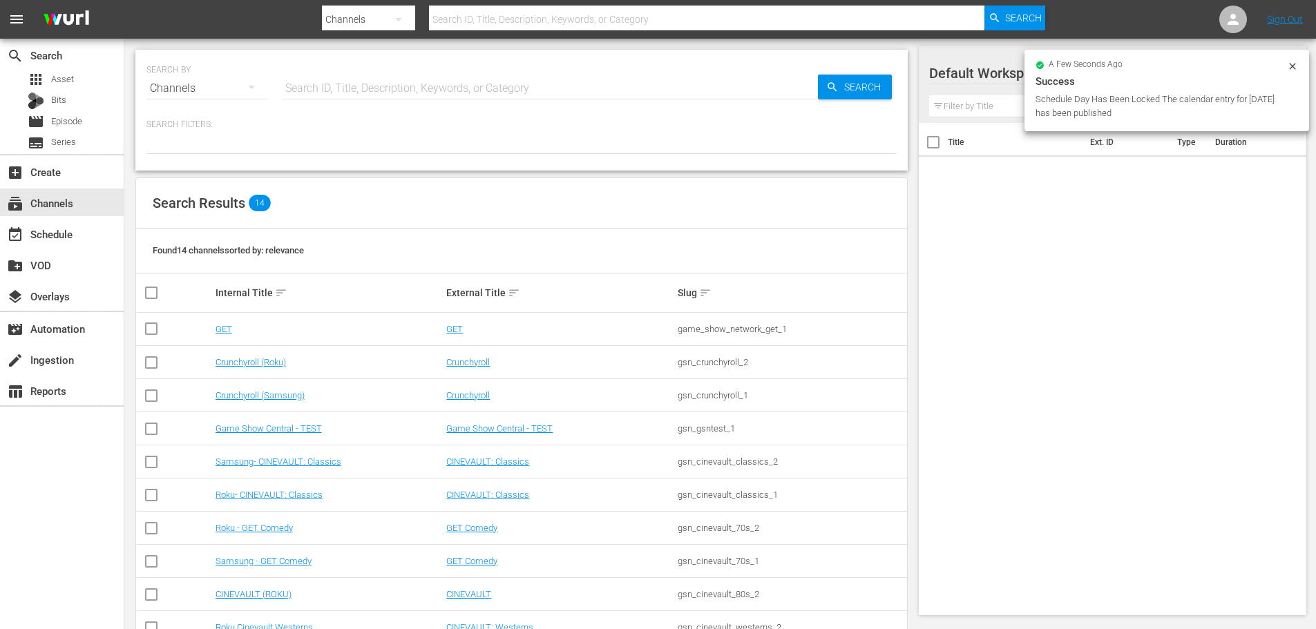
scroll to position [173, 0]
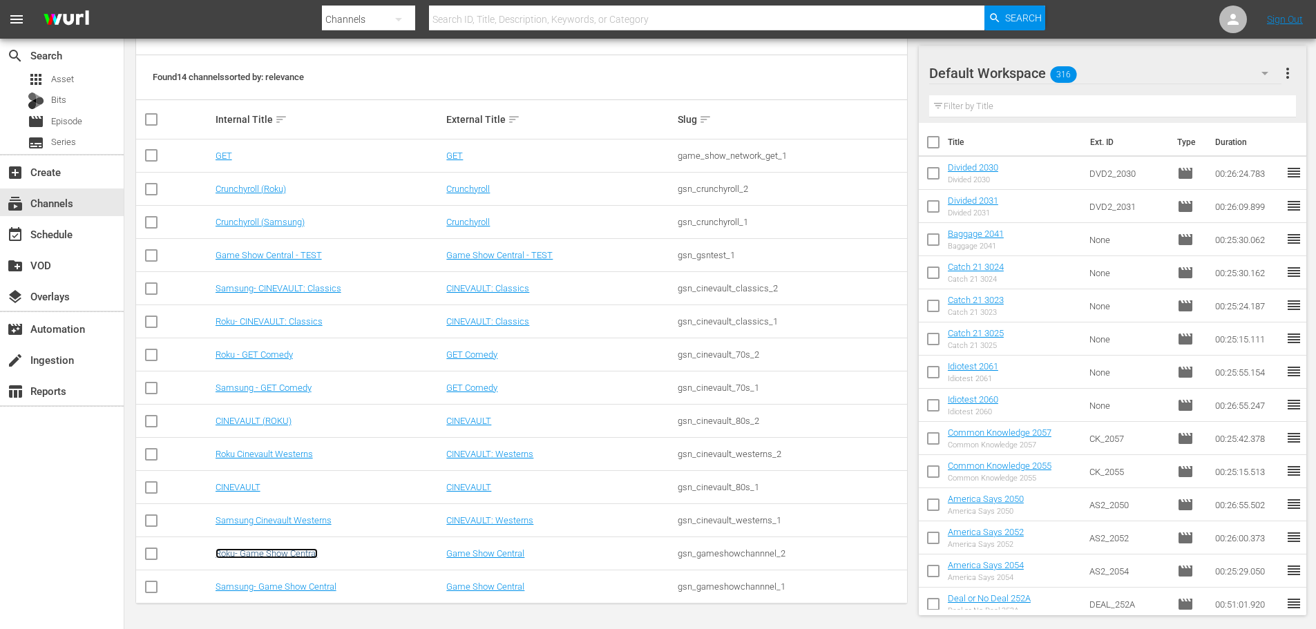
click at [300, 556] on link "Roku- Game Show Central" at bounding box center [267, 553] width 102 height 10
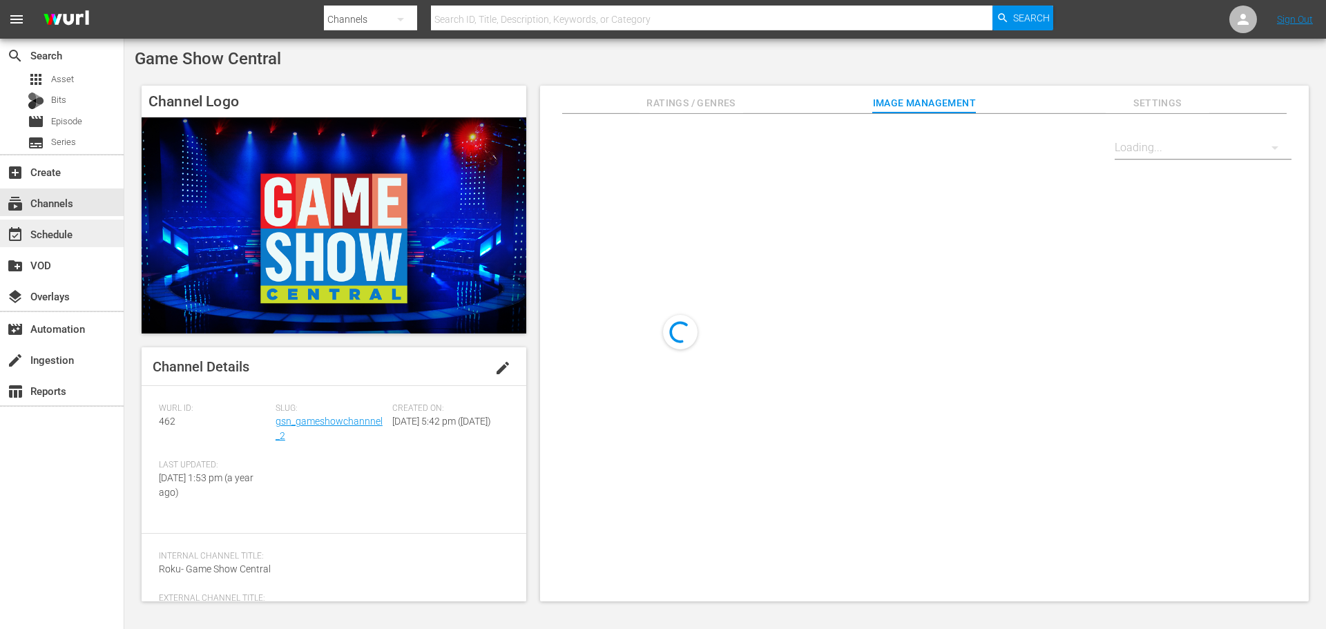
click at [97, 246] on div "event_available Schedule" at bounding box center [62, 234] width 124 height 28
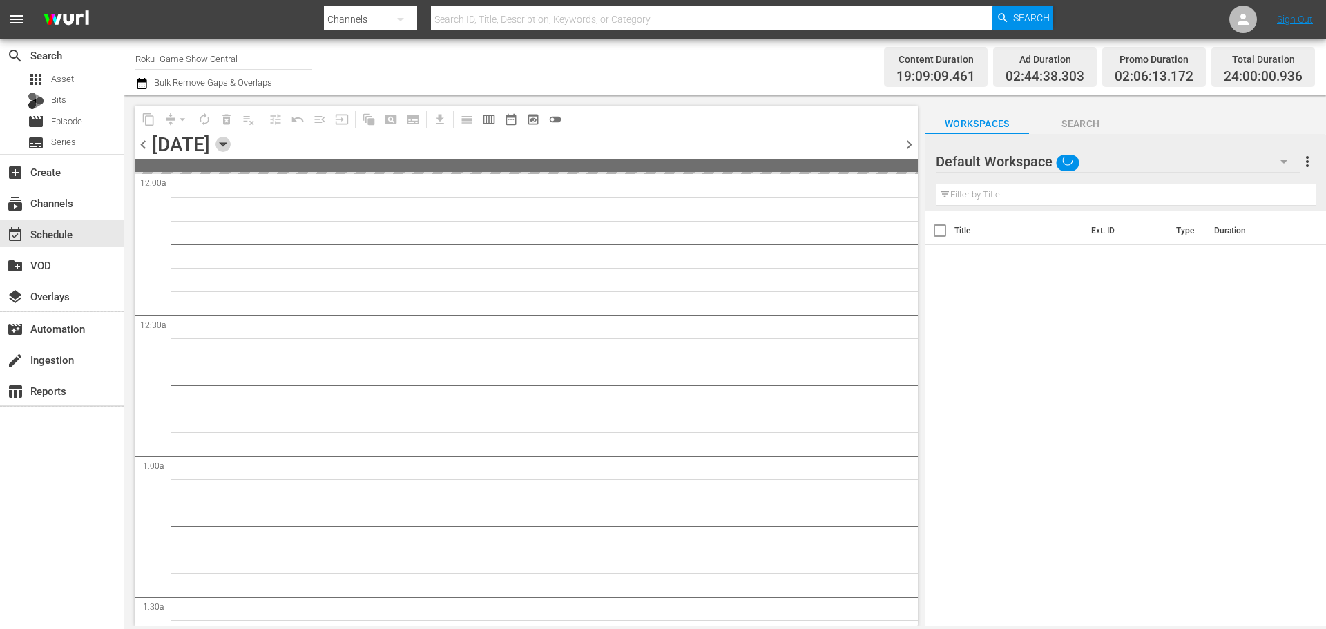
click at [231, 139] on icon "button" at bounding box center [223, 144] width 15 height 15
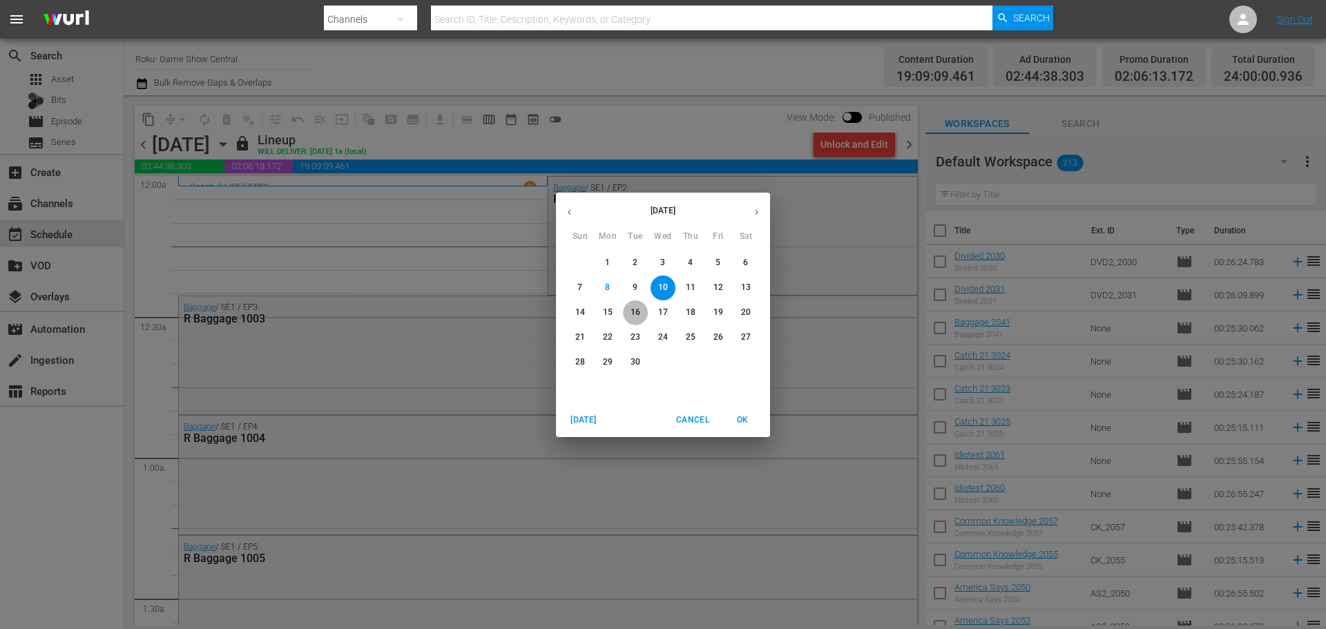
click at [635, 314] on p "16" at bounding box center [636, 313] width 10 height 12
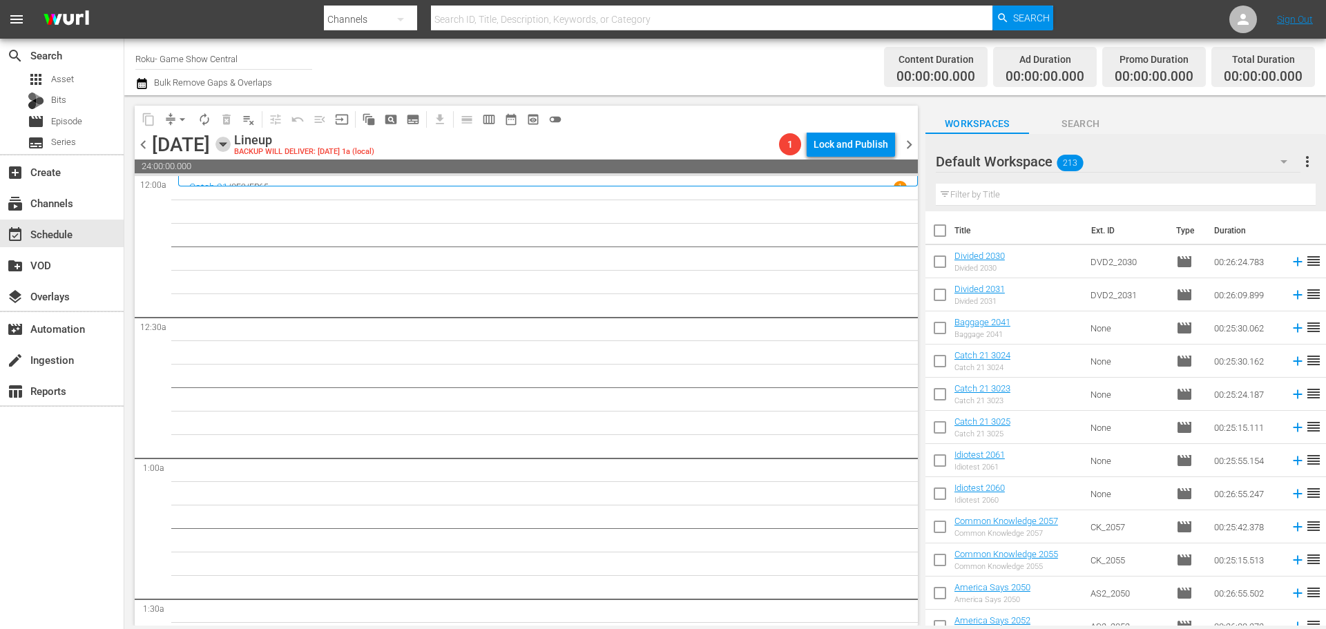
click at [231, 149] on icon "button" at bounding box center [223, 144] width 15 height 15
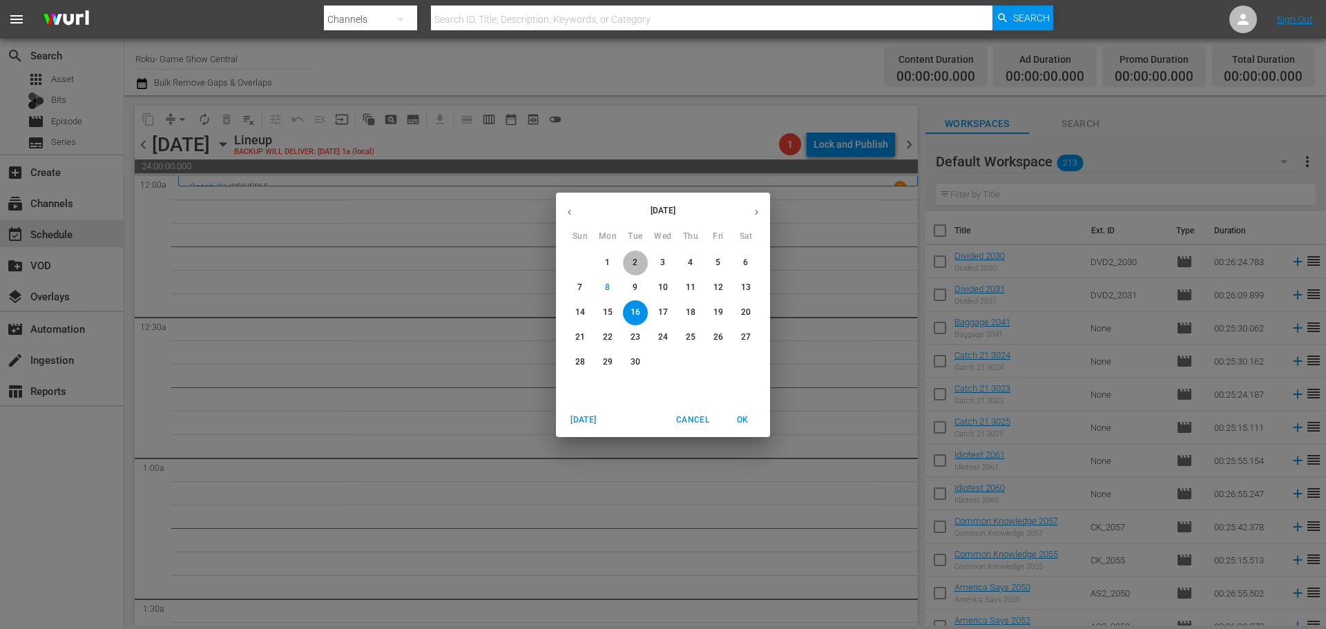
click at [637, 267] on p "2" at bounding box center [635, 263] width 5 height 12
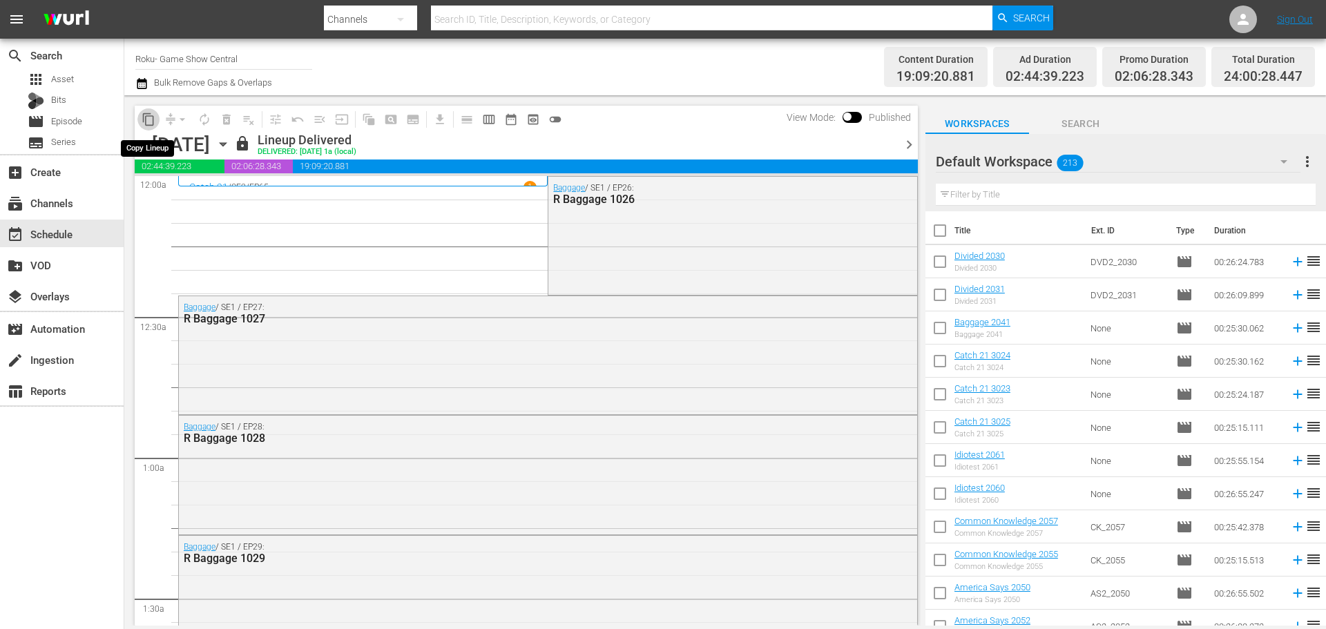
click at [149, 129] on button "content_copy" at bounding box center [148, 119] width 22 height 22
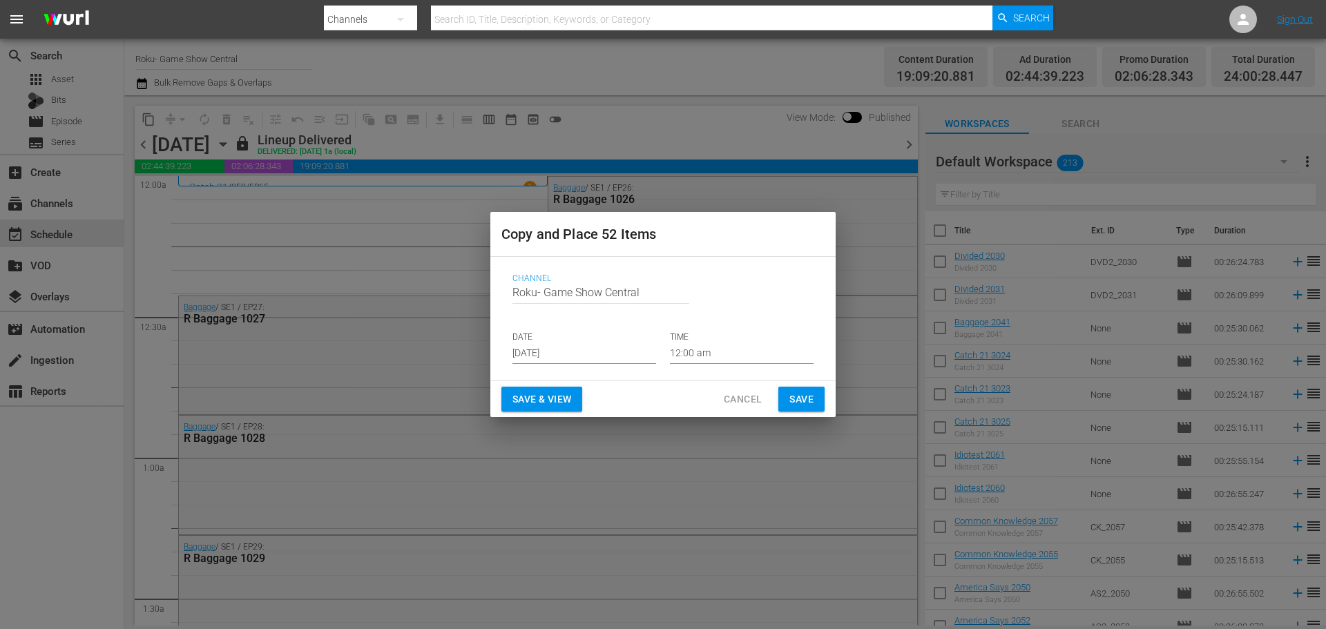
click at [551, 364] on div "Channel Channel Title Roku- Game Show Central DATE Sep 10th 2025 TIME 12:00 am" at bounding box center [662, 318] width 323 height 113
click at [560, 350] on input "Sep 10th 2025" at bounding box center [585, 353] width 144 height 21
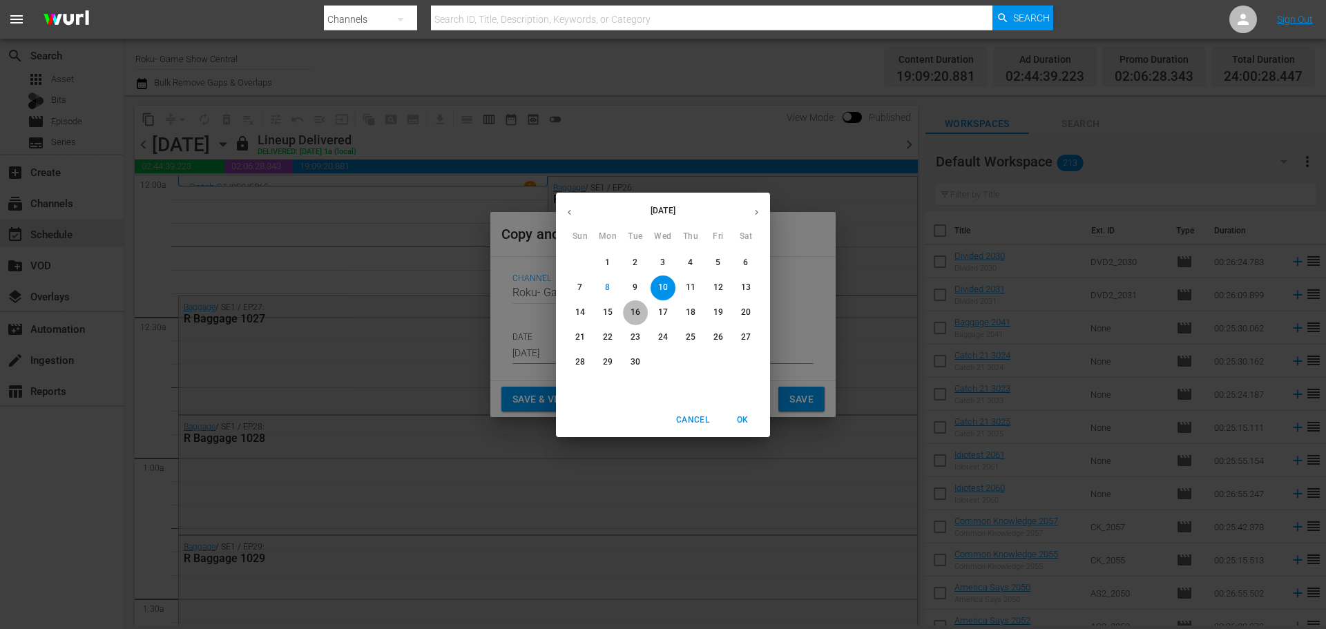
click at [631, 305] on button "16" at bounding box center [635, 312] width 25 height 25
type input "Sep 16th 2025"
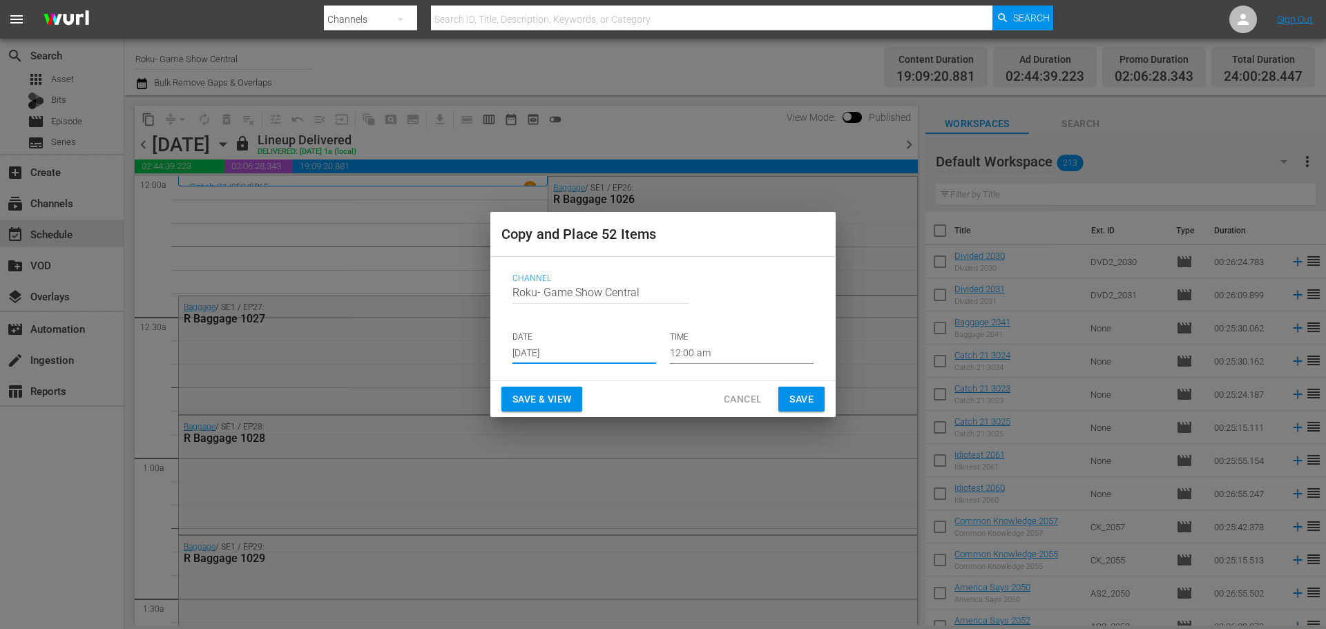
click at [810, 391] on span "Save" at bounding box center [802, 399] width 24 height 17
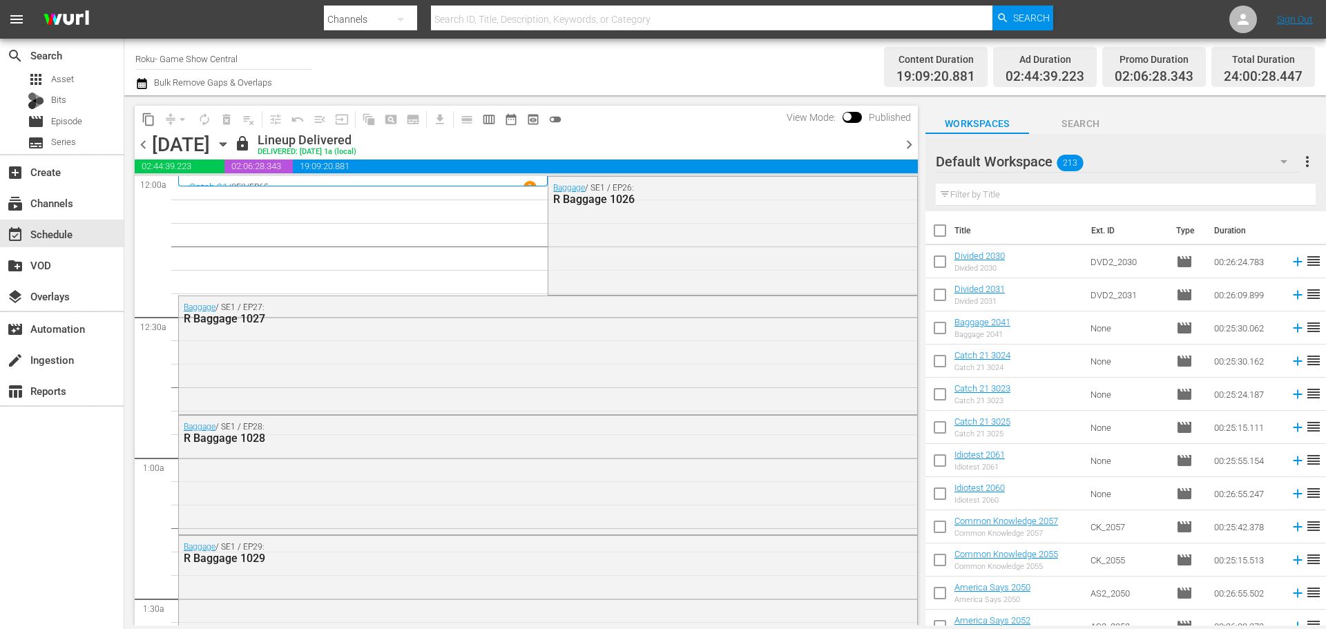
click at [231, 148] on icon "button" at bounding box center [223, 144] width 15 height 15
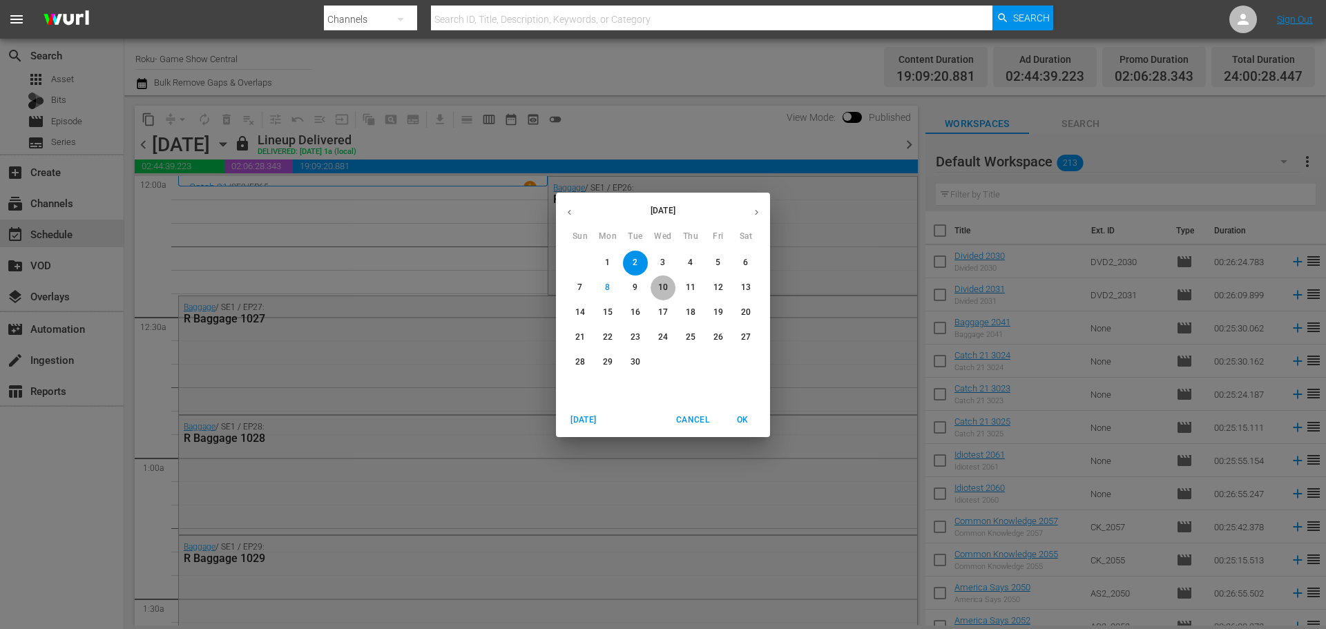
click at [667, 292] on p "10" at bounding box center [663, 288] width 10 height 12
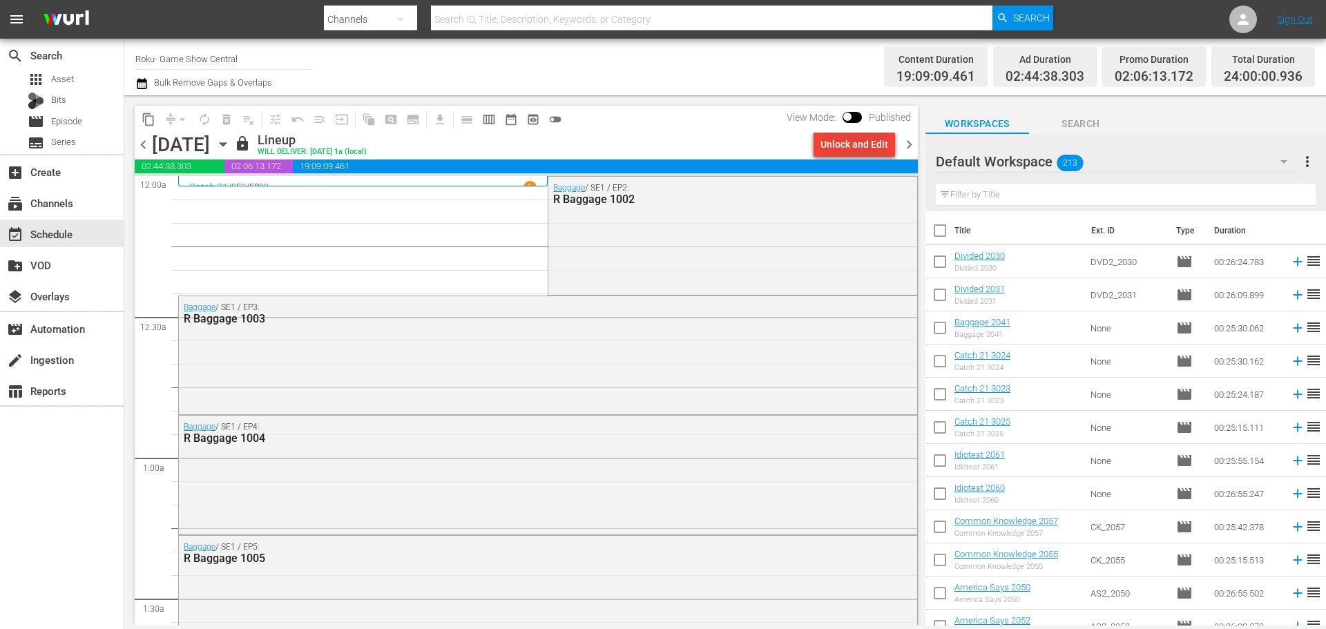
click at [864, 134] on div "Unlock and Edit" at bounding box center [855, 144] width 68 height 25
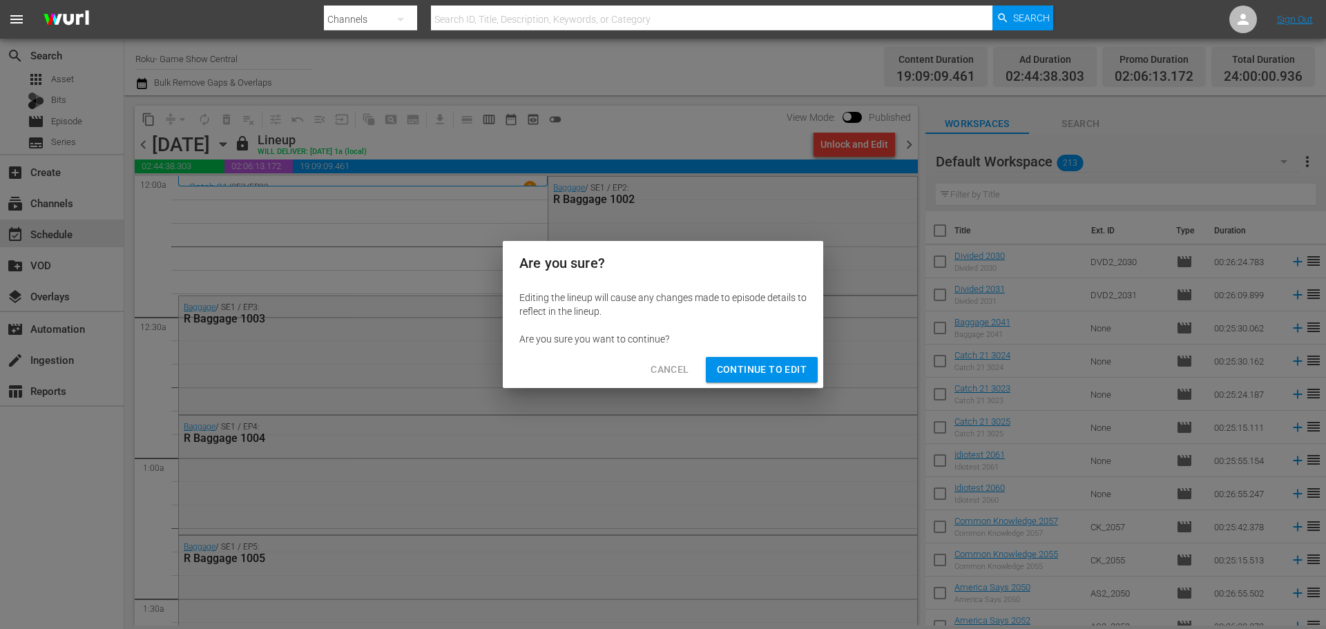
click at [770, 364] on span "Continue to Edit" at bounding box center [762, 369] width 90 height 17
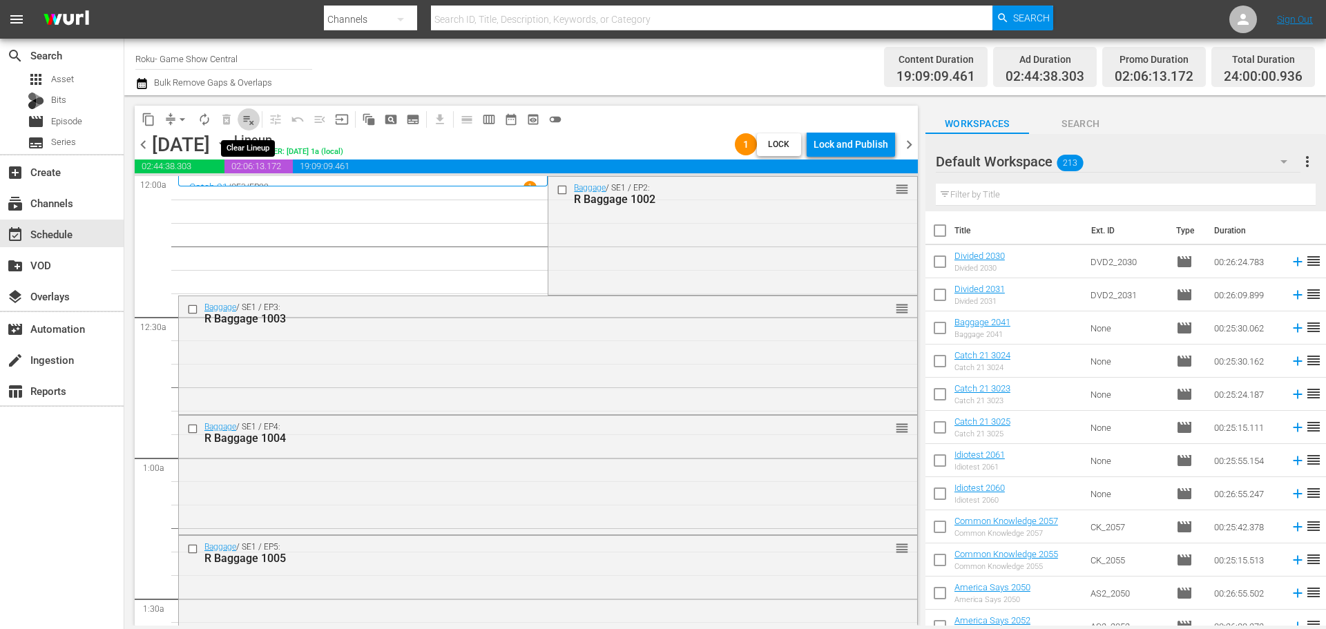
click at [240, 112] on button "playlist_remove_outlined" at bounding box center [249, 119] width 22 height 22
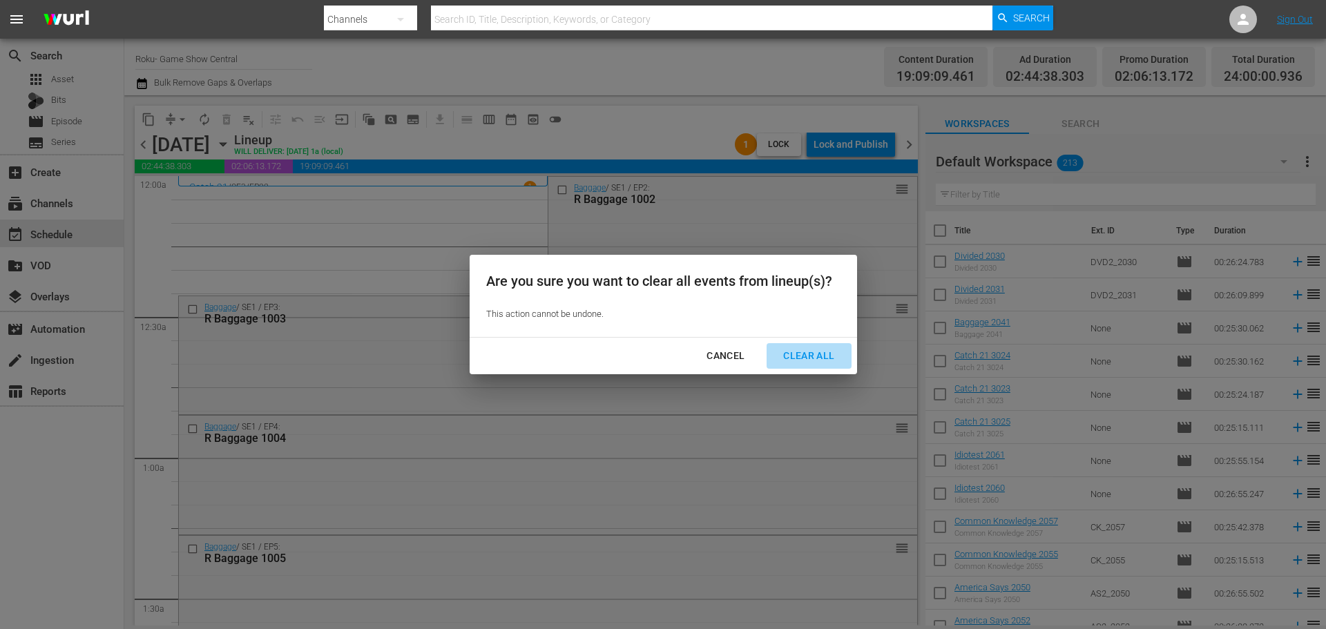
click at [824, 355] on div "Clear All" at bounding box center [808, 355] width 73 height 17
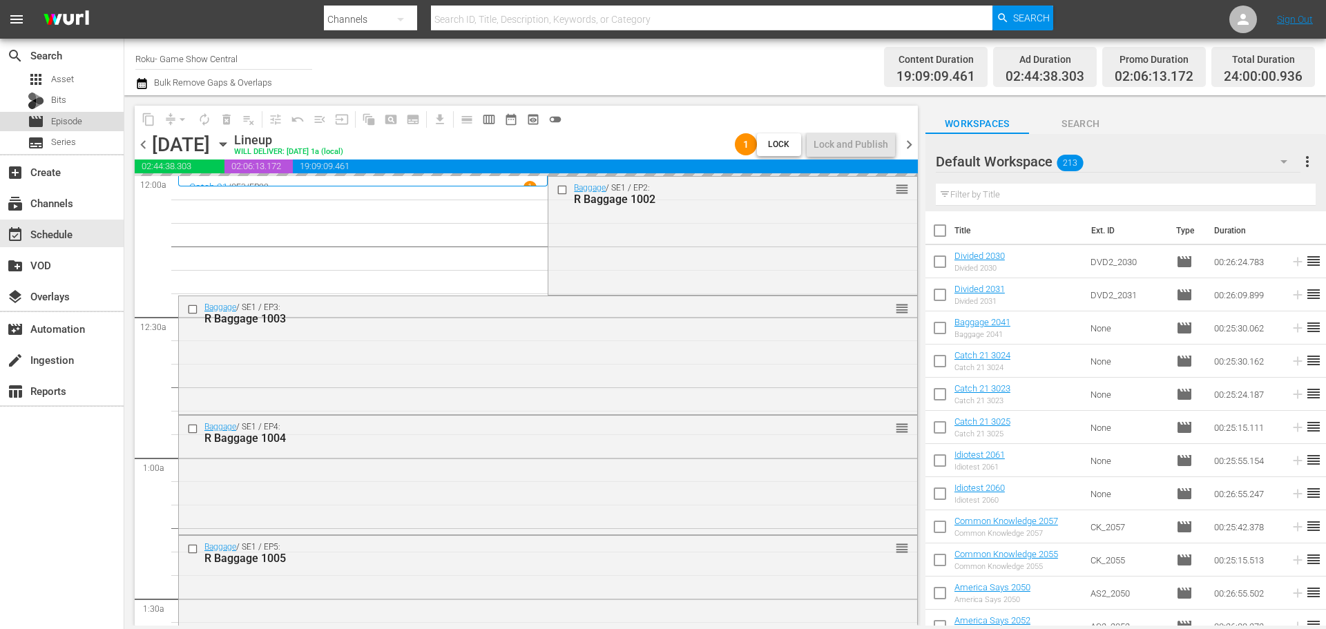
click at [99, 128] on div "movie Episode" at bounding box center [62, 121] width 124 height 19
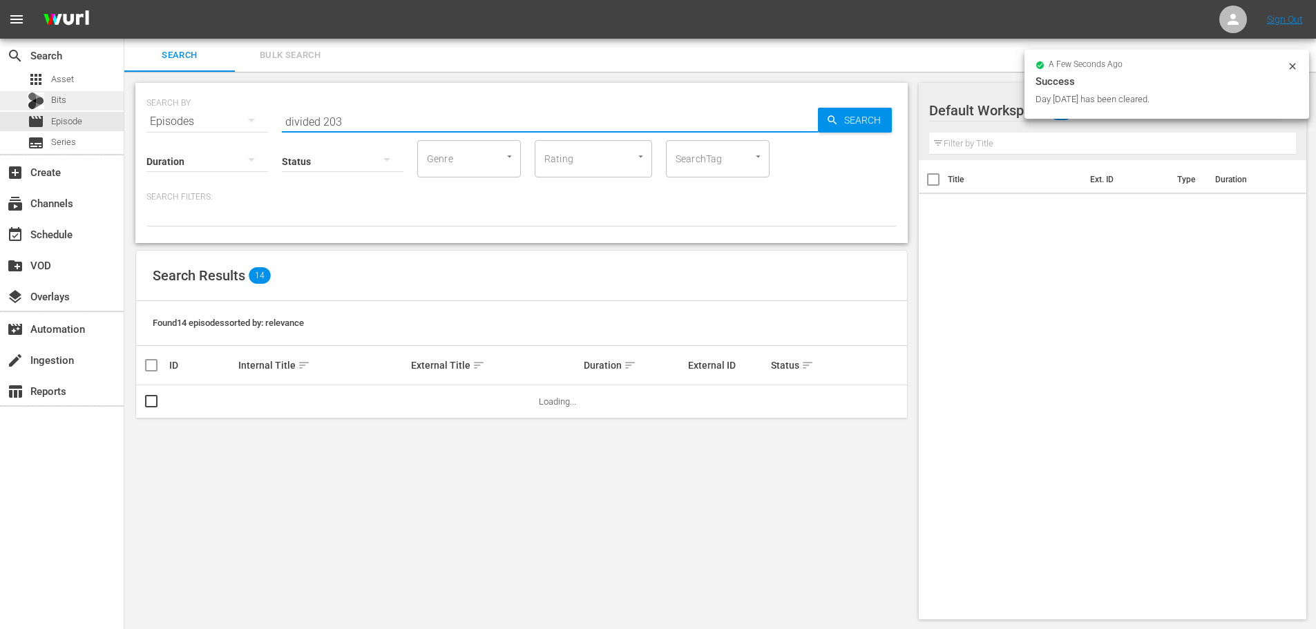
drag, startPoint x: 509, startPoint y: 115, endPoint x: 0, endPoint y: 107, distance: 509.1
click at [124, 0] on div "search Search apps Asset Bits movie Episode subtitles Series add_box Create sub…" at bounding box center [720, 0] width 1192 height 0
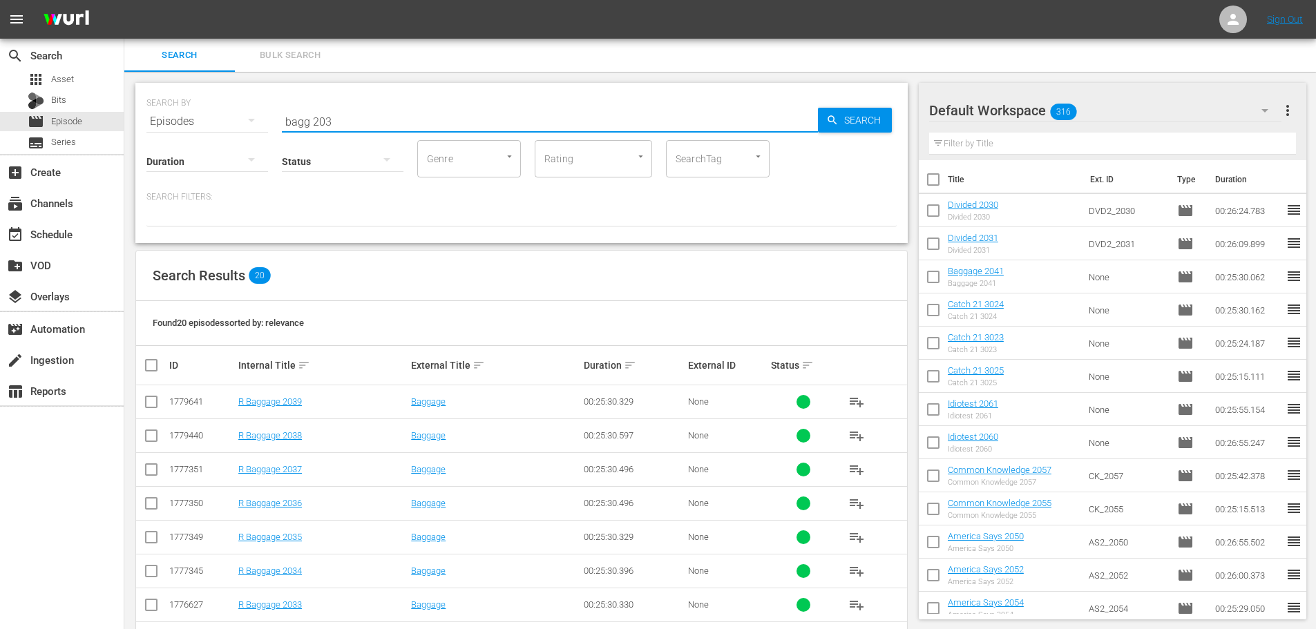
type input "bagg 203"
click at [150, 470] on input "checkbox" at bounding box center [151, 472] width 17 height 17
checkbox input "true"
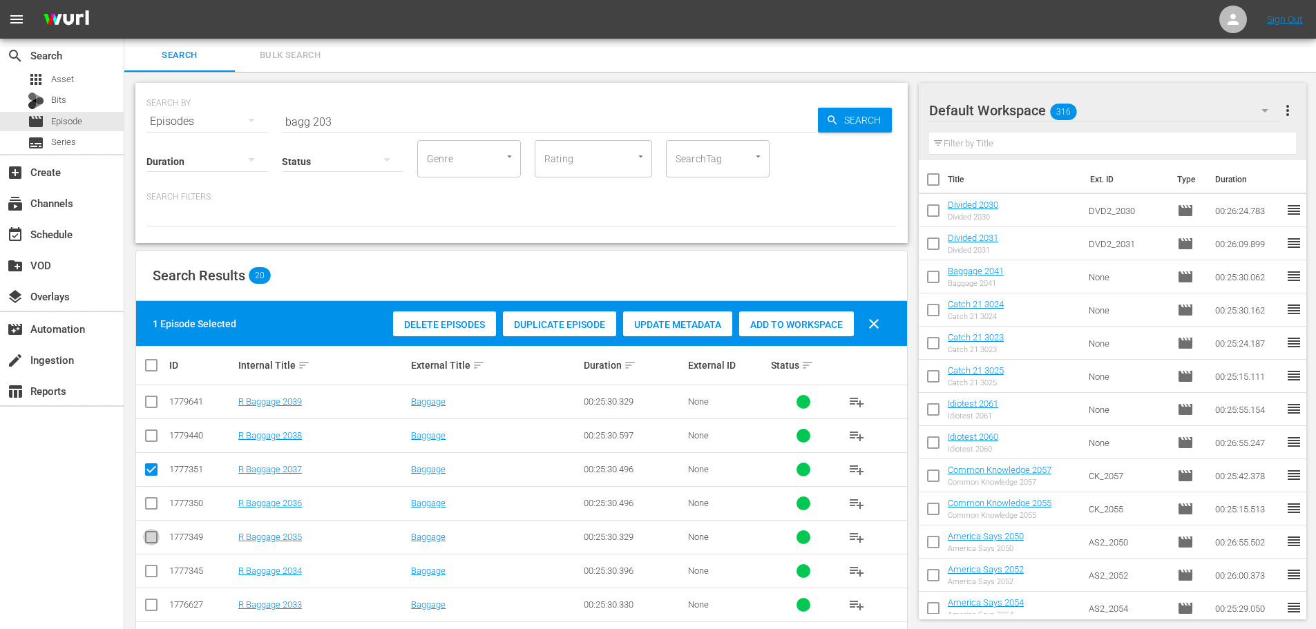
click at [158, 530] on icon at bounding box center [151, 537] width 17 height 17
click at [145, 408] on input "checkbox" at bounding box center [151, 404] width 17 height 17
checkbox input "true"
click at [150, 545] on input "checkbox" at bounding box center [151, 540] width 17 height 17
checkbox input "true"
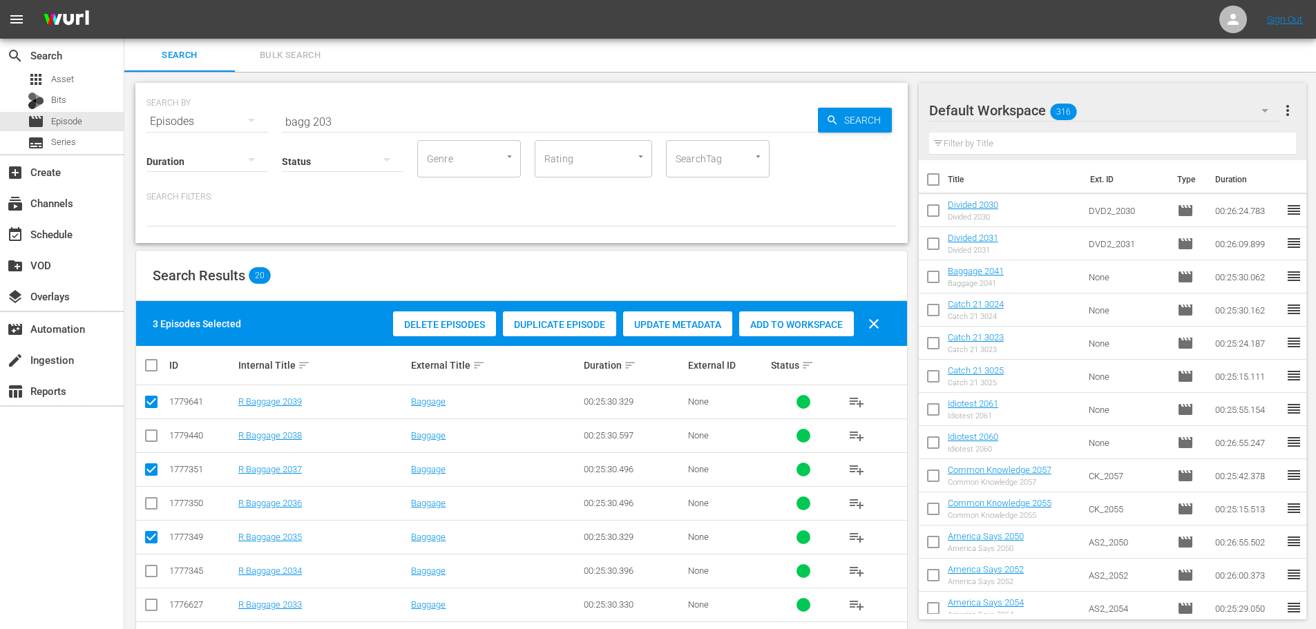
click at [821, 320] on span "Add to Workspace" at bounding box center [796, 324] width 115 height 11
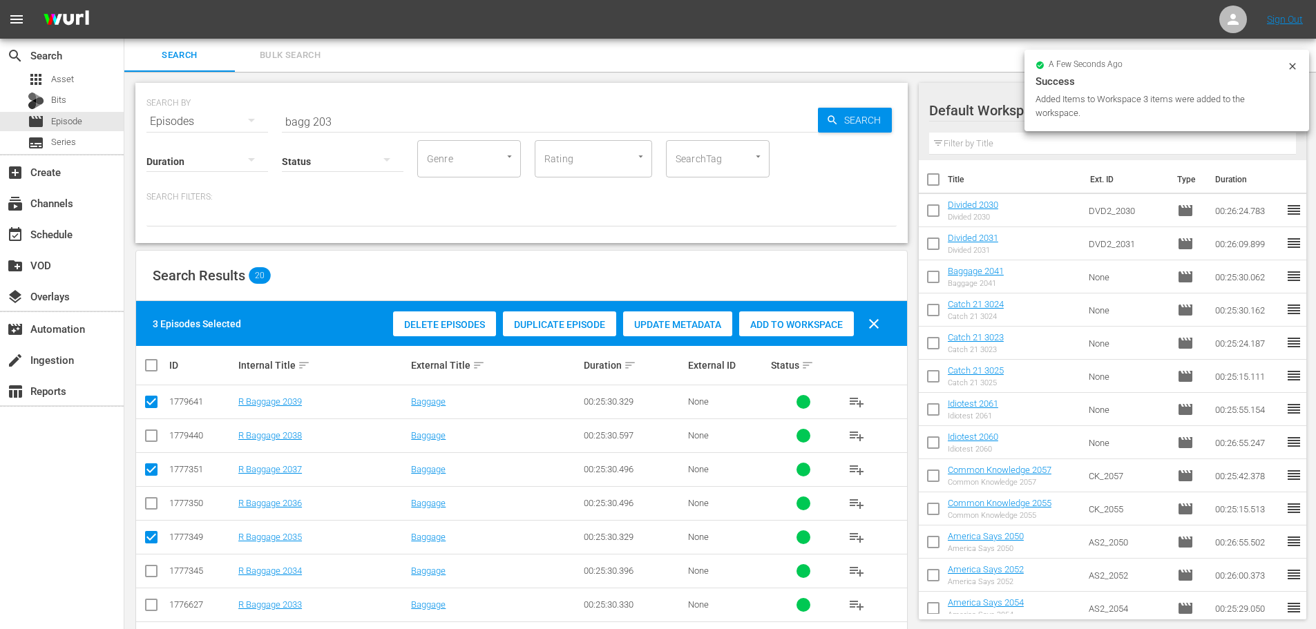
click at [369, 125] on input "bagg 203" at bounding box center [550, 121] width 536 height 33
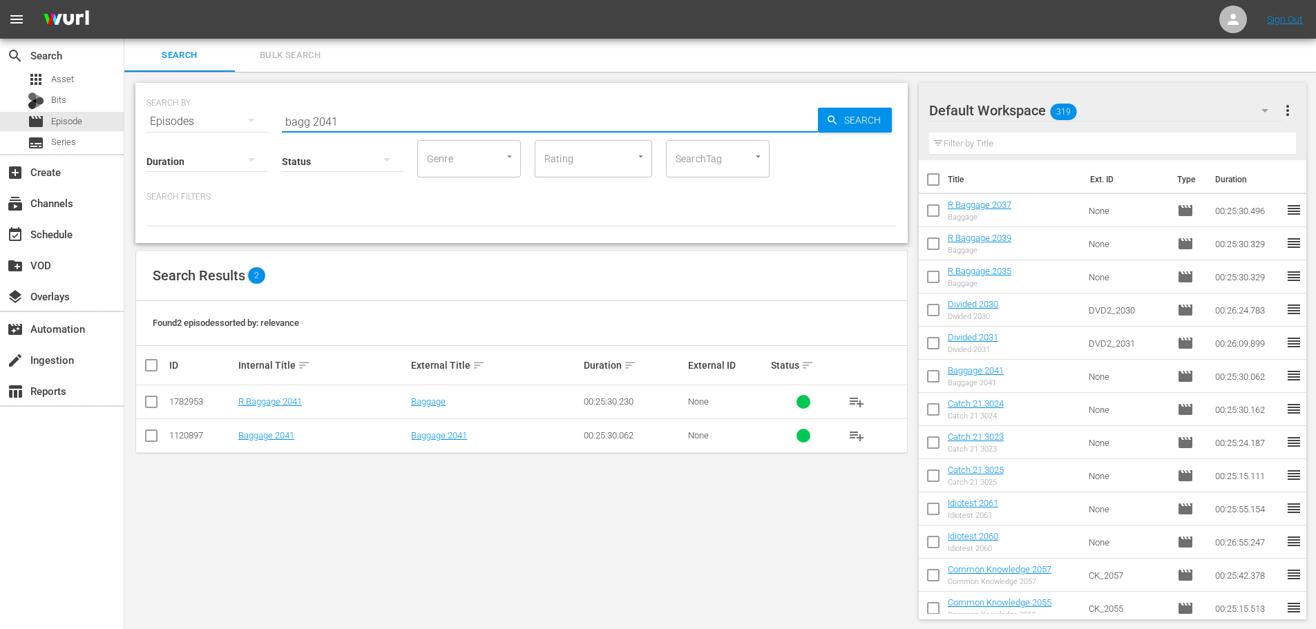
type input "bagg 2041"
click at [153, 396] on input "checkbox" at bounding box center [151, 404] width 17 height 17
checkbox input "true"
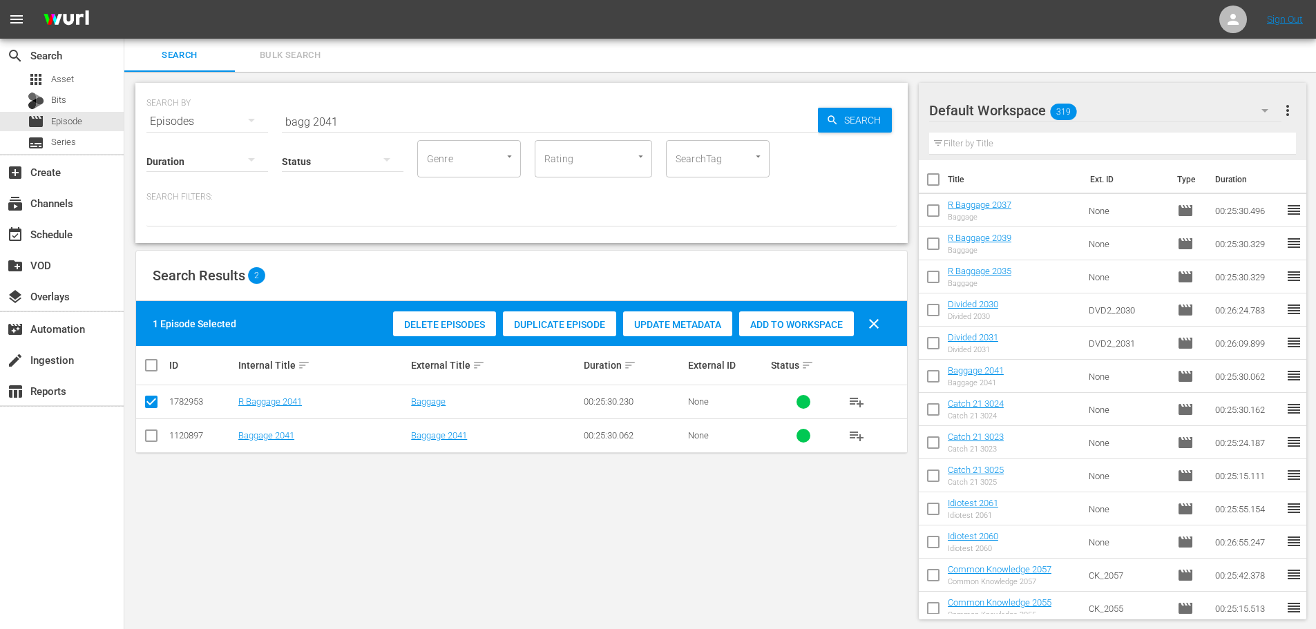
click at [819, 309] on div "Delete Episodes Duplicate Episode Update Metadata Add to Workspace clear" at bounding box center [640, 323] width 501 height 33
click at [830, 317] on div "Add to Workspace" at bounding box center [796, 325] width 115 height 26
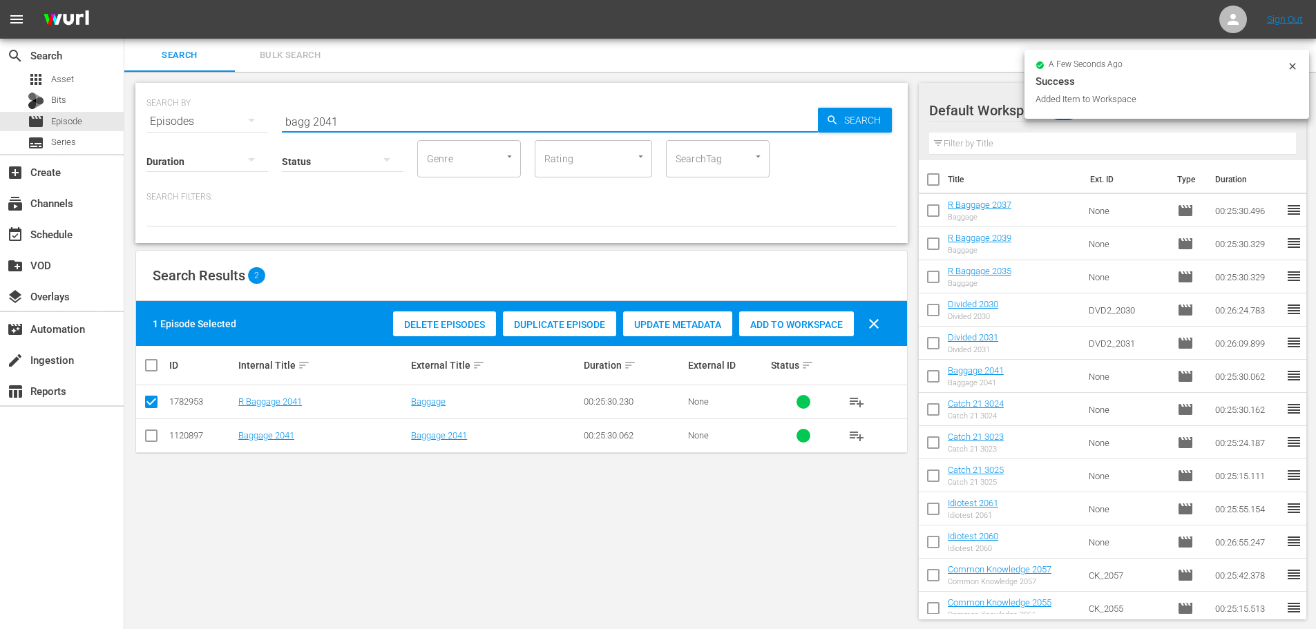
drag, startPoint x: 496, startPoint y: 114, endPoint x: 241, endPoint y: 157, distance: 258.6
click at [218, 144] on div "SEARCH BY Search By Episodes Search ID, Title, Description, Keywords, or Catego…" at bounding box center [521, 163] width 772 height 160
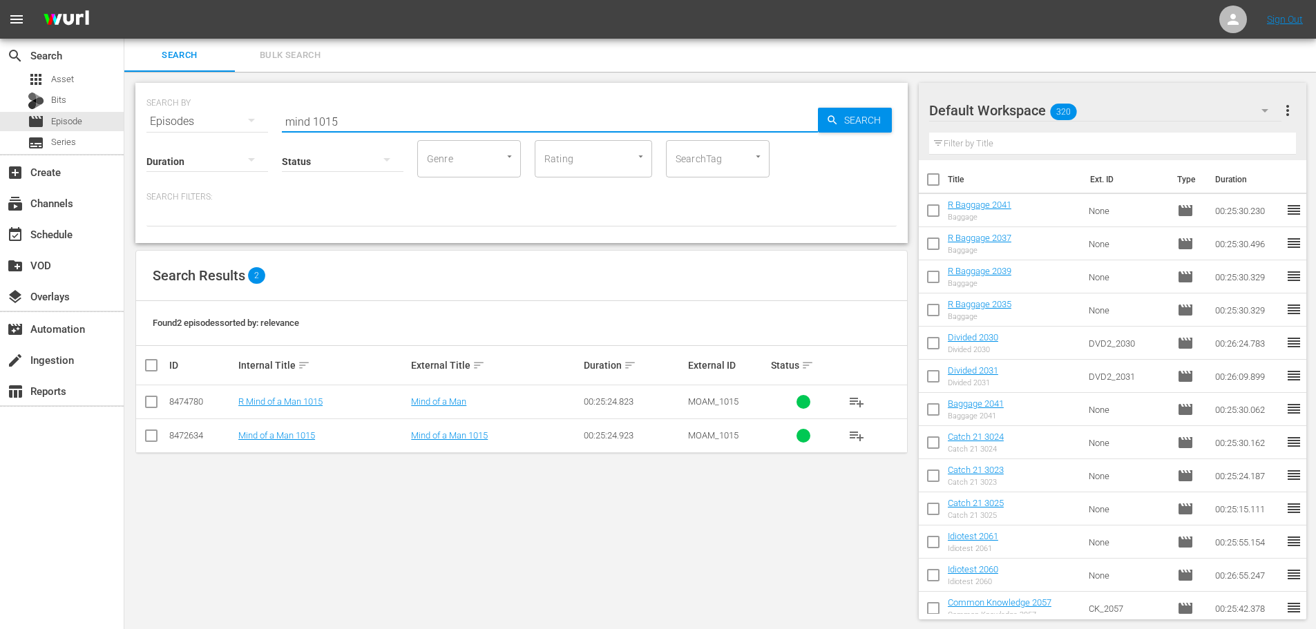
type input "mind 1015"
click at [161, 405] on td at bounding box center [151, 402] width 31 height 34
click at [145, 406] on input "checkbox" at bounding box center [151, 404] width 17 height 17
checkbox input "true"
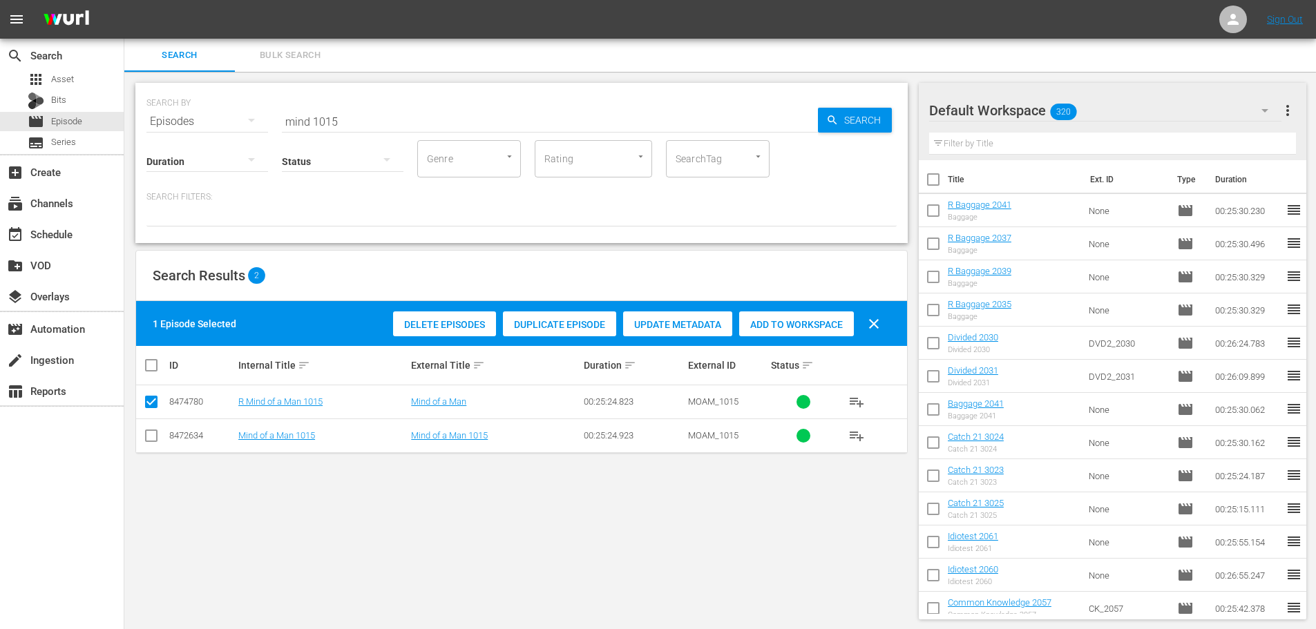
click at [848, 322] on span "Add to Workspace" at bounding box center [796, 324] width 115 height 11
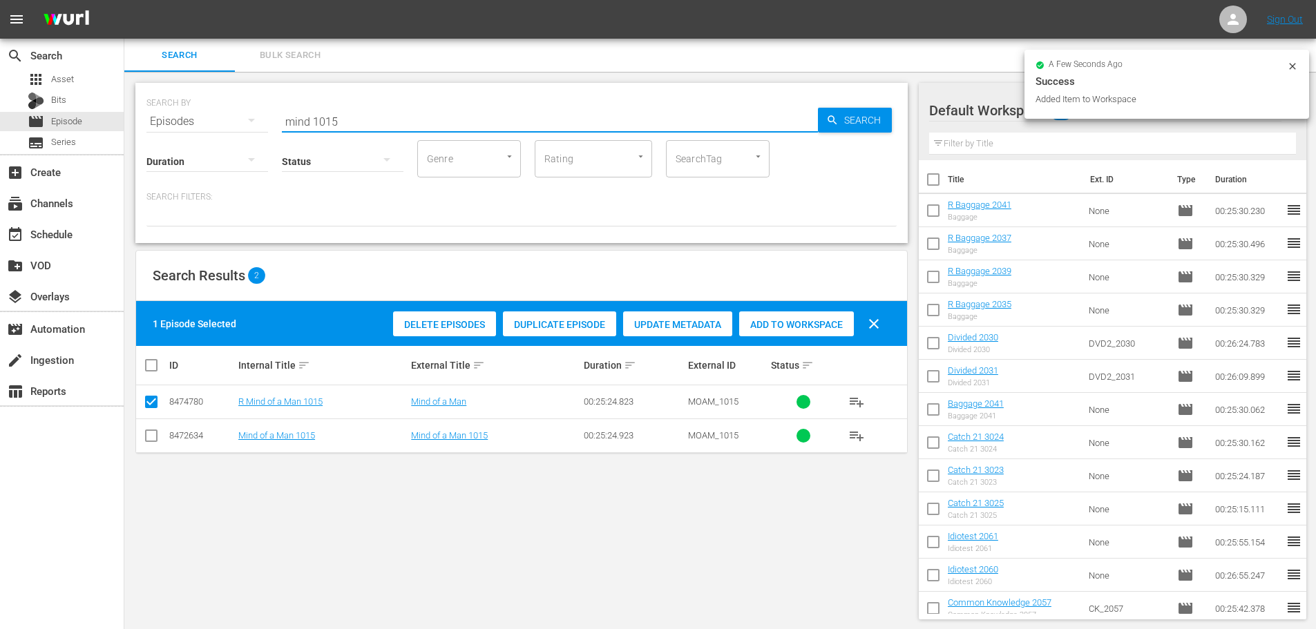
drag, startPoint x: 342, startPoint y: 106, endPoint x: 135, endPoint y: 179, distance: 219.8
click at [135, 179] on div "SEARCH BY Search By Episodes Search ID, Title, Description, Keywords, or Catego…" at bounding box center [521, 351] width 794 height 559
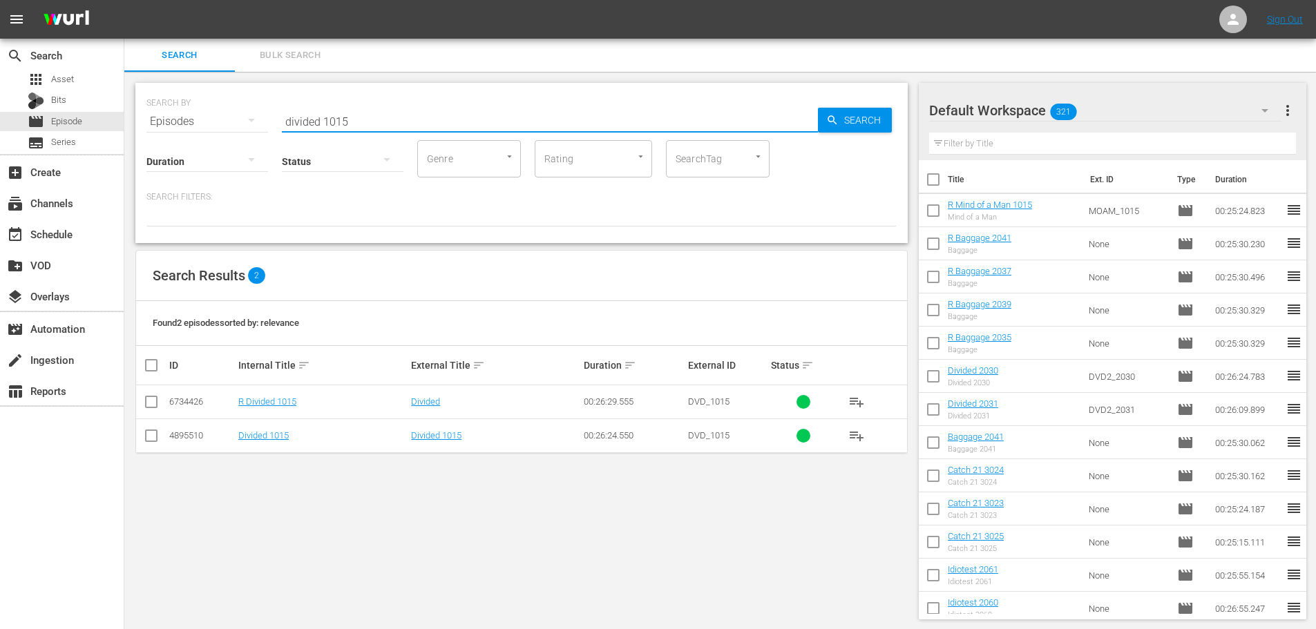
type input "divided 1015"
click at [149, 399] on input "checkbox" at bounding box center [151, 404] width 17 height 17
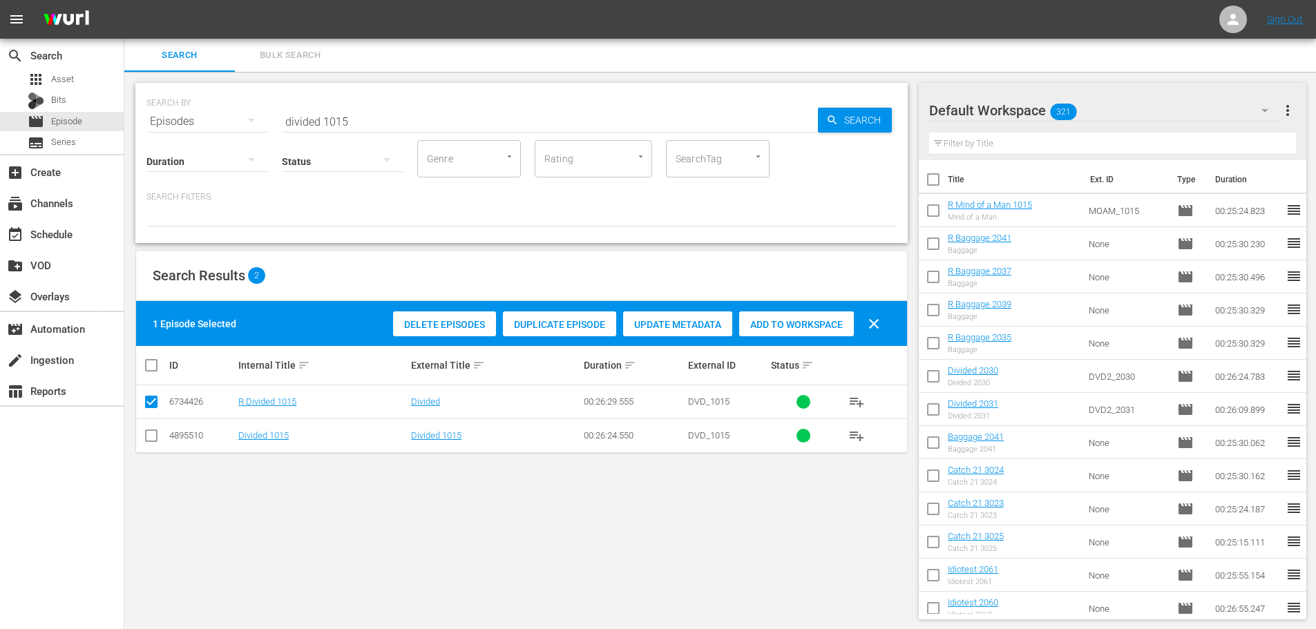
click at [148, 401] on input "checkbox" at bounding box center [151, 404] width 17 height 17
checkbox input "false"
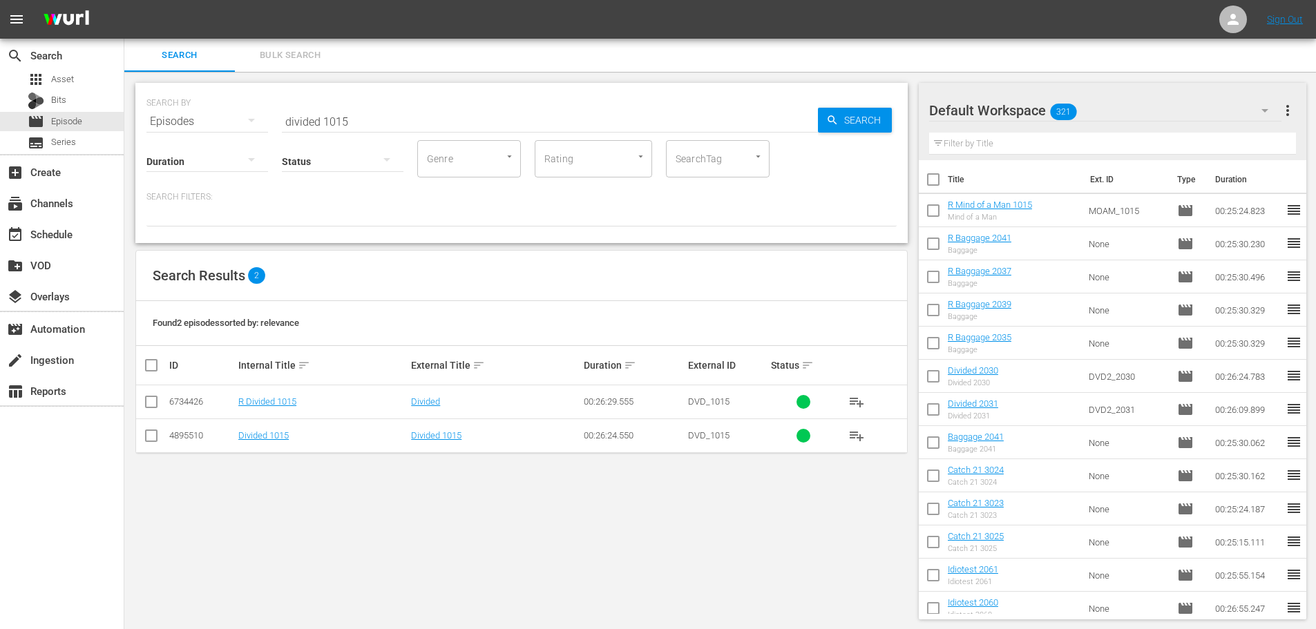
click at [443, 145] on div "Genre" at bounding box center [469, 158] width 104 height 37
click at [421, 123] on input "divided 1015" at bounding box center [550, 121] width 536 height 33
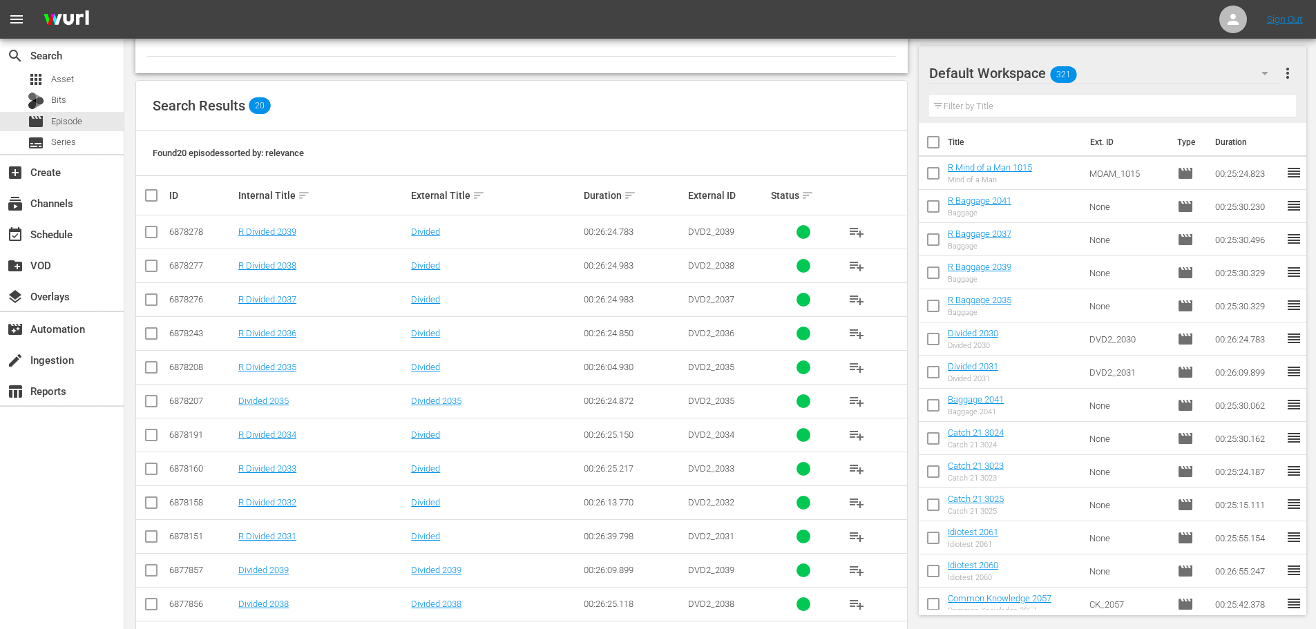
scroll to position [414, 0]
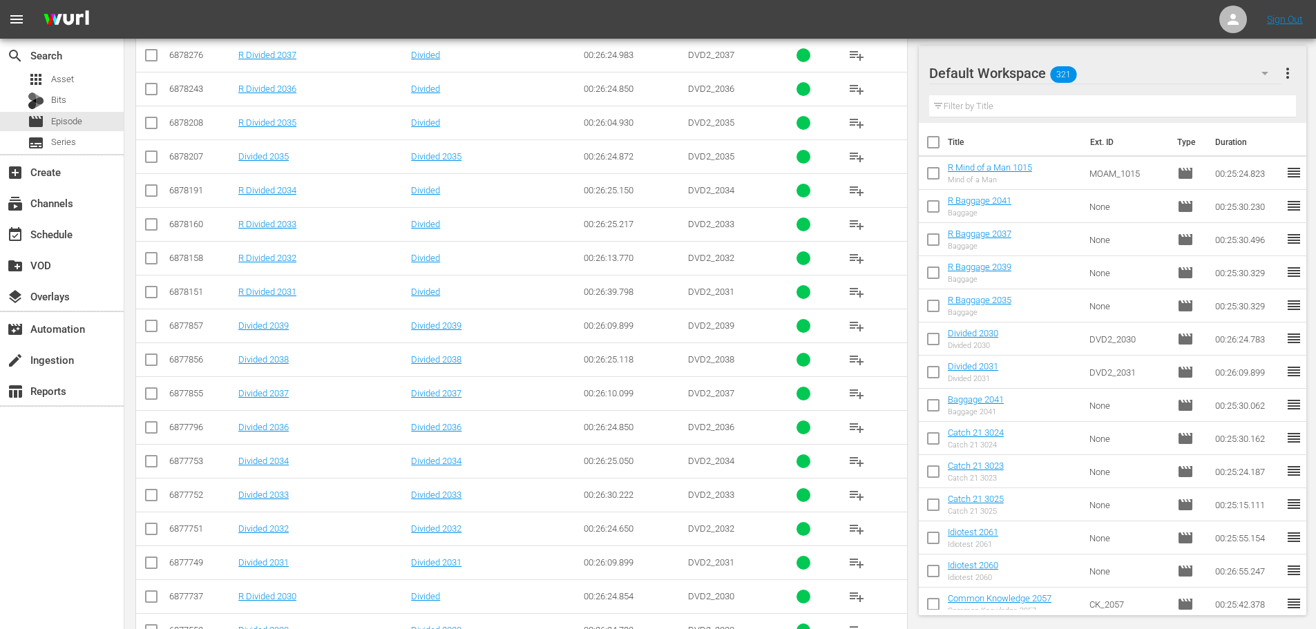
type input "divided 203"
click at [144, 300] on input "checkbox" at bounding box center [151, 295] width 17 height 17
checkbox input "true"
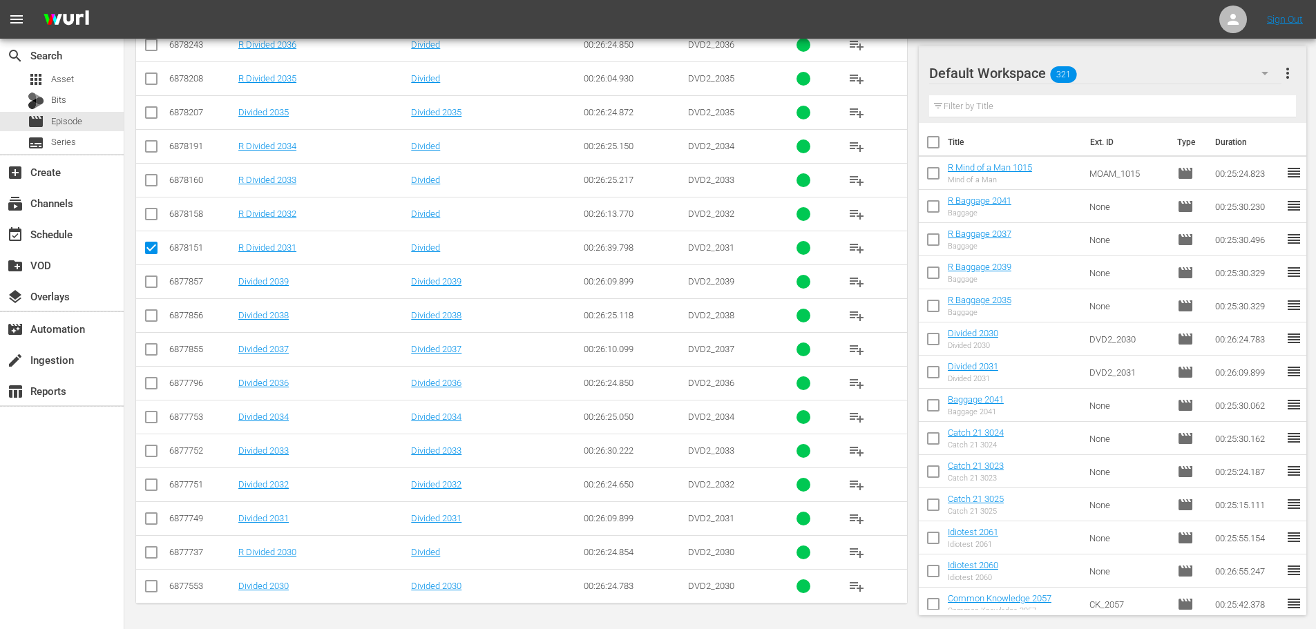
drag, startPoint x: 145, startPoint y: 561, endPoint x: 146, endPoint y: 573, distance: 12.5
click at [145, 577] on tbody "6878278 R Divided 2039 Divided 00:26:24.783 DVD2_2039 playlist_add 6878277 R Di…" at bounding box center [521, 265] width 771 height 677
click at [144, 553] on input "checkbox" at bounding box center [151, 555] width 17 height 17
checkbox input "true"
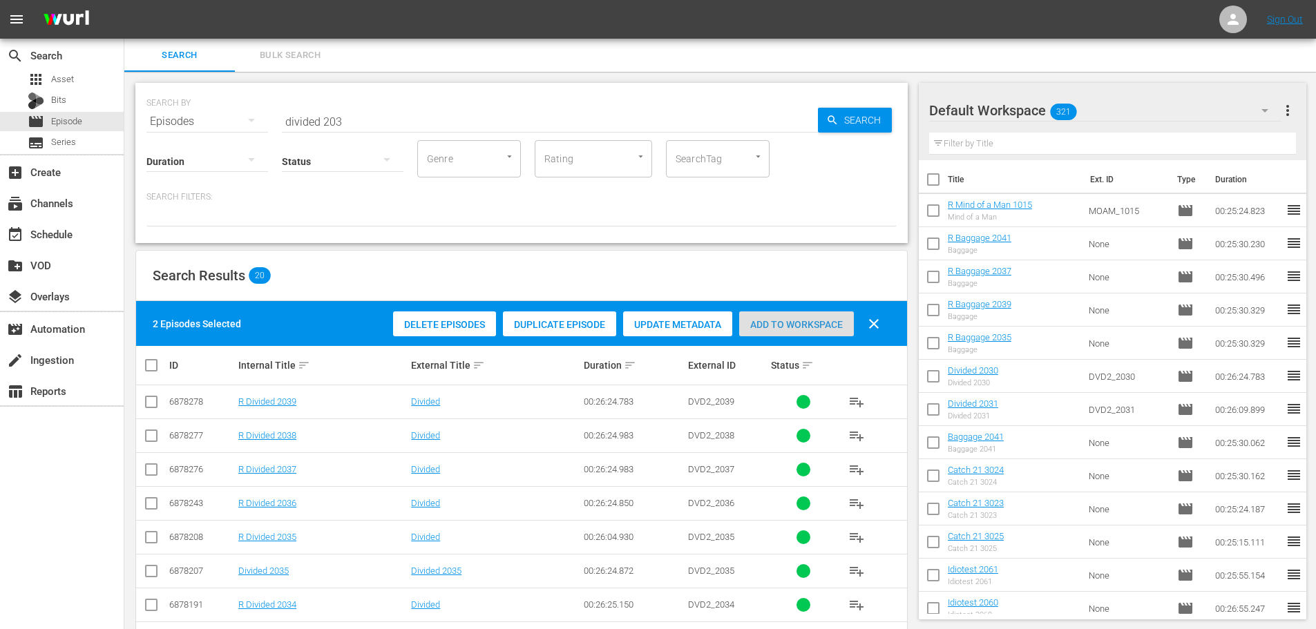
click at [764, 323] on span "Add to Workspace" at bounding box center [796, 324] width 115 height 11
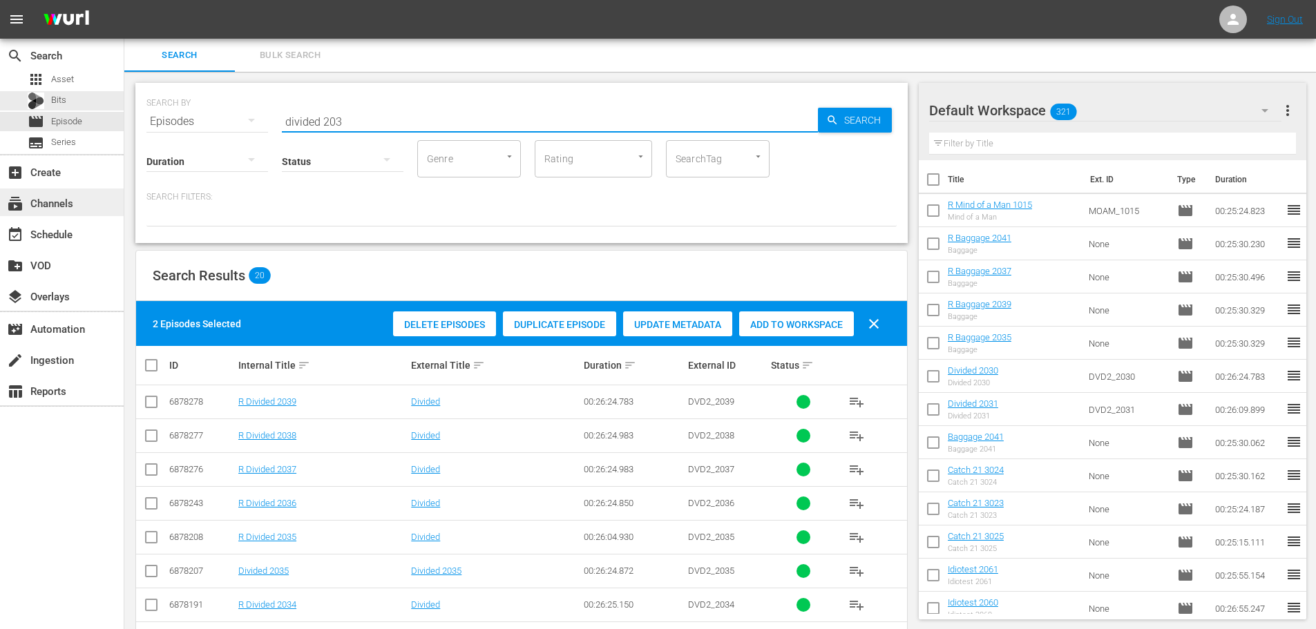
drag, startPoint x: 410, startPoint y: 113, endPoint x: 0, endPoint y: 200, distance: 419.4
click at [124, 0] on div "search Search apps Asset Bits movie Episode subtitles Series add_box Create sub…" at bounding box center [720, 0] width 1192 height 0
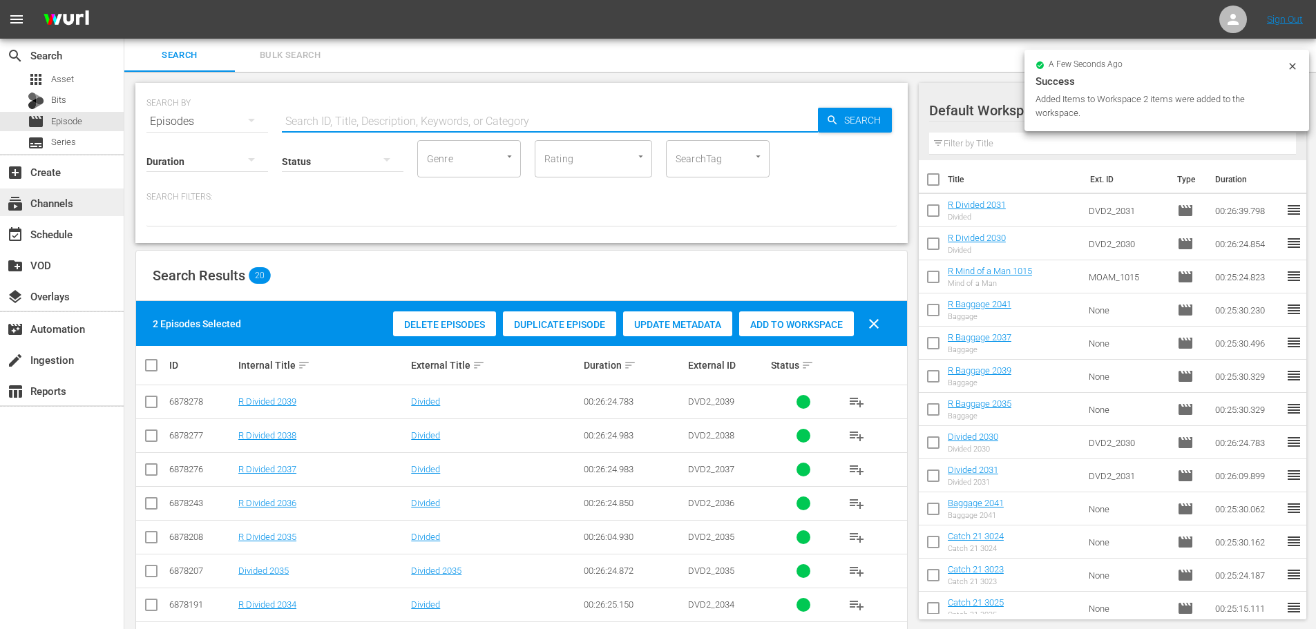
type input "1"
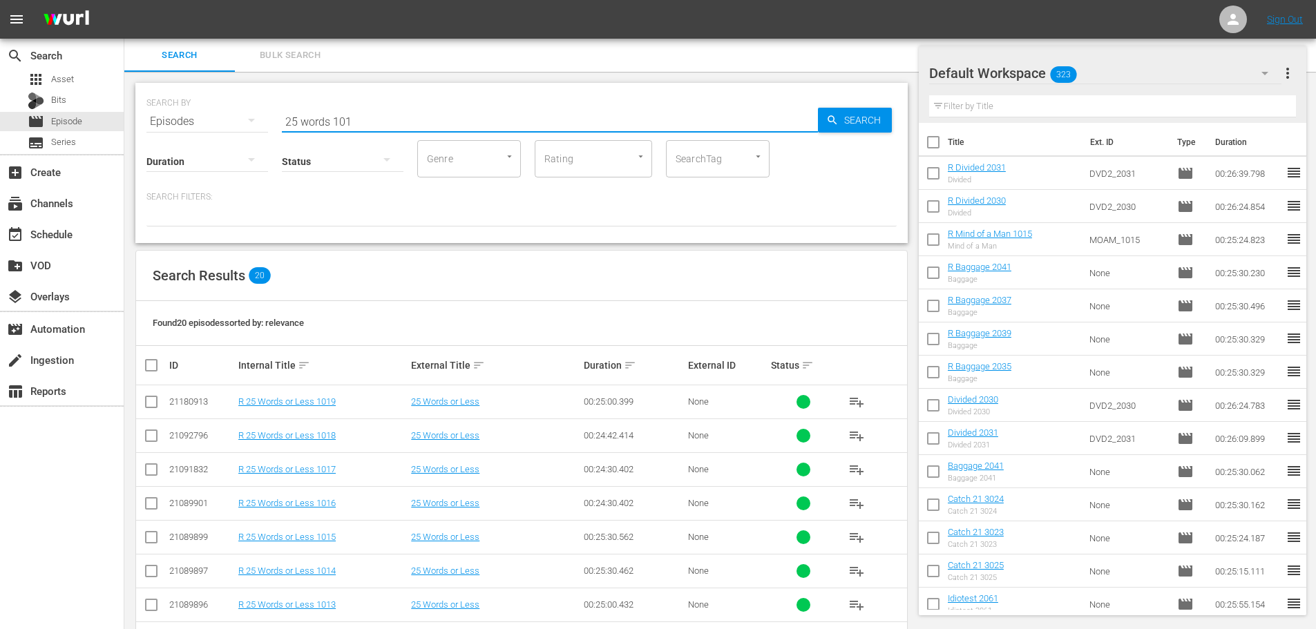
scroll to position [276, 0]
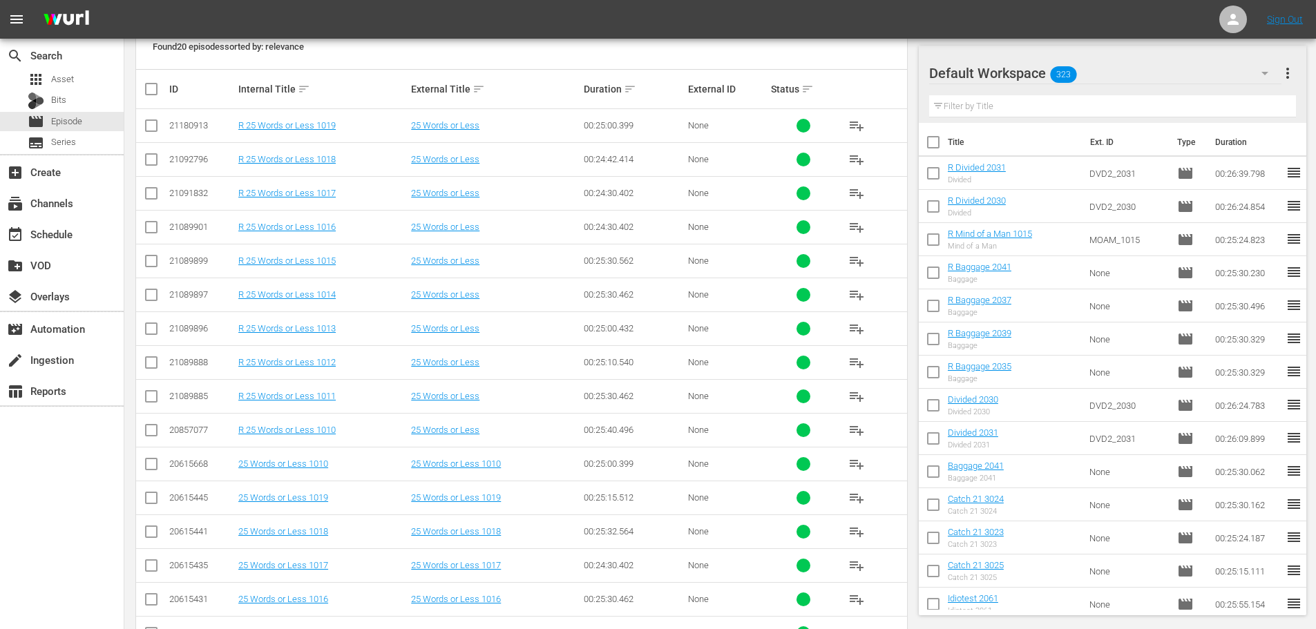
type input "25 words 101"
click at [150, 328] on input "checkbox" at bounding box center [151, 331] width 17 height 17
checkbox input "true"
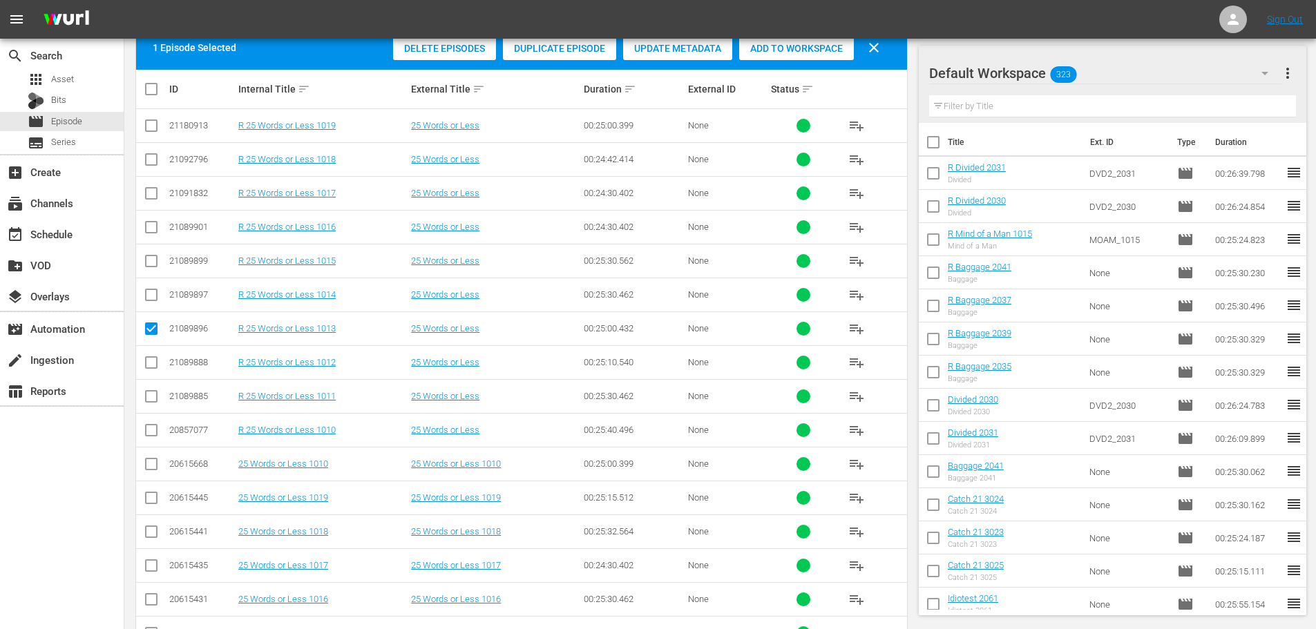
click at [154, 294] on input "checkbox" at bounding box center [151, 297] width 17 height 17
checkbox input "true"
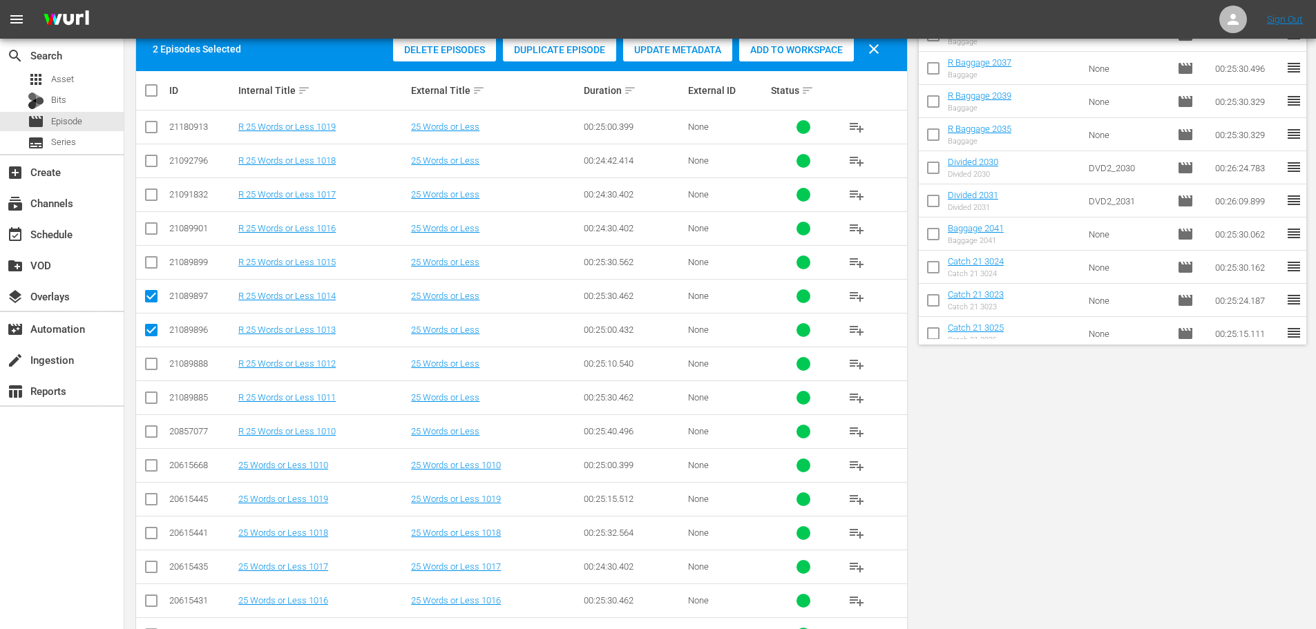
scroll to position [0, 0]
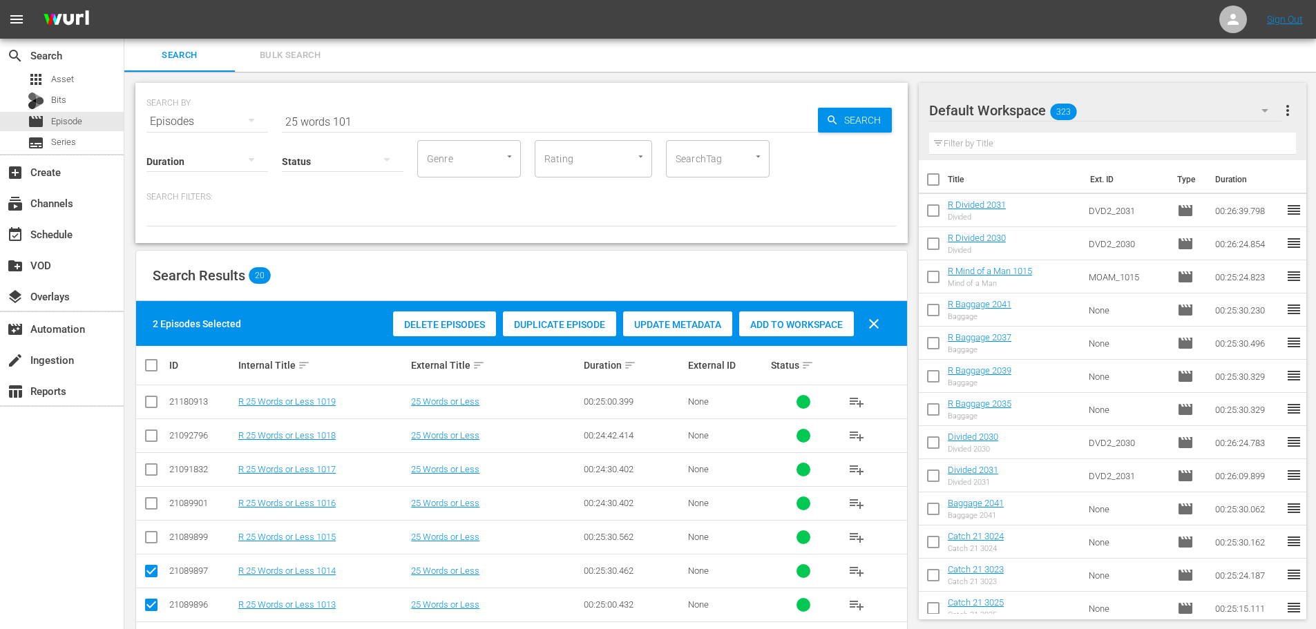
drag, startPoint x: 799, startPoint y: 347, endPoint x: 790, endPoint y: 343, distance: 9.9
click at [796, 347] on th "Status sort" at bounding box center [803, 365] width 69 height 39
click at [772, 322] on span "Add to Workspace" at bounding box center [796, 324] width 115 height 11
drag, startPoint x: 347, startPoint y: 115, endPoint x: 22, endPoint y: 35, distance: 334.2
click at [209, 108] on div "SEARCH BY Search By Episodes Search ID, Title, Description, Keywords, or Catego…" at bounding box center [521, 113] width 750 height 50
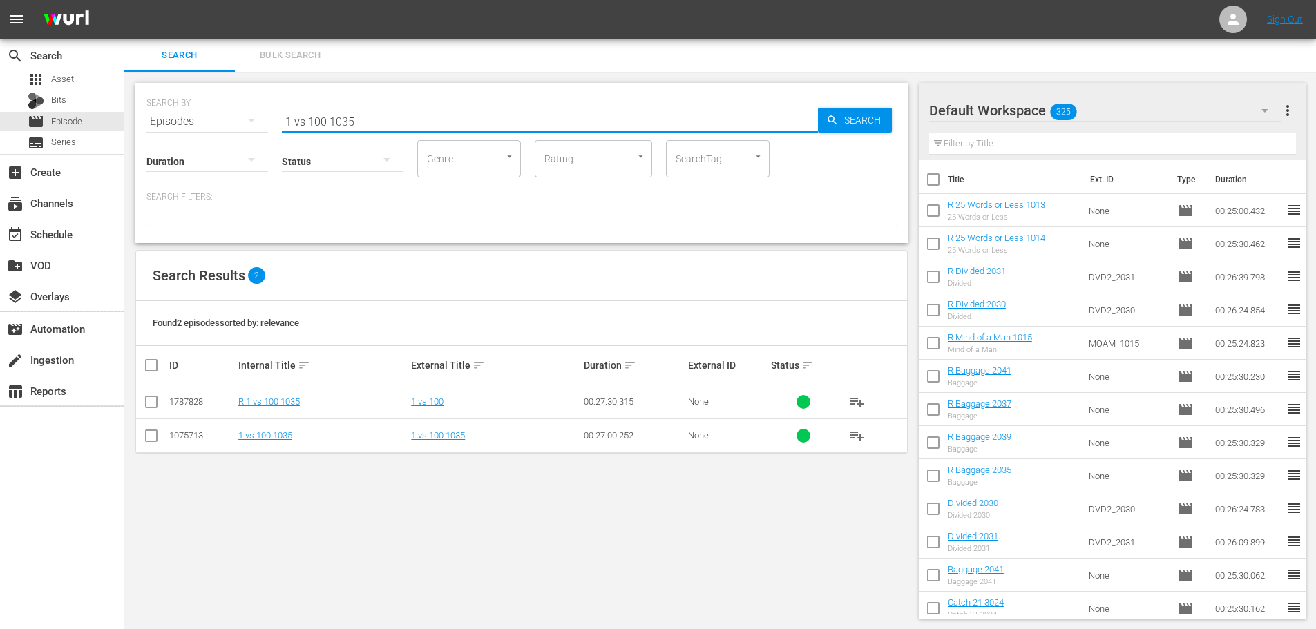
type input "1 vs 100 1035"
click at [149, 401] on input "checkbox" at bounding box center [151, 404] width 17 height 17
checkbox input "true"
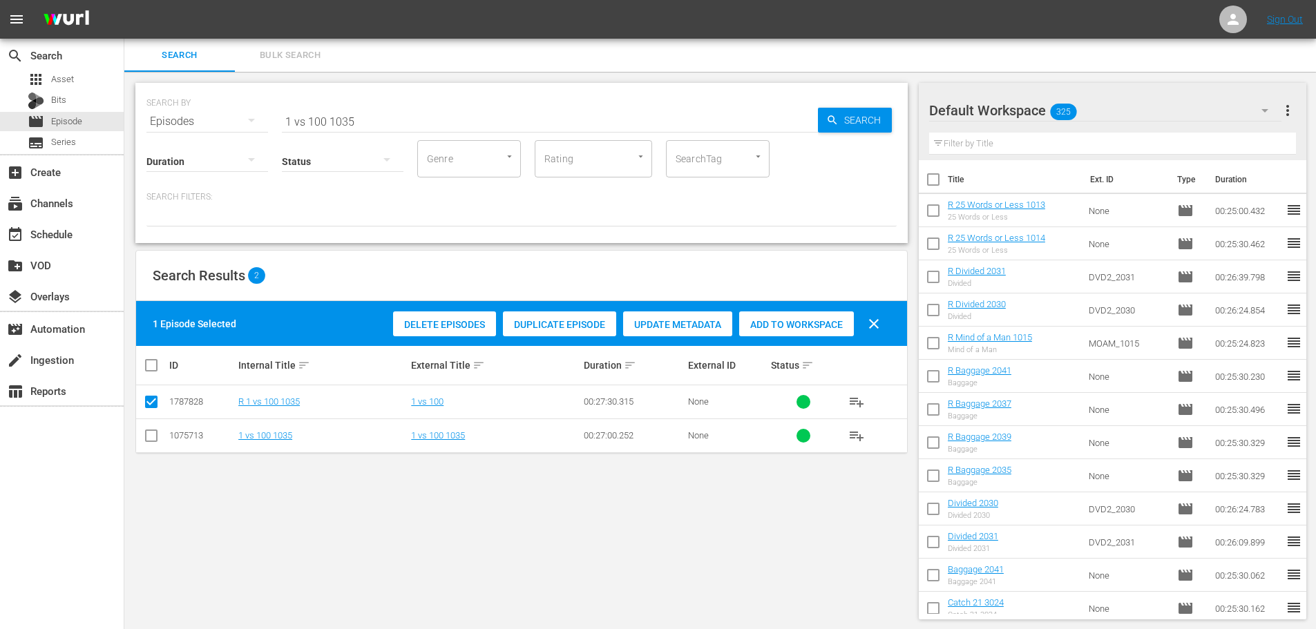
click at [832, 322] on span "Add to Workspace" at bounding box center [796, 324] width 115 height 11
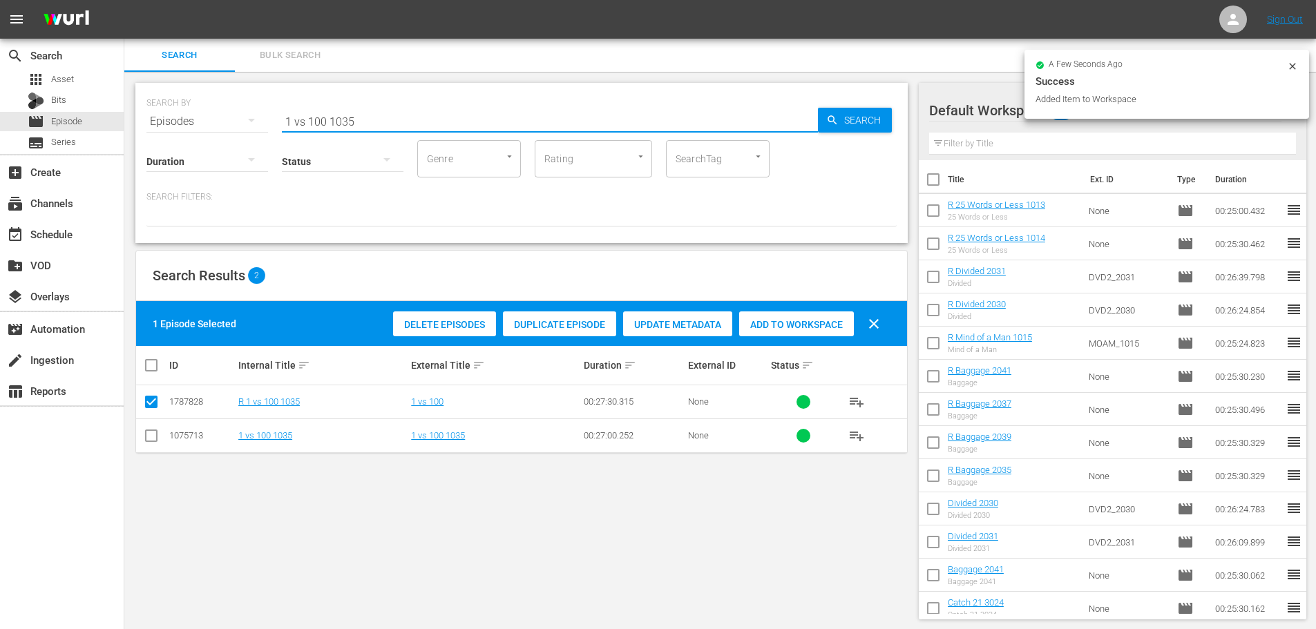
drag, startPoint x: 465, startPoint y: 105, endPoint x: 237, endPoint y: 109, distance: 228.0
click at [237, 109] on div "SEARCH BY Search By Episodes Search ID, Title, Description, Keywords, or Catego…" at bounding box center [521, 113] width 750 height 50
type input "="
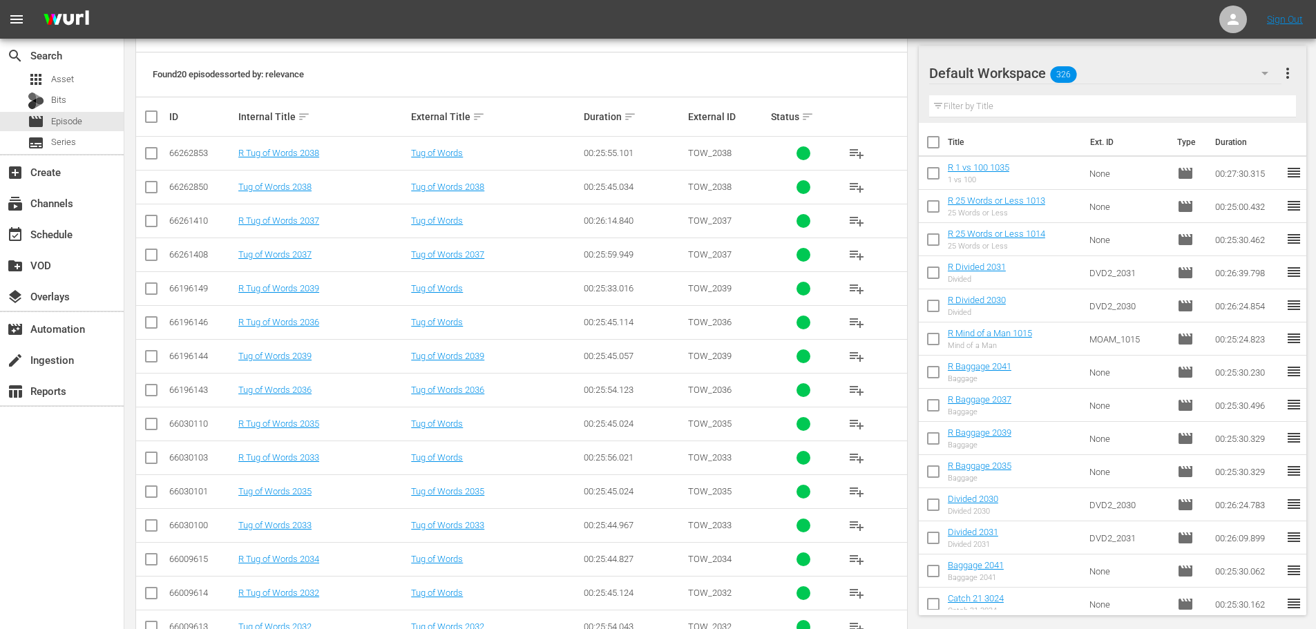
scroll to position [276, 0]
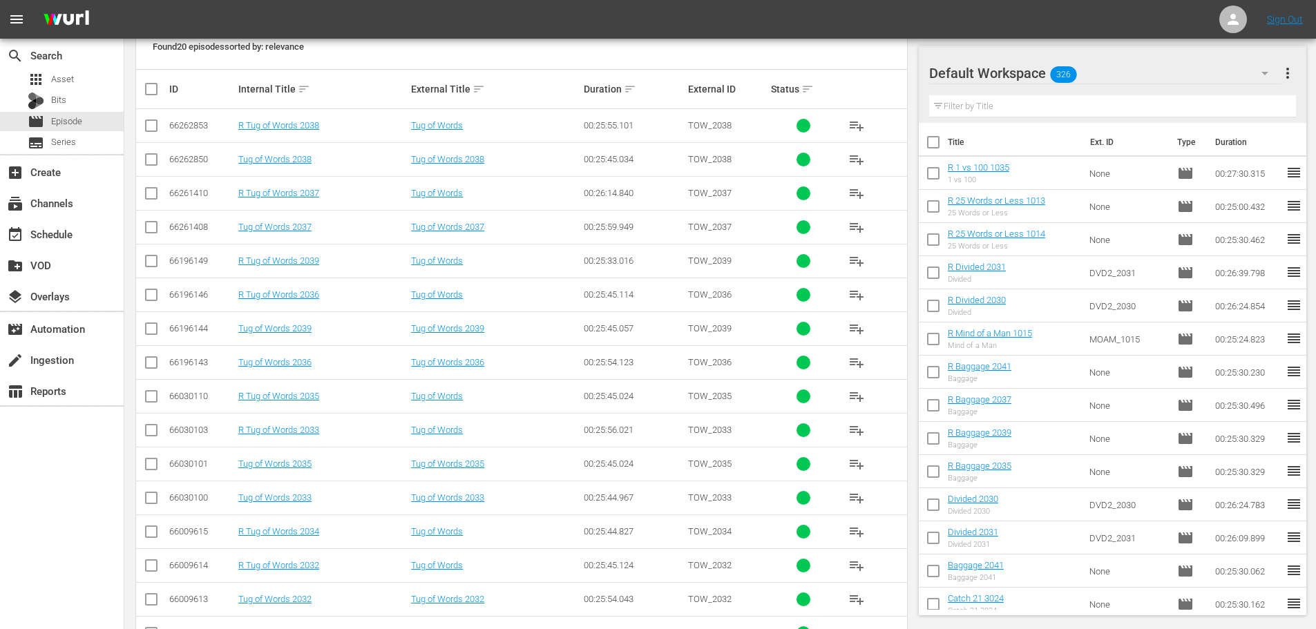
type input "tug 203"
click at [147, 309] on td at bounding box center [151, 295] width 31 height 34
click at [150, 291] on input "checkbox" at bounding box center [151, 297] width 17 height 17
checkbox input "true"
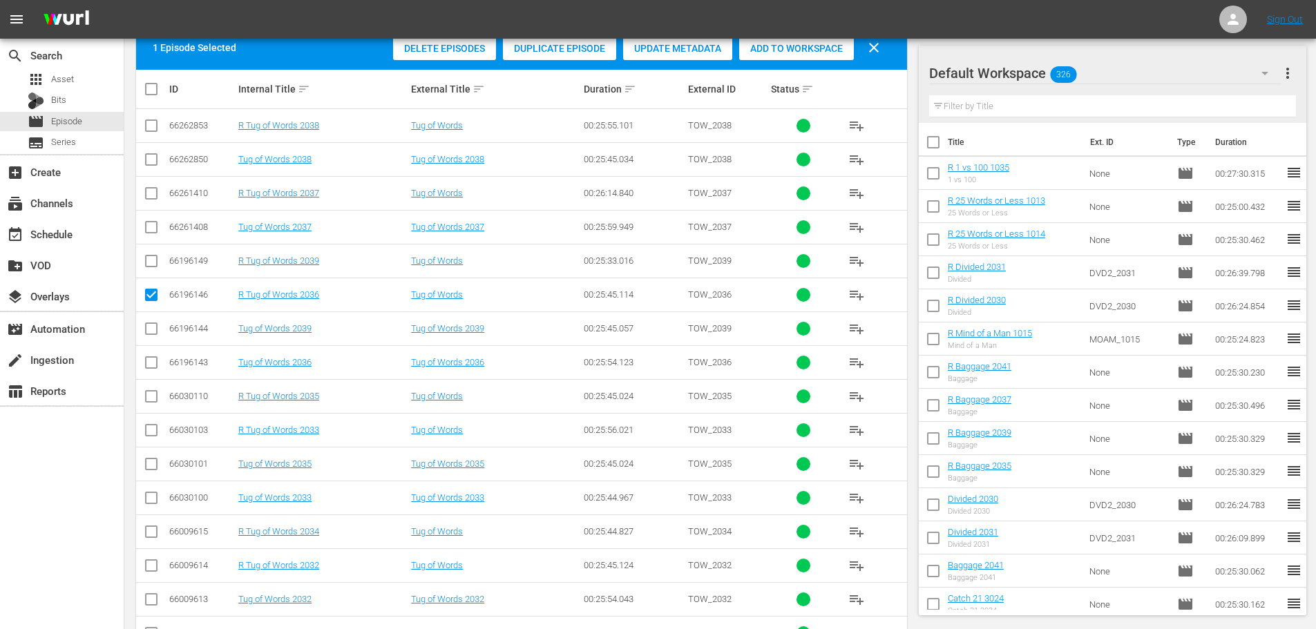
click at [149, 397] on input "checkbox" at bounding box center [151, 399] width 17 height 17
checkbox input "true"
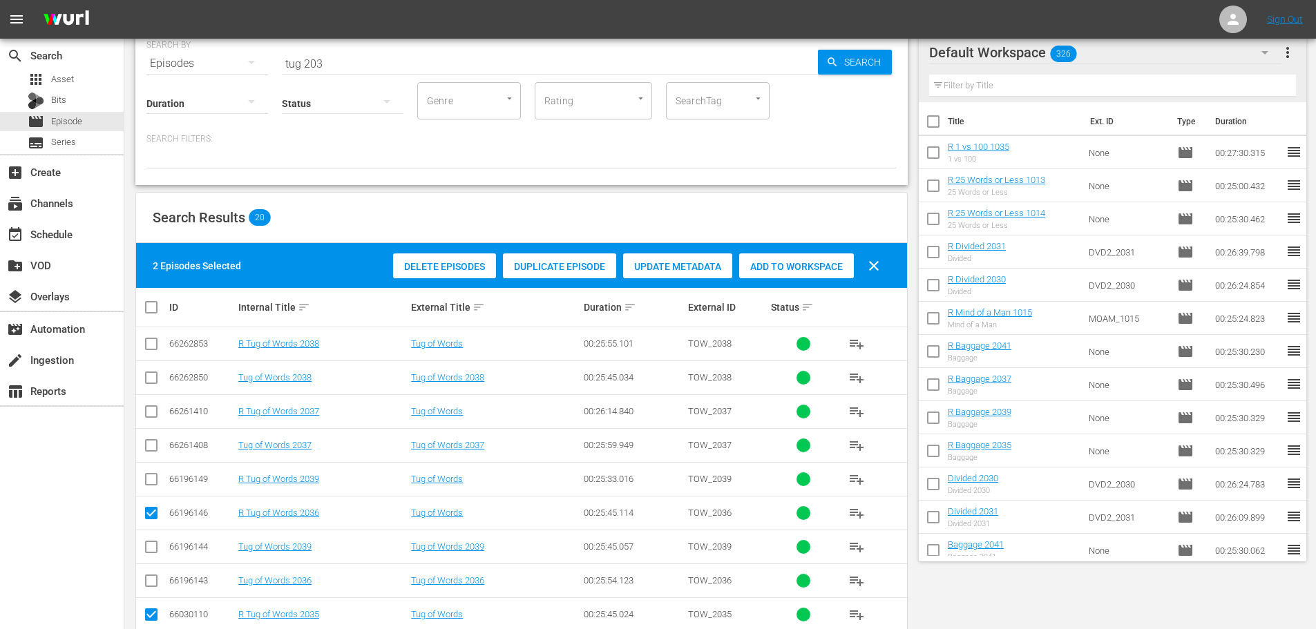
scroll to position [0, 0]
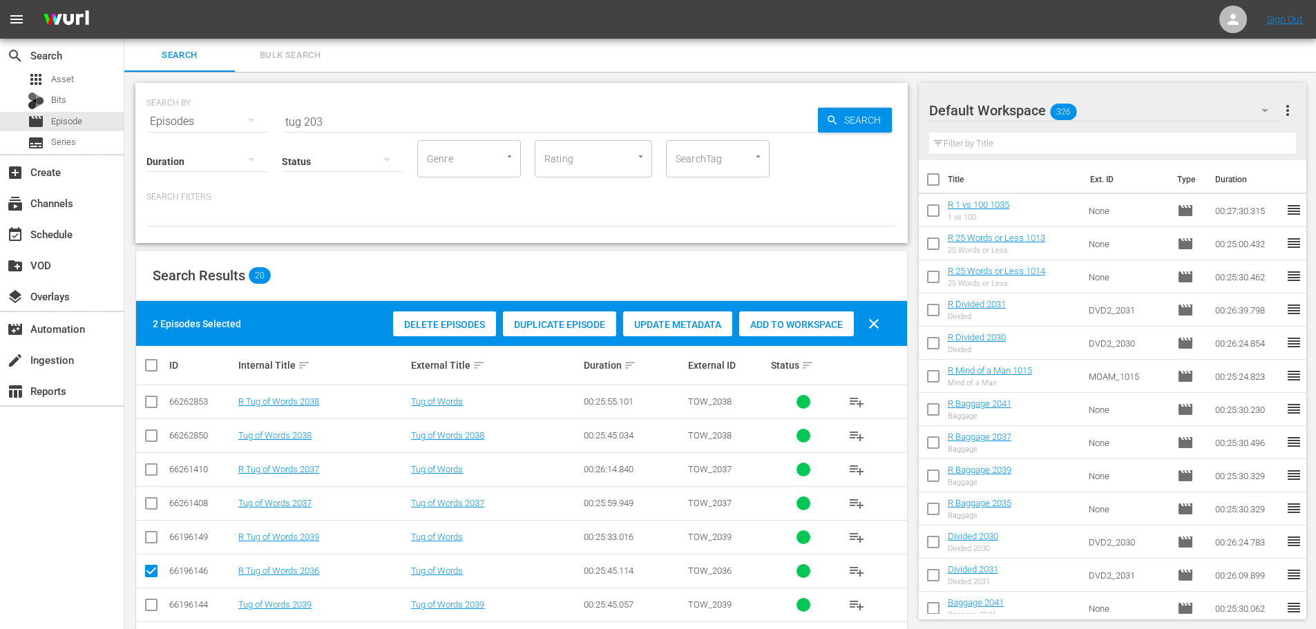
click at [781, 336] on div "Add to Workspace" at bounding box center [796, 325] width 115 height 26
drag, startPoint x: 376, startPoint y: 106, endPoint x: 0, endPoint y: 144, distance: 378.4
click at [124, 0] on div "search Search apps Asset Bits movie Episode subtitles Series add_box Create sub…" at bounding box center [720, 0] width 1192 height 0
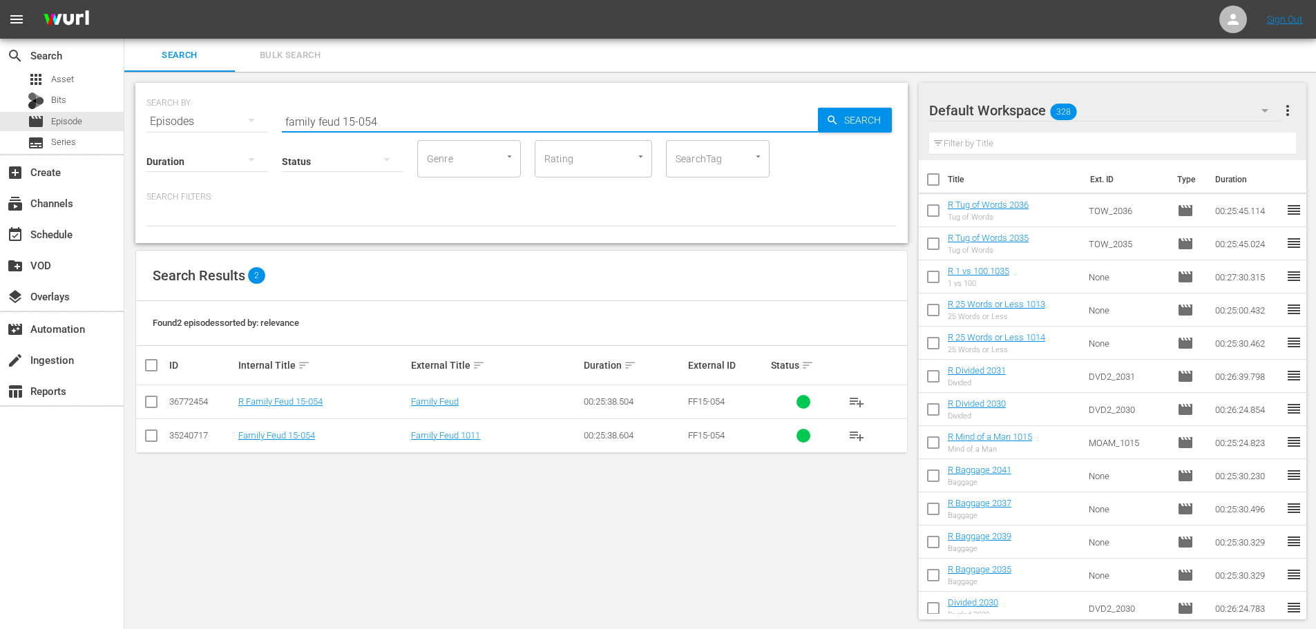
type input "family feud 15-054"
click at [143, 403] on input "checkbox" at bounding box center [151, 404] width 17 height 17
checkbox input "true"
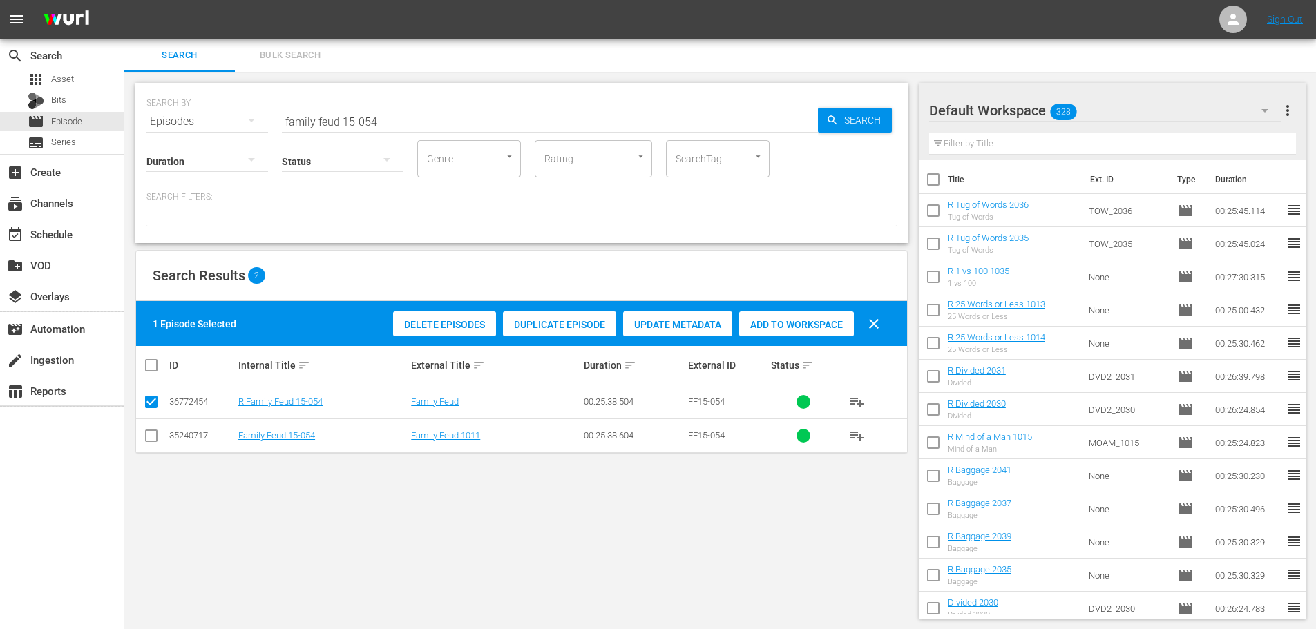
click at [810, 326] on span "Add to Workspace" at bounding box center [796, 324] width 115 height 11
click at [431, 115] on input "family feud 15-054" at bounding box center [550, 121] width 536 height 33
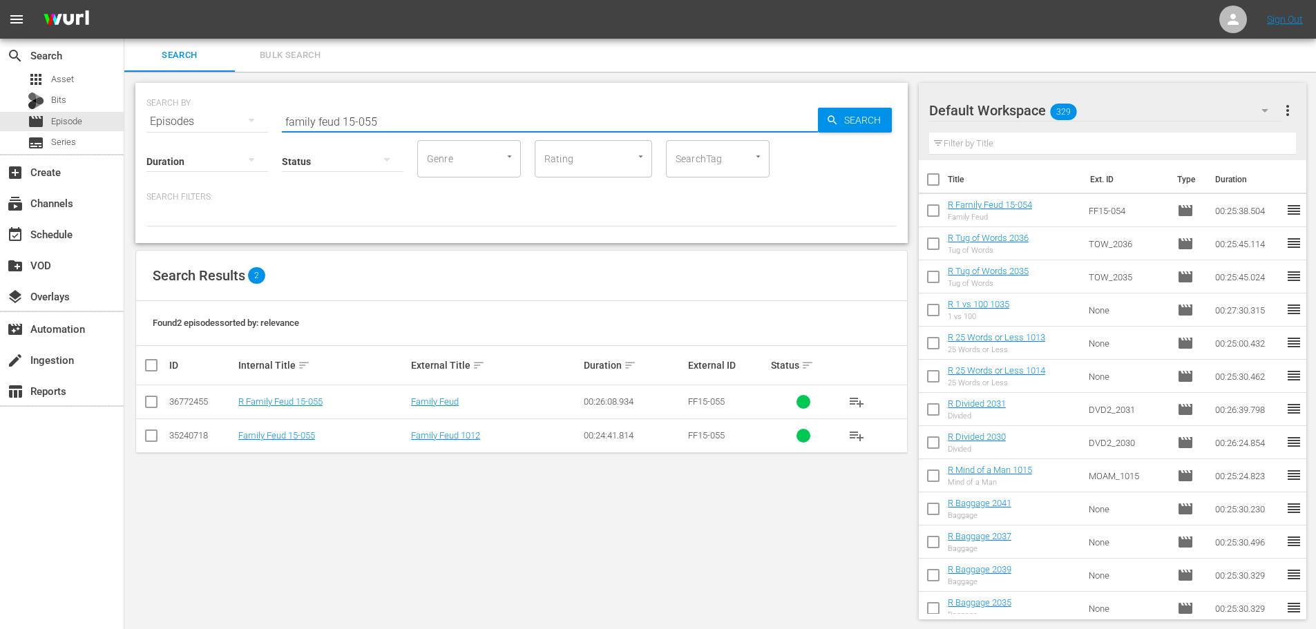
type input "family feud 15-055"
click at [152, 406] on input "checkbox" at bounding box center [151, 404] width 17 height 17
checkbox input "true"
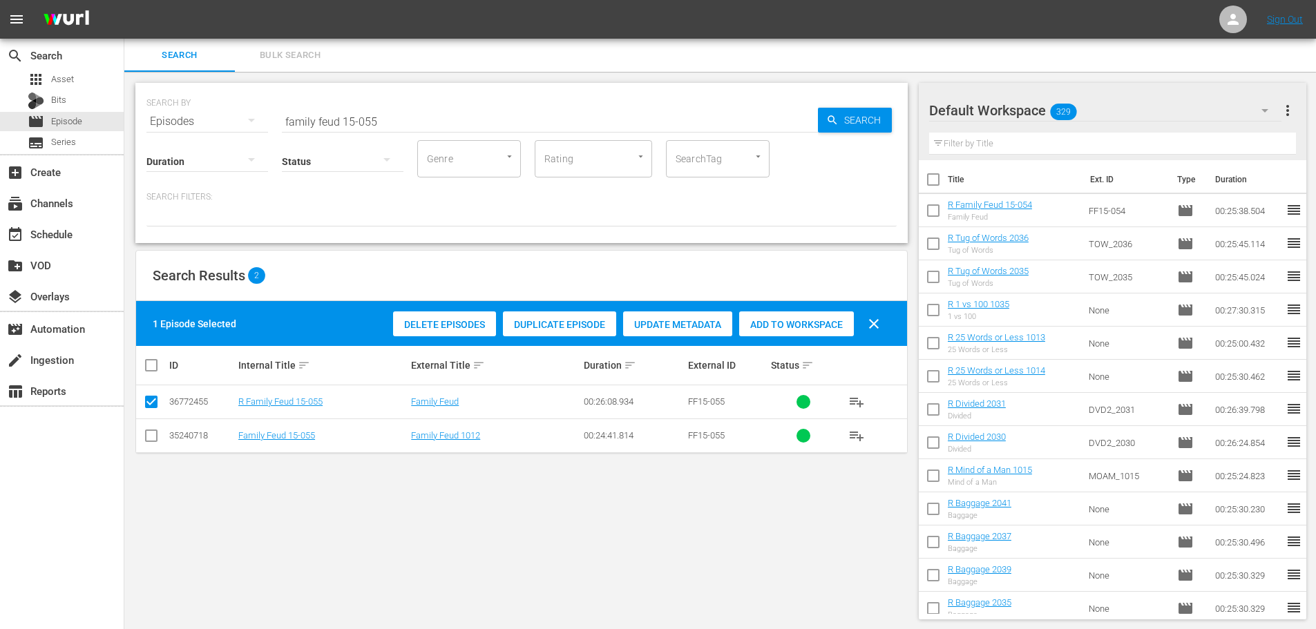
click at [835, 332] on div "Add to Workspace" at bounding box center [796, 325] width 115 height 26
drag, startPoint x: 574, startPoint y: 111, endPoint x: 186, endPoint y: 123, distance: 387.7
click at [186, 122] on div "SEARCH BY Search By Episodes Search ID, Title, Description, Keywords, or Catego…" at bounding box center [521, 113] width 750 height 50
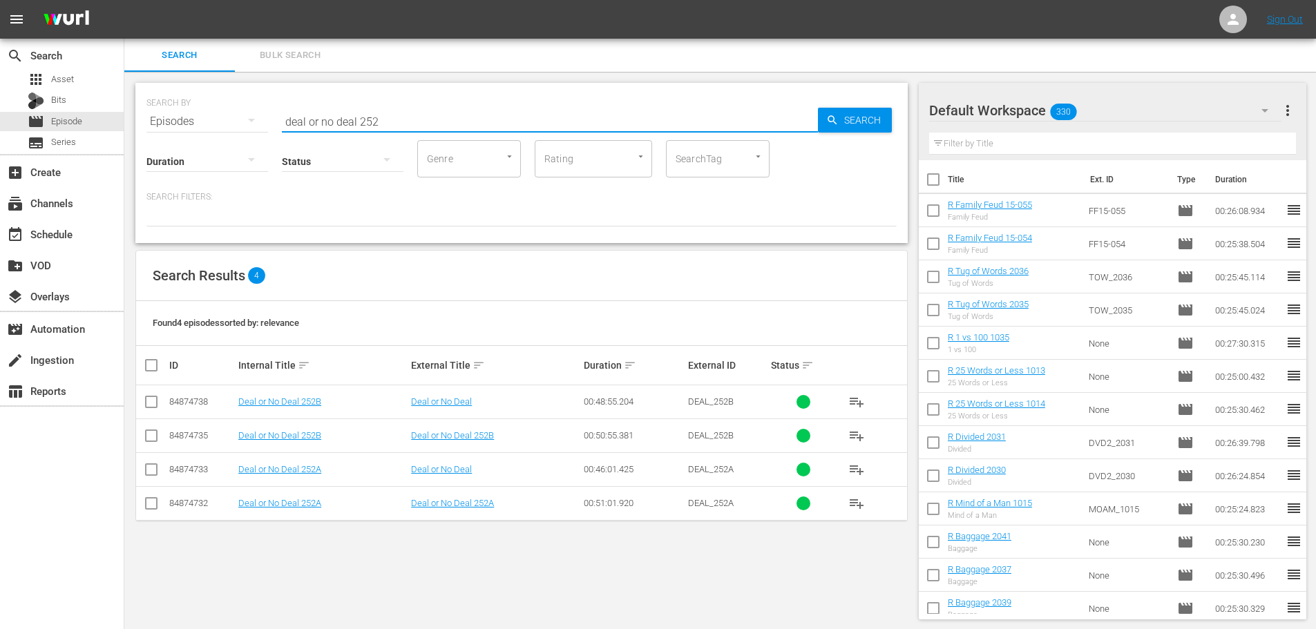
type input "deal or no deal 252"
click at [151, 473] on input "checkbox" at bounding box center [151, 472] width 17 height 17
checkbox input "true"
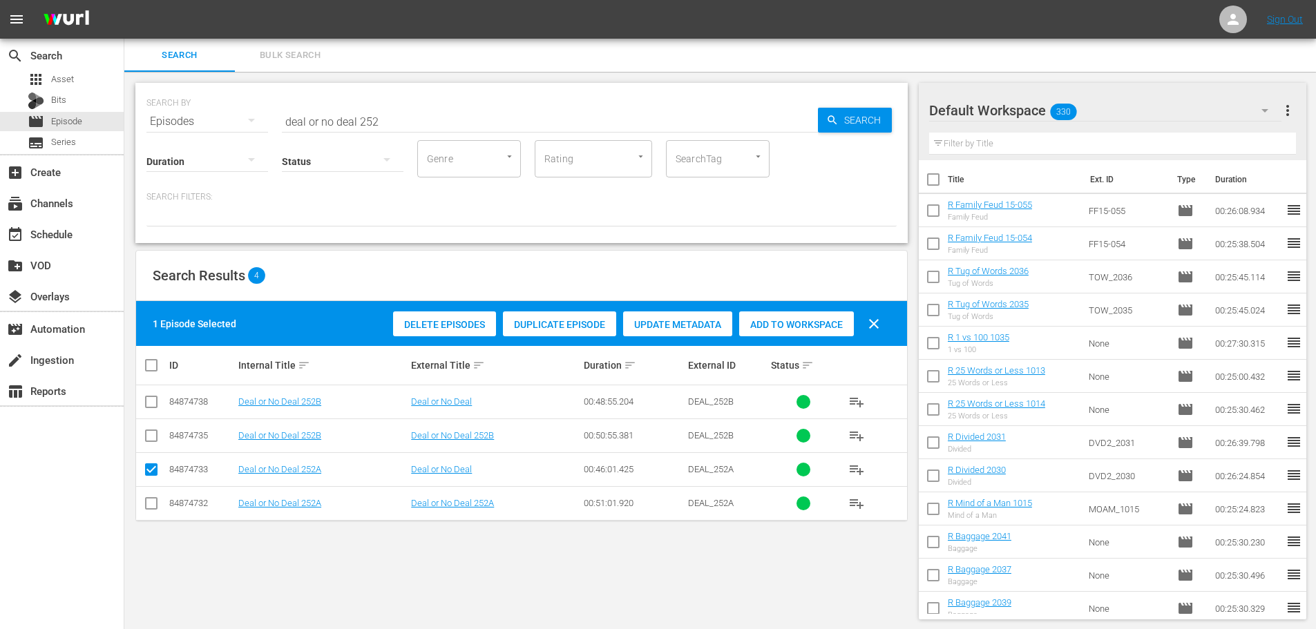
click at [164, 398] on td at bounding box center [151, 402] width 31 height 34
click at [151, 402] on input "checkbox" at bounding box center [151, 404] width 17 height 17
checkbox input "true"
click at [841, 300] on div "Search Results 4" at bounding box center [521, 276] width 771 height 50
click at [834, 314] on div "Add to Workspace" at bounding box center [796, 325] width 115 height 26
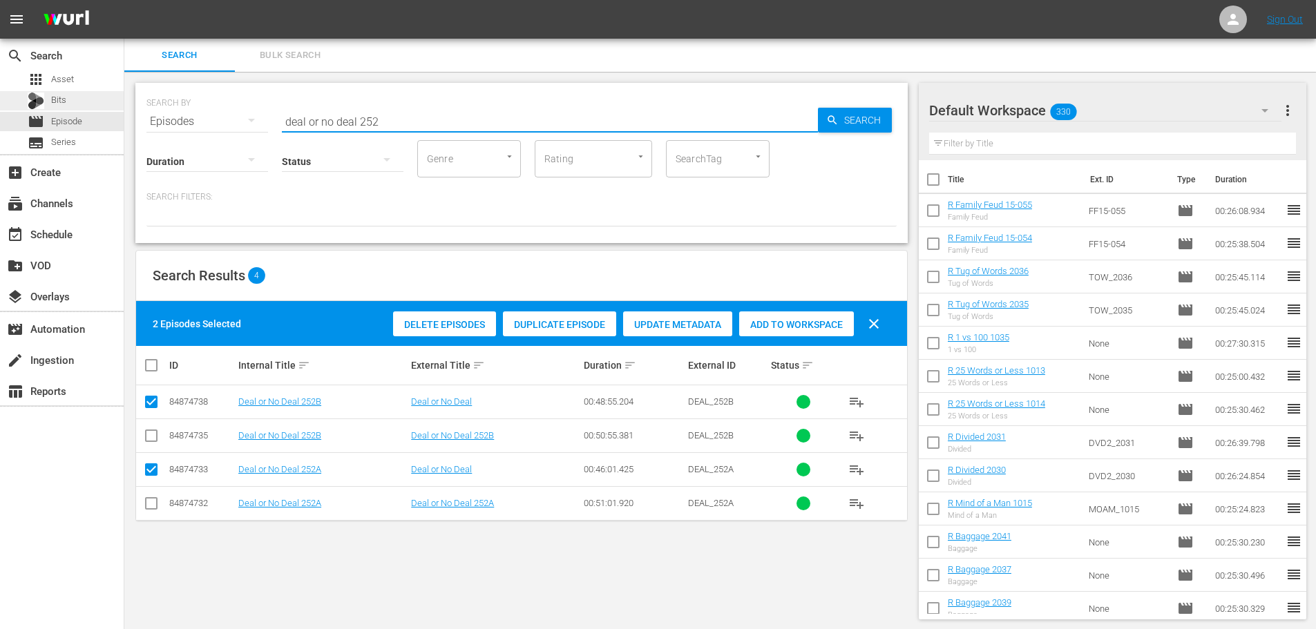
drag, startPoint x: 425, startPoint y: 116, endPoint x: 113, endPoint y: 110, distance: 311.6
click at [124, 0] on div "search Search apps Asset Bits movie Episode subtitles Series add_box Create sub…" at bounding box center [720, 0] width 1192 height 0
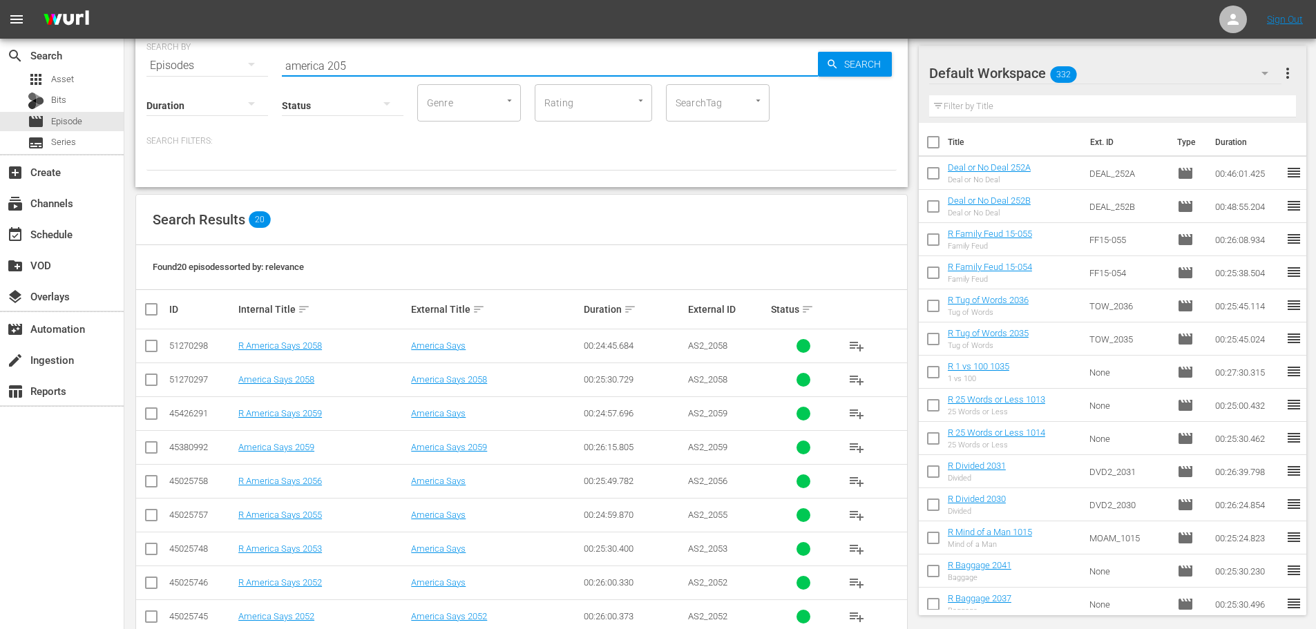
scroll to position [209, 0]
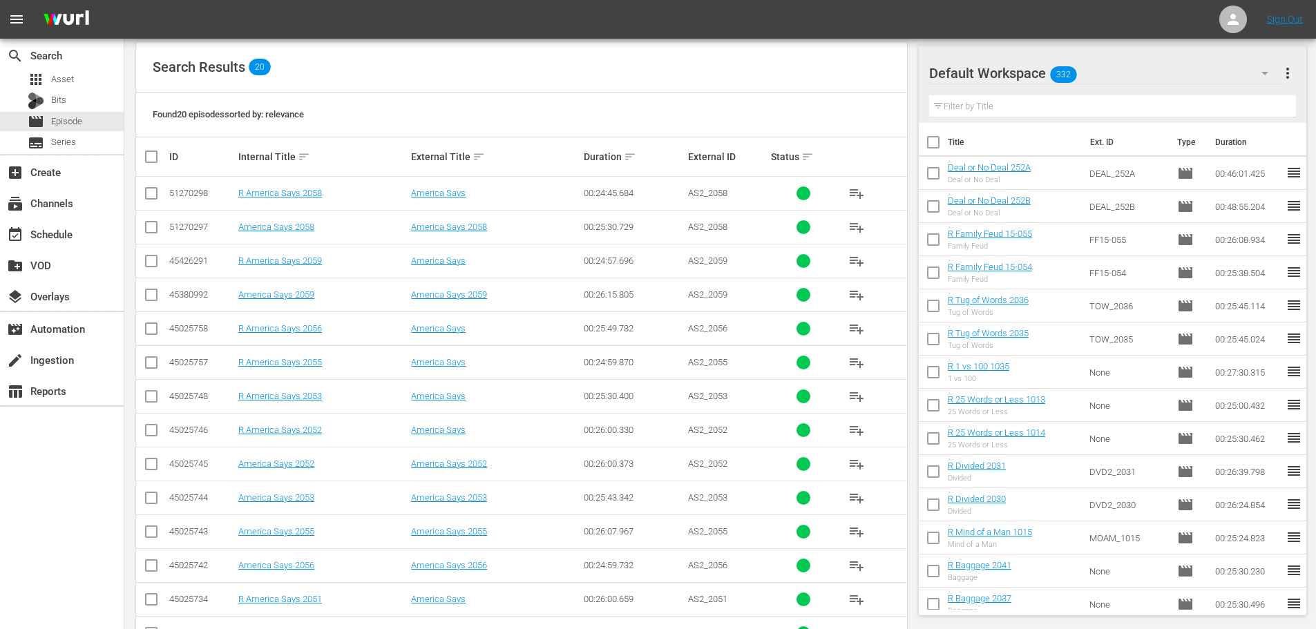
type input "america 205"
click at [142, 430] on td at bounding box center [151, 430] width 31 height 34
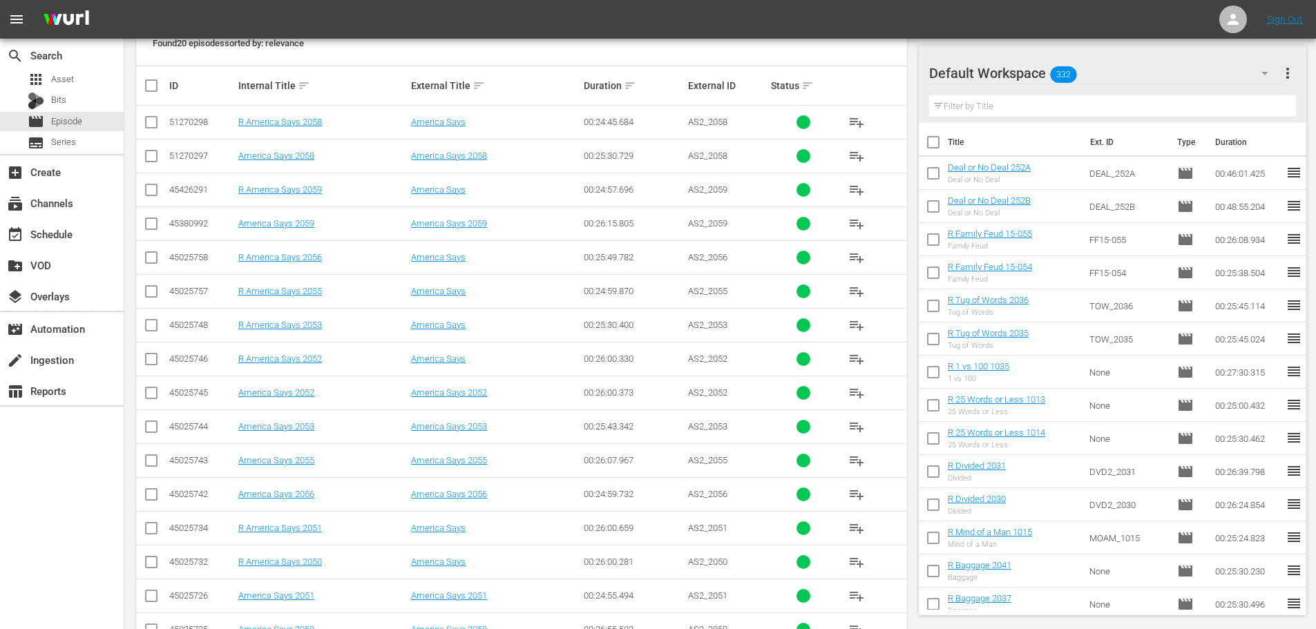
scroll to position [459, 0]
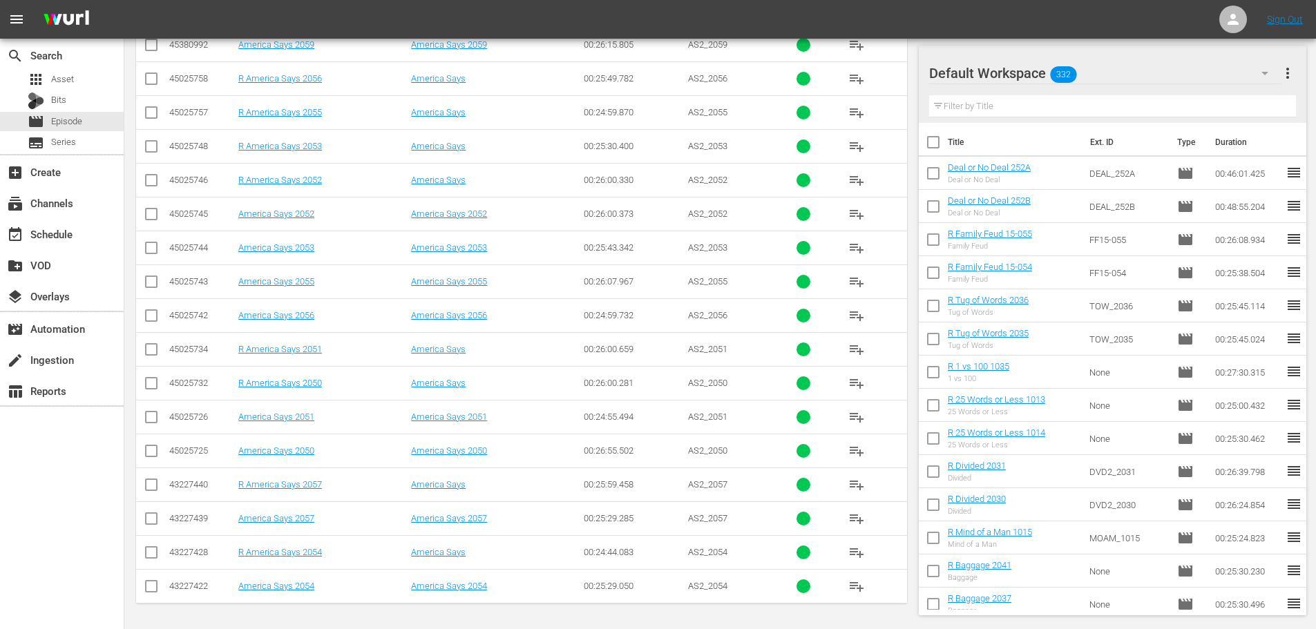
click at [154, 390] on input "checkbox" at bounding box center [151, 386] width 17 height 17
checkbox input "true"
click at [142, 181] on td at bounding box center [151, 180] width 31 height 34
click at [146, 181] on input "checkbox" at bounding box center [151, 183] width 17 height 17
checkbox input "true"
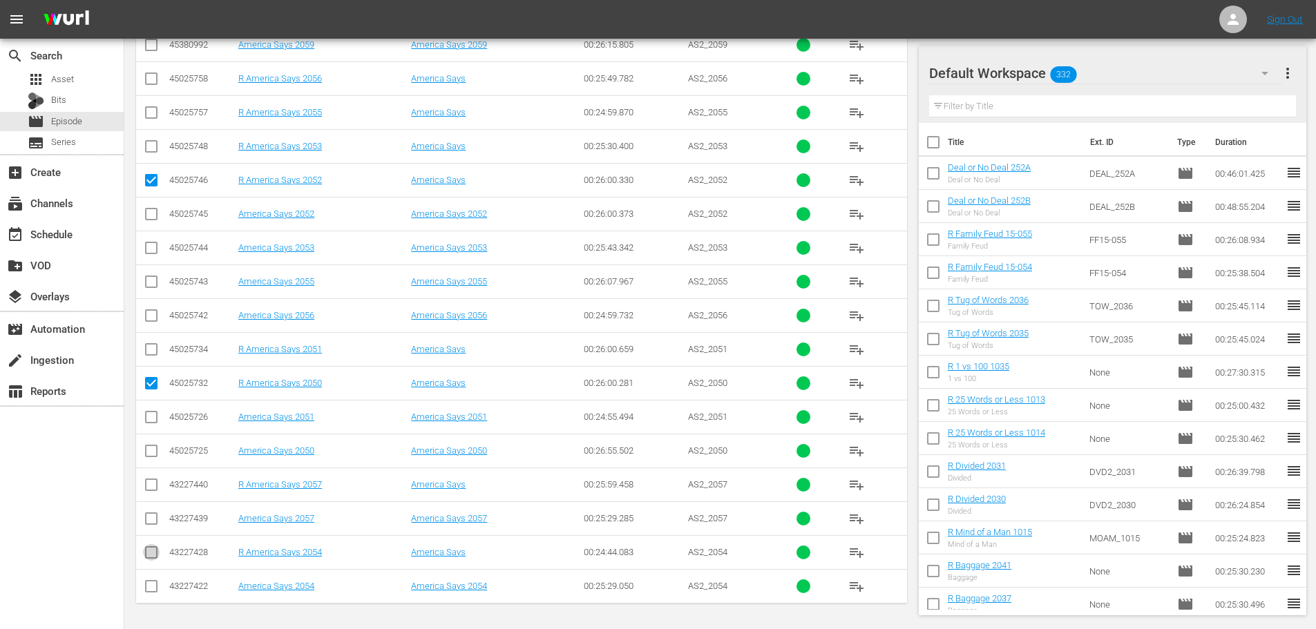
click at [154, 551] on input "checkbox" at bounding box center [151, 555] width 17 height 17
checkbox input "true"
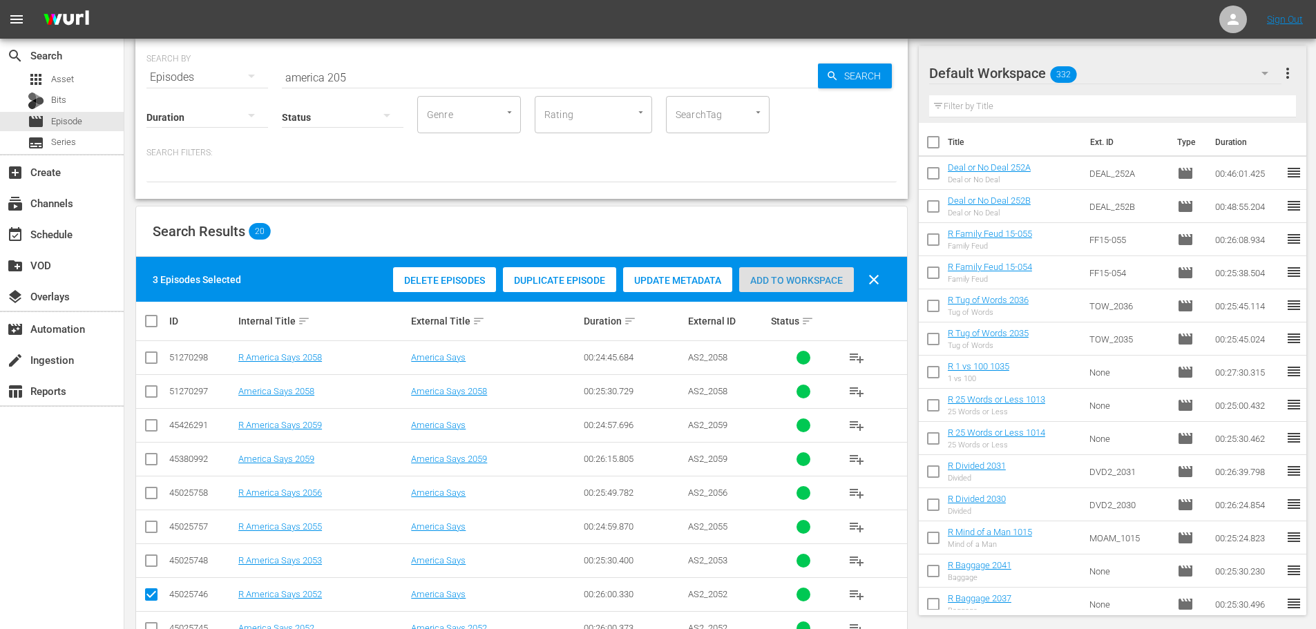
drag, startPoint x: 756, startPoint y: 287, endPoint x: 700, endPoint y: 262, distance: 61.9
click at [756, 288] on div "Add to Workspace" at bounding box center [796, 280] width 115 height 26
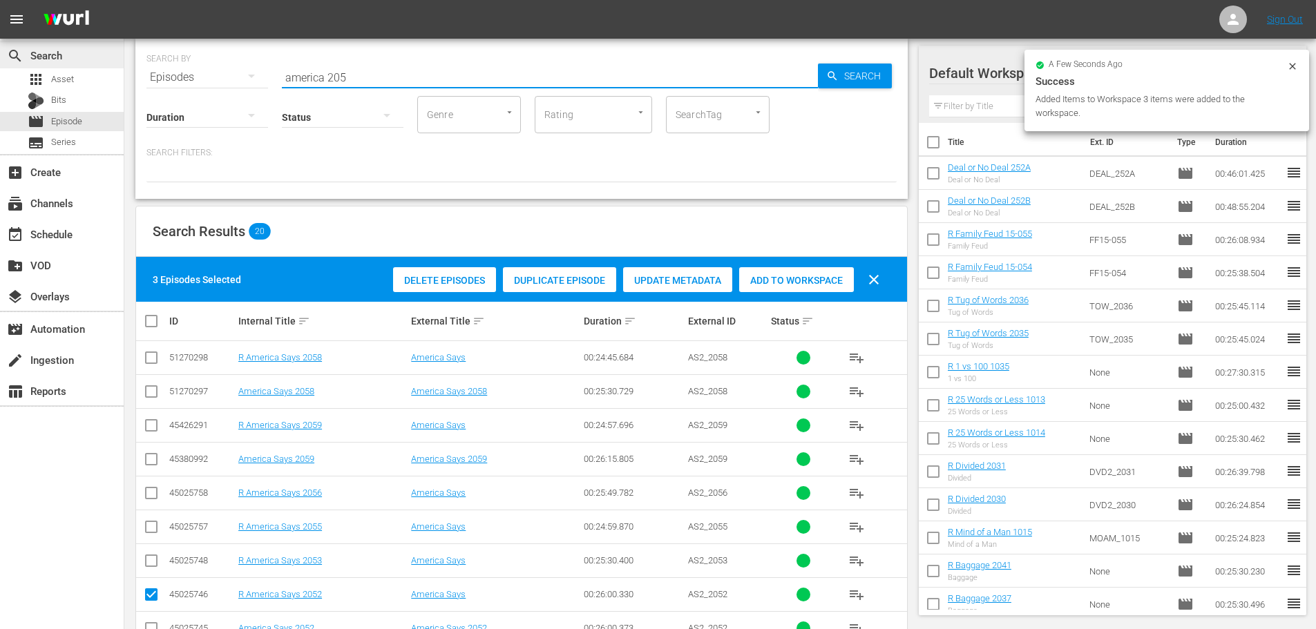
drag, startPoint x: 398, startPoint y: 66, endPoint x: 2, endPoint y: 51, distance: 396.1
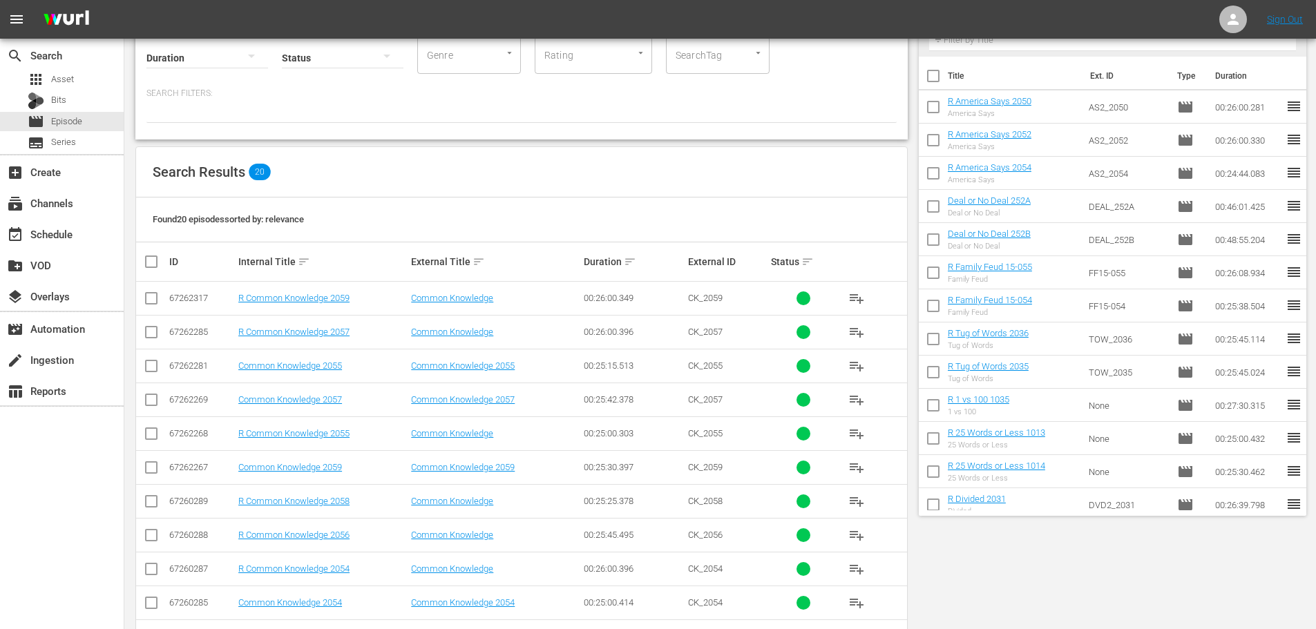
scroll to position [278, 0]
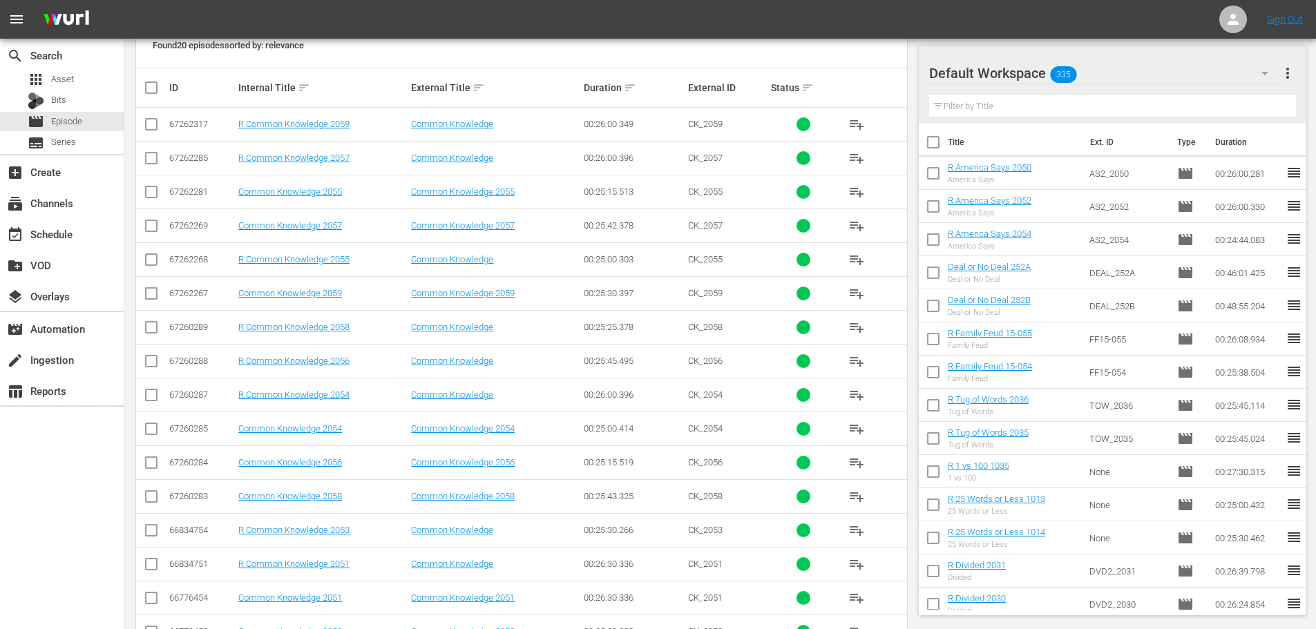
type input "common 205"
click at [151, 161] on input "checkbox" at bounding box center [151, 161] width 17 height 17
checkbox input "true"
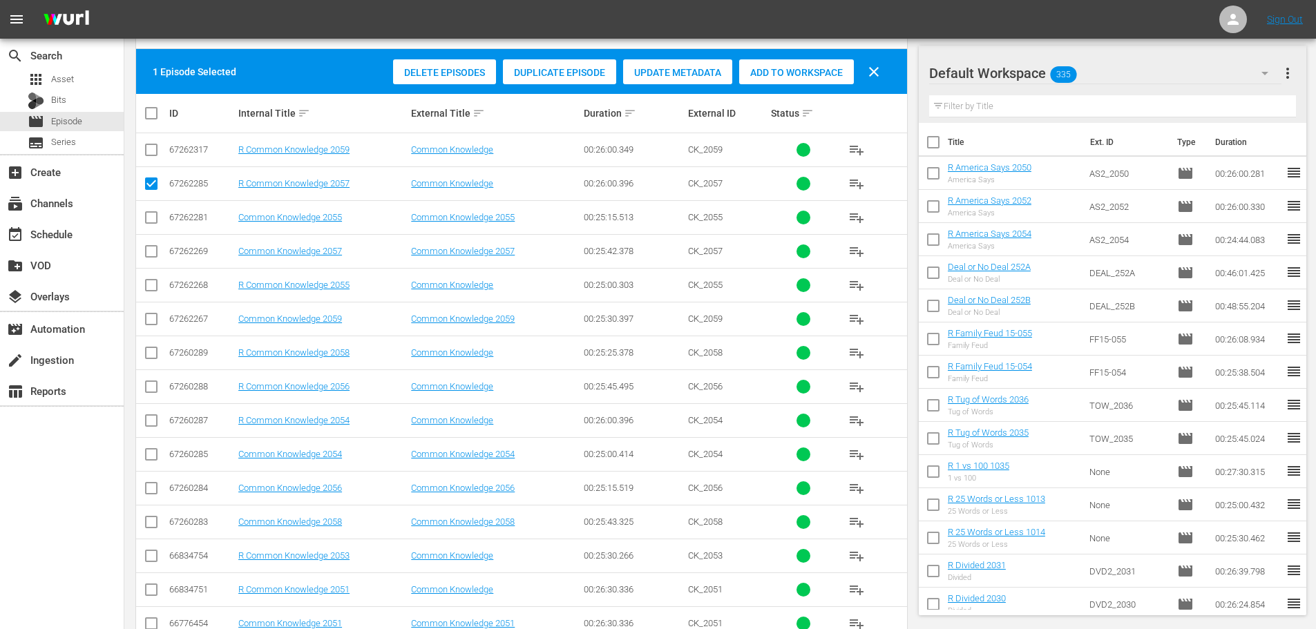
scroll to position [251, 0]
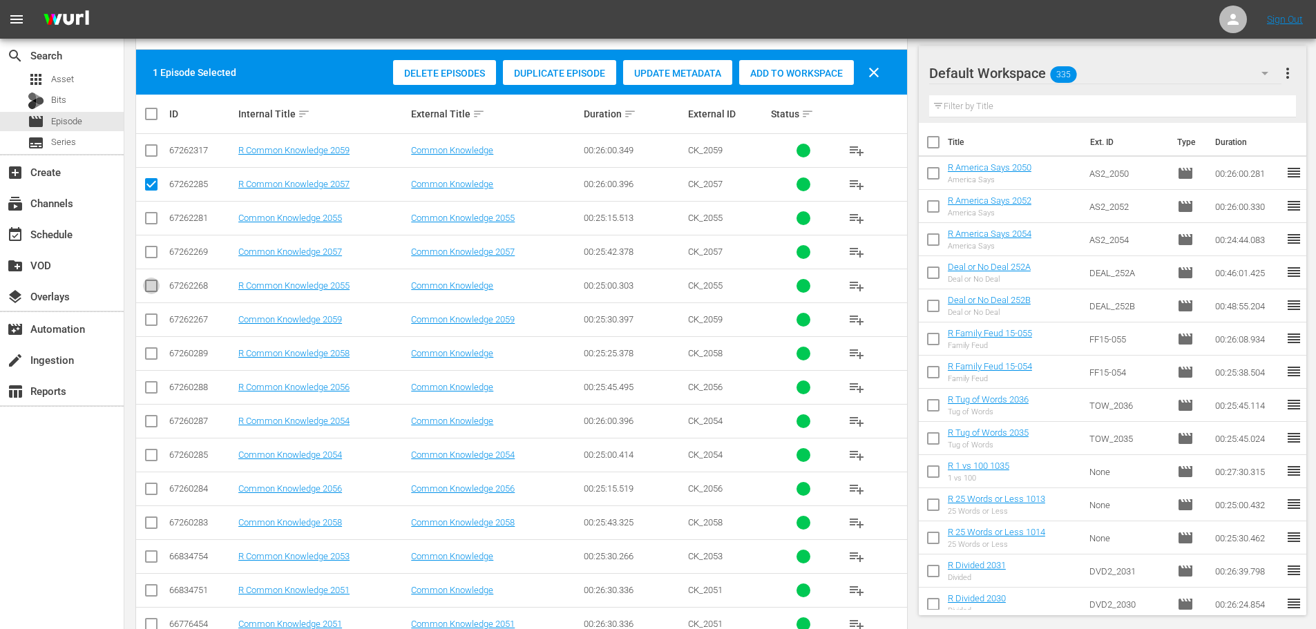
click at [155, 286] on input "checkbox" at bounding box center [151, 288] width 17 height 17
checkbox input "true"
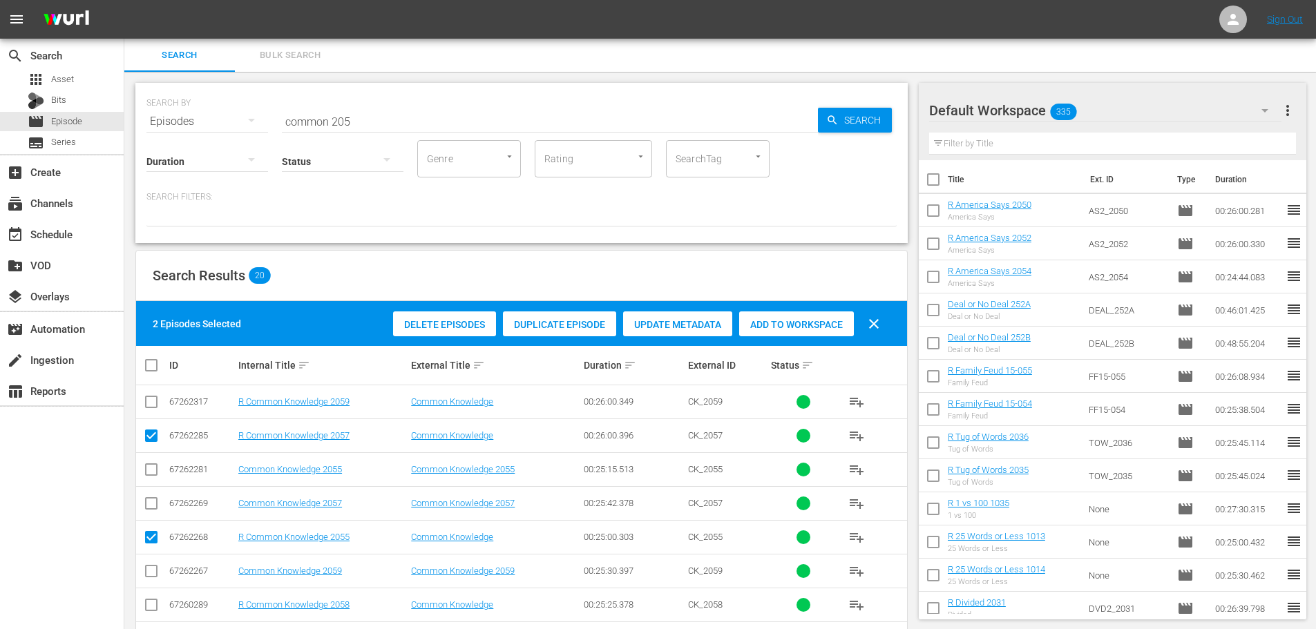
click at [784, 312] on div "Add to Workspace" at bounding box center [796, 325] width 115 height 26
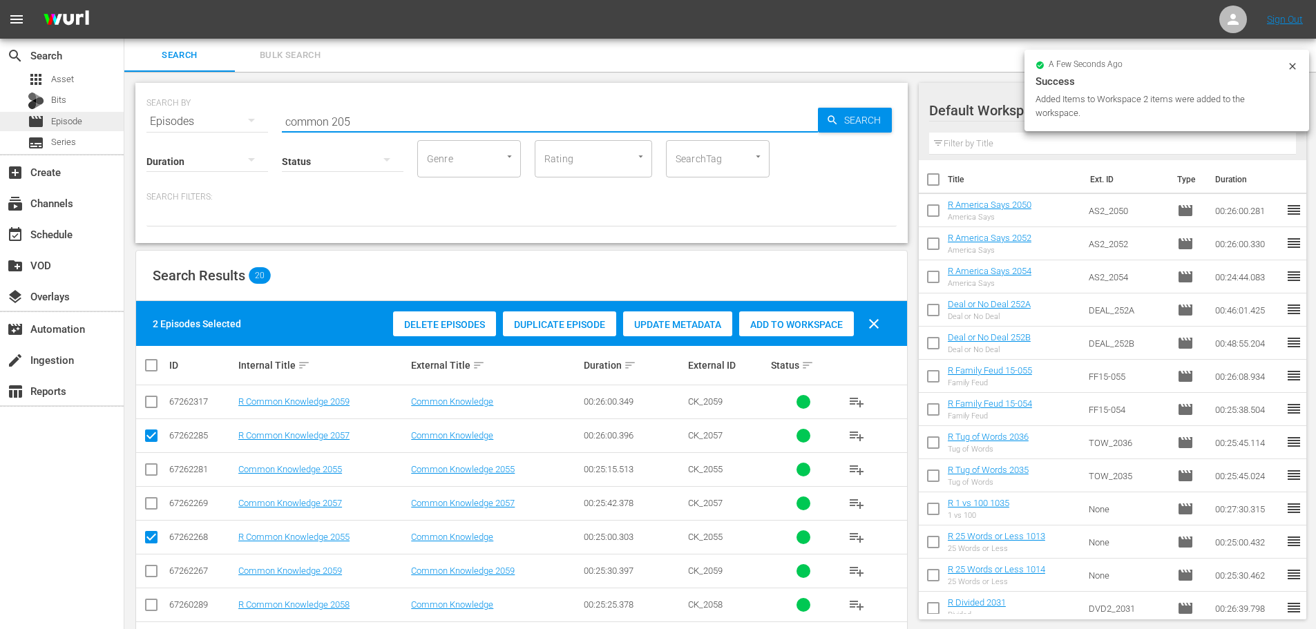
drag, startPoint x: 343, startPoint y: 113, endPoint x: 84, endPoint y: 123, distance: 259.2
click at [127, 136] on div "SEARCH BY Search By Episodes Search ID, Title, Description, Keywords, or Catego…" at bounding box center [521, 580] width 794 height 1016
type input "5"
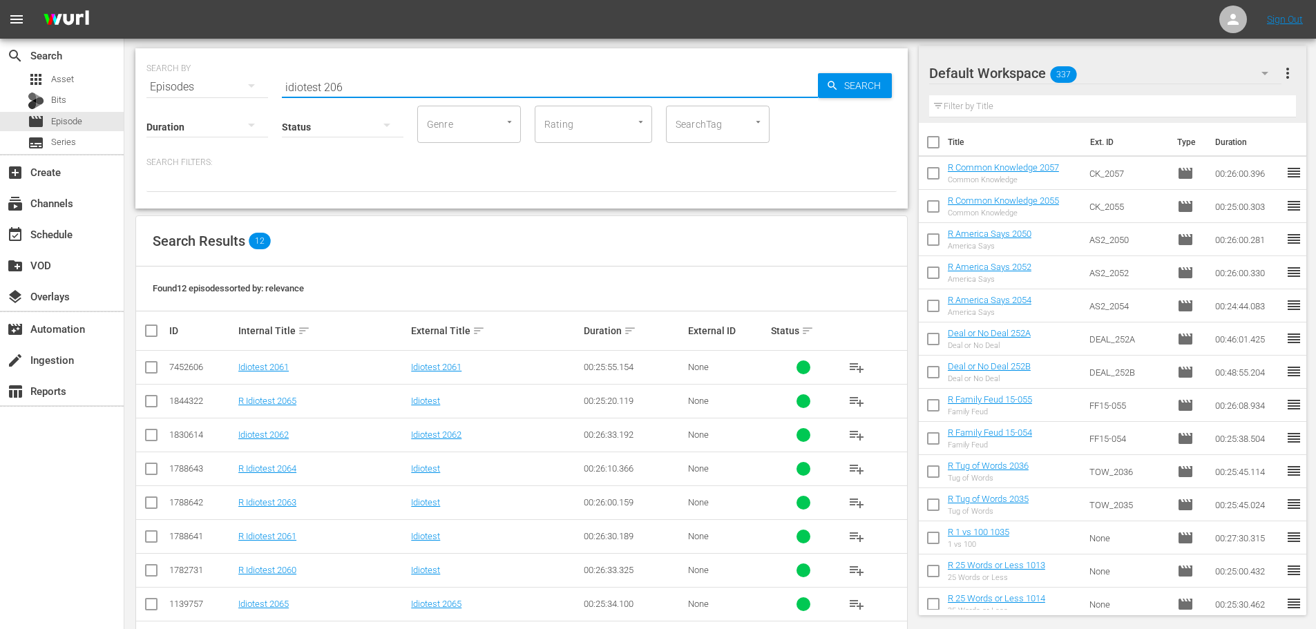
scroll to position [69, 0]
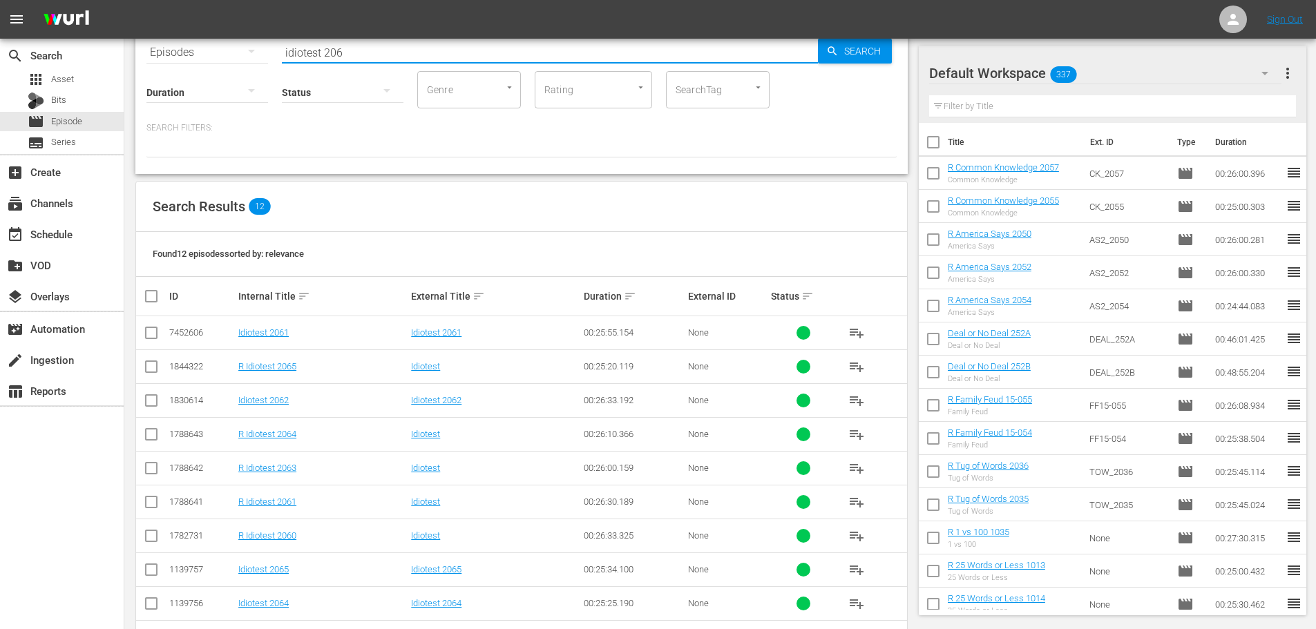
type input "idiotest 206"
click at [154, 501] on input "checkbox" at bounding box center [151, 505] width 17 height 17
checkbox input "true"
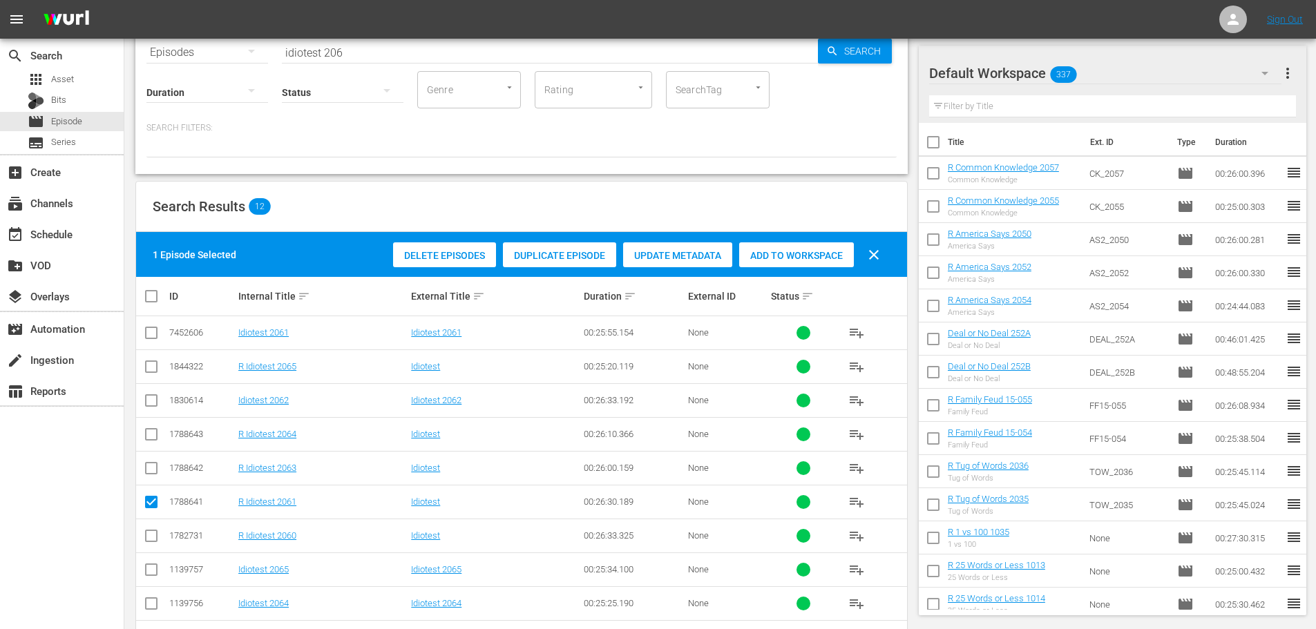
click at [147, 539] on input "checkbox" at bounding box center [151, 538] width 17 height 17
checkbox input "true"
click at [767, 264] on div "Add to Workspace" at bounding box center [796, 255] width 115 height 26
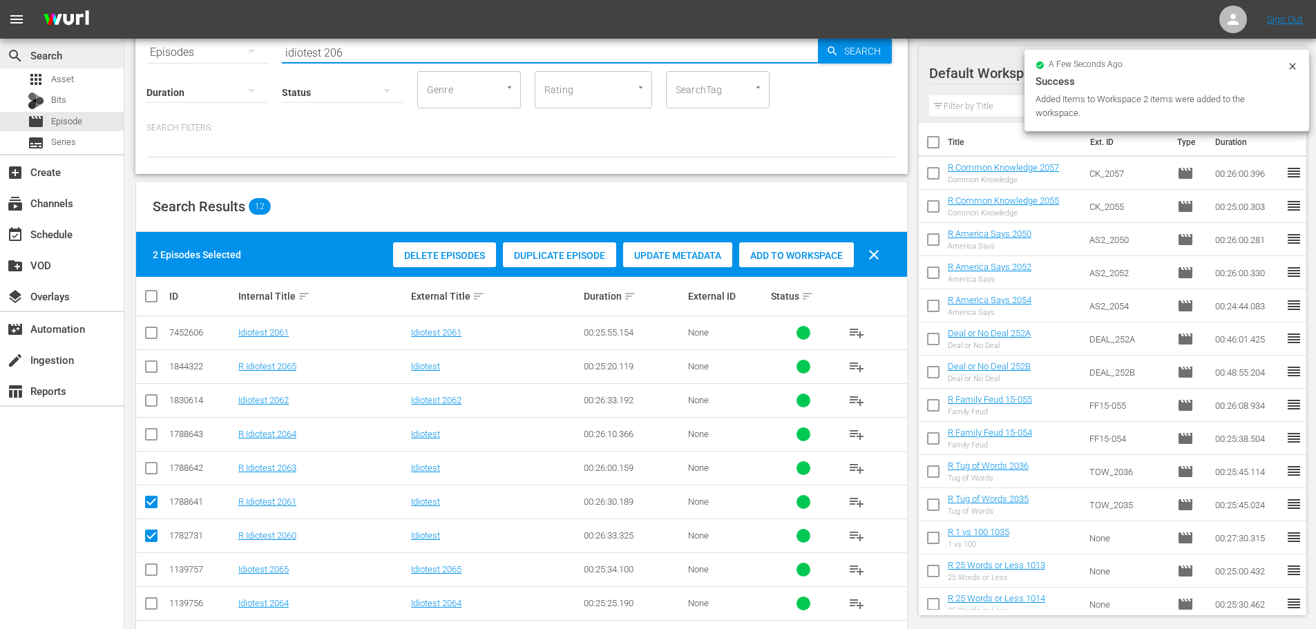
drag, startPoint x: 383, startPoint y: 48, endPoint x: 104, endPoint y: 46, distance: 278.4
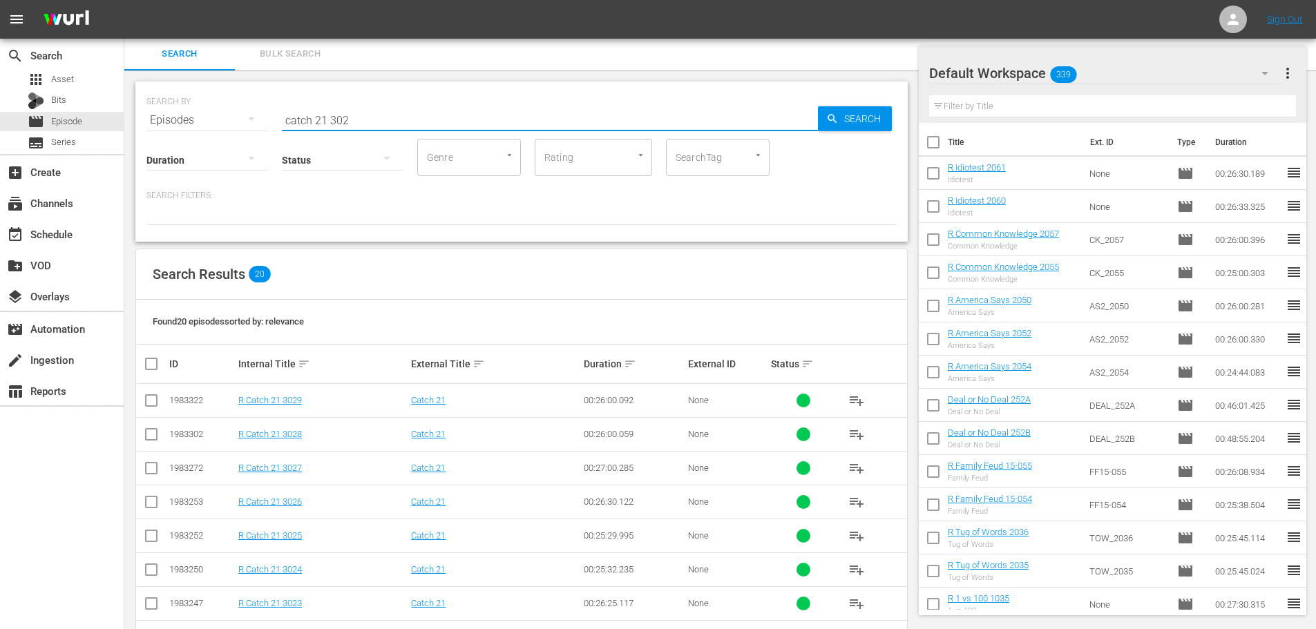
scroll to position [278, 0]
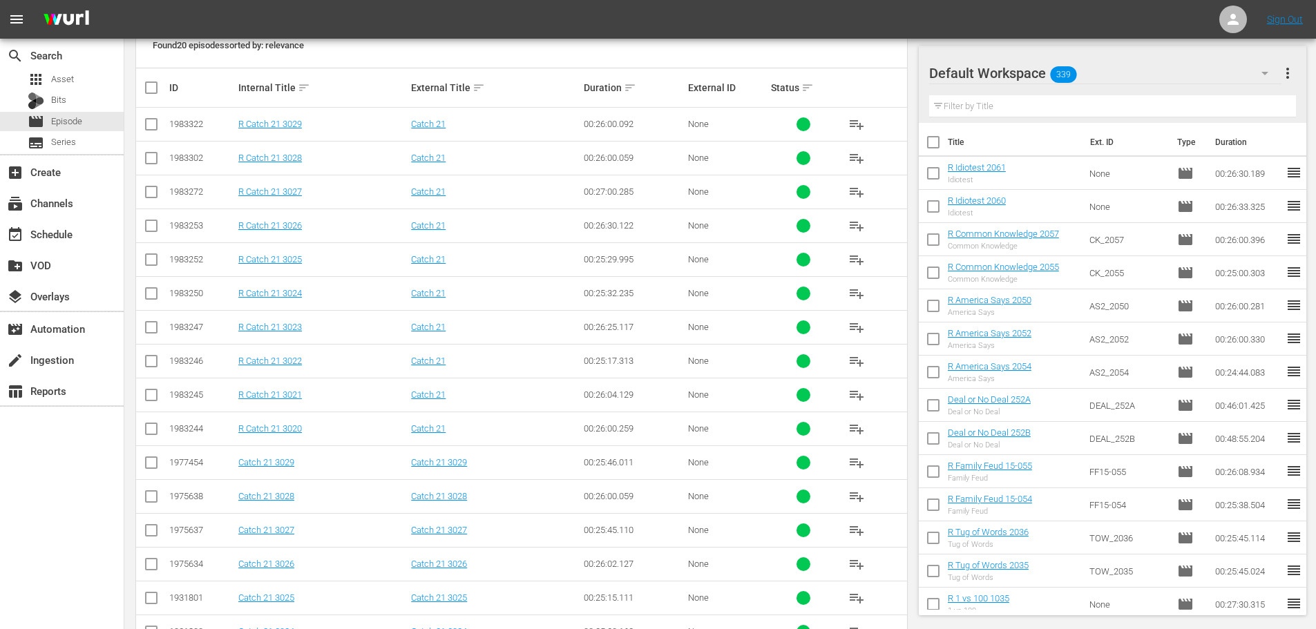
type input "catch 21 302"
click at [147, 329] on input "checkbox" at bounding box center [151, 330] width 17 height 17
checkbox input "true"
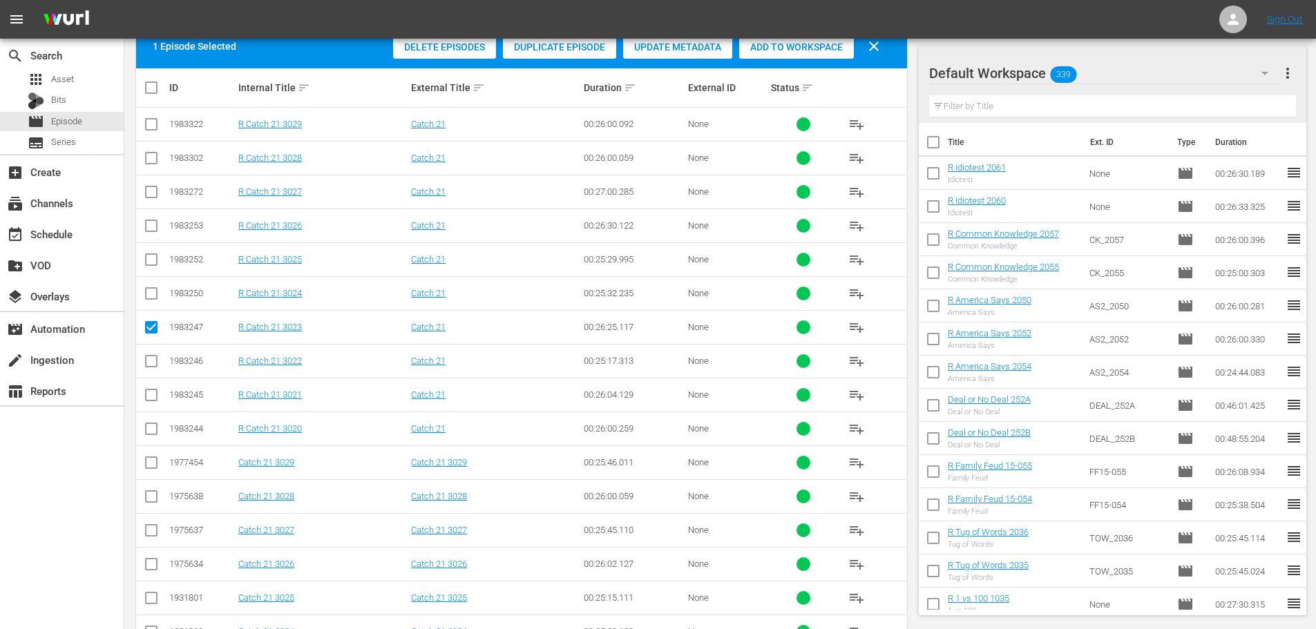
drag, startPoint x: 151, startPoint y: 283, endPoint x: 153, endPoint y: 257, distance: 25.6
click at [153, 281] on td at bounding box center [151, 293] width 31 height 34
click at [151, 259] on input "checkbox" at bounding box center [151, 262] width 17 height 17
checkbox input "true"
click at [145, 295] on input "checkbox" at bounding box center [151, 296] width 17 height 17
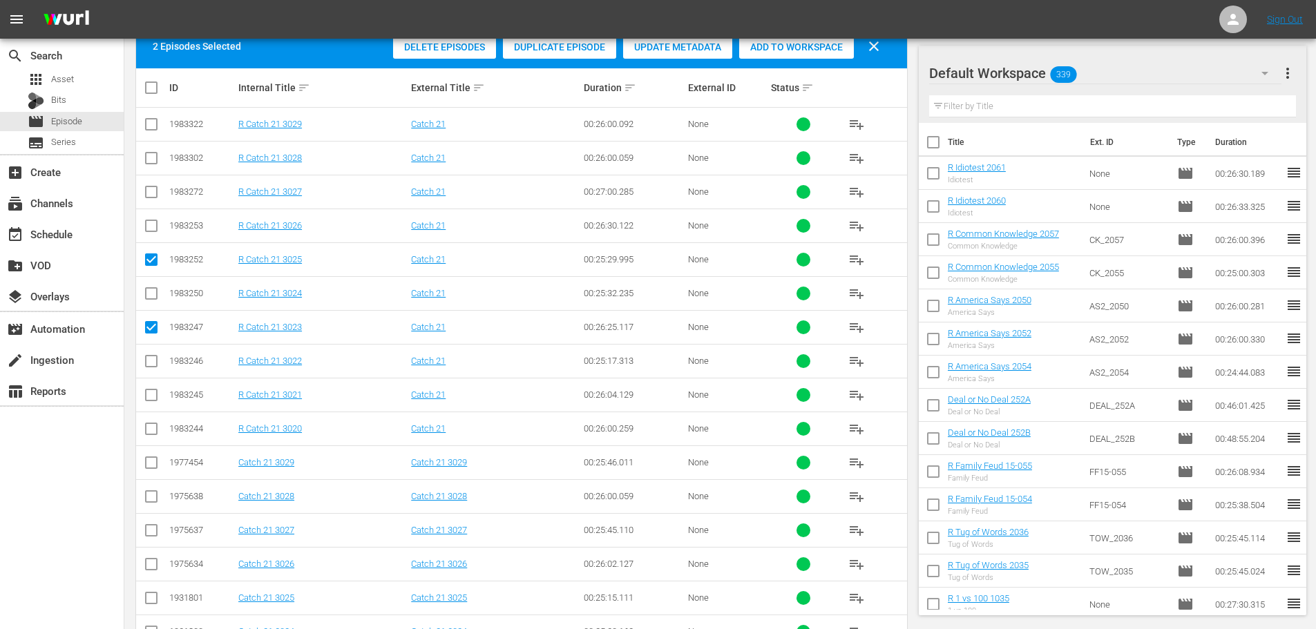
checkbox input "true"
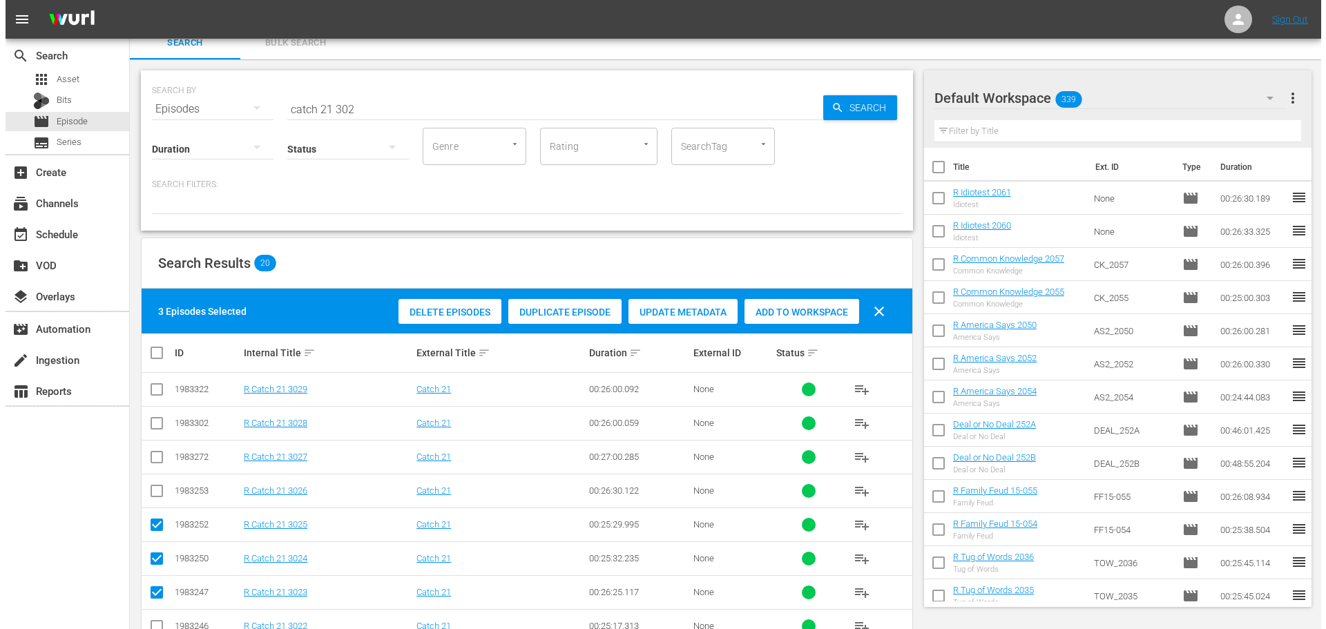
scroll to position [0, 0]
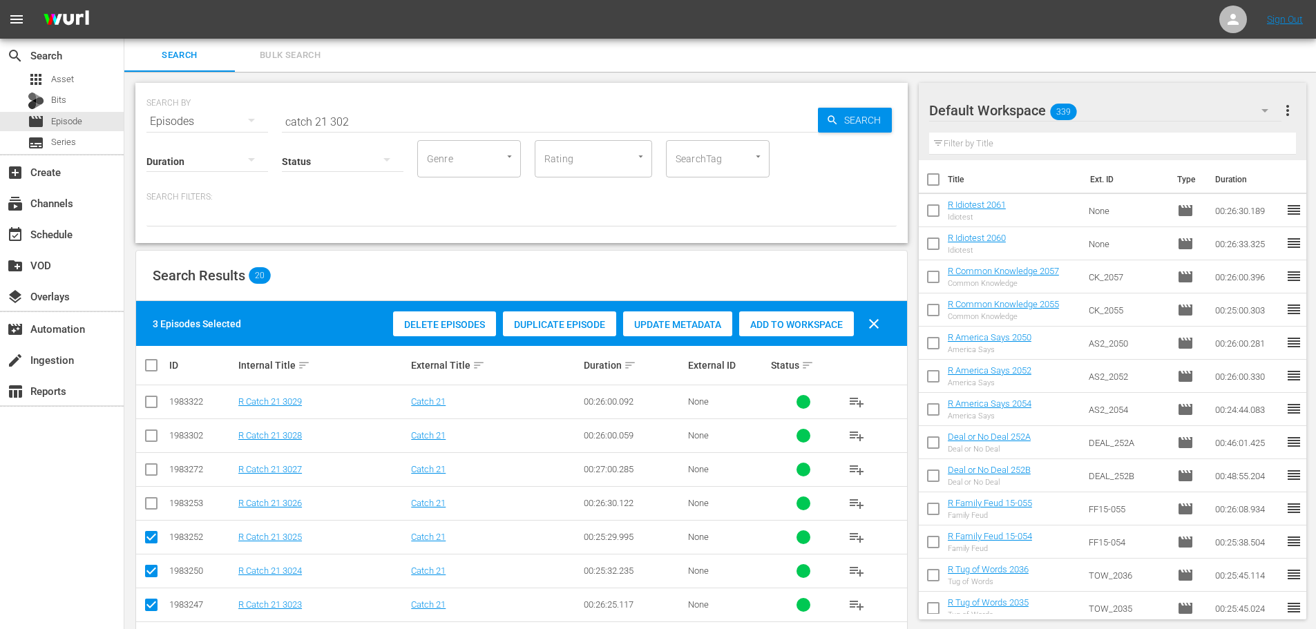
drag, startPoint x: 793, startPoint y: 353, endPoint x: 793, endPoint y: 316, distance: 37.3
click at [793, 314] on div "Add to Workspace" at bounding box center [796, 325] width 115 height 26
click at [83, 236] on div "event_available Schedule" at bounding box center [62, 234] width 124 height 28
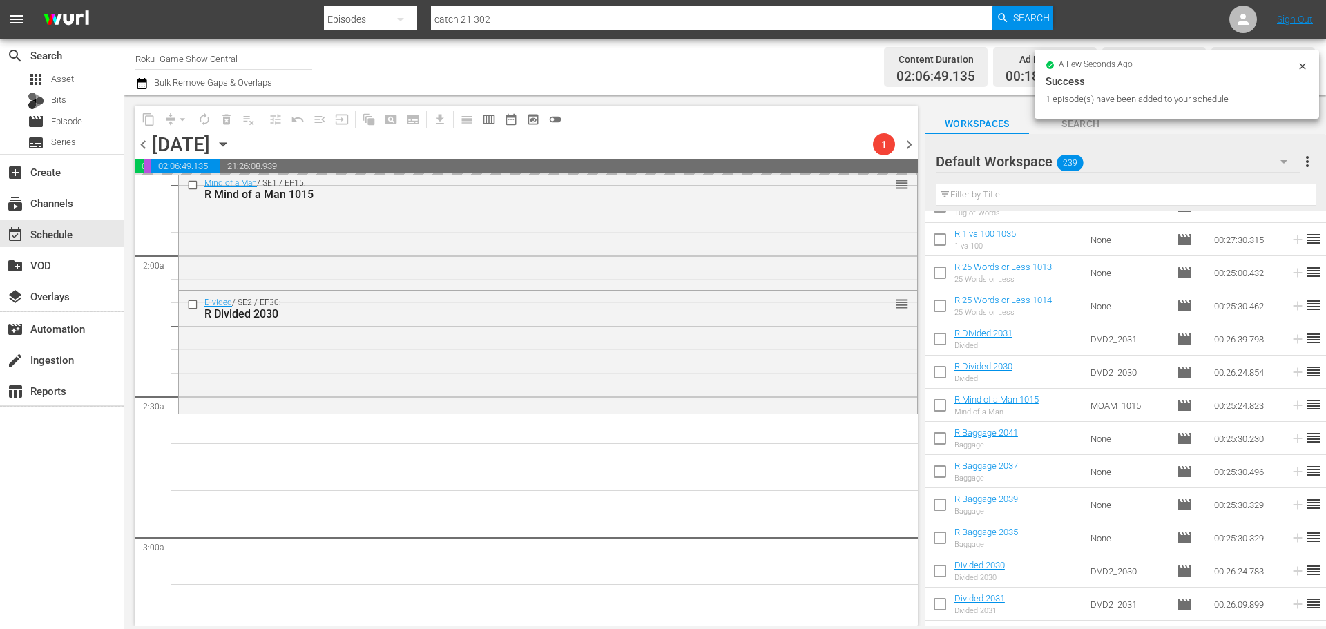
scroll to position [691, 0]
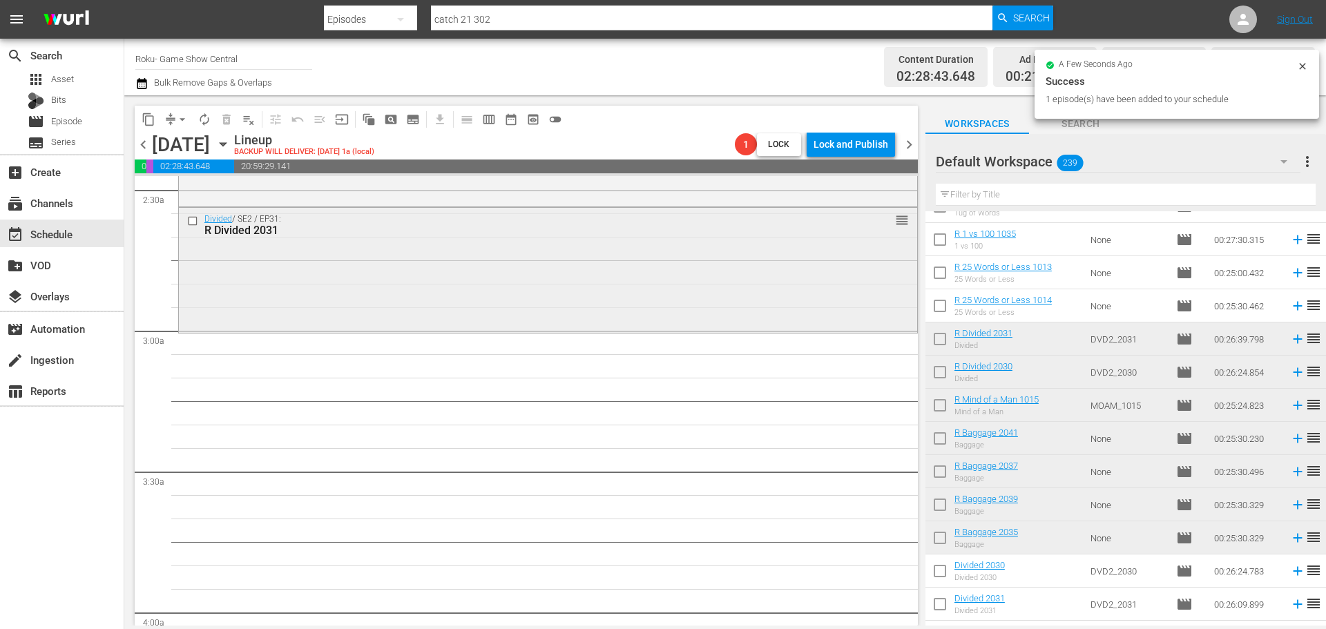
click at [530, 220] on div "Divided / SE2 / EP31: R Divided 2031" at bounding box center [522, 225] width 636 height 23
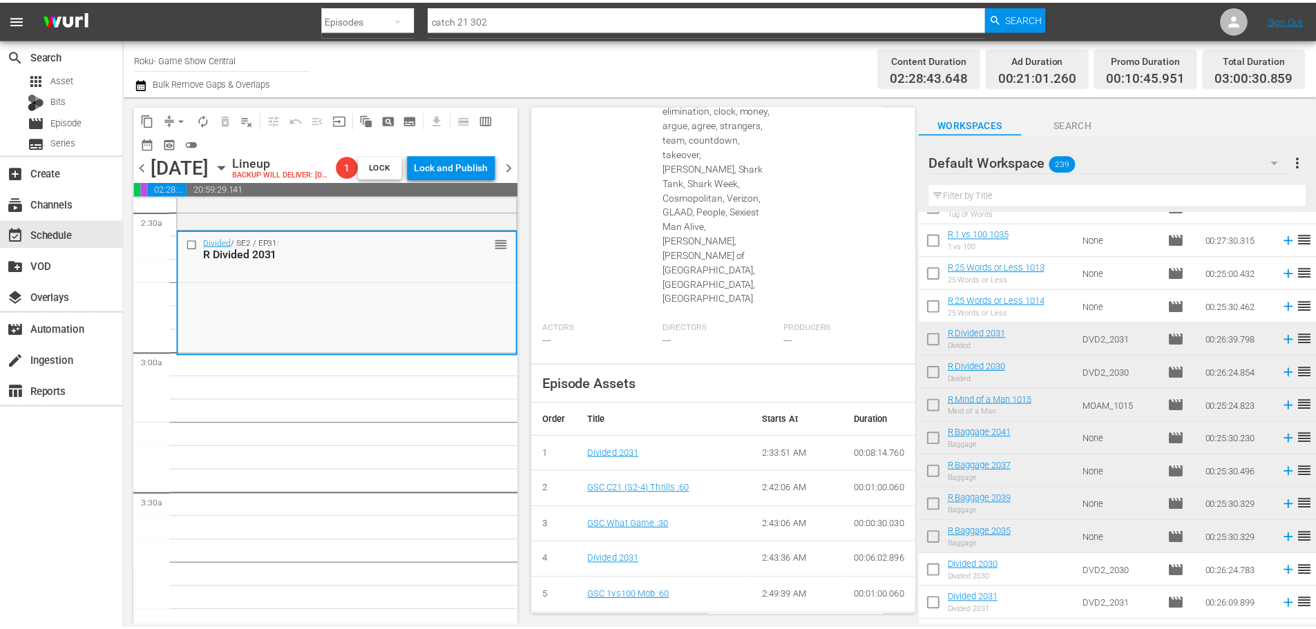
scroll to position [92, 0]
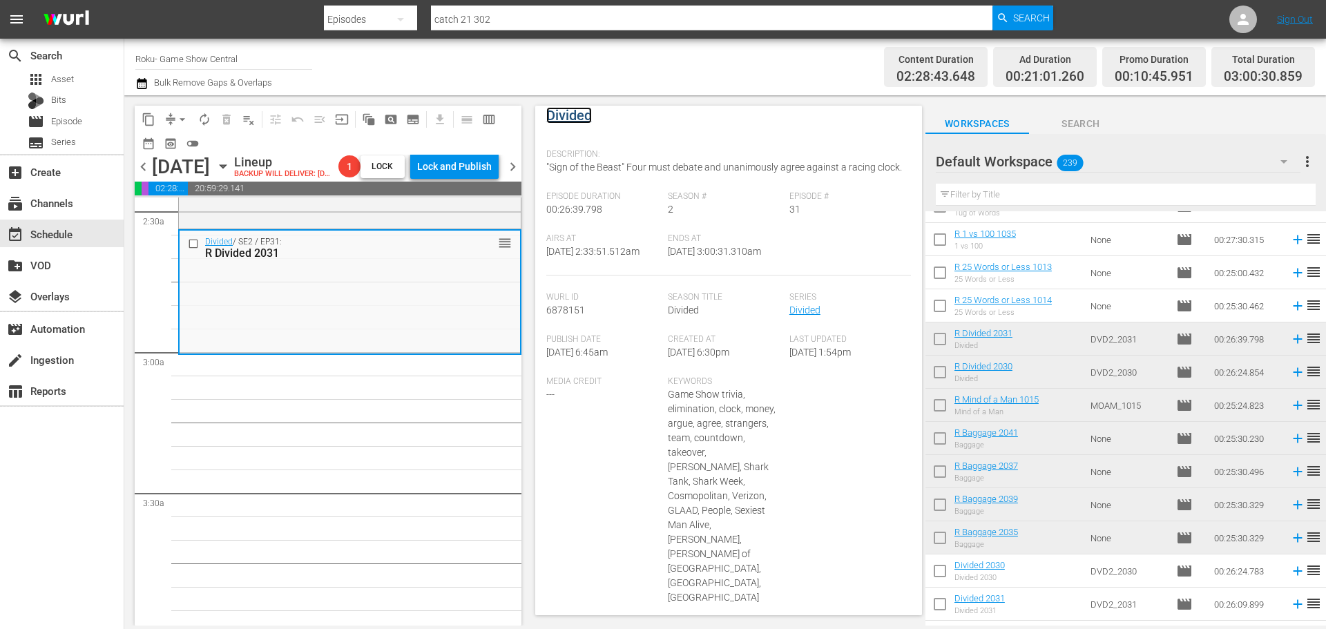
click at [548, 119] on link "Divided" at bounding box center [569, 115] width 46 height 17
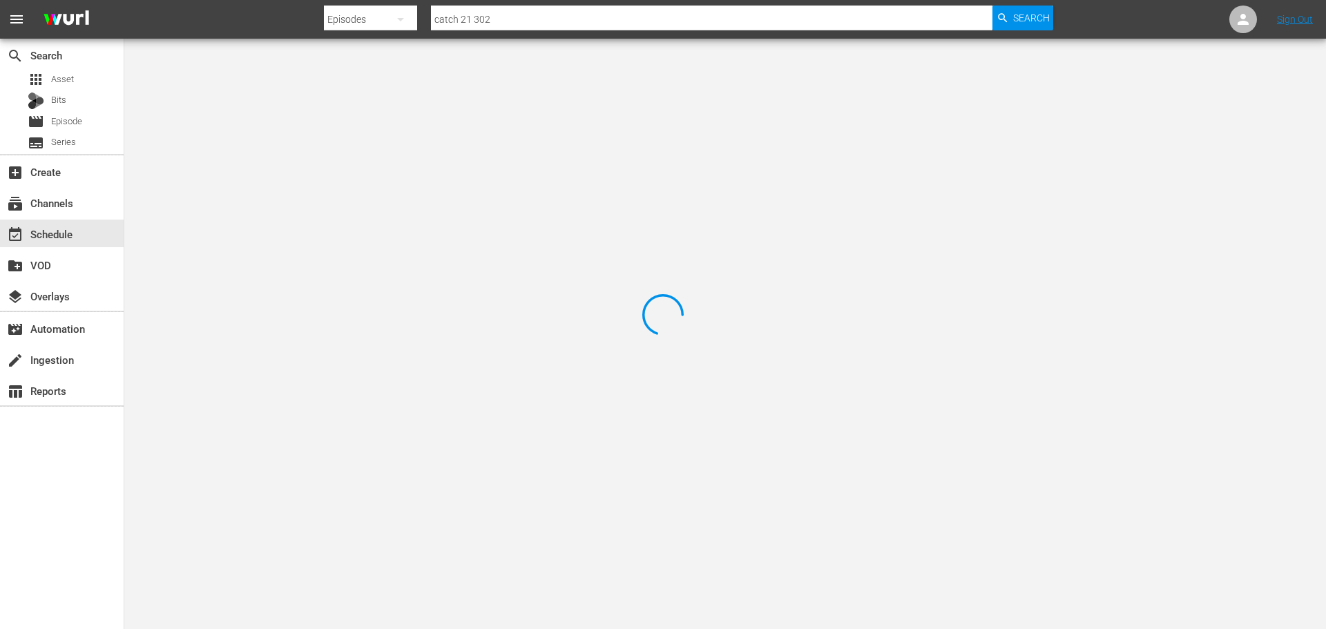
click at [269, 93] on div at bounding box center [663, 314] width 1326 height 629
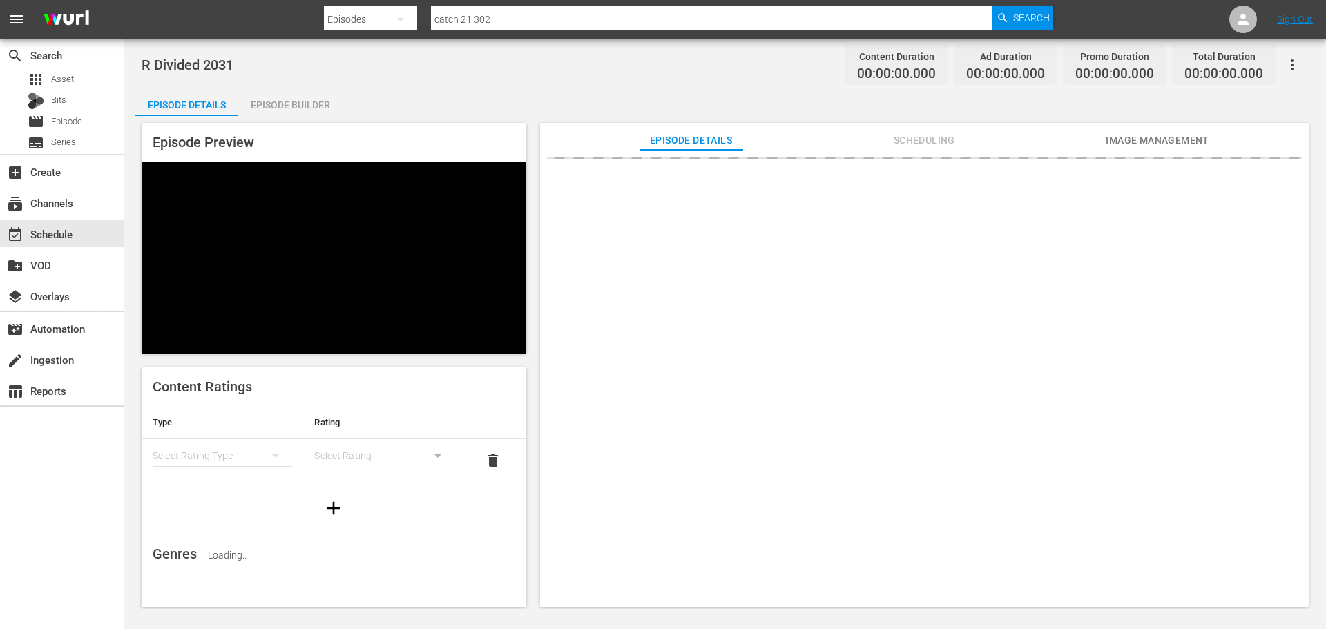
click at [273, 94] on div "Episode Builder" at bounding box center [290, 104] width 104 height 33
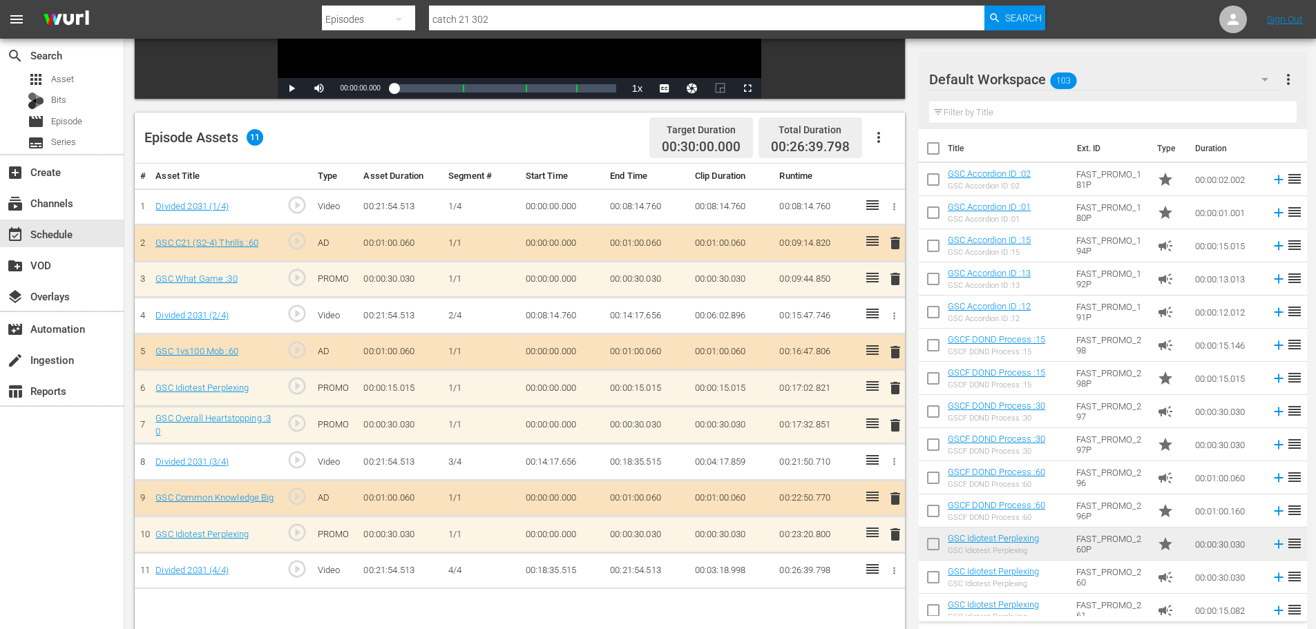
scroll to position [360, 0]
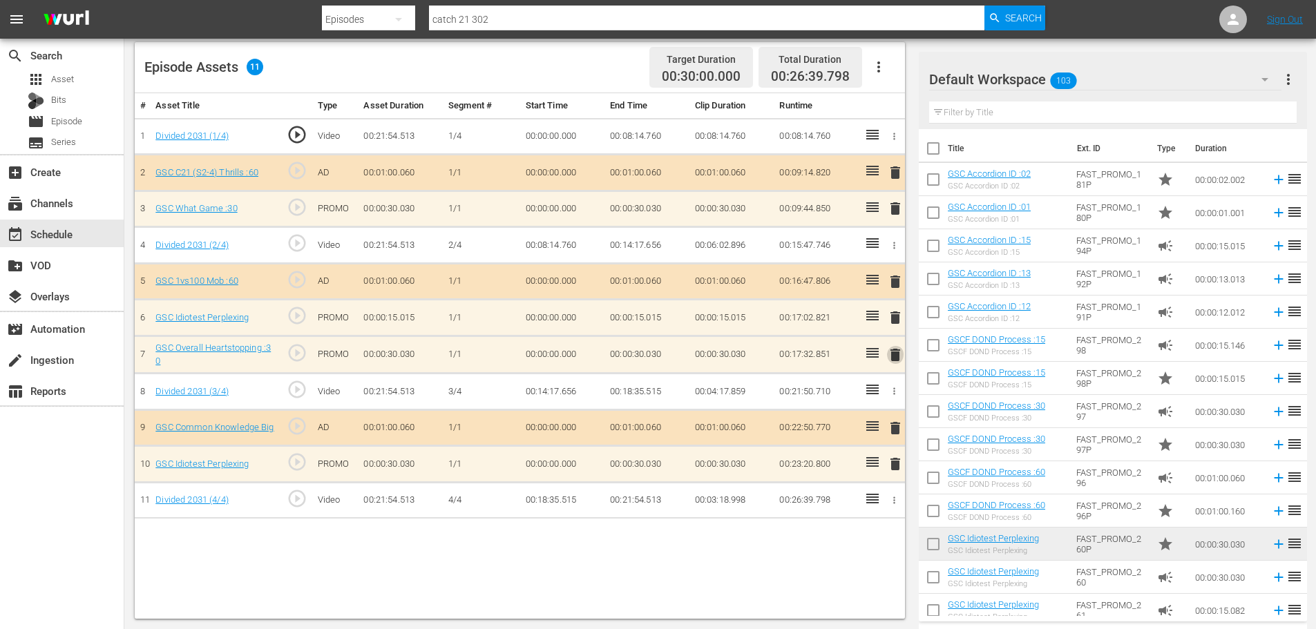
click at [901, 363] on span "delete" at bounding box center [895, 355] width 17 height 17
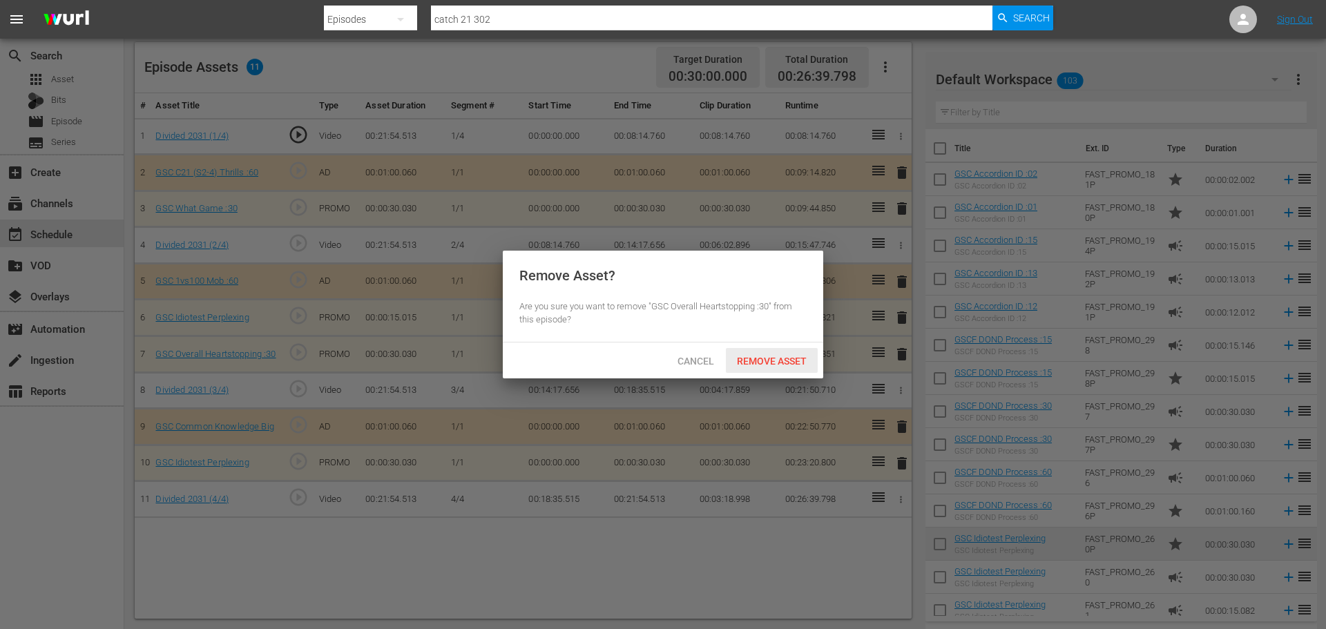
click at [769, 356] on span "Remove Asset" at bounding box center [772, 361] width 92 height 11
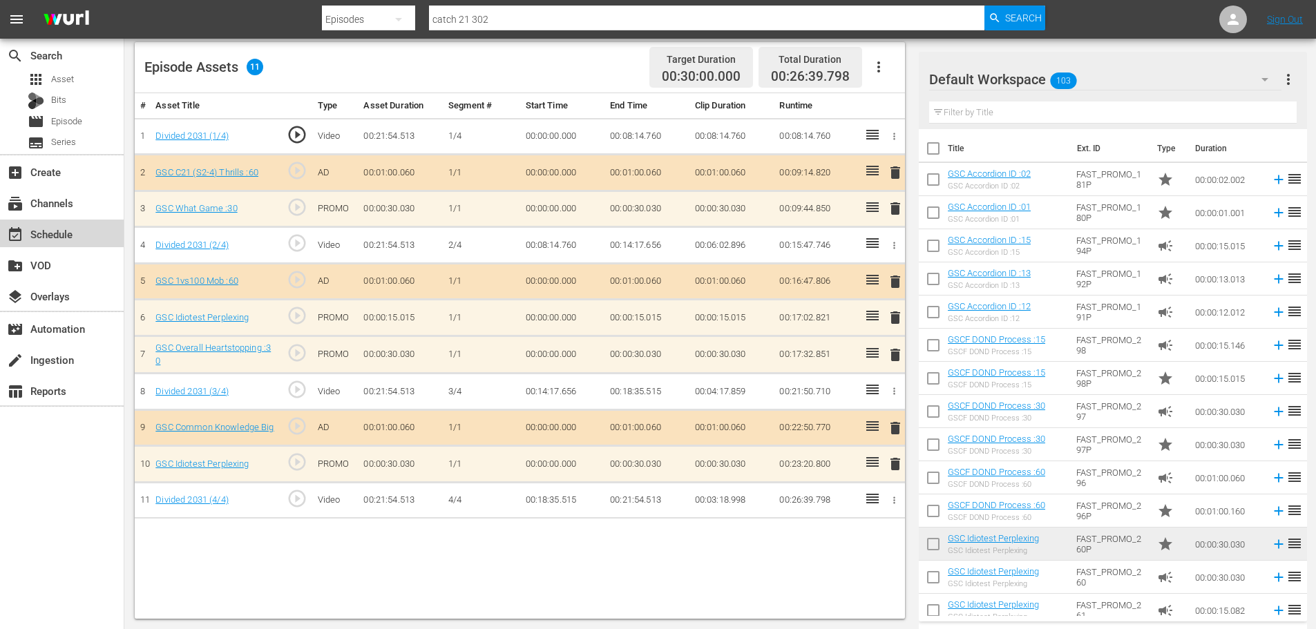
click at [99, 233] on div "event_available Schedule" at bounding box center [62, 234] width 124 height 28
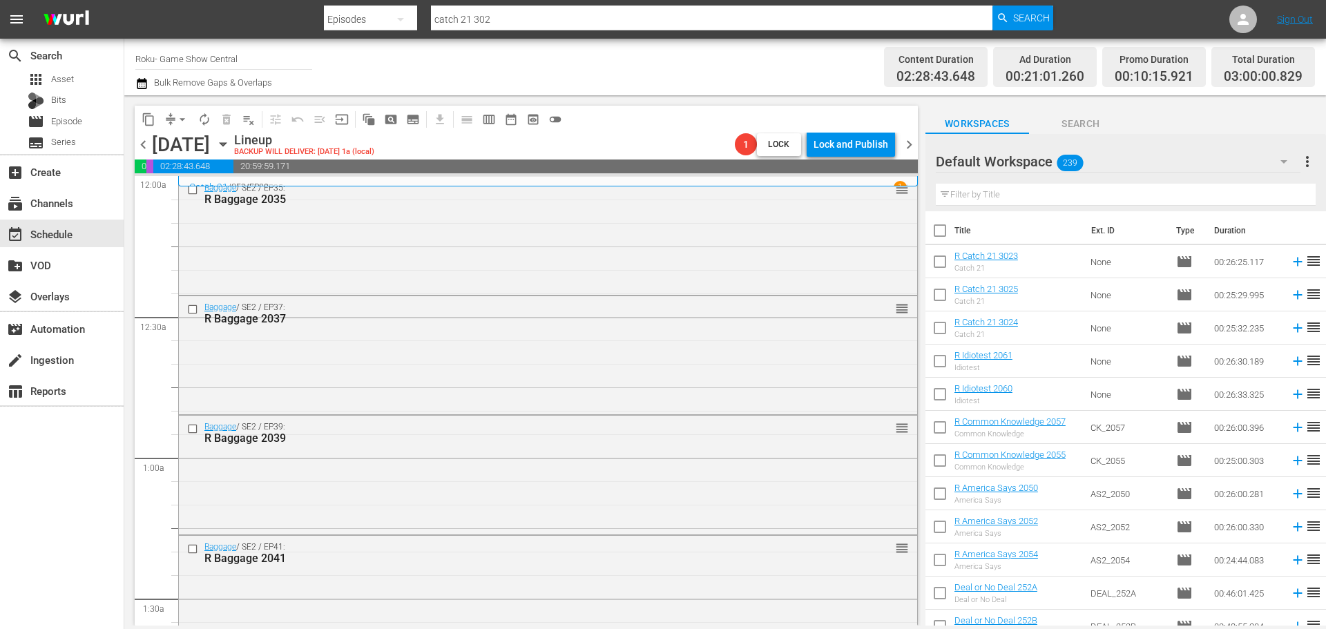
click at [231, 141] on icon "button" at bounding box center [223, 144] width 15 height 15
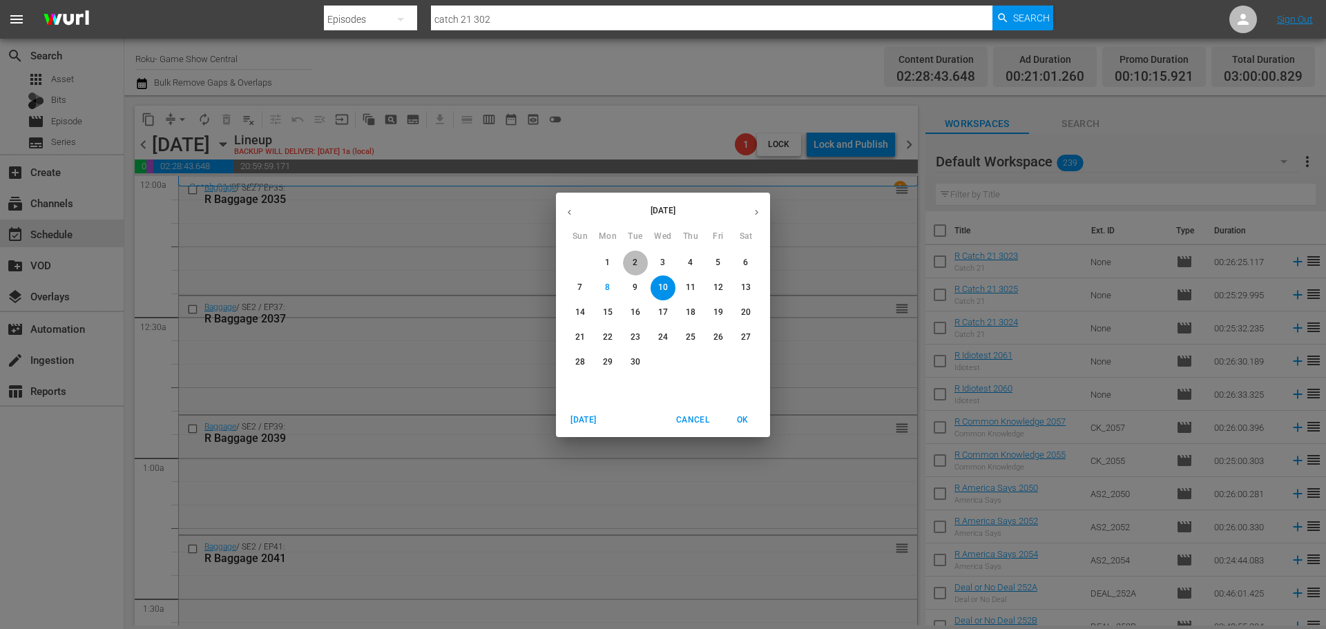
click at [641, 267] on span "2" at bounding box center [635, 263] width 25 height 12
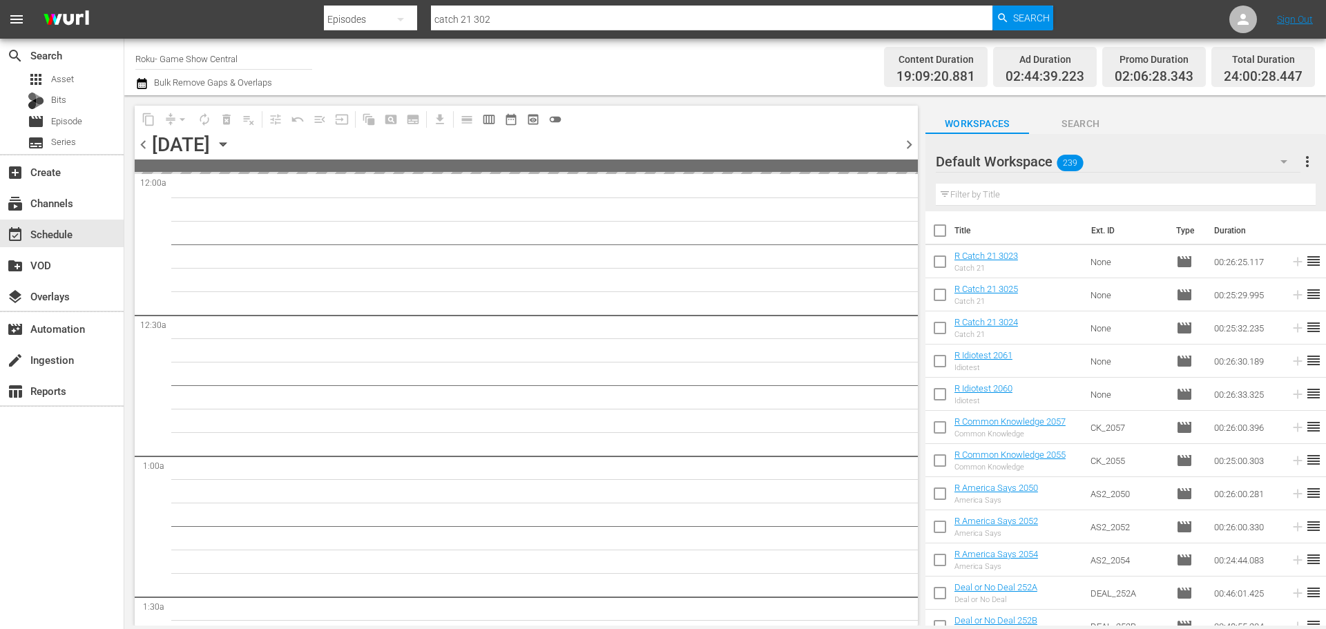
click at [231, 141] on icon "button" at bounding box center [223, 144] width 15 height 15
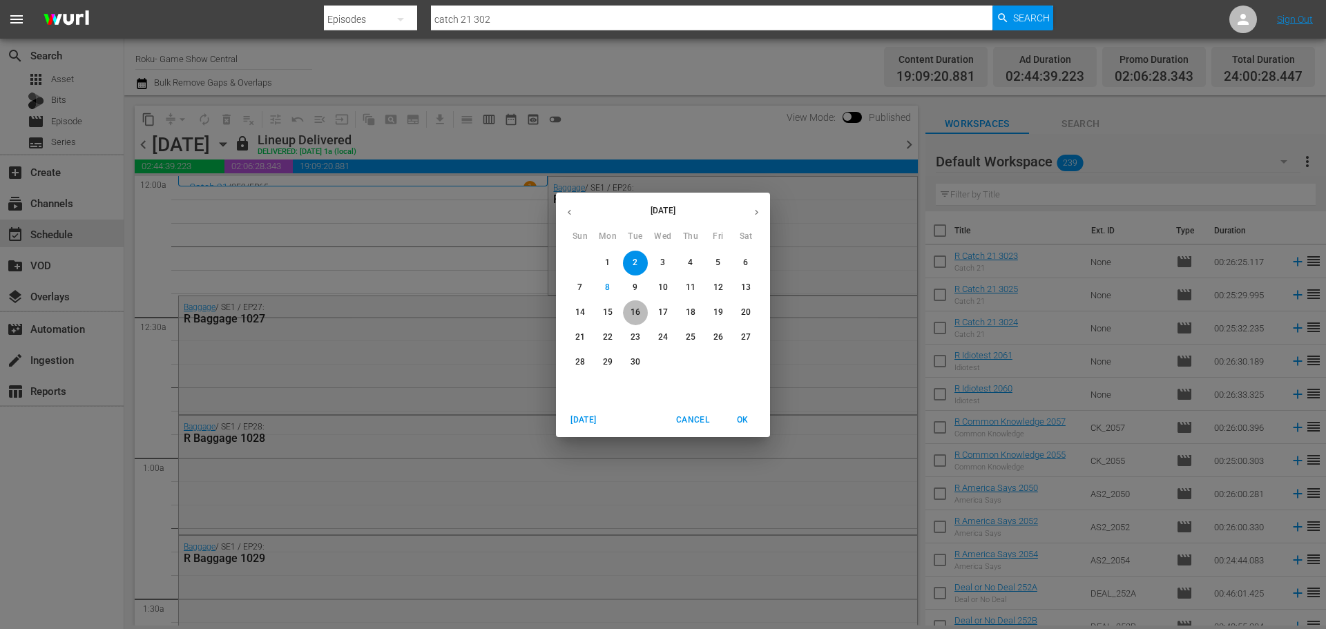
click at [630, 318] on span "16" at bounding box center [635, 313] width 25 height 12
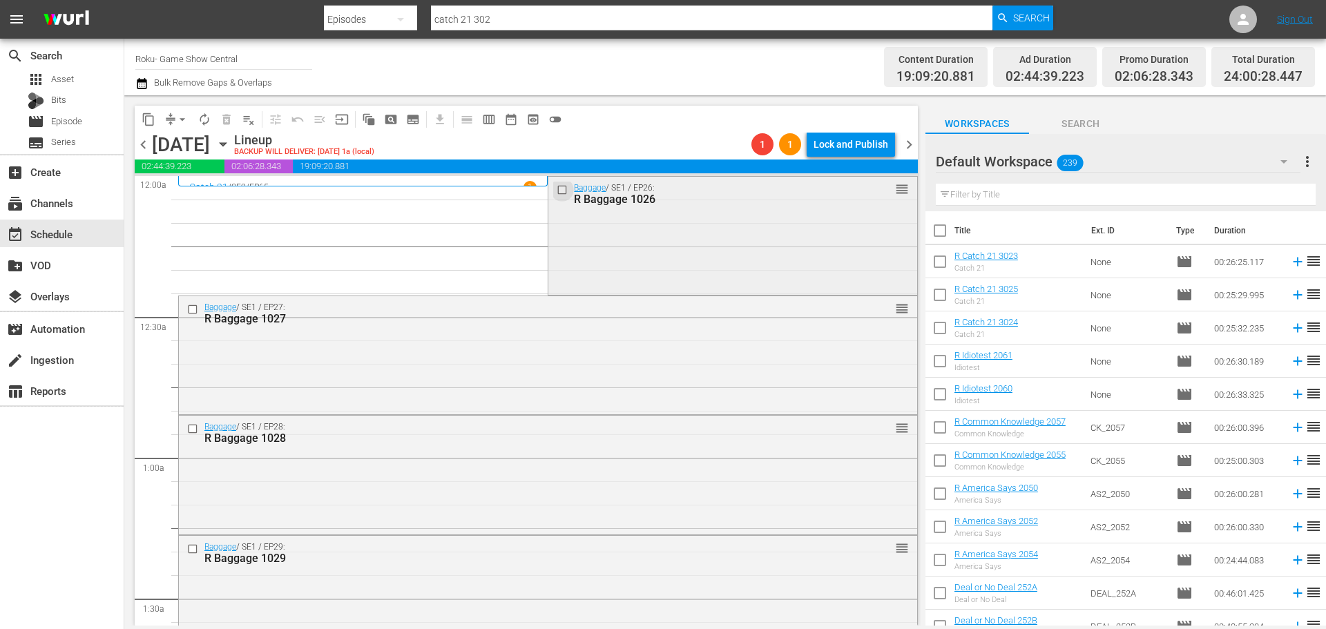
click at [557, 191] on input "checkbox" at bounding box center [564, 190] width 15 height 12
click at [188, 307] on input "checkbox" at bounding box center [194, 309] width 15 height 12
click at [192, 430] on input "checkbox" at bounding box center [194, 429] width 15 height 12
click at [194, 554] on input "checkbox" at bounding box center [194, 549] width 15 height 12
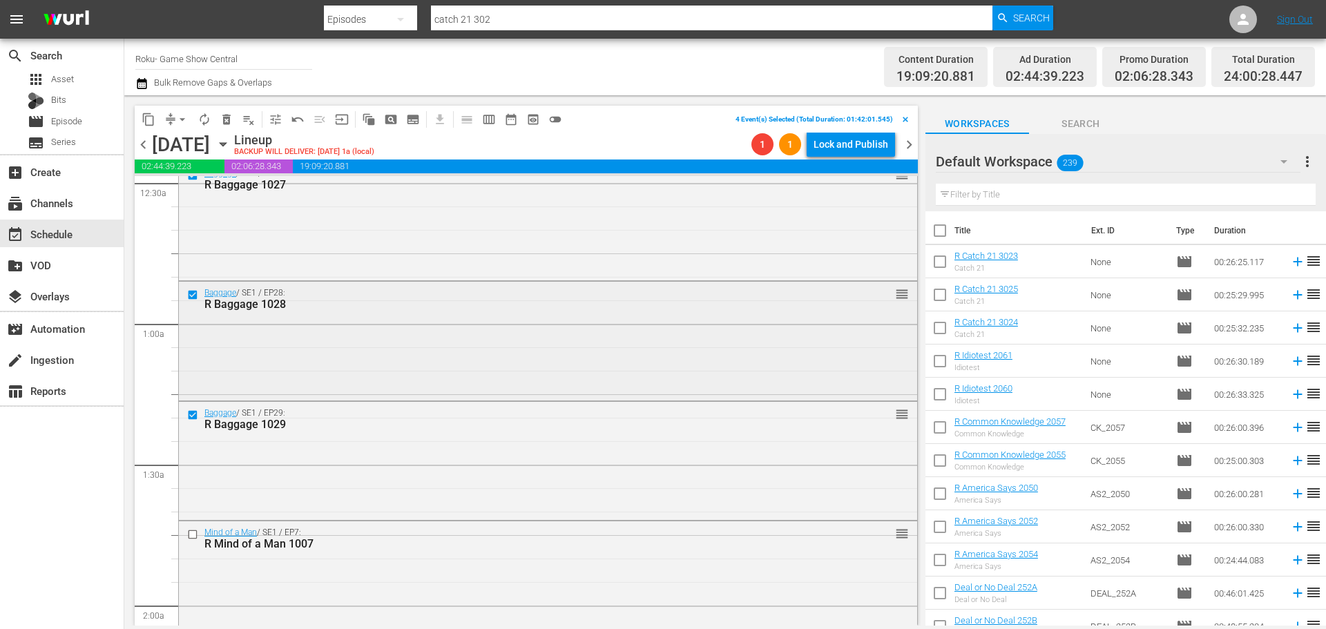
scroll to position [138, 0]
click at [193, 529] on input "checkbox" at bounding box center [194, 530] width 15 height 12
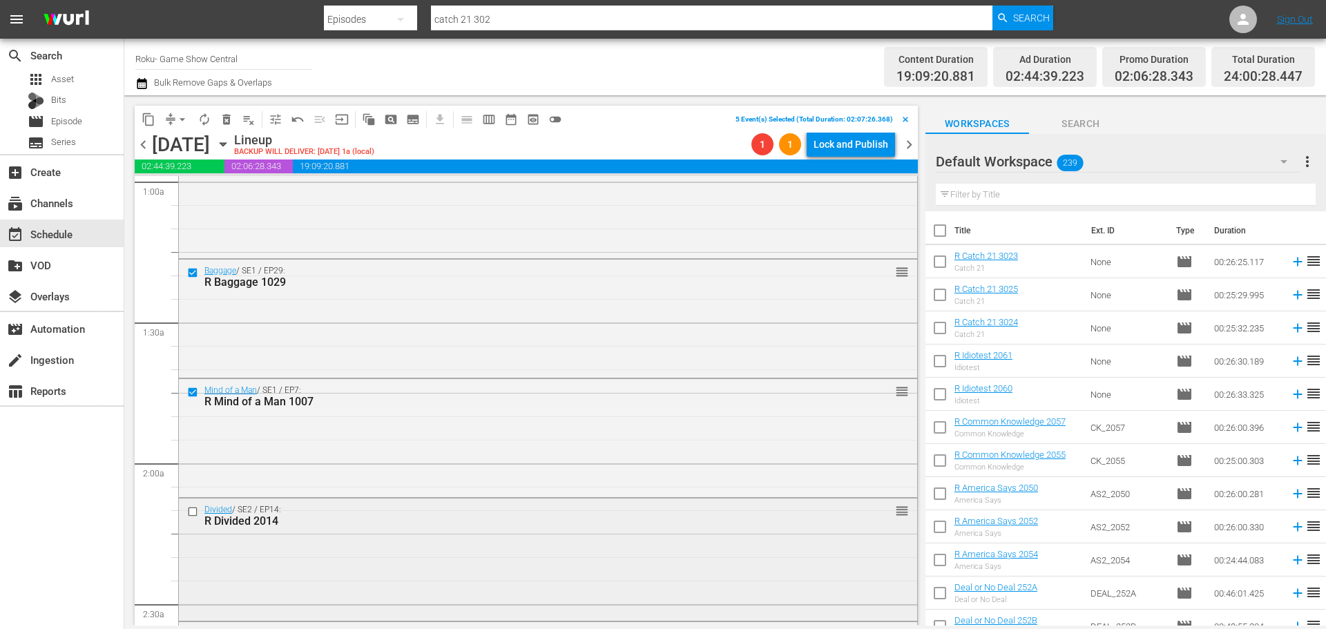
click at [195, 504] on div at bounding box center [194, 512] width 21 height 17
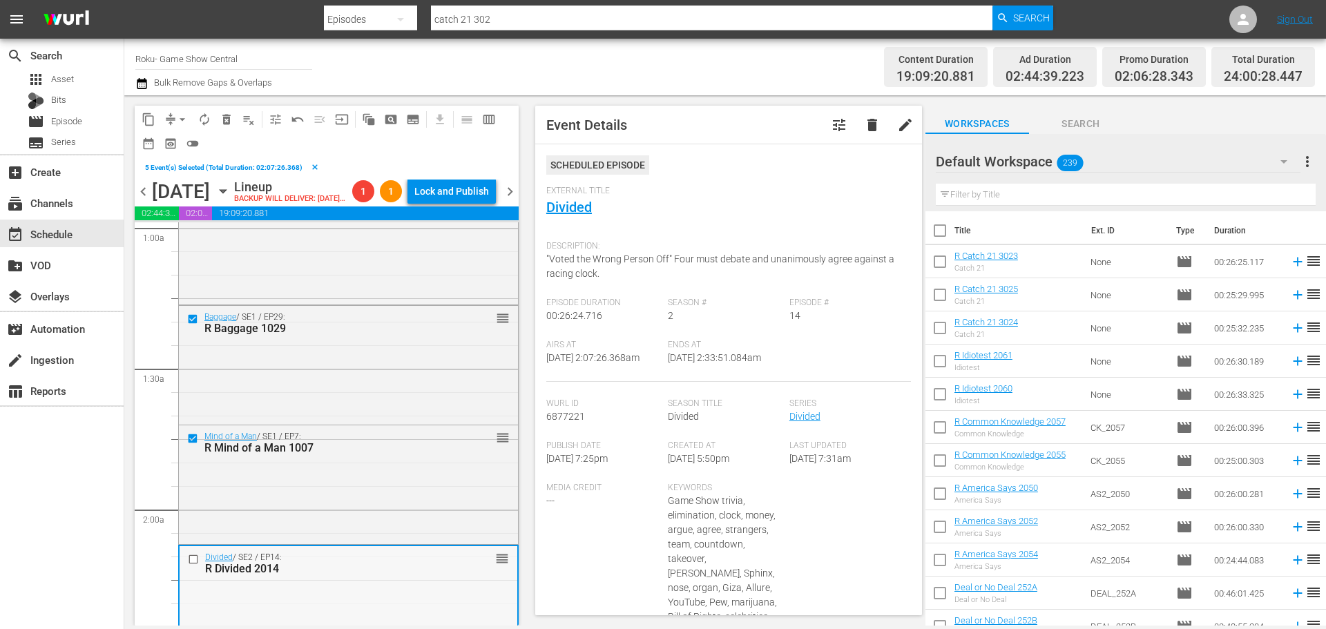
scroll to position [345, 0]
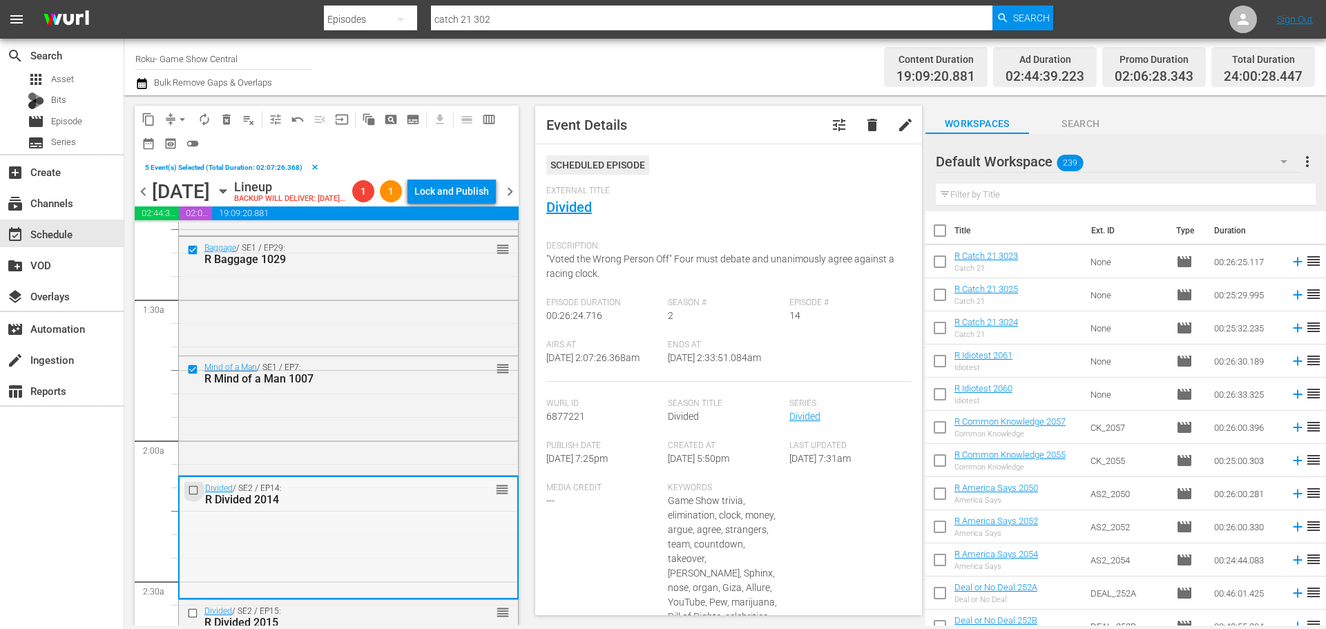
click at [189, 496] on input "checkbox" at bounding box center [195, 490] width 15 height 12
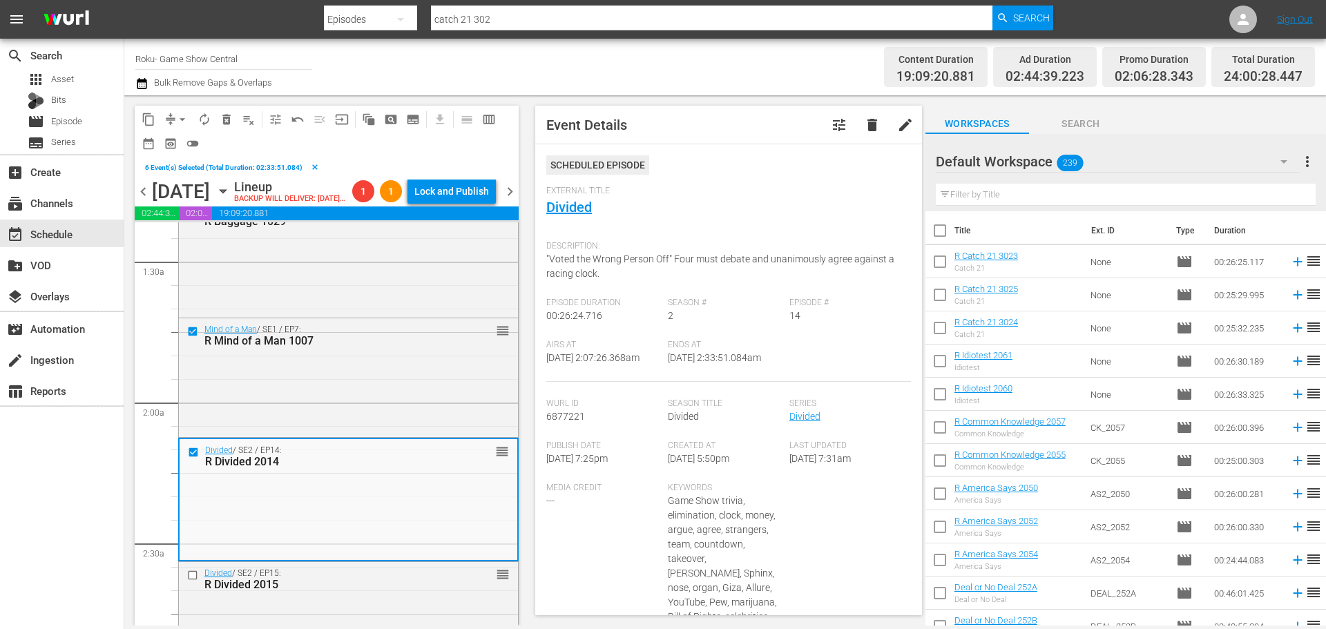
scroll to position [414, 0]
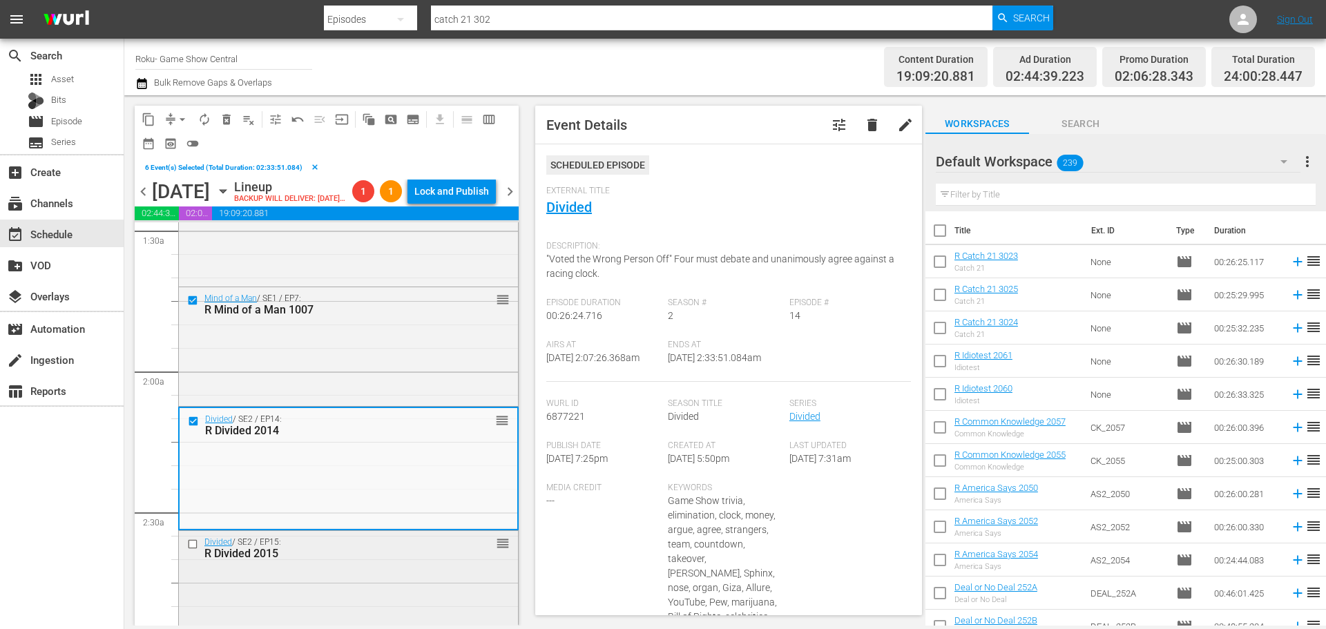
click at [191, 551] on input "checkbox" at bounding box center [194, 545] width 15 height 12
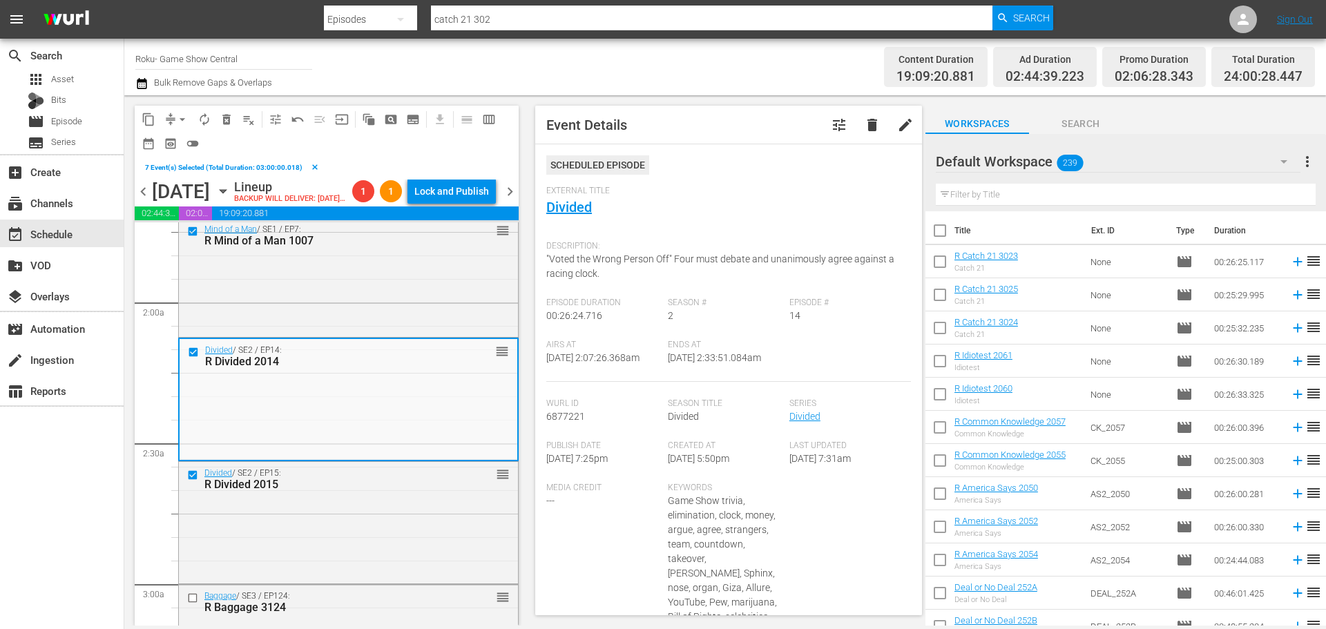
scroll to position [622, 0]
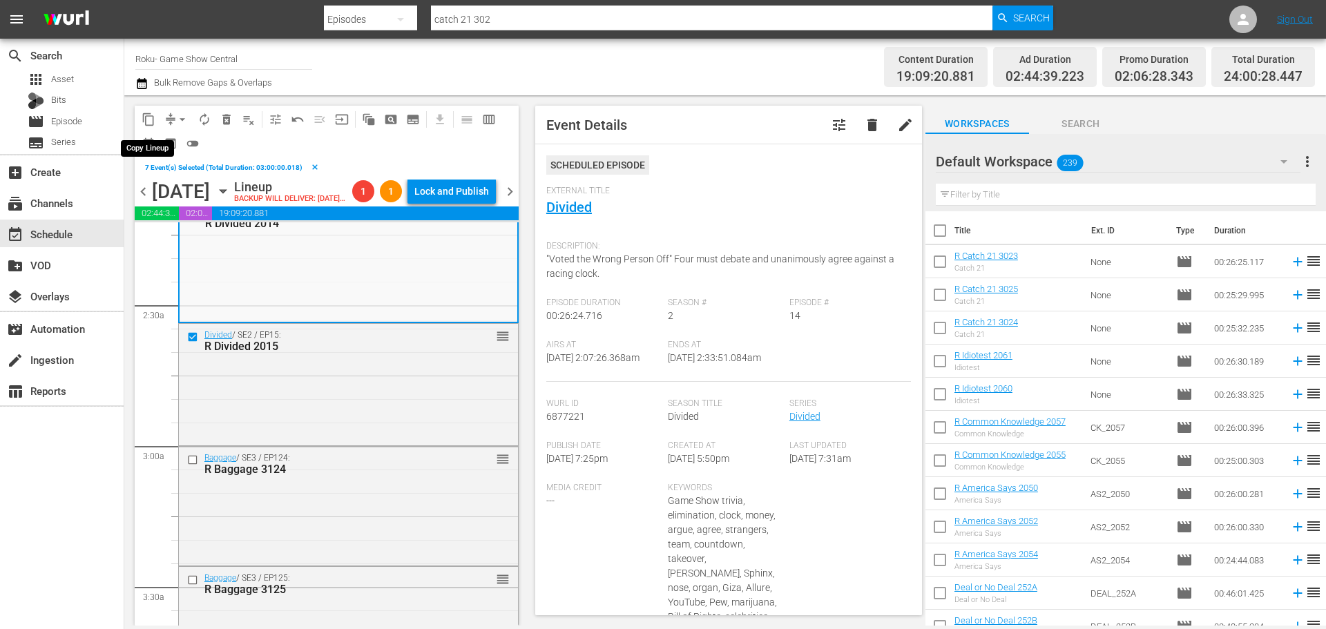
click at [152, 121] on span "content_copy" at bounding box center [149, 120] width 14 height 14
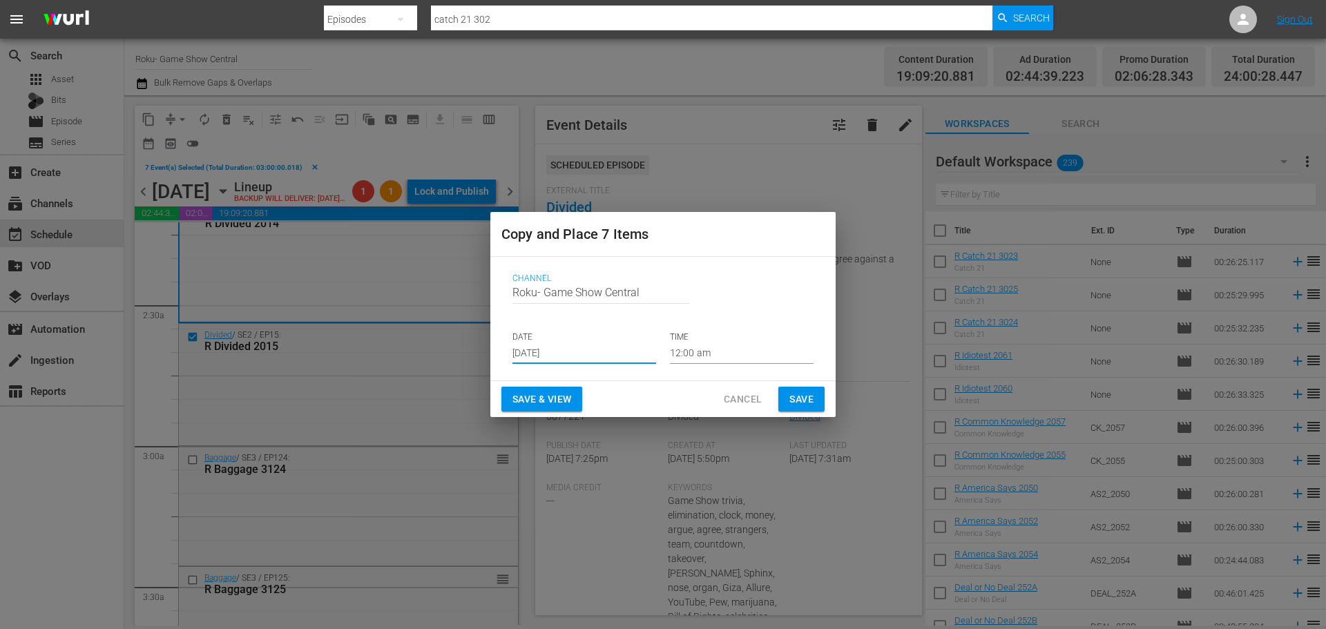
click at [636, 346] on input "Sep 10th 2025" at bounding box center [585, 353] width 144 height 21
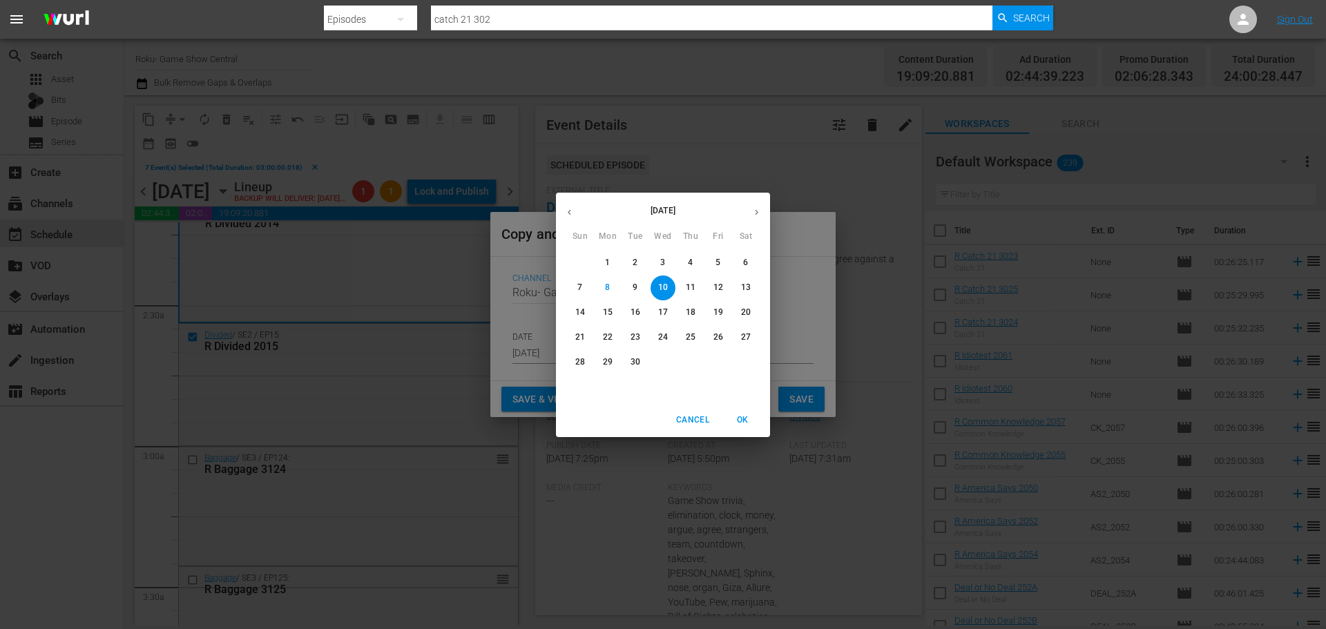
click at [698, 293] on span "11" at bounding box center [690, 288] width 25 height 12
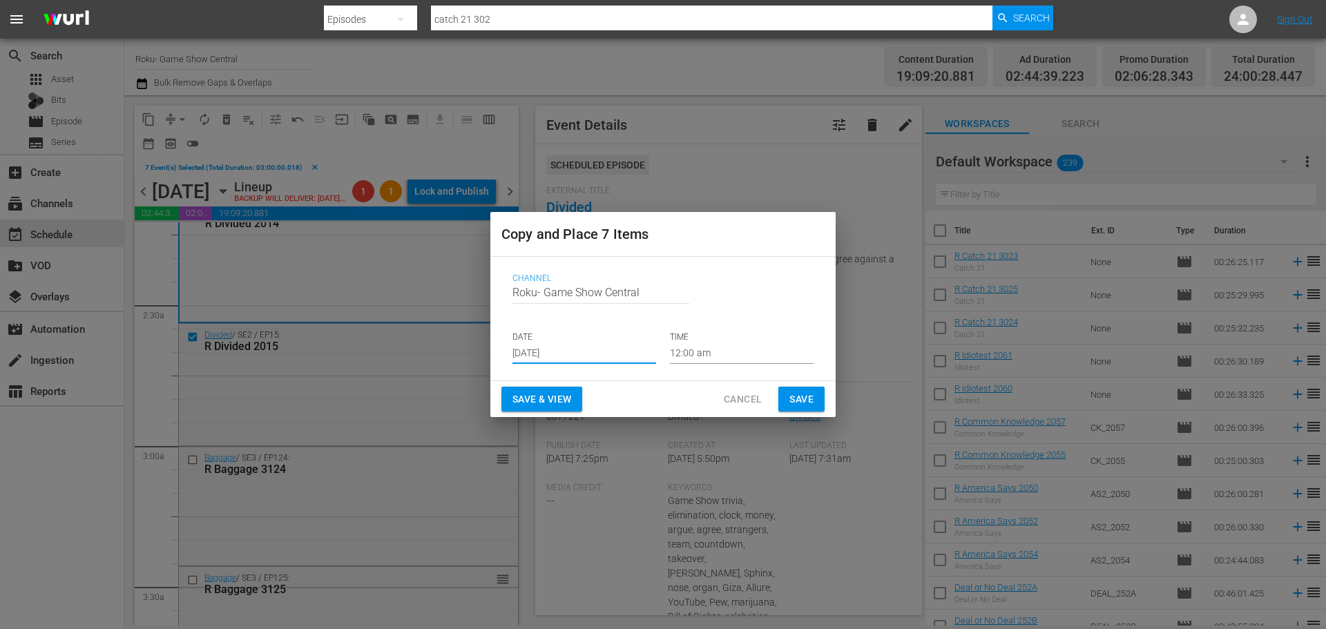
click at [602, 363] on input "Sep 11th 2025" at bounding box center [585, 353] width 144 height 21
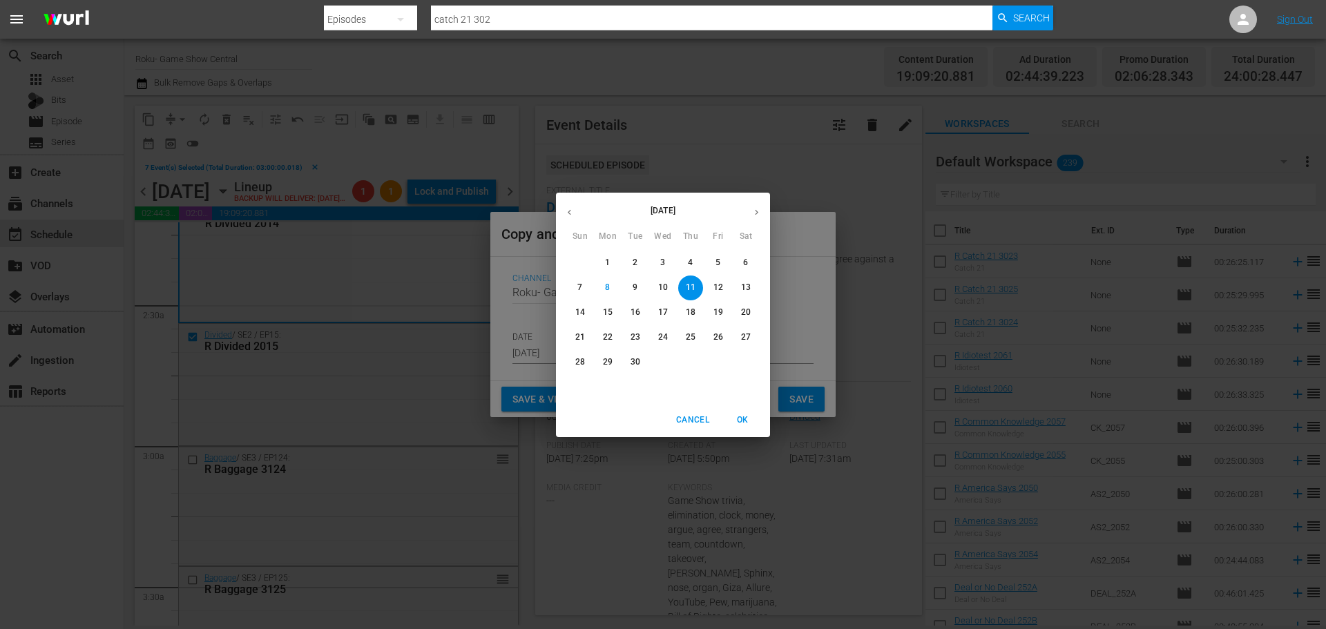
click at [660, 288] on p "10" at bounding box center [663, 288] width 10 height 12
type input "Sep 10th 2025"
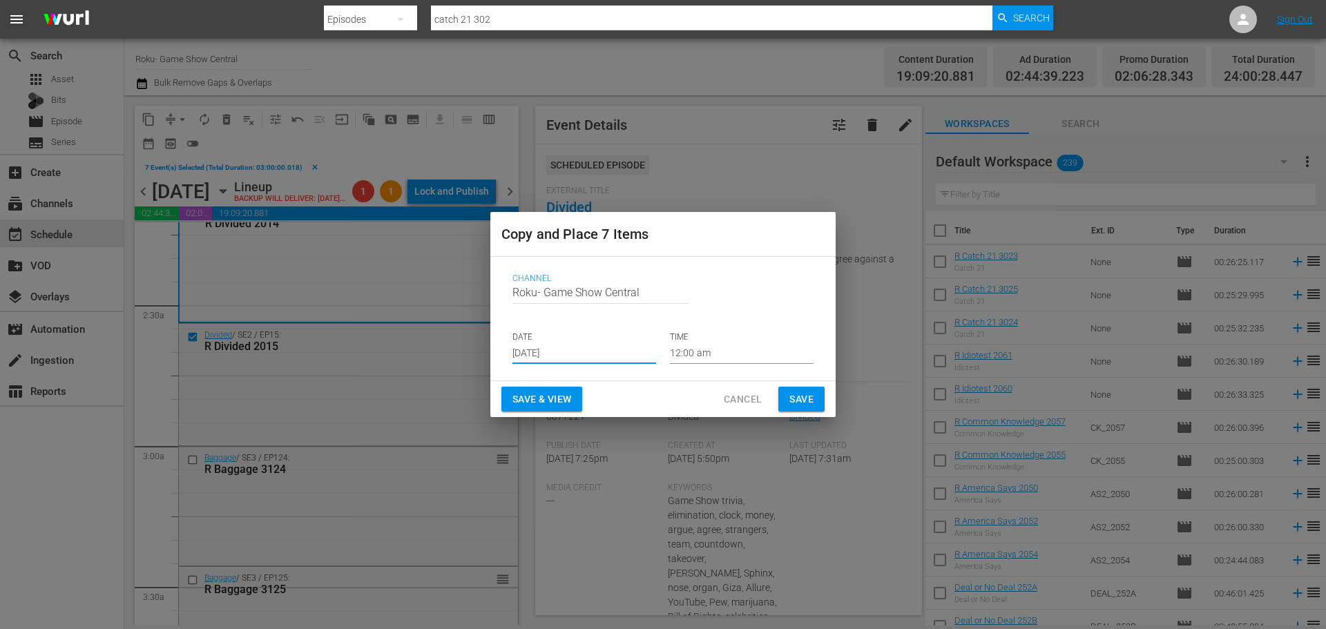
click at [740, 349] on input "12:00 am" at bounding box center [742, 353] width 144 height 21
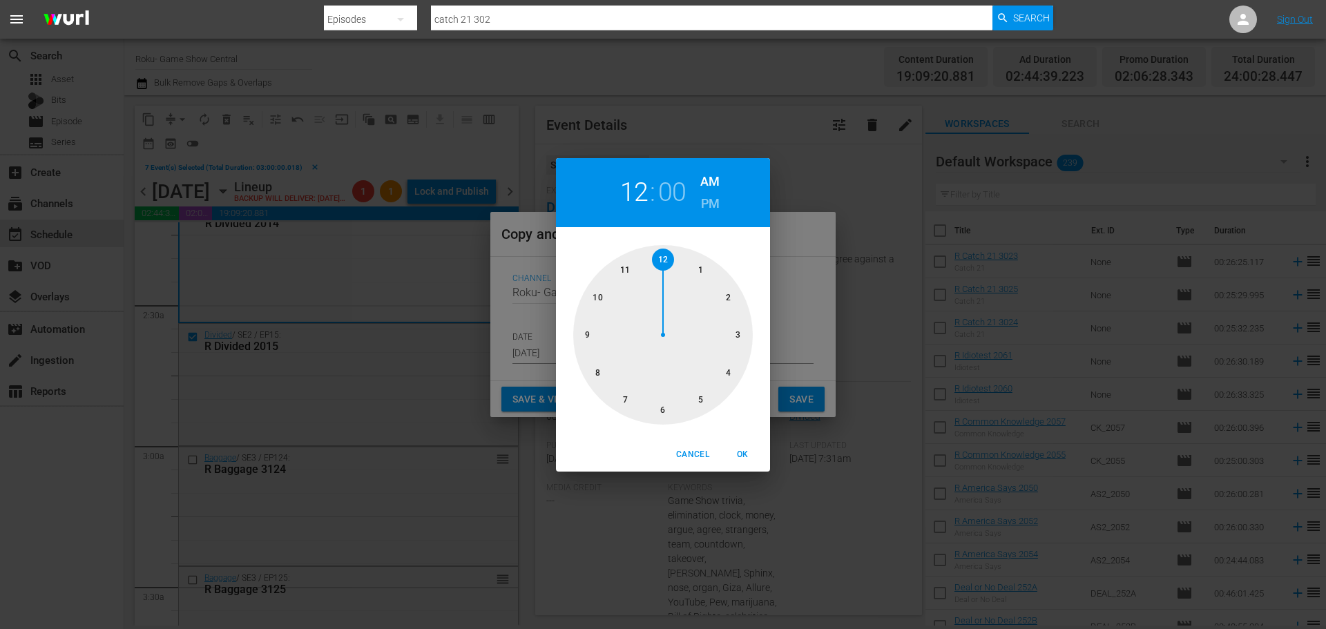
click at [740, 349] on div at bounding box center [663, 335] width 180 height 180
click at [758, 450] on span "OK" at bounding box center [742, 455] width 33 height 15
type input "03:00 am"
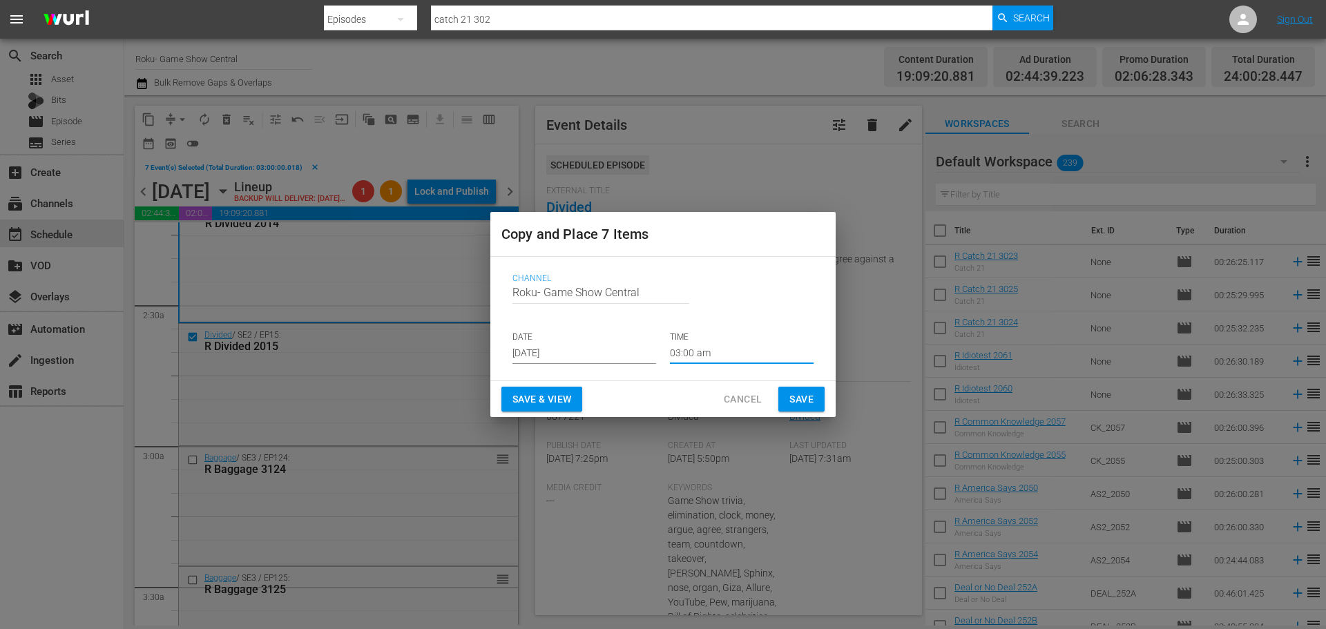
click at [792, 392] on span "Save" at bounding box center [802, 399] width 24 height 17
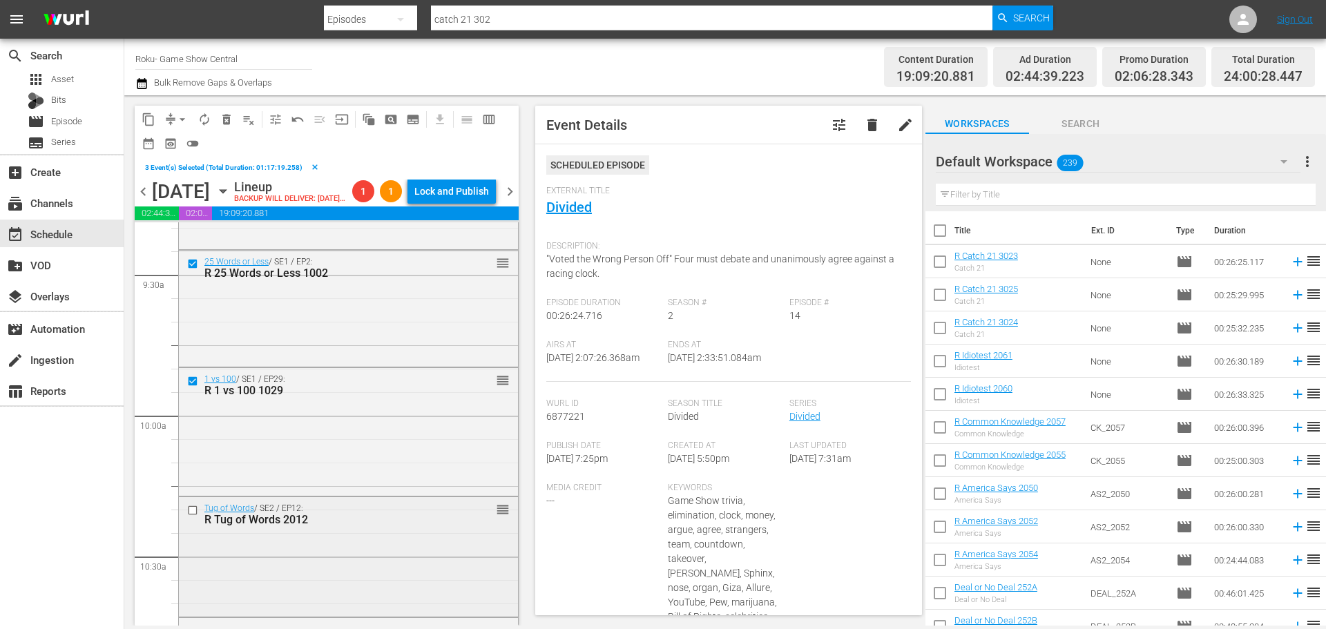
scroll to position [2694, 0]
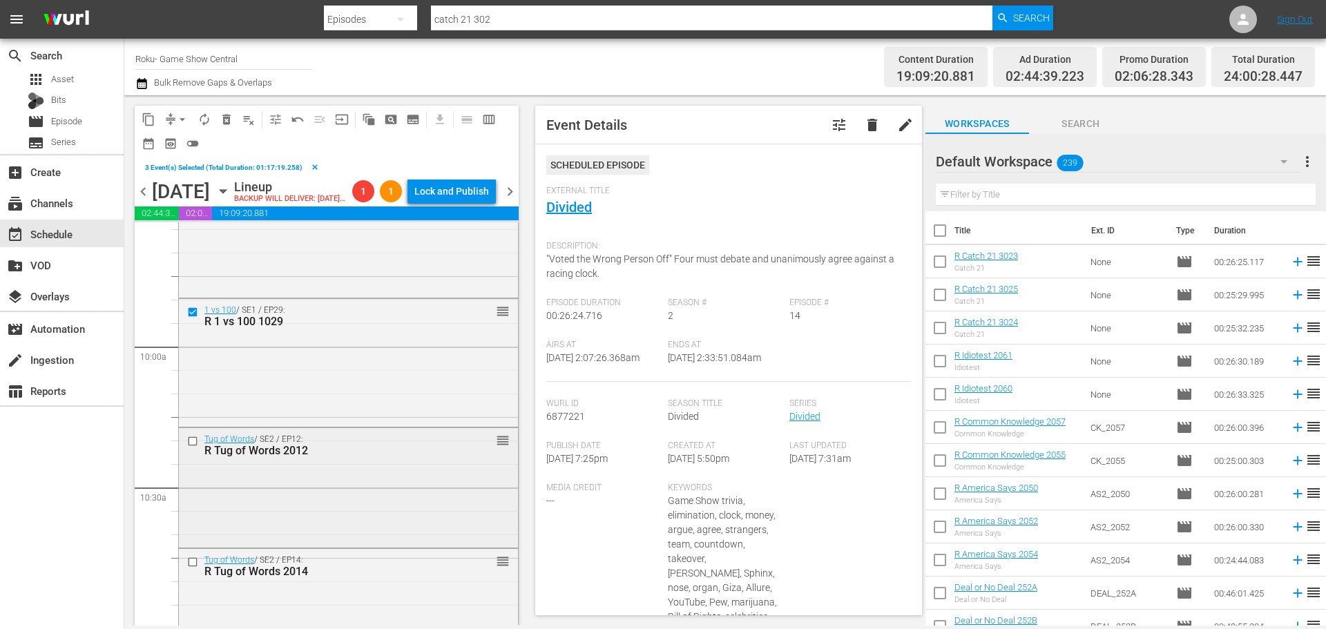
drag, startPoint x: 192, startPoint y: 470, endPoint x: 195, endPoint y: 457, distance: 14.1
click at [195, 450] on div at bounding box center [194, 441] width 21 height 17
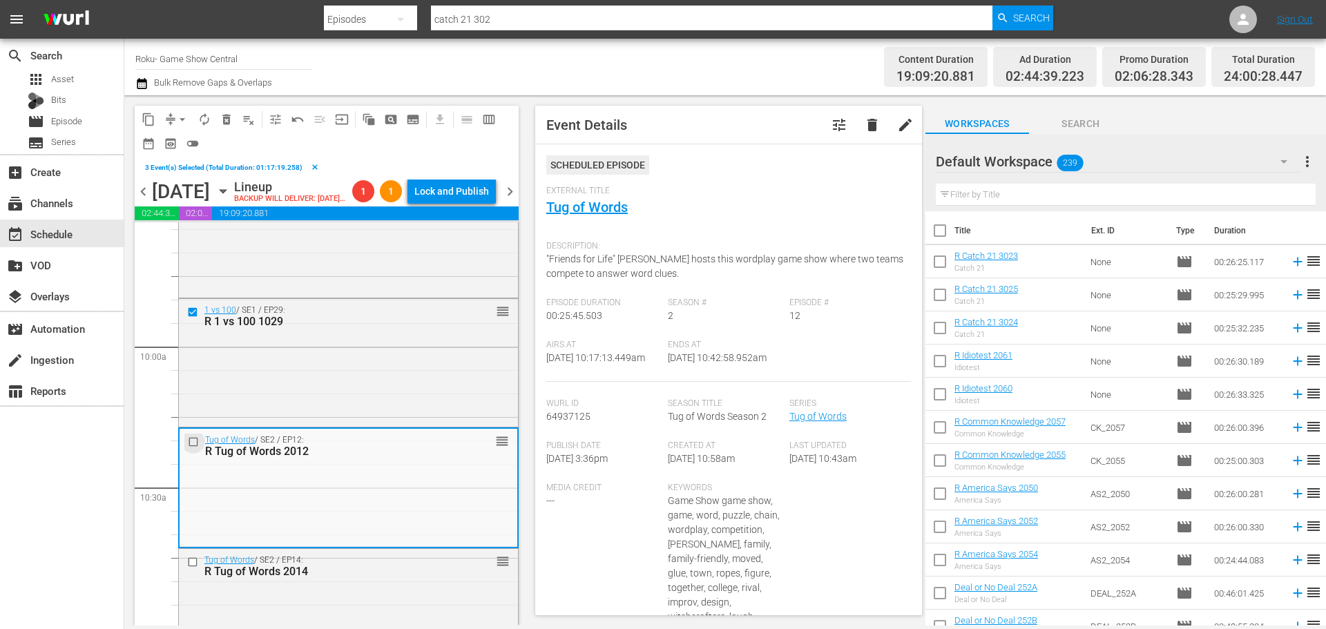
click at [195, 448] on input "checkbox" at bounding box center [195, 443] width 15 height 12
click at [191, 568] on input "checkbox" at bounding box center [194, 563] width 15 height 12
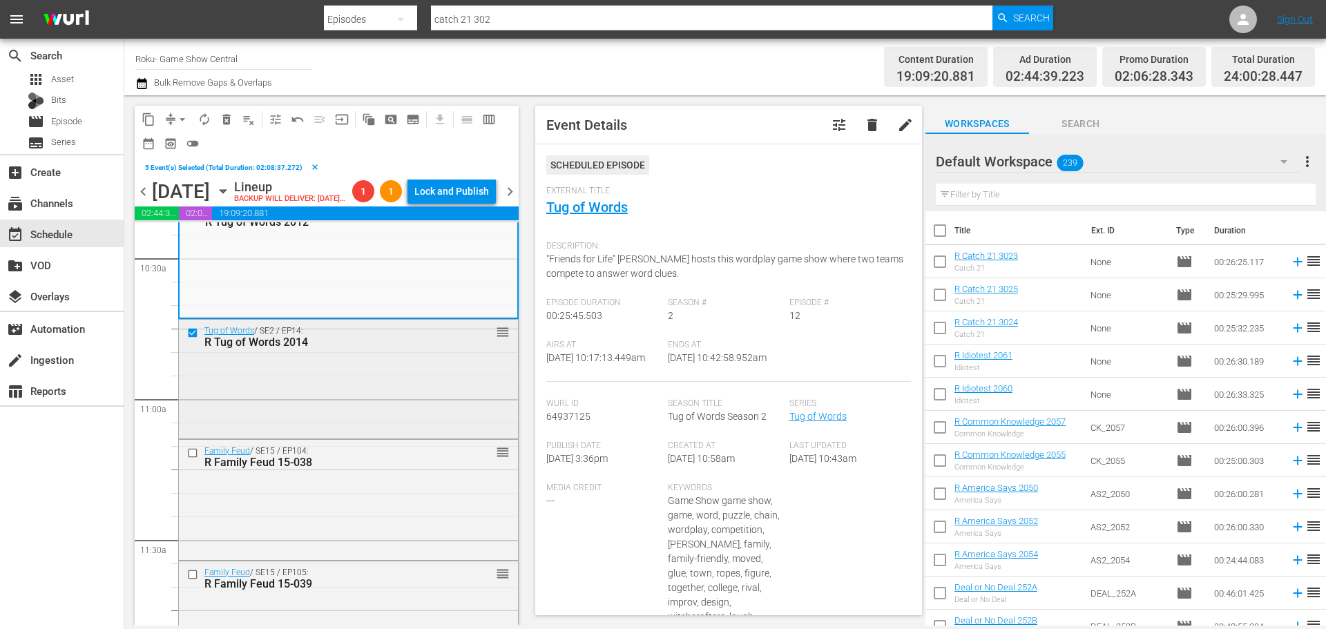
scroll to position [2970, 0]
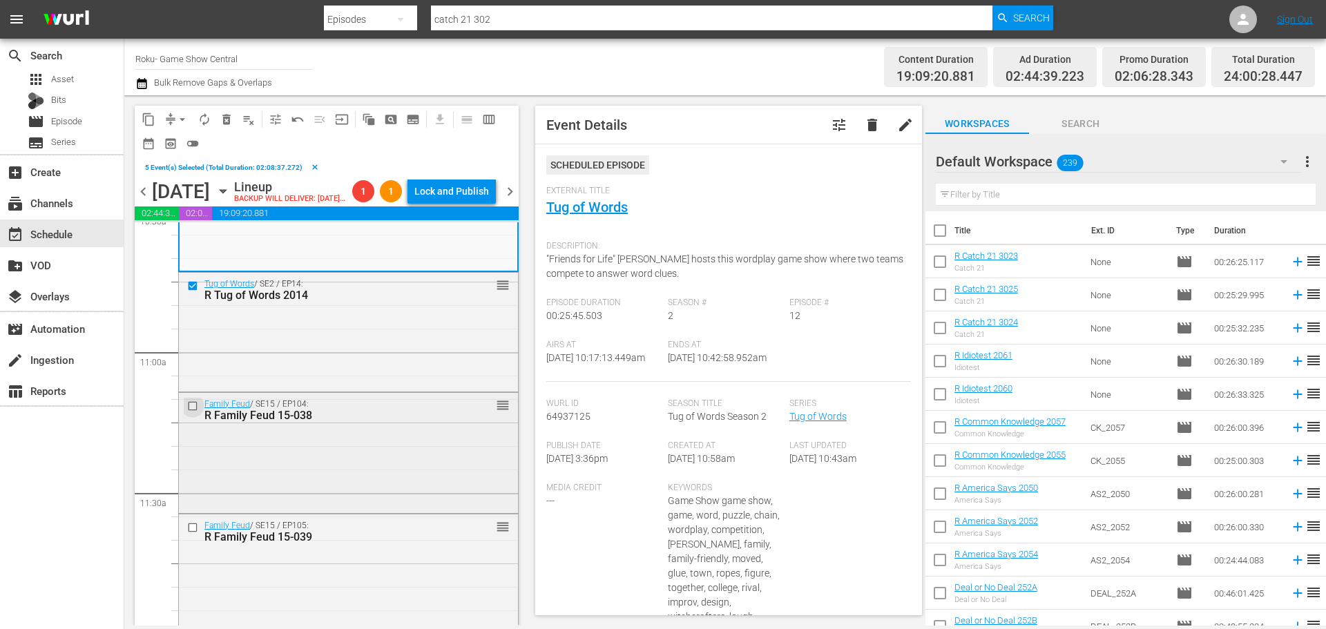
click at [194, 412] on input "checkbox" at bounding box center [194, 406] width 15 height 12
click at [189, 534] on input "checkbox" at bounding box center [194, 528] width 15 height 12
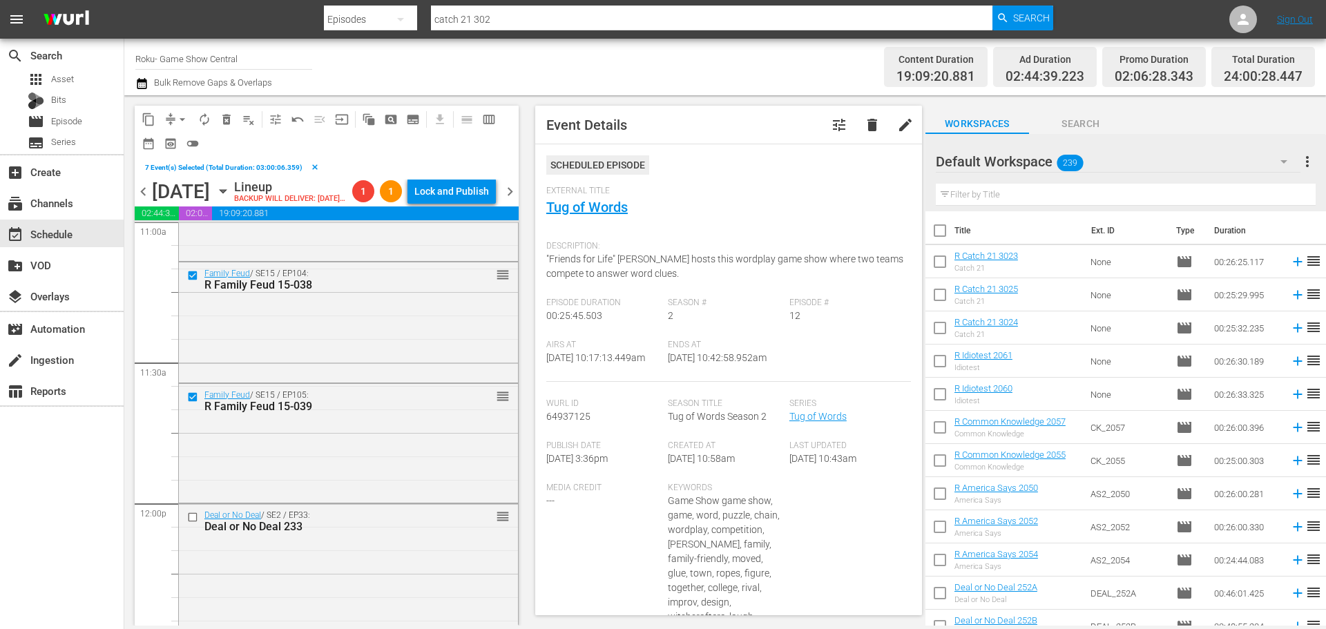
scroll to position [3108, 0]
click at [153, 128] on button "content_copy" at bounding box center [148, 119] width 22 height 22
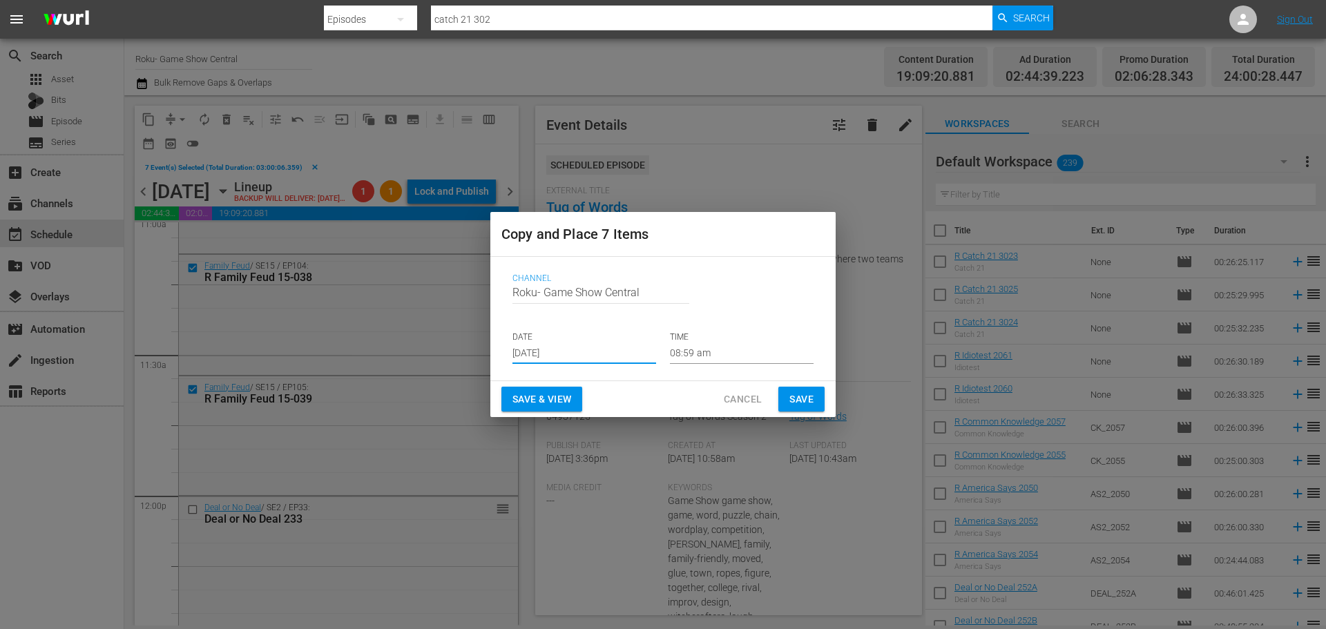
click at [571, 358] on input "Sep 10th 2025" at bounding box center [585, 353] width 144 height 21
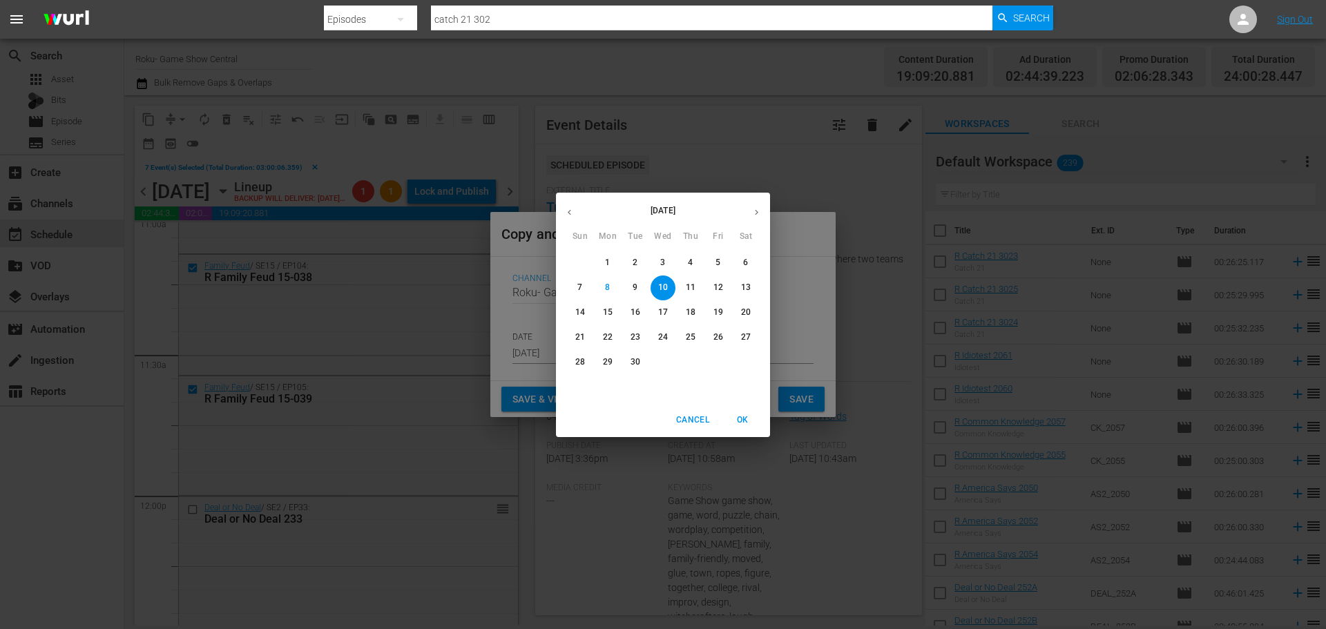
click at [698, 280] on button "11" at bounding box center [690, 288] width 25 height 25
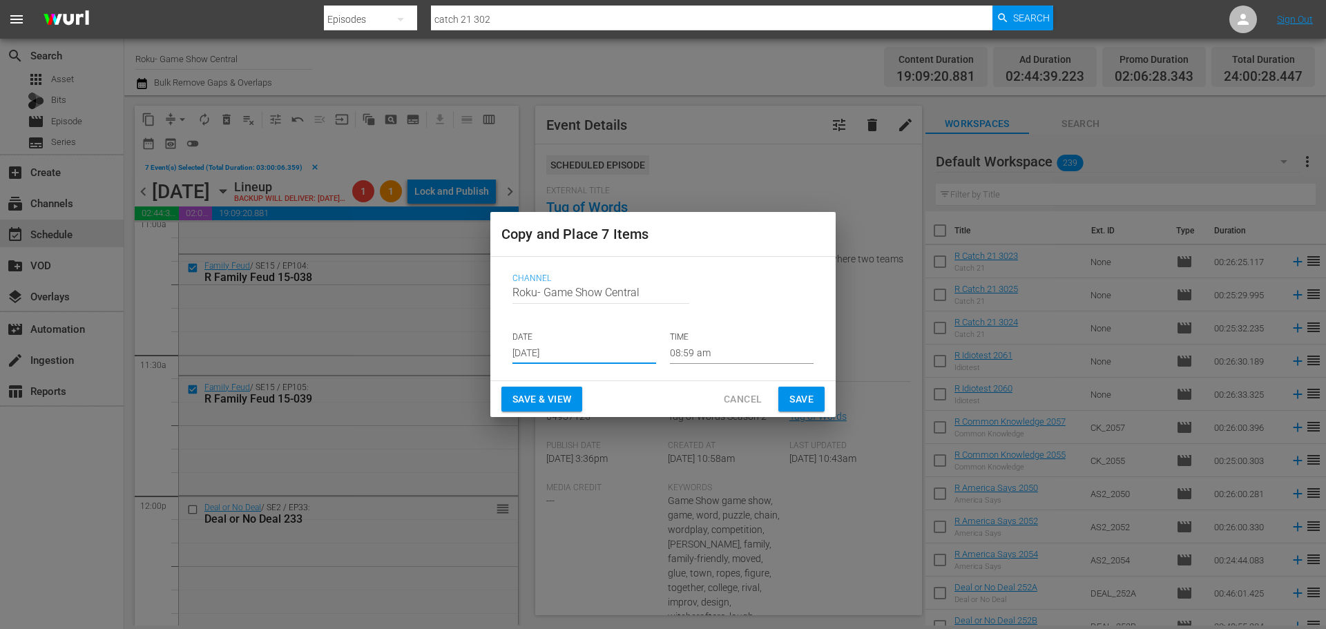
click at [695, 358] on input "08:59 am" at bounding box center [742, 353] width 144 height 21
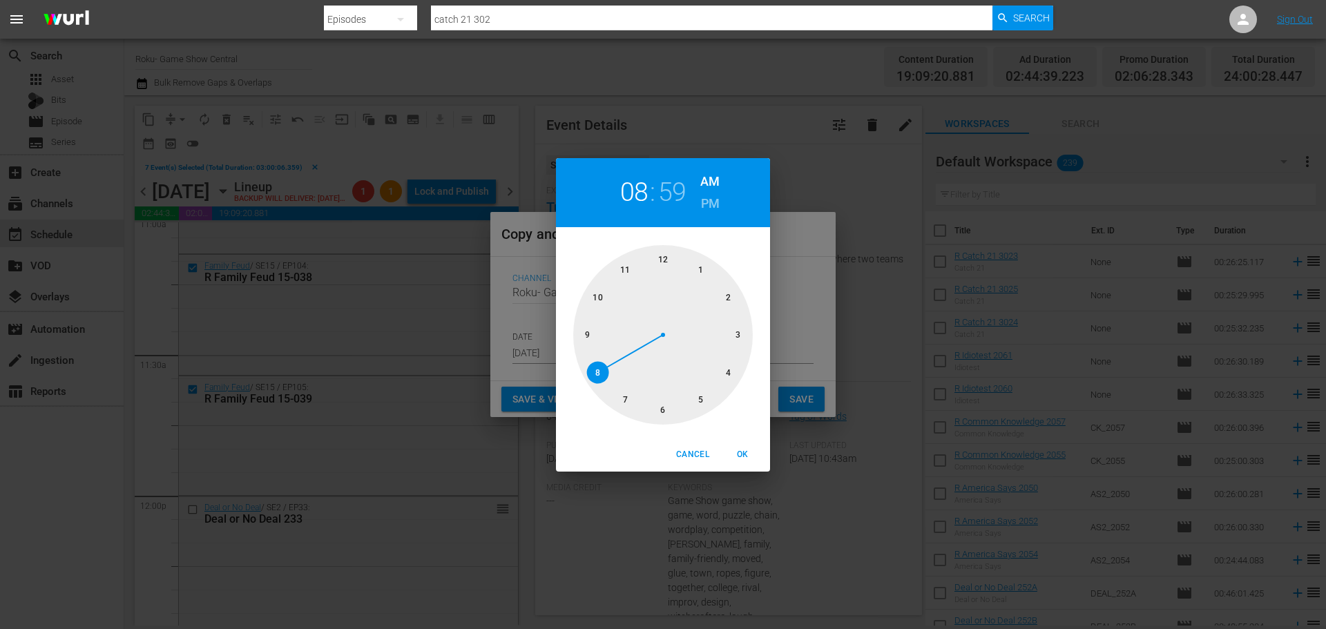
click at [711, 460] on button "Cancel" at bounding box center [693, 454] width 44 height 23
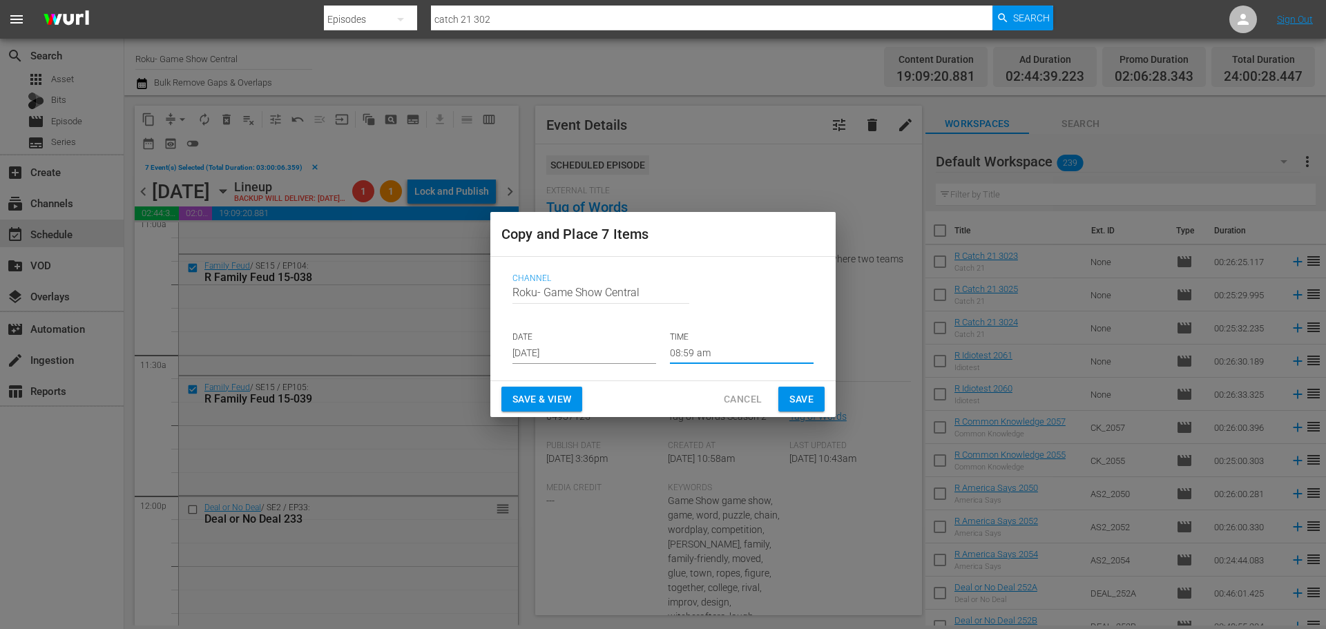
click at [582, 356] on input "Sep 11th 2025" at bounding box center [585, 353] width 144 height 21
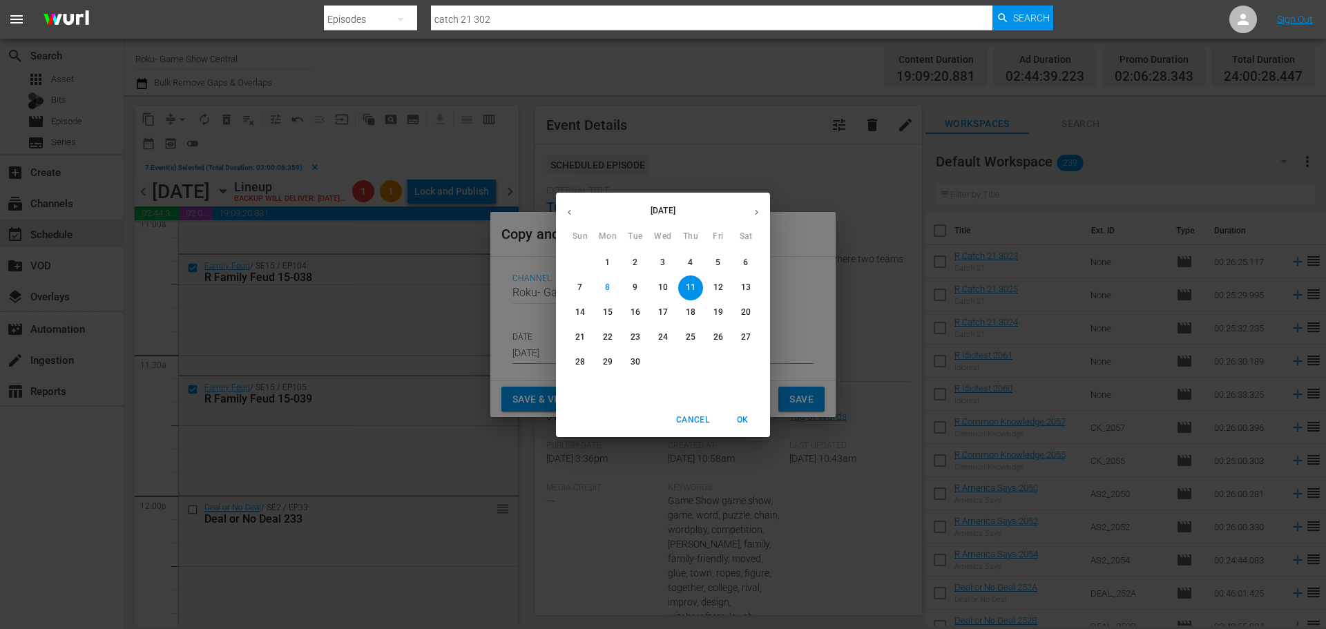
click at [664, 279] on button "10" at bounding box center [663, 288] width 25 height 25
type input "Sep 10th 2025"
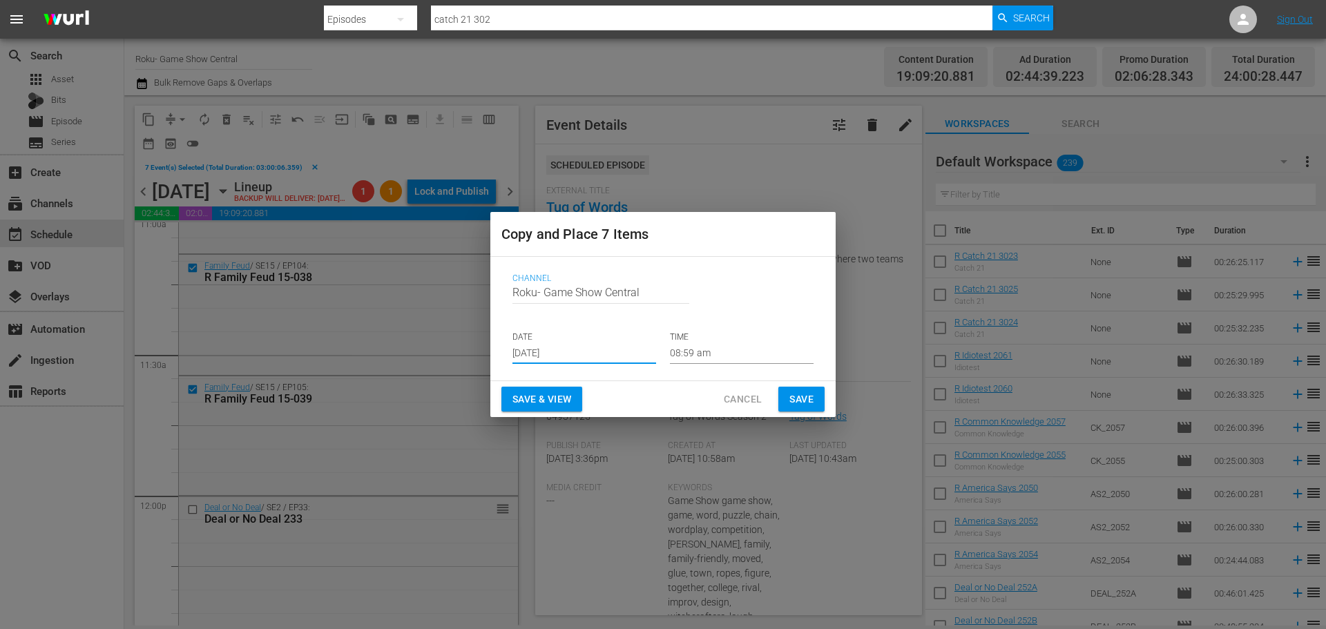
click at [691, 363] on input "08:59 am" at bounding box center [742, 353] width 144 height 21
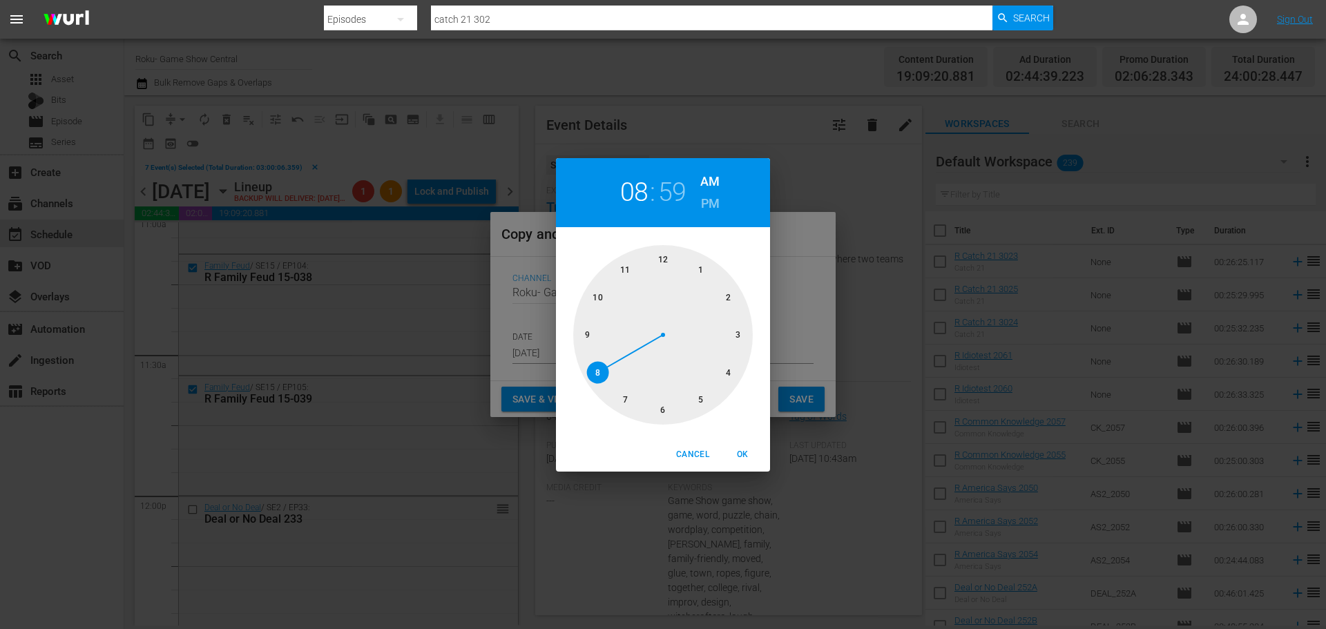
click at [656, 402] on div at bounding box center [663, 335] width 180 height 180
click at [675, 274] on div at bounding box center [663, 335] width 180 height 180
click at [746, 449] on span "OK" at bounding box center [742, 455] width 33 height 15
type input "06:00 am"
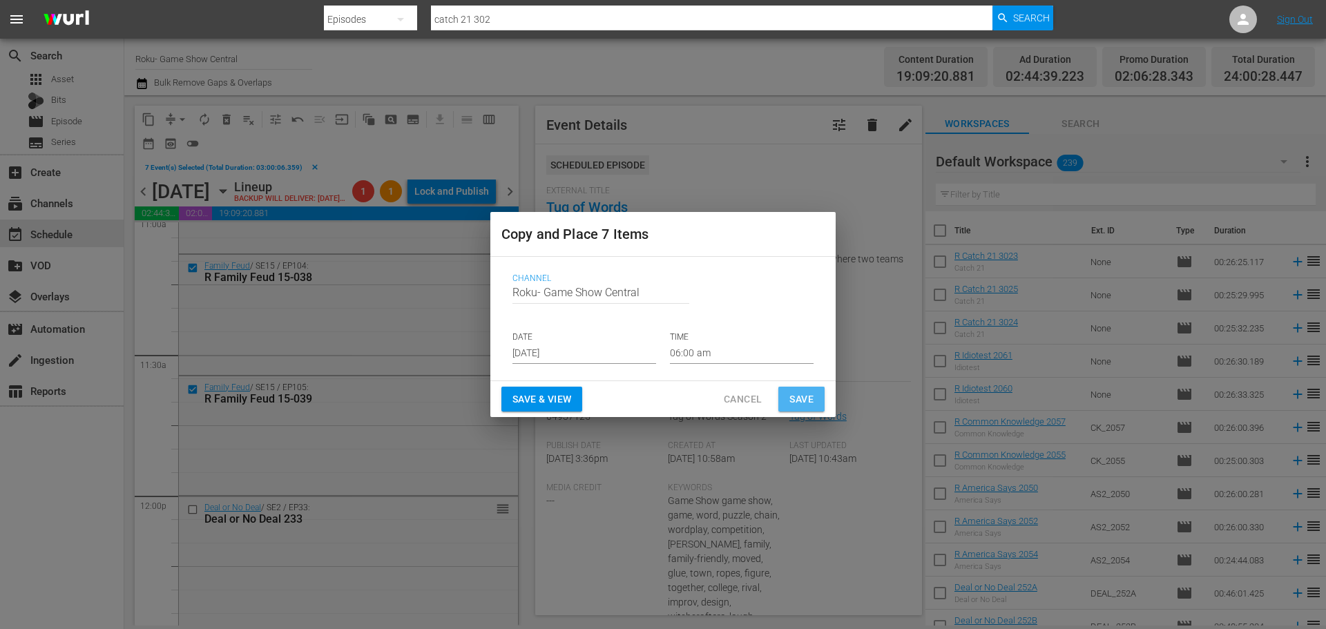
click at [796, 394] on span "Save" at bounding box center [802, 399] width 24 height 17
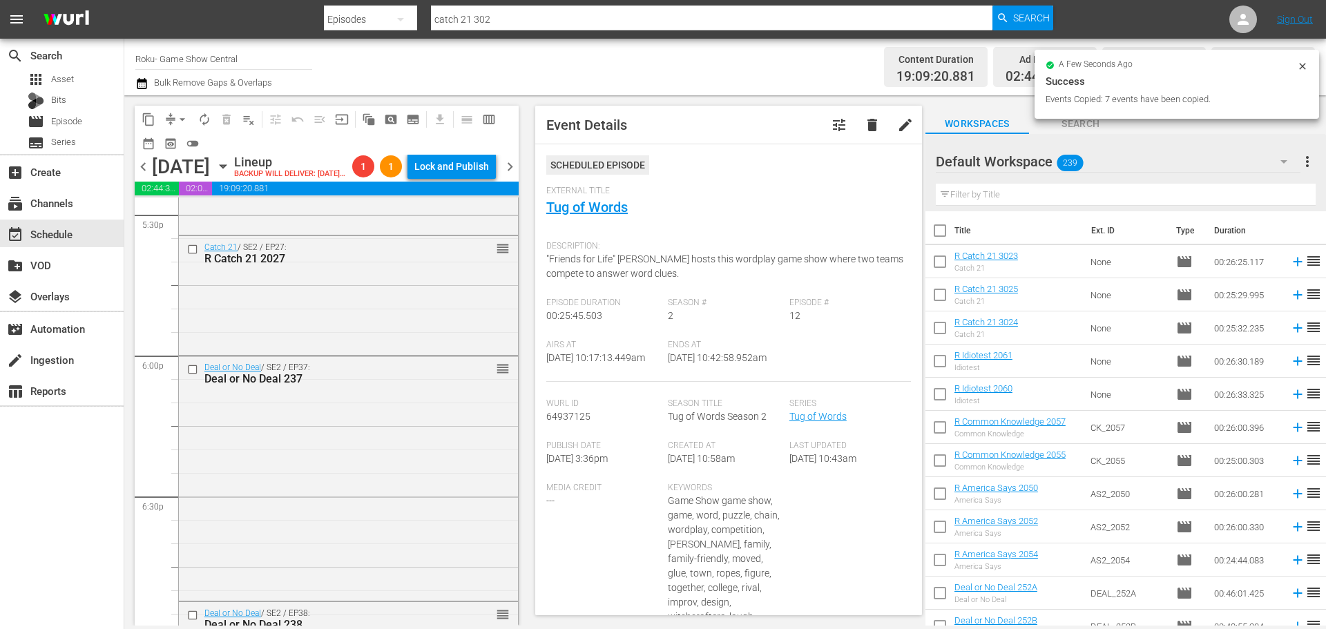
scroll to position [4904, 0]
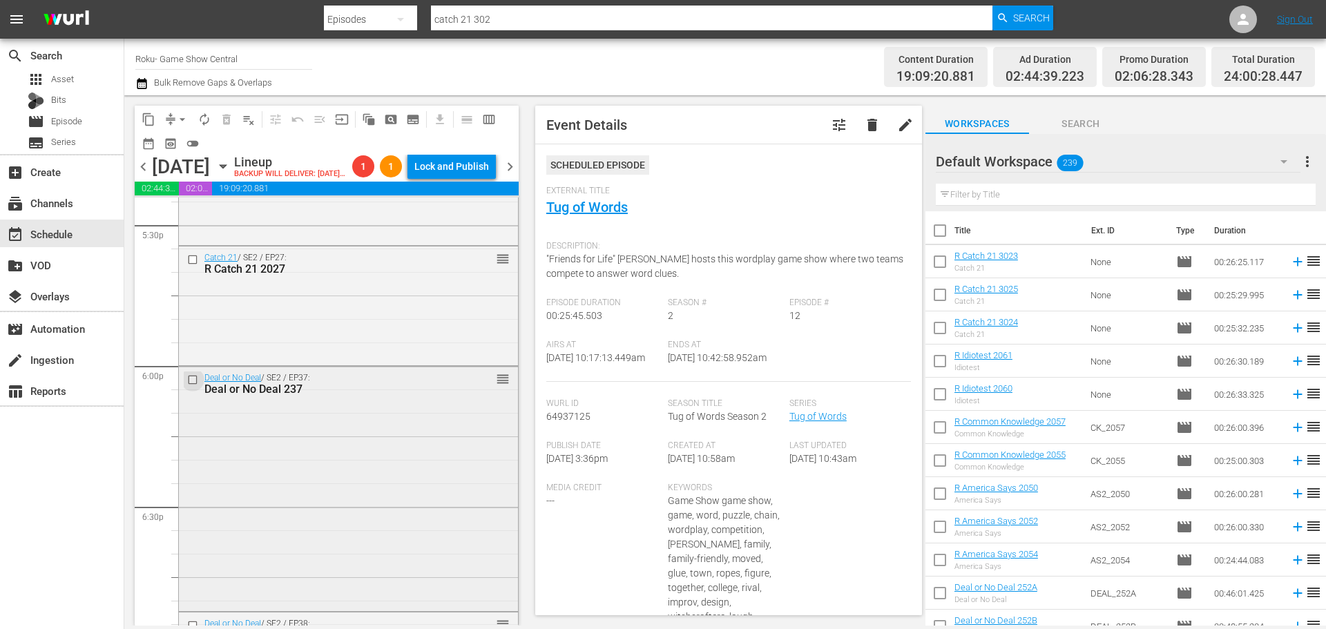
click at [187, 386] on input "checkbox" at bounding box center [194, 380] width 15 height 12
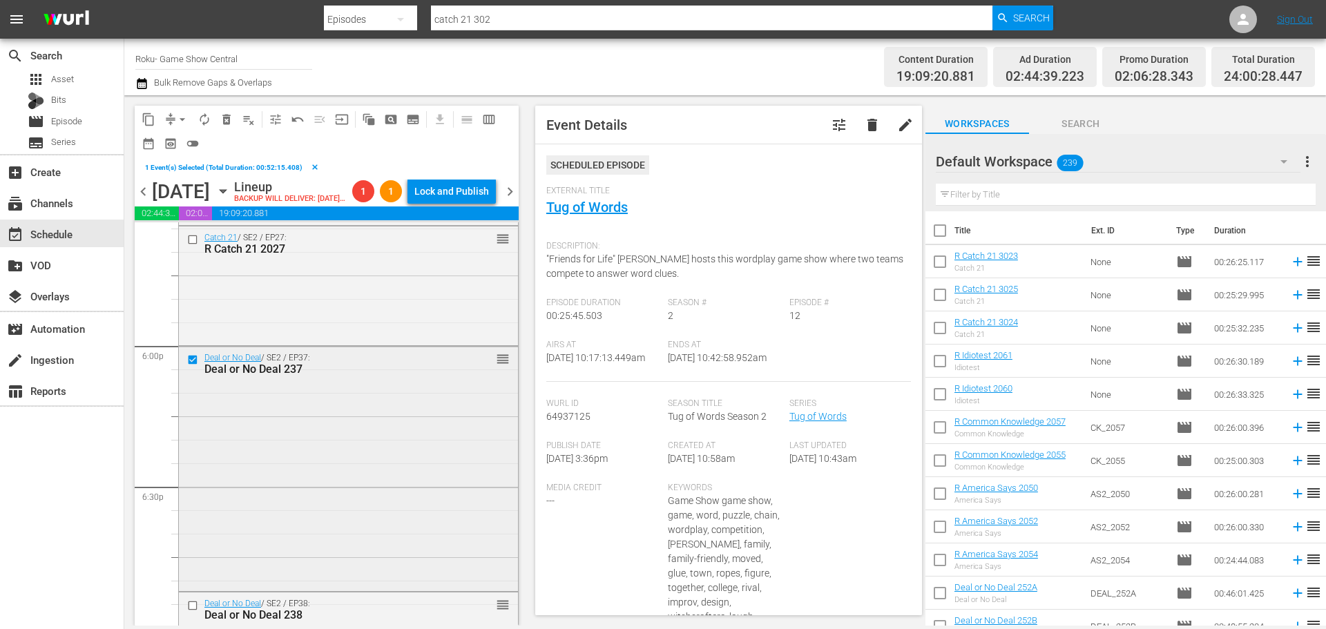
scroll to position [5111, 0]
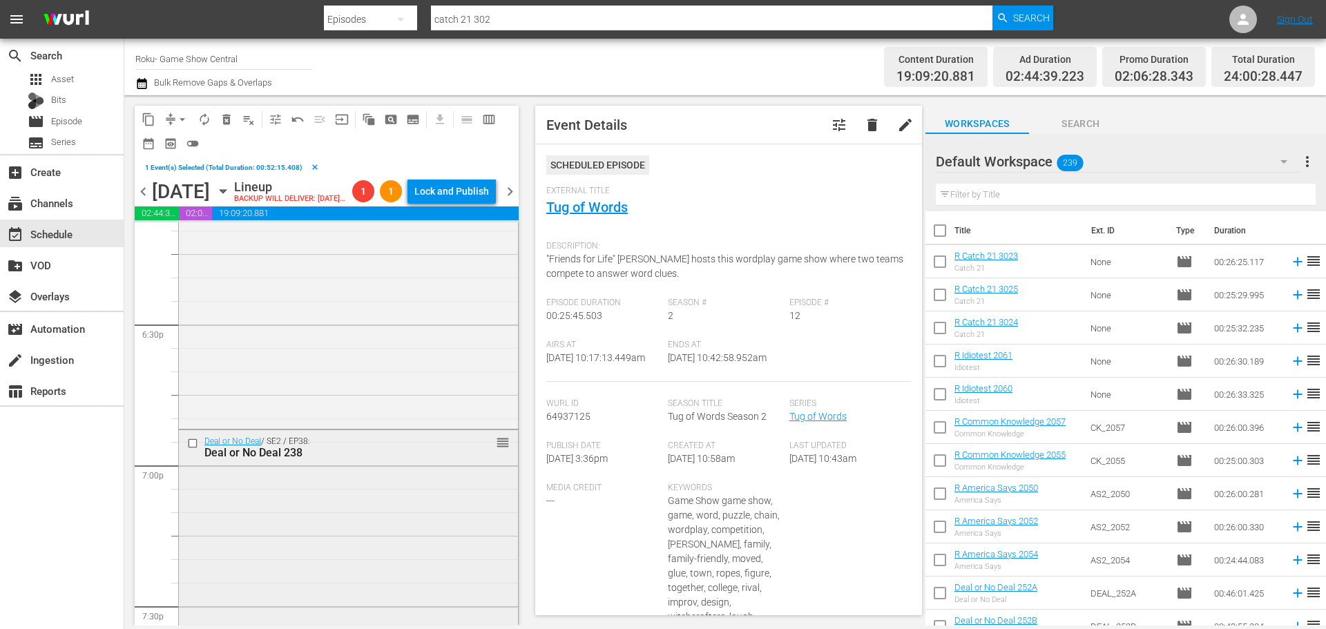
click at [195, 449] on input "checkbox" at bounding box center [194, 443] width 15 height 12
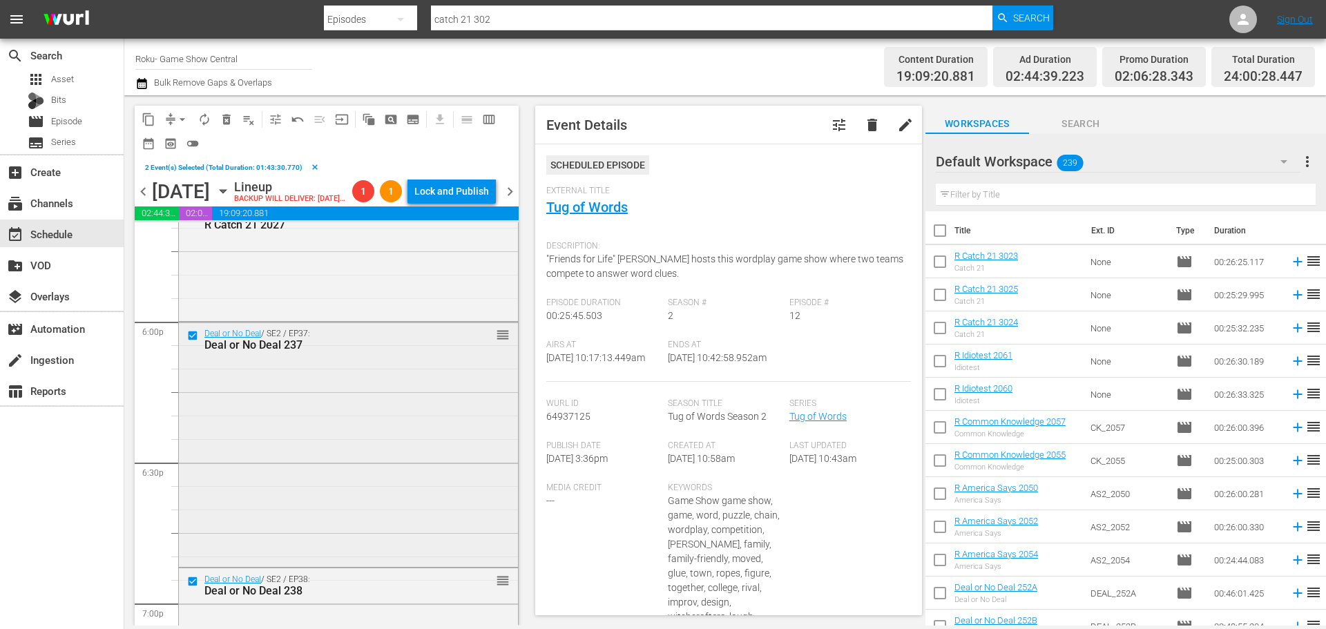
scroll to position [5388, 0]
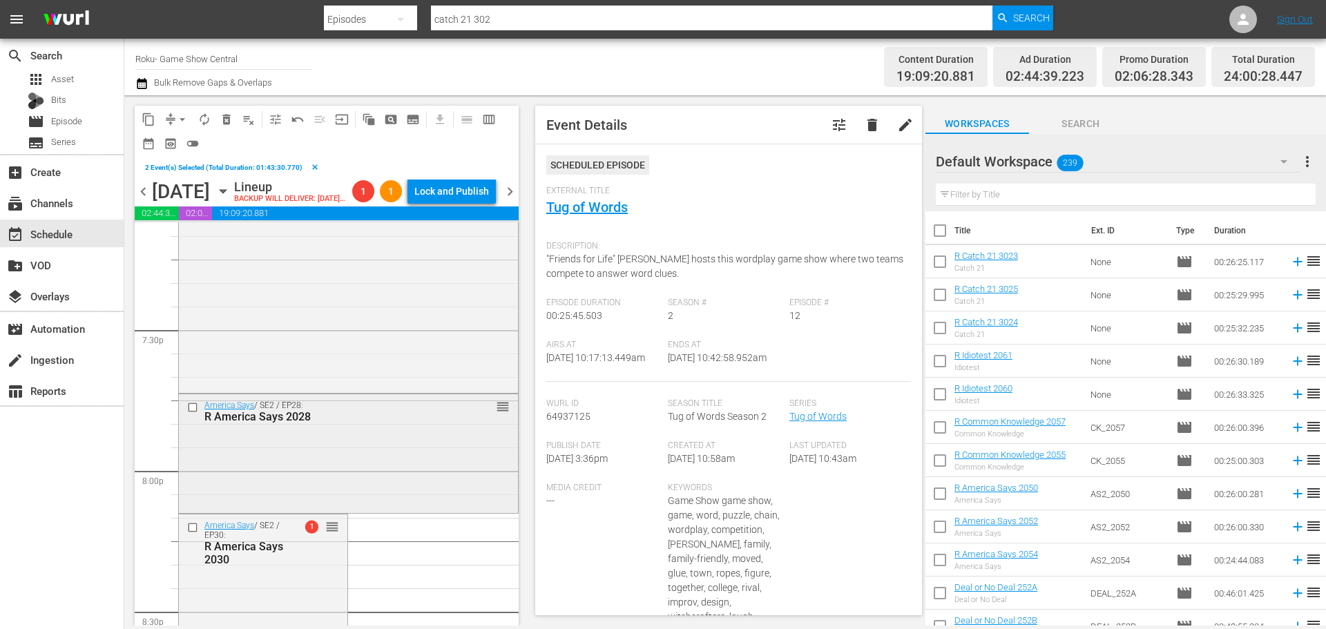
click at [188, 414] on input "checkbox" at bounding box center [194, 408] width 15 height 12
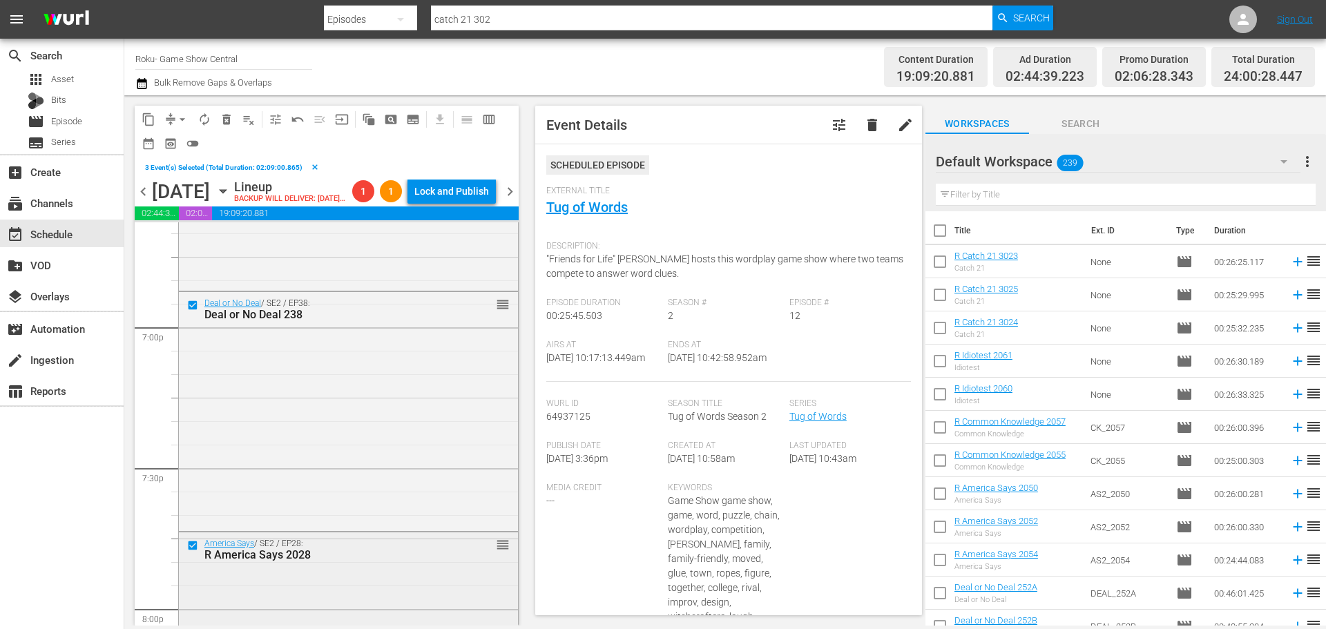
scroll to position [5457, 0]
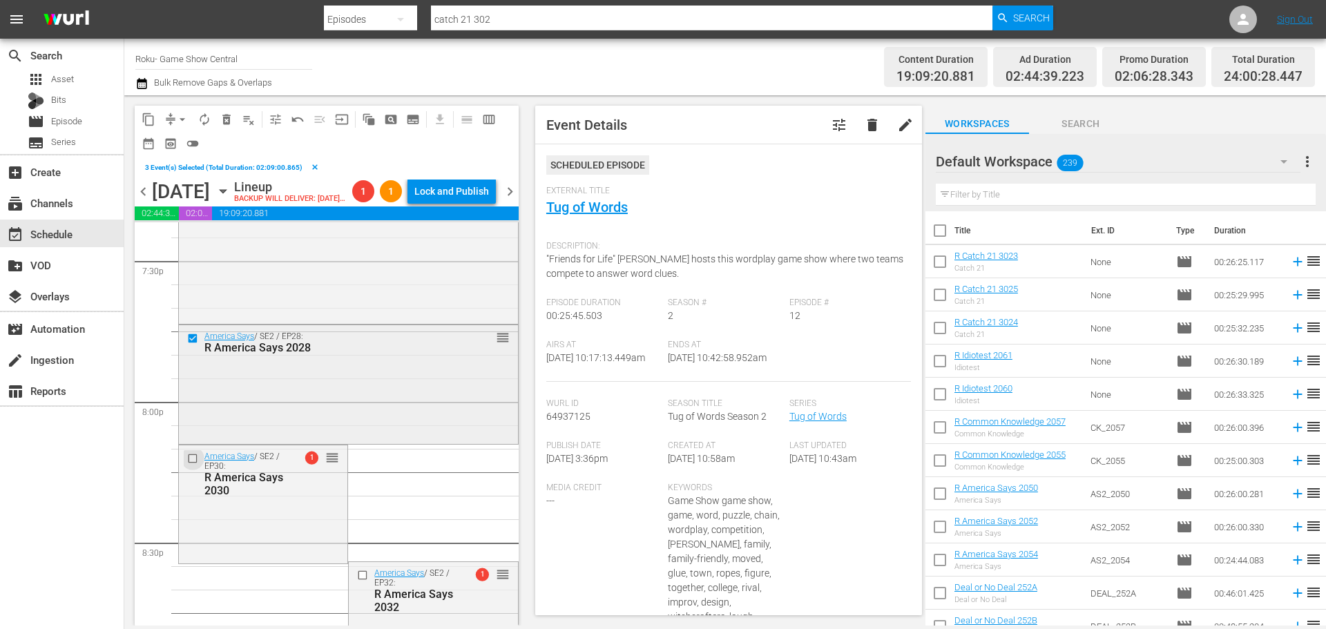
click at [192, 464] on input "checkbox" at bounding box center [194, 458] width 15 height 12
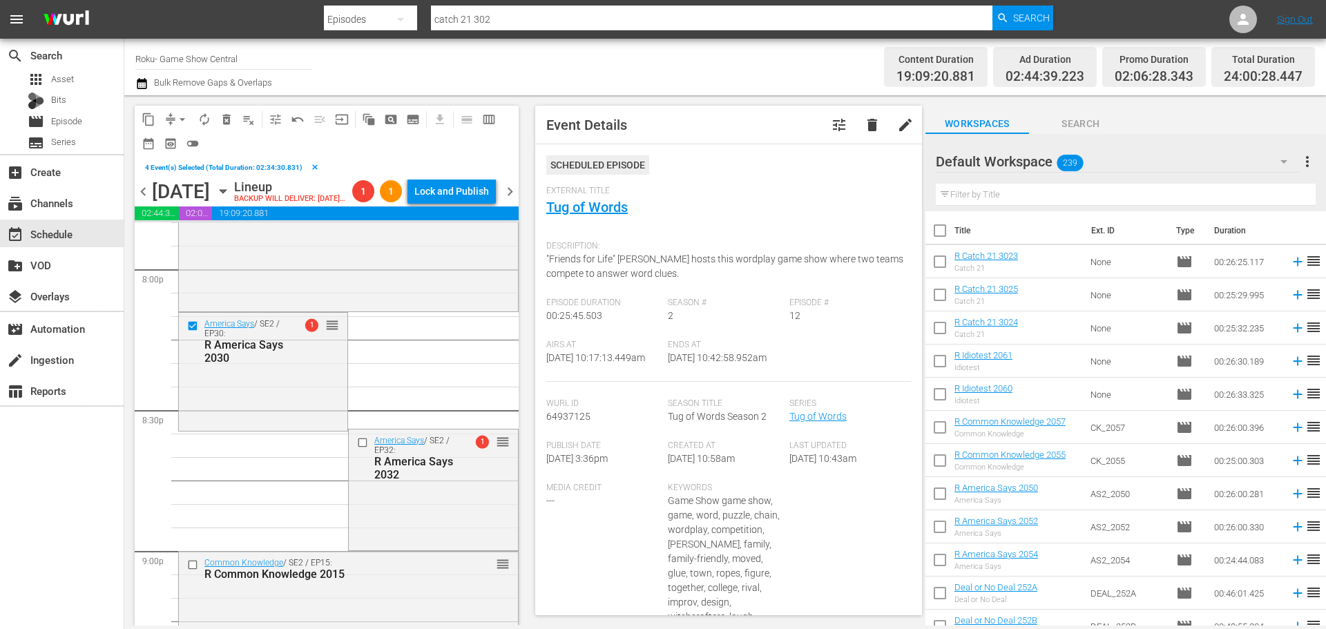
scroll to position [5595, 0]
click at [357, 443] on input "checkbox" at bounding box center [364, 438] width 15 height 12
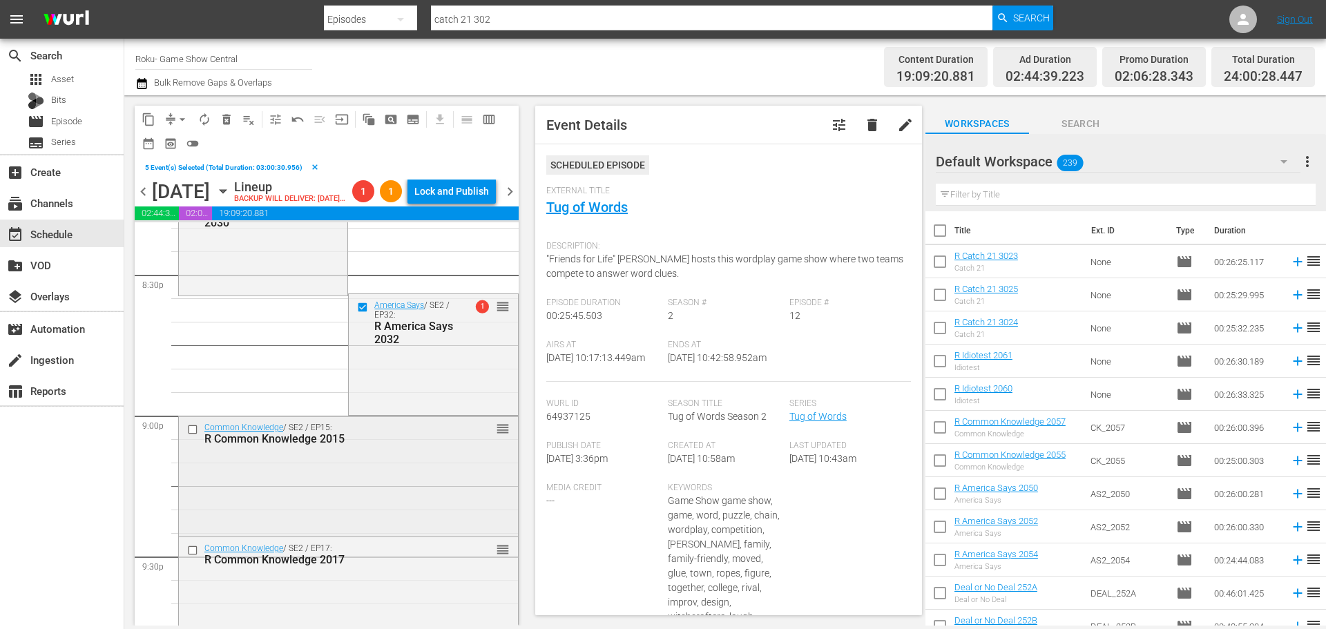
scroll to position [5733, 0]
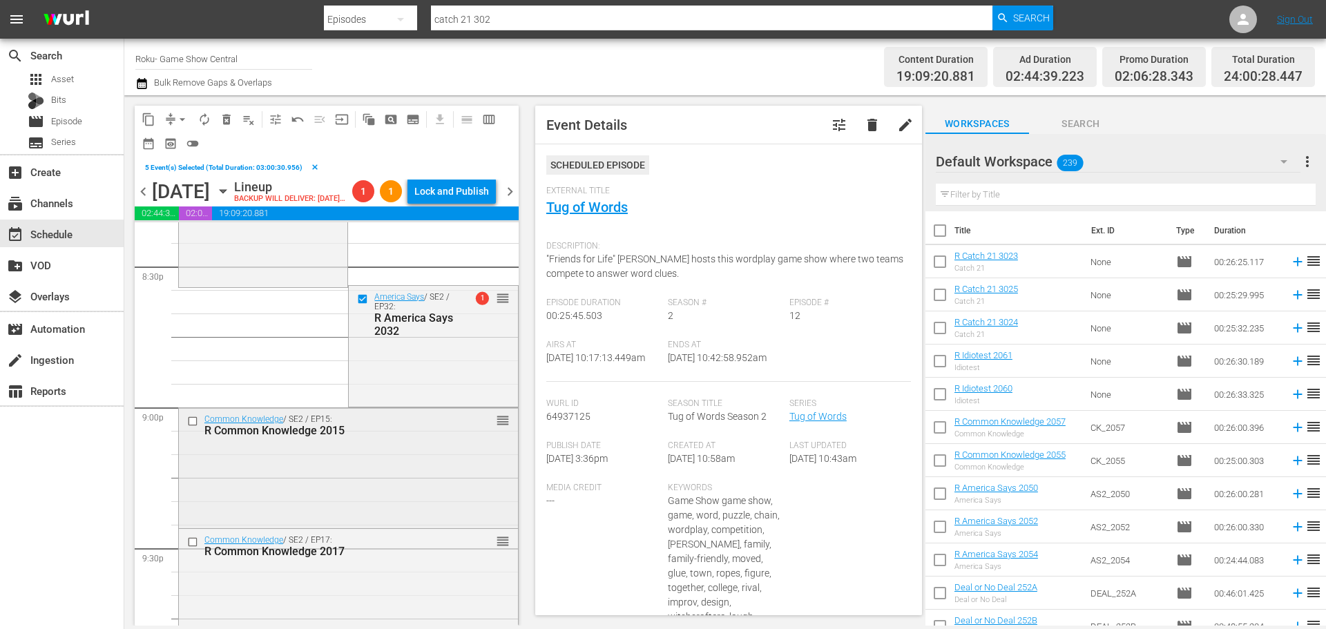
click at [189, 428] on input "checkbox" at bounding box center [194, 422] width 15 height 12
click at [193, 548] on input "checkbox" at bounding box center [194, 543] width 15 height 12
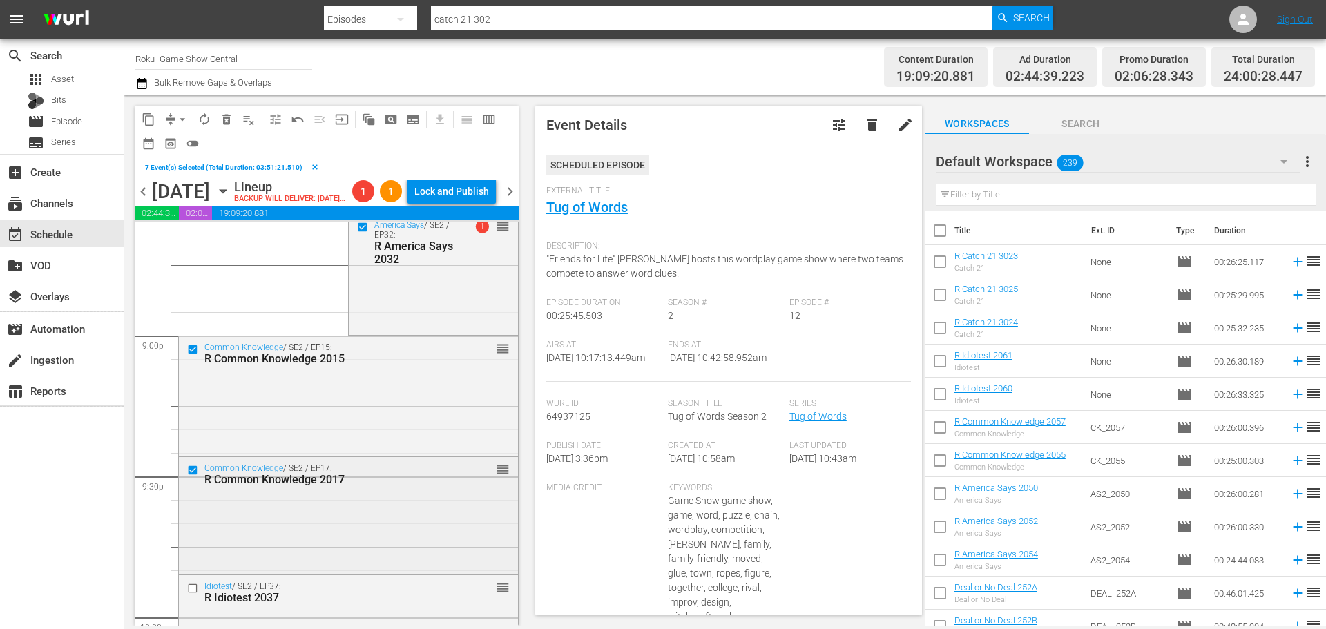
scroll to position [5871, 0]
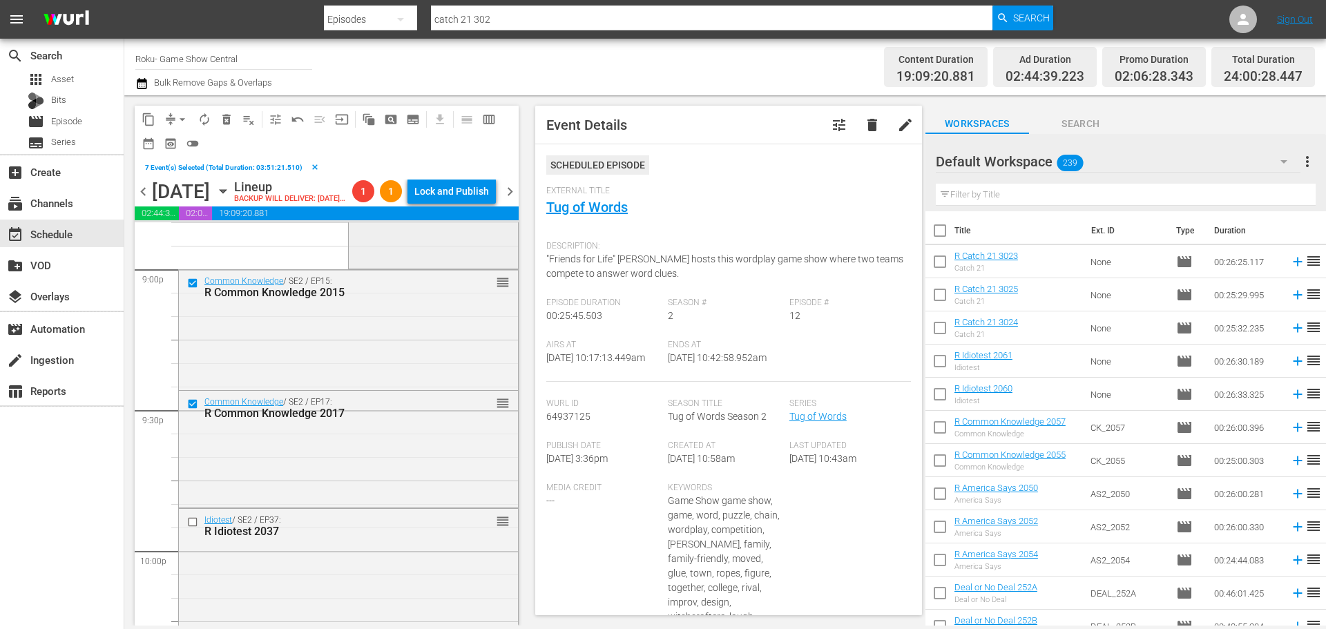
drag, startPoint x: 157, startPoint y: 339, endPoint x: 410, endPoint y: 281, distance: 258.7
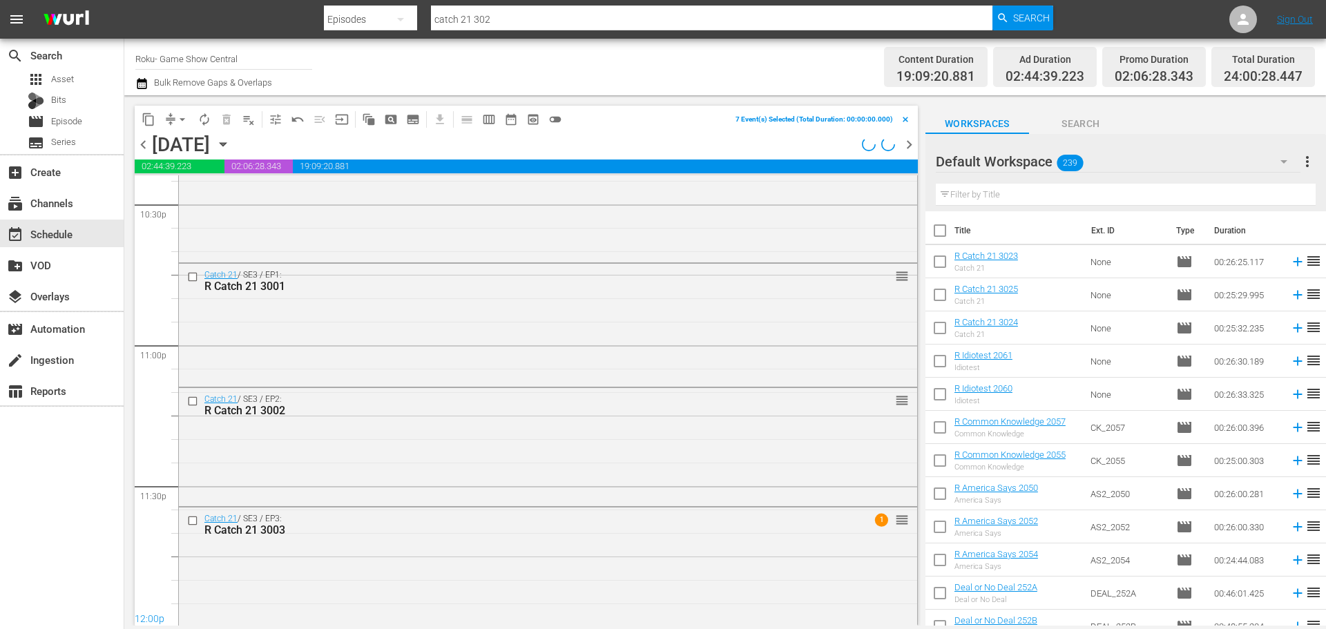
scroll to position [5871, 0]
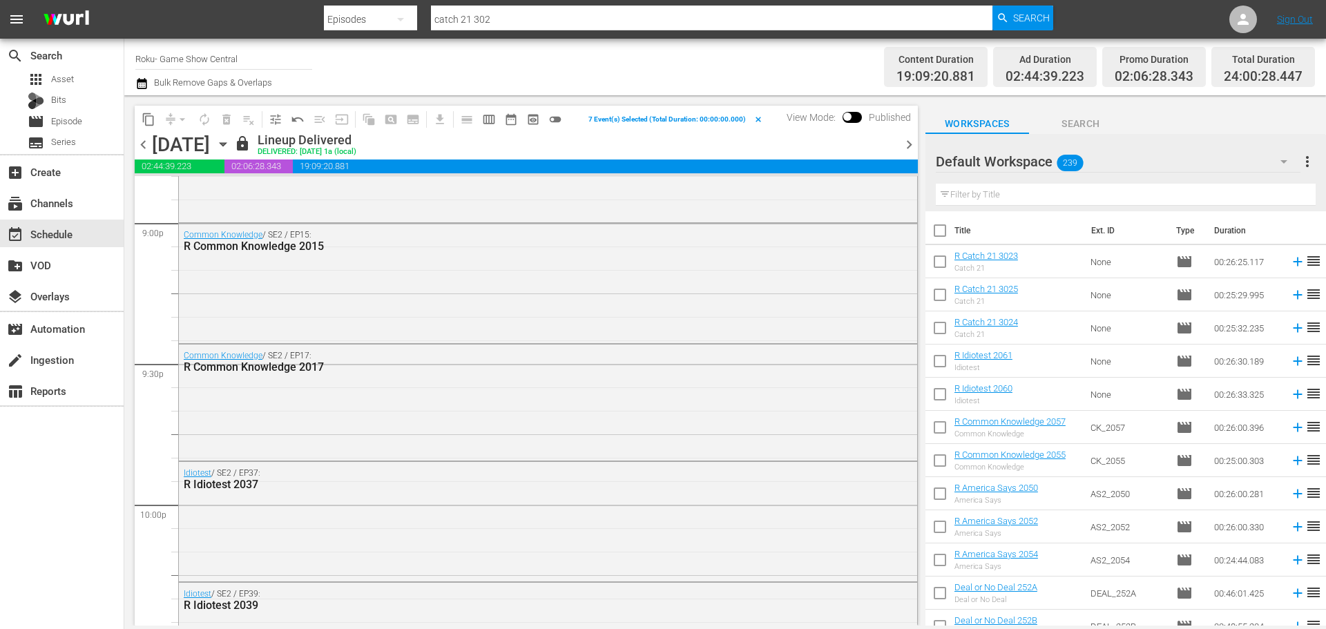
click at [231, 138] on icon "button" at bounding box center [223, 144] width 15 height 15
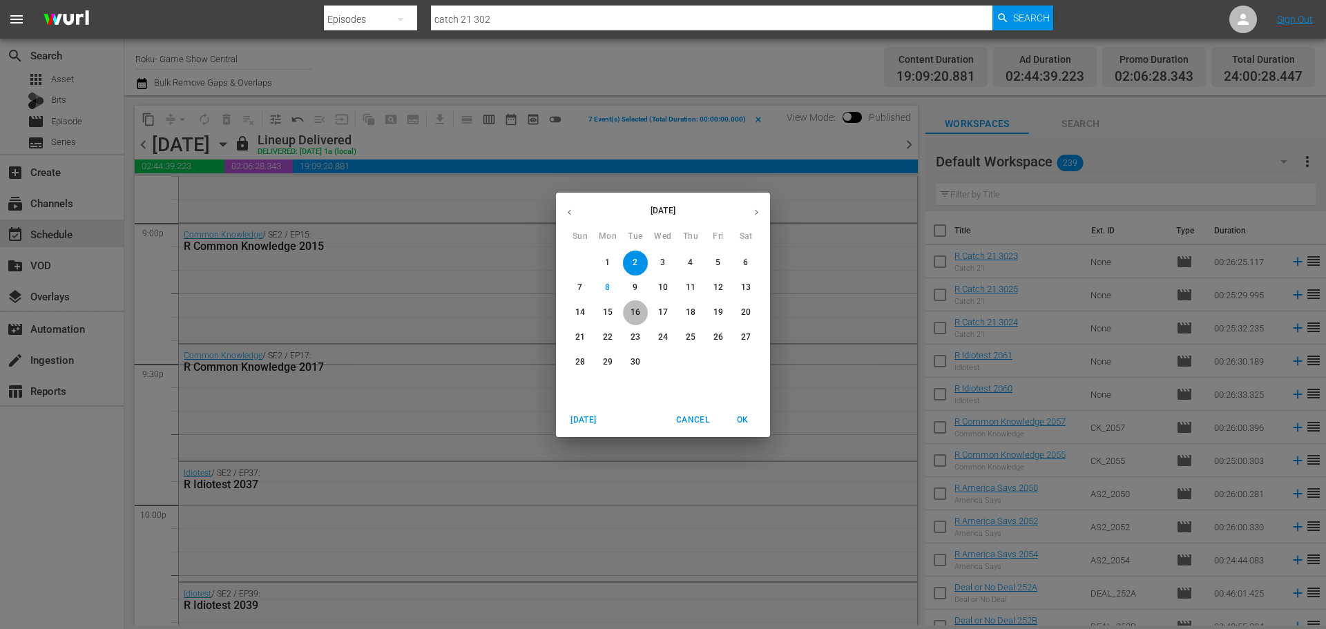
click at [646, 308] on span "16" at bounding box center [635, 313] width 25 height 12
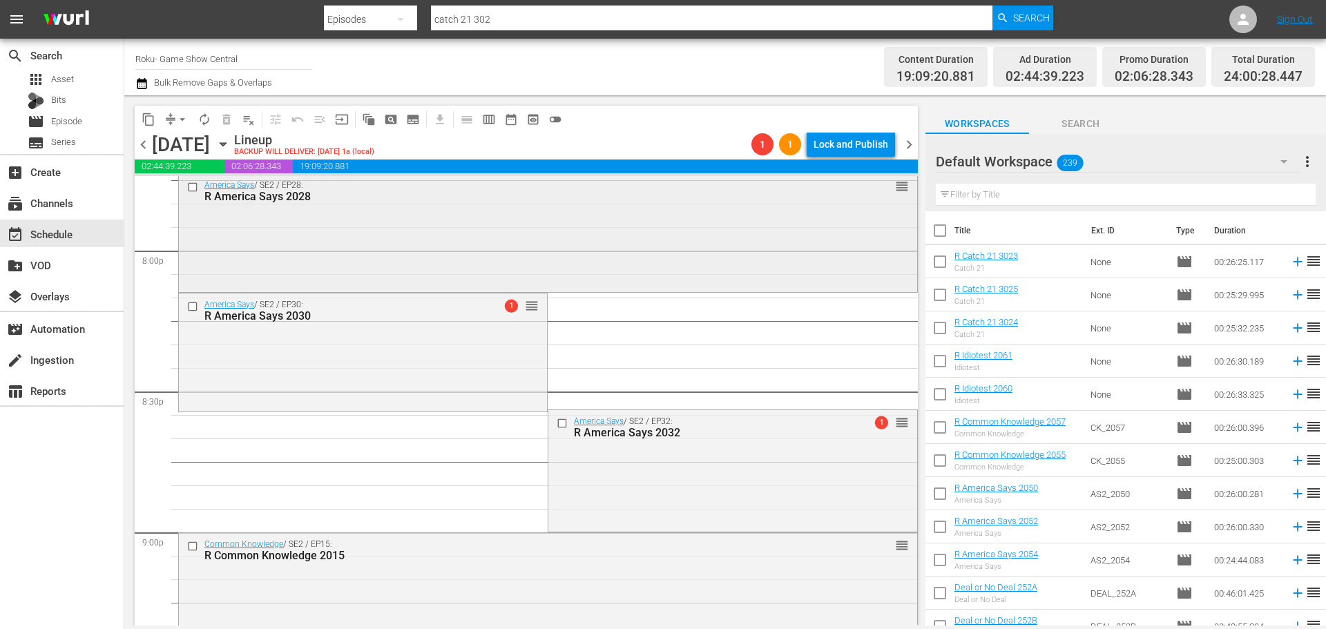
scroll to position [5554, 0]
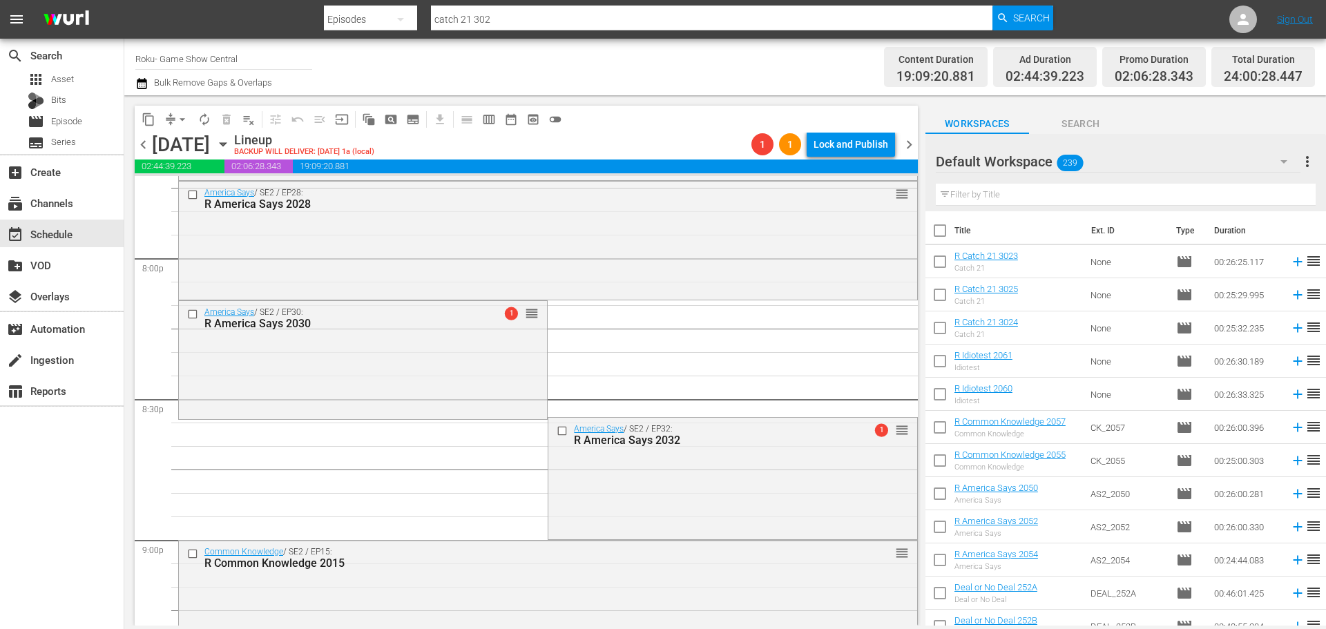
click at [231, 151] on icon "button" at bounding box center [223, 144] width 15 height 15
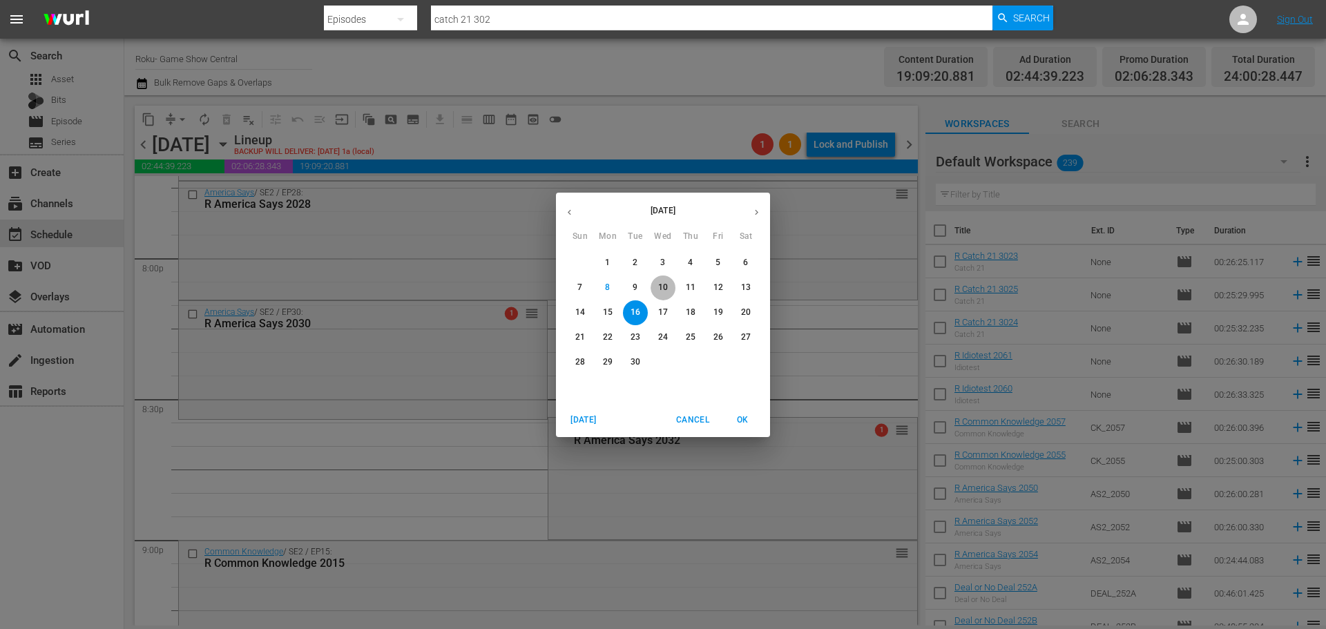
click at [669, 298] on button "10" at bounding box center [663, 288] width 25 height 25
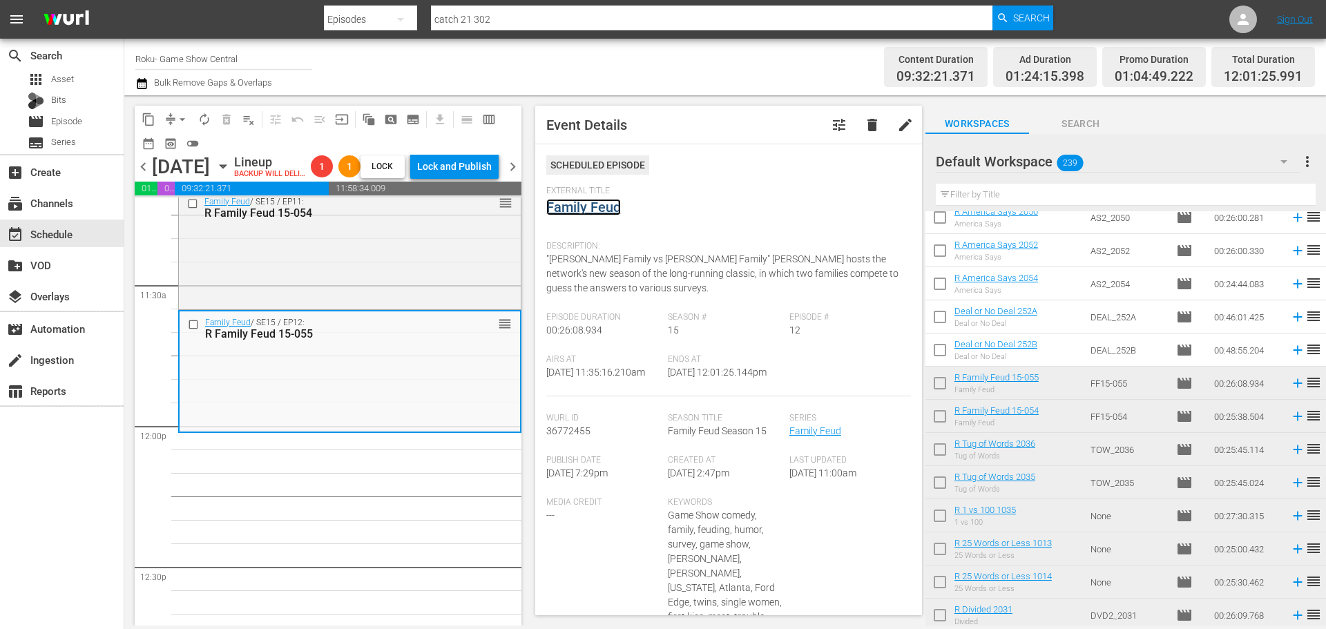
click at [553, 199] on link "Family Feud" at bounding box center [583, 207] width 75 height 17
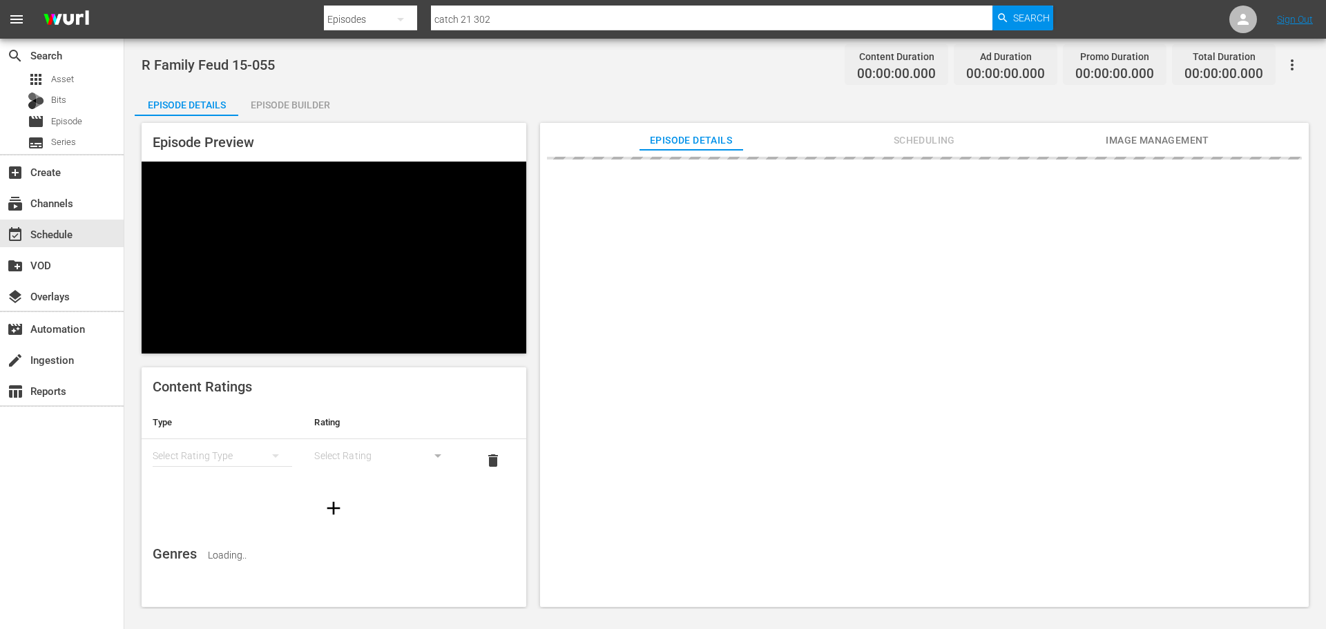
click at [304, 96] on div "Episode Builder" at bounding box center [290, 104] width 104 height 33
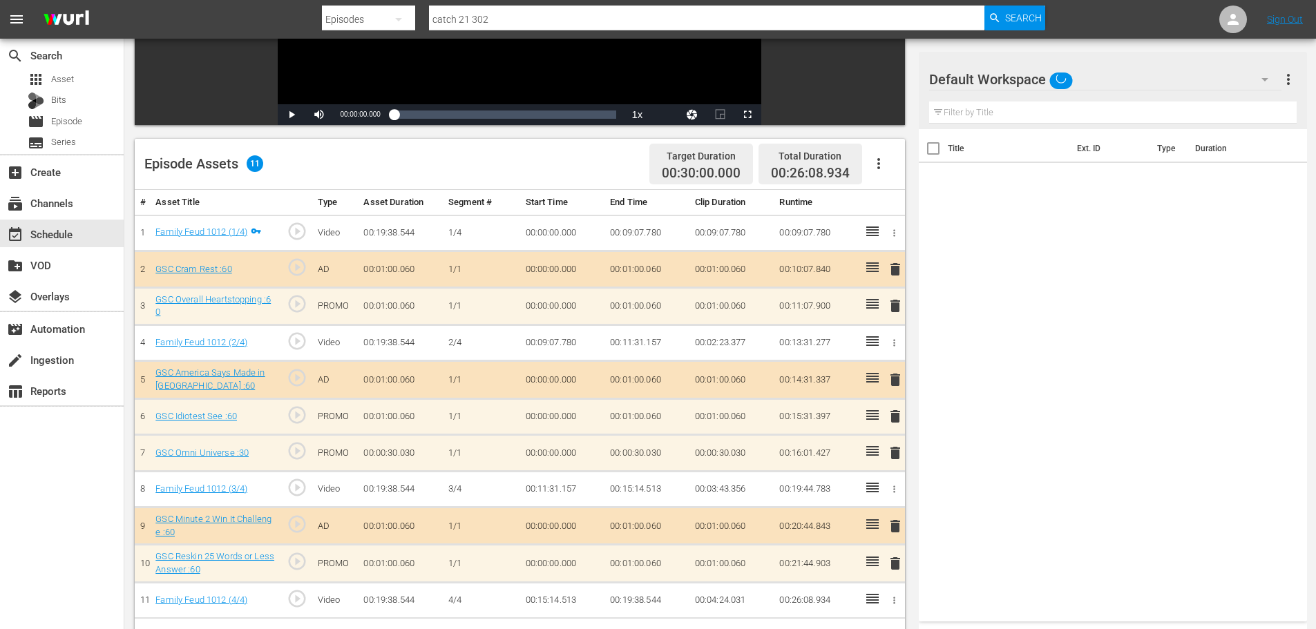
scroll to position [360, 0]
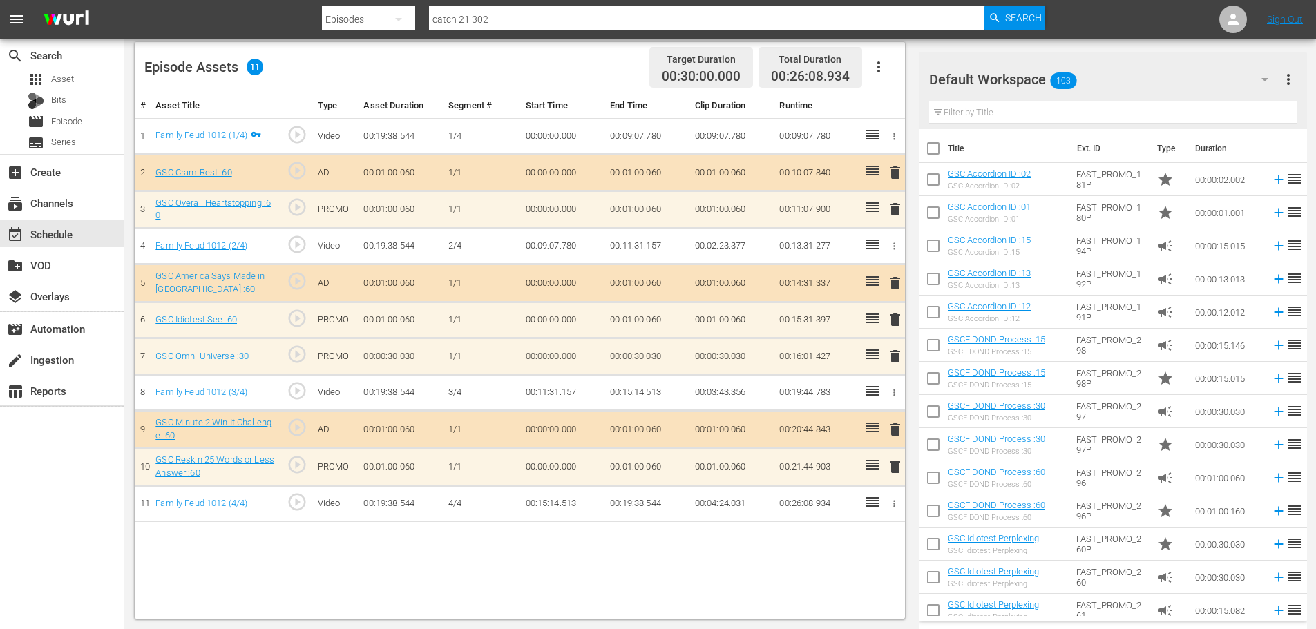
click at [897, 314] on span "delete" at bounding box center [895, 320] width 17 height 17
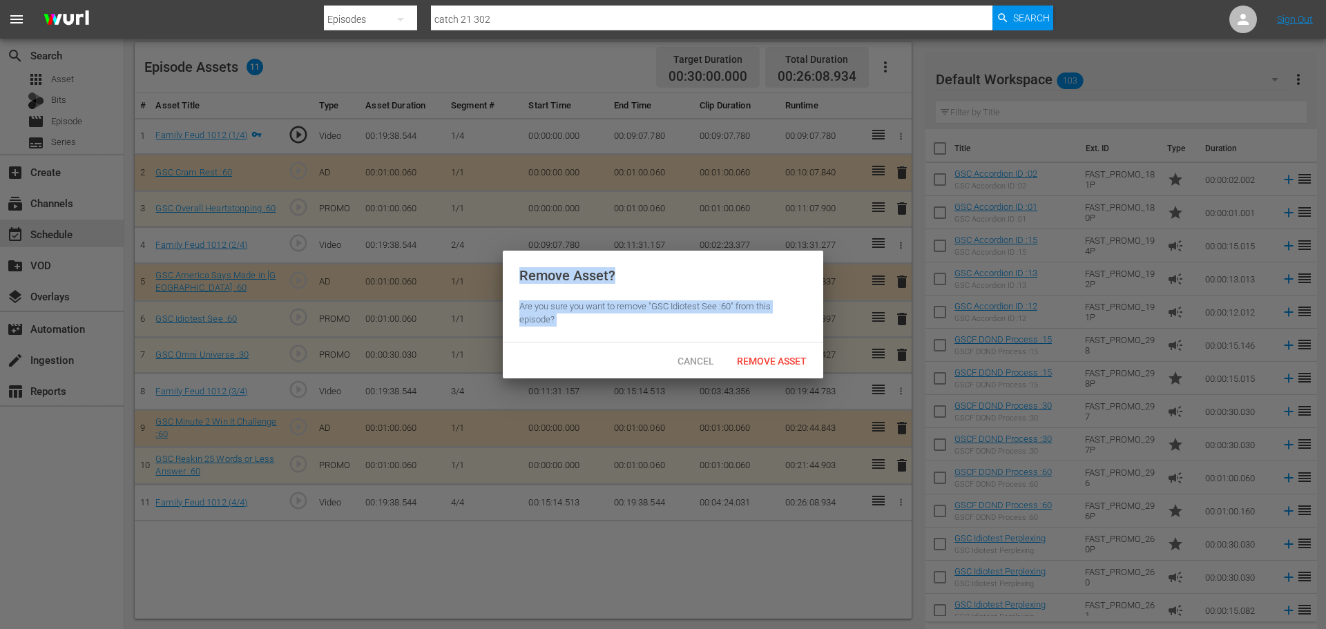
click at [777, 342] on div "Remove Asset? Are you sure you want to remove "GSC Idiotest See :60" from this …" at bounding box center [663, 315] width 321 height 128
click at [776, 353] on div "Remove Asset" at bounding box center [772, 361] width 92 height 26
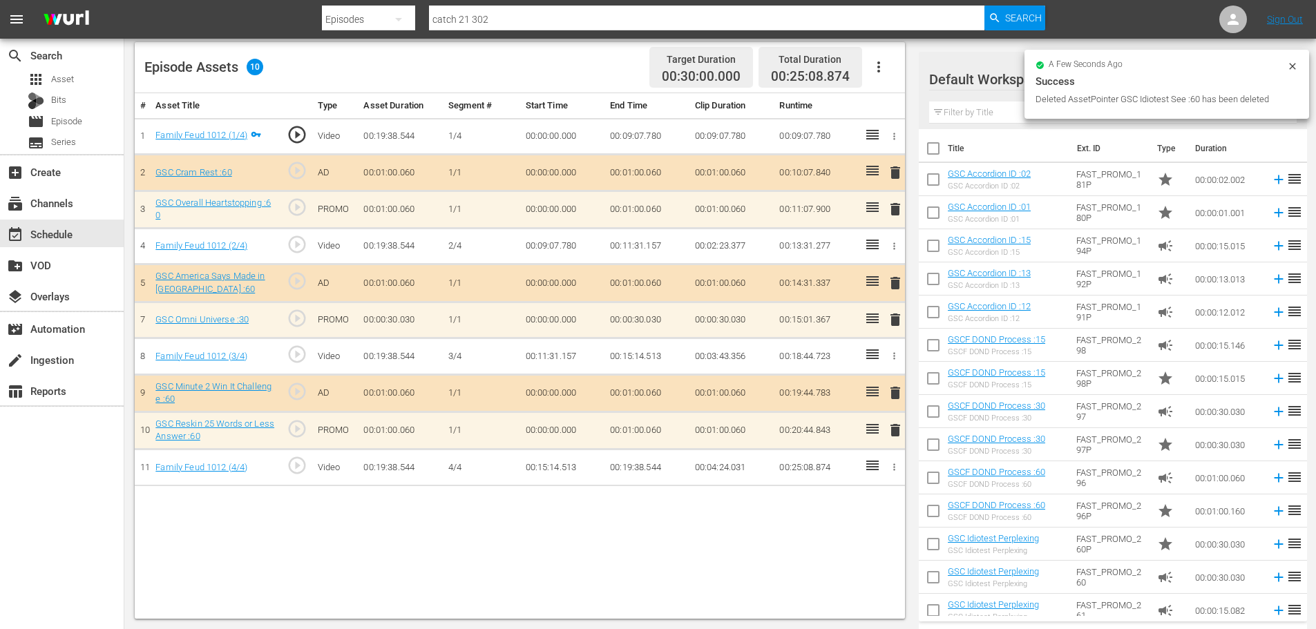
click at [895, 322] on span "delete" at bounding box center [895, 320] width 17 height 17
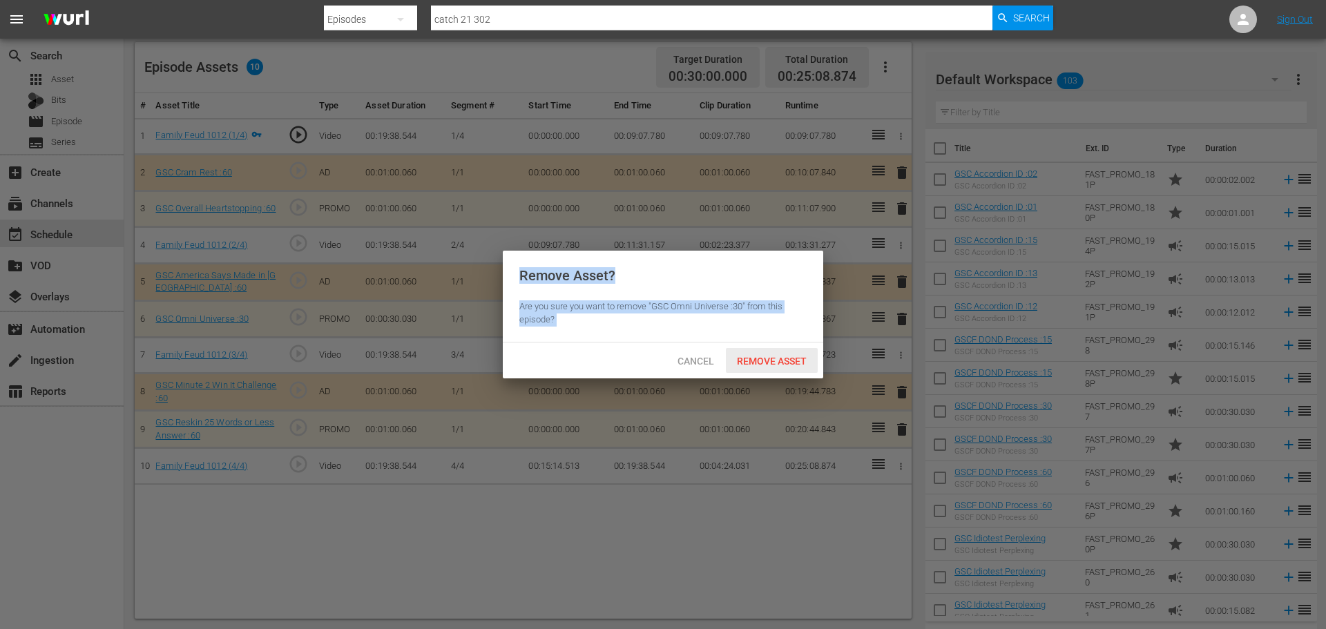
click at [775, 369] on div "Remove Asset" at bounding box center [772, 361] width 92 height 26
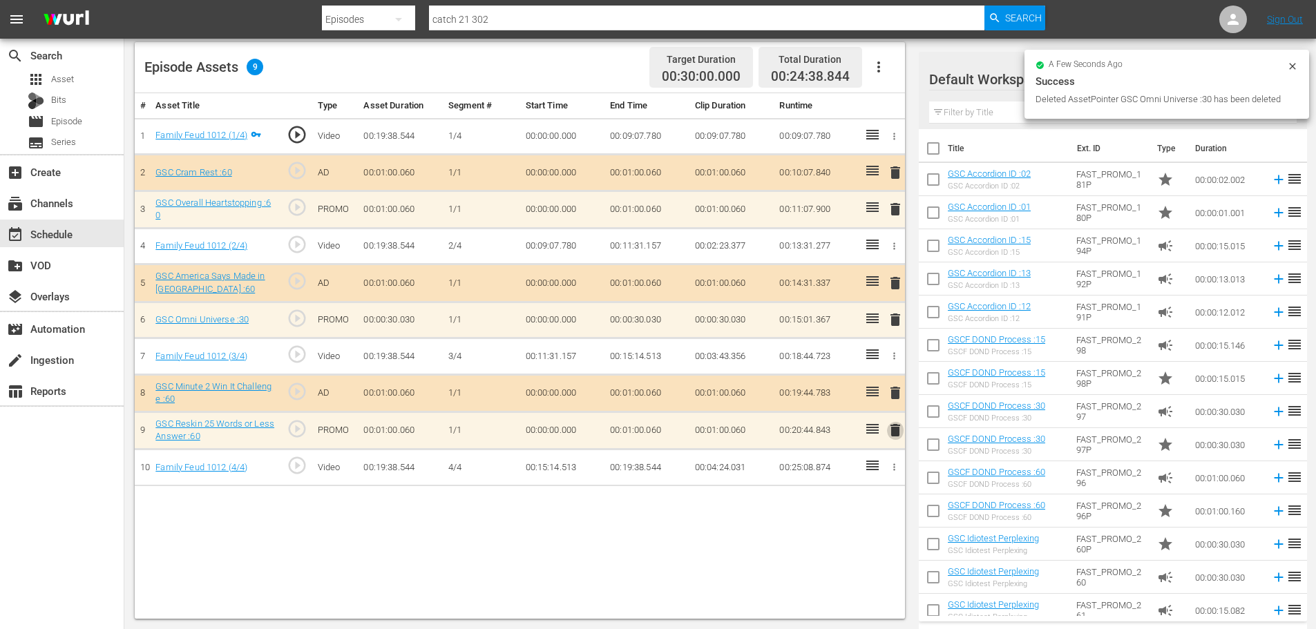
click at [899, 432] on span "delete" at bounding box center [895, 430] width 17 height 17
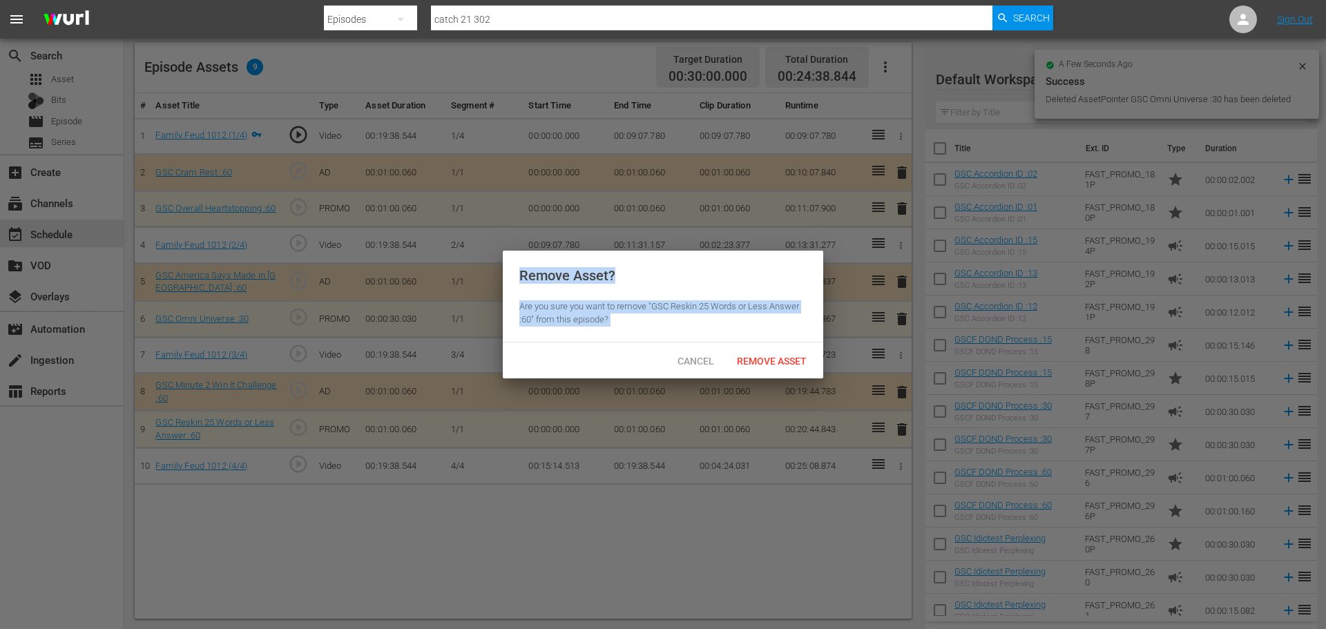
drag, startPoint x: 793, startPoint y: 347, endPoint x: 788, endPoint y: 352, distance: 7.3
click at [793, 348] on div "Cancel Remove Asset" at bounding box center [663, 361] width 321 height 36
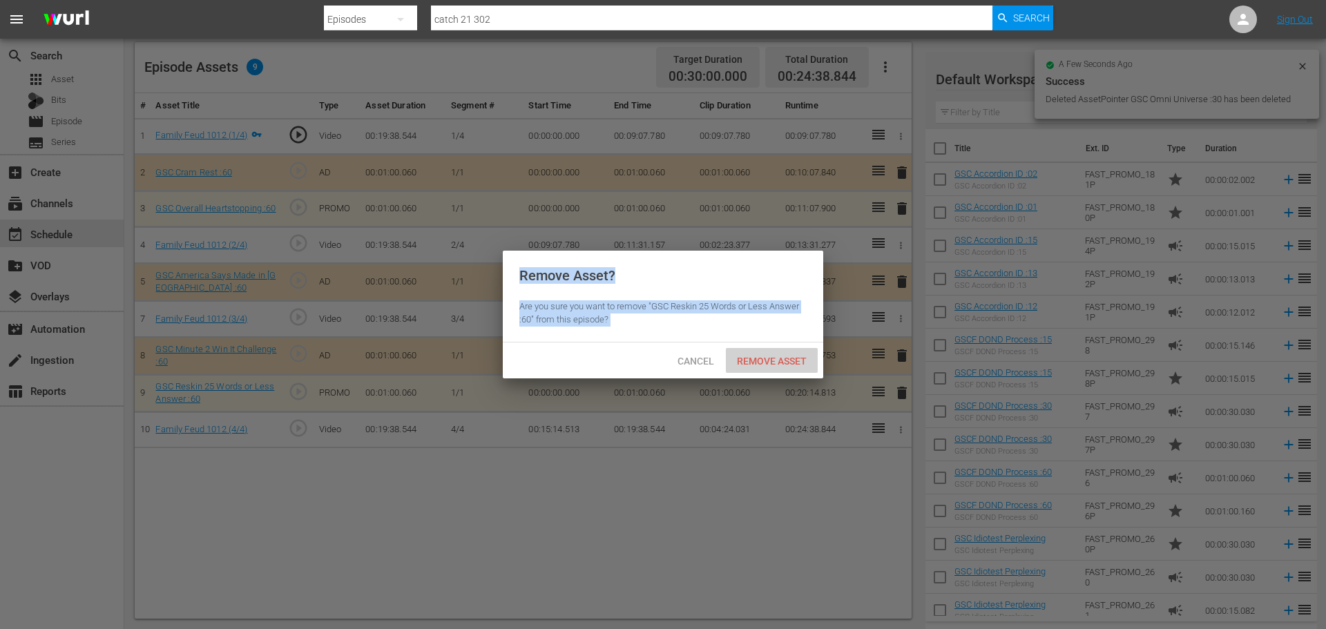
click at [788, 352] on div "Remove Asset" at bounding box center [772, 361] width 92 height 26
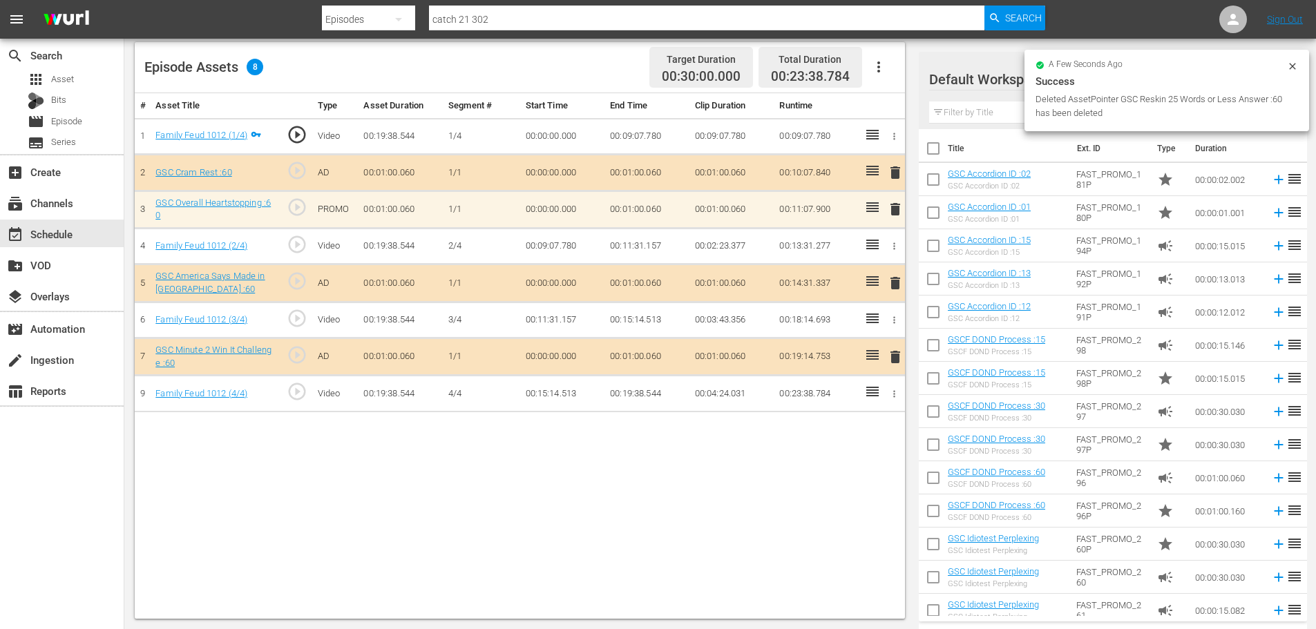
click at [865, 539] on div "# Asset Title Type Asset Duration Segment # Start Time End Time Clip Duration R…" at bounding box center [520, 356] width 770 height 526
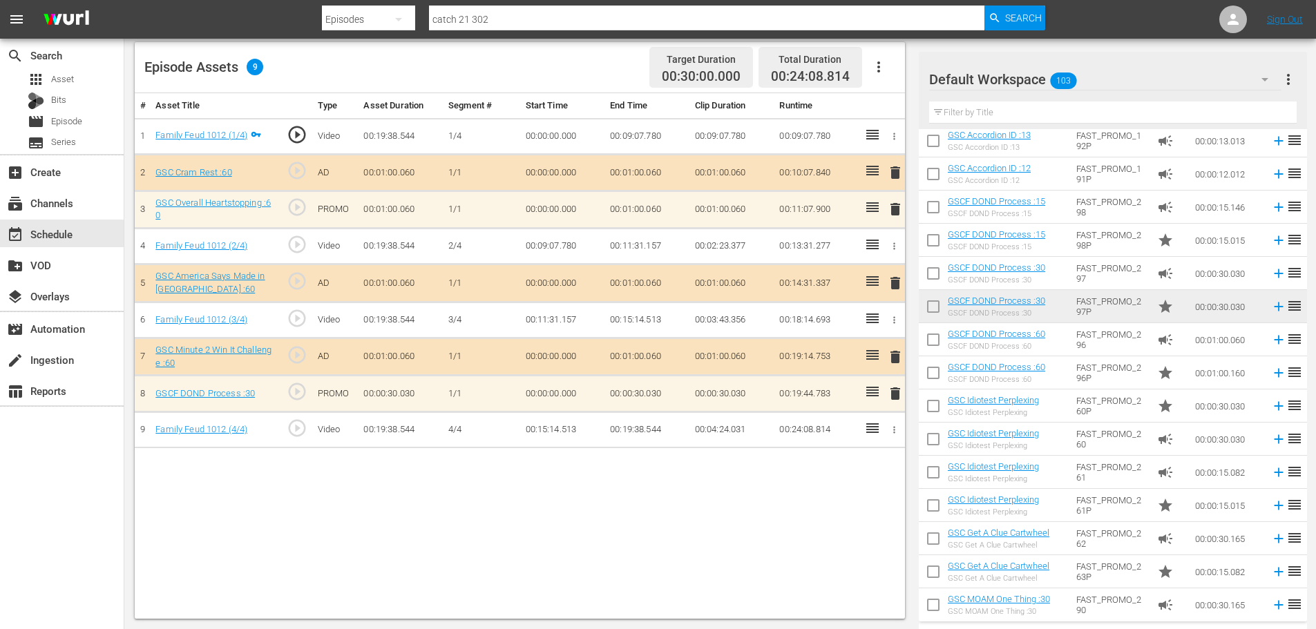
scroll to position [207, 0]
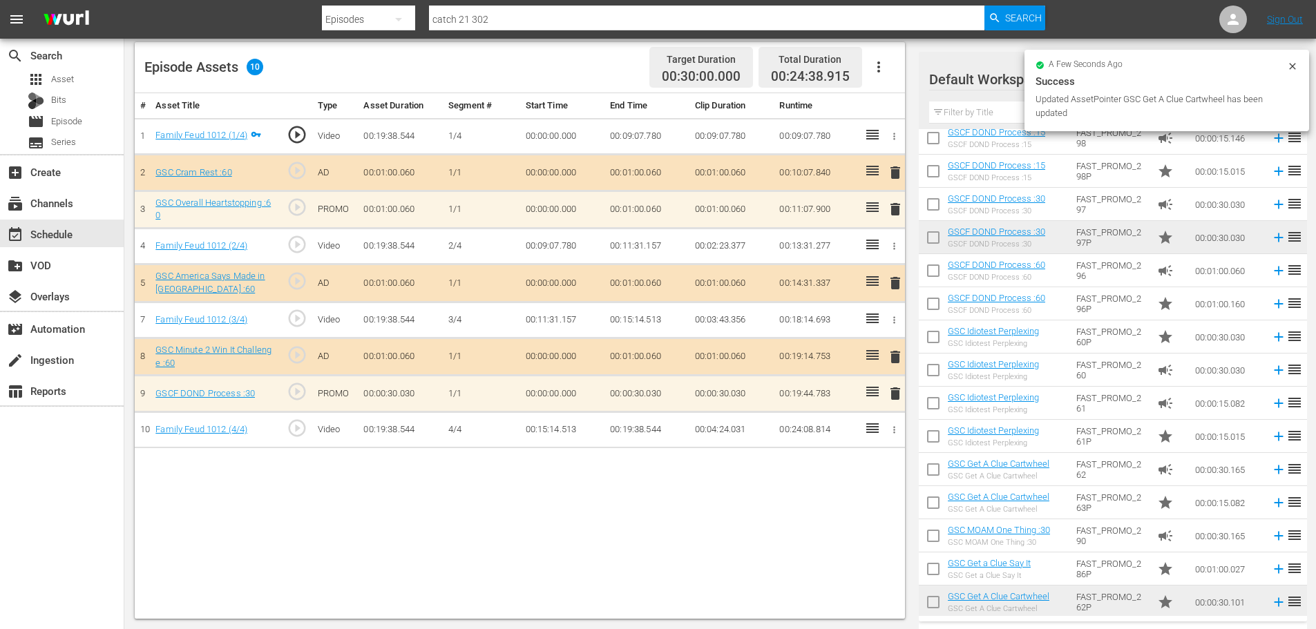
click at [960, 109] on input "text" at bounding box center [1112, 113] width 367 height 22
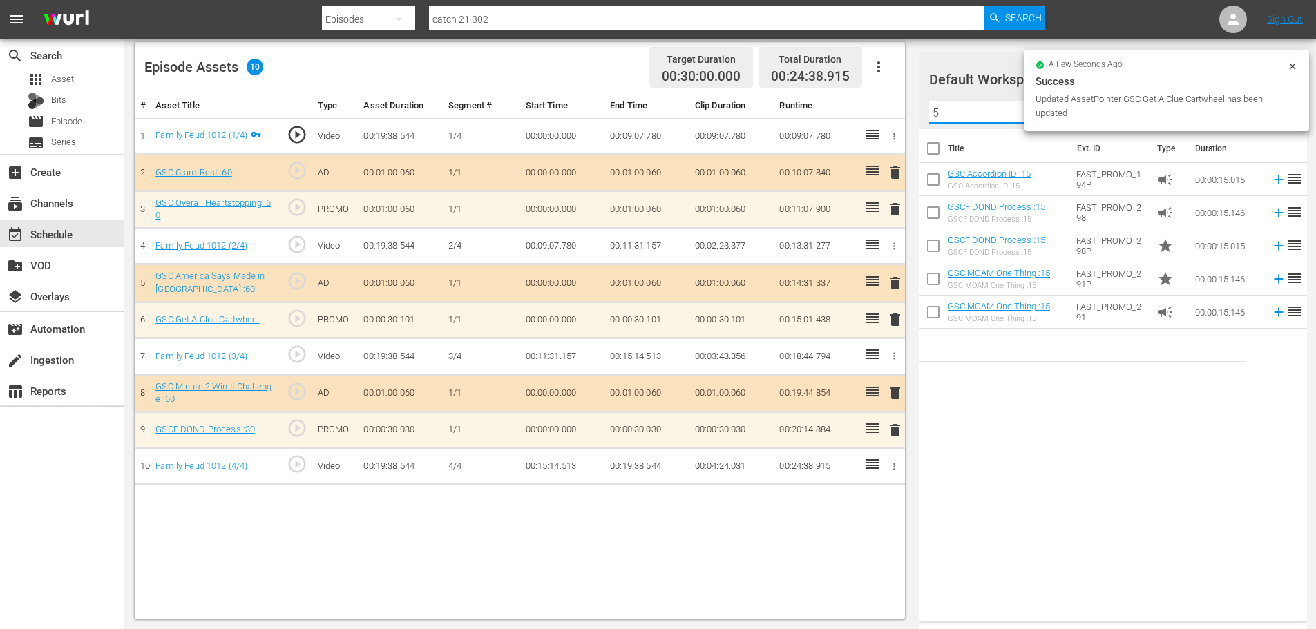
scroll to position [0, 0]
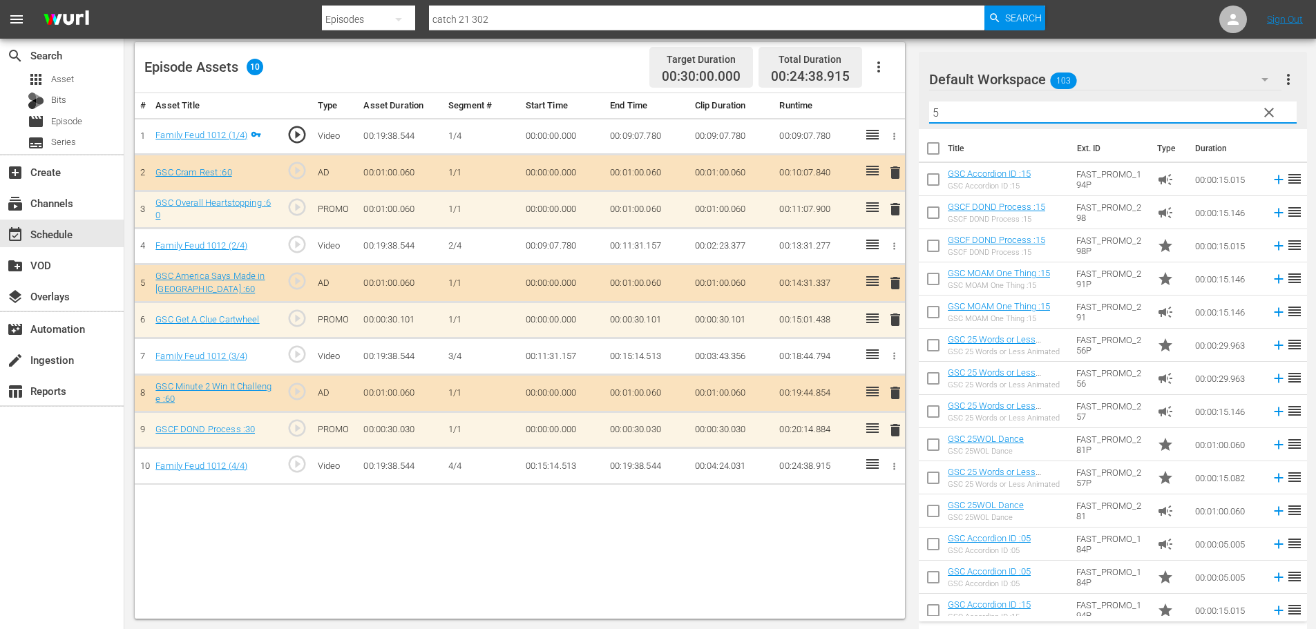
type input "5"
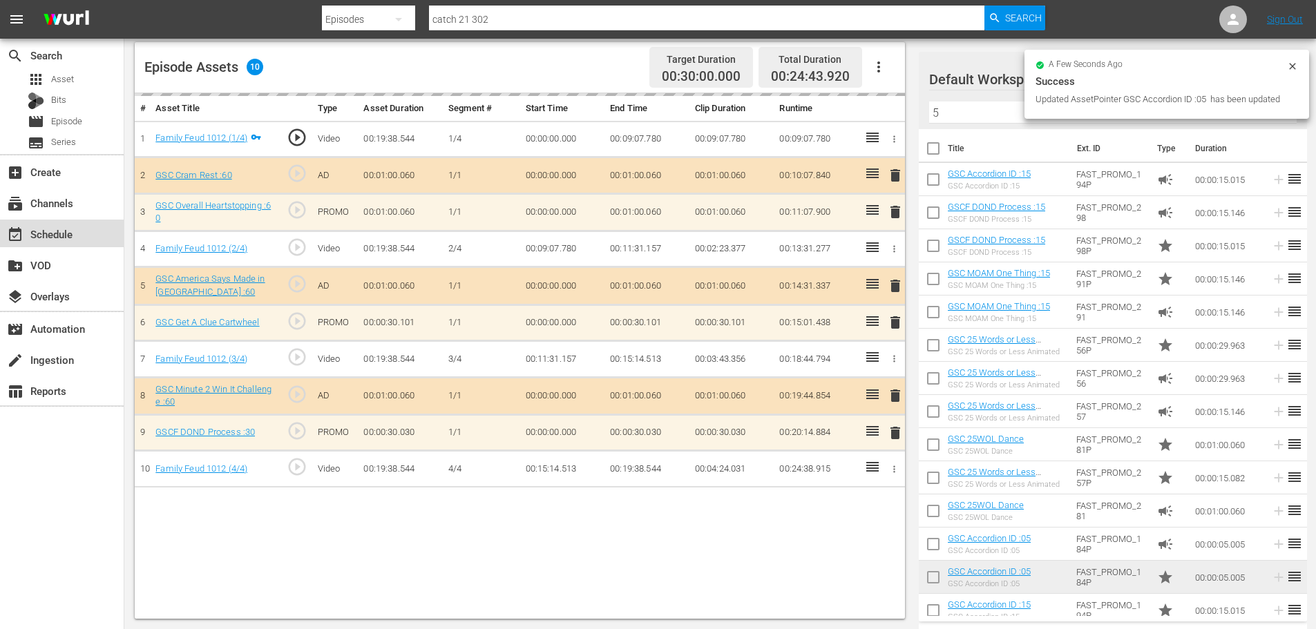
click at [74, 227] on div "event_available Schedule" at bounding box center [38, 232] width 77 height 12
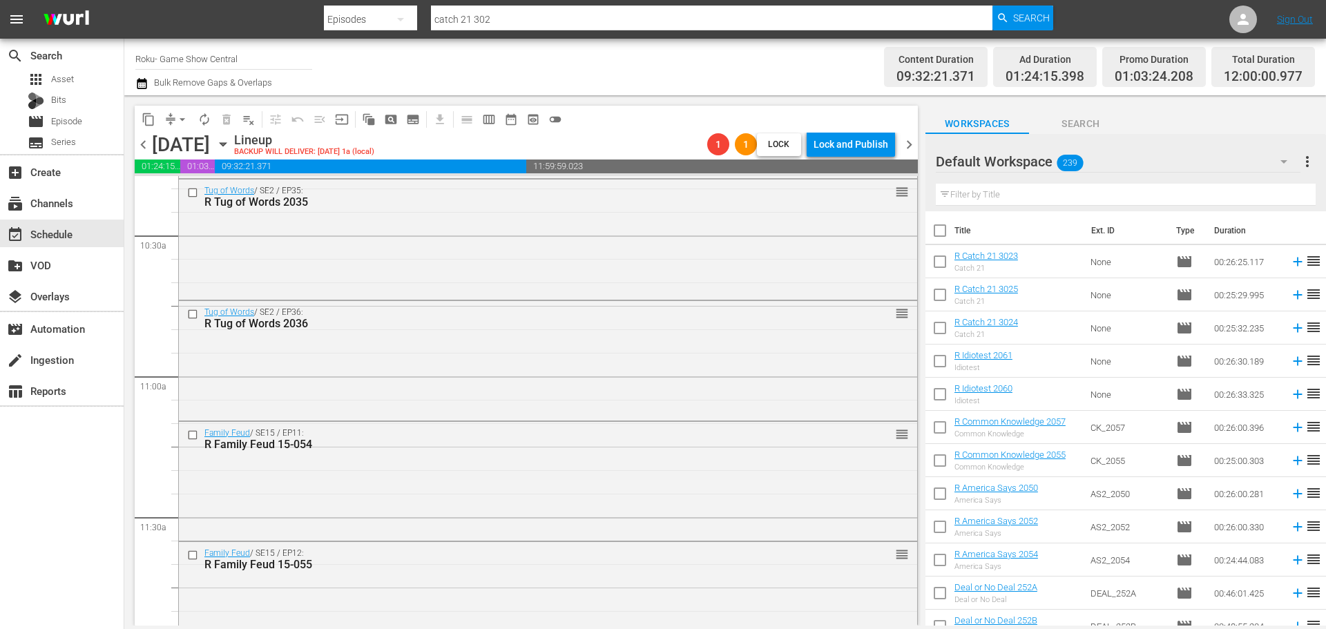
scroll to position [2851, 0]
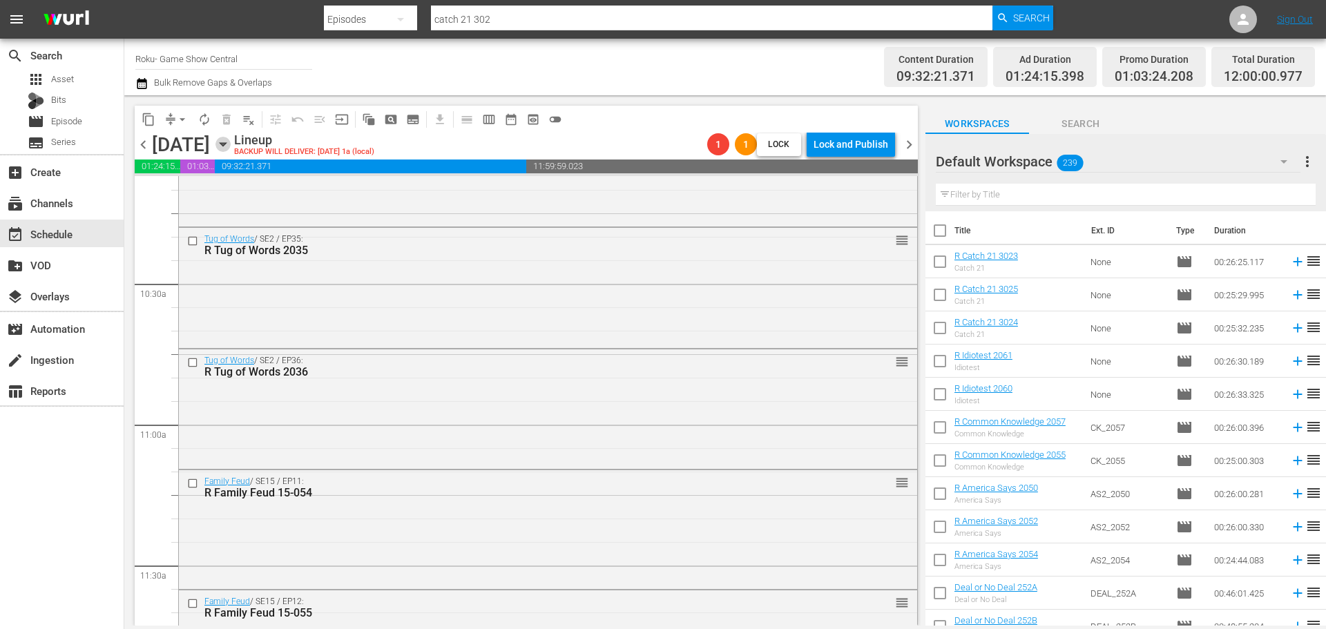
click at [231, 143] on icon "button" at bounding box center [223, 144] width 15 height 15
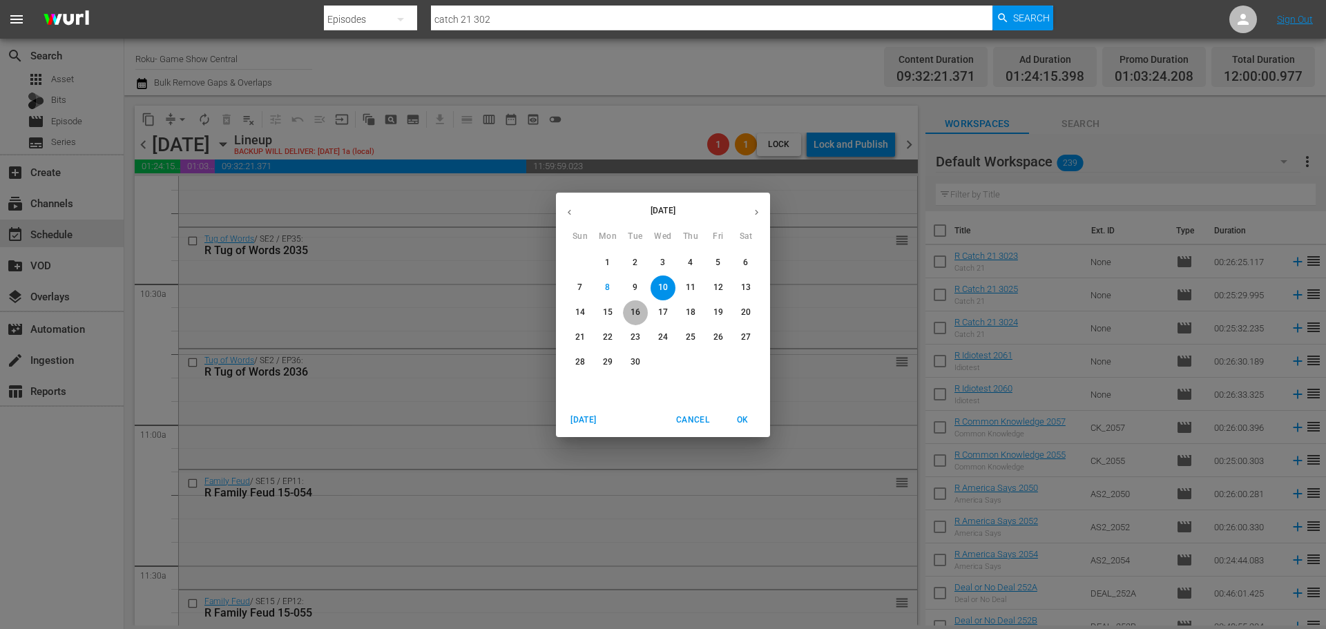
click at [635, 315] on p "16" at bounding box center [636, 313] width 10 height 12
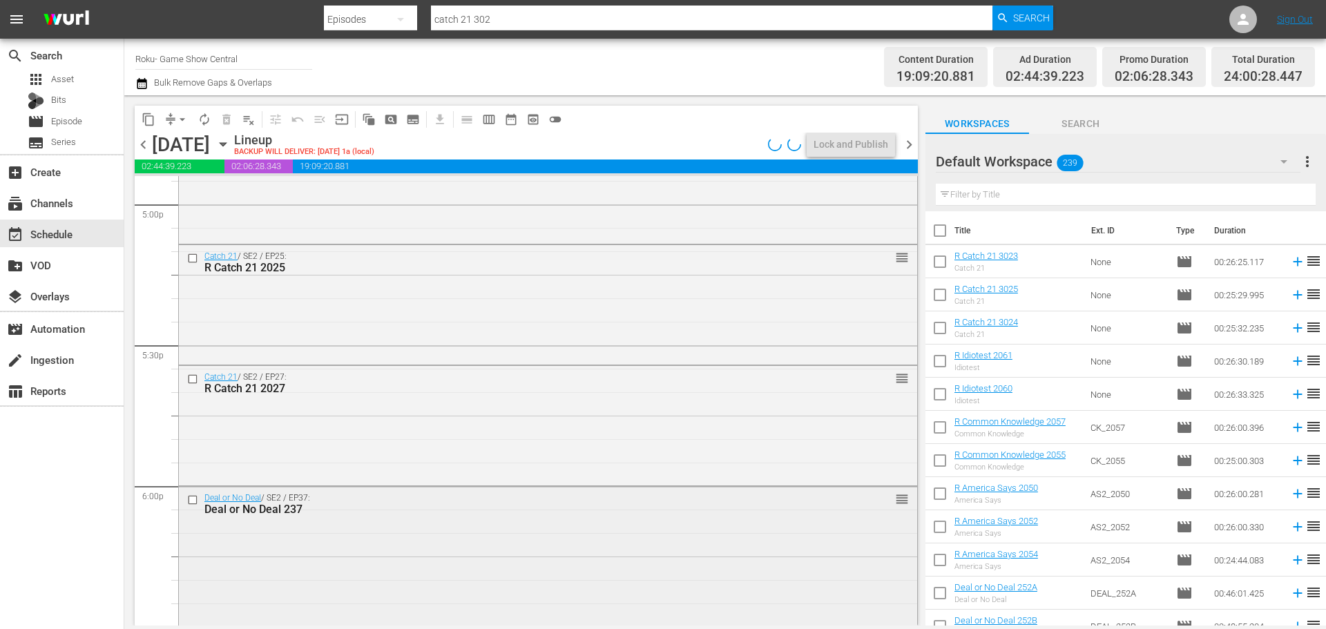
scroll to position [4921, 0]
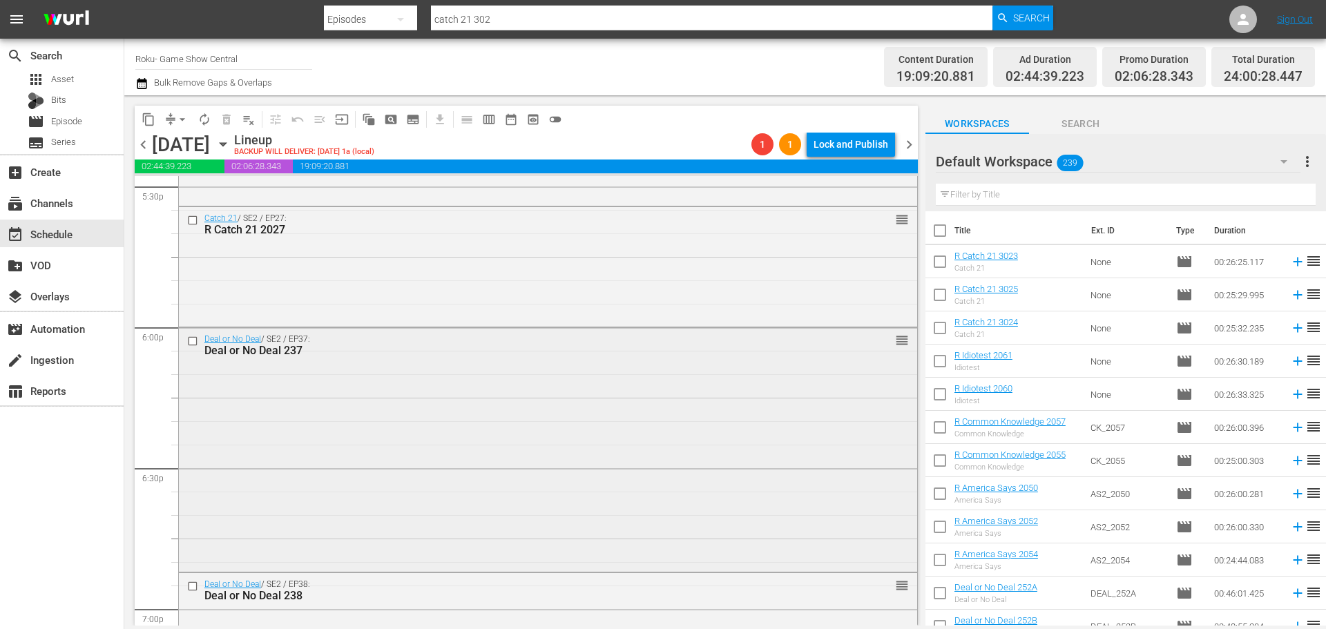
click at [189, 338] on div at bounding box center [194, 341] width 21 height 17
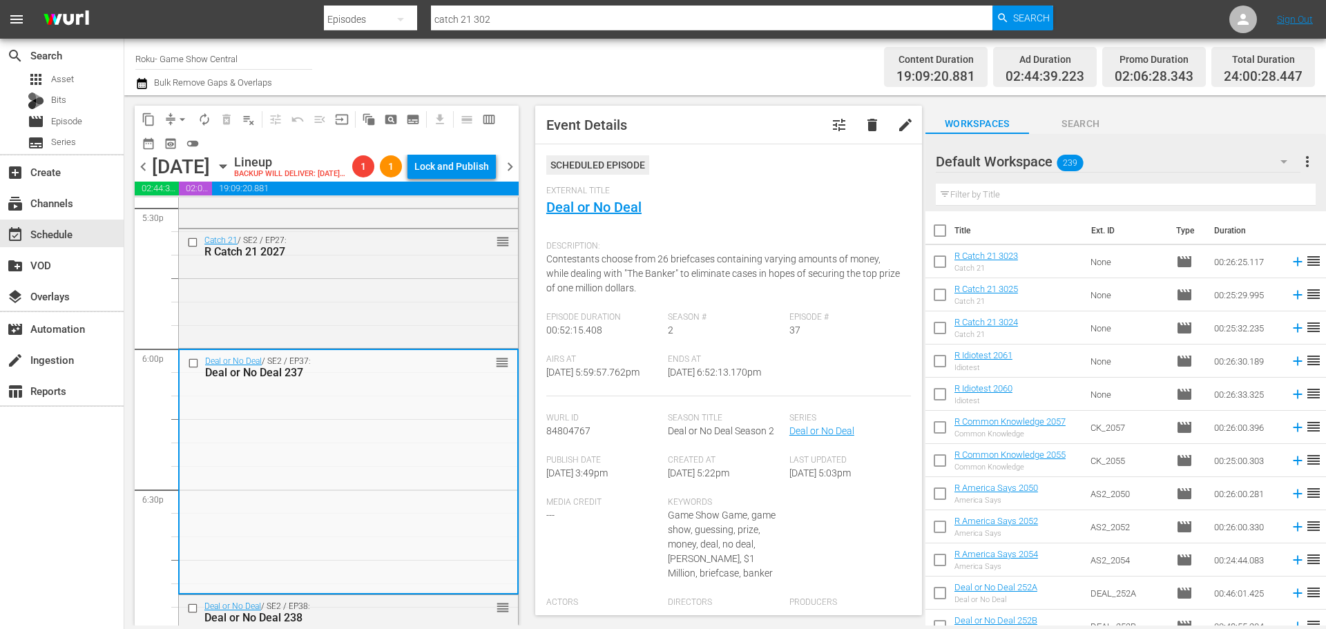
click at [191, 370] on input "checkbox" at bounding box center [195, 364] width 15 height 12
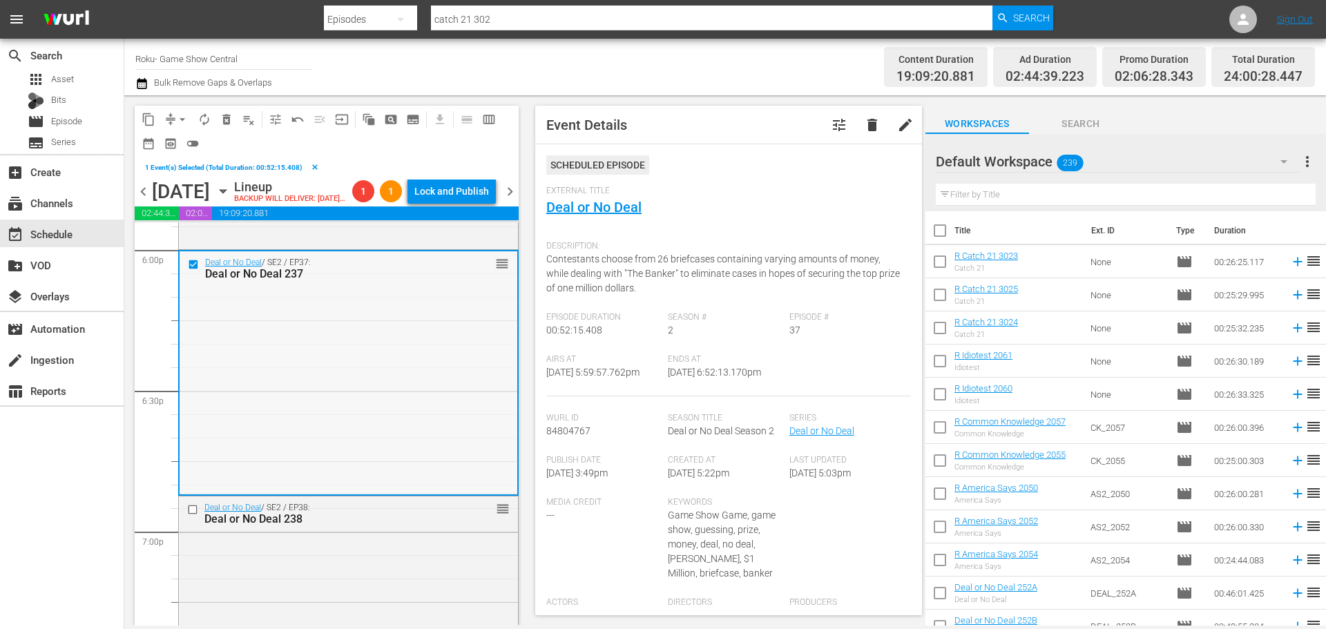
scroll to position [5060, 0]
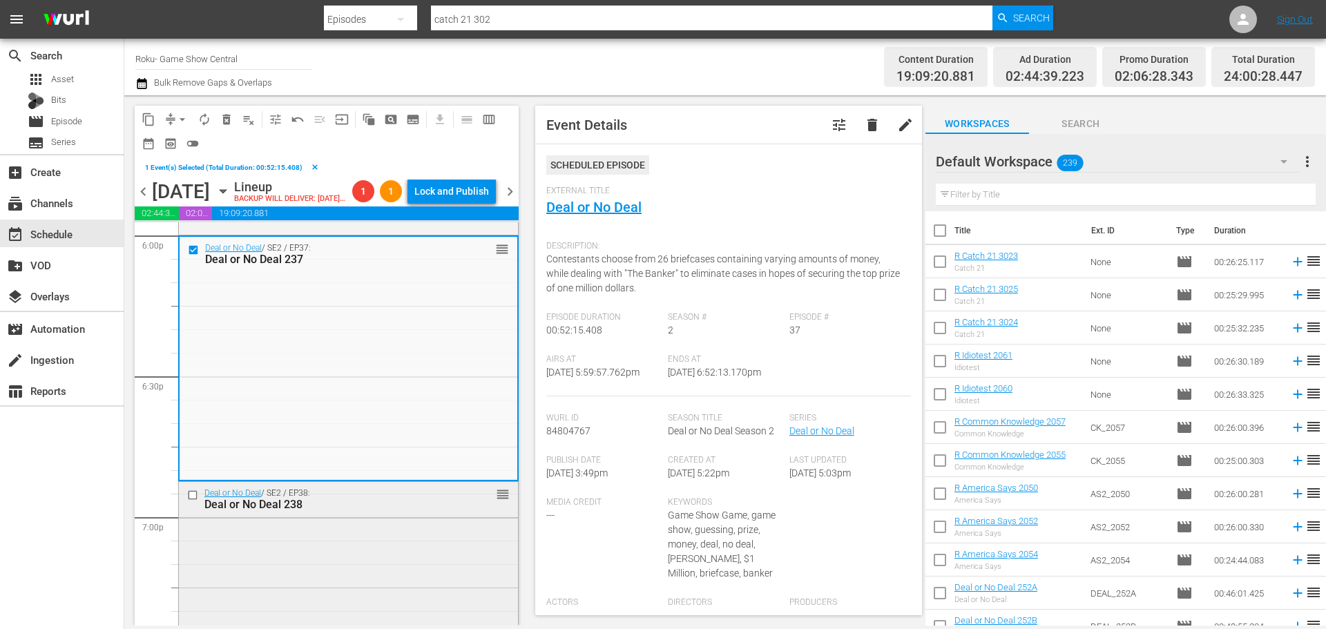
click at [190, 501] on input "checkbox" at bounding box center [194, 495] width 15 height 12
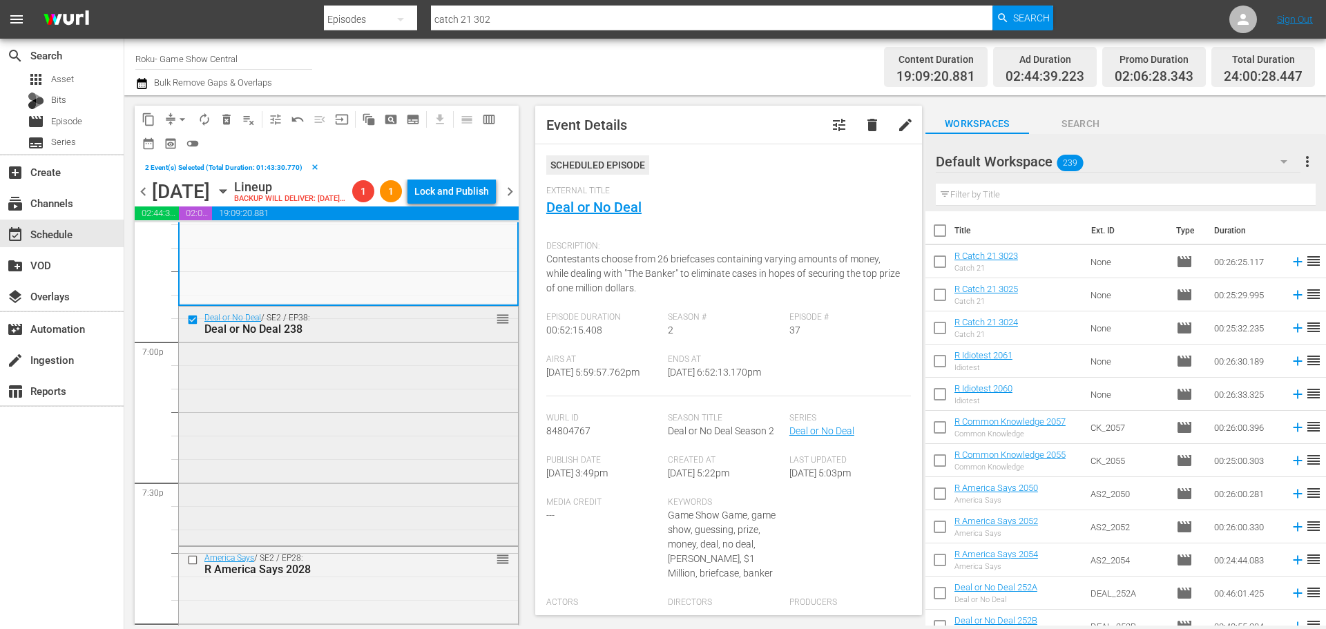
scroll to position [5267, 0]
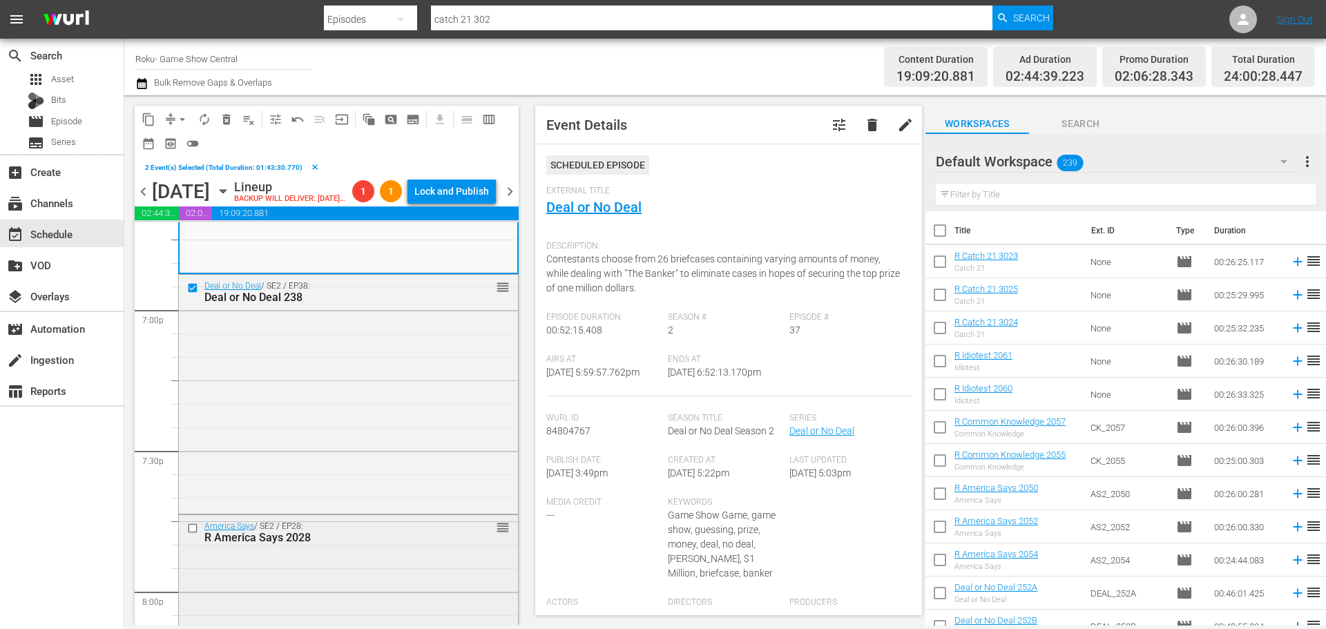
click at [190, 535] on input "checkbox" at bounding box center [194, 529] width 15 height 12
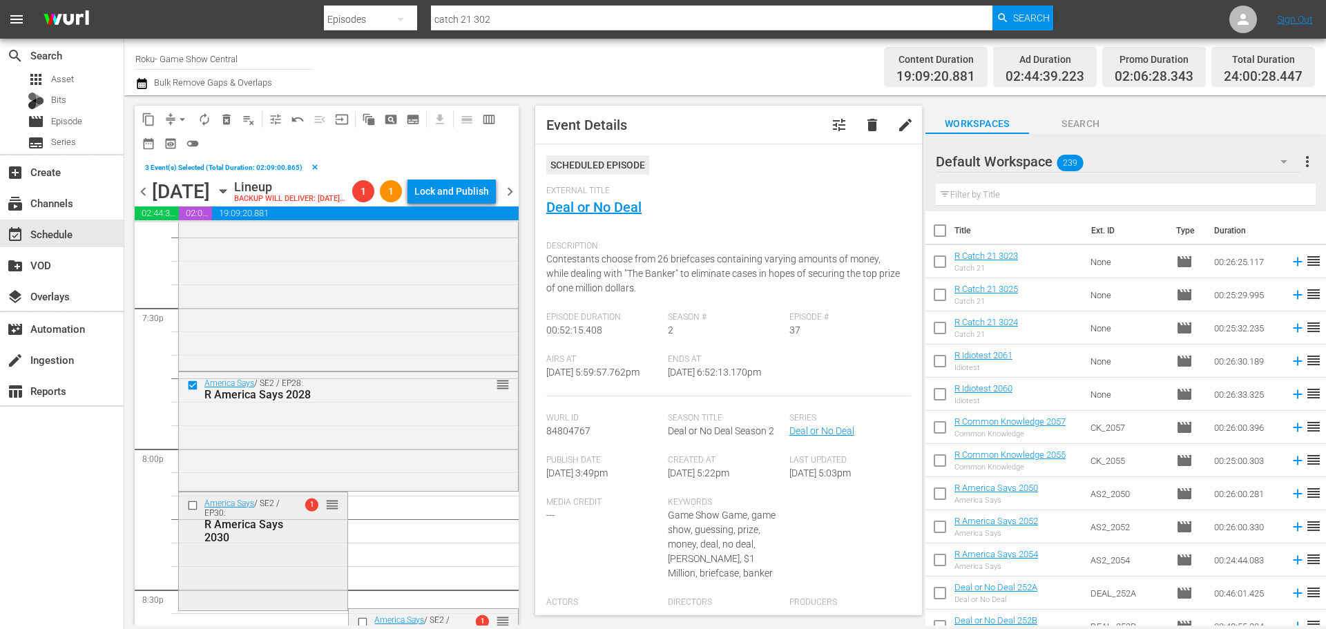
scroll to position [5474, 0]
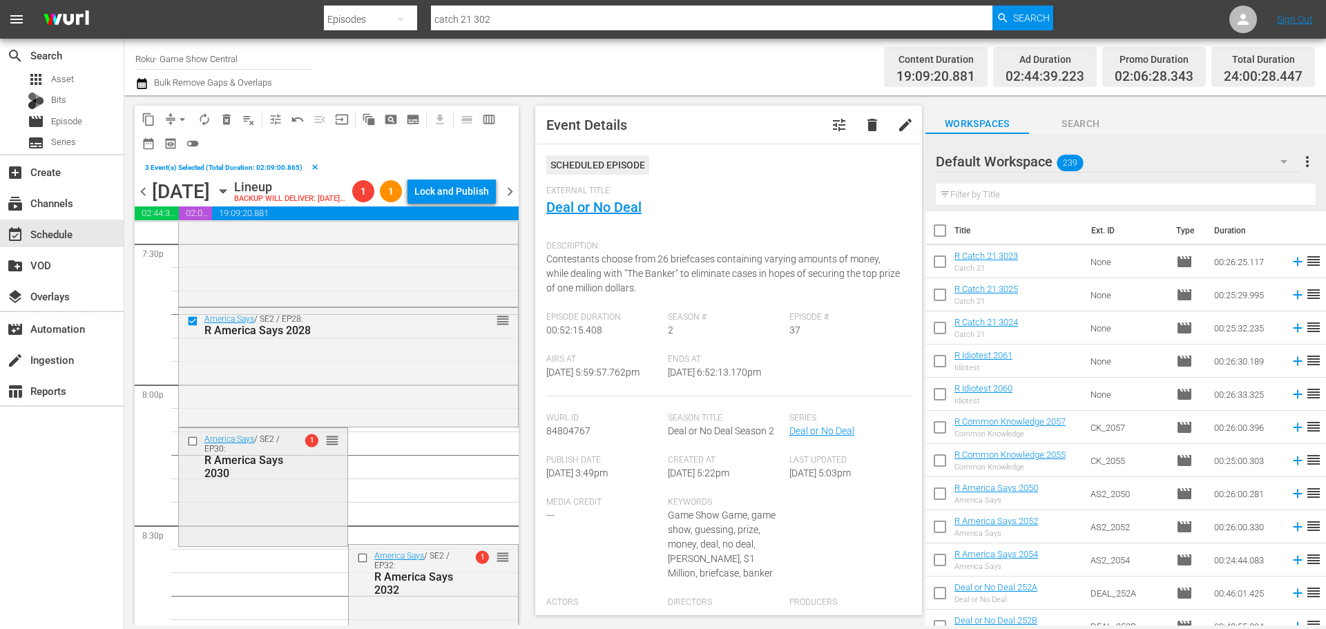
click at [196, 447] on input "checkbox" at bounding box center [194, 441] width 15 height 12
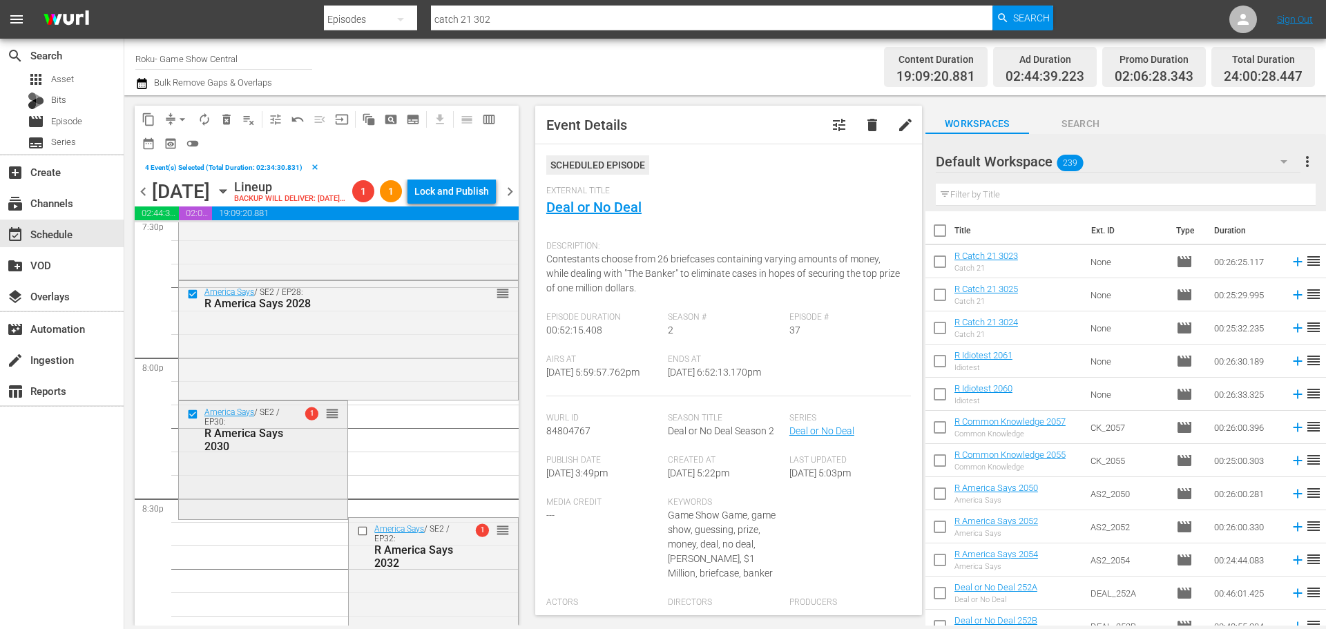
scroll to position [5543, 0]
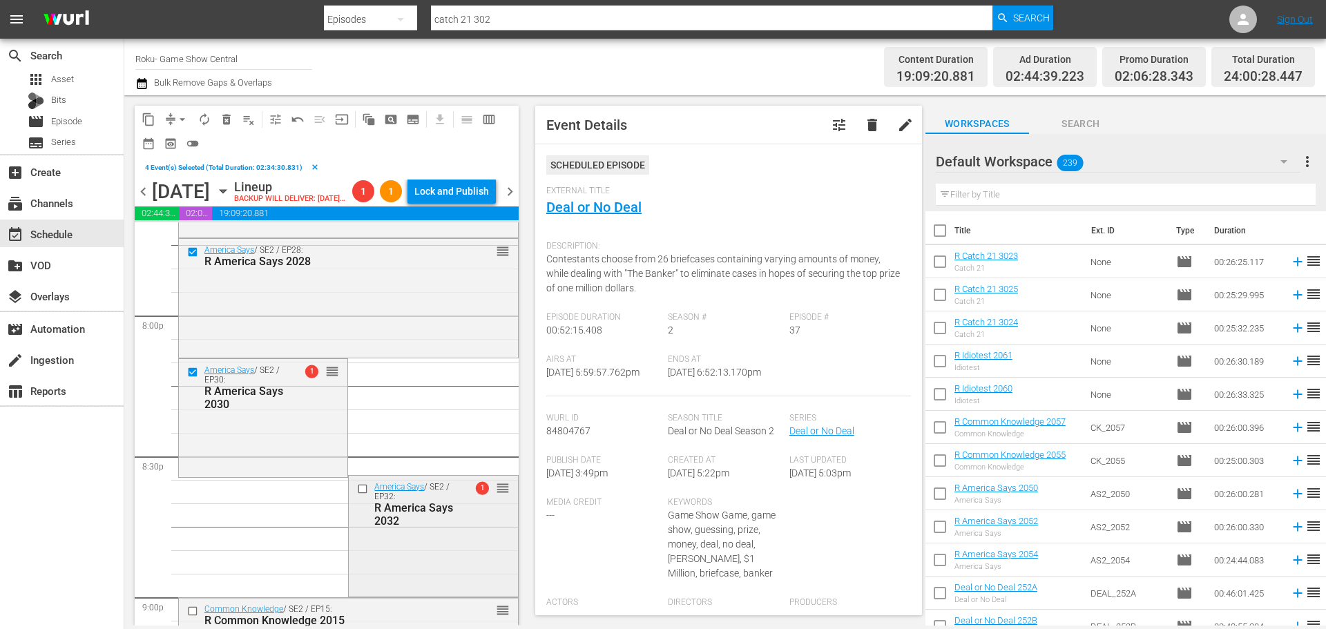
click at [363, 495] on input "checkbox" at bounding box center [364, 490] width 15 height 12
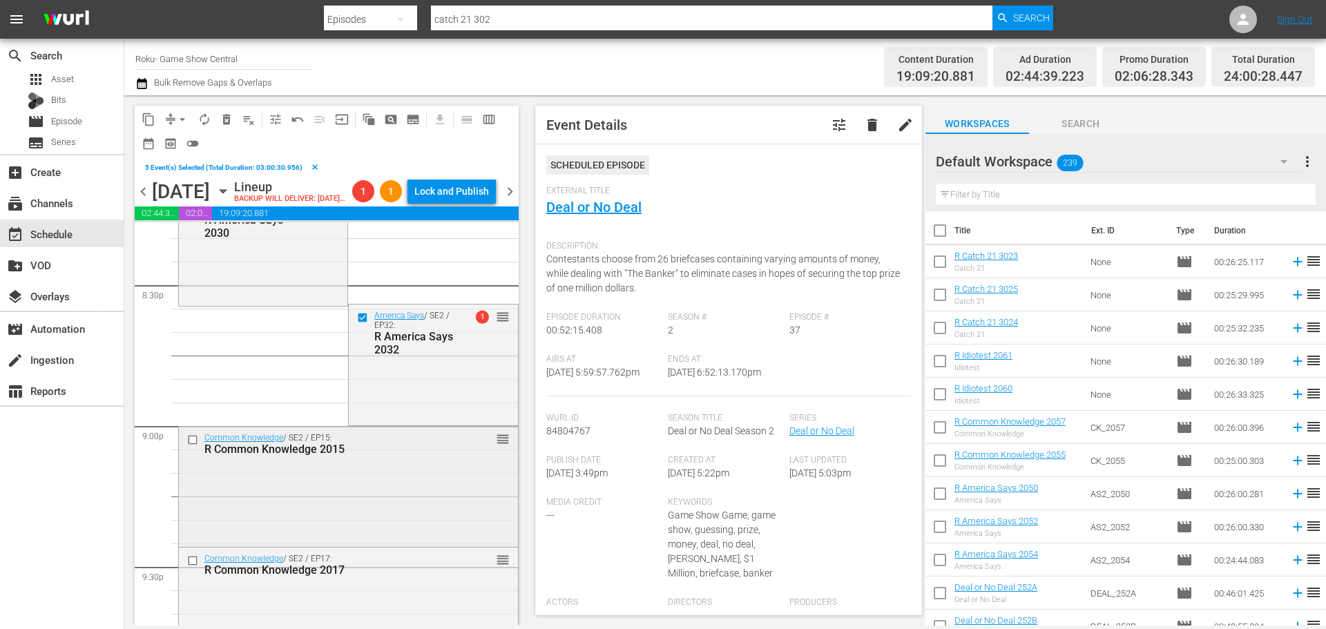
scroll to position [5750, 0]
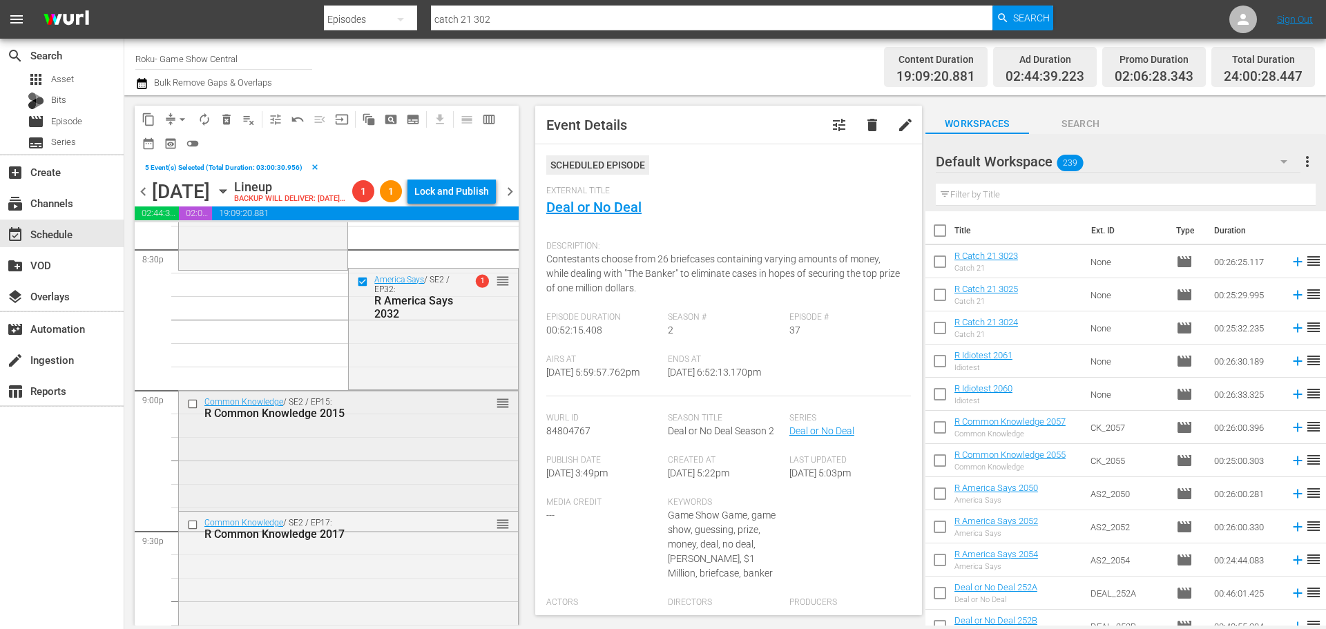
click at [190, 410] on input "checkbox" at bounding box center [194, 405] width 15 height 12
click at [189, 531] on input "checkbox" at bounding box center [194, 525] width 15 height 12
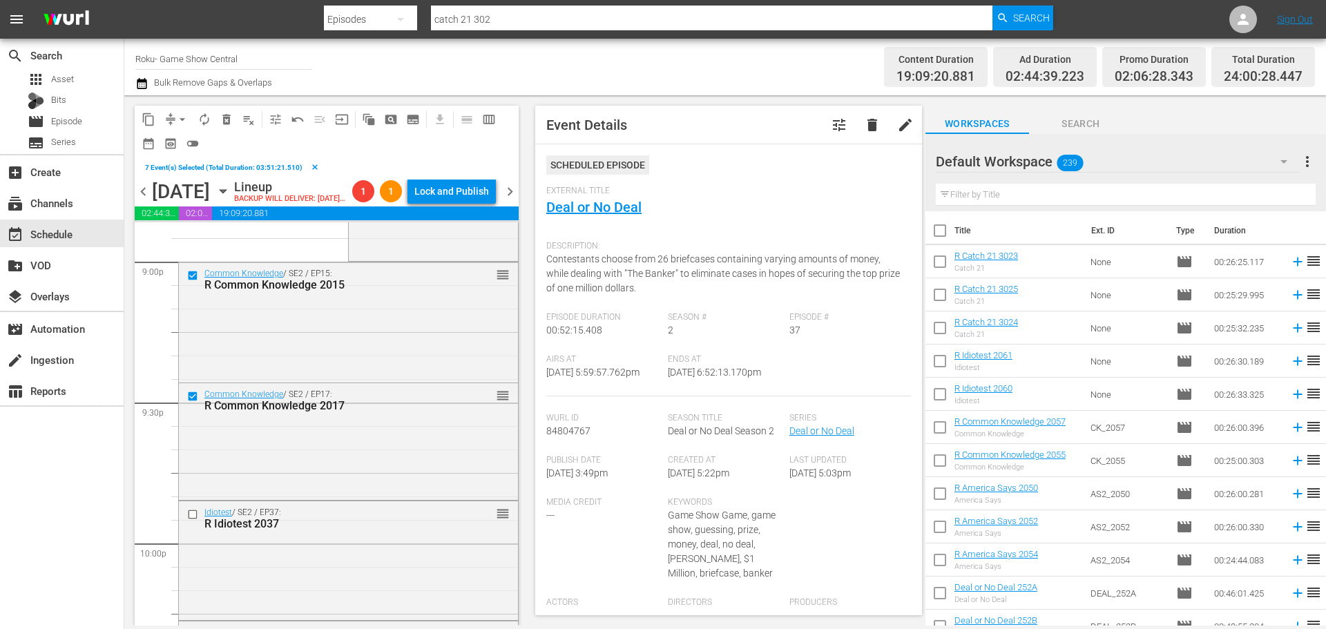
scroll to position [5889, 0]
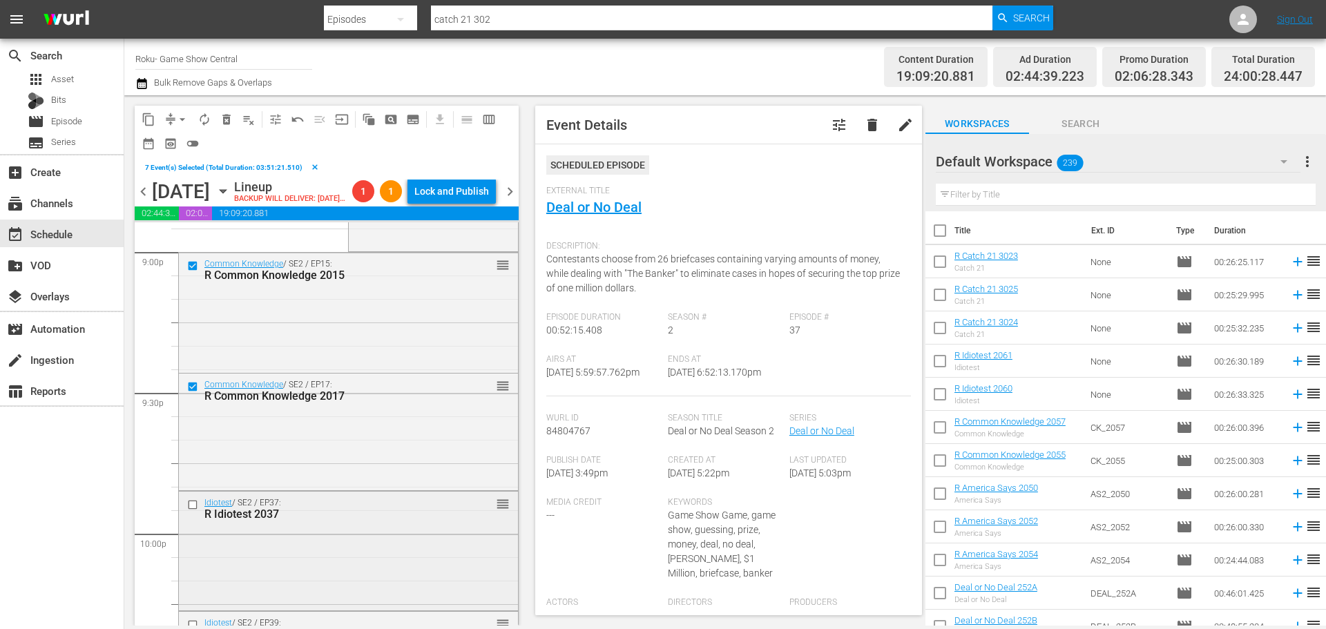
click at [198, 510] on input "checkbox" at bounding box center [194, 505] width 15 height 12
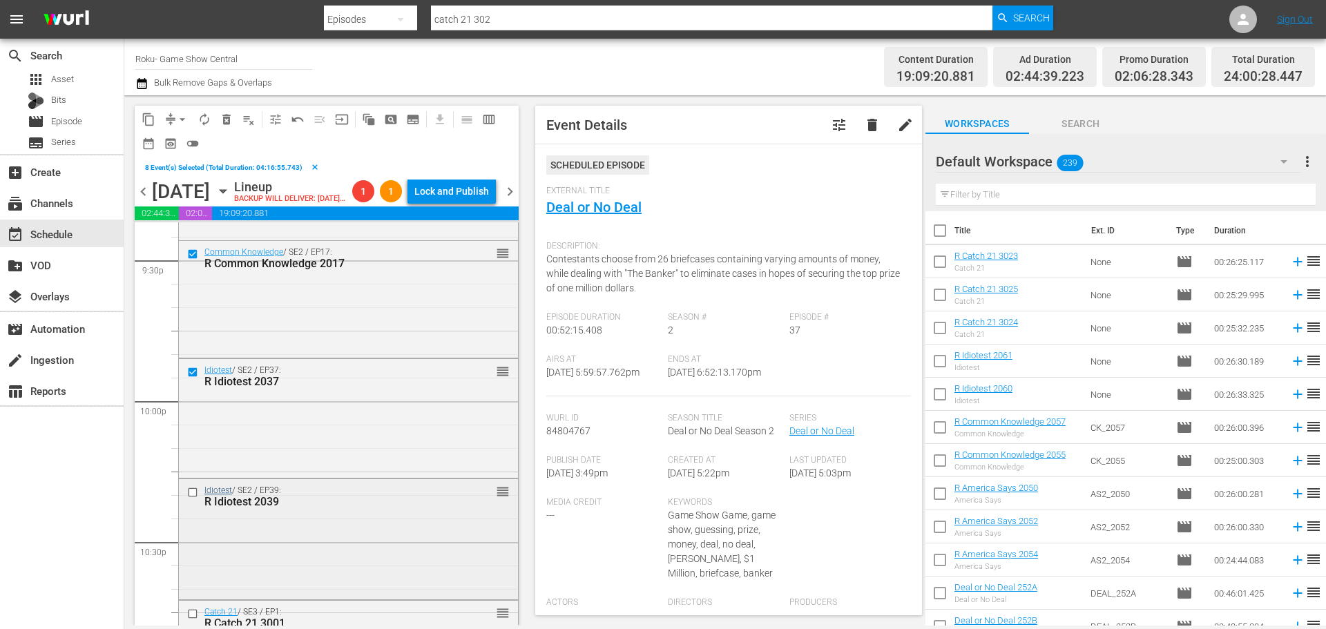
scroll to position [6027, 0]
click at [191, 493] on input "checkbox" at bounding box center [194, 487] width 15 height 12
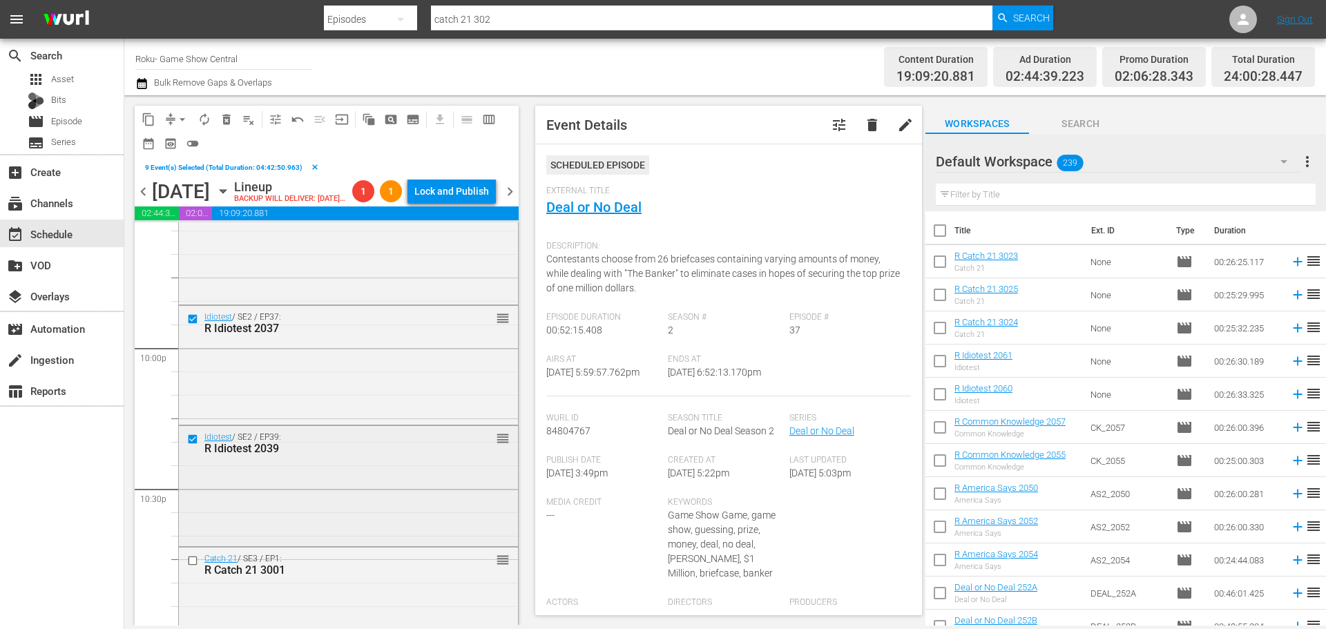
scroll to position [6096, 0]
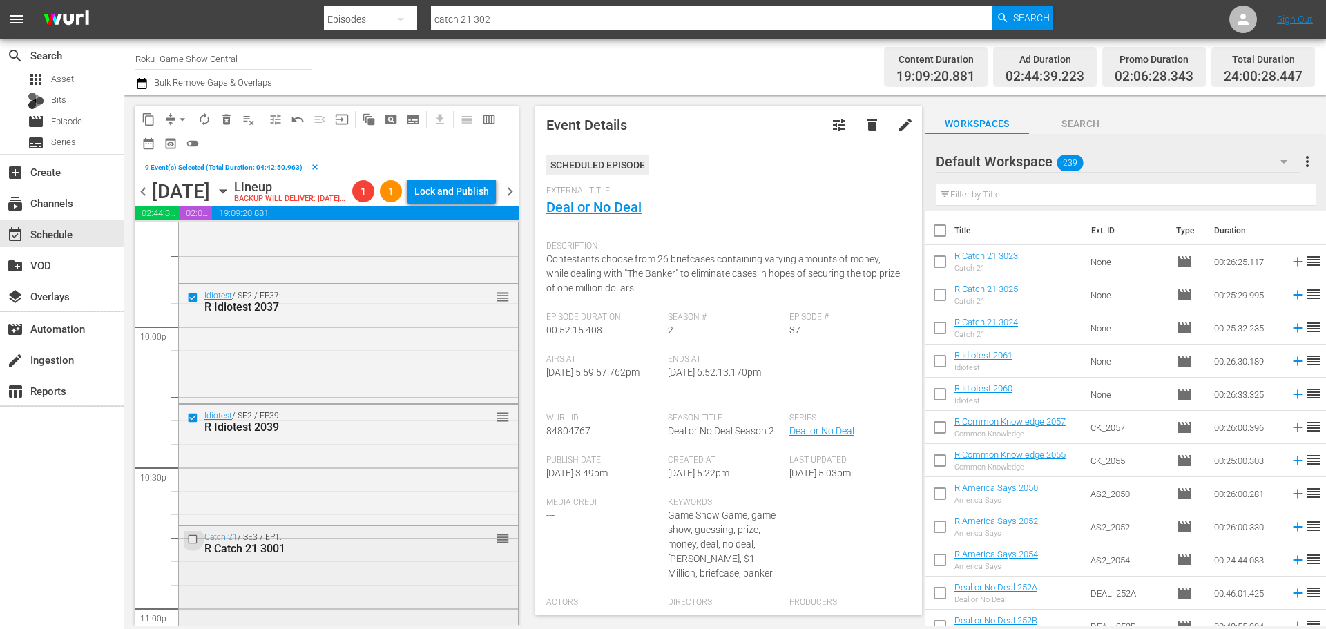
click at [190, 546] on input "checkbox" at bounding box center [194, 540] width 15 height 12
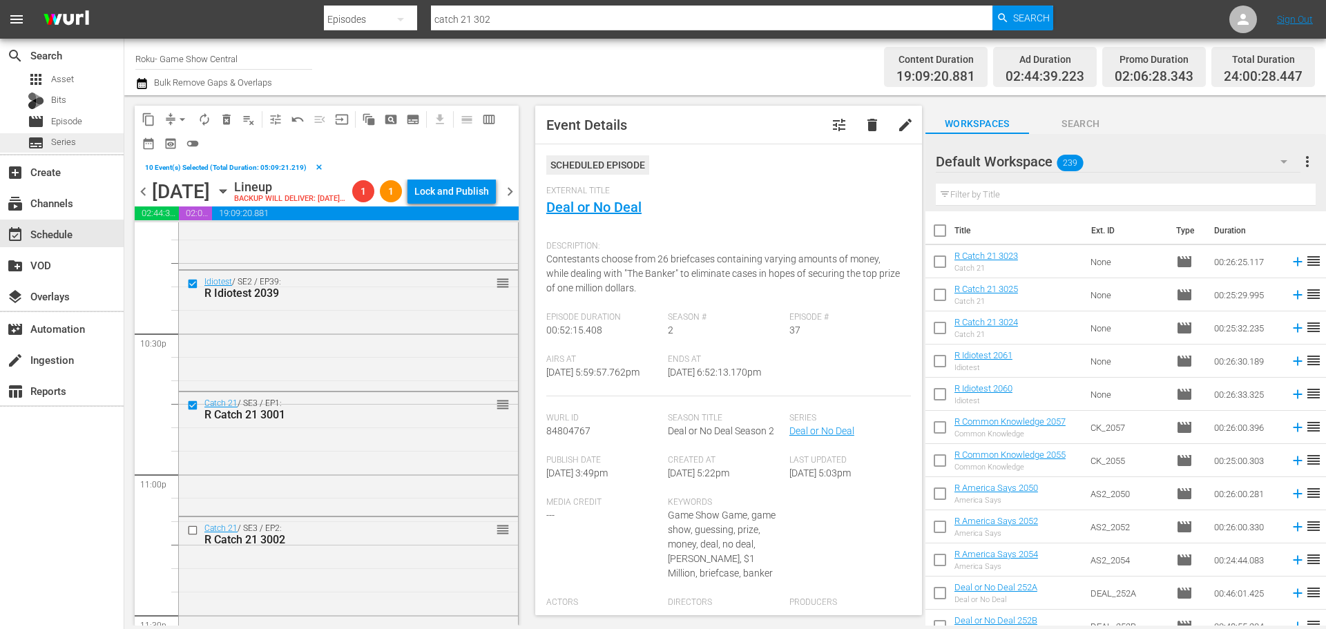
scroll to position [6234, 0]
click at [191, 532] on input "checkbox" at bounding box center [194, 526] width 15 height 12
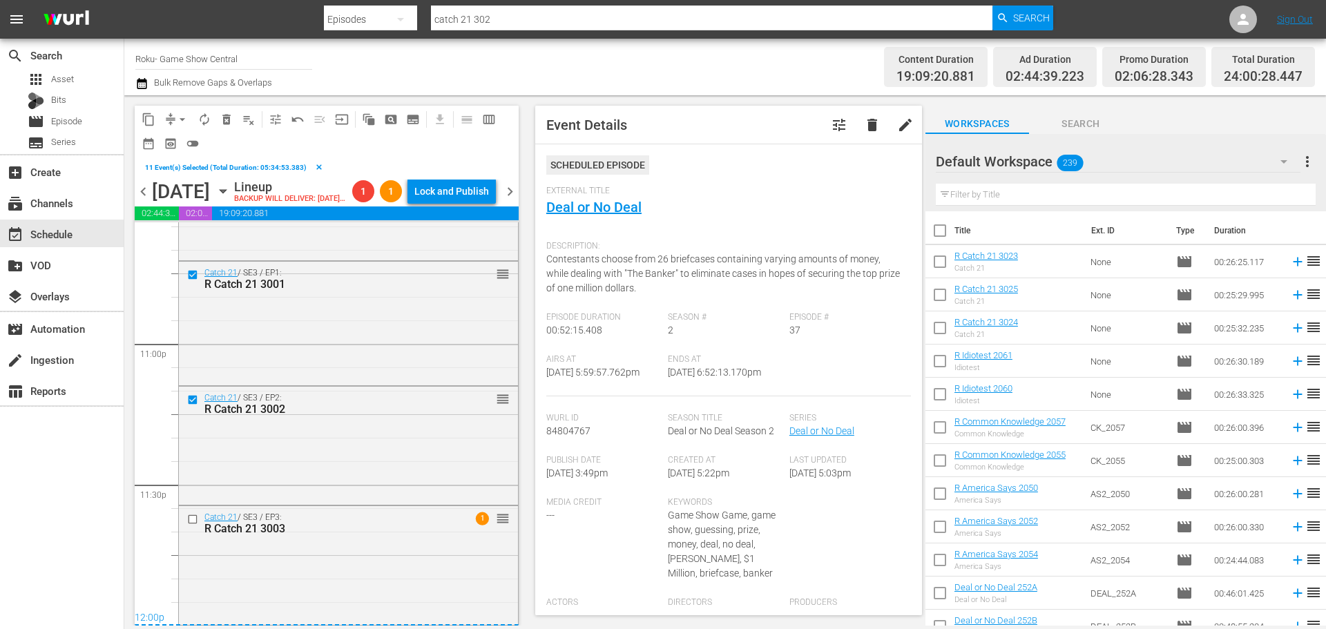
scroll to position [6384, 0]
click at [193, 516] on input "checkbox" at bounding box center [194, 520] width 15 height 12
click at [151, 117] on span "content_copy" at bounding box center [149, 120] width 14 height 14
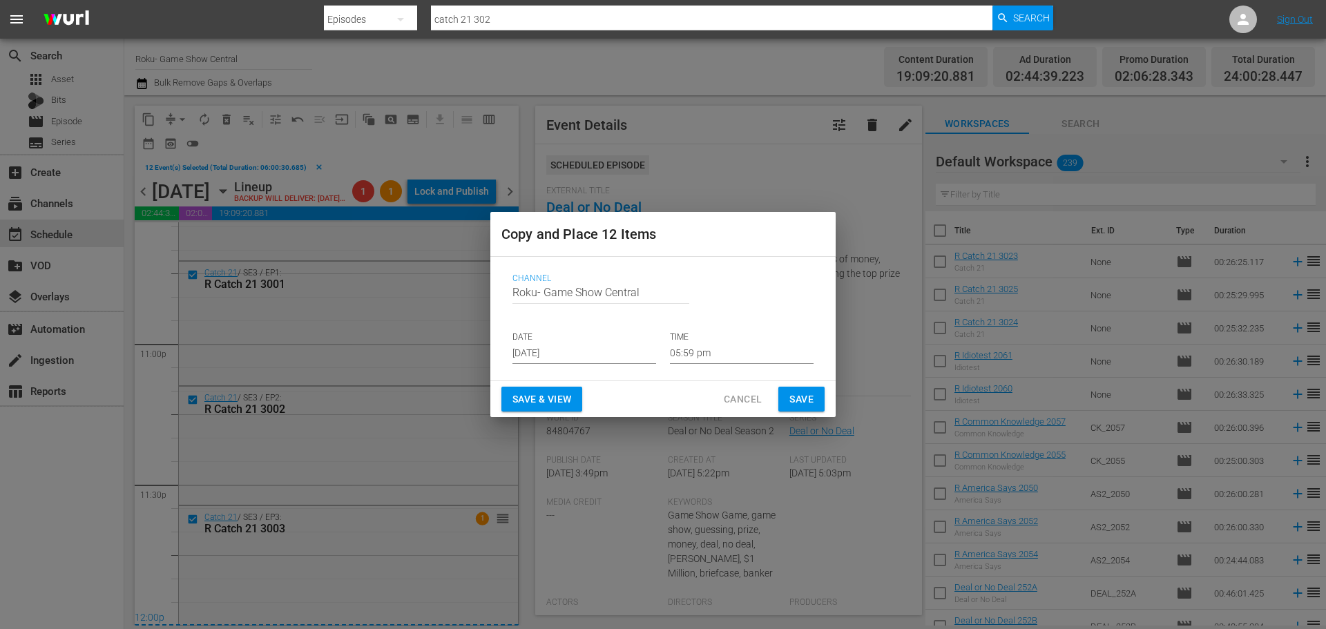
click at [542, 338] on p "DATE" at bounding box center [585, 338] width 144 height 12
click at [542, 340] on p "DATE" at bounding box center [585, 338] width 144 height 12
click at [548, 352] on input "Sep 10th 2025" at bounding box center [585, 353] width 144 height 21
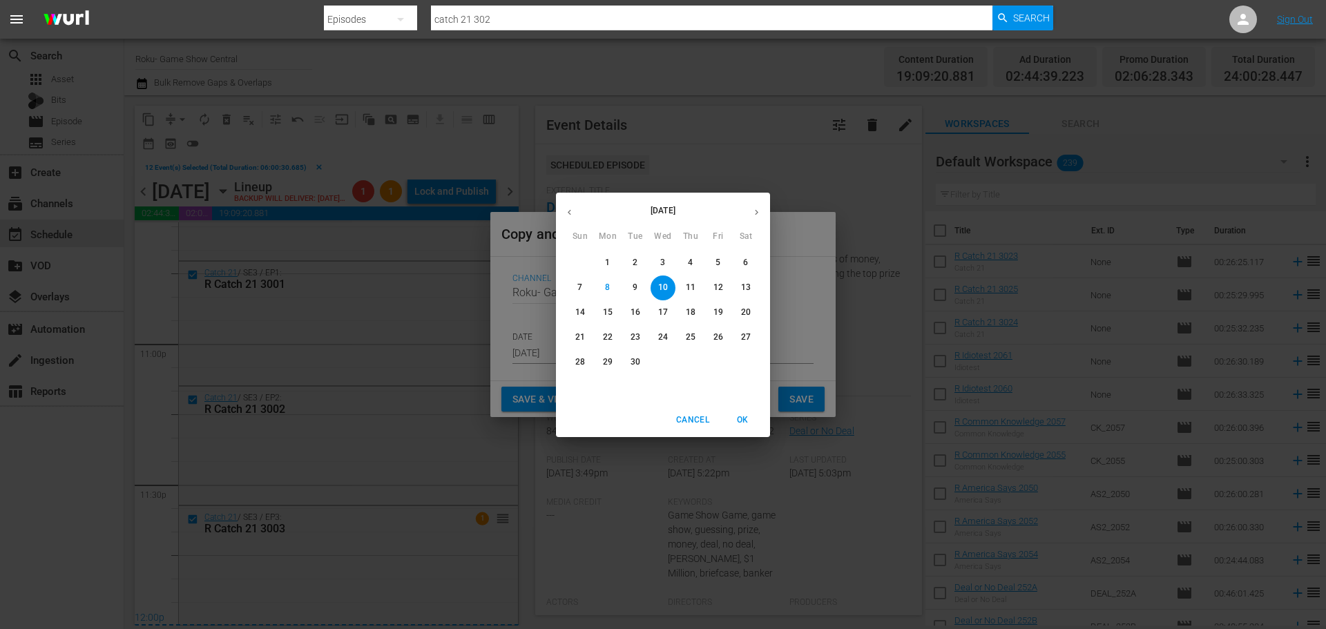
click at [660, 284] on p "10" at bounding box center [663, 288] width 10 height 12
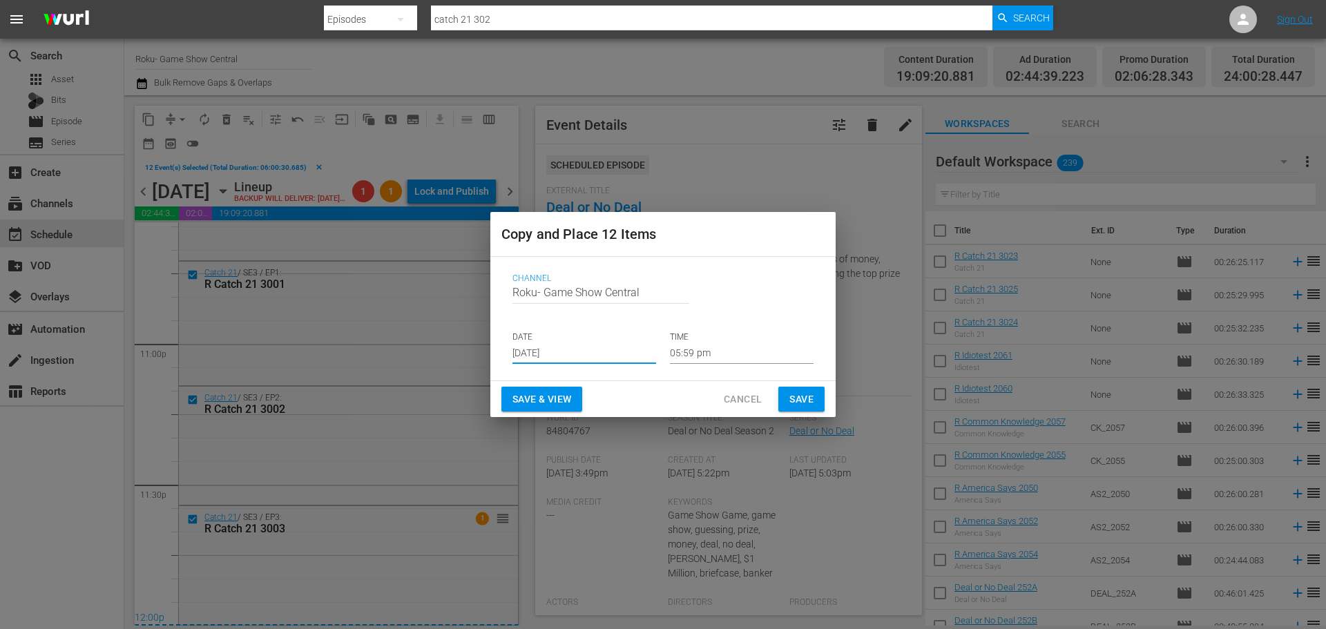
click at [686, 352] on input "05:59 pm" at bounding box center [742, 353] width 144 height 21
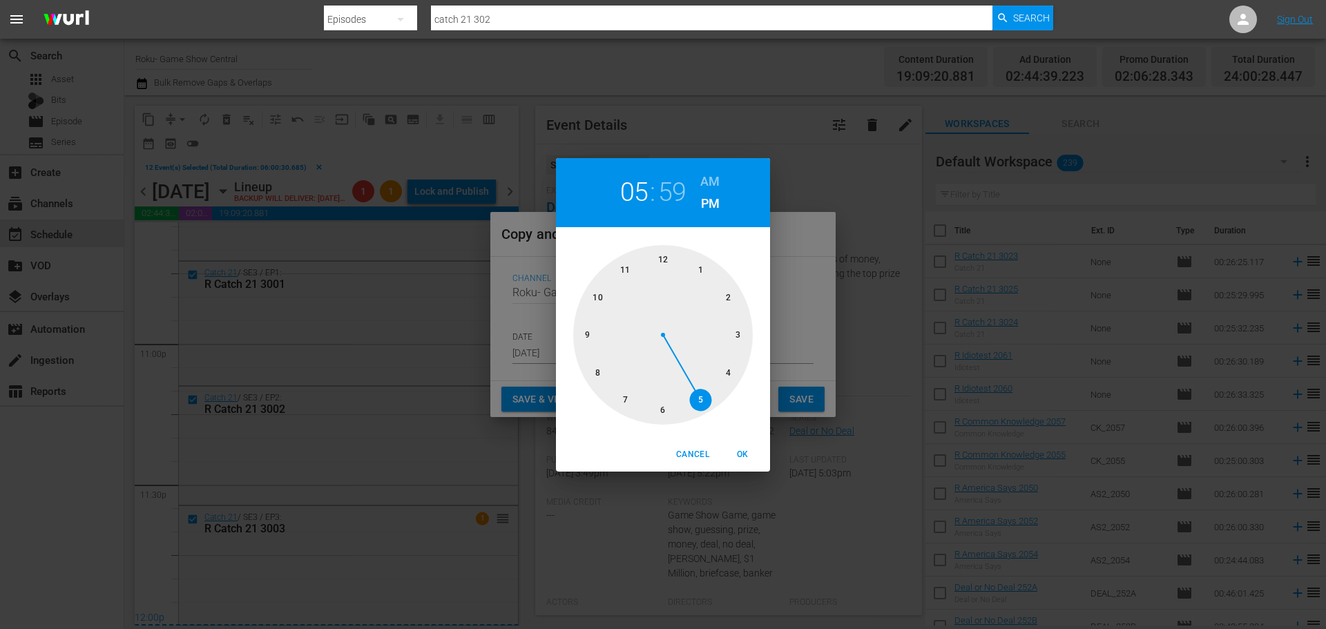
click at [653, 251] on div at bounding box center [663, 335] width 180 height 180
click at [654, 251] on div at bounding box center [663, 335] width 180 height 180
click at [749, 450] on span "OK" at bounding box center [742, 455] width 33 height 15
type input "12:00 pm"
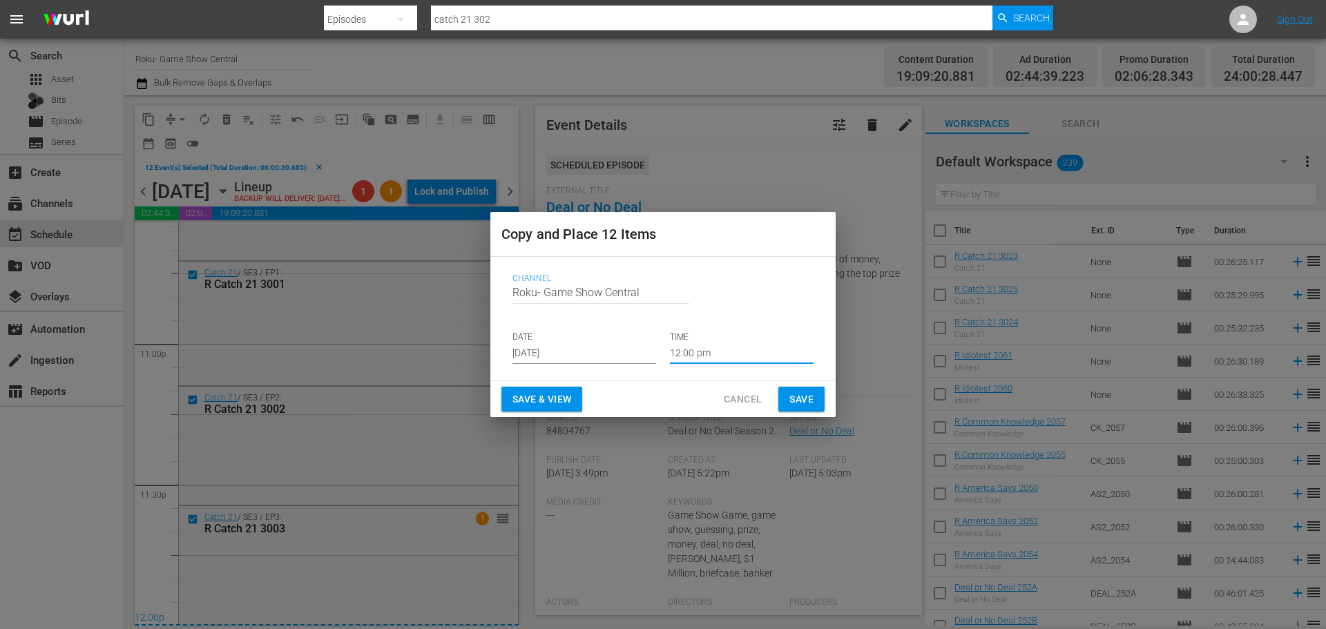
click at [798, 397] on span "Save" at bounding box center [802, 399] width 24 height 17
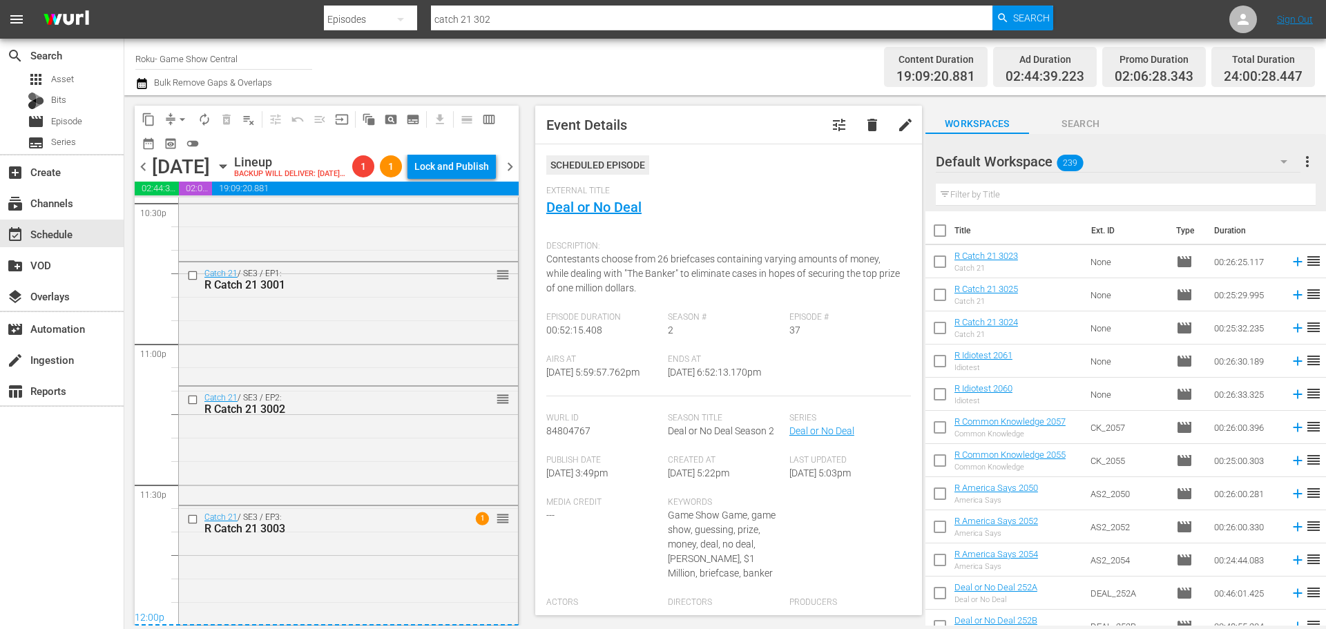
scroll to position [6359, 0]
drag, startPoint x: 178, startPoint y: 109, endPoint x: 180, endPoint y: 116, distance: 7.0
click at [178, 109] on button "arrow_drop_down" at bounding box center [182, 119] width 22 height 22
click at [191, 151] on li "Align to Midnight" at bounding box center [183, 147] width 145 height 23
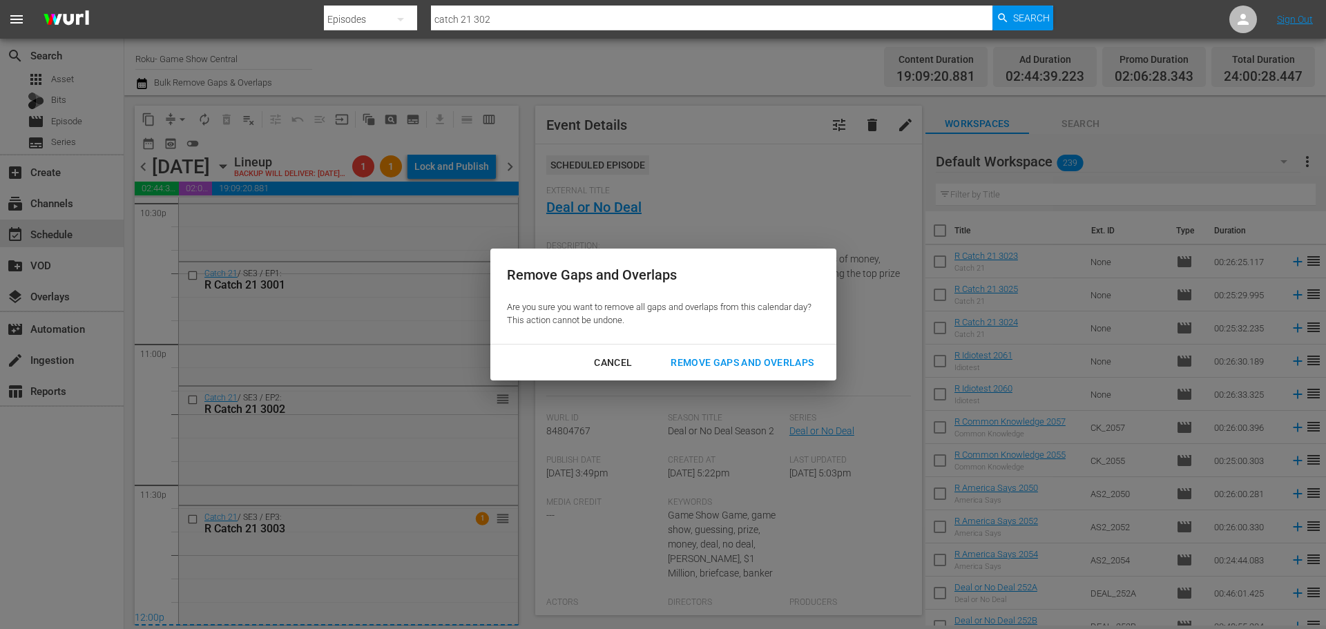
click at [725, 359] on div "Remove Gaps and Overlaps" at bounding box center [742, 362] width 165 height 17
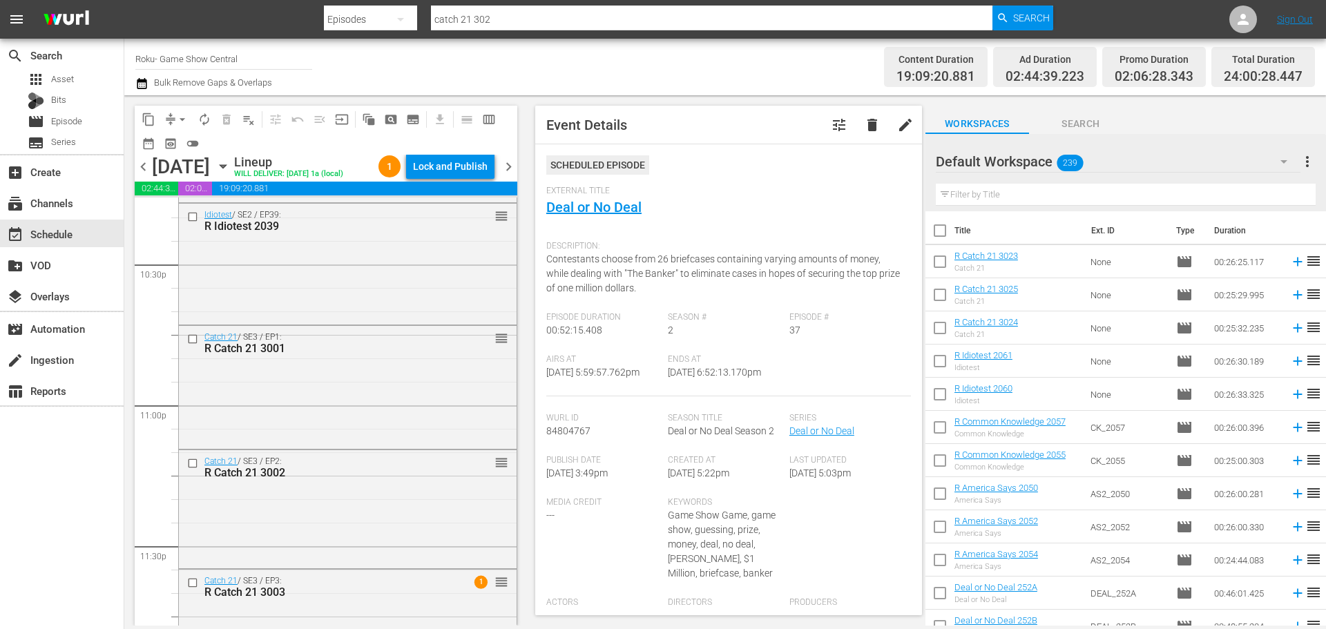
scroll to position [6361, 0]
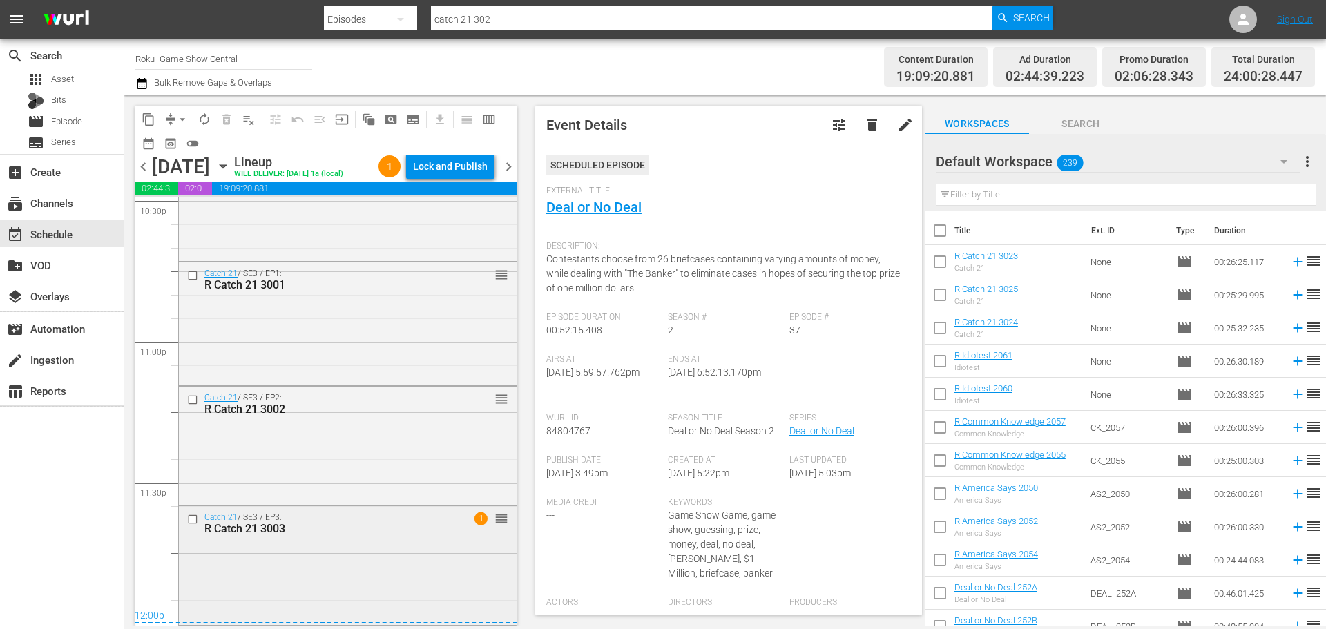
click at [475, 593] on div "Catch 21 / SE3 / EP3: R Catch 21 3003 1 reorder" at bounding box center [348, 564] width 338 height 116
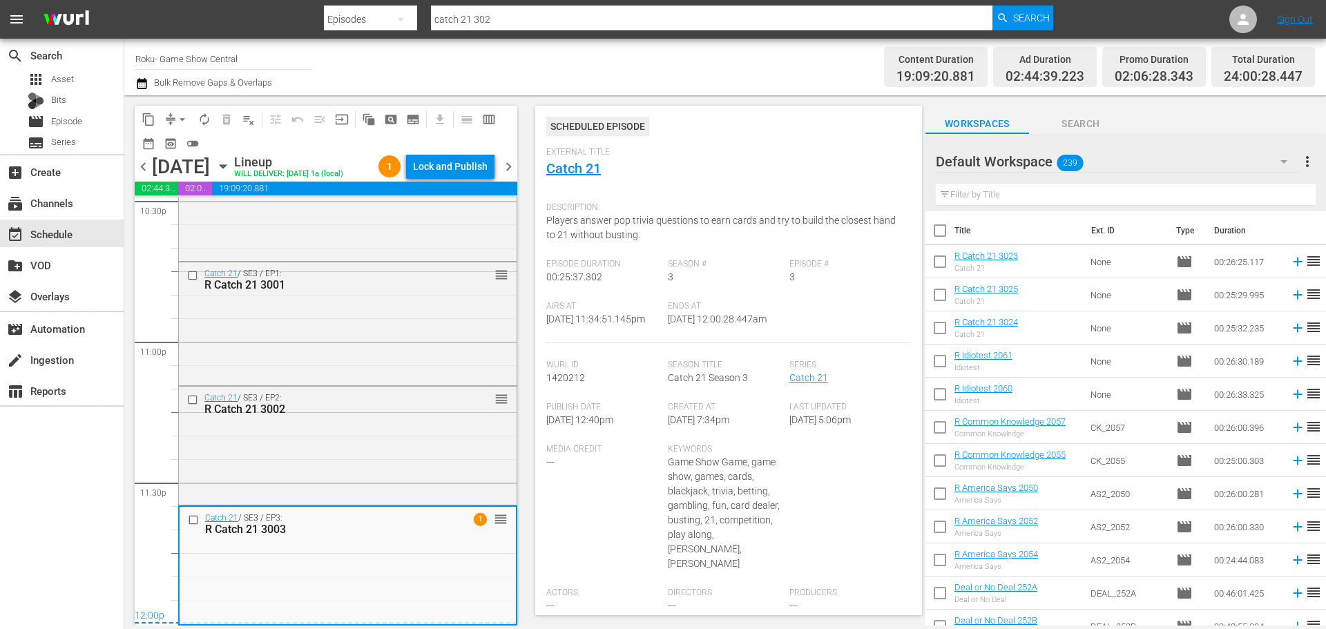
scroll to position [207, 0]
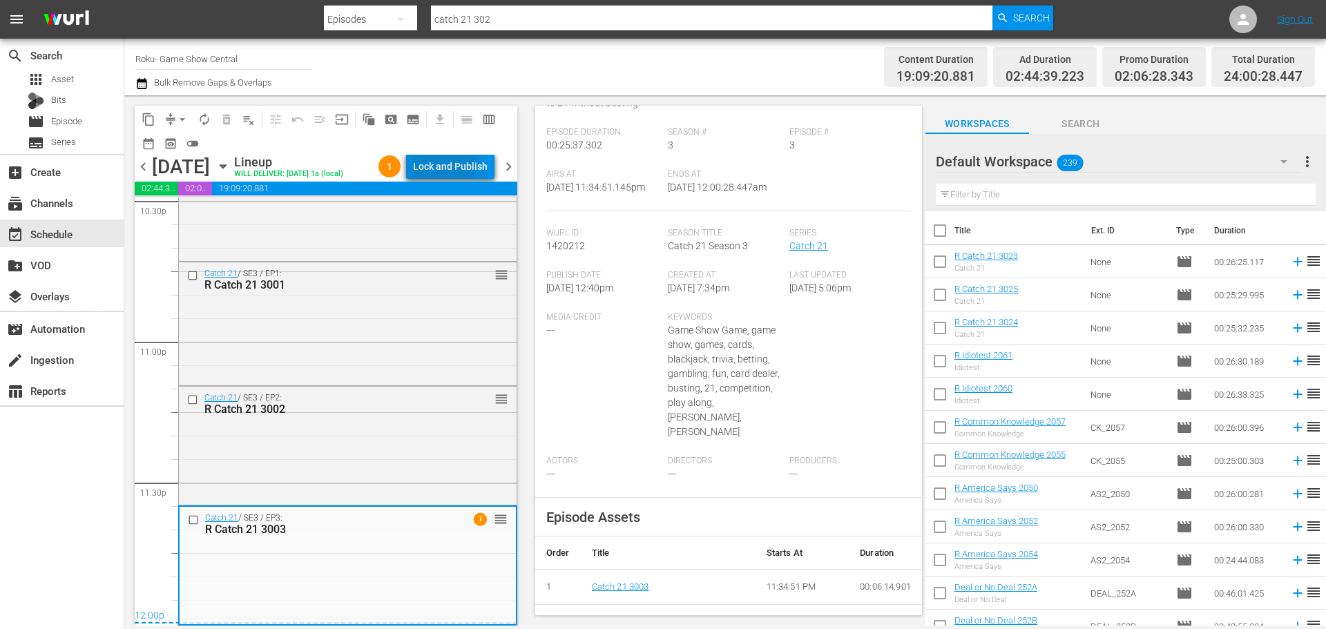
click at [431, 157] on div "Lock and Publish" at bounding box center [450, 166] width 75 height 25
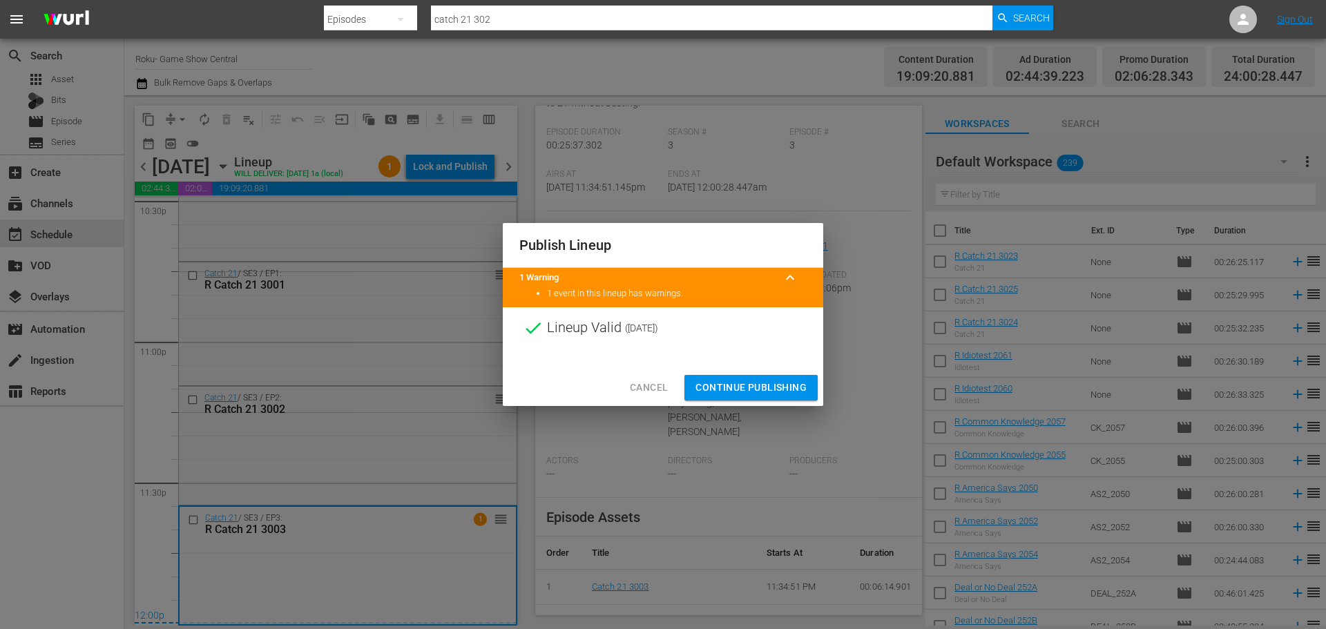
click at [754, 383] on span "Continue Publishing" at bounding box center [751, 387] width 111 height 17
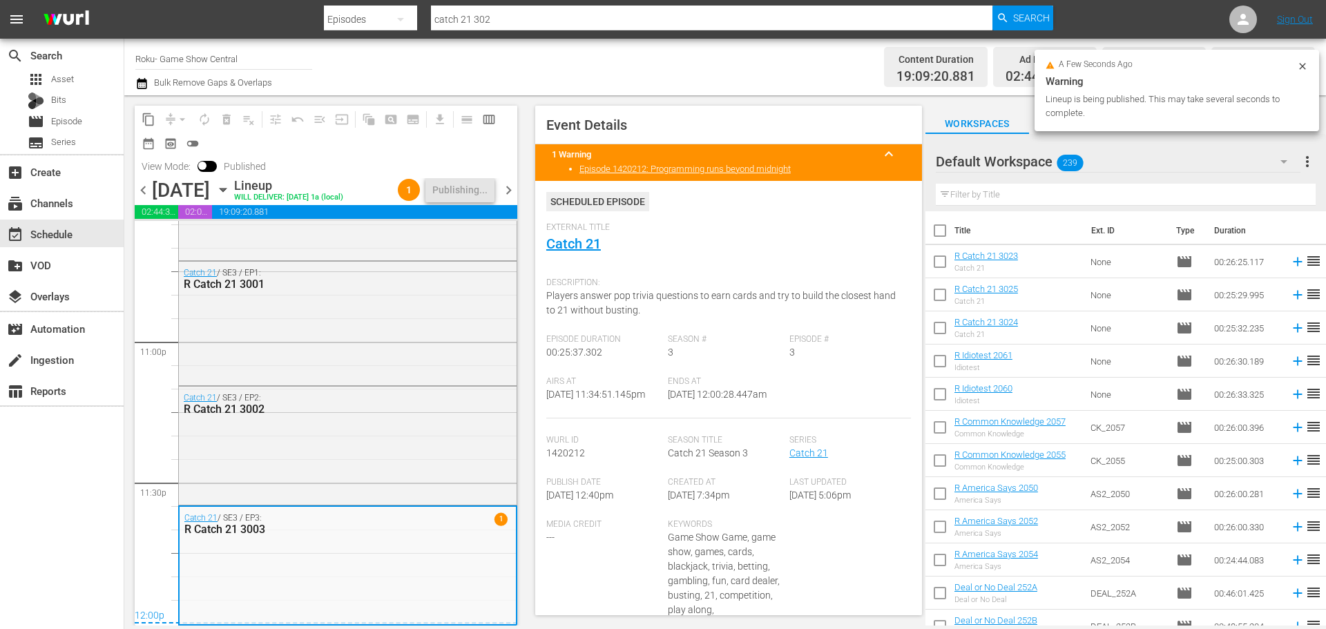
click at [231, 198] on icon "button" at bounding box center [223, 189] width 15 height 15
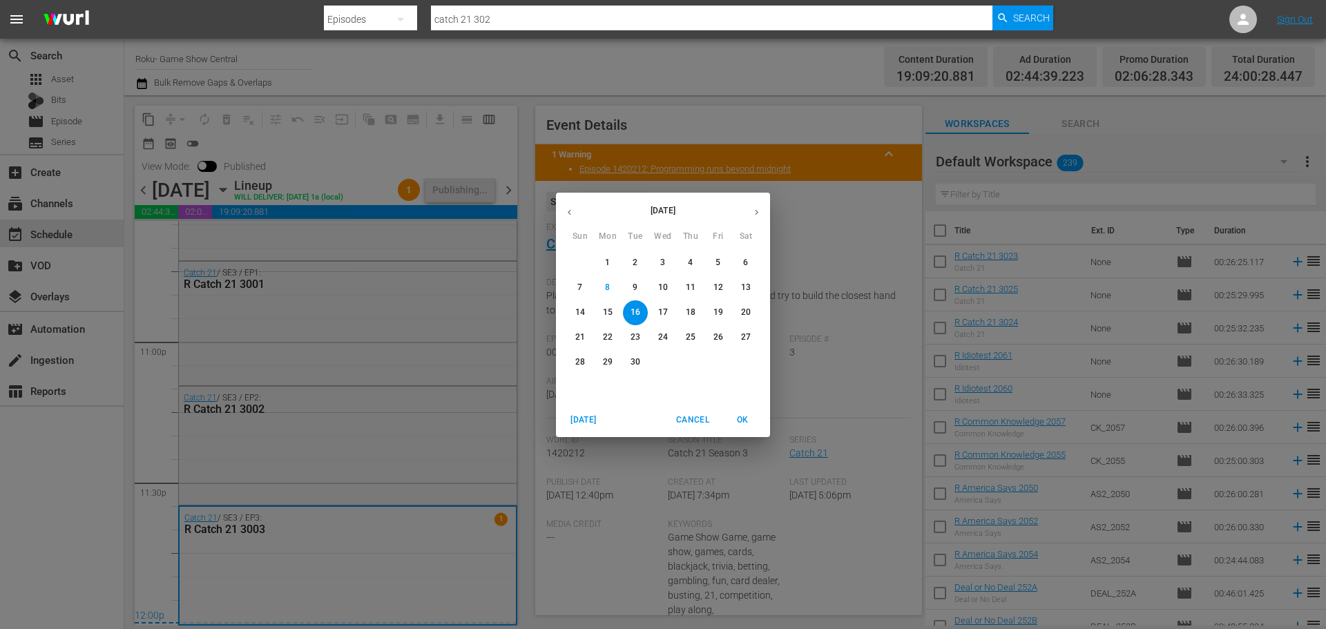
click at [664, 276] on button "10" at bounding box center [663, 288] width 25 height 25
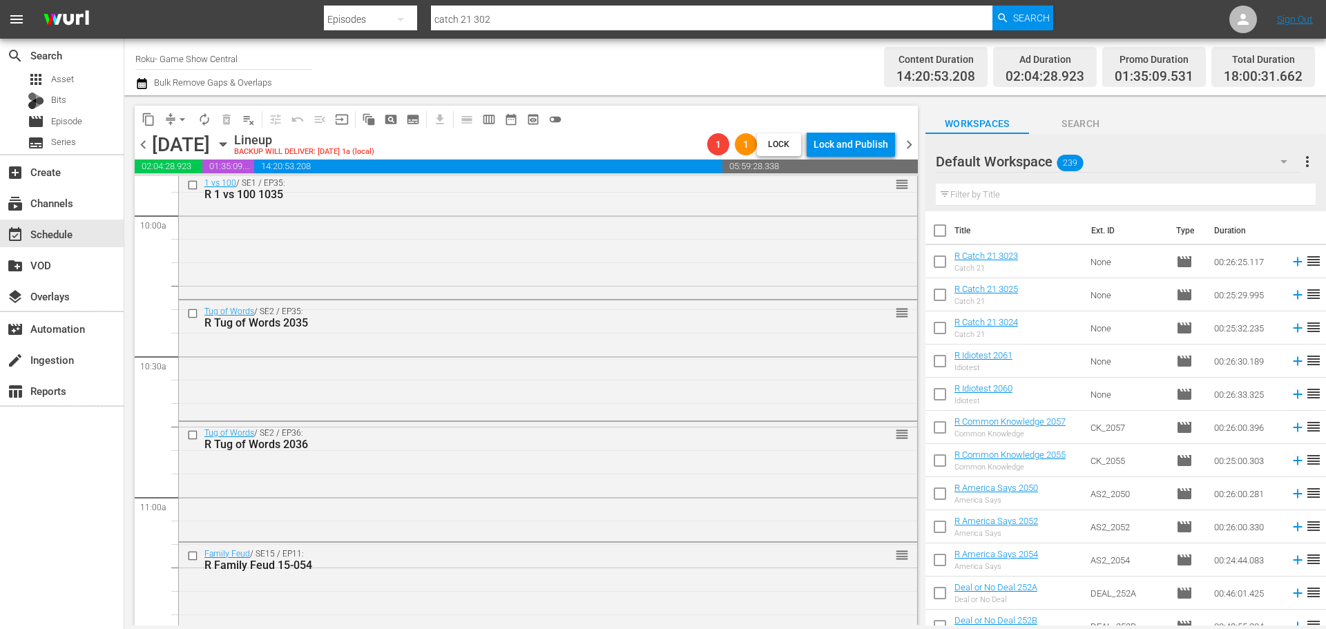
scroll to position [3055, 0]
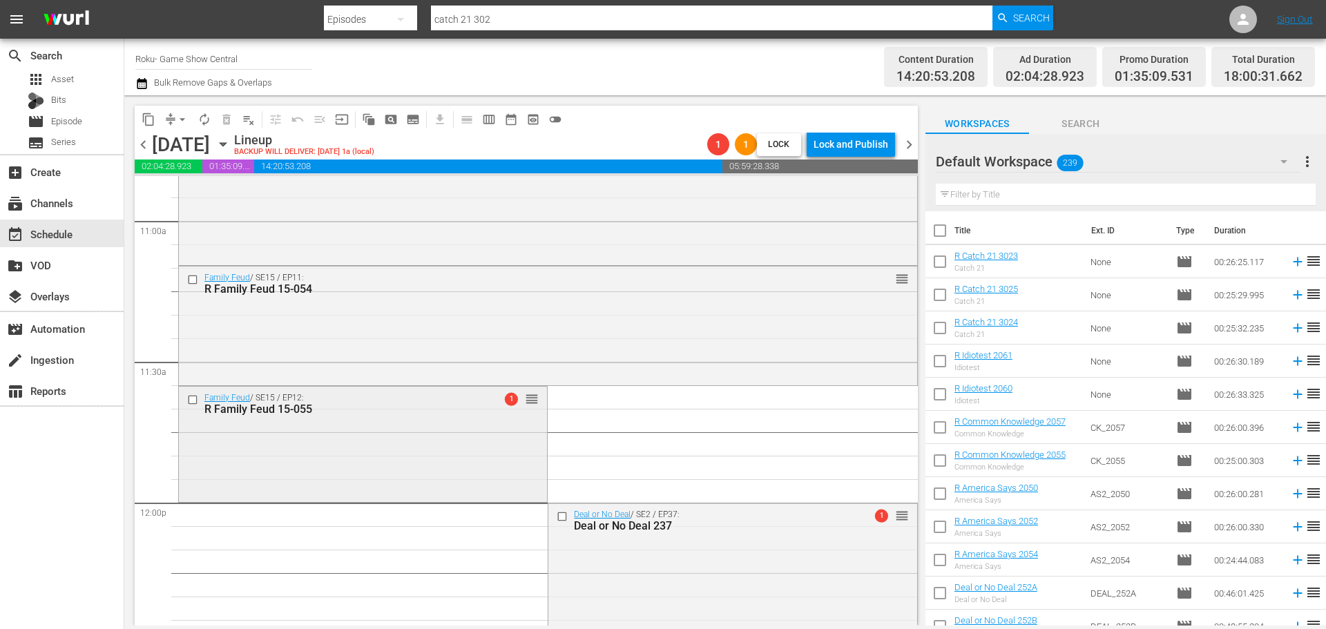
click at [391, 395] on div "Family Feud / SE15 / EP12: R Family Feud 15-055" at bounding box center [340, 404] width 273 height 23
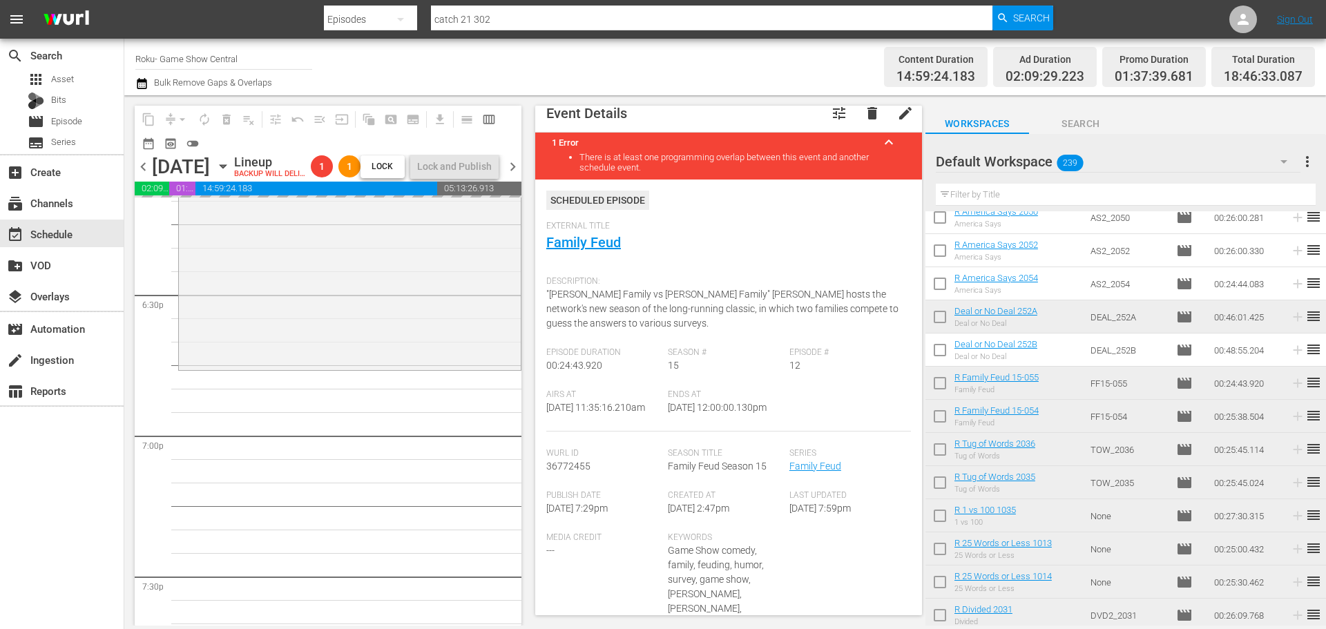
scroll to position [5127, 0]
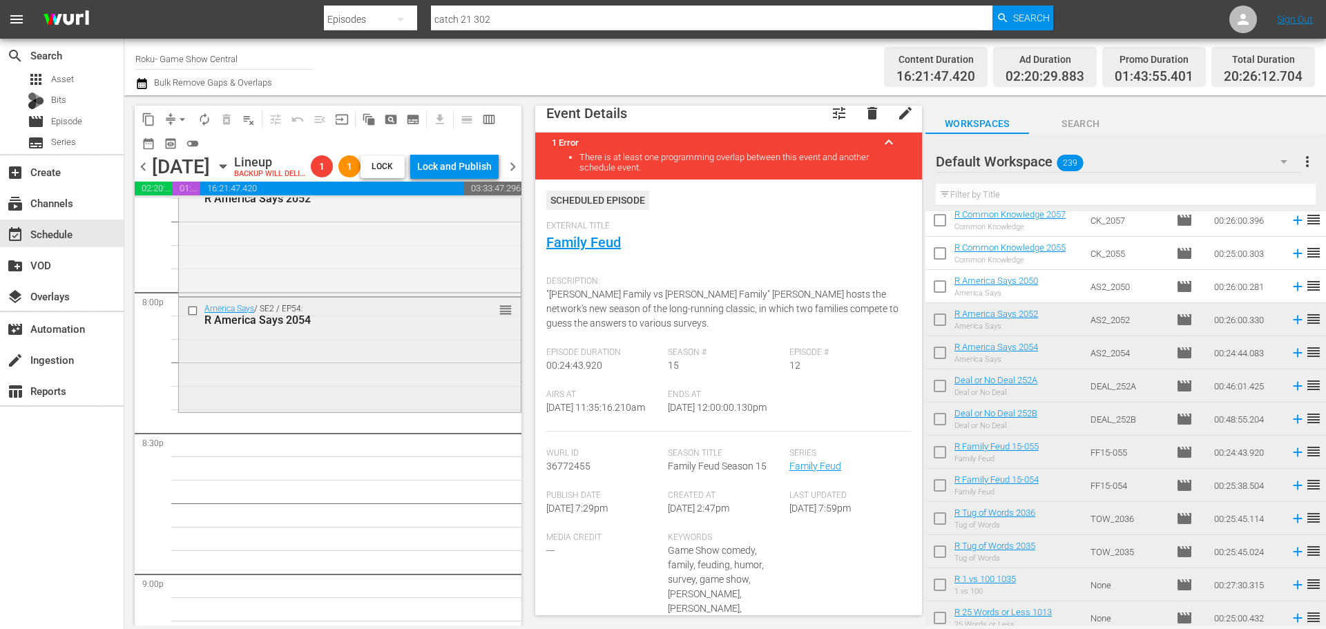
scroll to position [5335, 0]
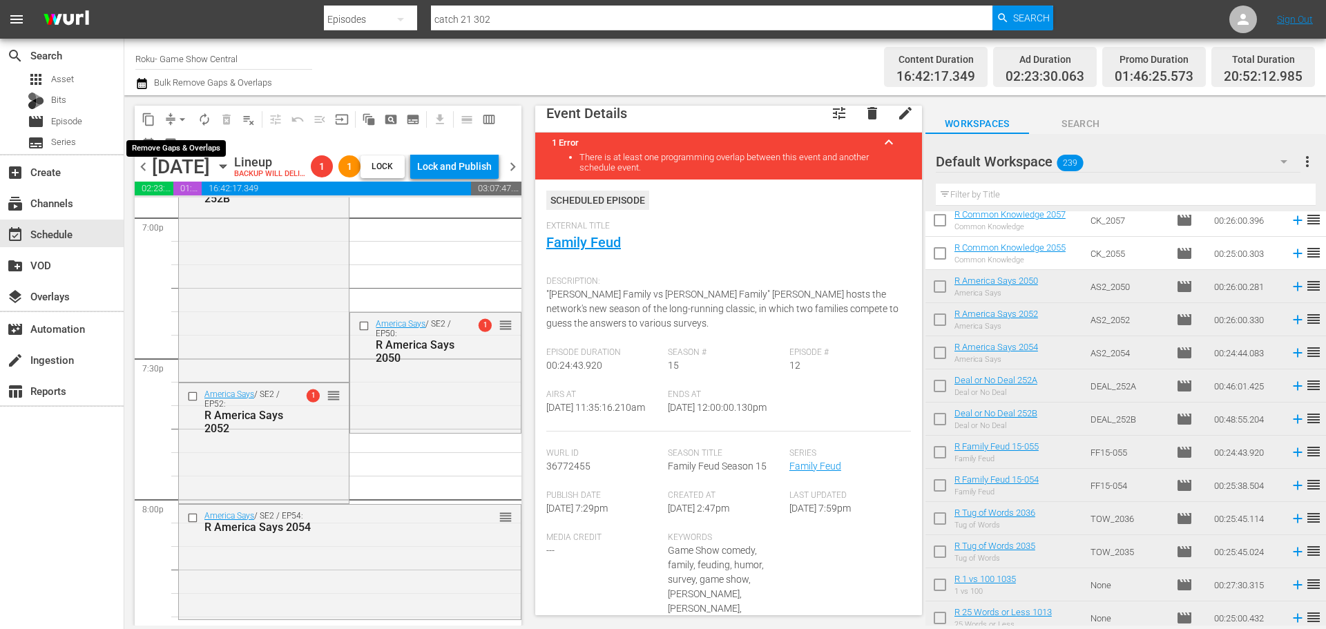
click at [185, 113] on span "arrow_drop_down" at bounding box center [182, 120] width 14 height 14
click at [193, 150] on li "Align to Midnight" at bounding box center [183, 147] width 145 height 23
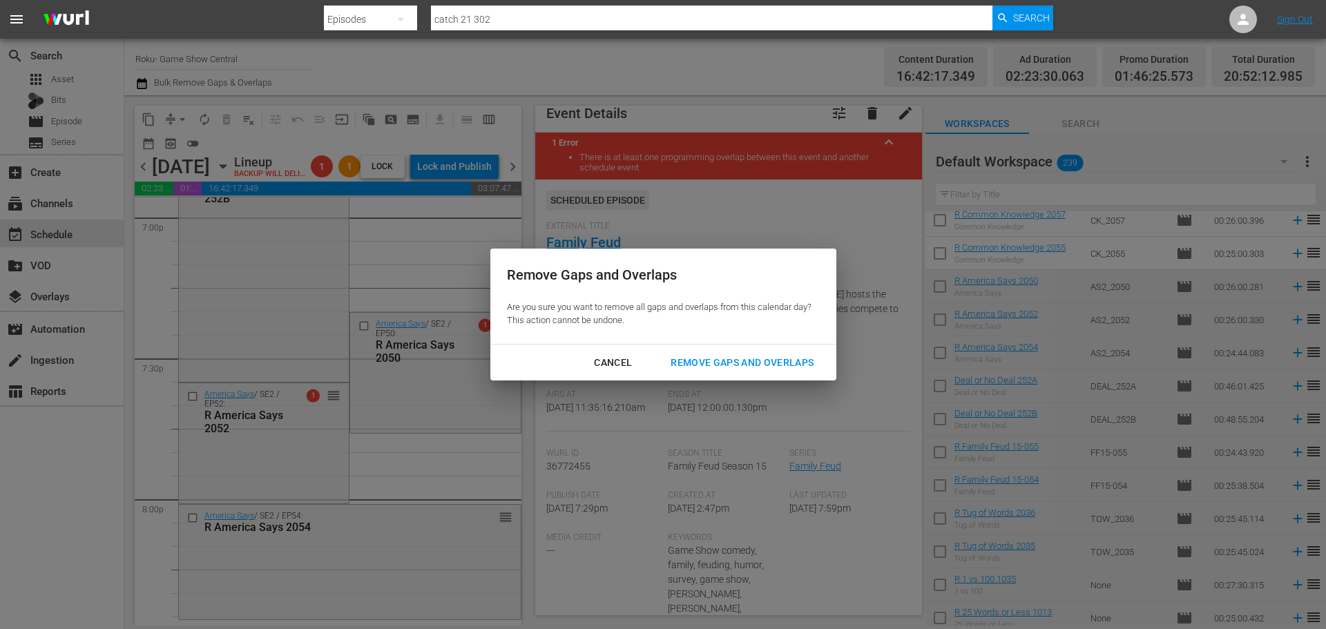
click at [693, 367] on div "Remove Gaps and Overlaps" at bounding box center [742, 362] width 165 height 17
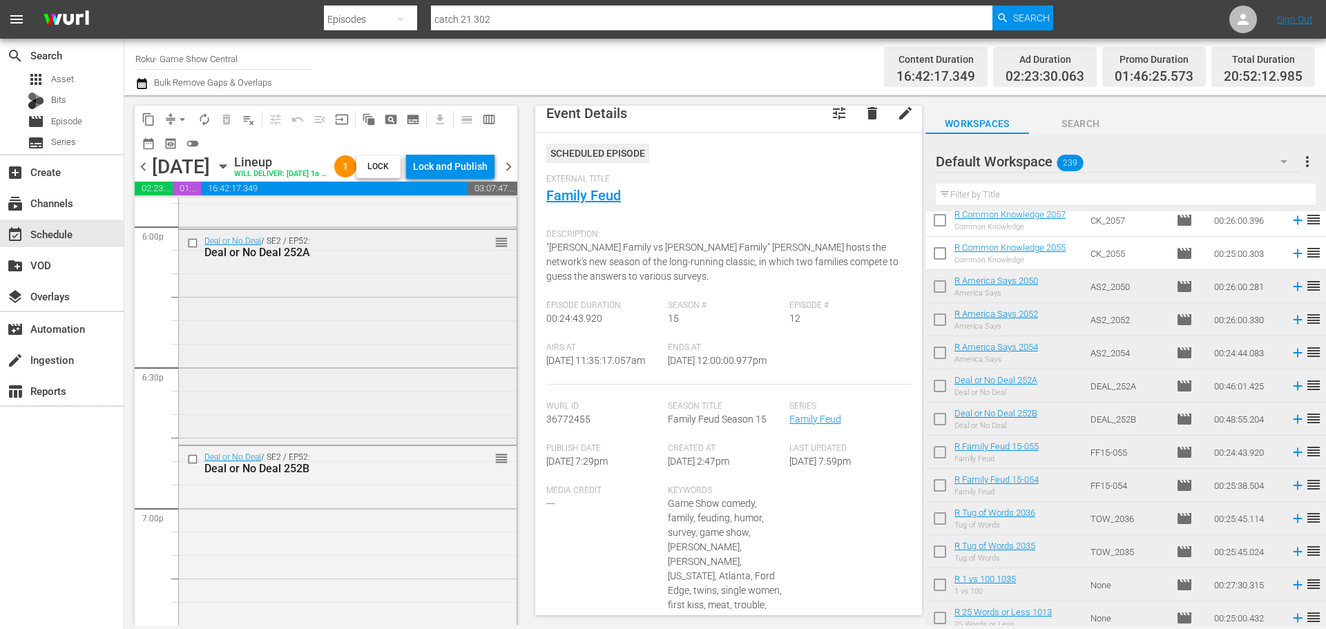
scroll to position [5035, 0]
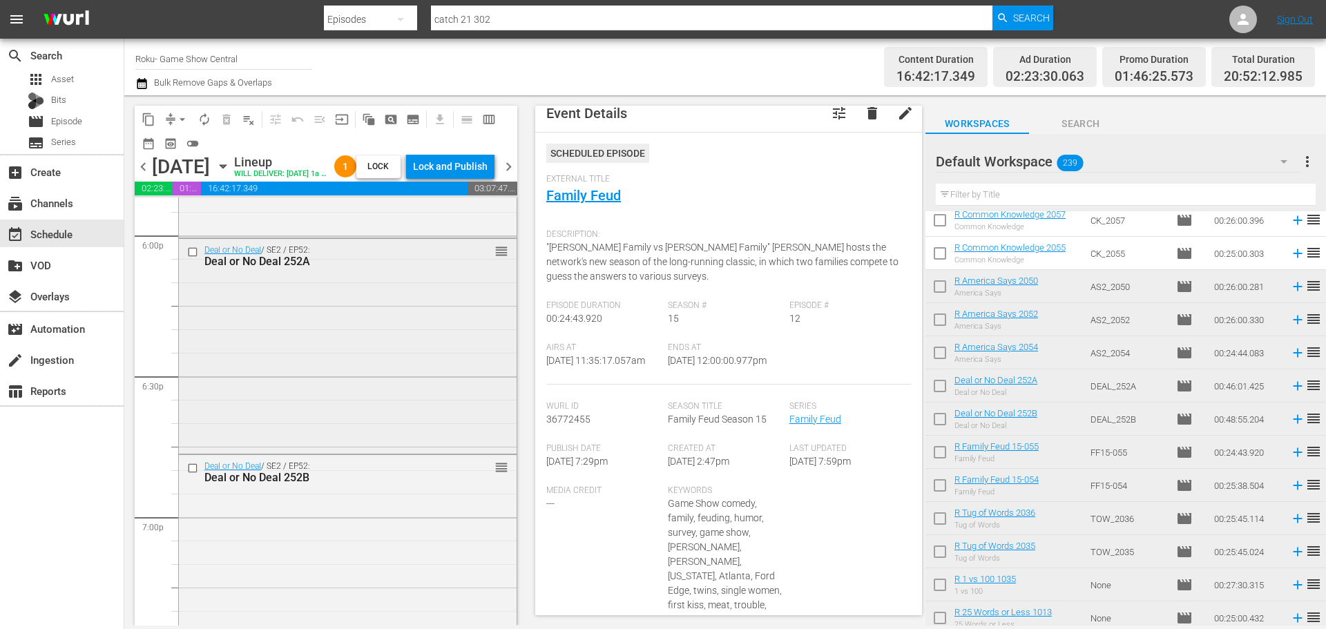
click at [343, 386] on div "Deal or No Deal / SE2 / EP52: Deal or No Deal 252A reorder" at bounding box center [348, 345] width 338 height 212
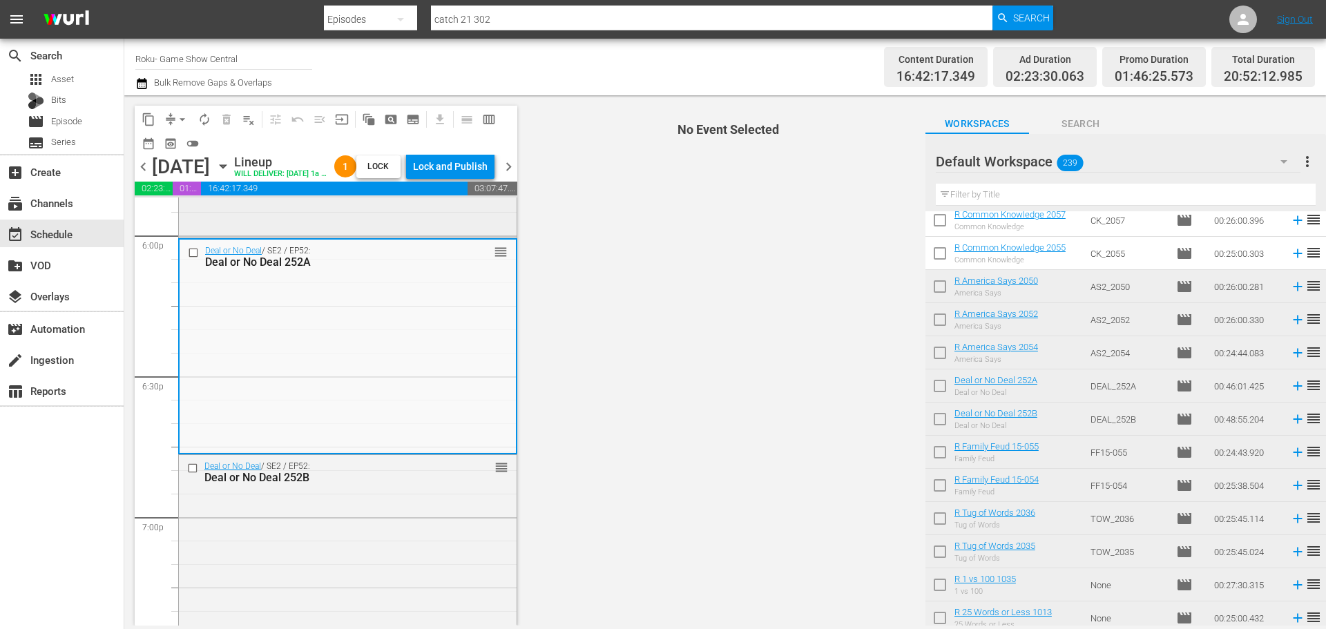
click at [240, 153] on div "Catch 21 / SE3 / EP3: R Catch 21 3003 reorder" at bounding box center [348, 136] width 338 height 34
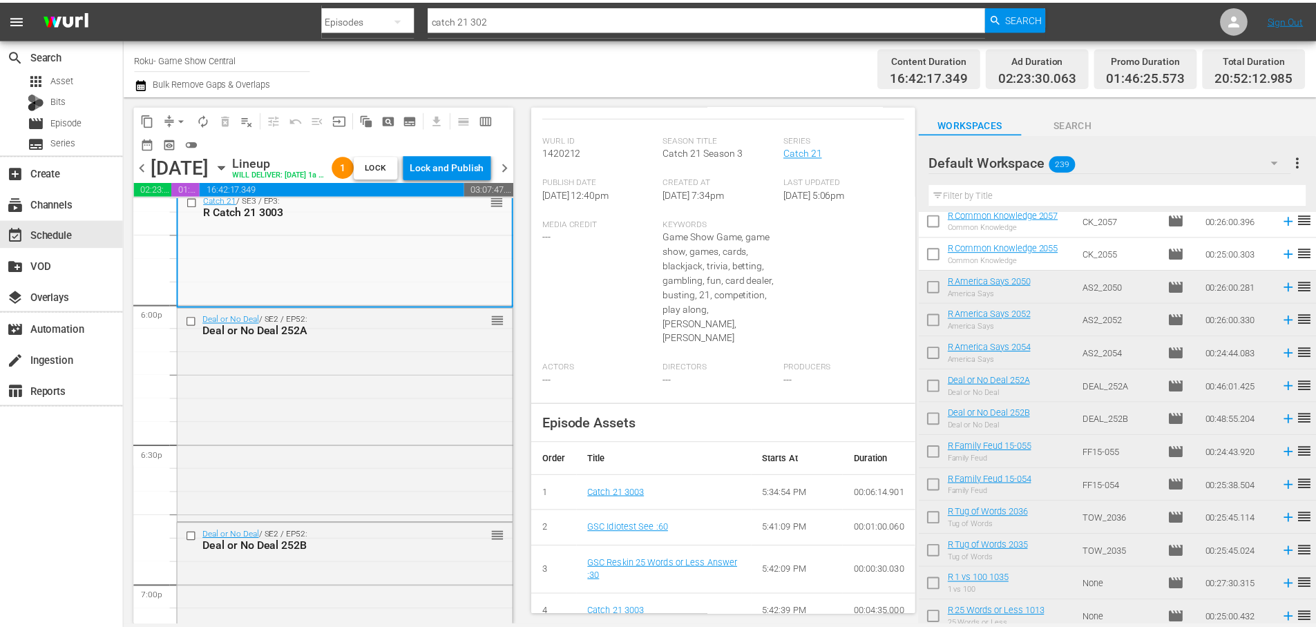
scroll to position [0, 0]
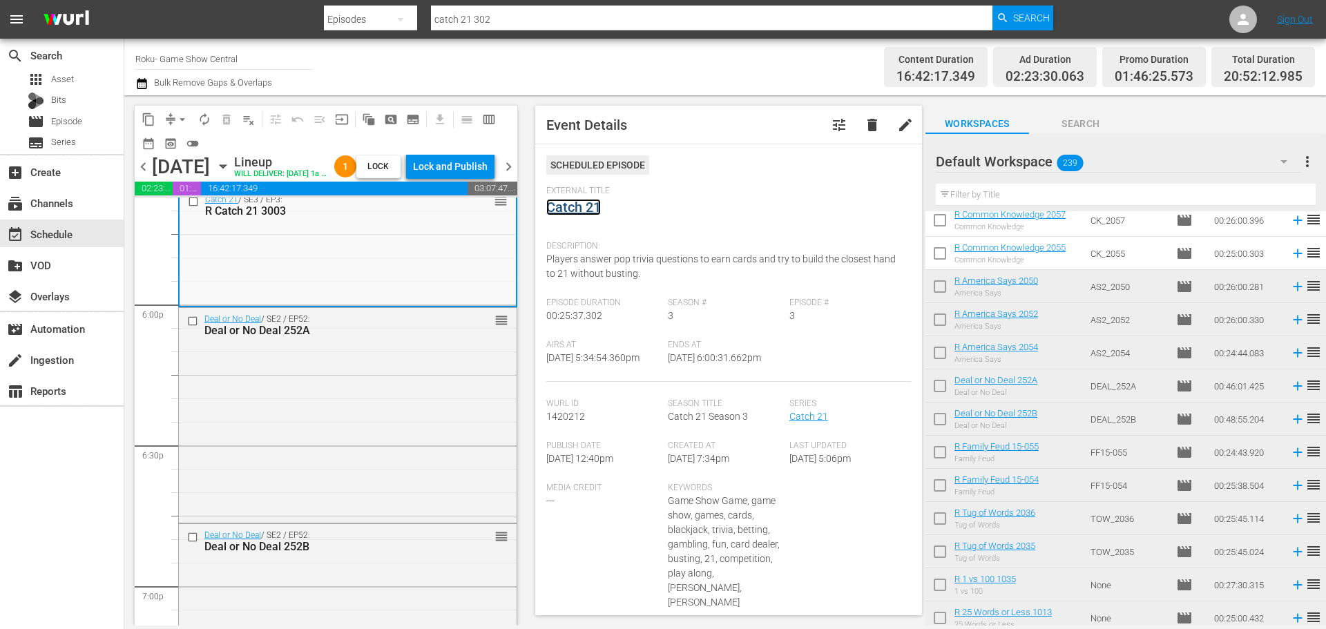
click at [563, 208] on link "Catch 21" at bounding box center [573, 207] width 55 height 17
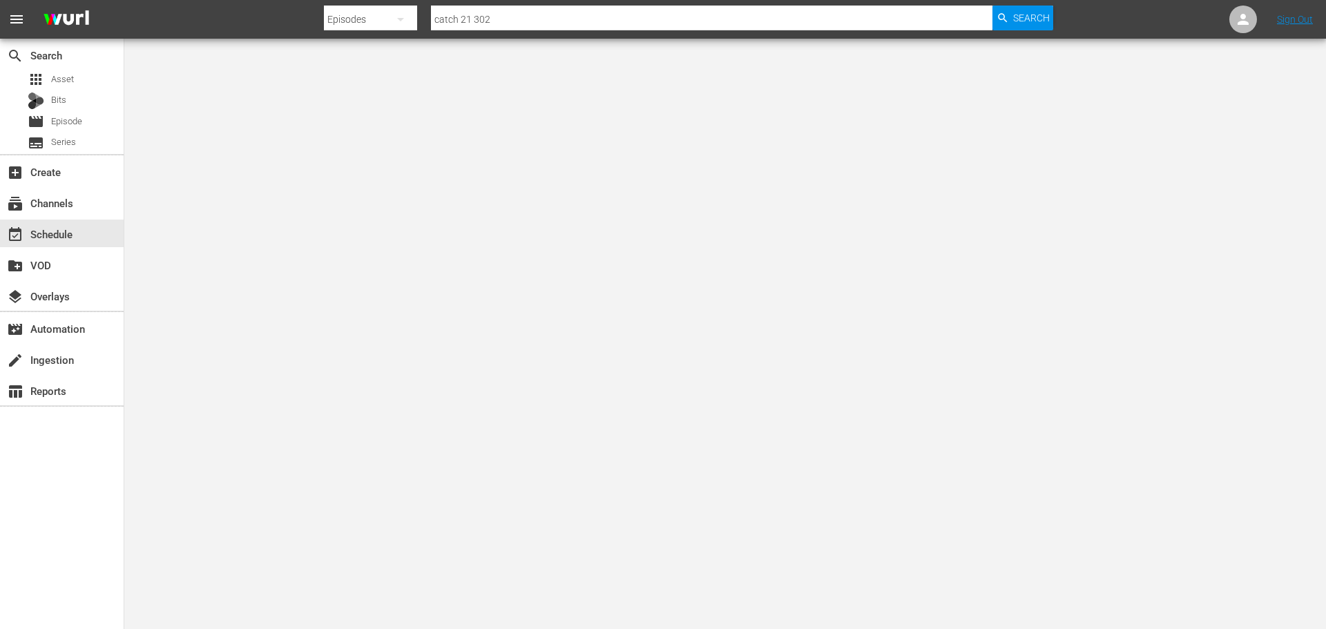
click at [293, 86] on div at bounding box center [663, 314] width 1326 height 629
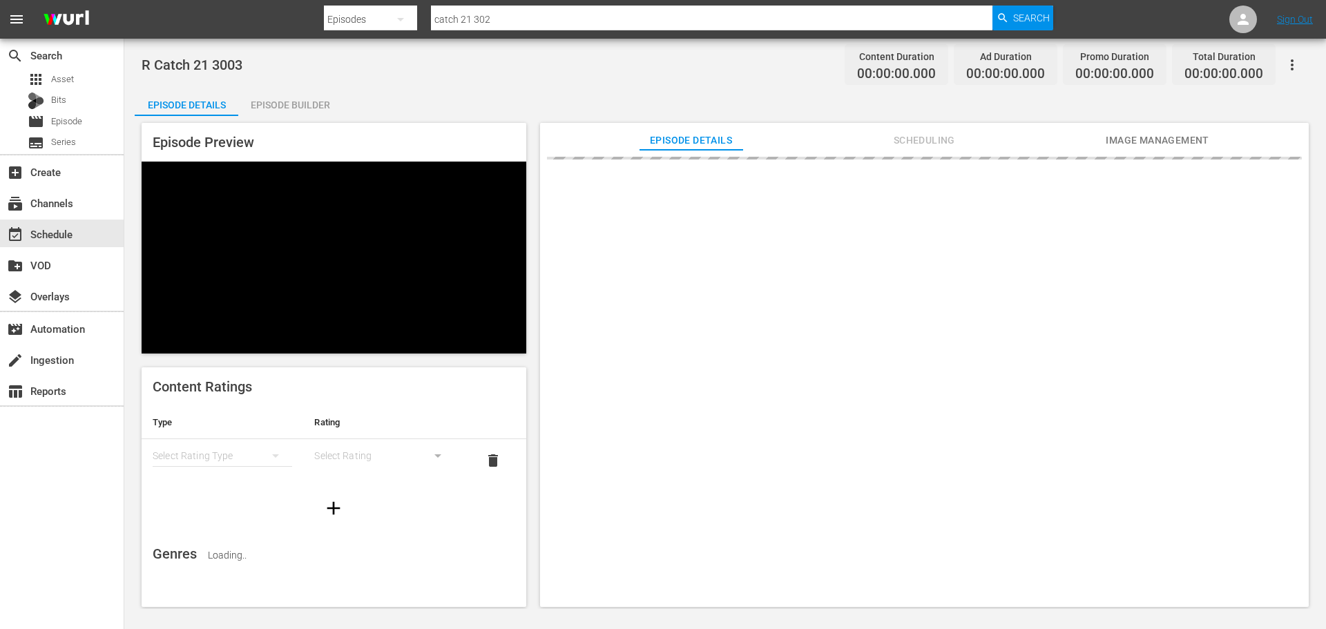
click at [304, 86] on div "R Catch 21 3003 Content Duration 00:00:00.000 Ad Duration 00:00:00.000 Promo Du…" at bounding box center [725, 324] width 1202 height 571
click at [305, 93] on div "Episode Builder" at bounding box center [290, 104] width 104 height 33
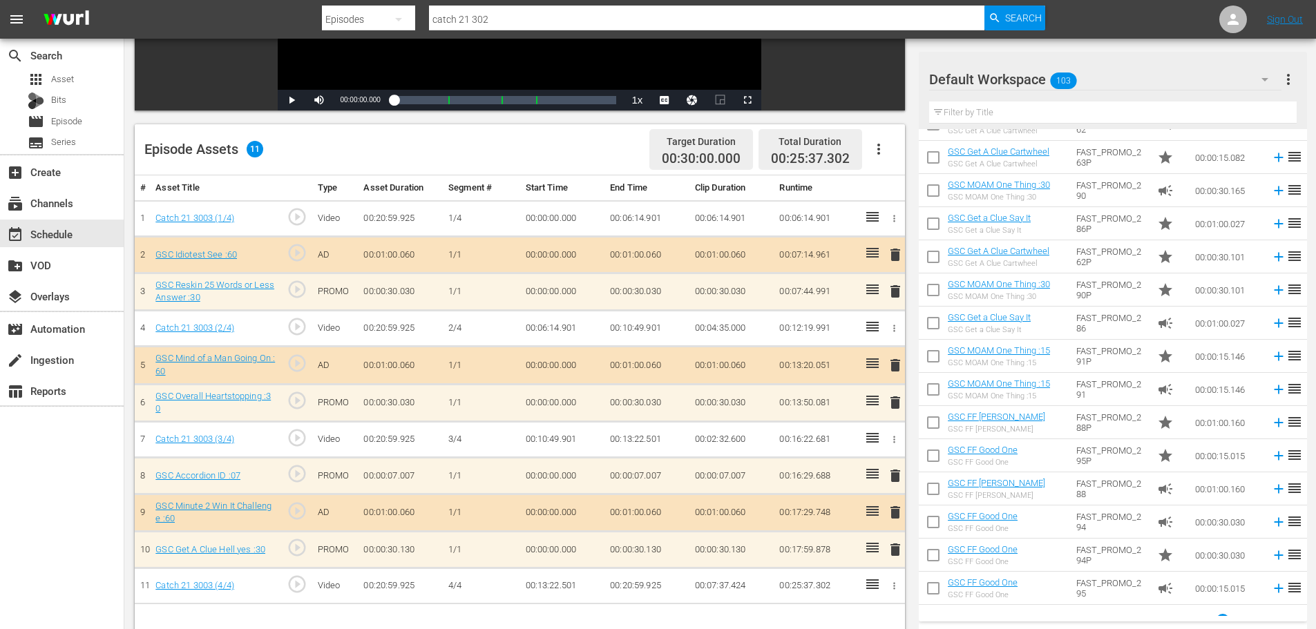
scroll to position [360, 0]
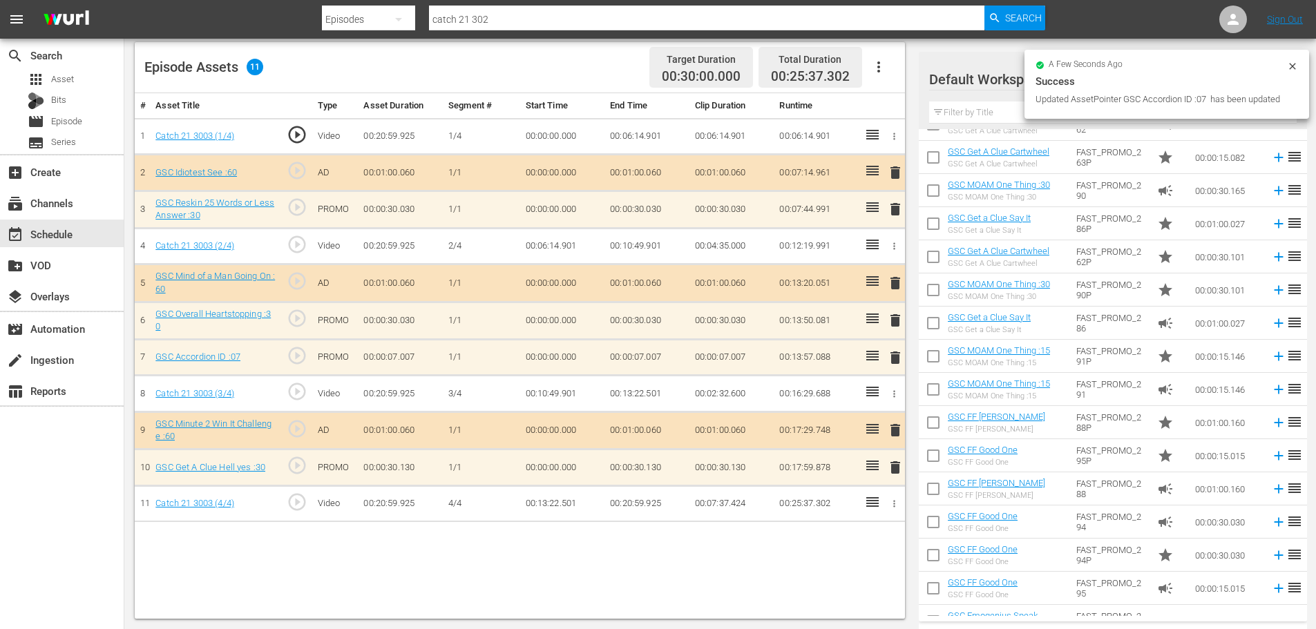
click at [896, 321] on span "delete" at bounding box center [895, 320] width 17 height 17
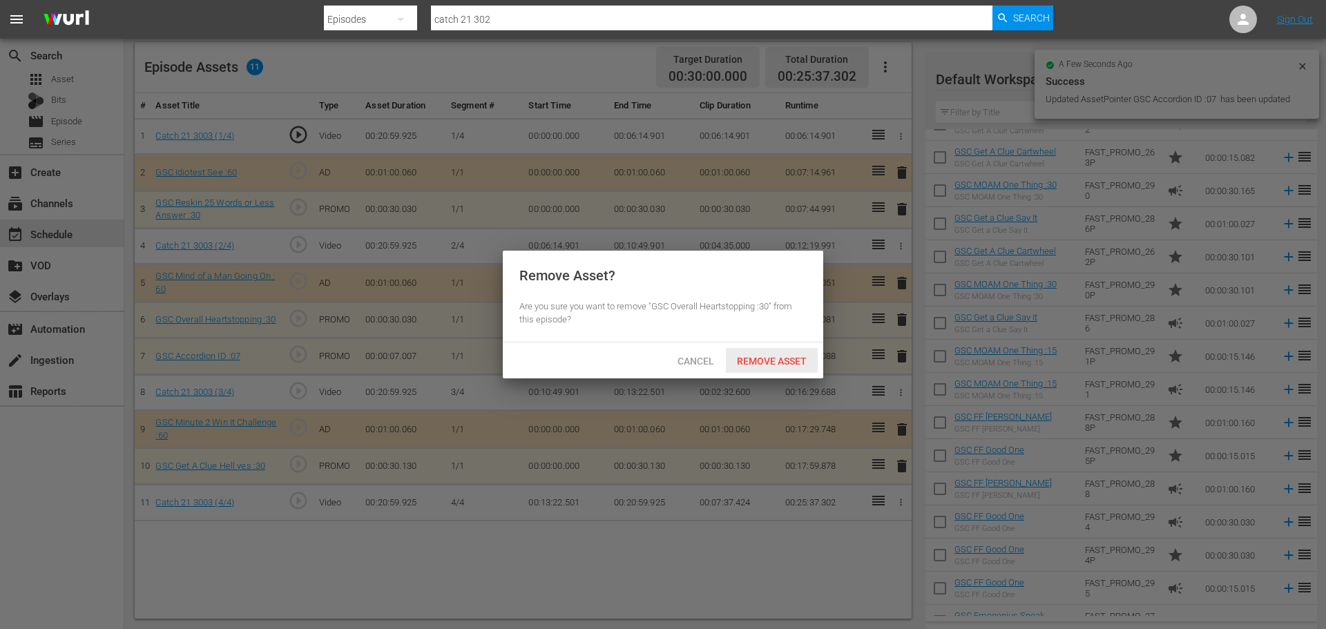
click at [754, 354] on div "Remove Asset" at bounding box center [772, 361] width 92 height 26
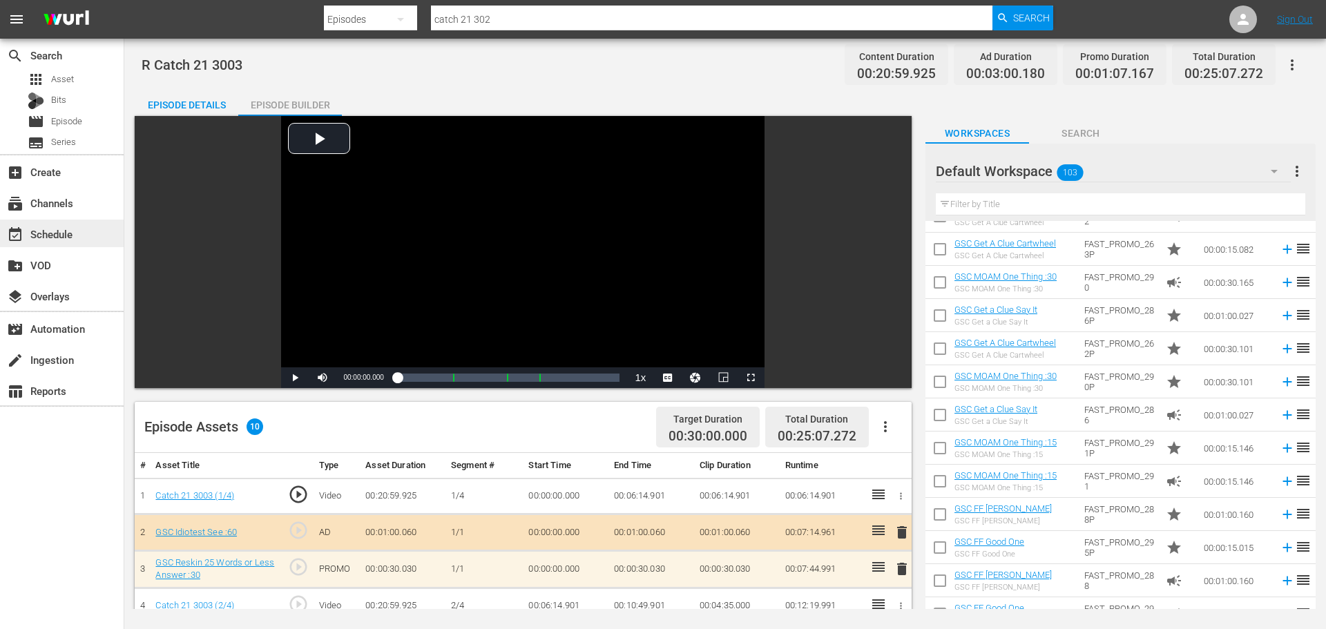
click at [99, 240] on div "event_available Schedule" at bounding box center [62, 234] width 124 height 28
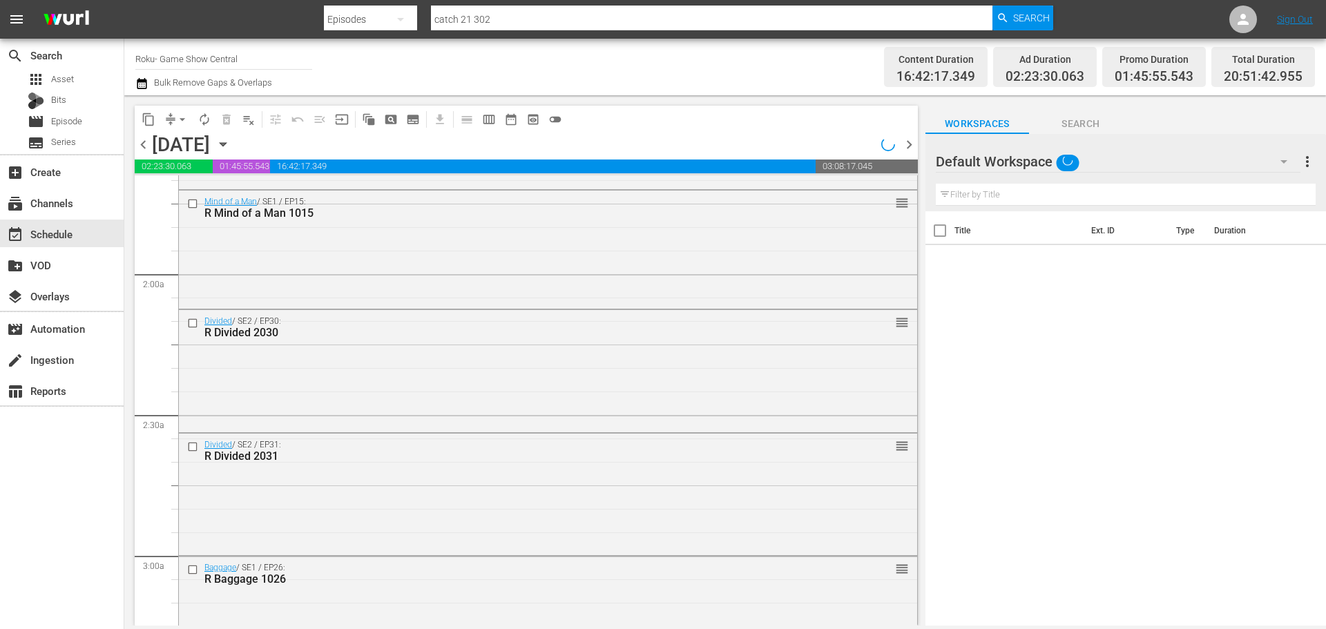
scroll to position [804, 0]
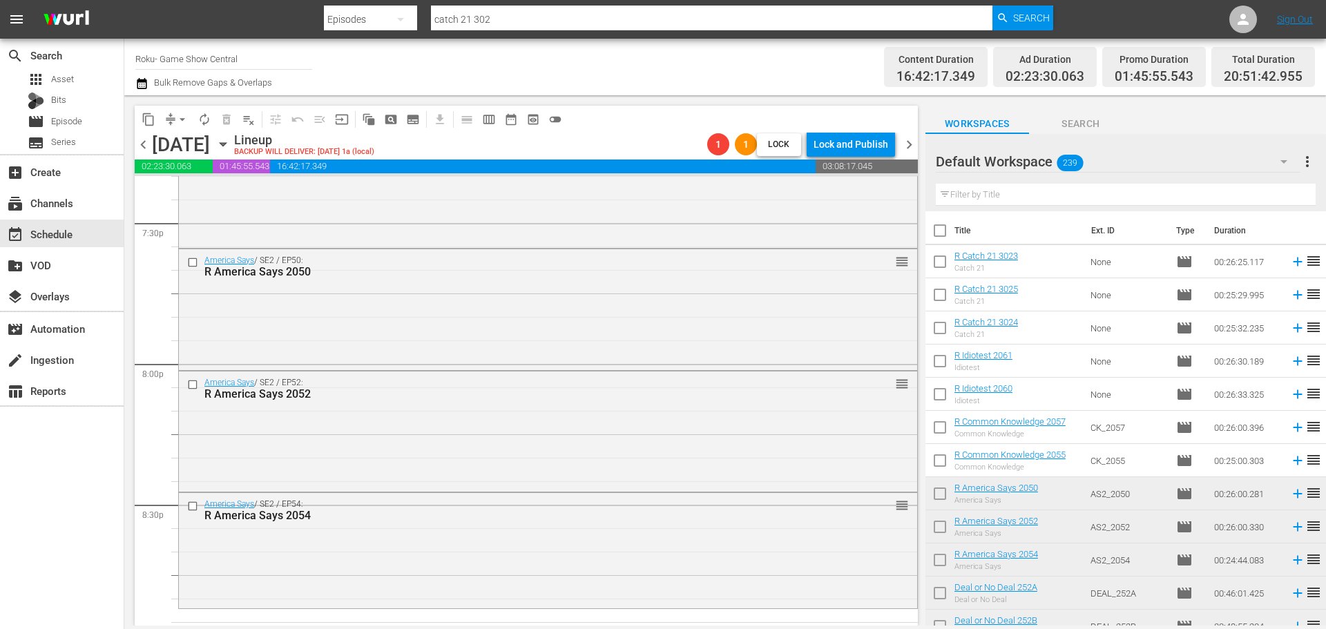
scroll to position [4899, 0]
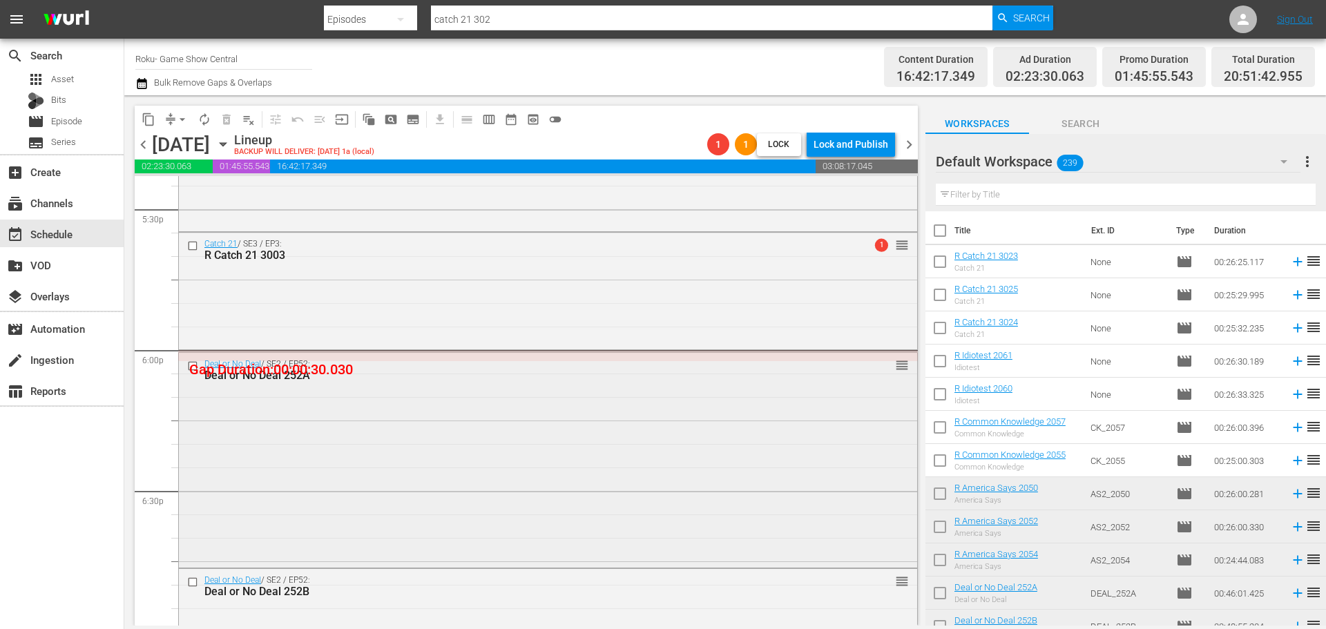
click at [861, 486] on div "Deal or No Deal / SE2 / EP52: Deal or No Deal 252A reorder" at bounding box center [548, 459] width 738 height 212
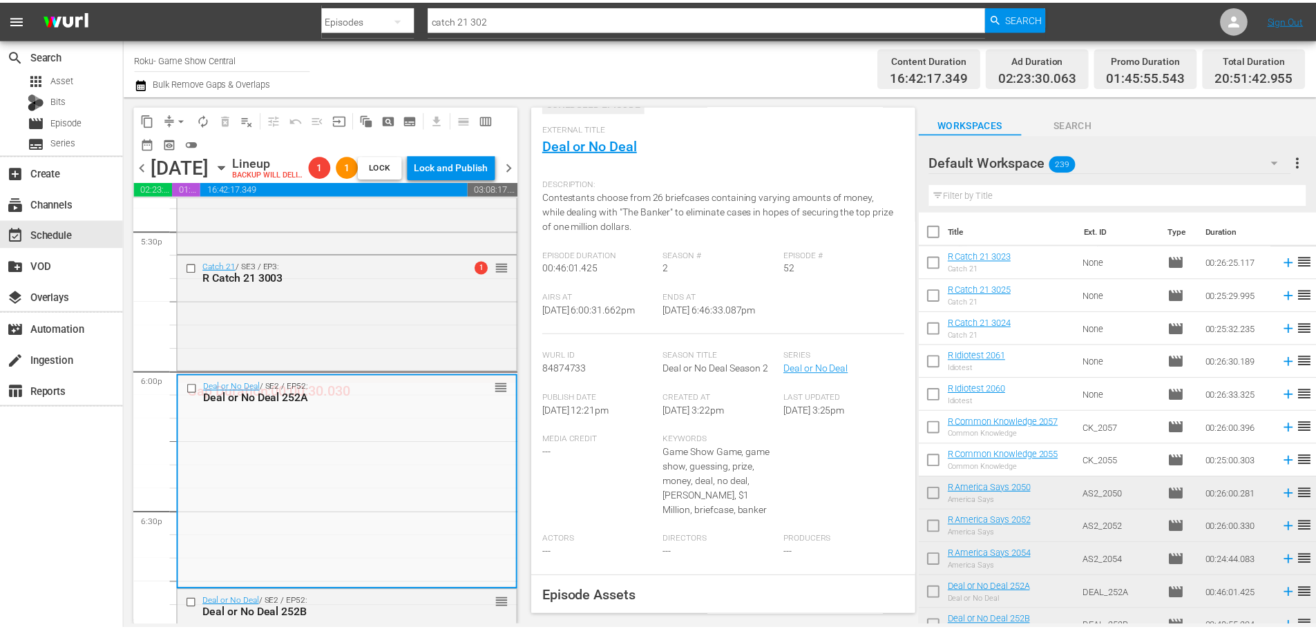
scroll to position [0, 0]
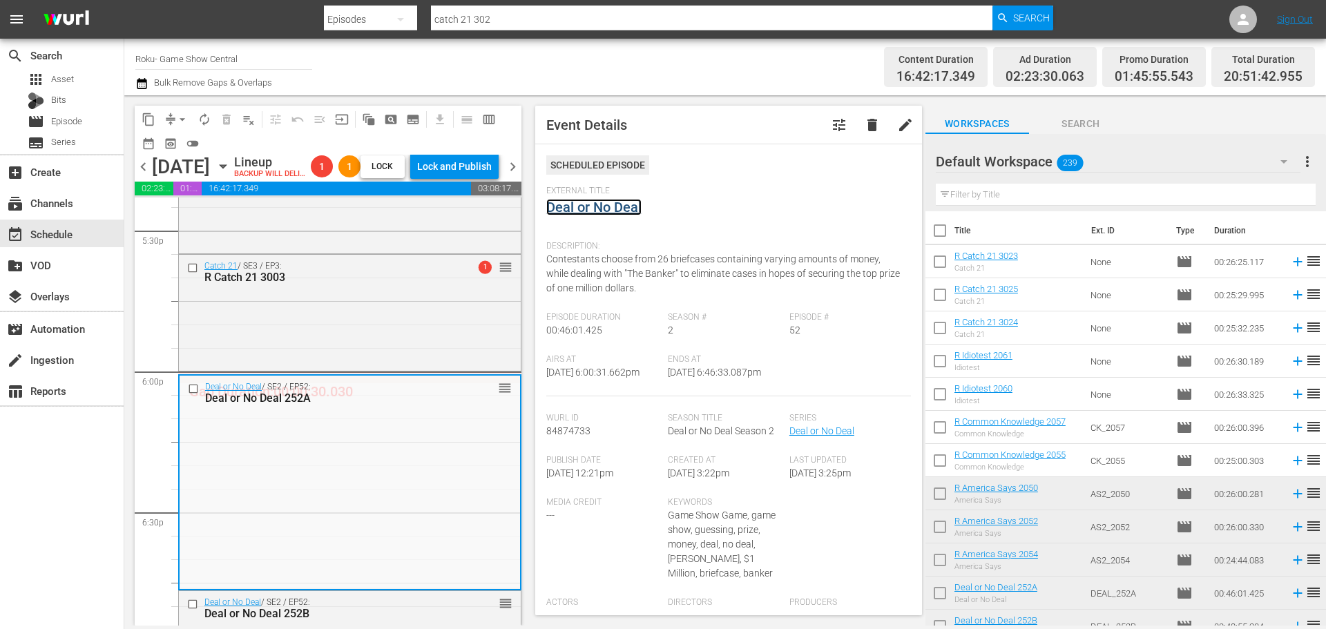
click at [597, 213] on link "Deal or No Deal" at bounding box center [593, 207] width 95 height 17
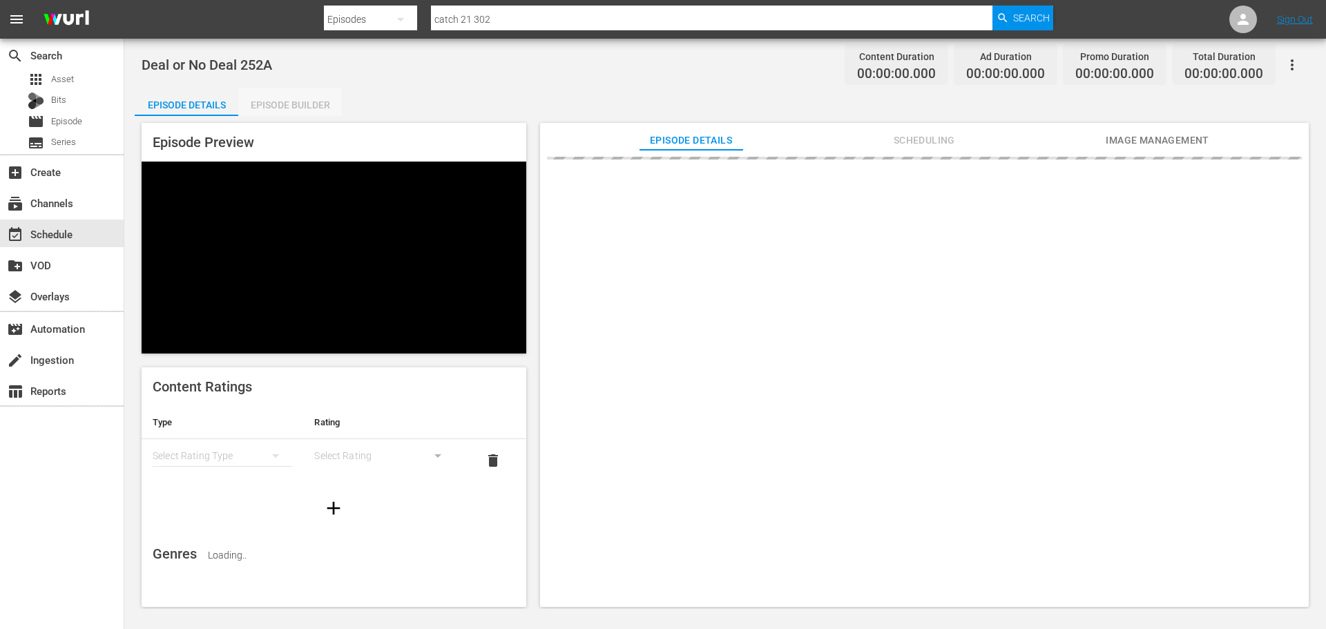
click at [306, 92] on div "Episode Builder" at bounding box center [290, 104] width 104 height 33
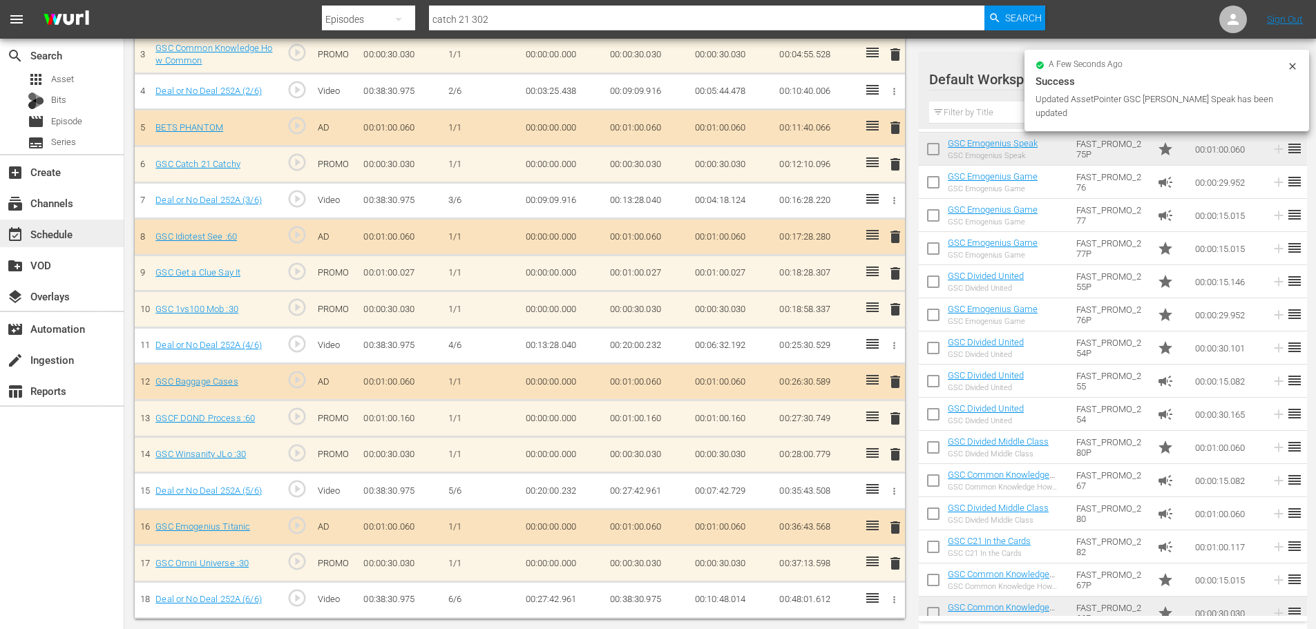
scroll to position [515, 0]
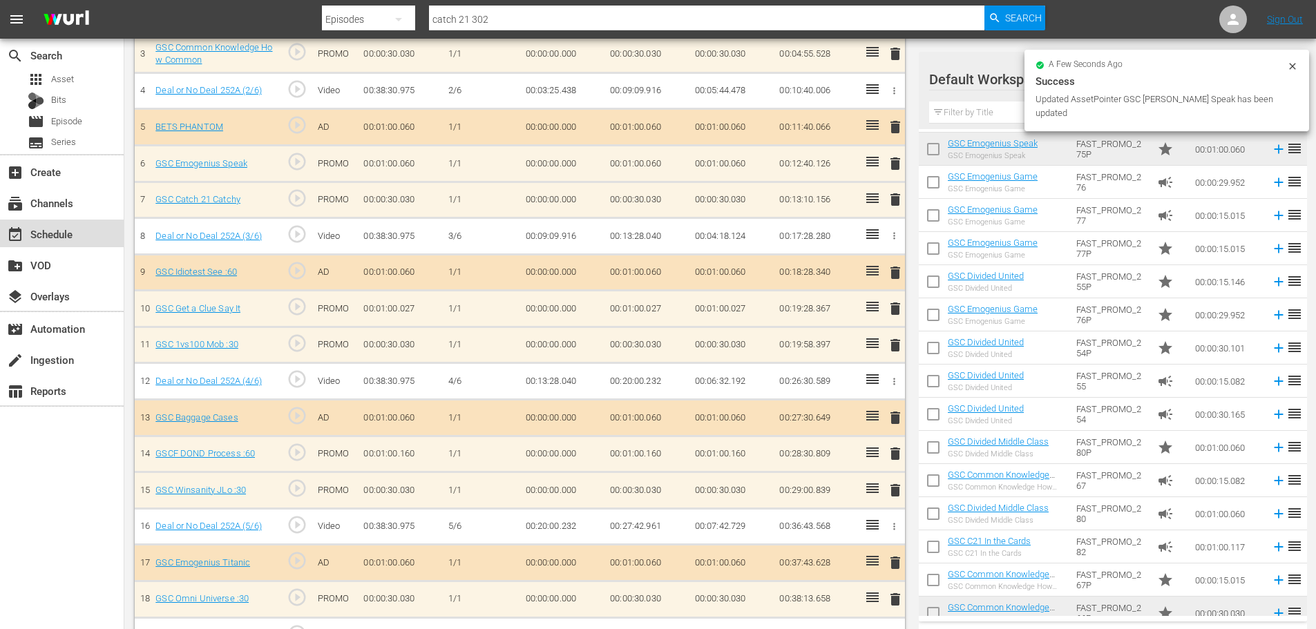
click at [41, 230] on div "event_available Schedule" at bounding box center [38, 232] width 77 height 12
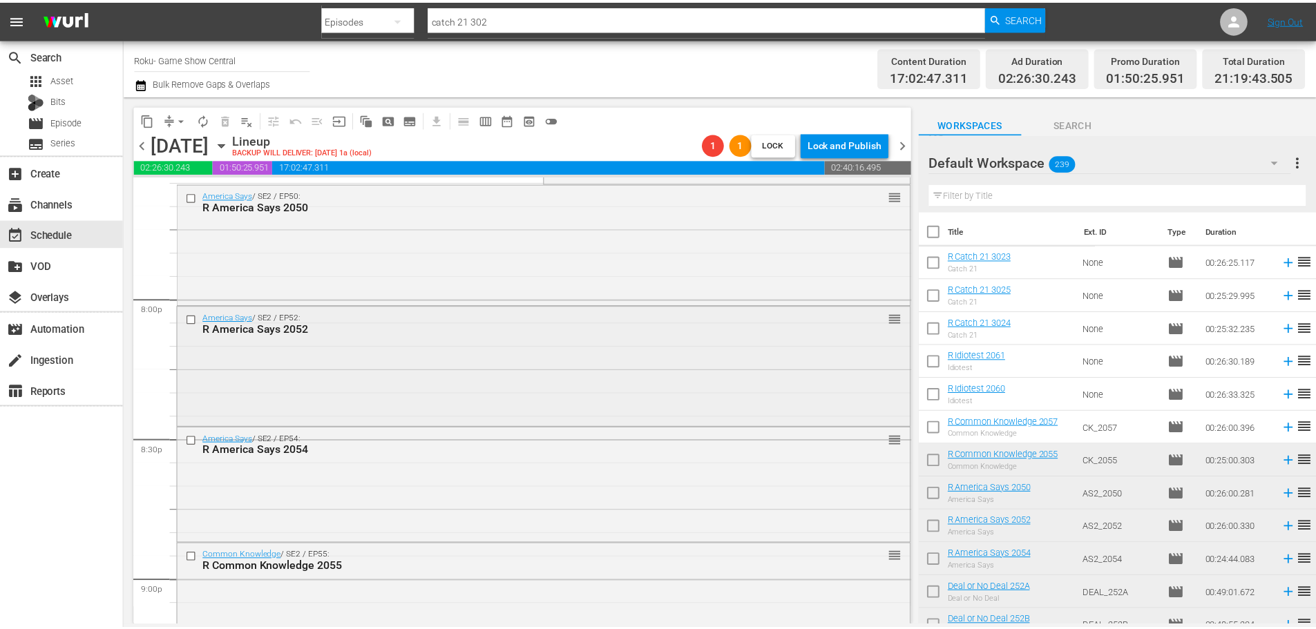
scroll to position [5168, 0]
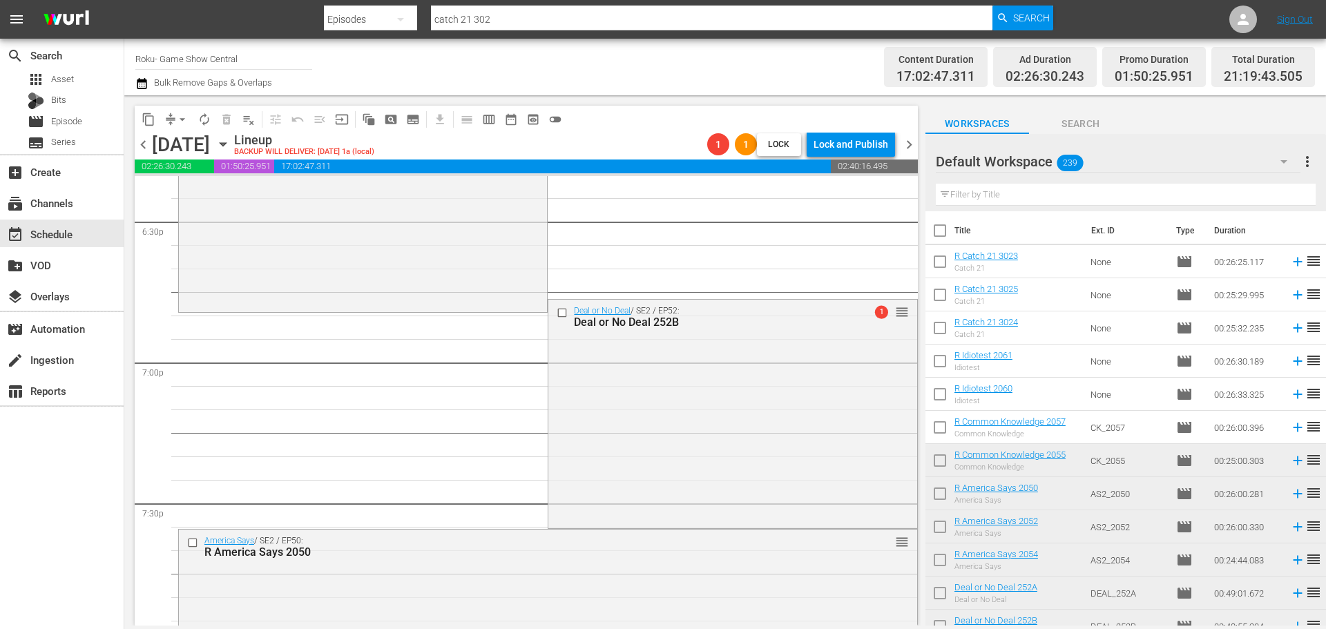
click at [687, 346] on div "Deal or No Deal / SE2 / EP52: Deal or No Deal 252B 1 reorder" at bounding box center [732, 413] width 368 height 226
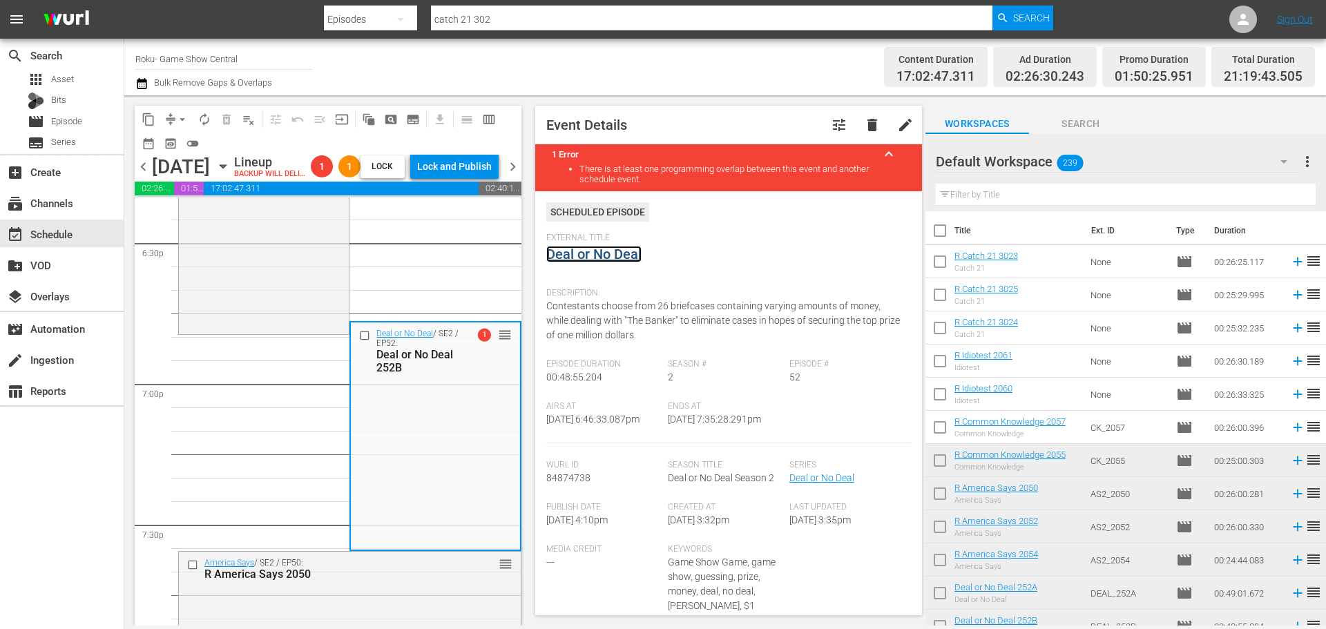
click at [628, 259] on link "Deal or No Deal" at bounding box center [593, 254] width 95 height 17
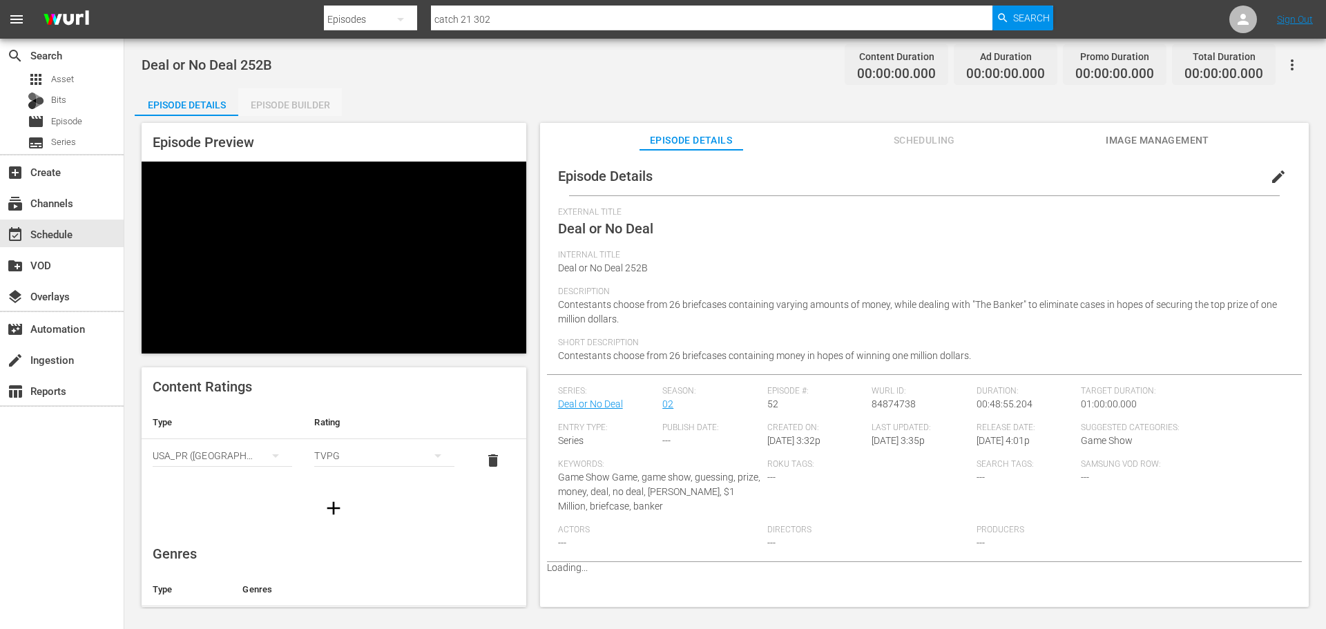
click at [269, 88] on div "Episode Builder" at bounding box center [290, 104] width 104 height 33
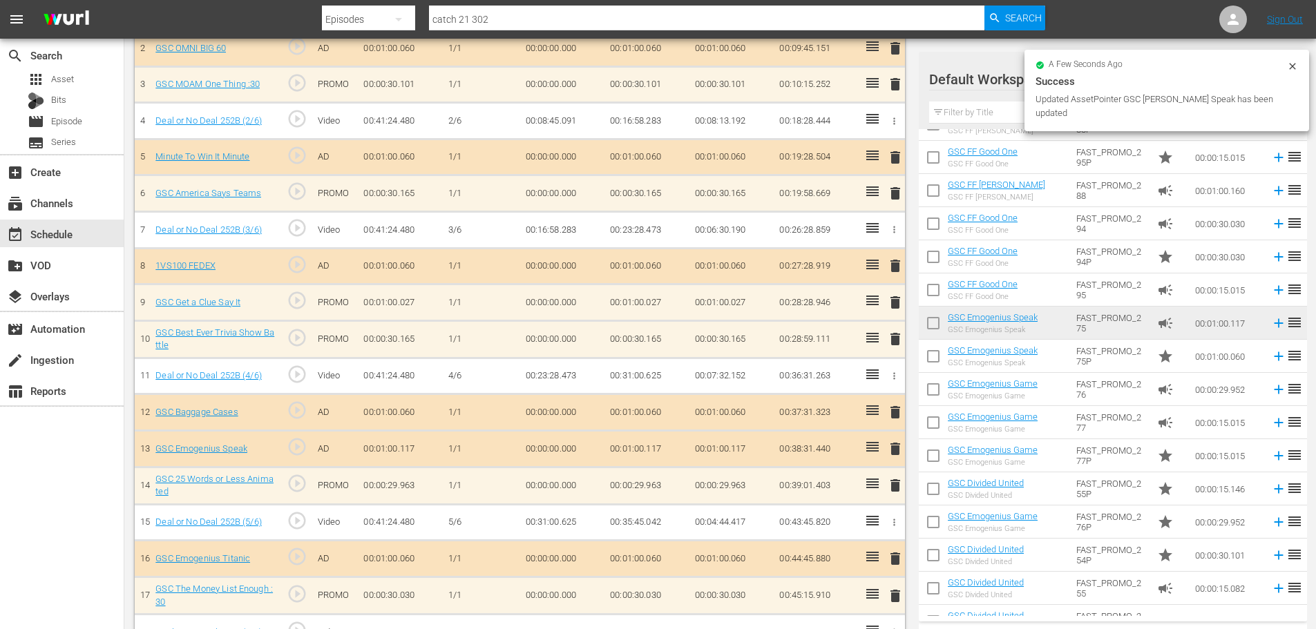
scroll to position [481, 0]
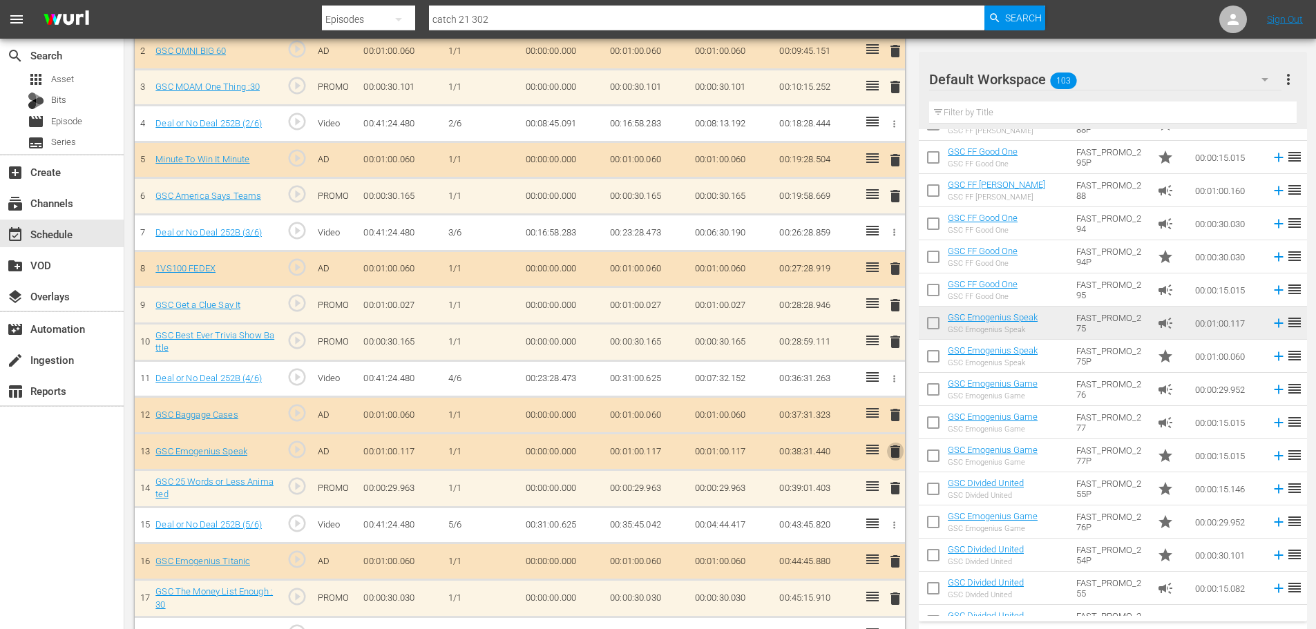
click at [887, 446] on span "delete" at bounding box center [895, 451] width 17 height 17
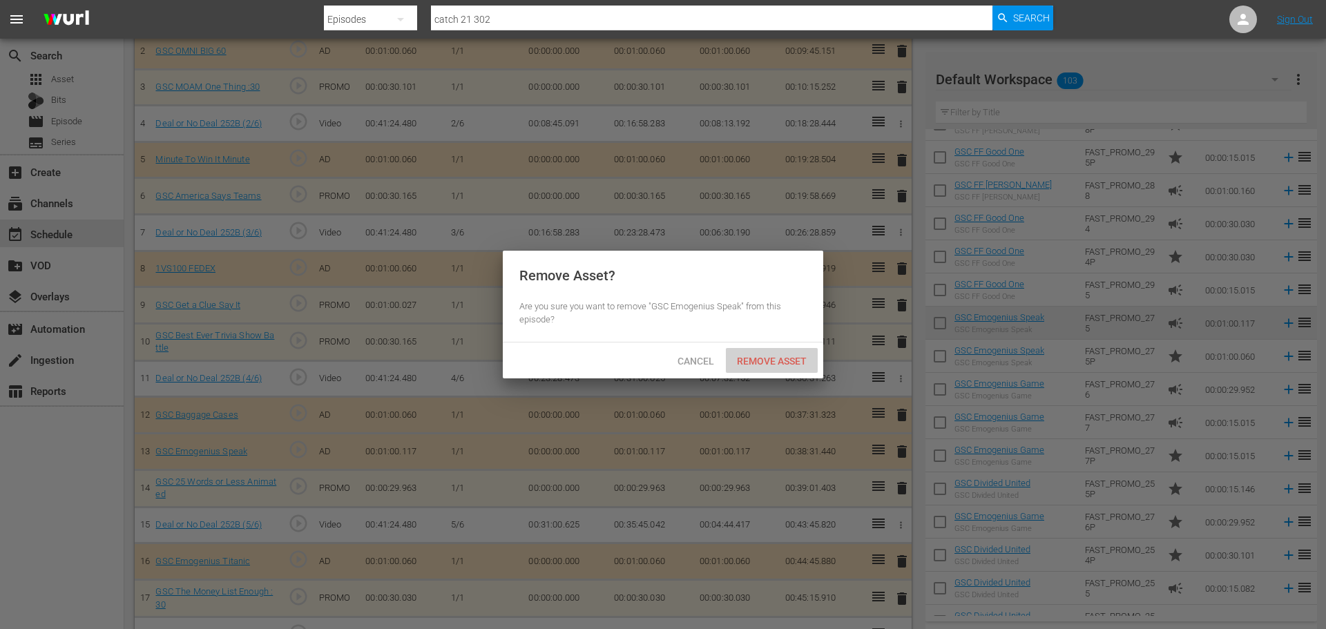
click at [794, 352] on div "Remove Asset" at bounding box center [772, 361] width 92 height 26
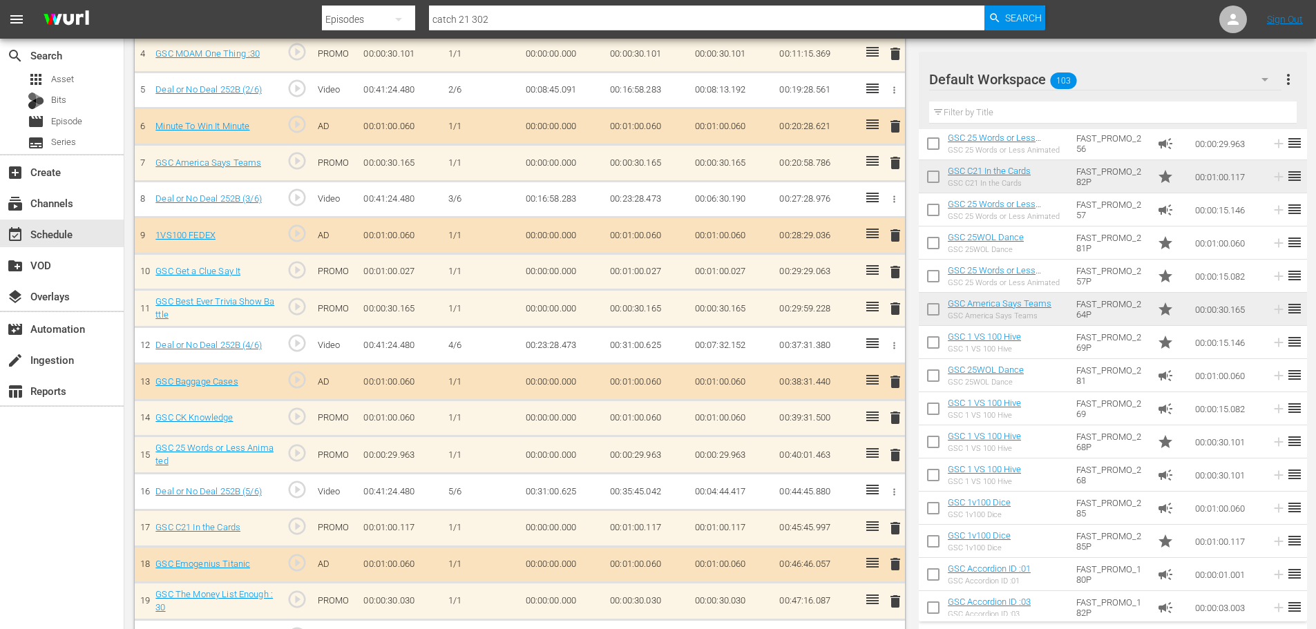
scroll to position [557, 0]
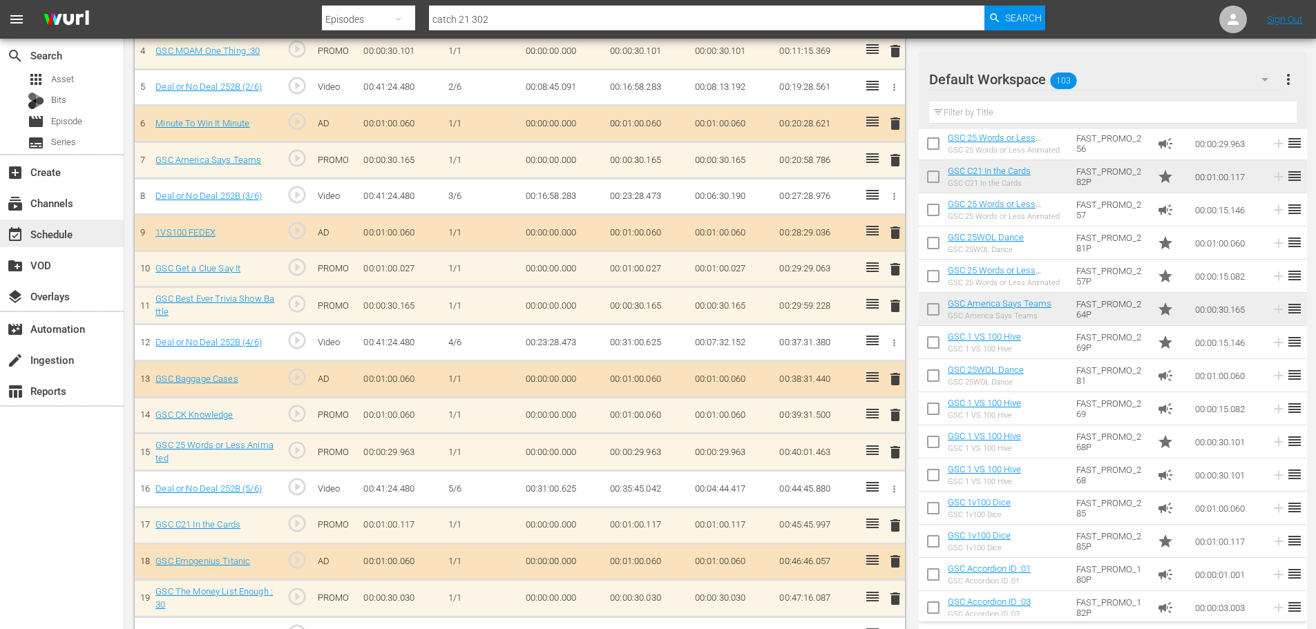
click at [28, 224] on div "event_available Schedule" at bounding box center [62, 234] width 124 height 28
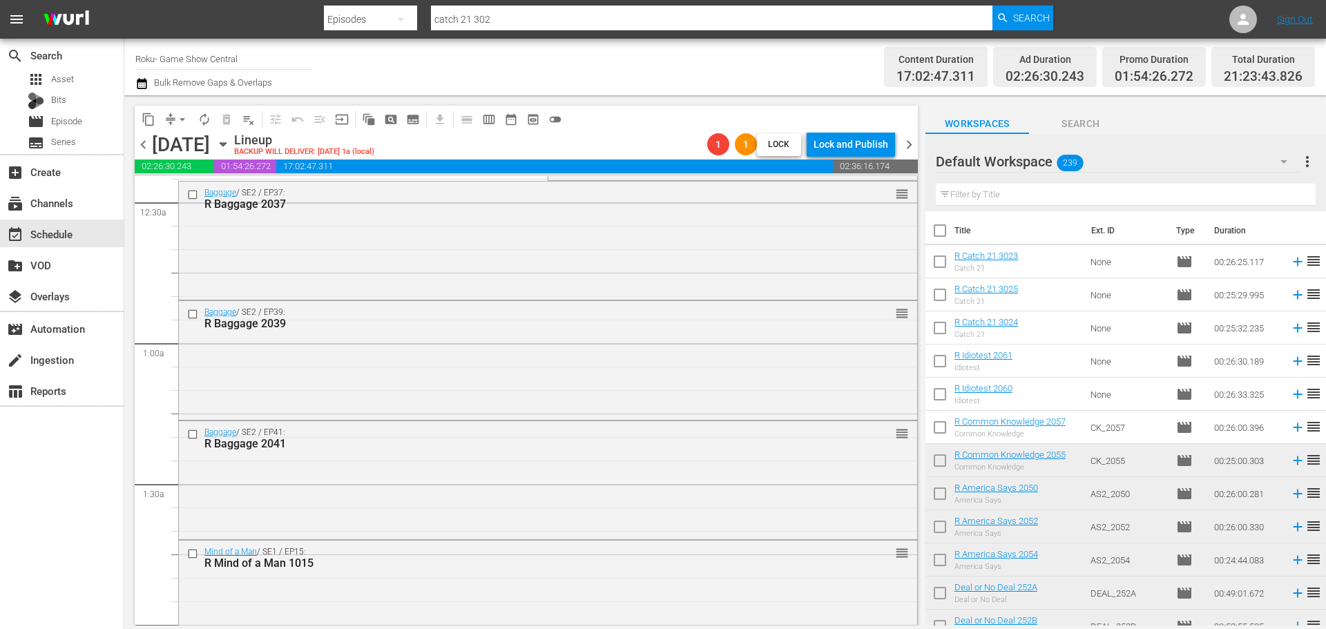
scroll to position [484, 0]
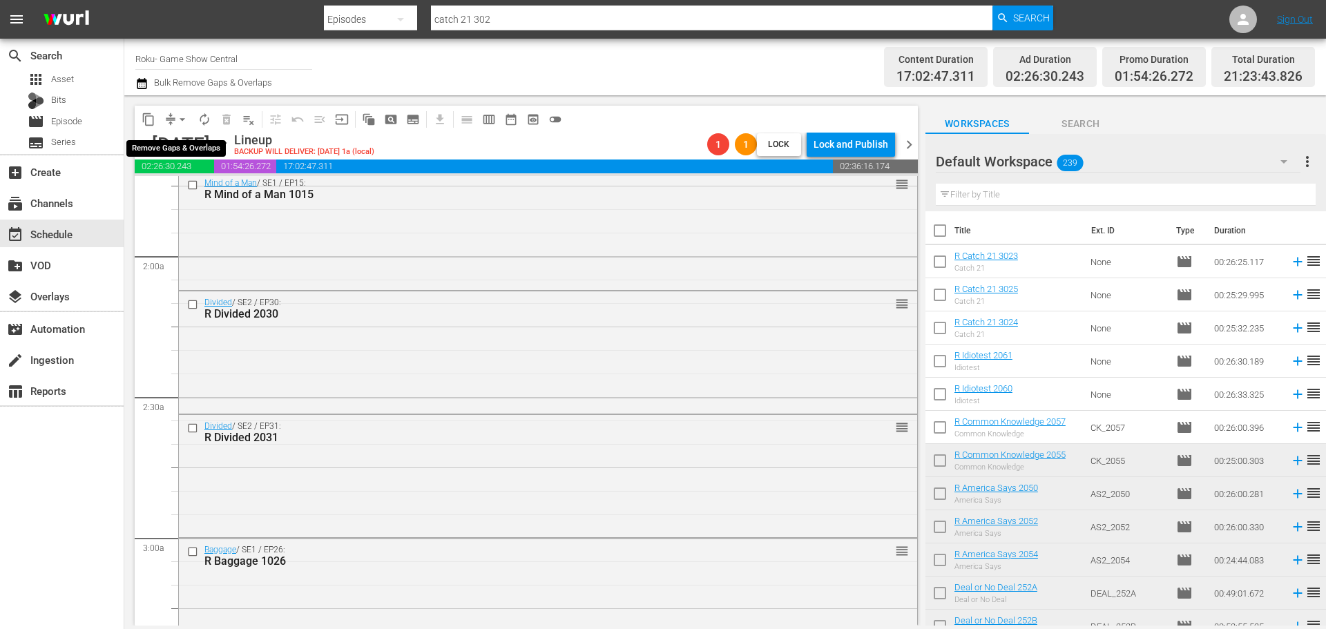
click at [162, 111] on span "compress arrow_drop_down" at bounding box center [177, 119] width 34 height 22
click at [179, 120] on span "arrow_drop_down" at bounding box center [182, 120] width 14 height 14
click at [183, 141] on li "Align to Midnight" at bounding box center [183, 147] width 145 height 23
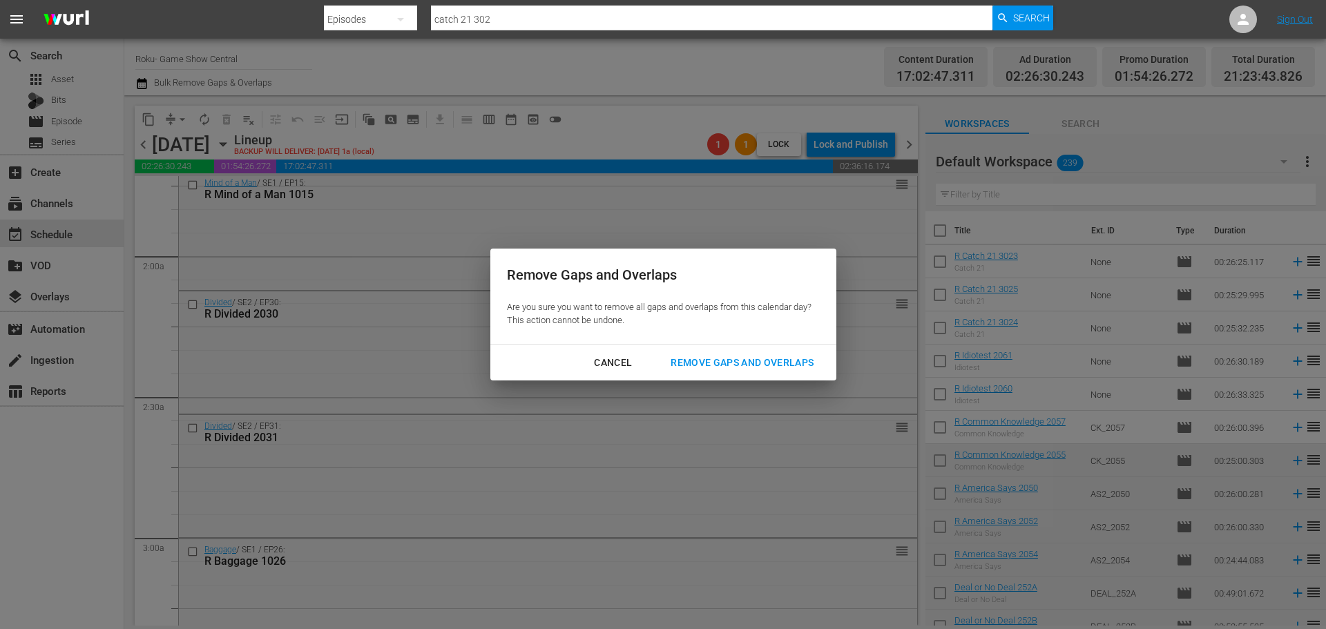
click at [779, 358] on div "Remove Gaps and Overlaps" at bounding box center [742, 362] width 165 height 17
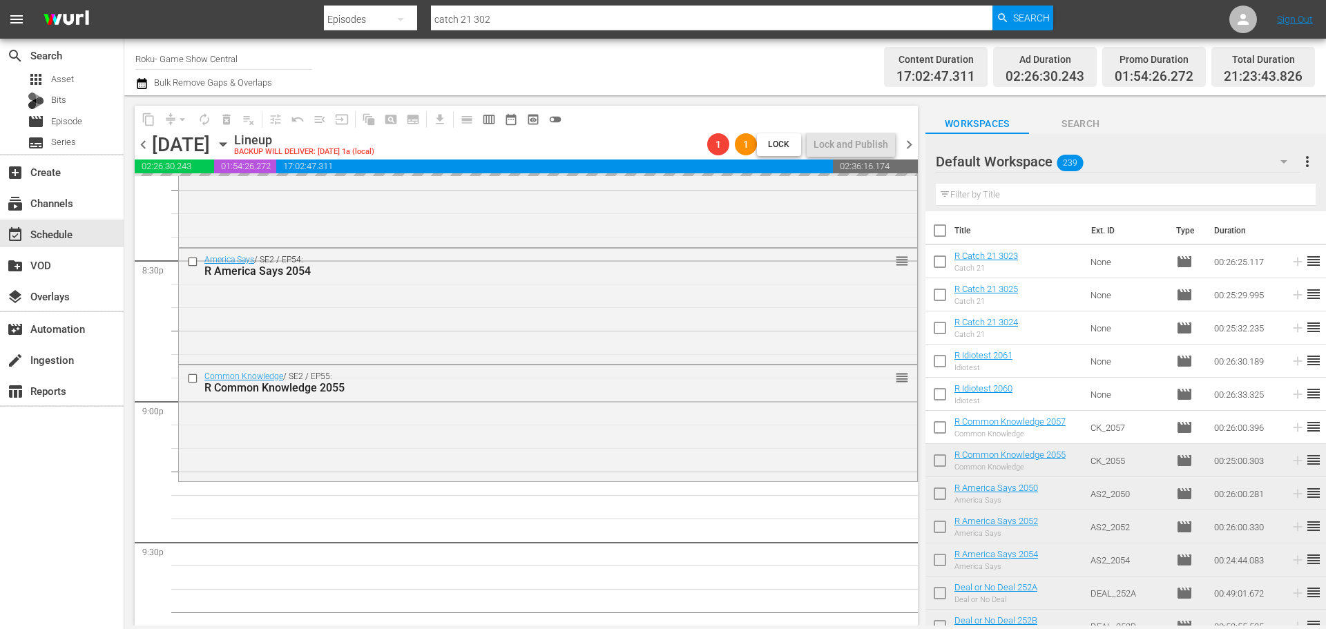
scroll to position [5692, 0]
click at [801, 450] on div "Common Knowledge / SE2 / EP55: R Common Knowledge 2055 reorder" at bounding box center [548, 422] width 738 height 113
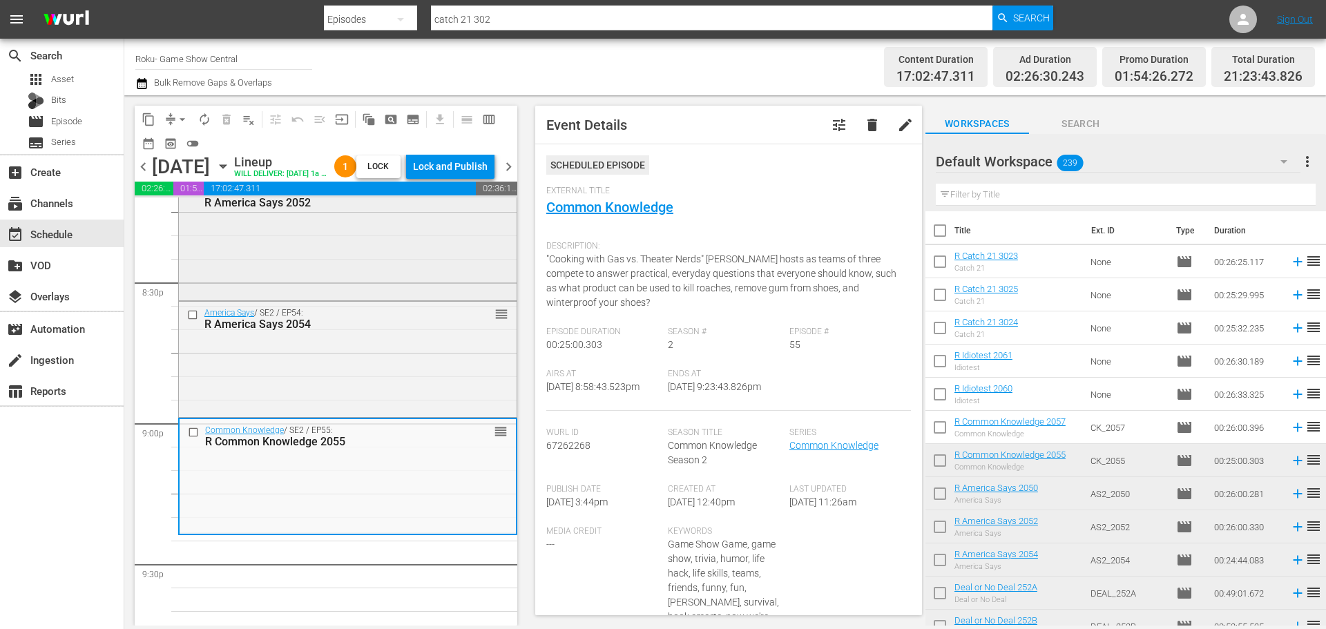
click at [306, 298] on div "America Says / SE2 / EP52: R America Says 2052 reorder" at bounding box center [348, 239] width 338 height 118
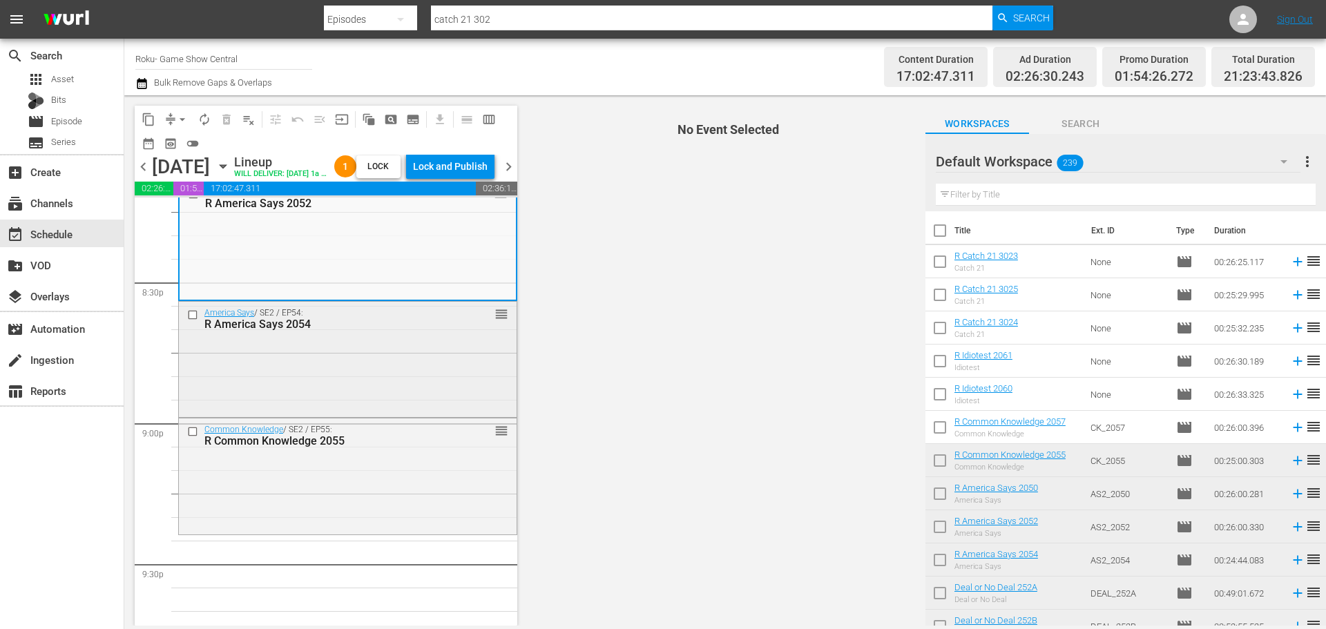
click at [318, 368] on div "America Says / SE2 / EP54: R America Says 2054 reorder" at bounding box center [348, 358] width 338 height 112
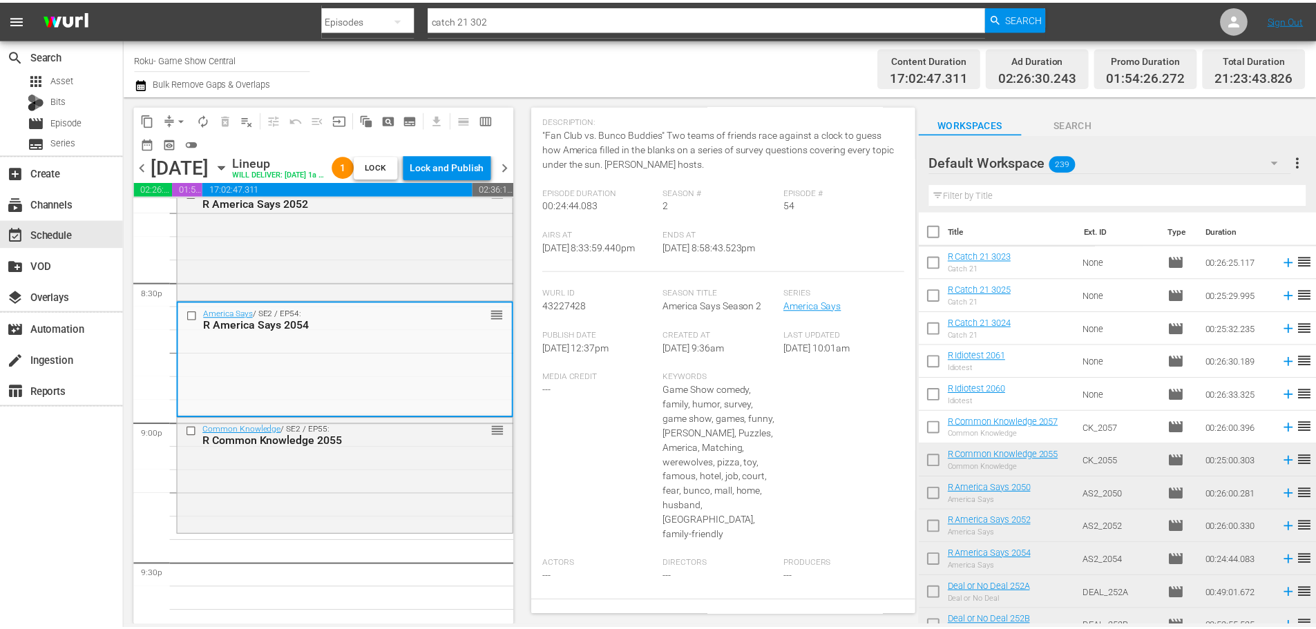
scroll to position [0, 0]
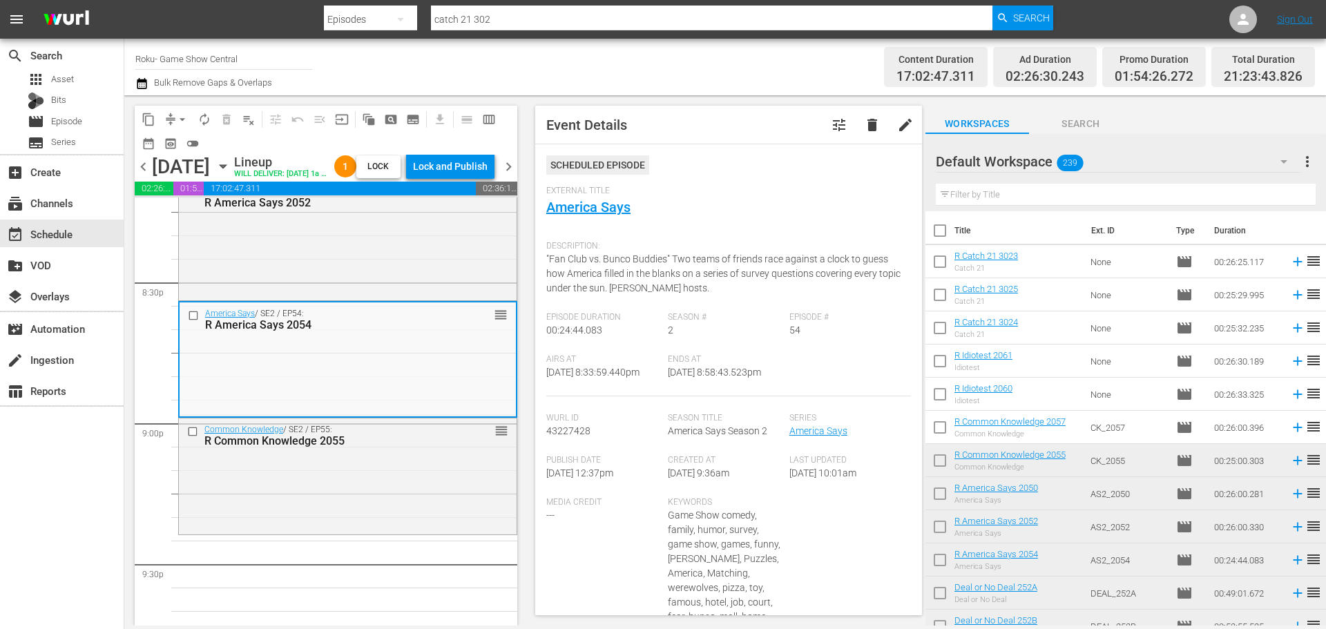
click at [567, 192] on span "External Title" at bounding box center [725, 191] width 358 height 11
click at [580, 222] on div "External Title America Says" at bounding box center [728, 210] width 365 height 48
click at [575, 197] on div "External Title America Says" at bounding box center [728, 210] width 365 height 48
click at [583, 211] on link "America Says" at bounding box center [588, 207] width 84 height 17
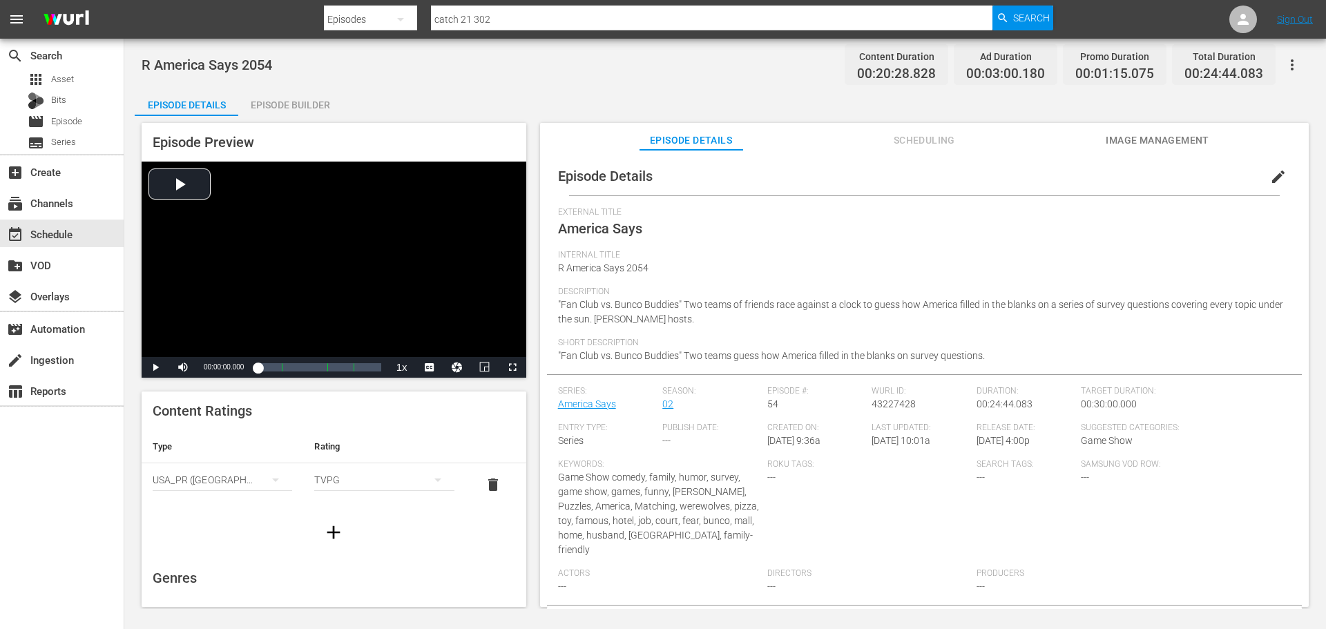
click at [316, 118] on div "Episode Preview Video Player is loading. Play Video Play Mute Current Time 00:0…" at bounding box center [725, 367] width 1181 height 502
click at [325, 102] on div "Episode Builder" at bounding box center [290, 104] width 104 height 33
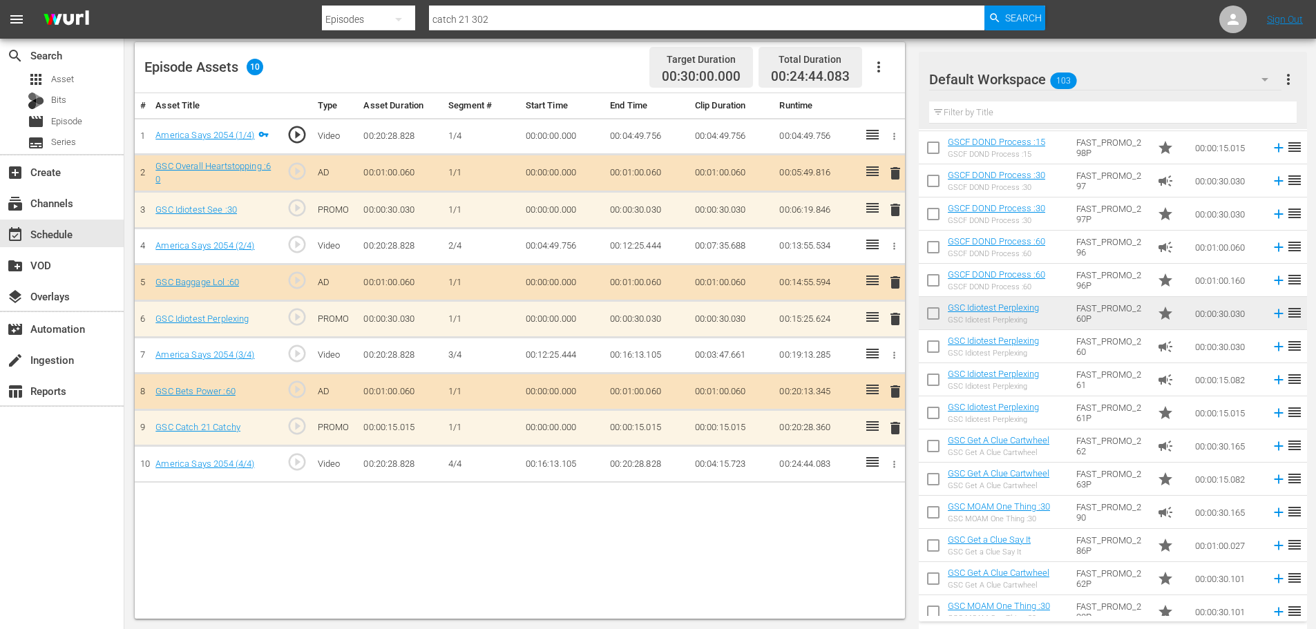
scroll to position [484, 0]
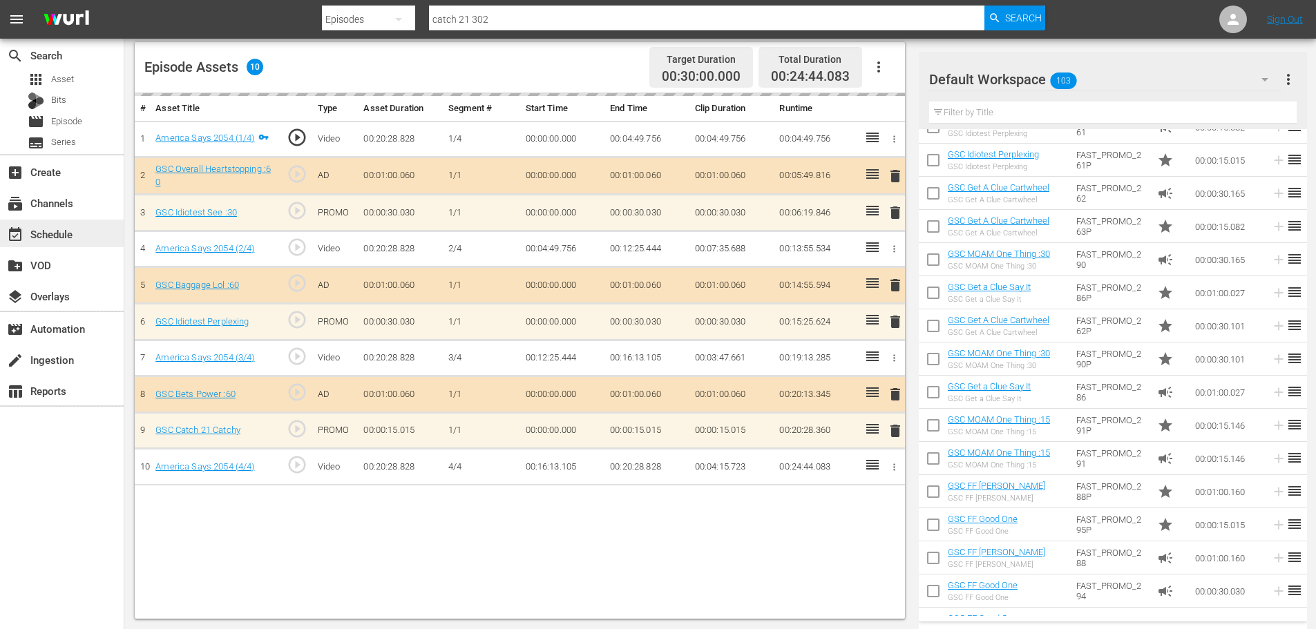
click at [86, 234] on div "event_available Schedule" at bounding box center [62, 234] width 124 height 28
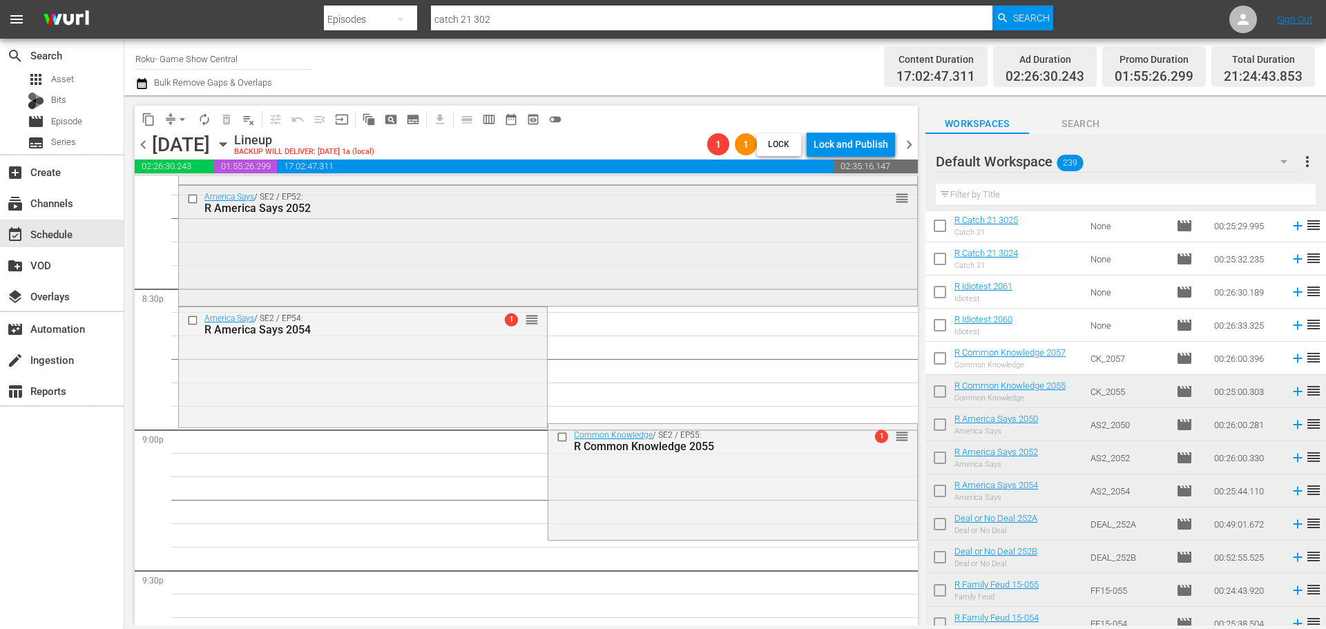
scroll to position [5666, 0]
click at [509, 378] on div "America Says / SE2 / EP54: R America Says 2054 1 reorder" at bounding box center [363, 364] width 368 height 117
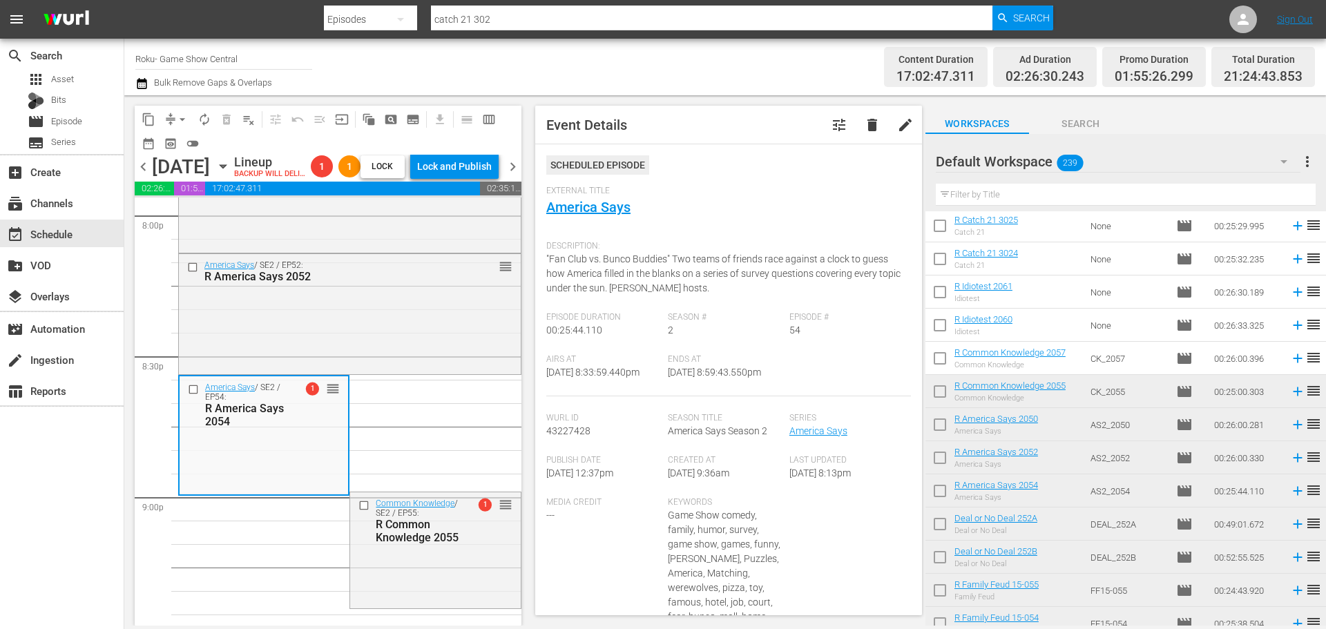
scroll to position [5597, 0]
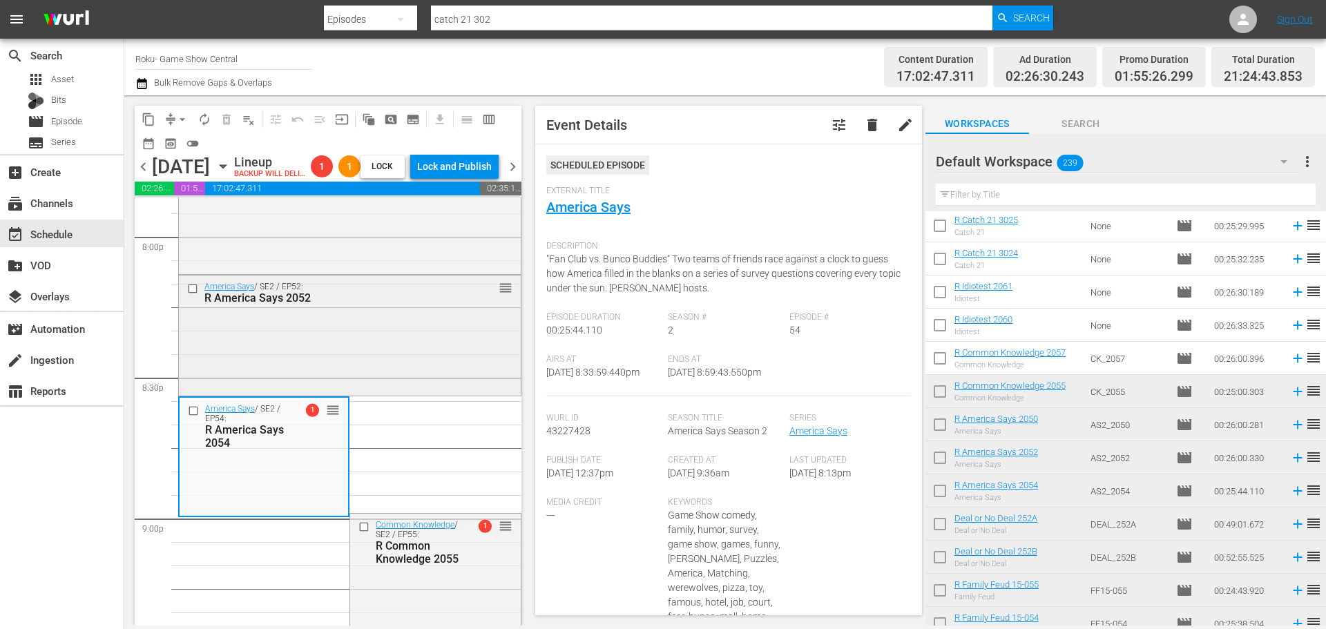
click at [397, 344] on div "America Says / SE2 / EP52: R America Says 2052 reorder" at bounding box center [350, 335] width 342 height 118
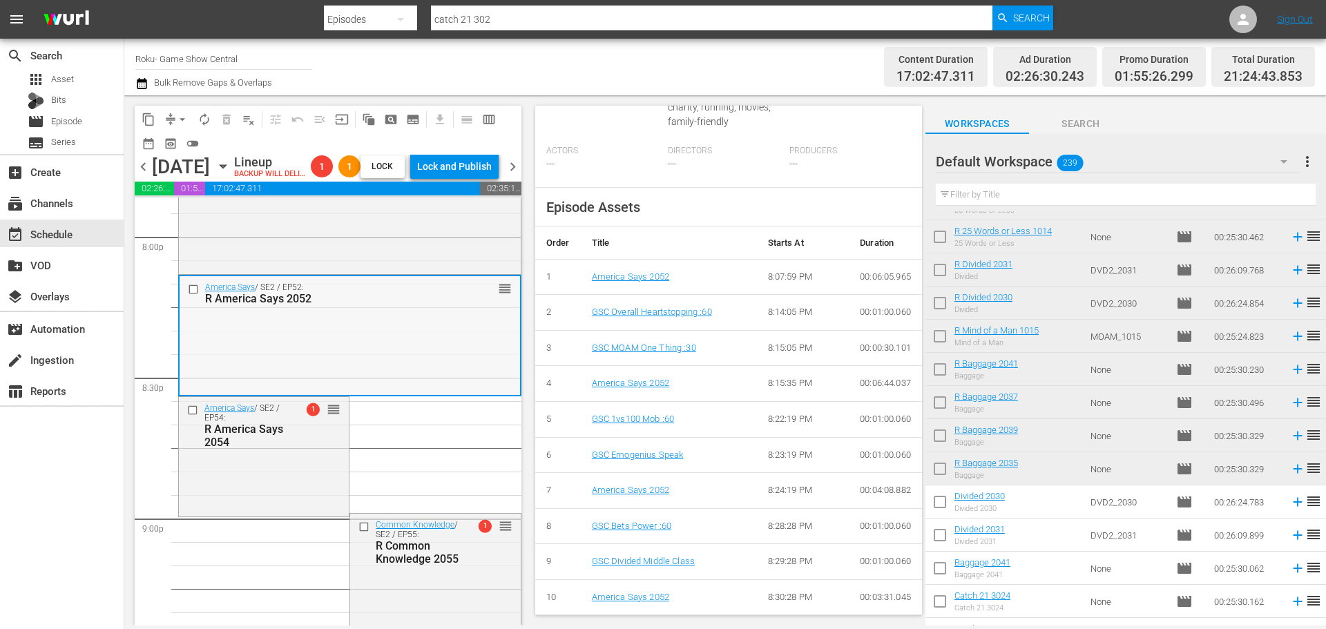
scroll to position [5459, 0]
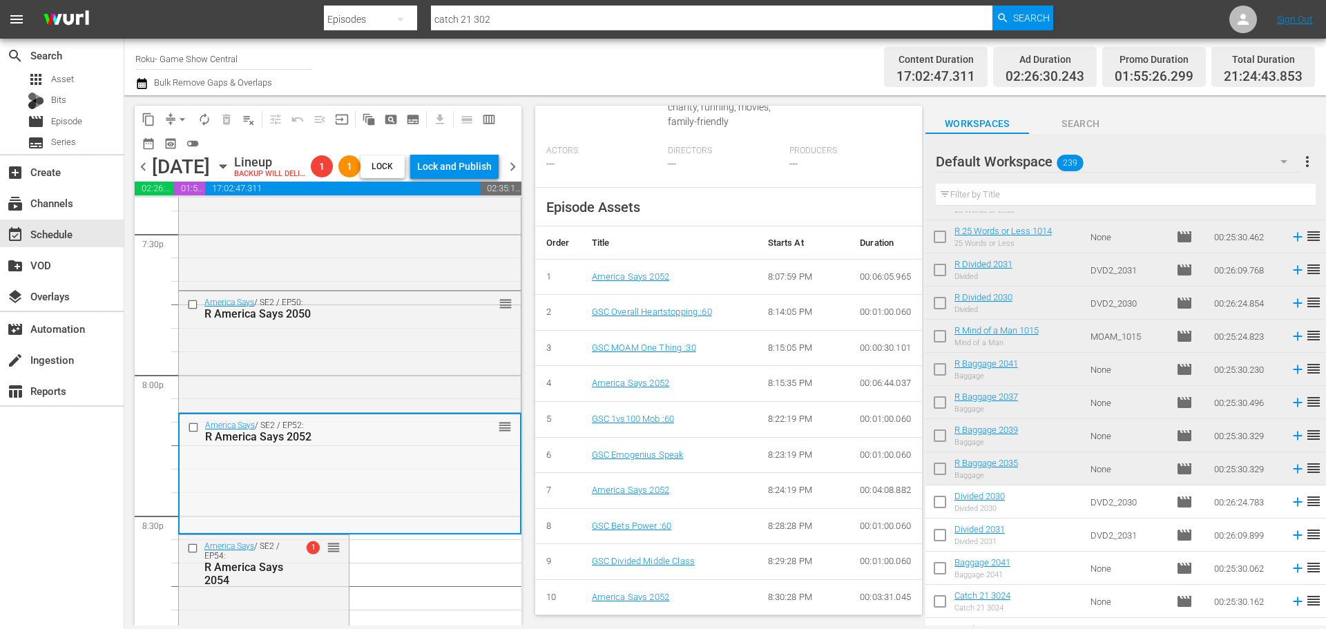
click at [305, 374] on div "America Says / SE2 / EP50: R America Says 2050 reorder" at bounding box center [350, 350] width 342 height 118
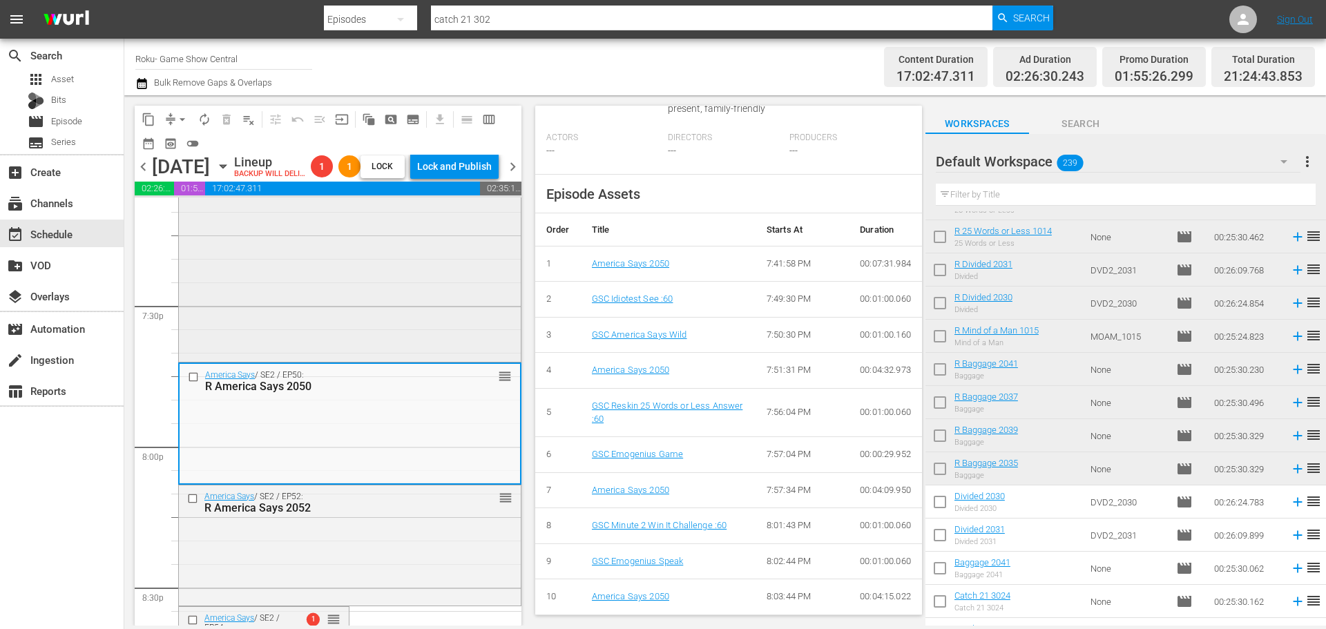
scroll to position [5321, 0]
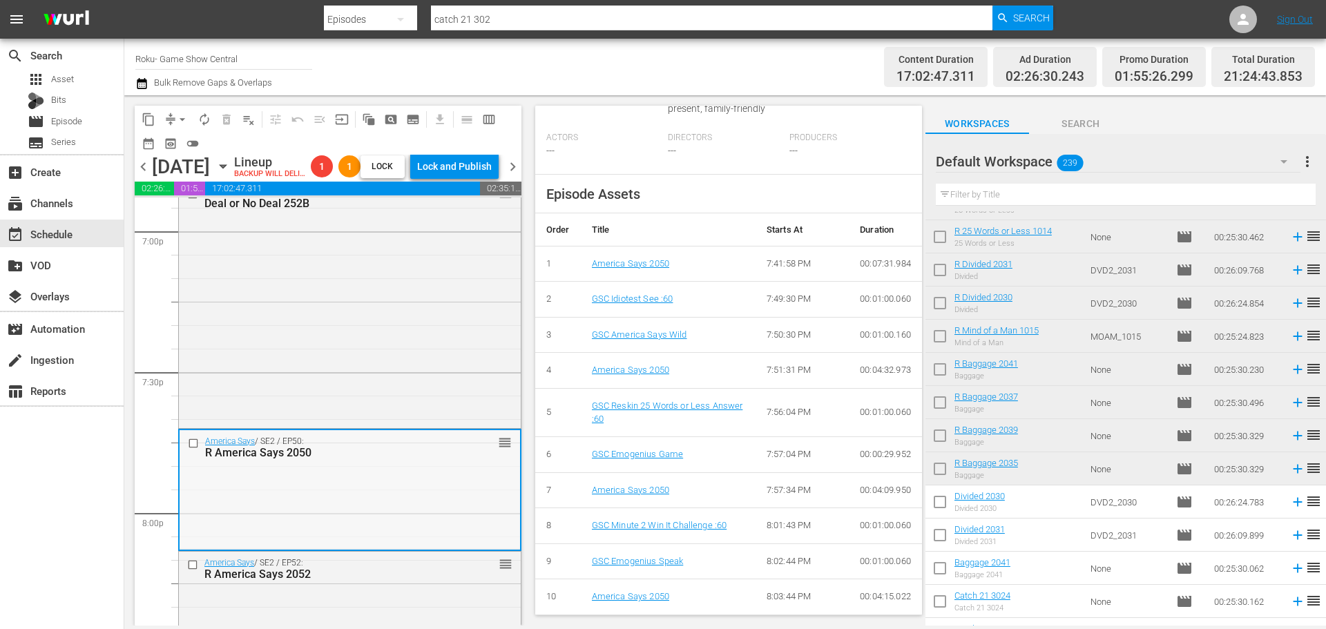
drag, startPoint x: 305, startPoint y: 413, endPoint x: 292, endPoint y: 492, distance: 79.8
click at [427, 377] on div "Deal or No Deal / SE2 / EP52: Deal or No Deal 252B reorder" at bounding box center [350, 303] width 342 height 245
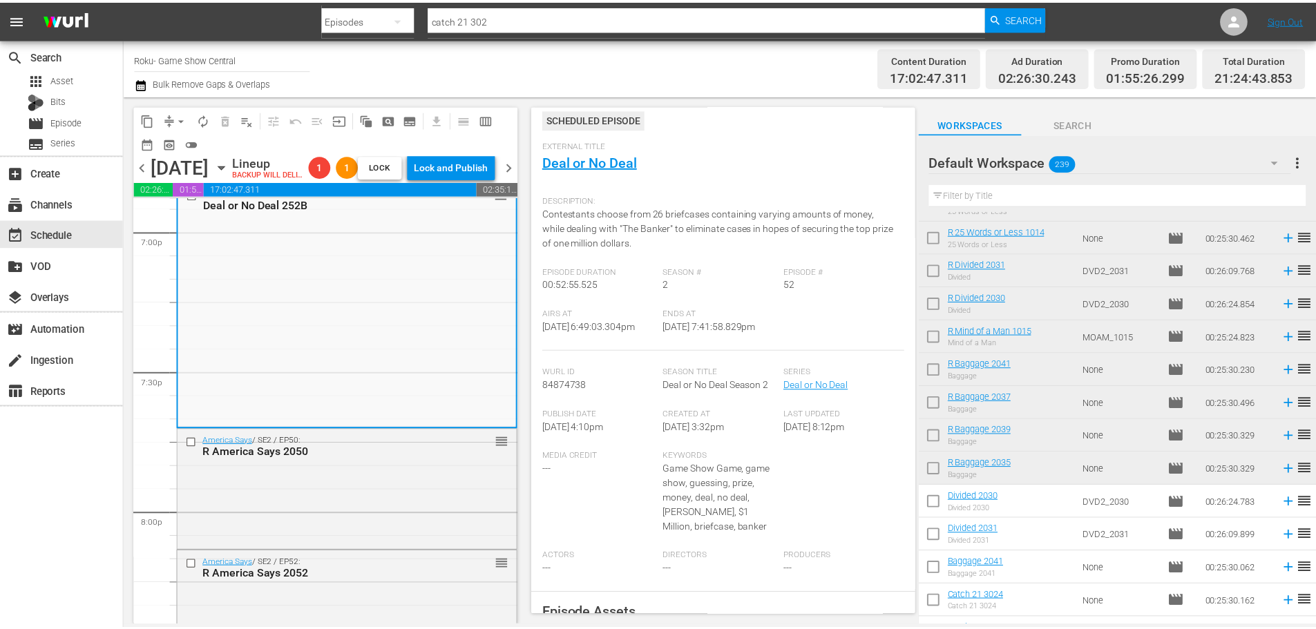
scroll to position [0, 0]
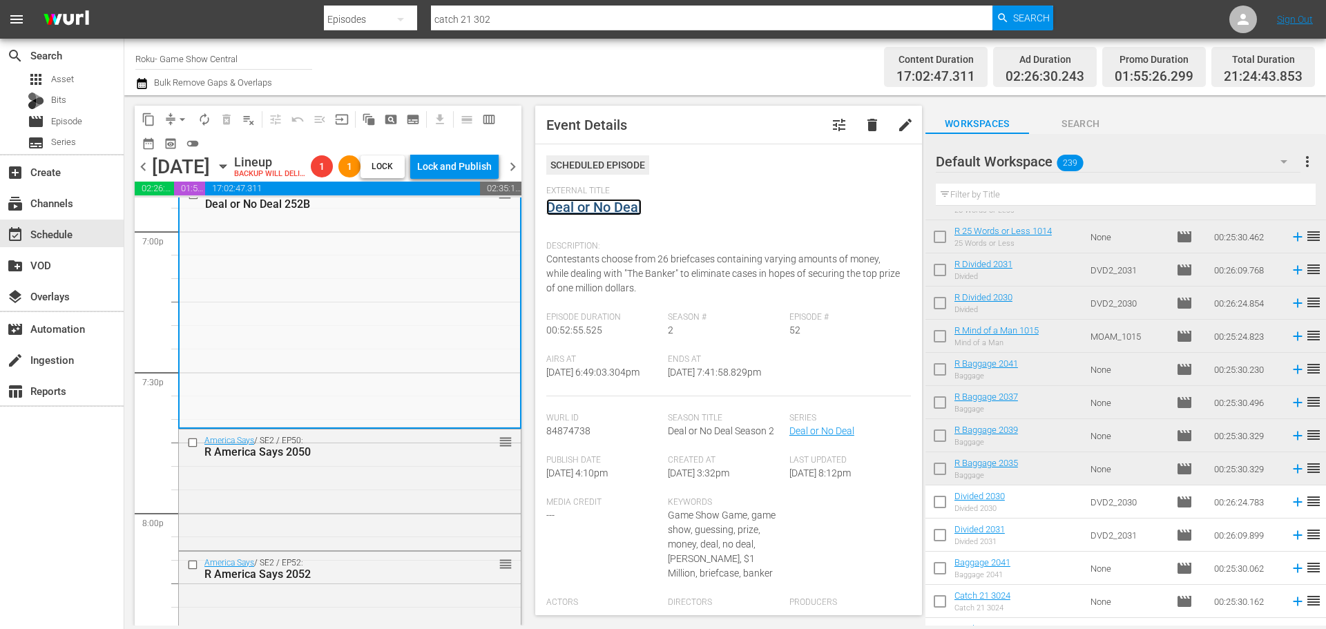
click at [638, 204] on link "Deal or No Deal" at bounding box center [593, 207] width 95 height 17
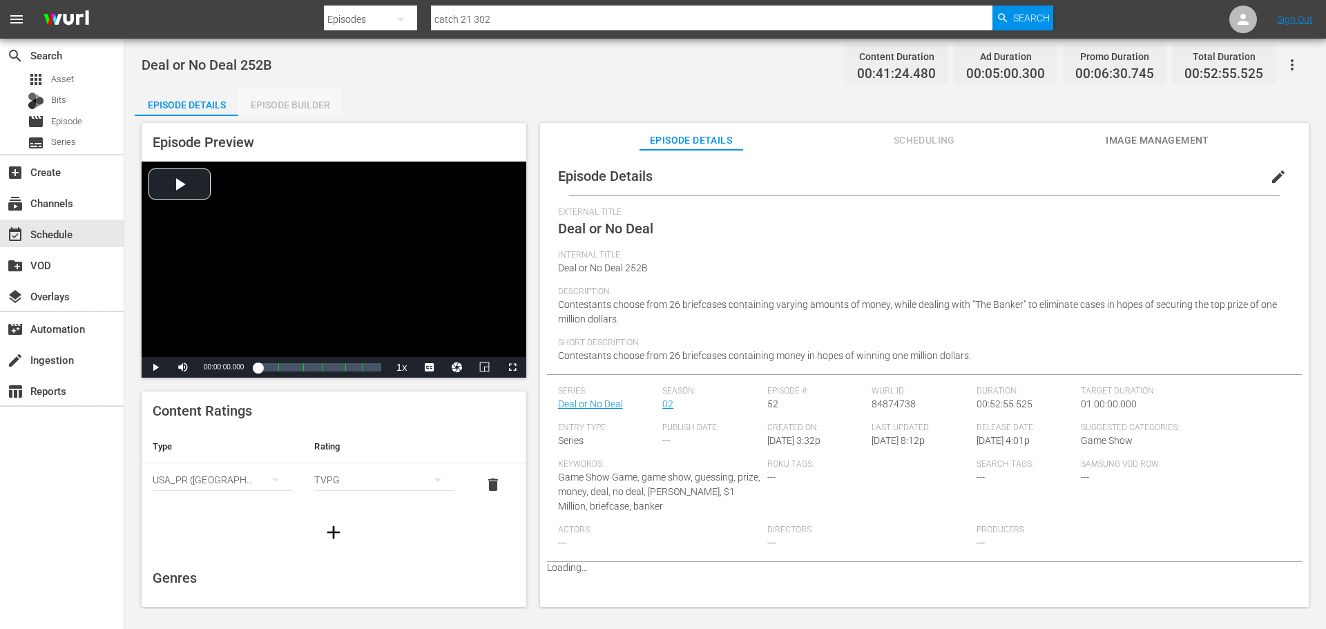
click at [287, 105] on div "Episode Builder" at bounding box center [290, 104] width 104 height 33
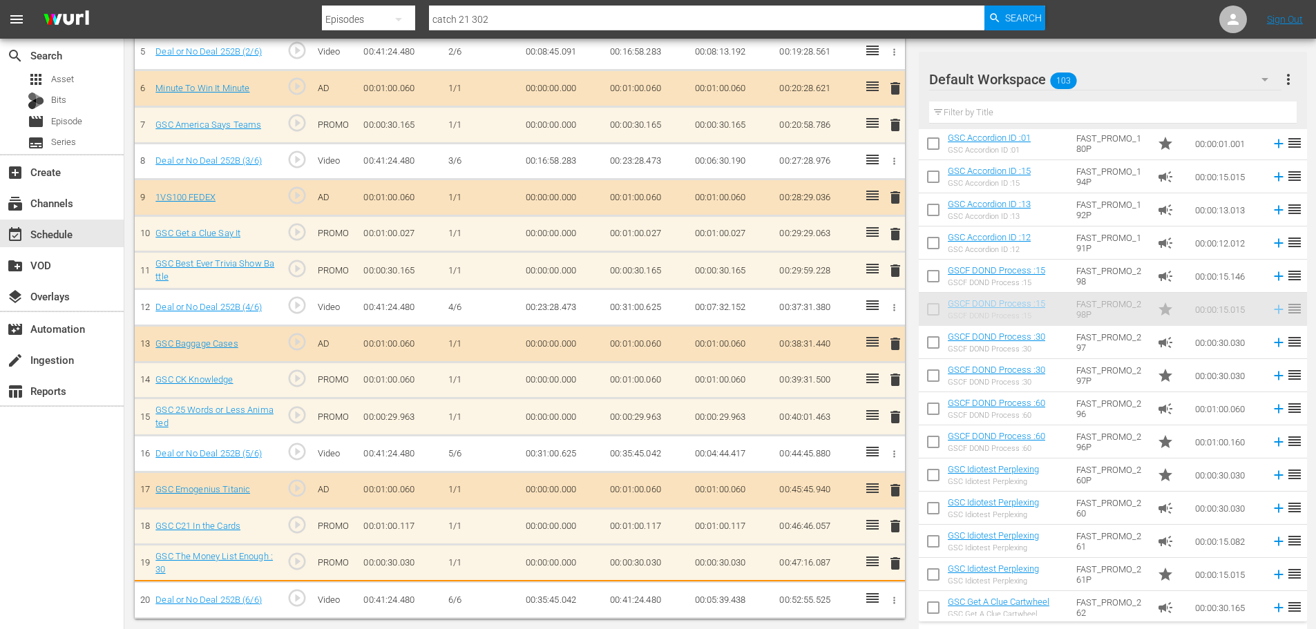
scroll to position [593, 0]
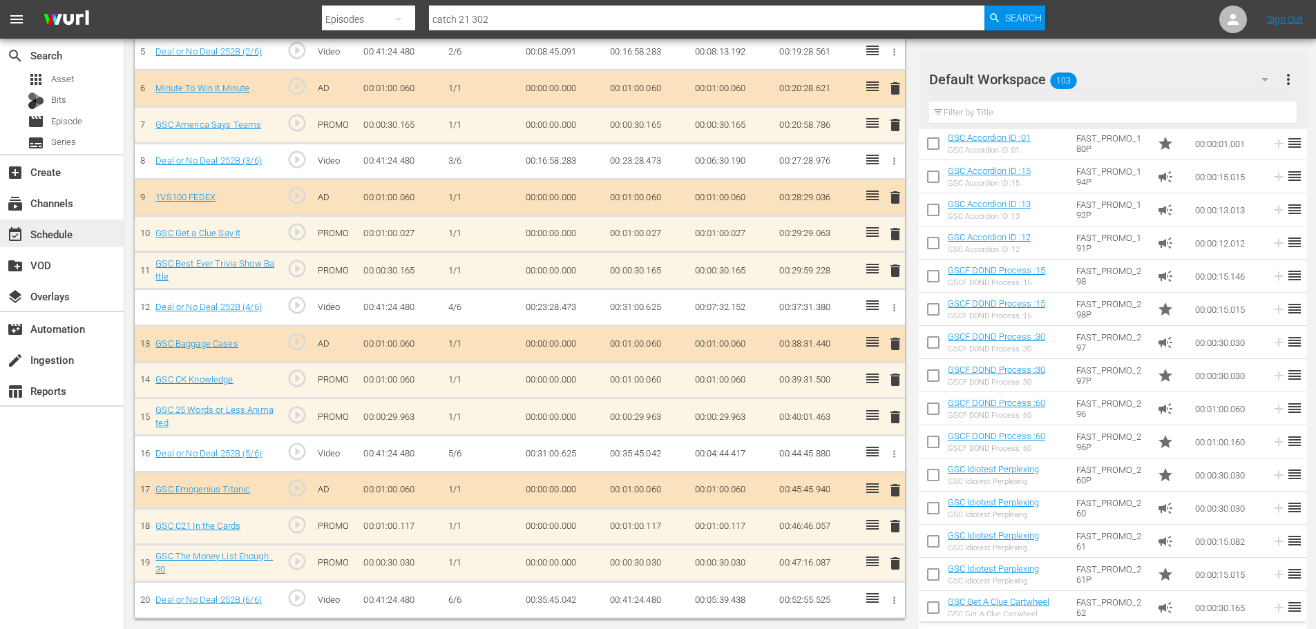
click at [72, 225] on div "event_available Schedule" at bounding box center [62, 234] width 124 height 28
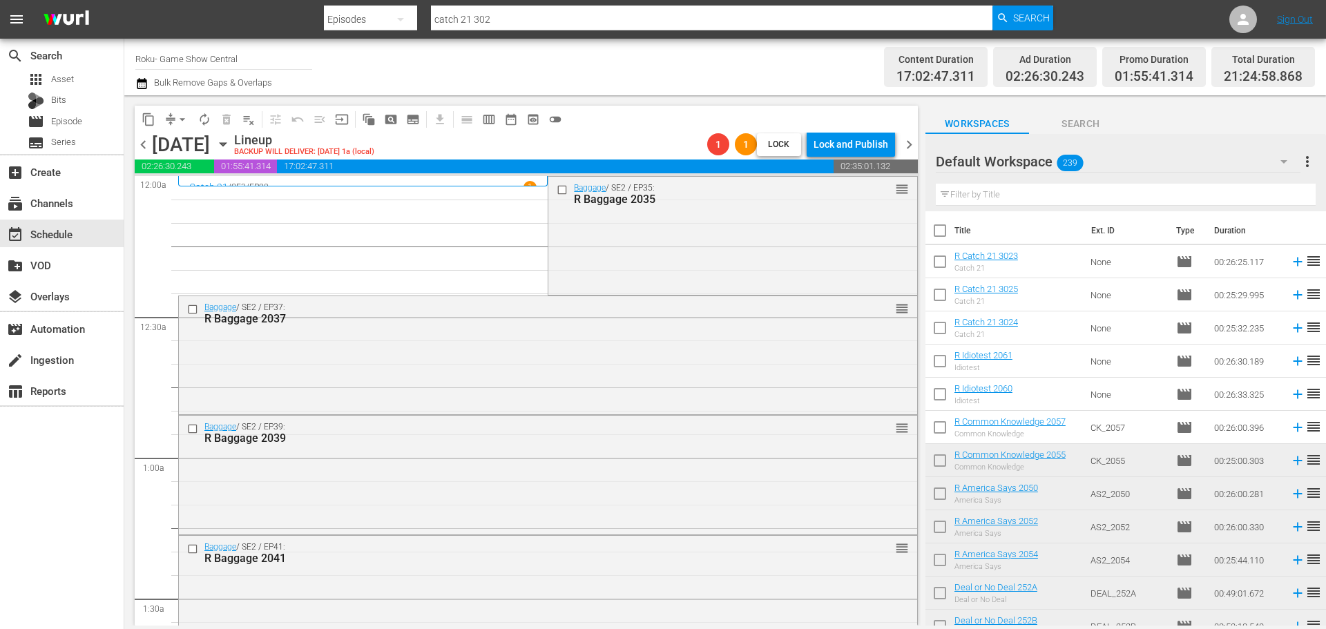
click at [915, 211] on div "content_copy compress arrow_drop_down autorenew_outlined delete_forever_outline…" at bounding box center [522, 360] width 797 height 530
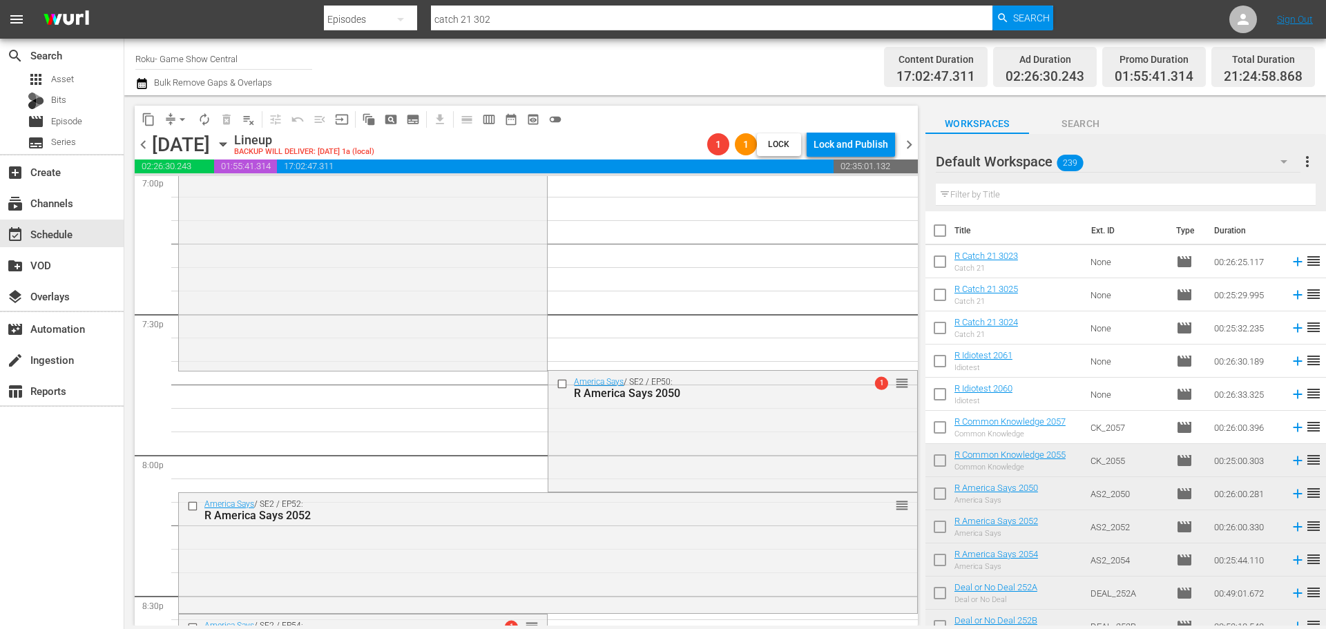
scroll to position [5698, 0]
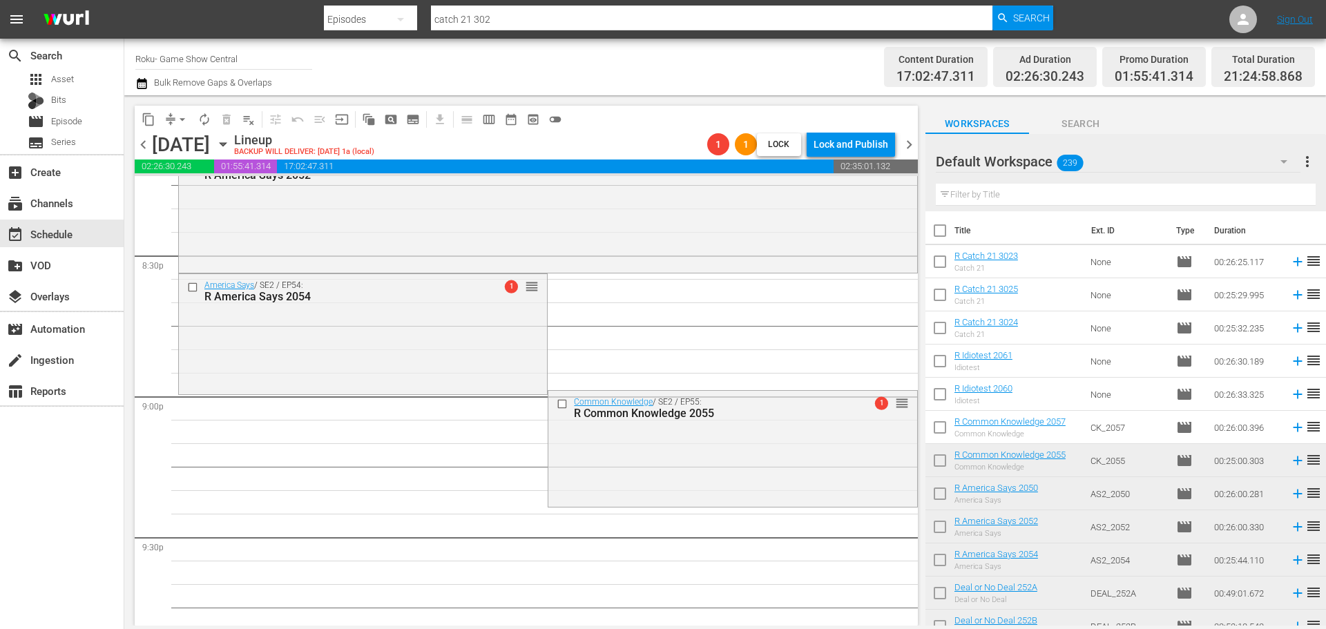
click at [182, 132] on div "content_copy compress arrow_drop_down autorenew_outlined delete_forever_outline…" at bounding box center [352, 119] width 434 height 27
click at [182, 119] on span "arrow_drop_down" at bounding box center [182, 120] width 14 height 14
click at [189, 141] on li "Align to Midnight" at bounding box center [183, 147] width 145 height 23
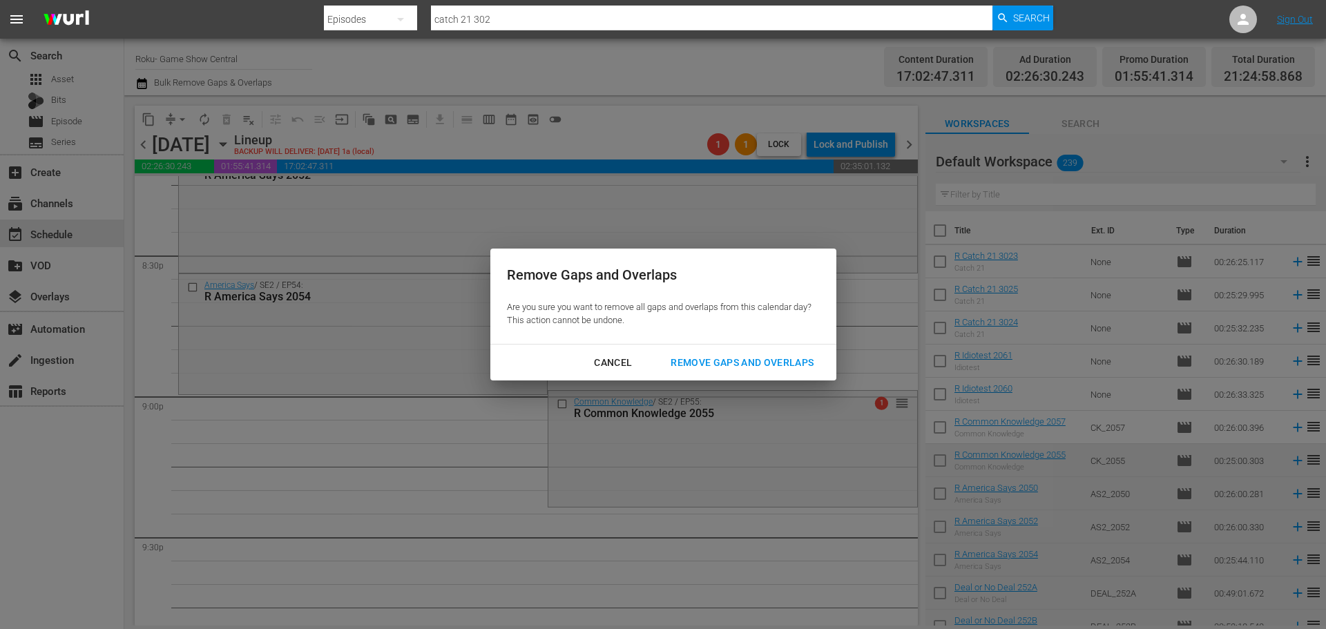
click at [793, 351] on button "Remove Gaps and Overlaps" at bounding box center [742, 363] width 176 height 26
click at [412, 358] on div "Remove Gaps and Overlaps Are you sure you want to remove all gaps and overlaps …" at bounding box center [663, 314] width 1326 height 629
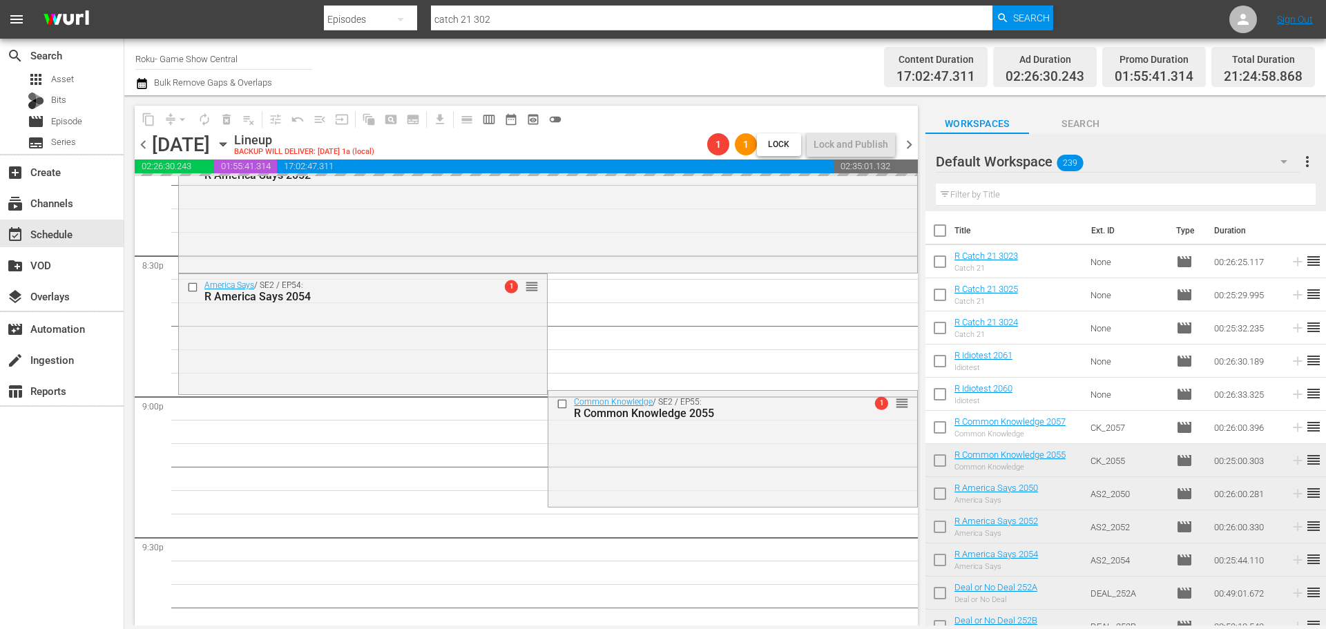
click at [412, 358] on div "America Says / SE2 / EP54: R America Says 2054 1 reorder" at bounding box center [363, 332] width 368 height 117
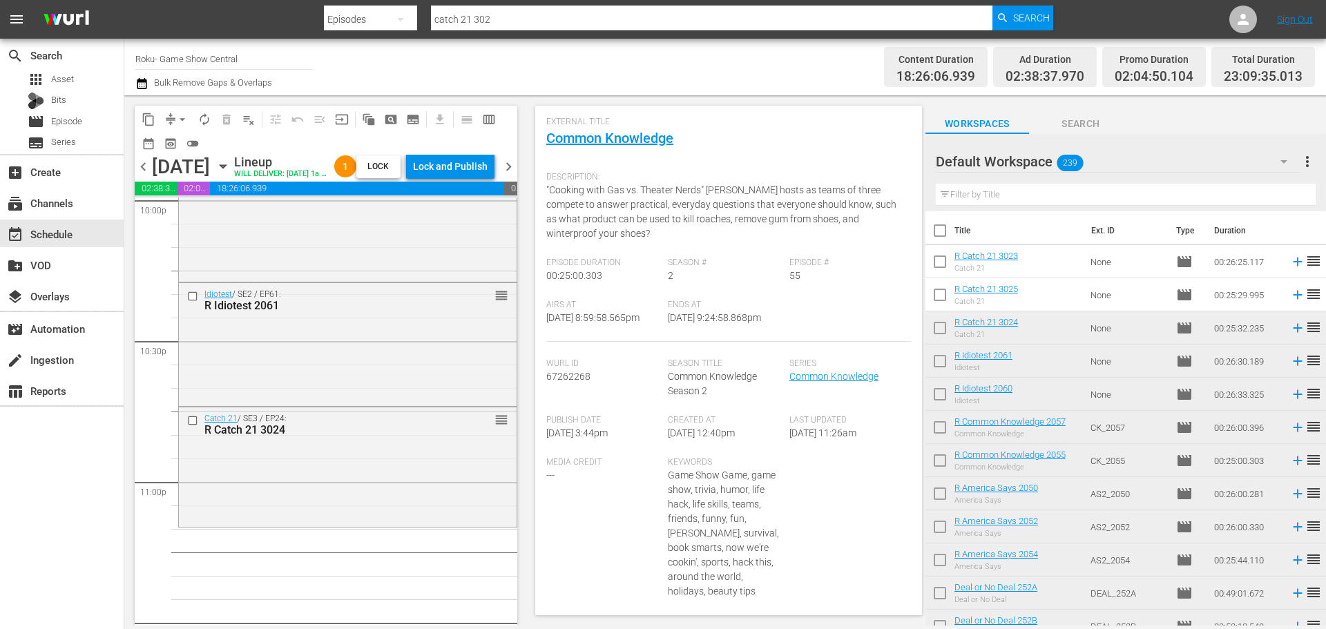
scroll to position [6335, 0]
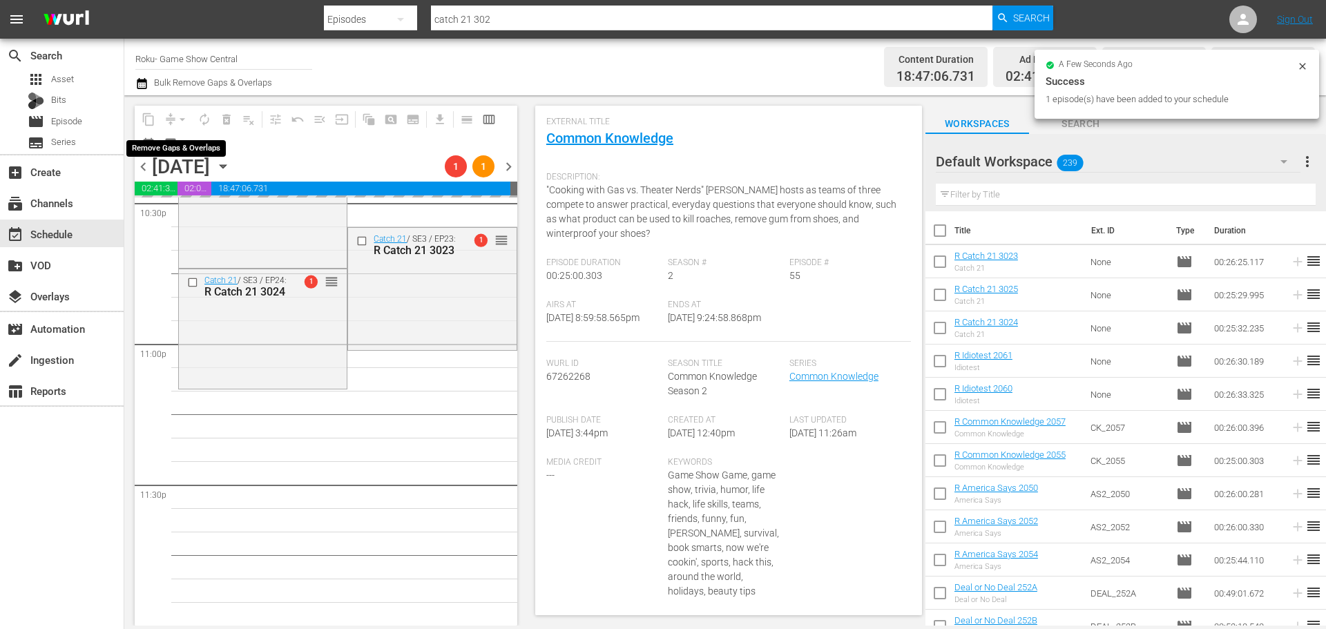
click at [173, 119] on div "arrow_drop_down" at bounding box center [182, 119] width 22 height 22
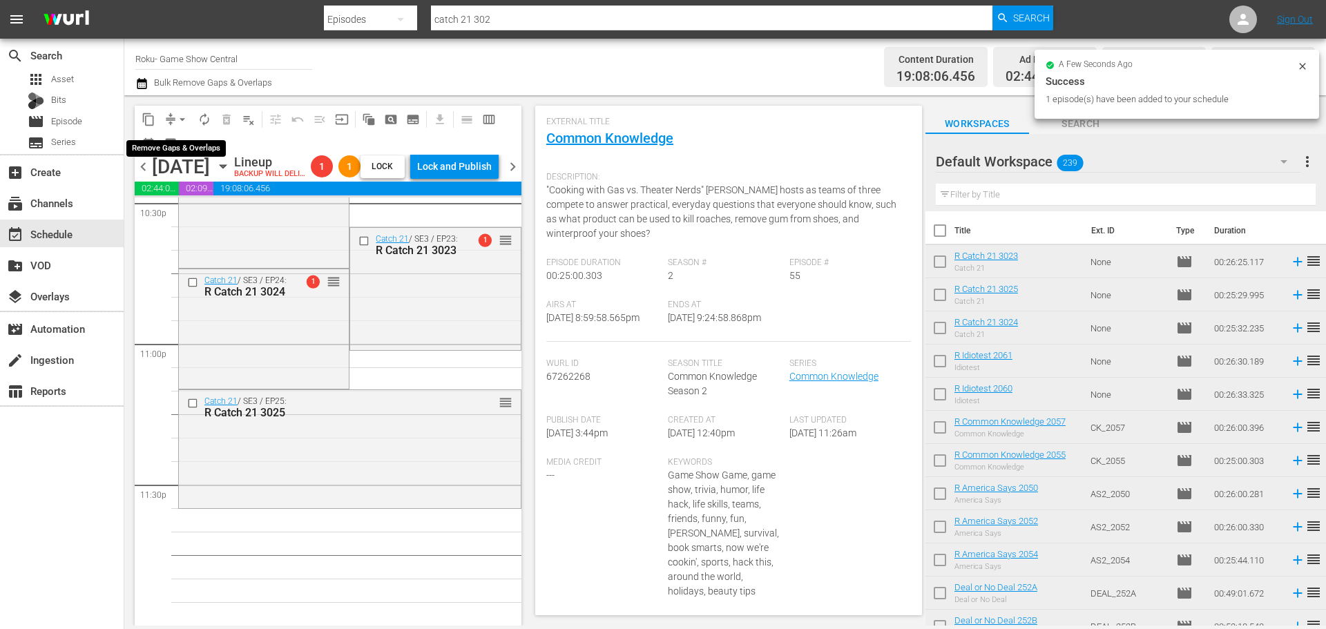
click at [175, 117] on button "arrow_drop_down" at bounding box center [182, 119] width 22 height 22
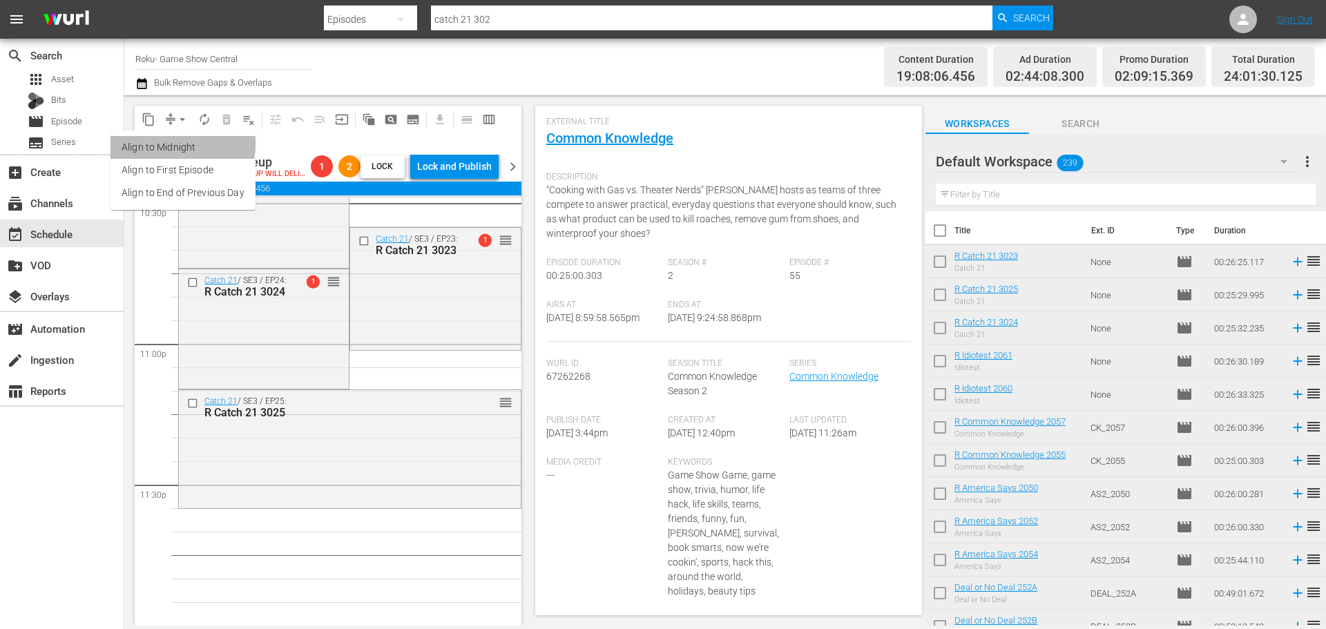
click at [163, 144] on li "Align to Midnight" at bounding box center [183, 147] width 145 height 23
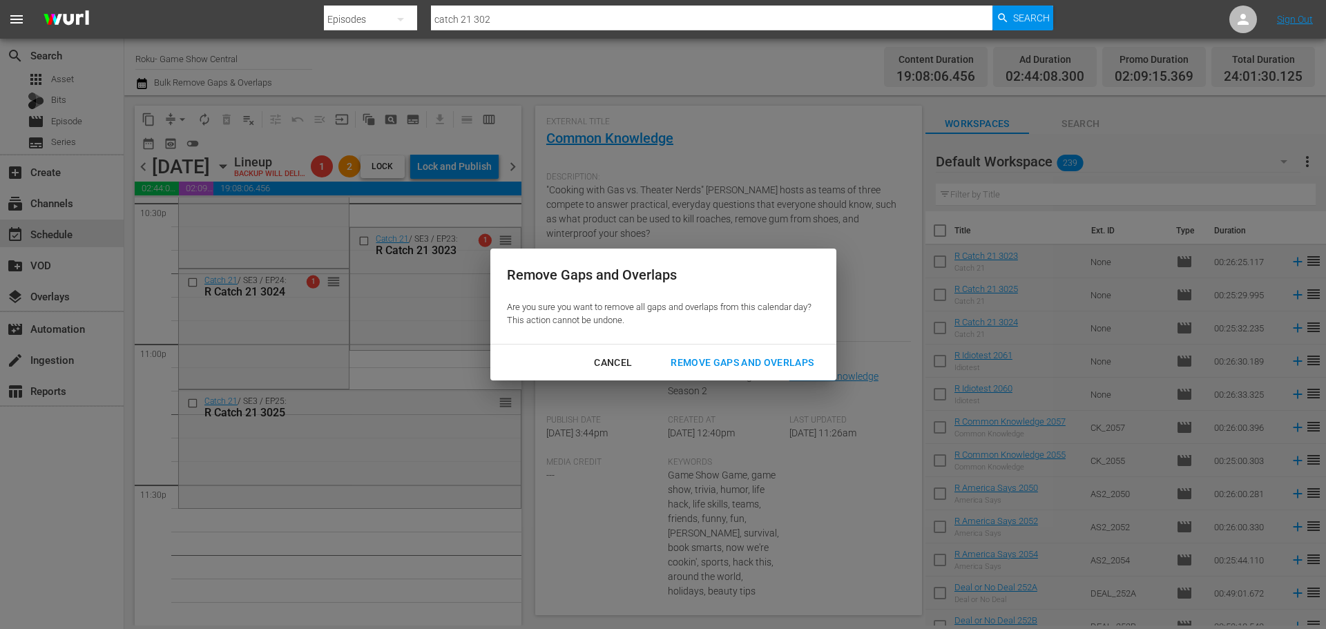
click at [819, 363] on div "Remove Gaps and Overlaps" at bounding box center [742, 362] width 165 height 17
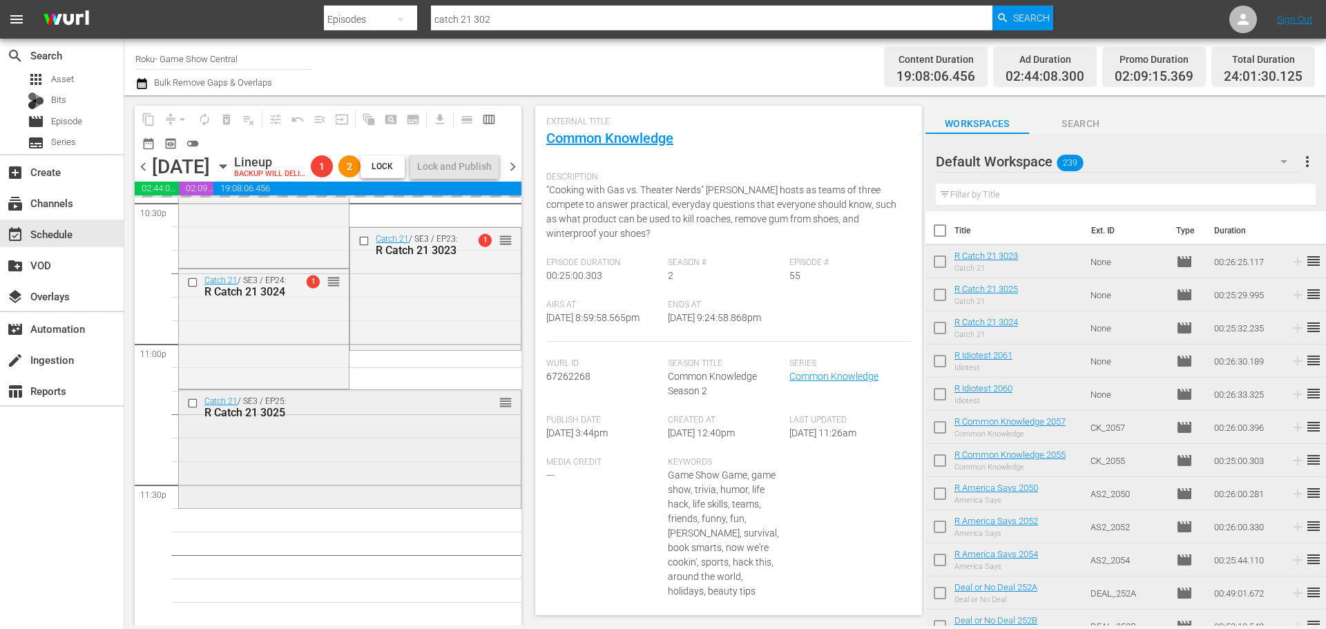
click at [384, 494] on div "Catch 21 / SE3 / EP25: R Catch 21 3025 reorder" at bounding box center [350, 447] width 342 height 115
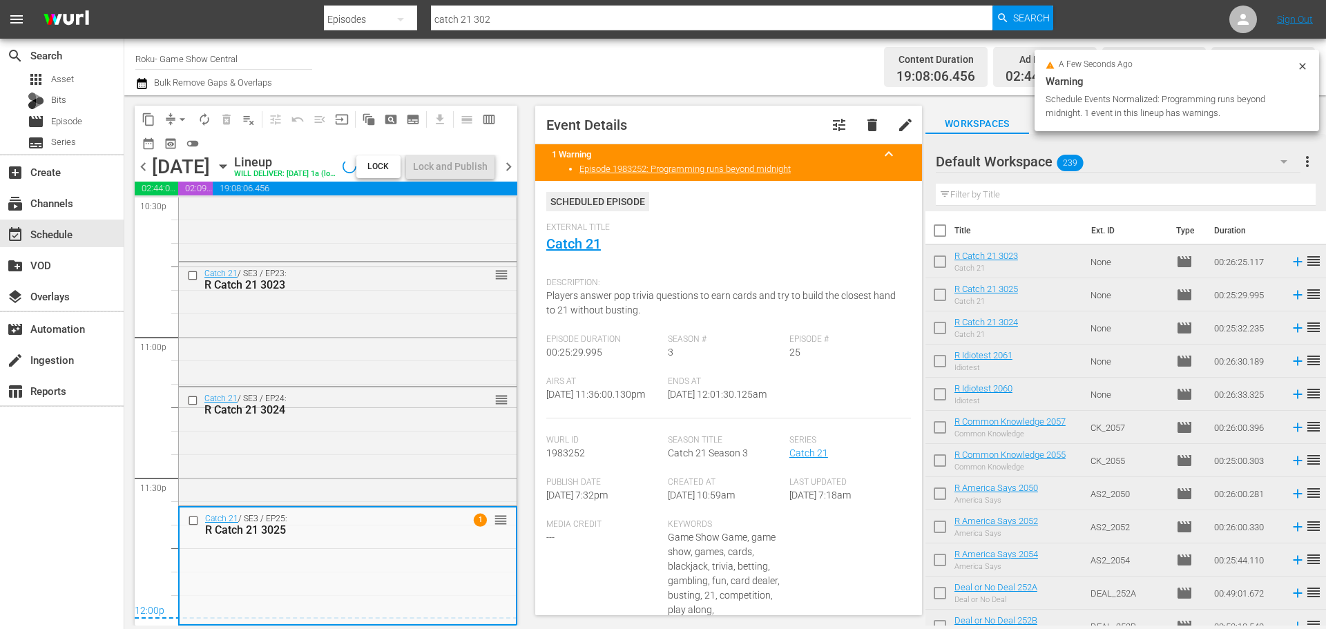
scroll to position [518, 0]
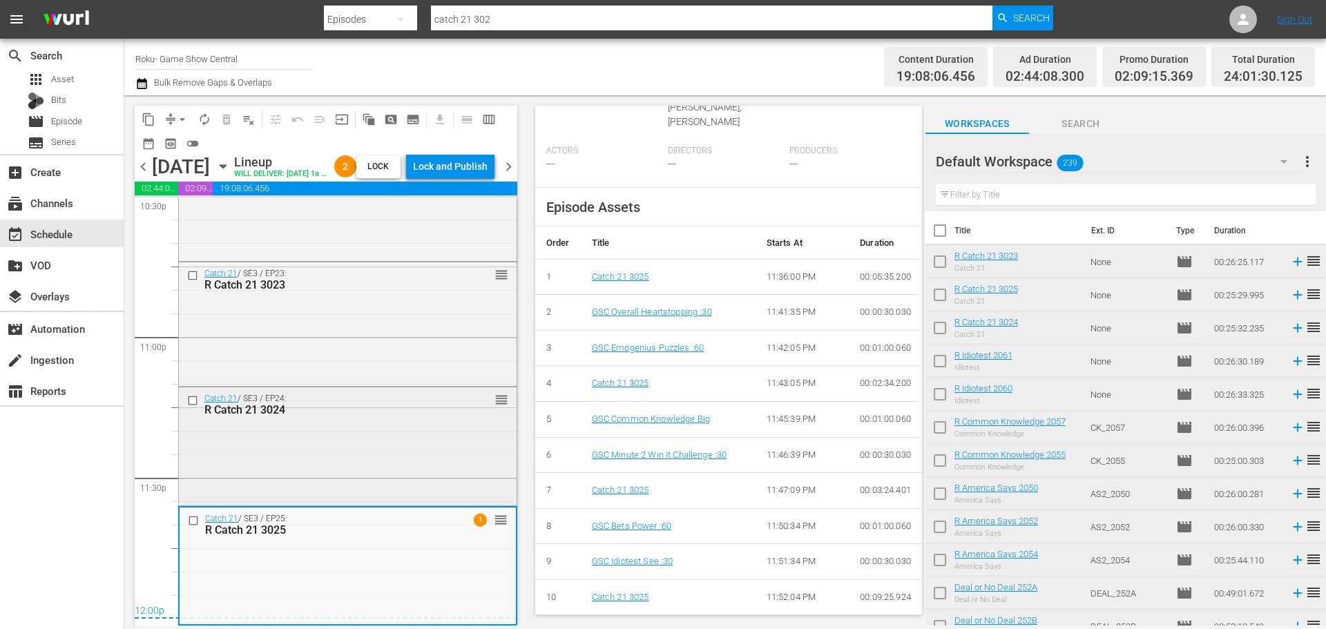
click at [436, 396] on div "Catch 21 / SE3 / EP24: R Catch 21 3024 reorder" at bounding box center [348, 405] width 338 height 34
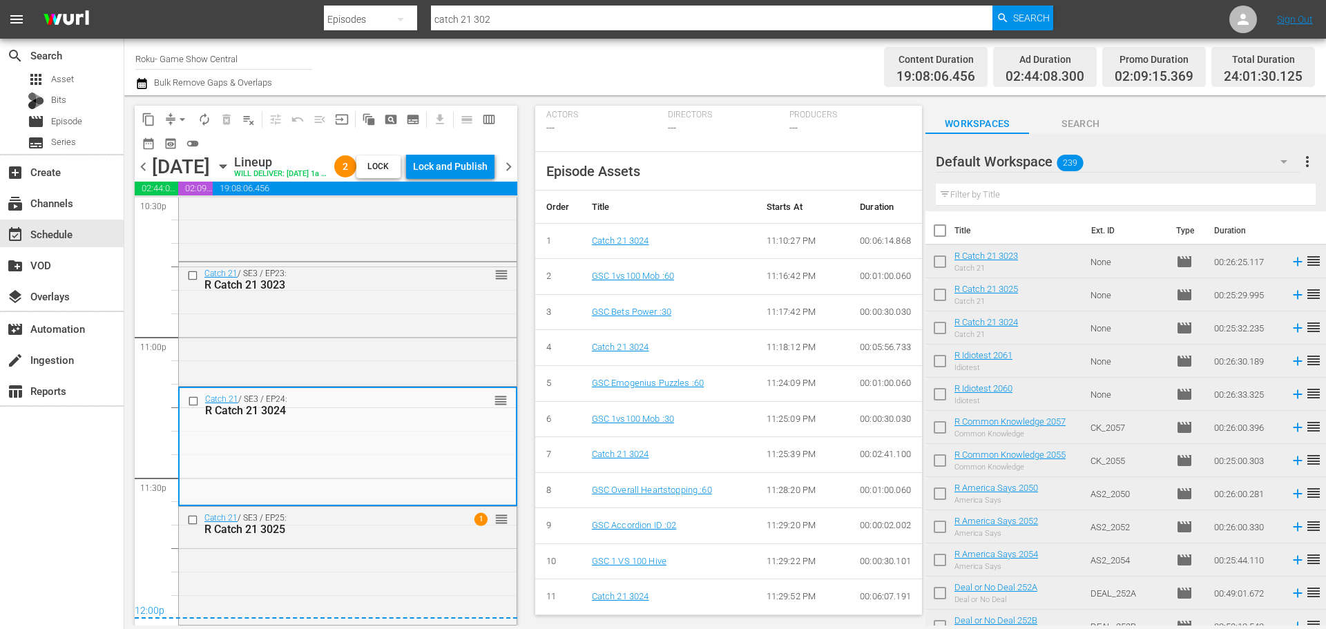
scroll to position [517, 0]
click at [444, 331] on div "Catch 21 / SE3 / EP23: R Catch 21 3023 reorder" at bounding box center [348, 322] width 338 height 120
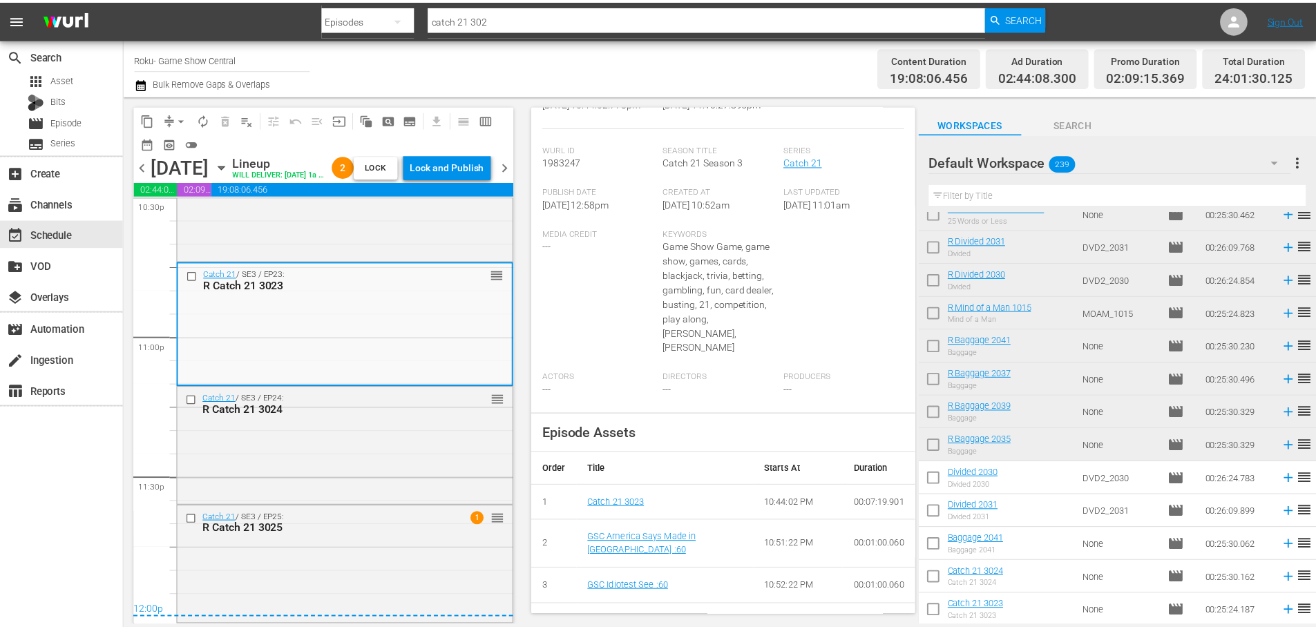
scroll to position [0, 0]
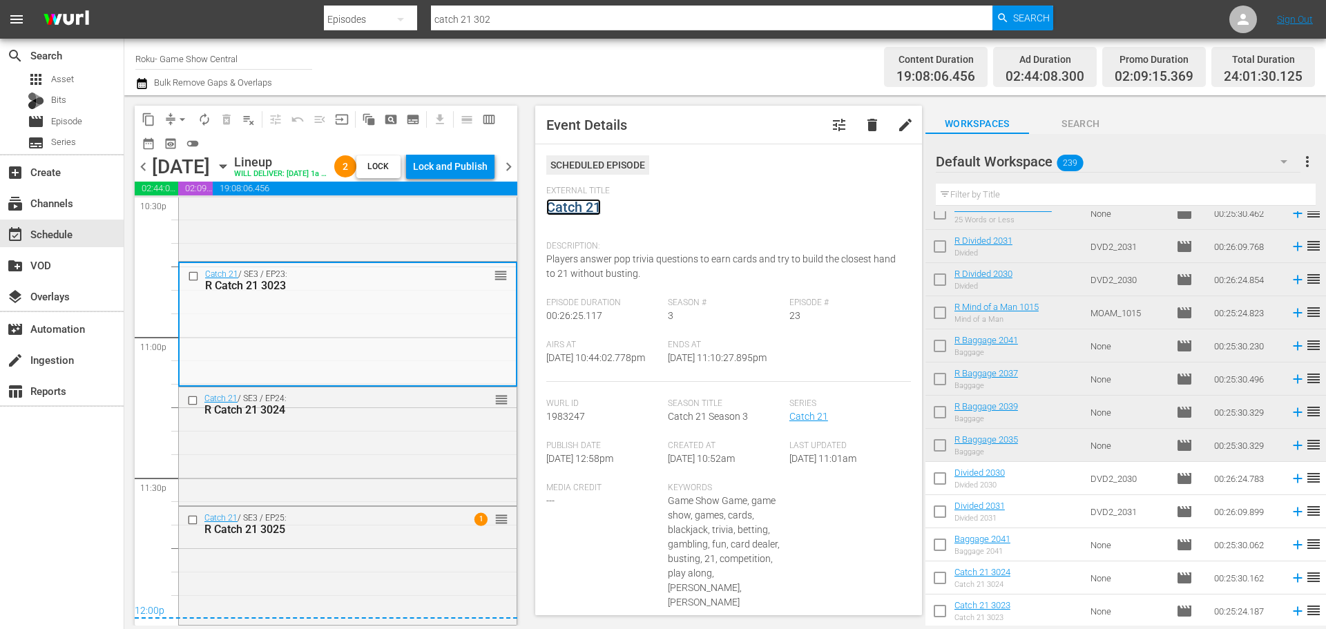
click at [567, 201] on link "Catch 21" at bounding box center [573, 207] width 55 height 17
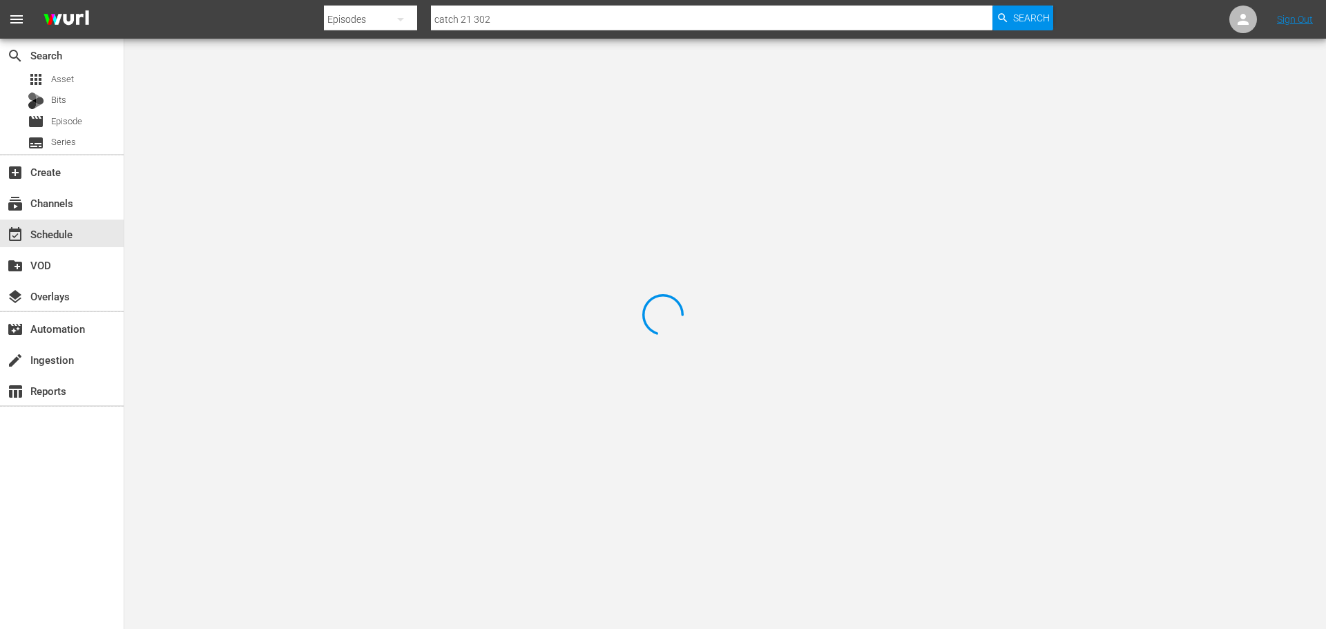
click at [261, 119] on div at bounding box center [663, 314] width 1326 height 629
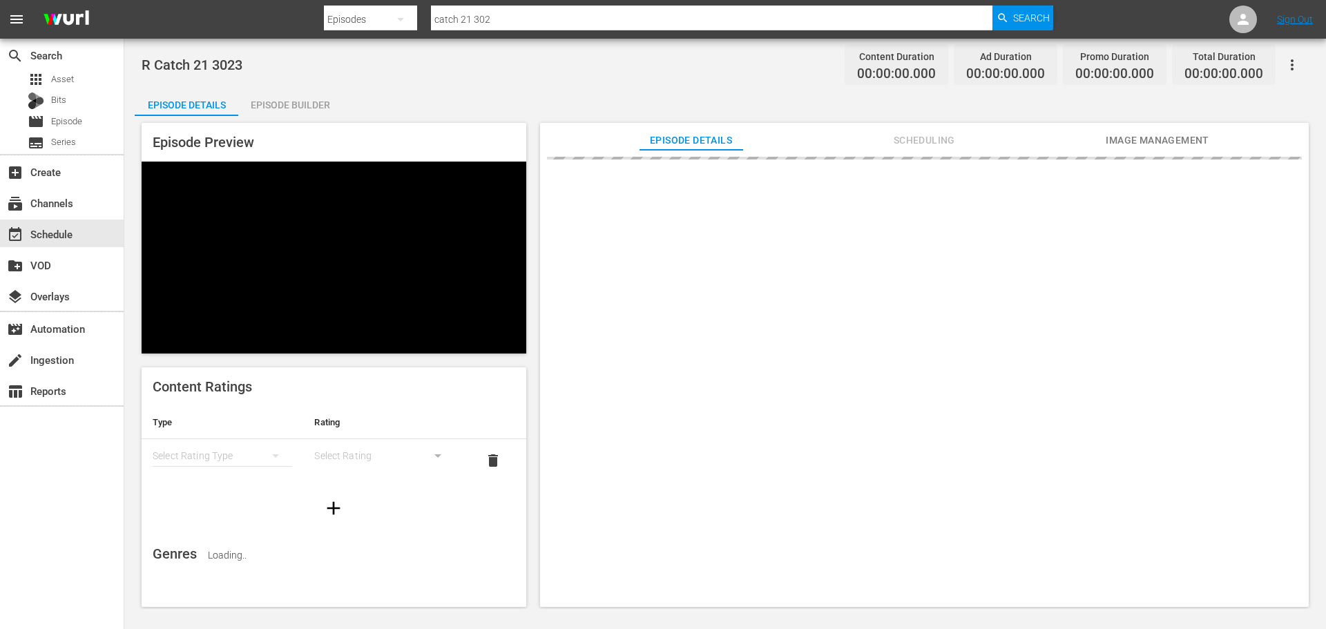
click at [316, 84] on div "R Catch 21 3023 Content Duration 00:00:00.000 Ad Duration 00:00:00.000 Promo Du…" at bounding box center [725, 324] width 1202 height 571
click at [318, 93] on div "Episode Builder" at bounding box center [290, 104] width 104 height 33
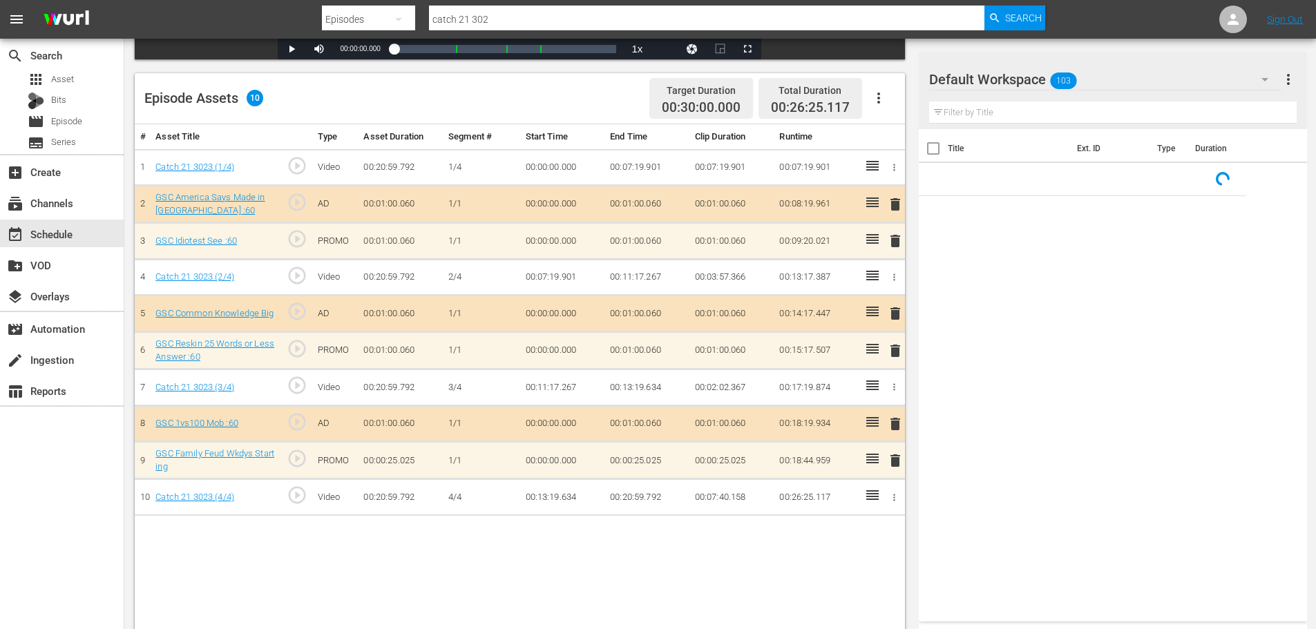
scroll to position [329, 0]
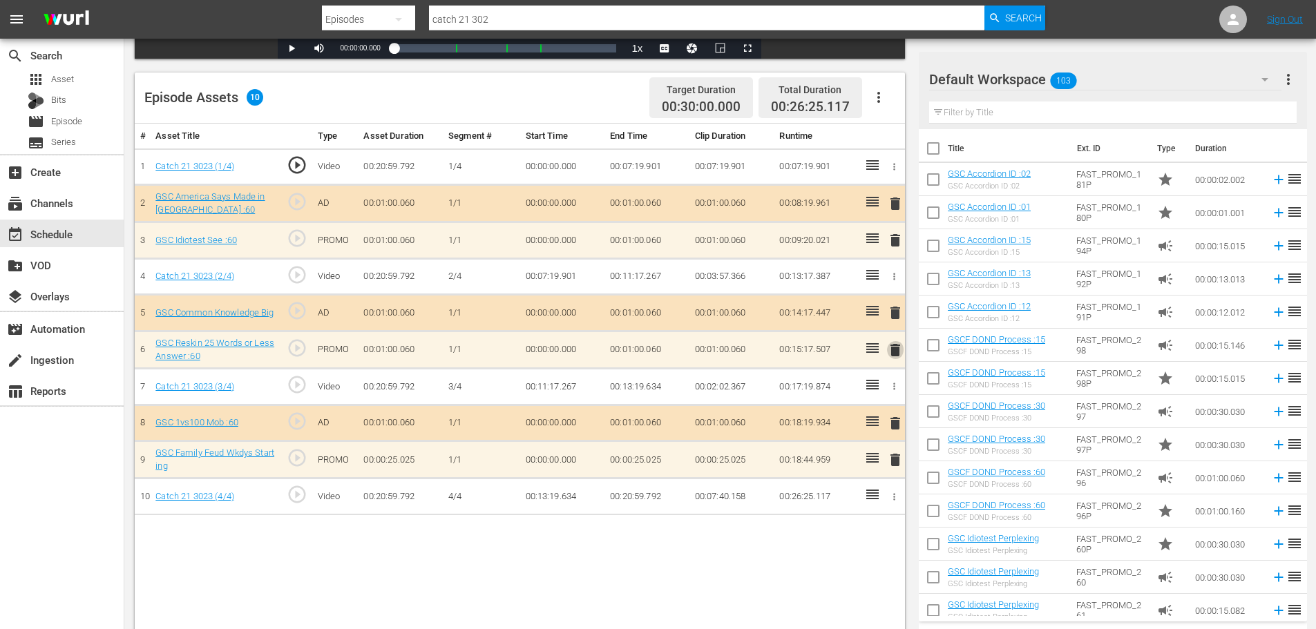
click at [892, 359] on button "delete" at bounding box center [895, 350] width 17 height 20
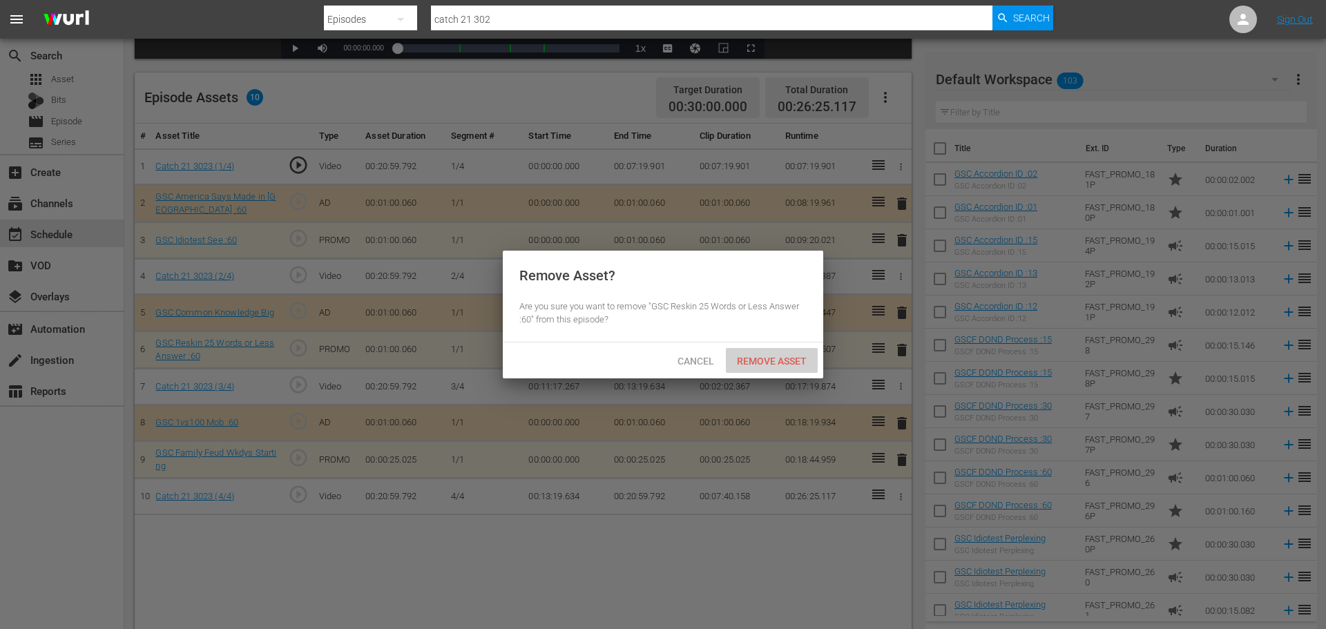
click at [809, 356] on span "Remove Asset" at bounding box center [772, 361] width 92 height 11
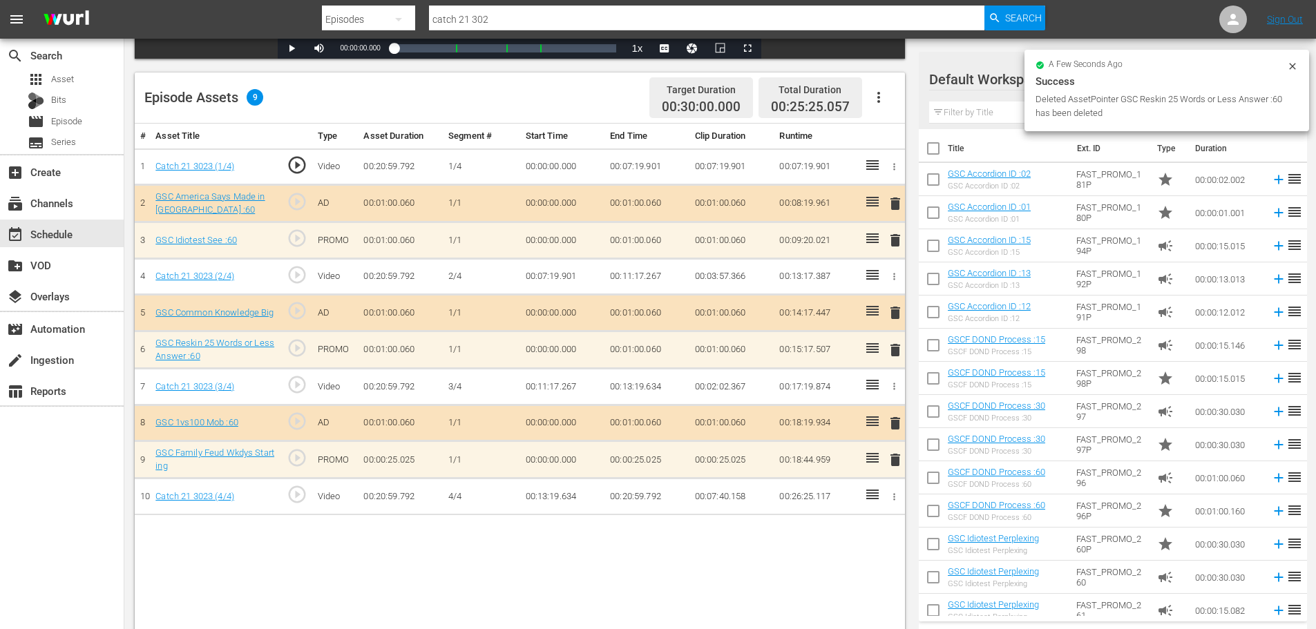
click at [888, 251] on td "delete" at bounding box center [892, 240] width 23 height 37
click at [898, 241] on span "delete" at bounding box center [895, 240] width 17 height 17
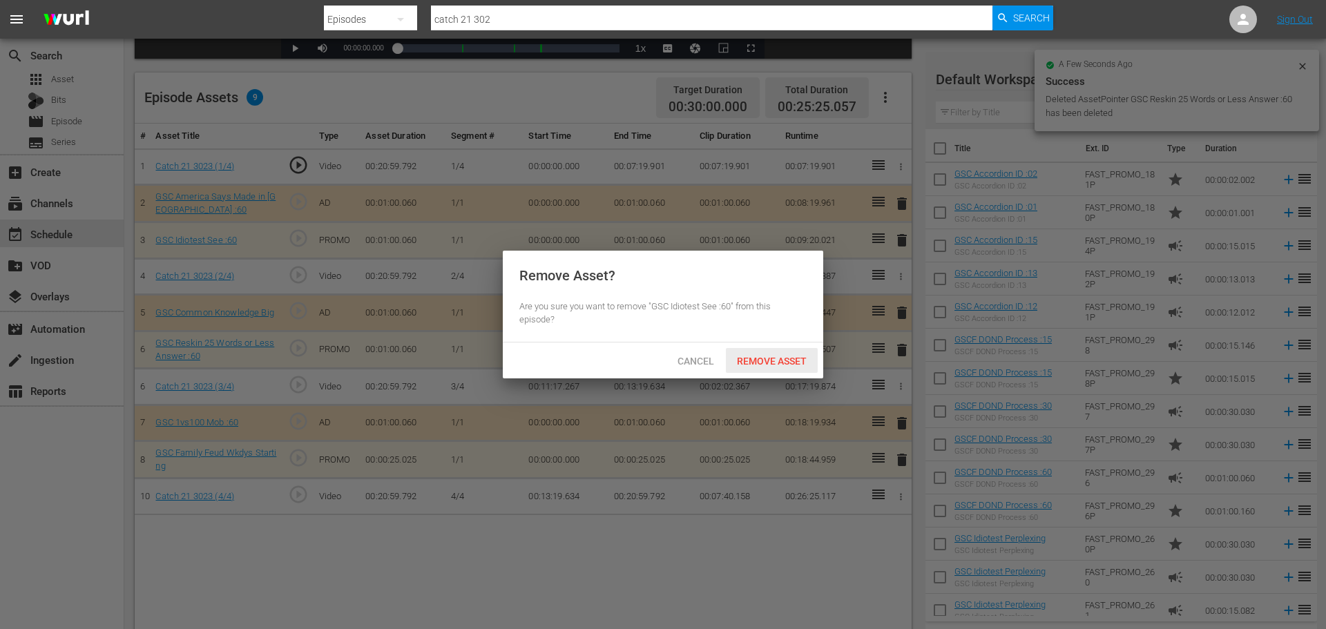
click at [789, 356] on span "Remove Asset" at bounding box center [772, 361] width 92 height 11
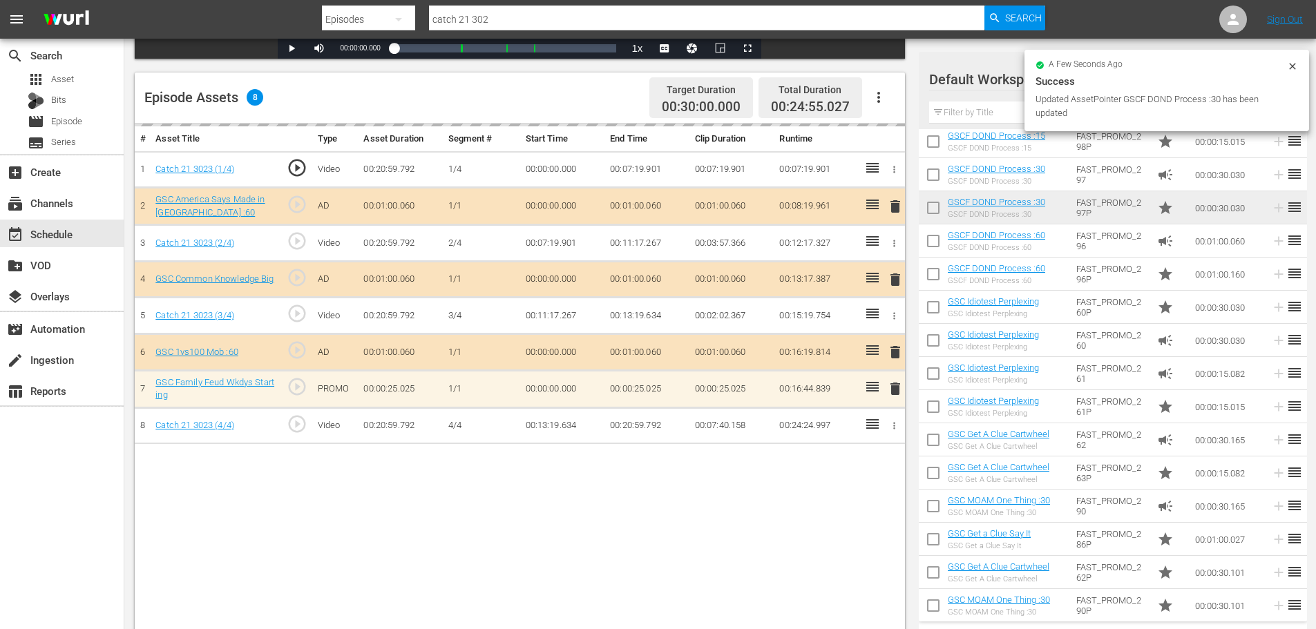
scroll to position [484, 0]
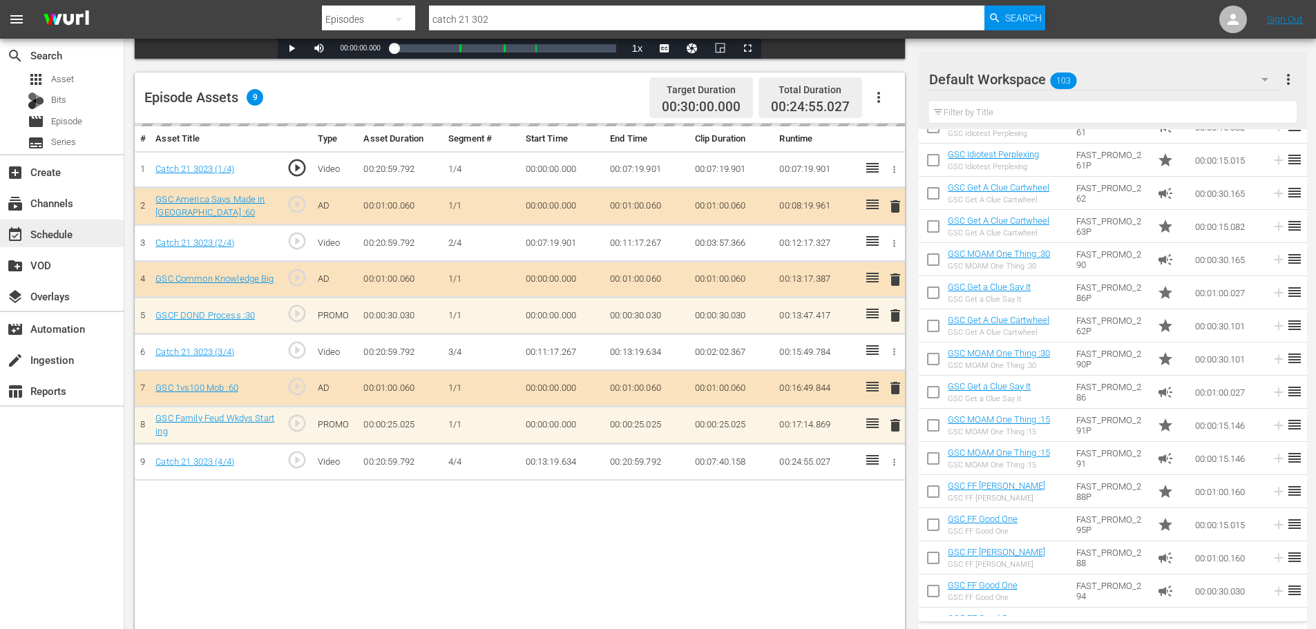
click at [73, 236] on div "event_available Schedule" at bounding box center [38, 232] width 77 height 12
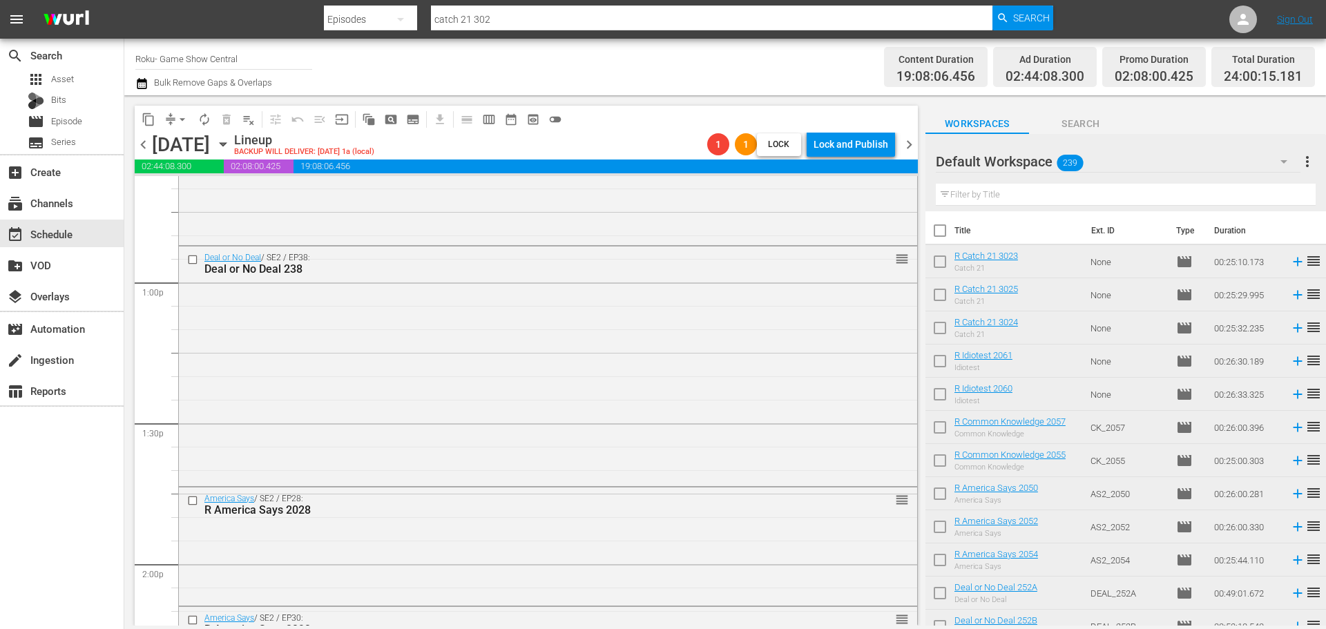
scroll to position [4418, 0]
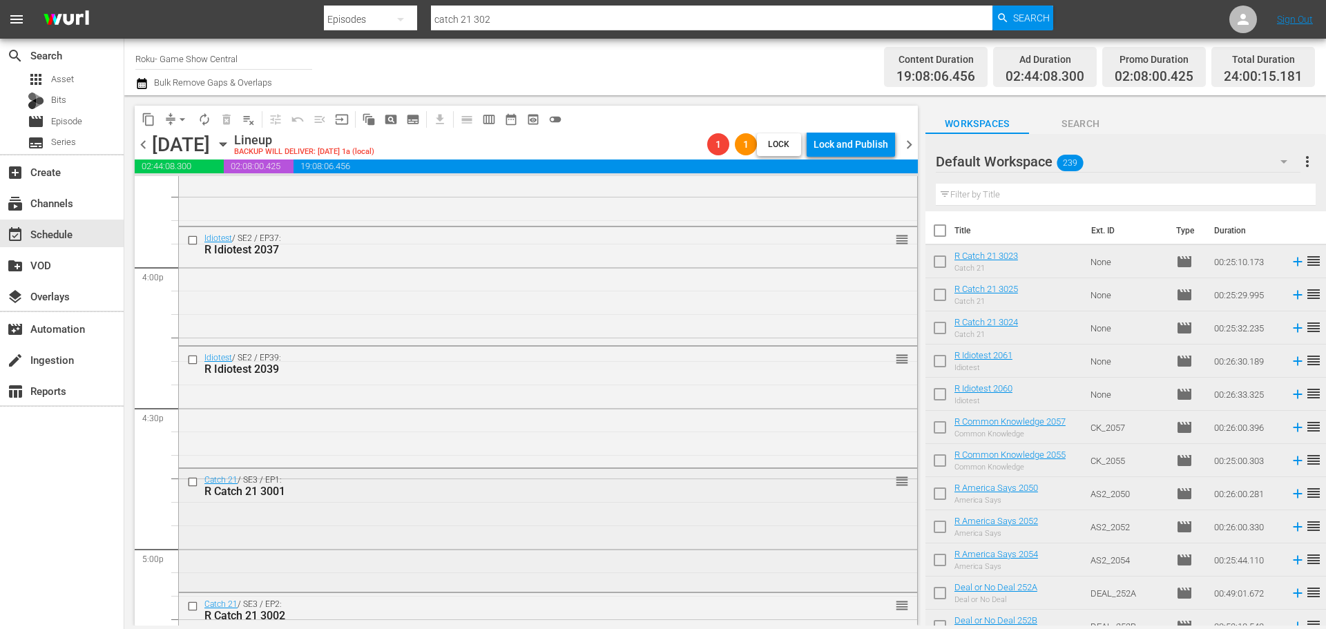
click at [841, 488] on div "Catch 21 / SE3 / EP1: R Catch 21 3001 reorder" at bounding box center [548, 486] width 738 height 34
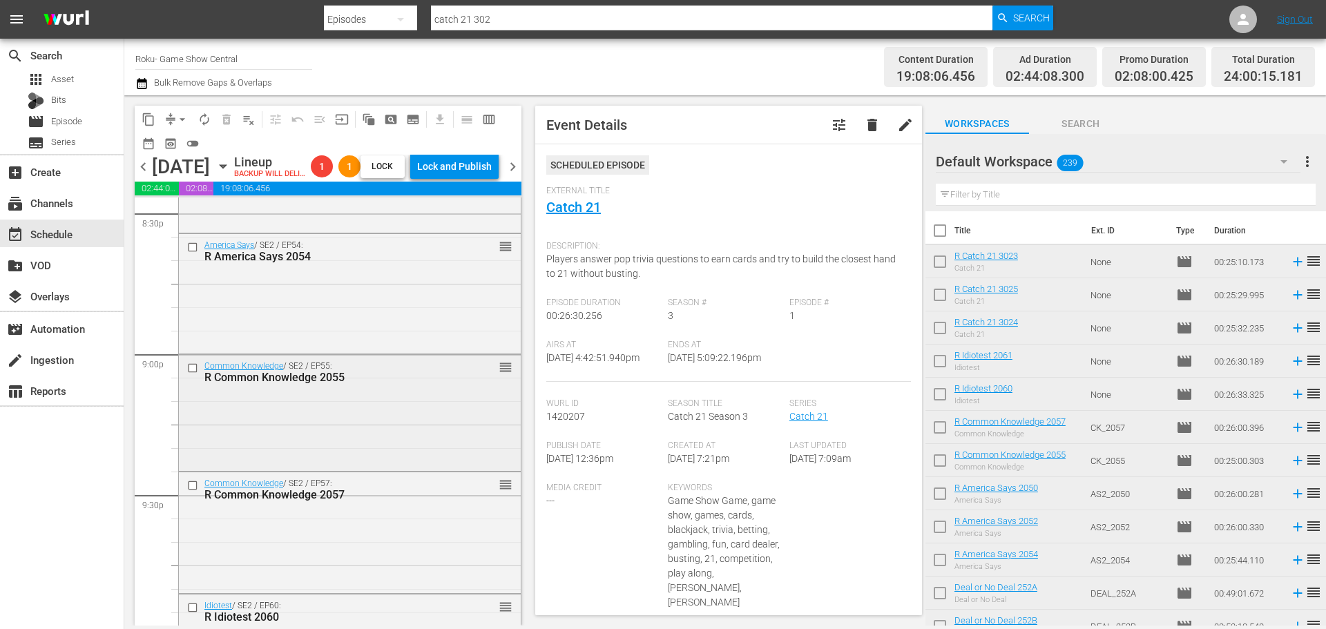
scroll to position [5868, 0]
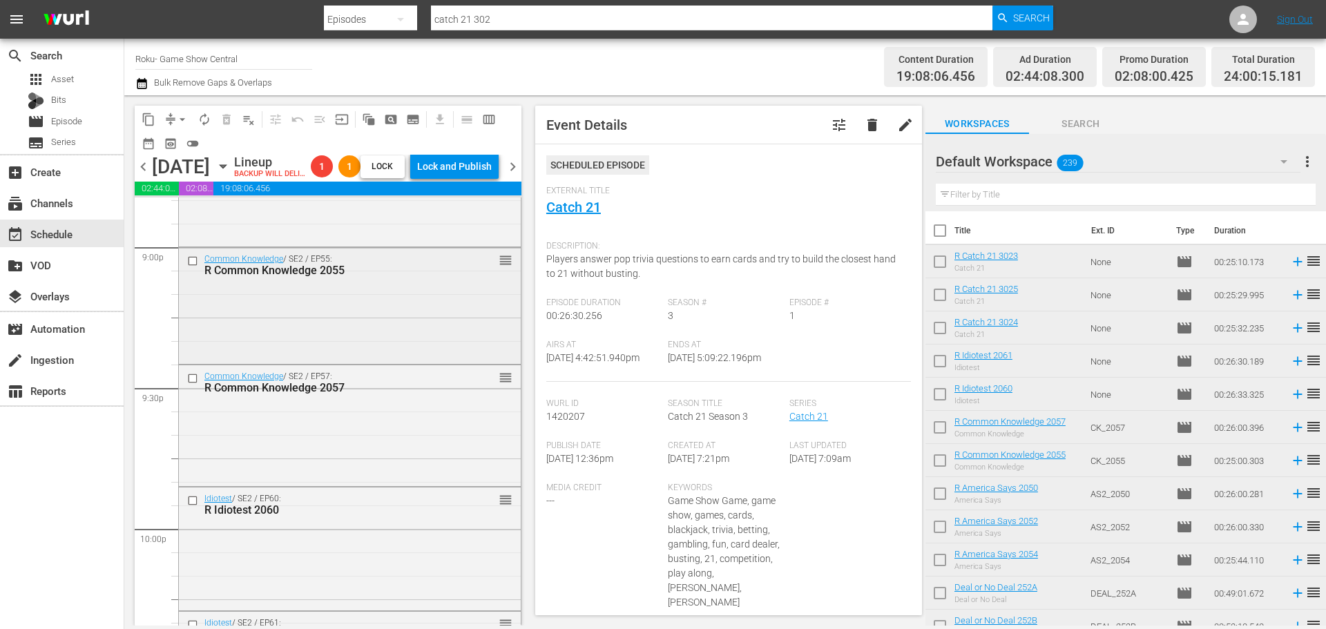
click at [272, 338] on div "Common Knowledge / SE2 / EP55: R Common Knowledge 2055 reorder" at bounding box center [350, 304] width 342 height 113
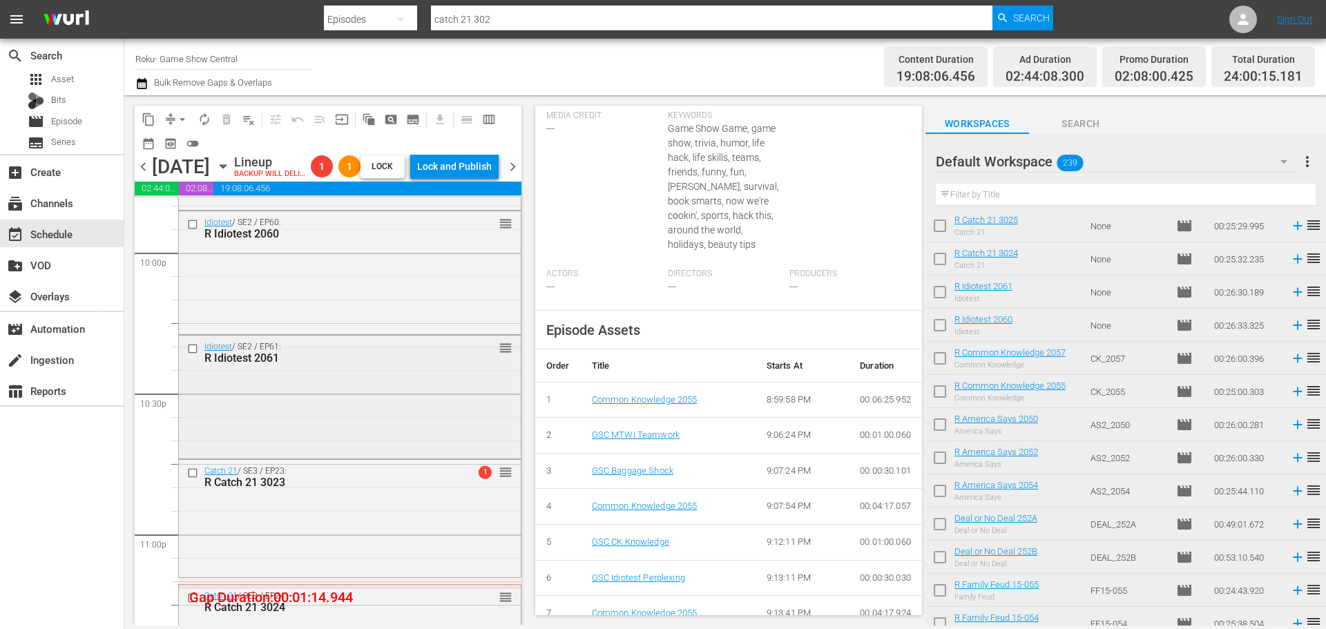
scroll to position [5938, 0]
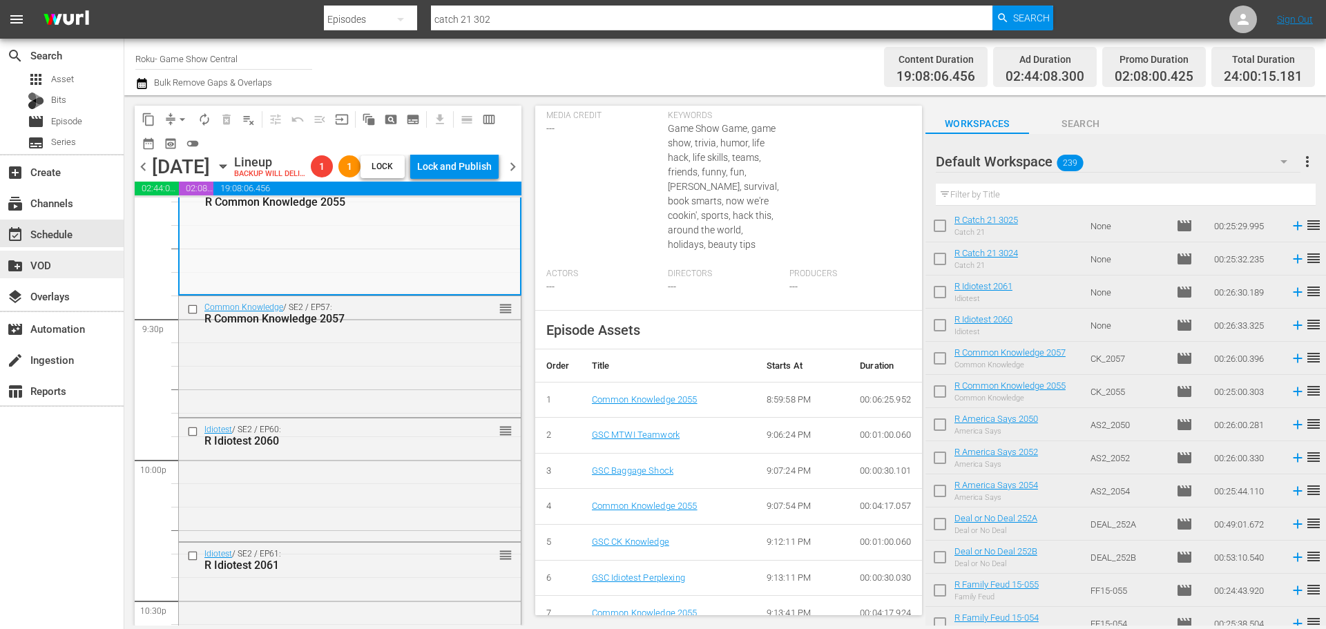
drag, startPoint x: 385, startPoint y: 414, endPoint x: 42, endPoint y: 253, distance: 378.2
click at [390, 412] on div "Common Knowledge / SE2 / EP57: R Common Knowledge 2057 reorder" at bounding box center [350, 355] width 342 height 118
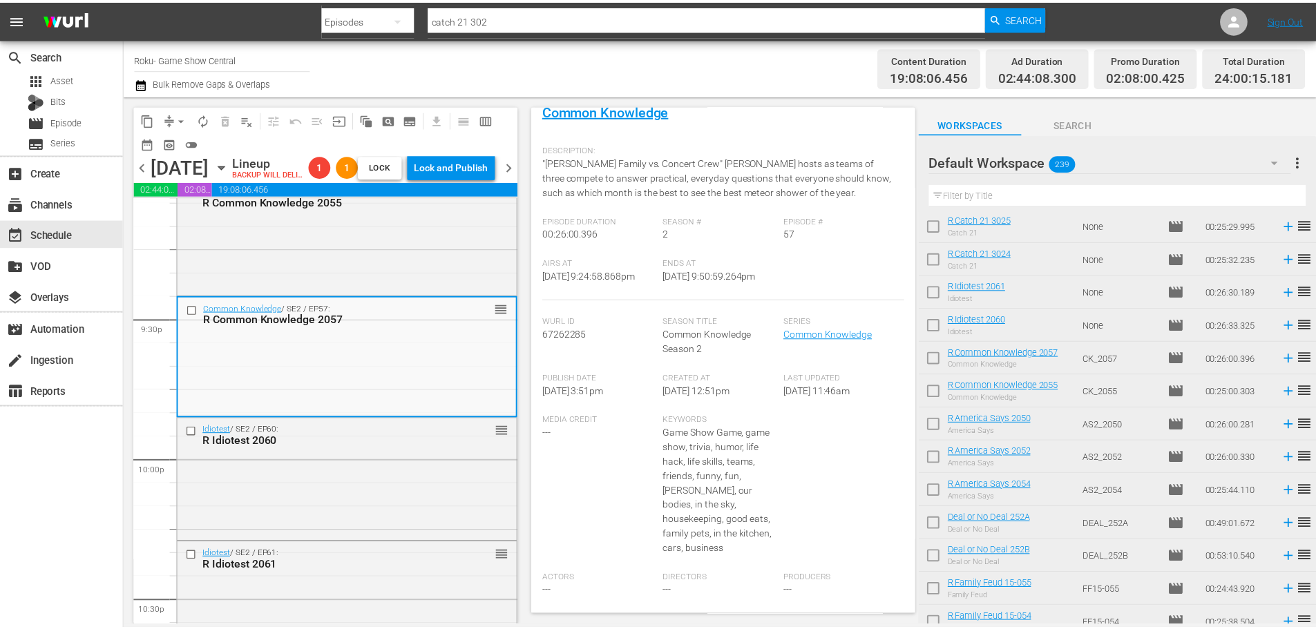
scroll to position [0, 0]
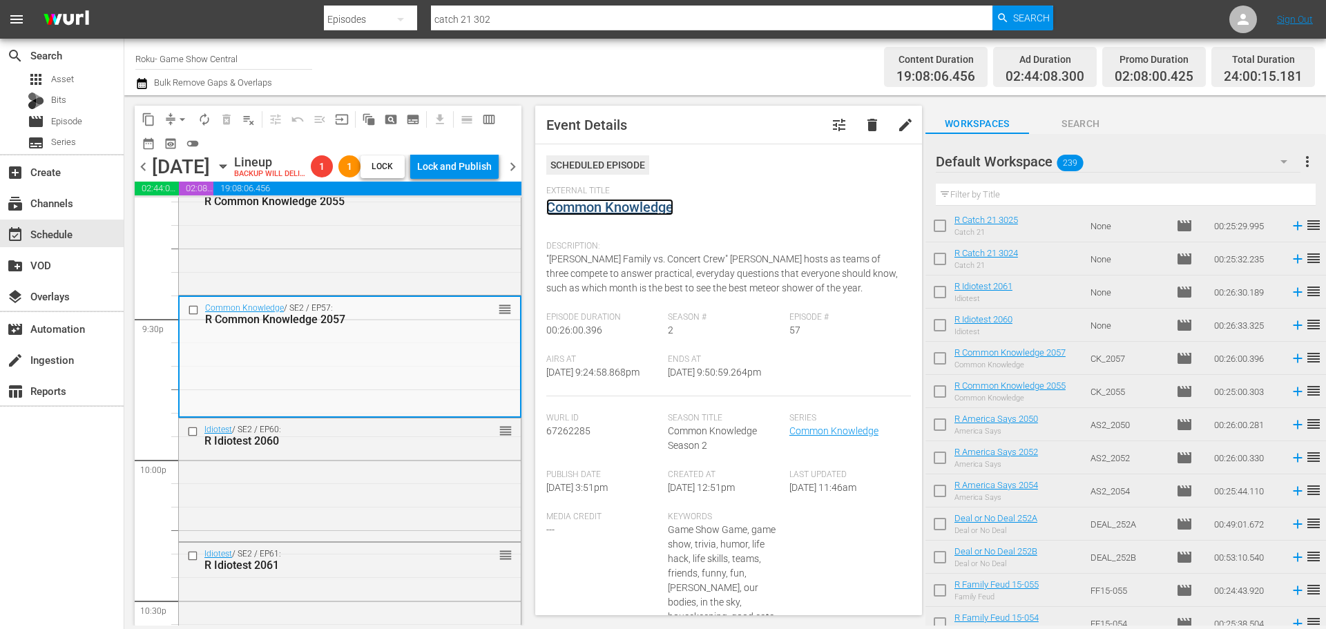
click at [620, 210] on link "Common Knowledge" at bounding box center [609, 207] width 127 height 17
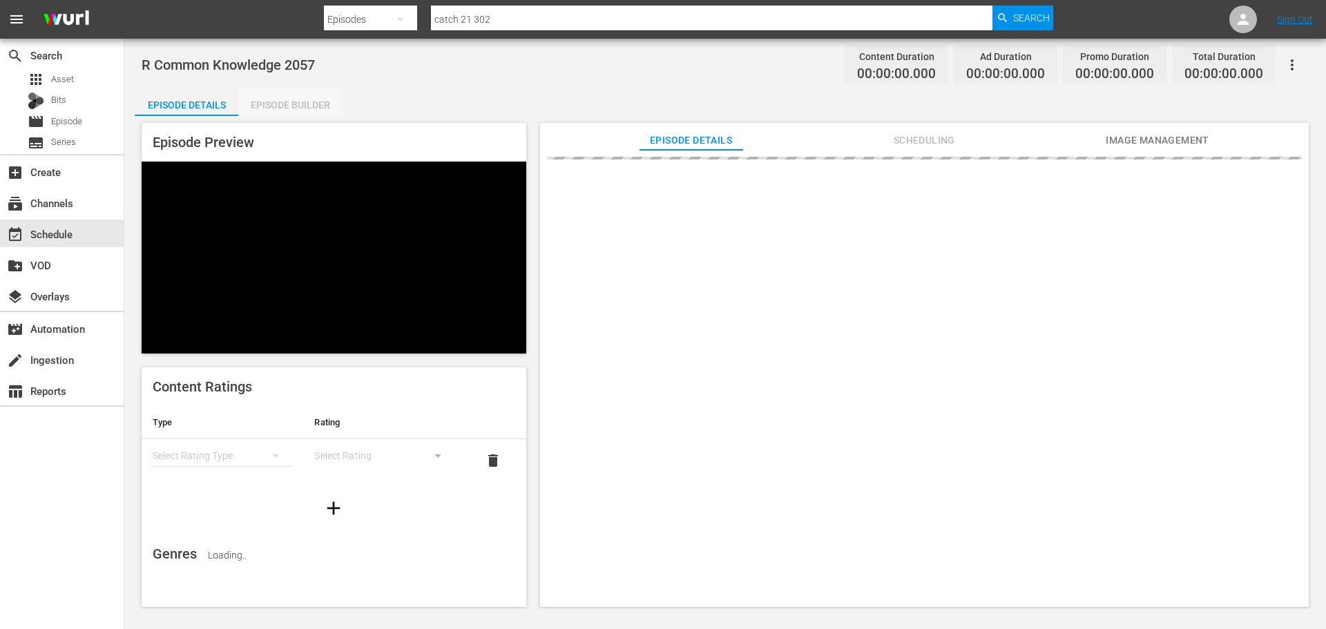
click at [323, 100] on div "Episode Builder" at bounding box center [290, 104] width 104 height 33
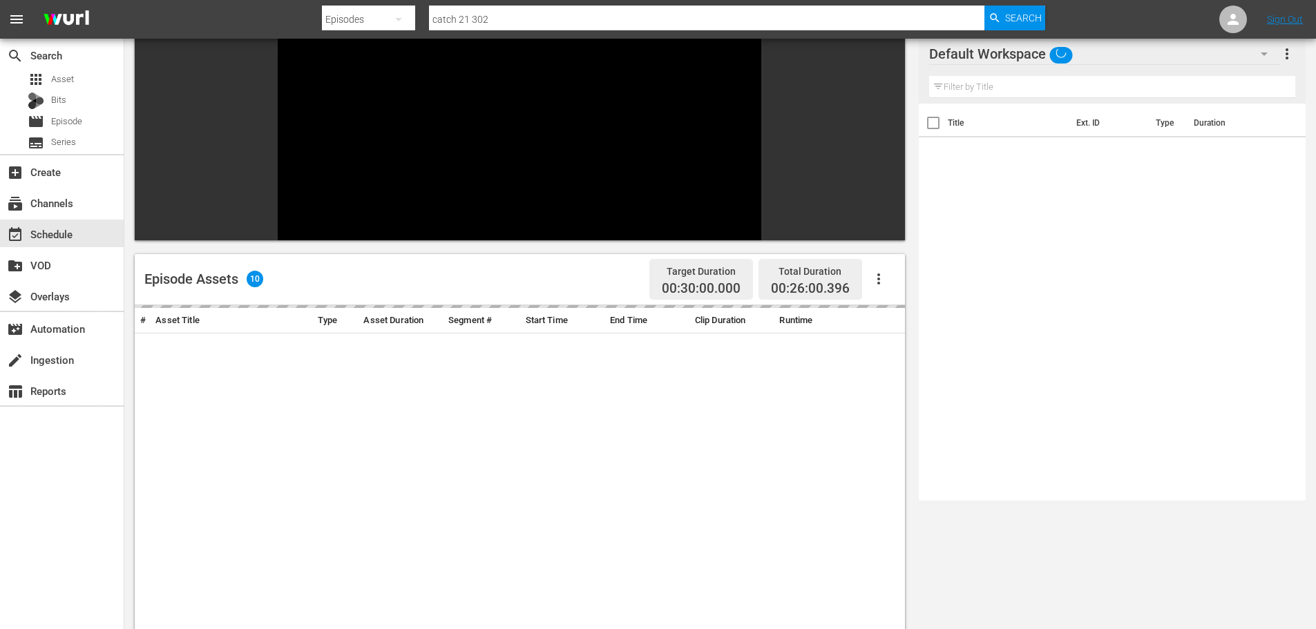
scroll to position [191, 0]
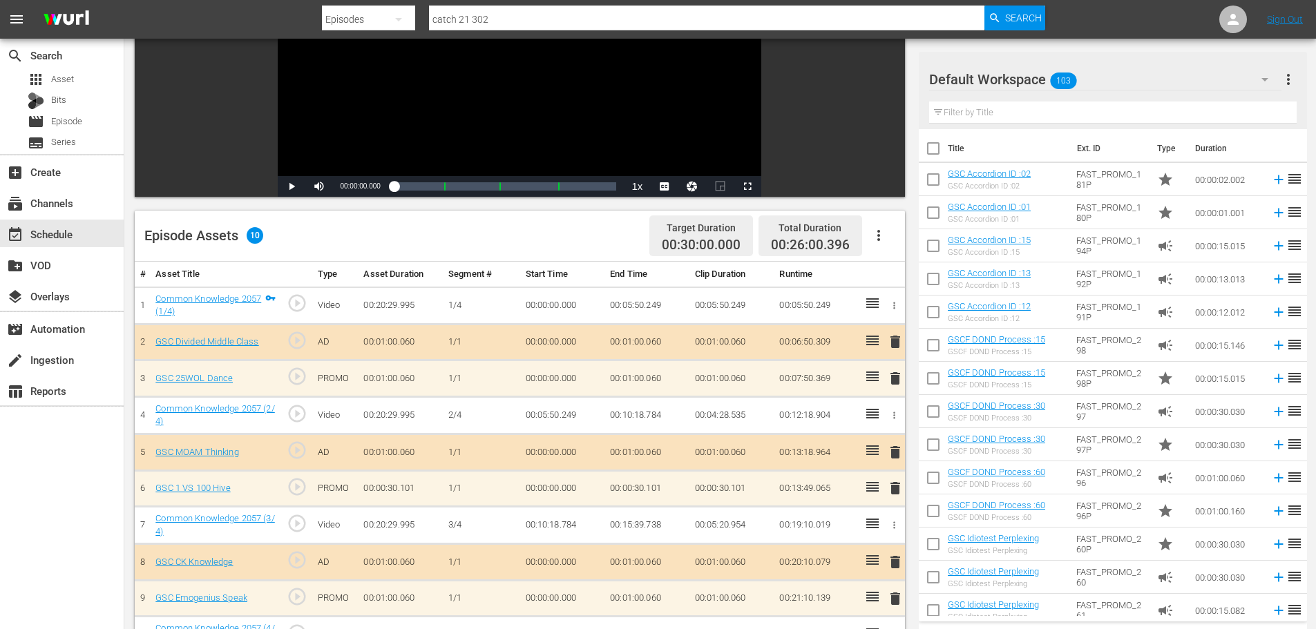
click at [895, 479] on button "delete" at bounding box center [895, 489] width 17 height 20
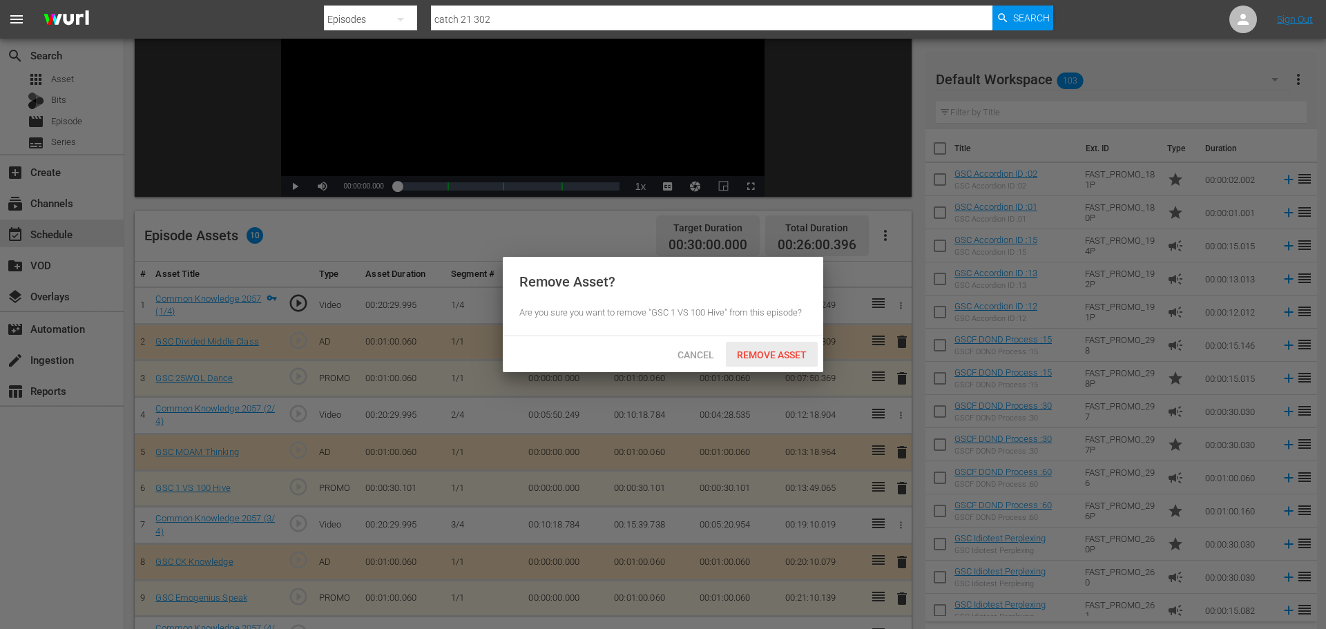
click at [802, 355] on span "Remove Asset" at bounding box center [772, 355] width 92 height 11
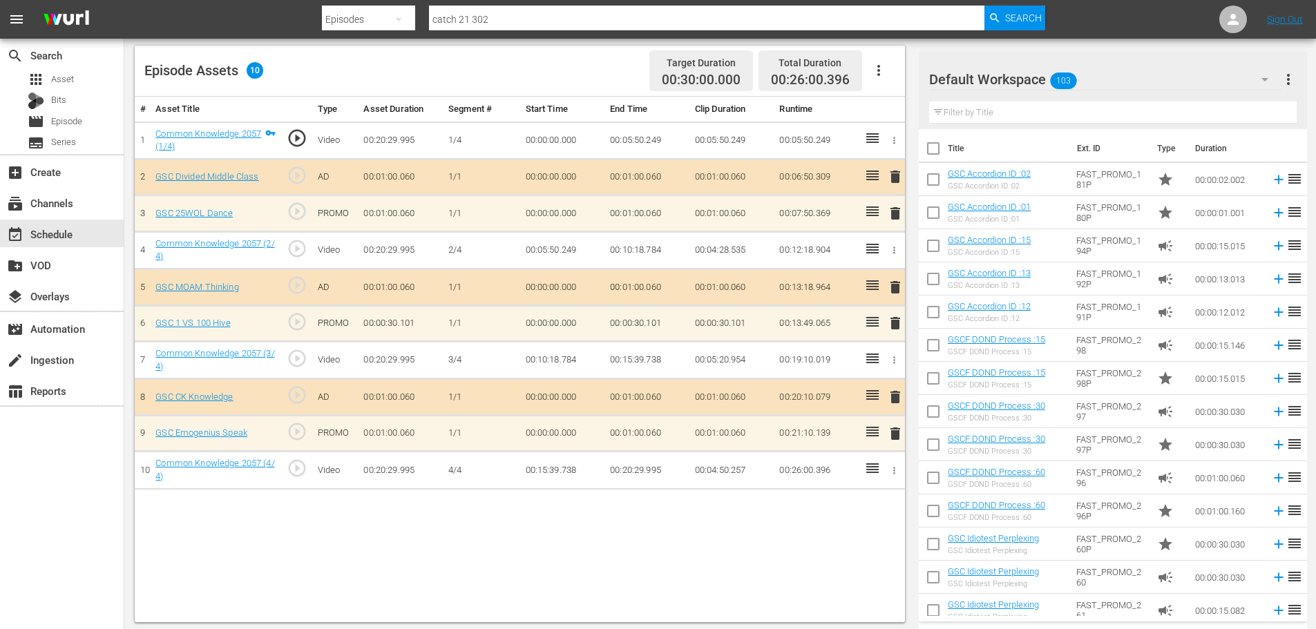
scroll to position [360, 0]
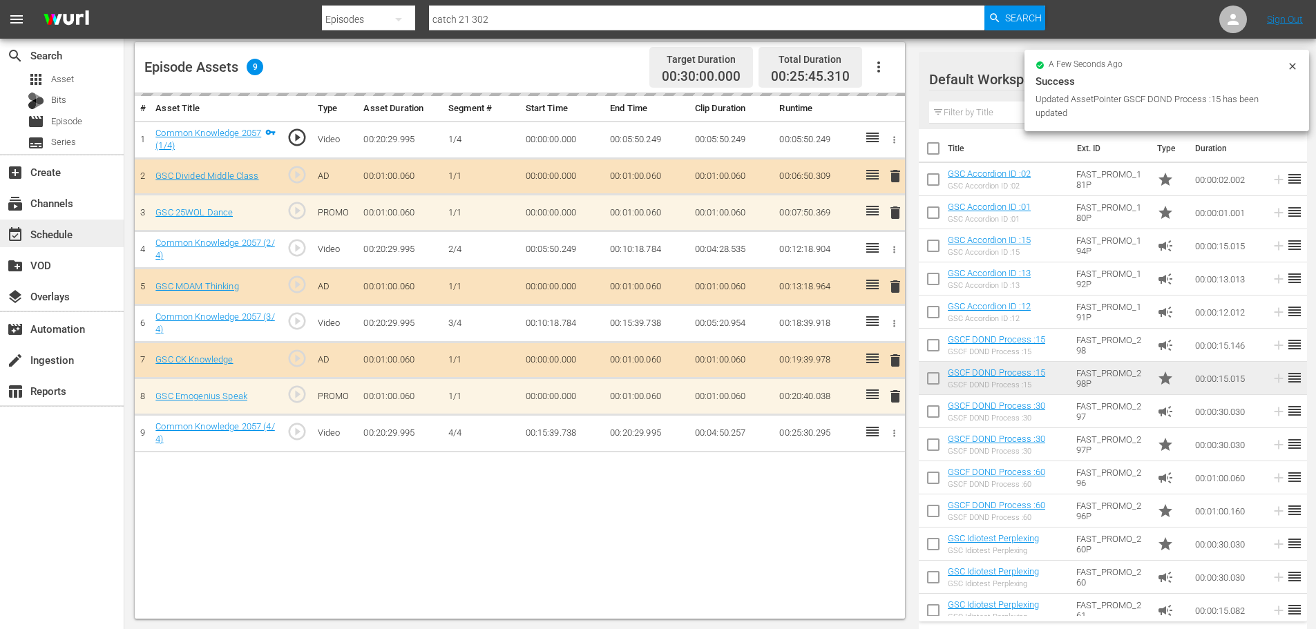
click at [84, 238] on div "event_available Schedule" at bounding box center [62, 234] width 124 height 28
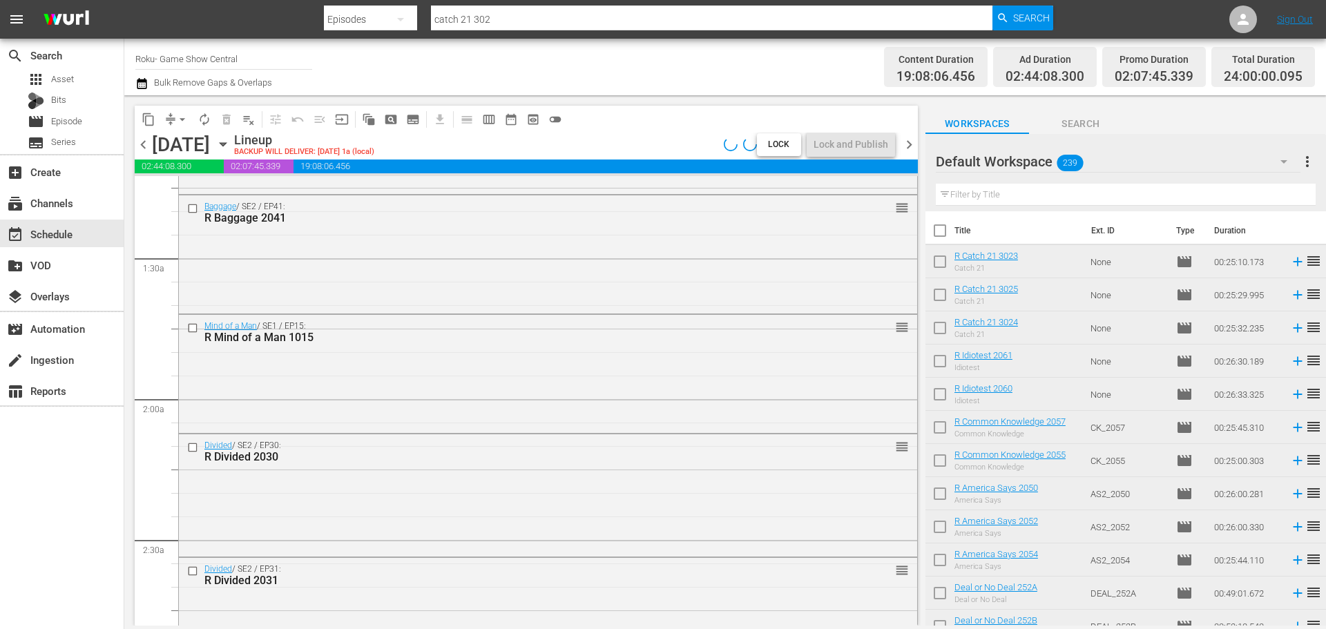
scroll to position [345, 0]
click at [171, 106] on div "content_copy compress arrow_drop_down autorenew_outlined delete_forever_outline…" at bounding box center [352, 119] width 434 height 27
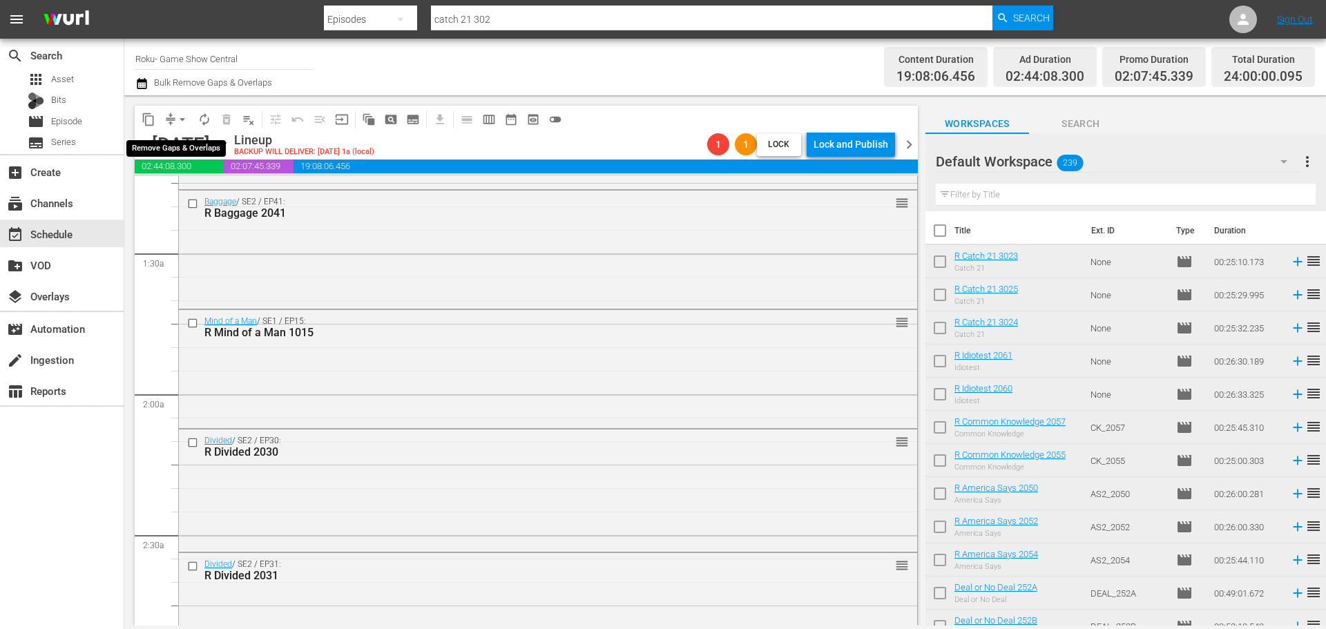
click at [186, 119] on span "arrow_drop_down" at bounding box center [182, 120] width 14 height 14
click at [145, 142] on li "Align to Midnight" at bounding box center [183, 147] width 145 height 23
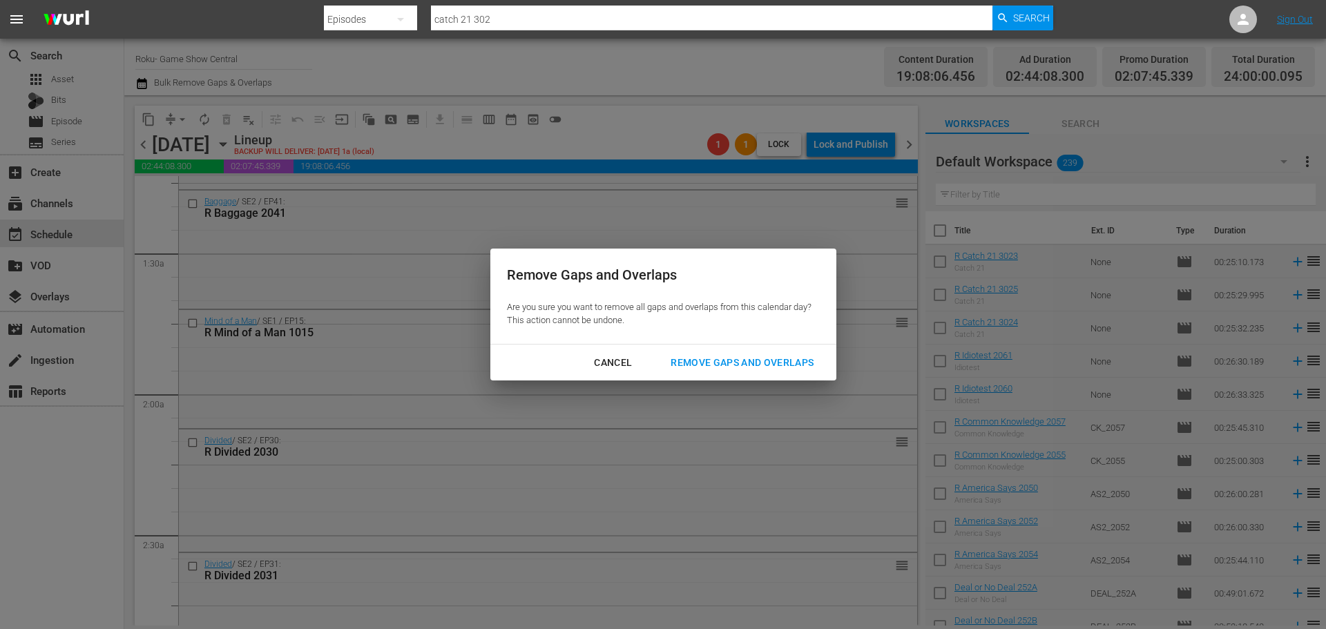
click at [760, 366] on div "Remove Gaps and Overlaps" at bounding box center [742, 362] width 165 height 17
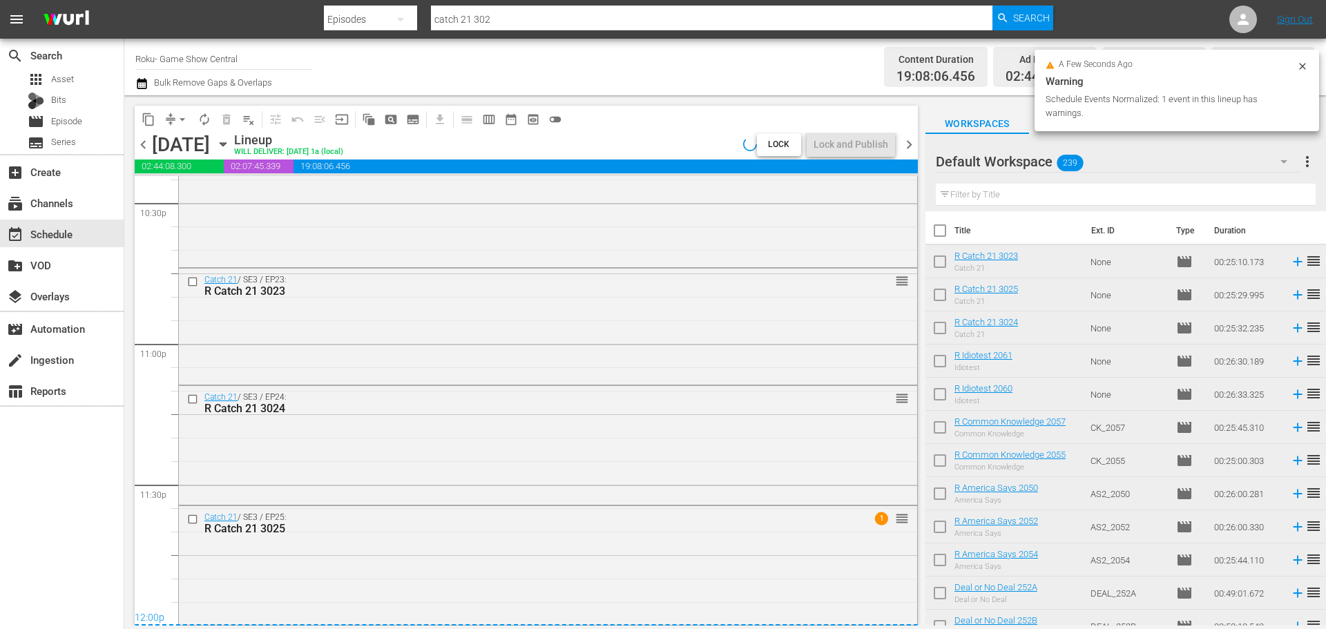
scroll to position [6314, 0]
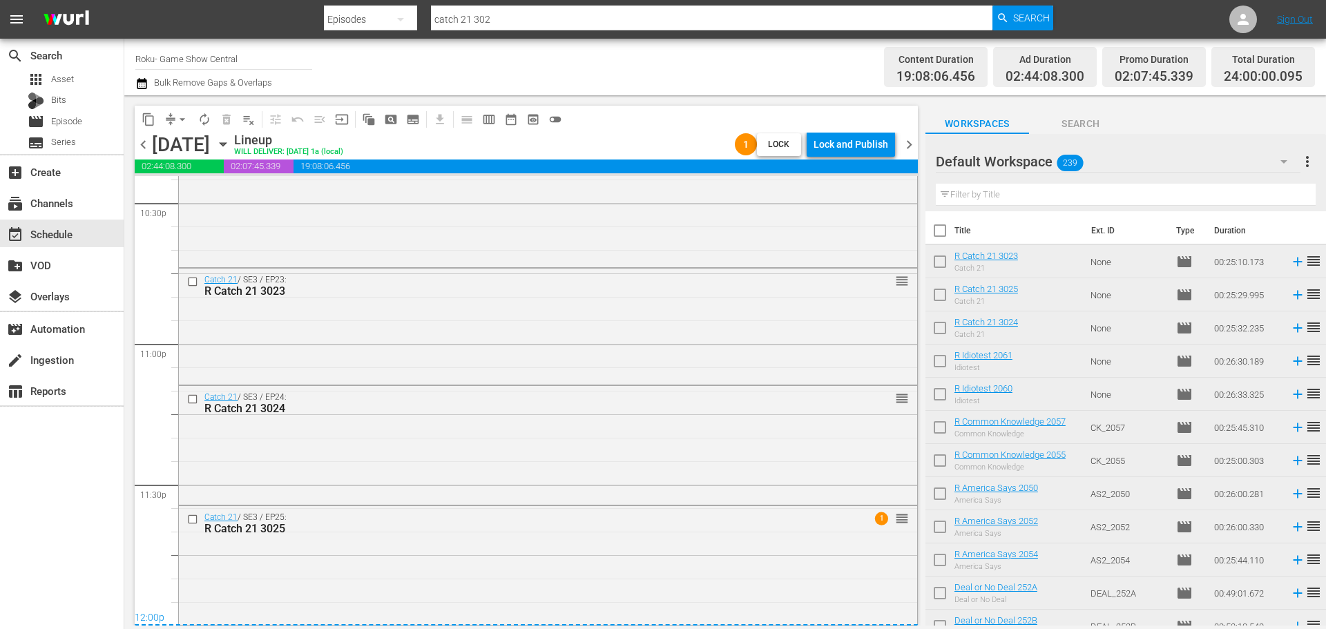
click at [629, 118] on div "content_copy compress arrow_drop_down autorenew_outlined delete_forever_outline…" at bounding box center [526, 119] width 783 height 27
click at [834, 138] on div "Lock and Publish" at bounding box center [851, 144] width 75 height 25
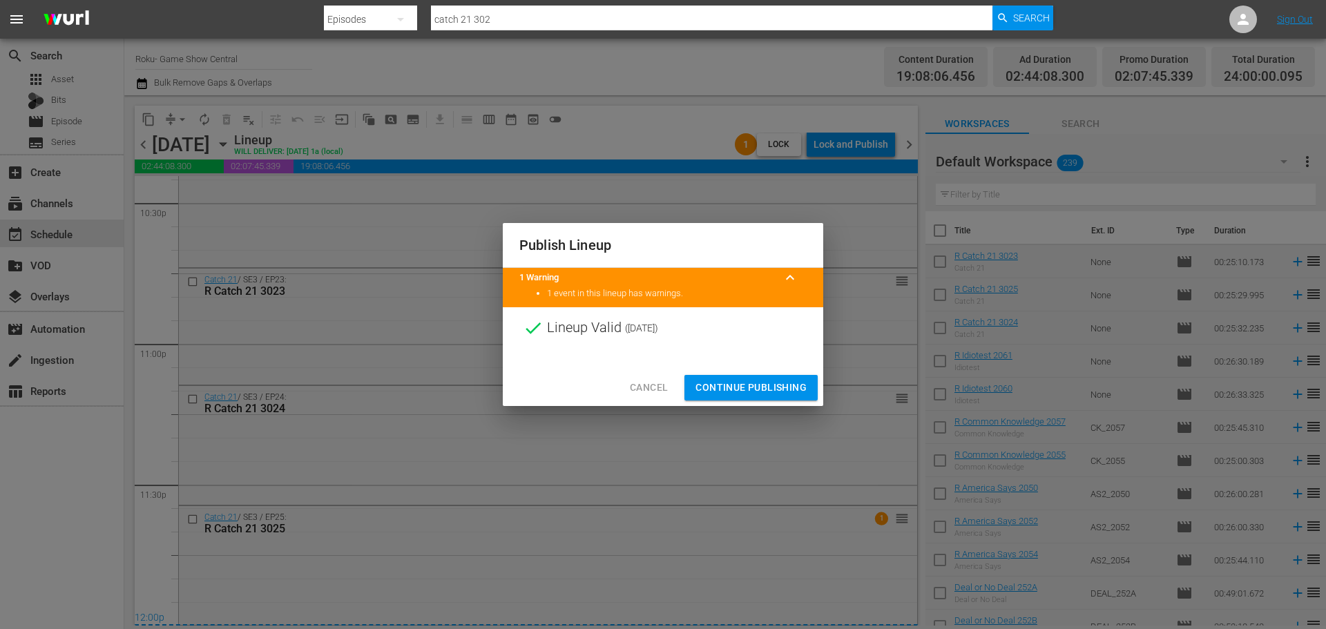
click at [737, 392] on span "Continue Publishing" at bounding box center [751, 387] width 111 height 17
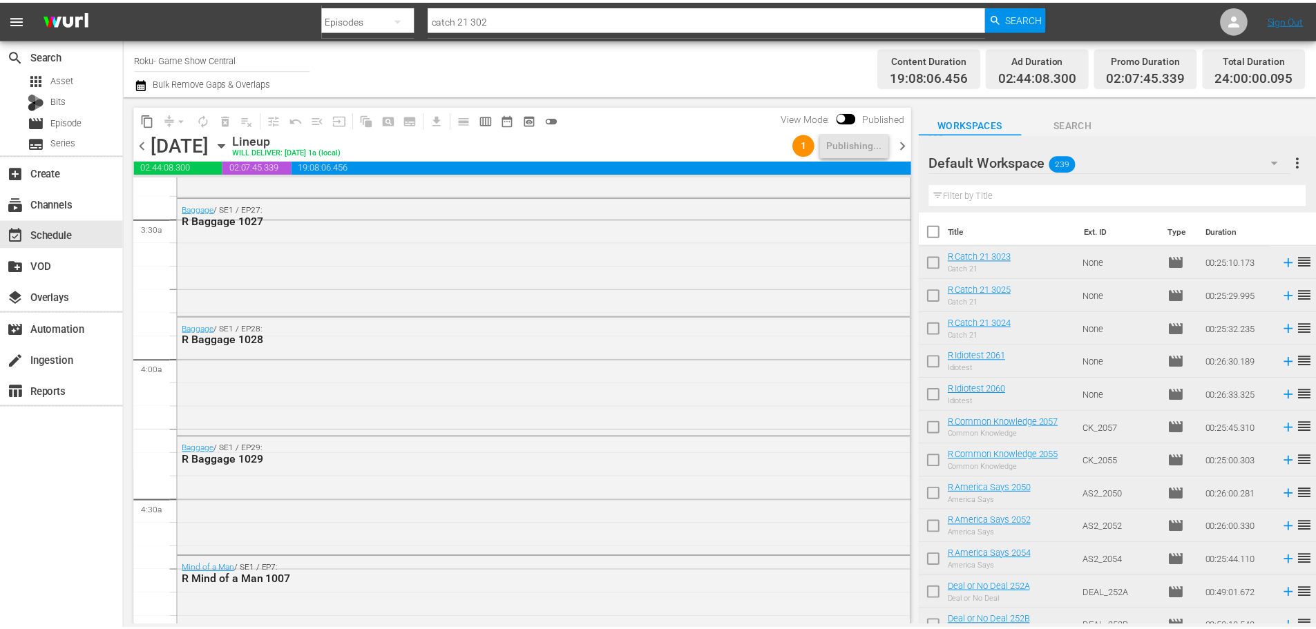
scroll to position [0, 0]
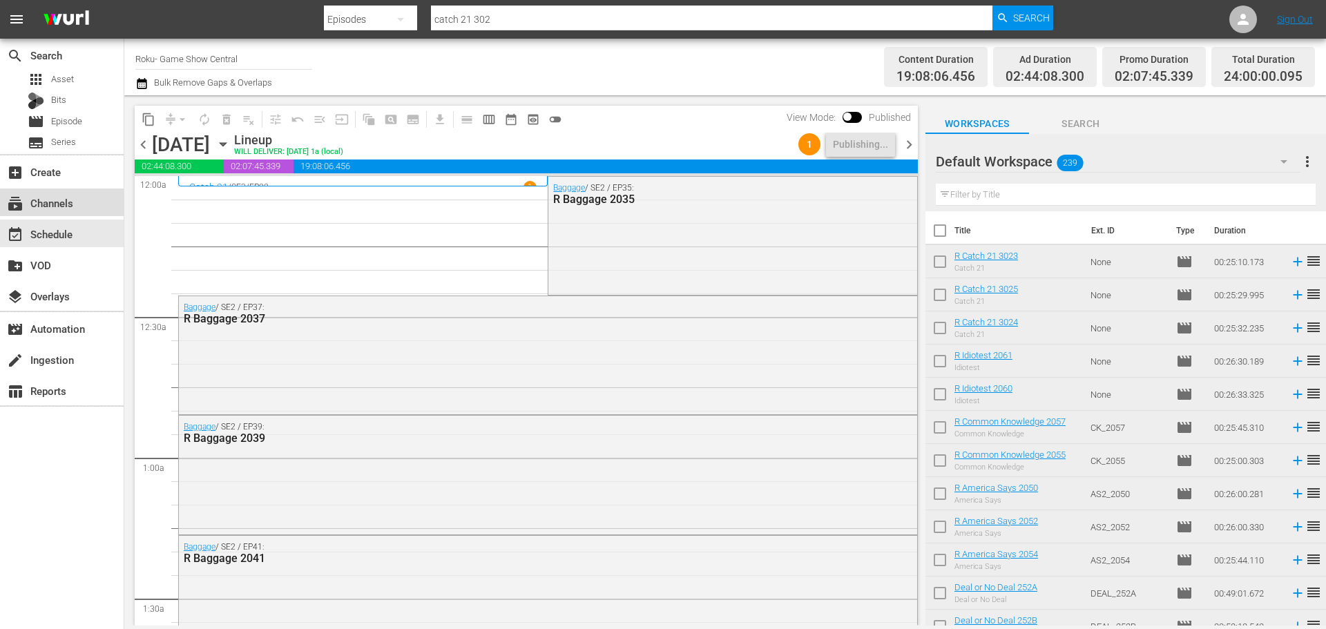
click at [65, 200] on div "subscriptions Channels" at bounding box center [38, 201] width 77 height 12
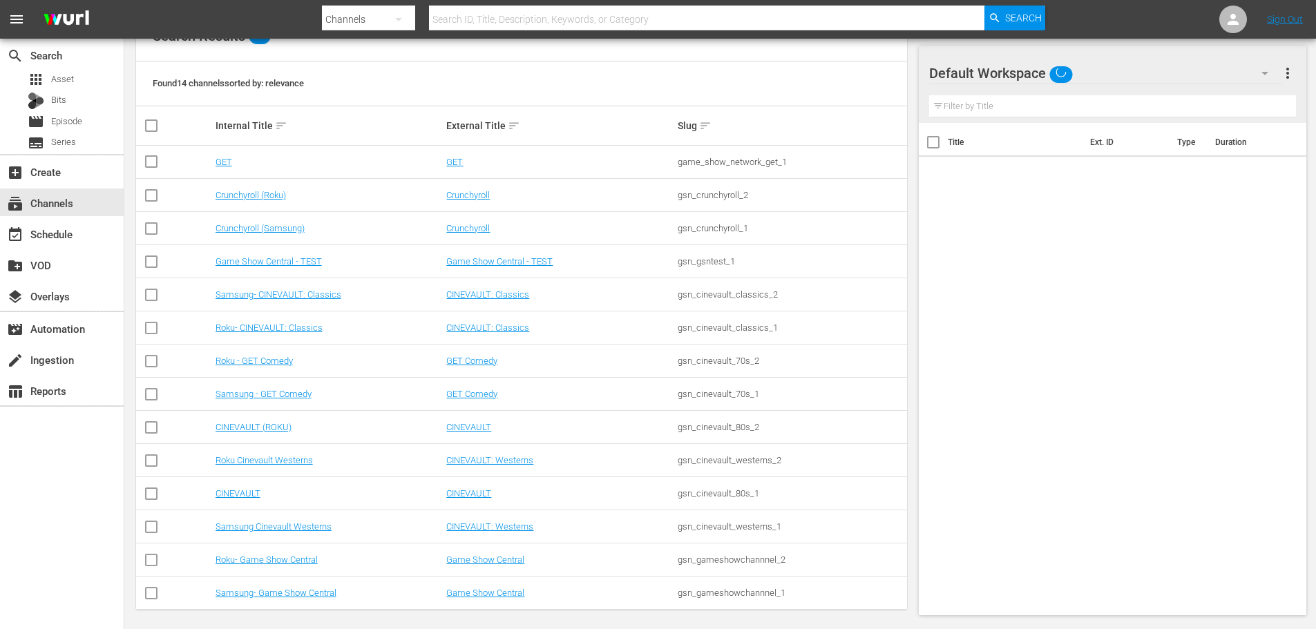
scroll to position [173, 0]
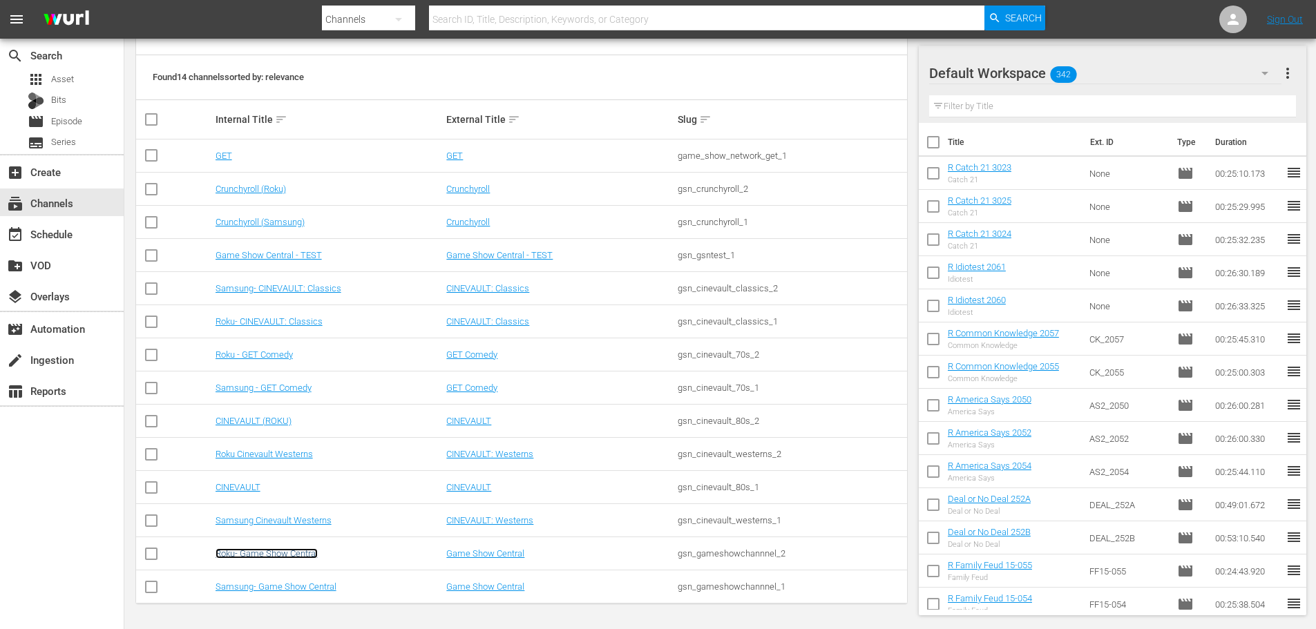
click at [296, 552] on link "Roku- Game Show Central" at bounding box center [267, 553] width 102 height 10
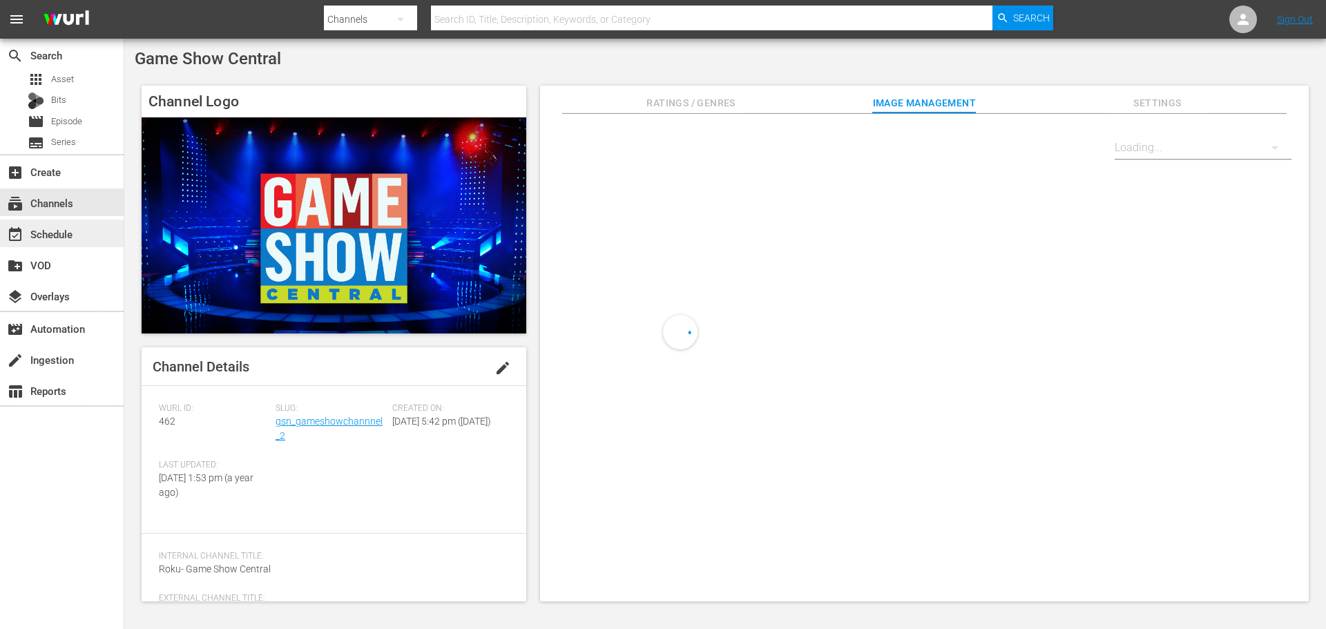
click at [100, 245] on div "event_available Schedule" at bounding box center [62, 234] width 124 height 28
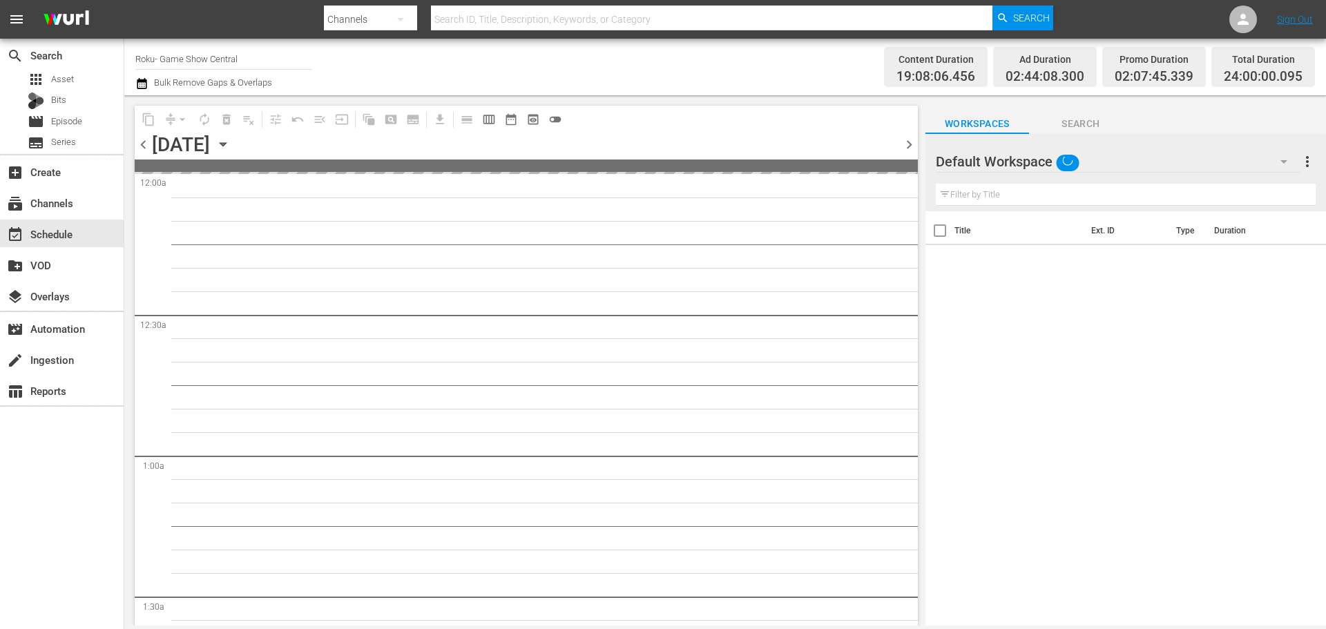
click at [231, 141] on icon "button" at bounding box center [223, 144] width 15 height 15
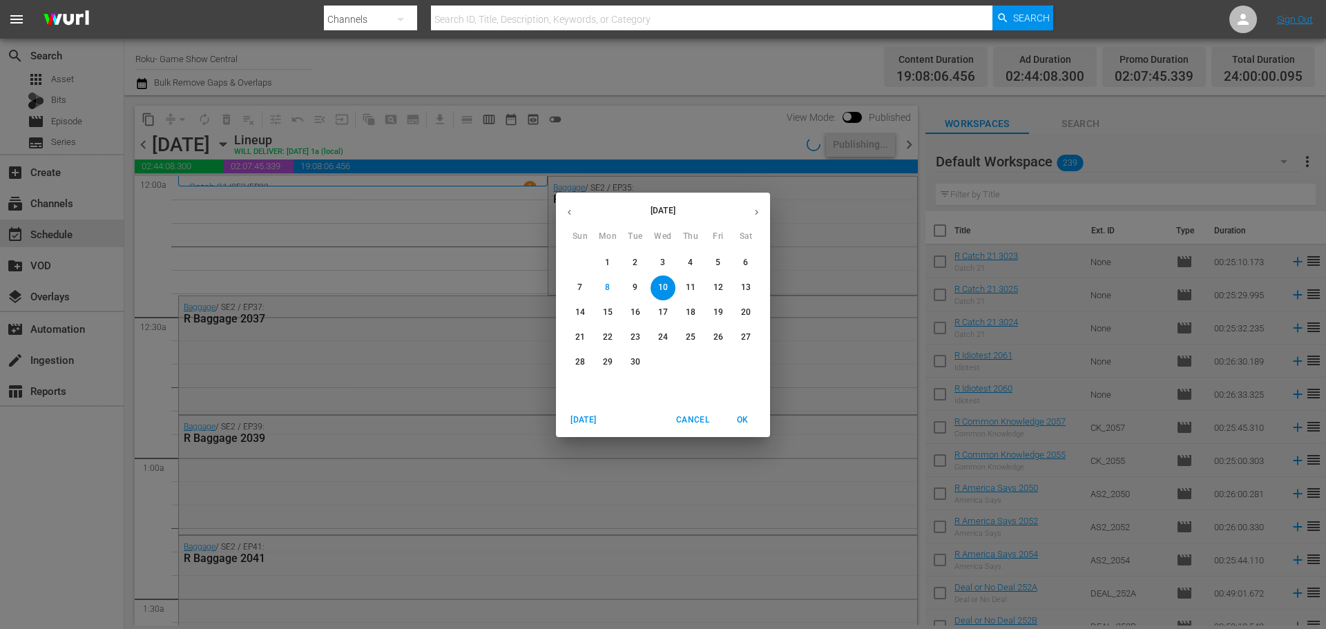
click at [624, 317] on span "16" at bounding box center [635, 313] width 25 height 12
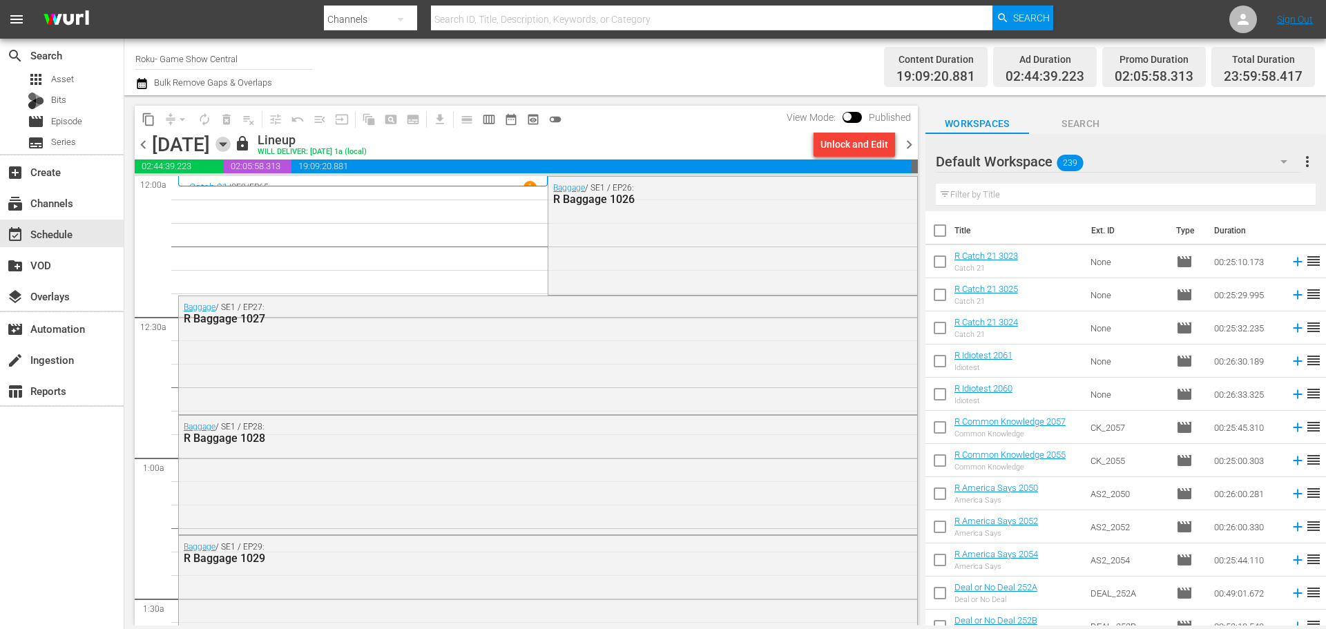
click at [231, 149] on icon "button" at bounding box center [223, 144] width 15 height 15
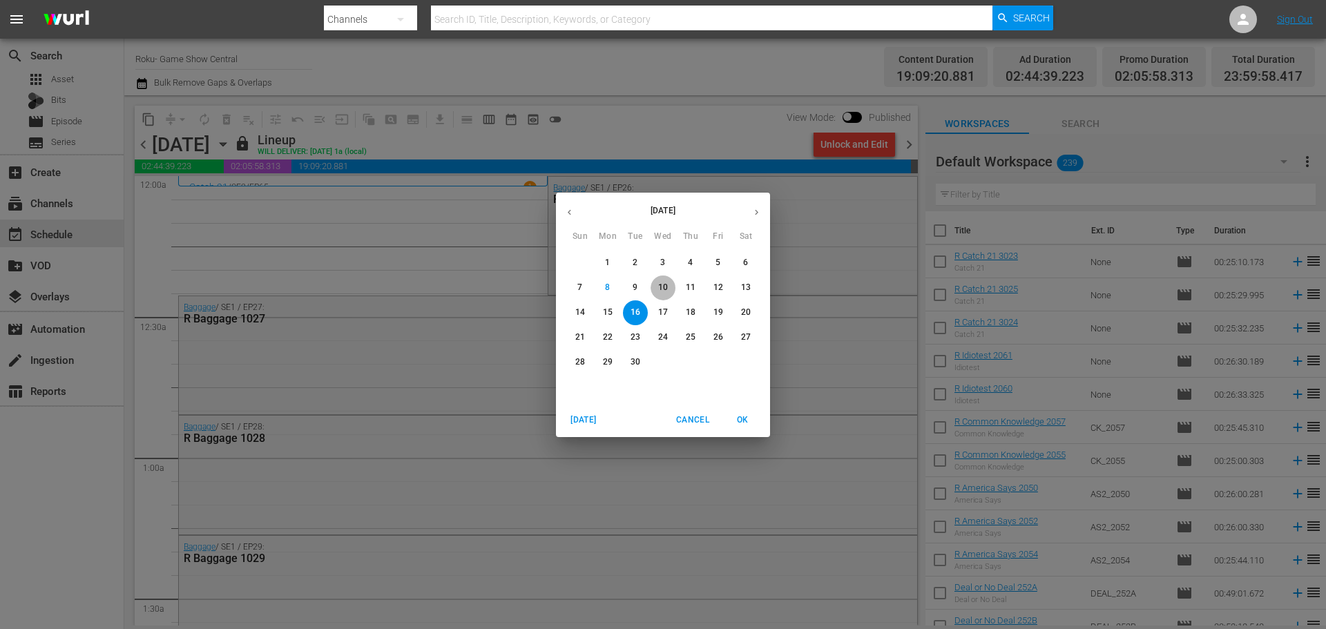
click at [656, 287] on span "10" at bounding box center [663, 288] width 25 height 12
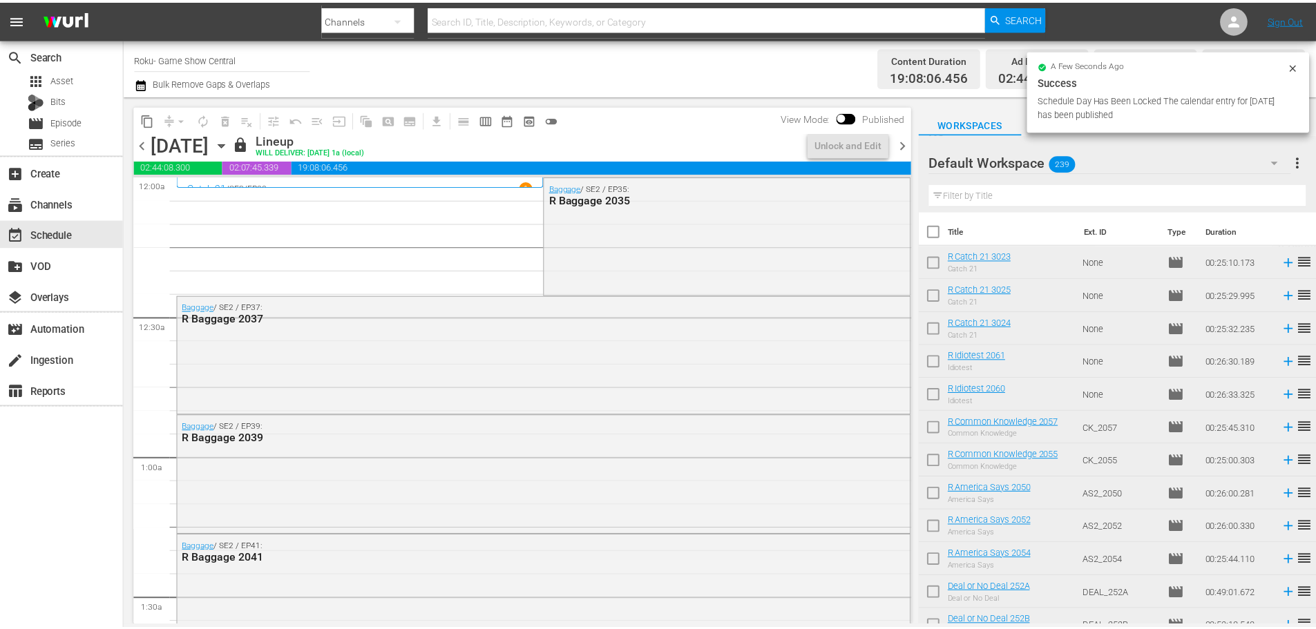
scroll to position [66, 0]
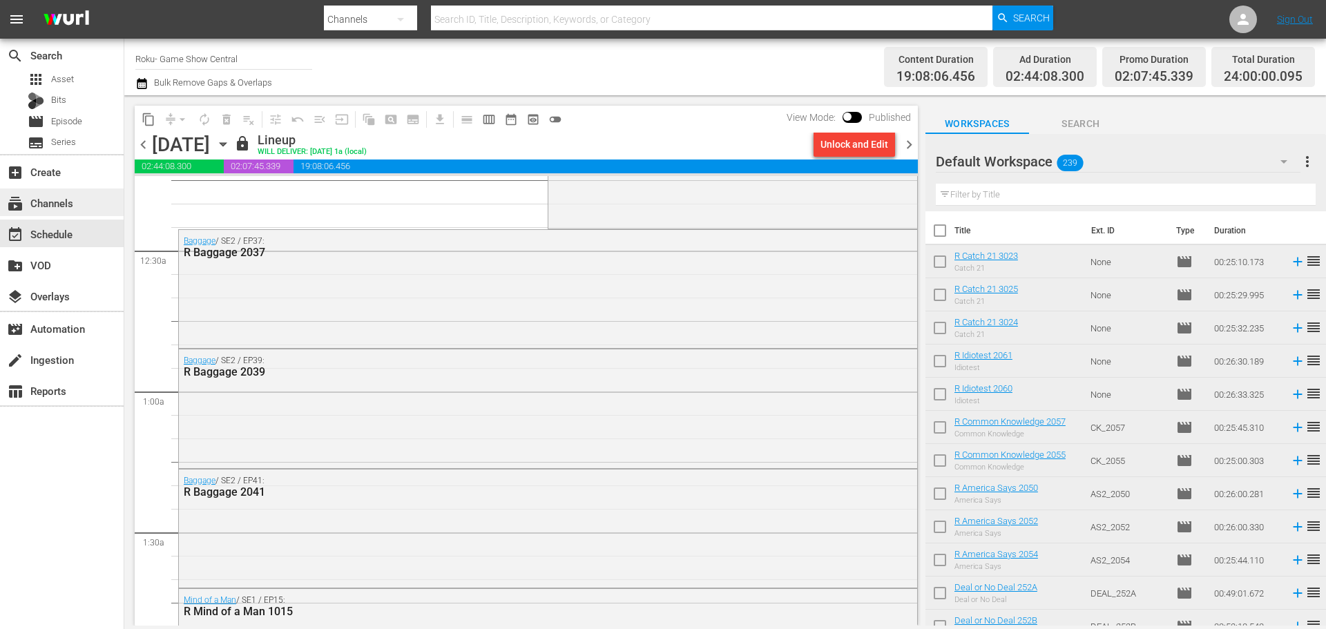
click at [102, 207] on div "subscriptions Channels" at bounding box center [62, 203] width 124 height 28
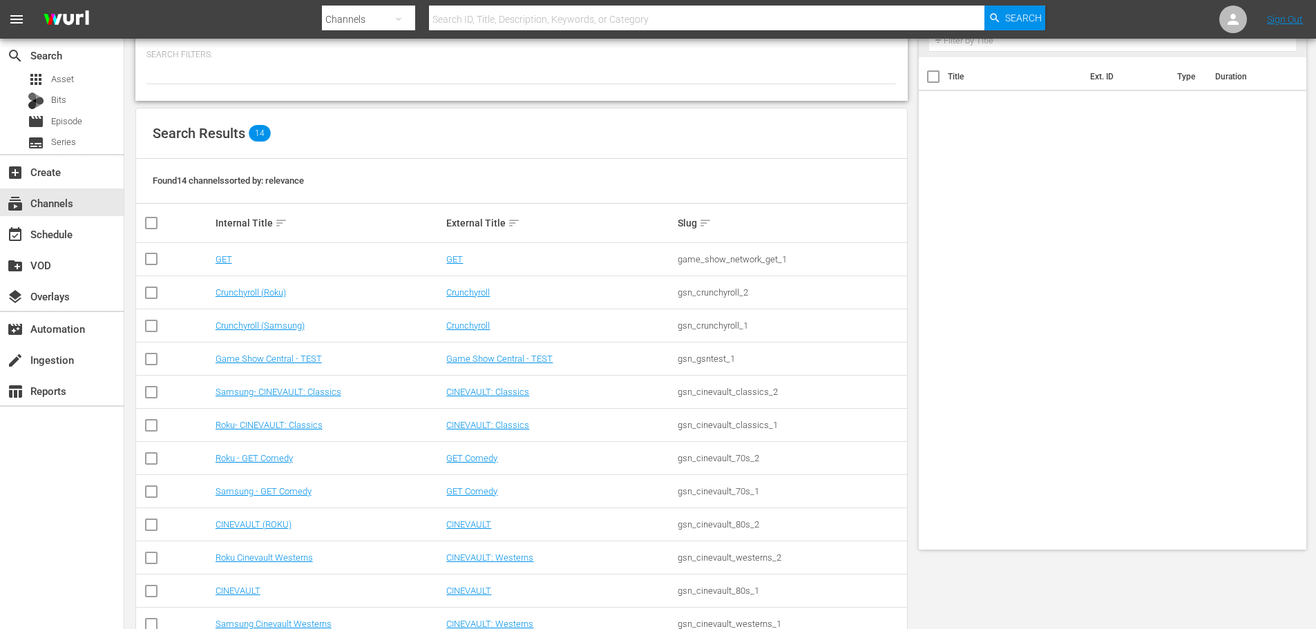
scroll to position [173, 0]
